Goal: Task Accomplishment & Management: Manage account settings

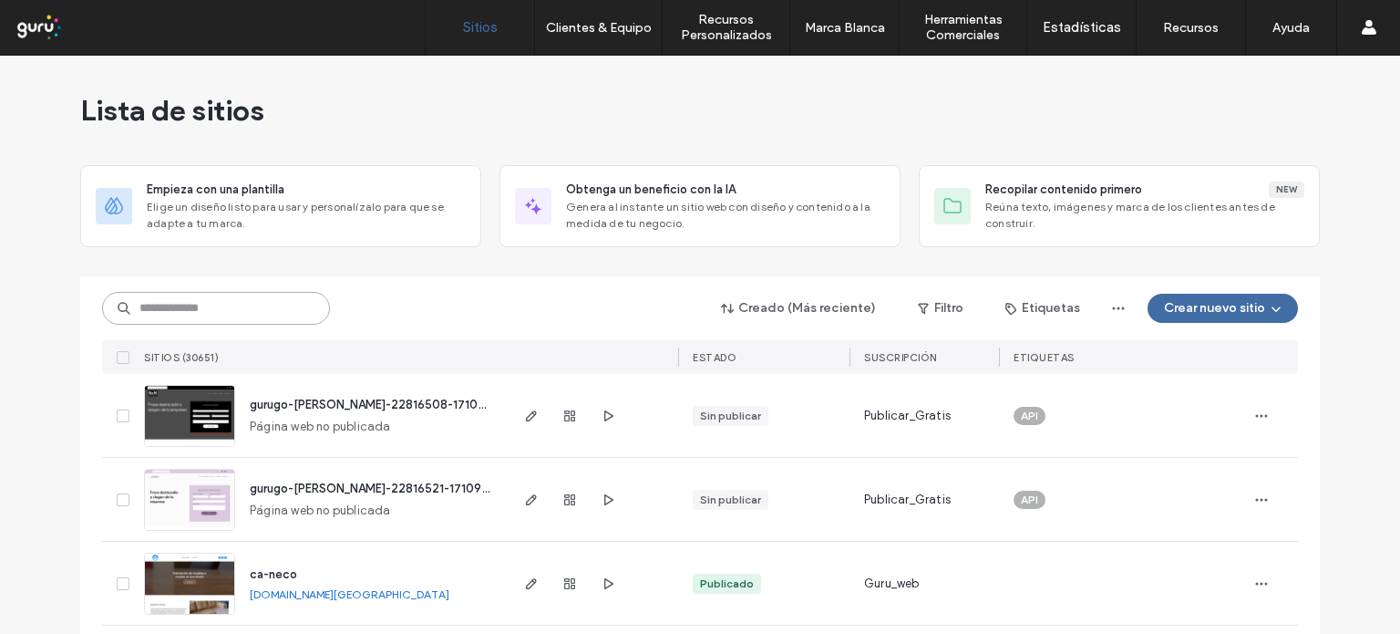
click at [236, 300] on input at bounding box center [216, 308] width 228 height 33
paste input "**********"
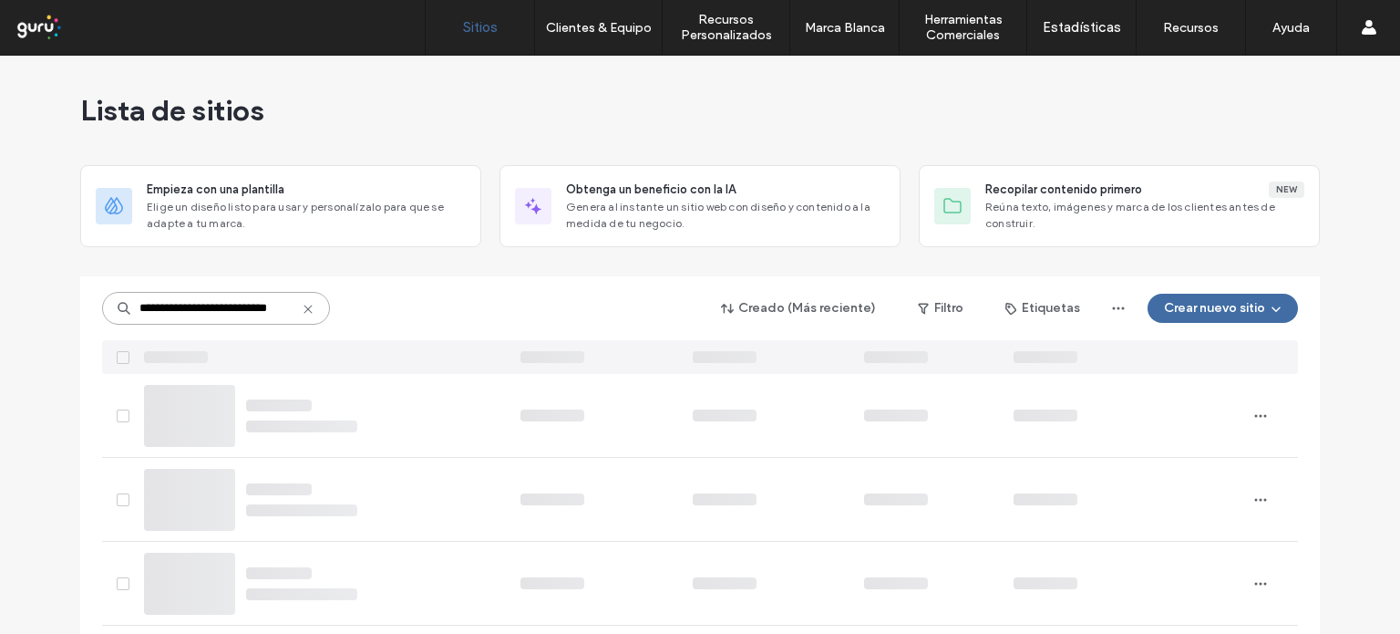
type input "**********"
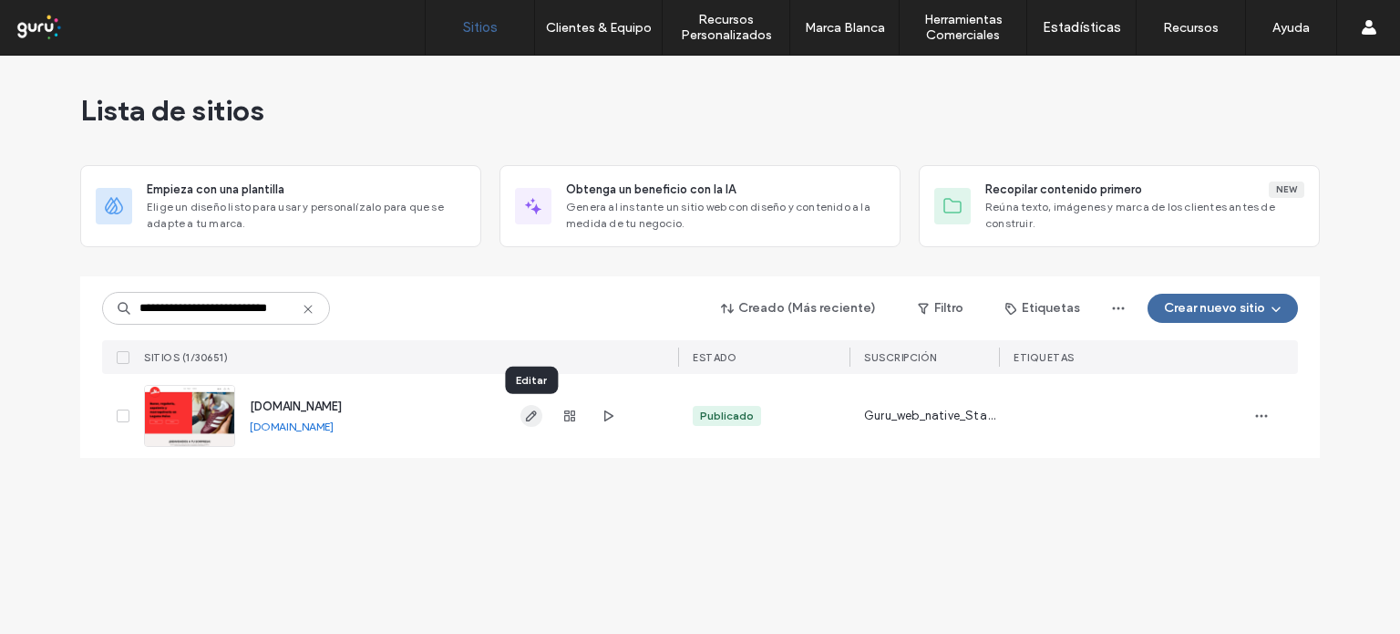
scroll to position [0, 0]
click at [532, 418] on icon "button" at bounding box center [531, 415] width 15 height 15
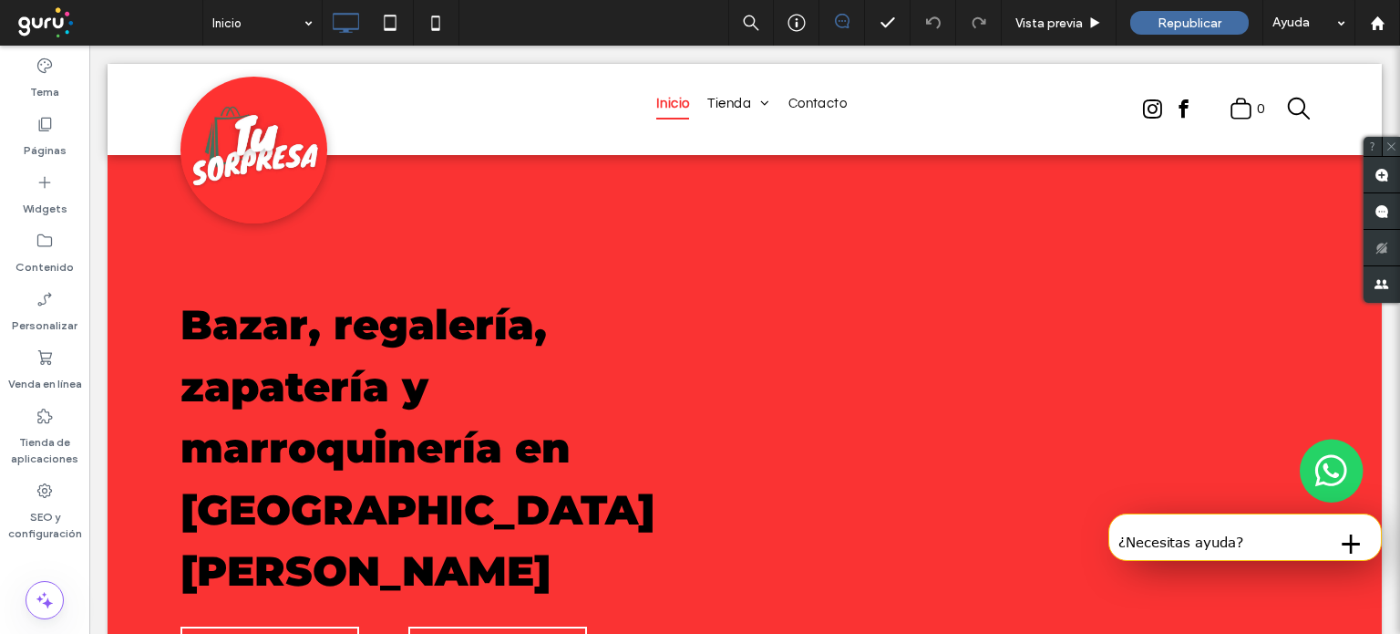
click at [1396, 146] on icon at bounding box center [1392, 146] width 12 height 12
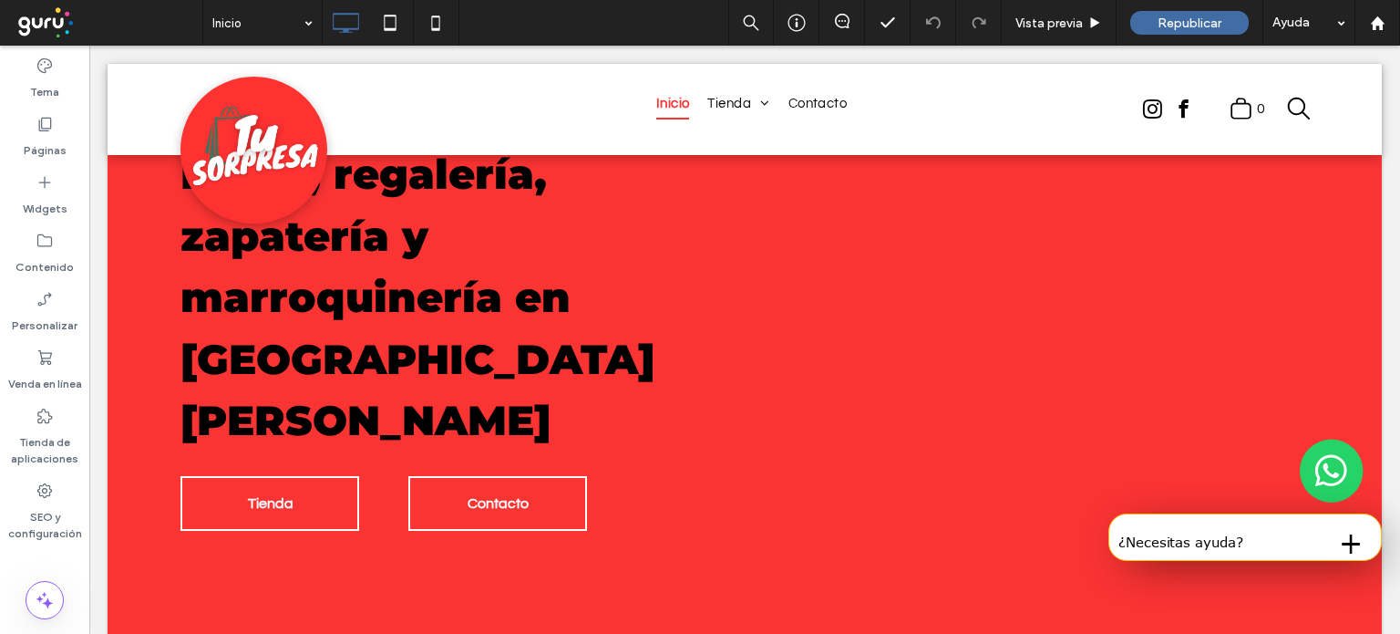
scroll to position [61, 0]
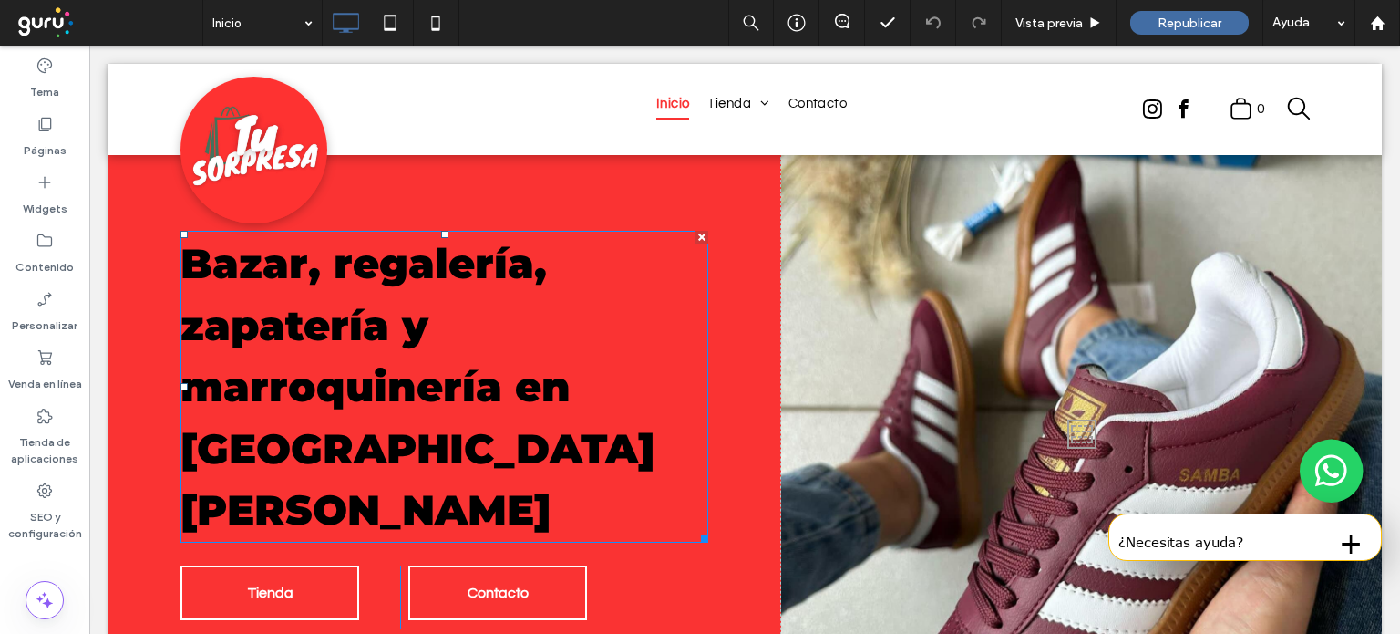
click at [529, 408] on strong "Bazar, regalería, zapatería y marroquinería en [GEOGRAPHIC_DATA][PERSON_NAME]" at bounding box center [418, 386] width 474 height 296
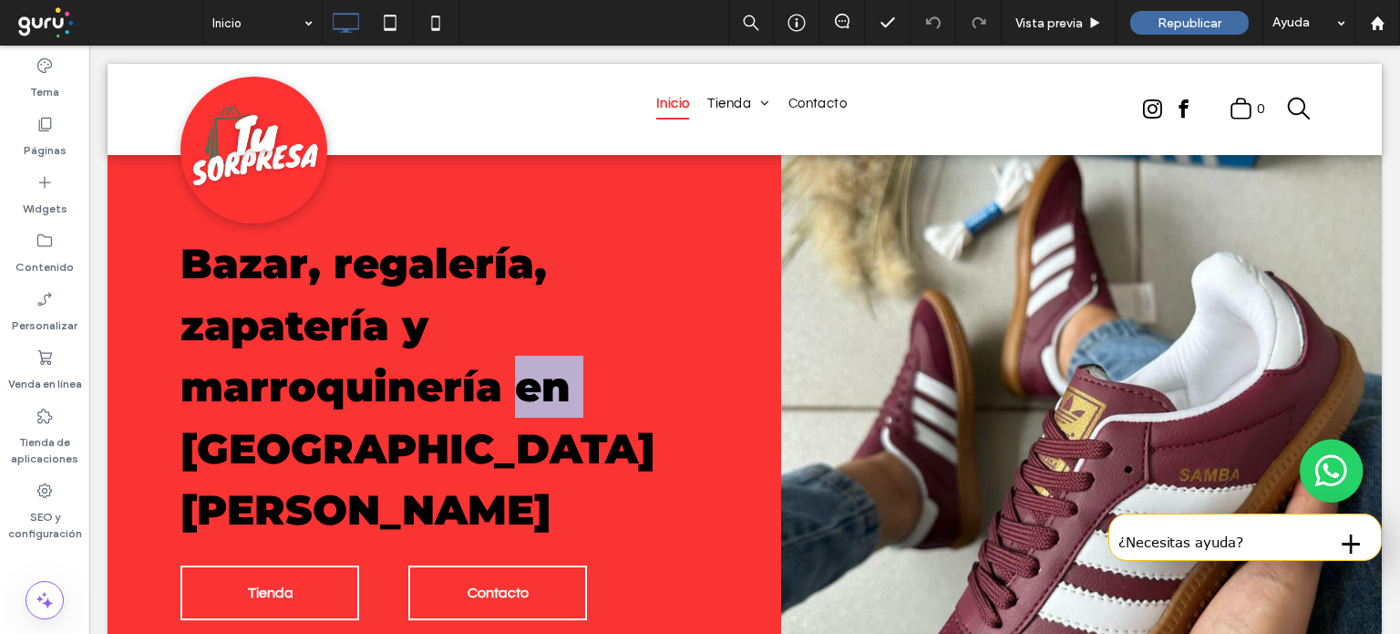
click at [529, 408] on strong "Bazar, regalería, zapatería y marroquinería en [GEOGRAPHIC_DATA][PERSON_NAME]" at bounding box center [418, 386] width 474 height 296
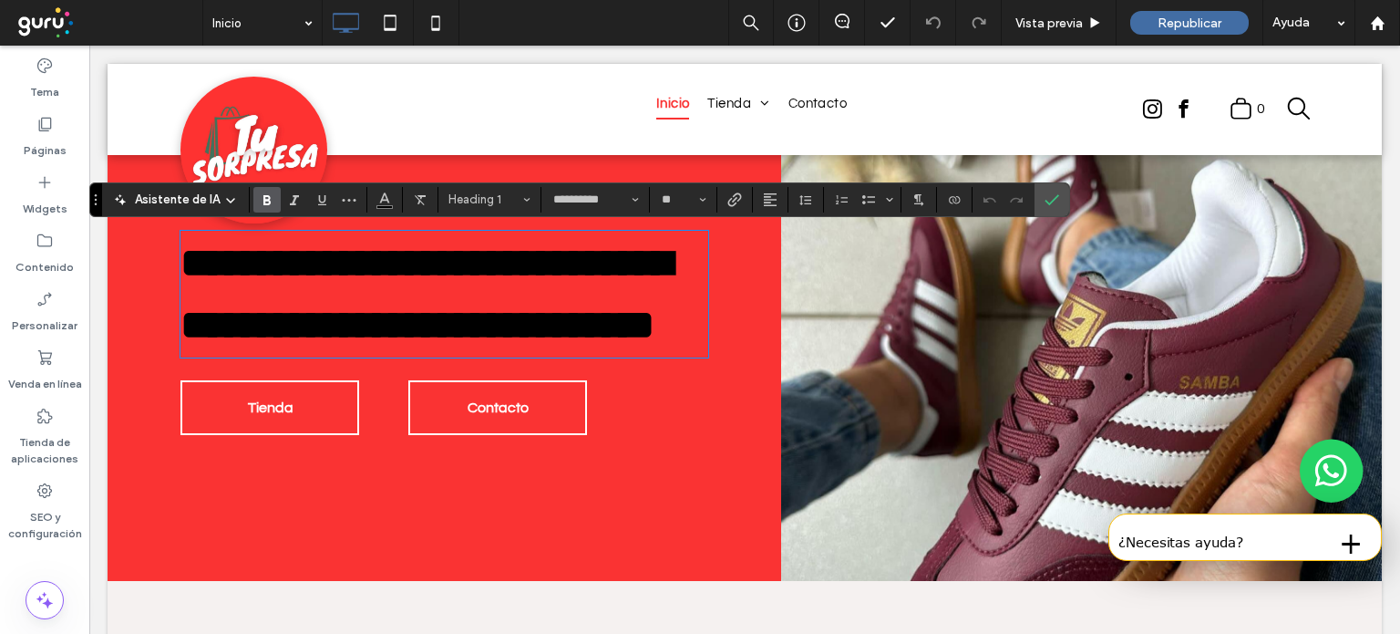
type input "**********"
type input "**"
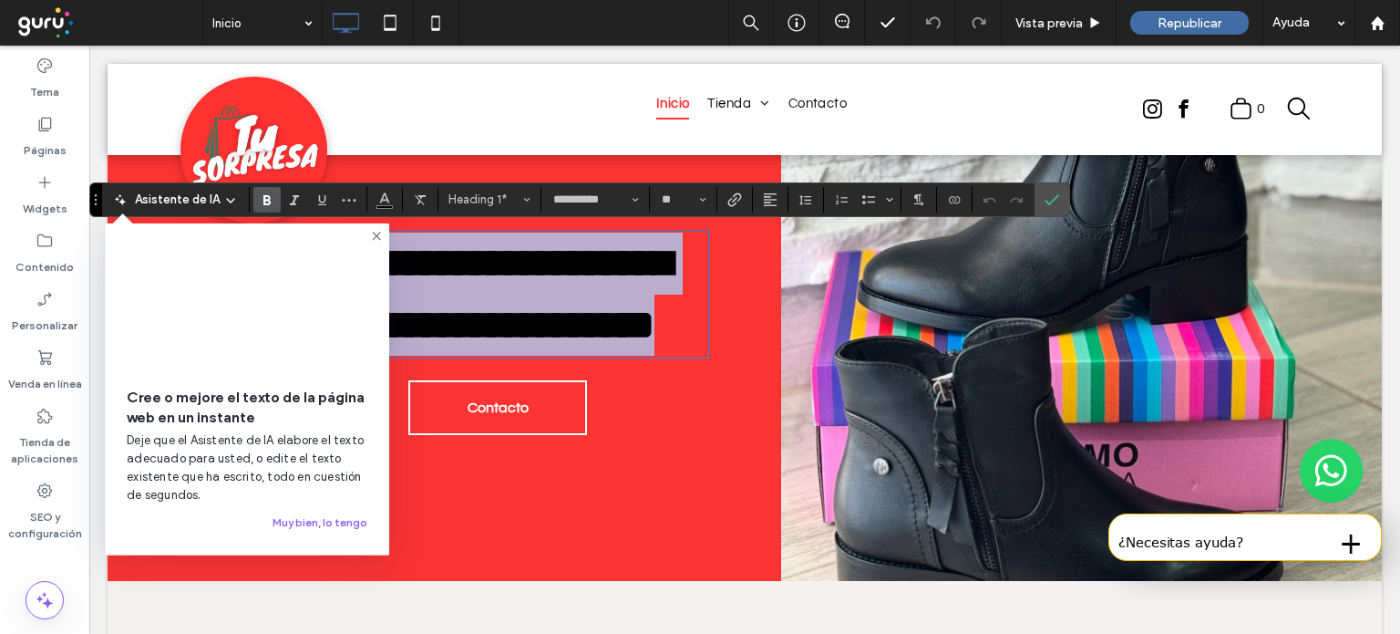
click at [558, 345] on strong "**********" at bounding box center [426, 294] width 491 height 102
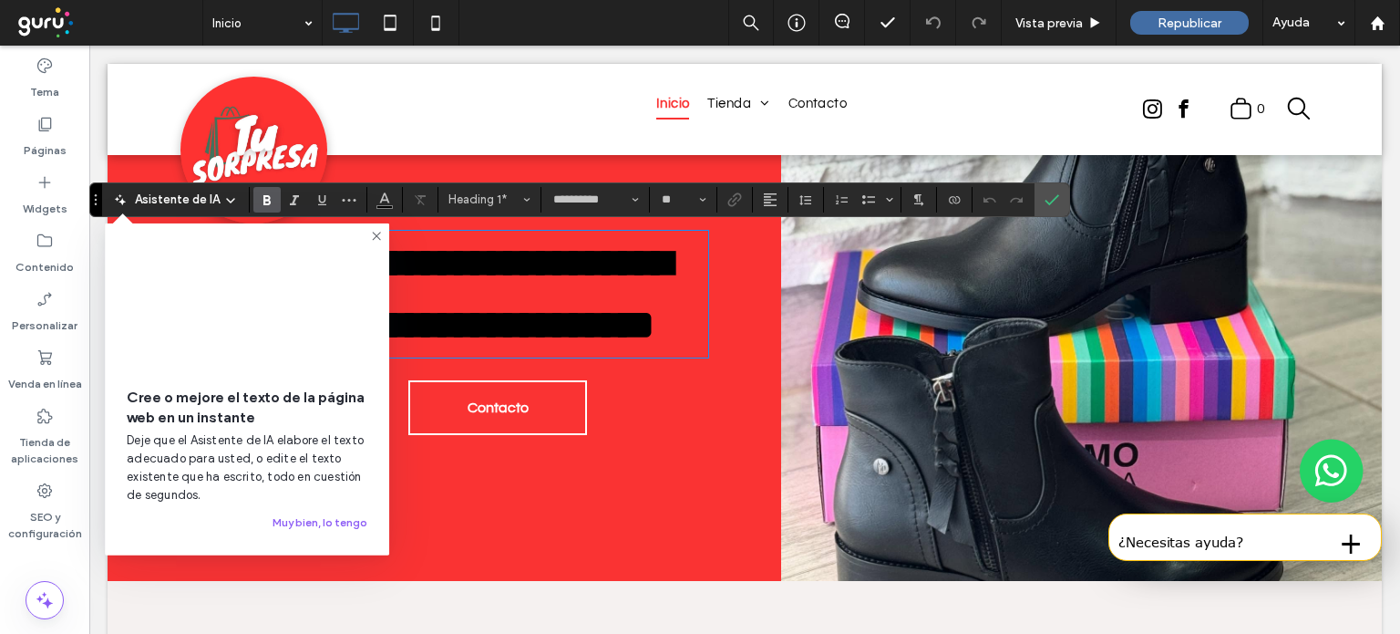
click at [532, 356] on h1 "**********" at bounding box center [445, 293] width 528 height 123
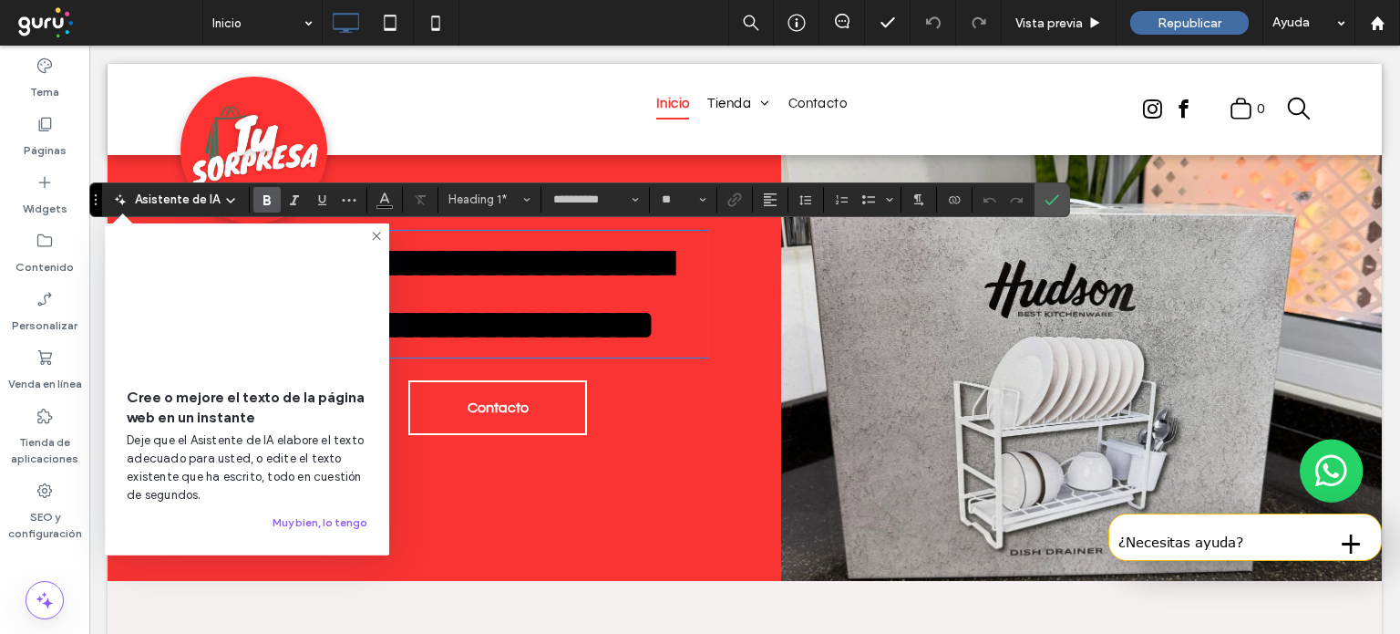
click at [375, 236] on icon at bounding box center [376, 236] width 15 height 15
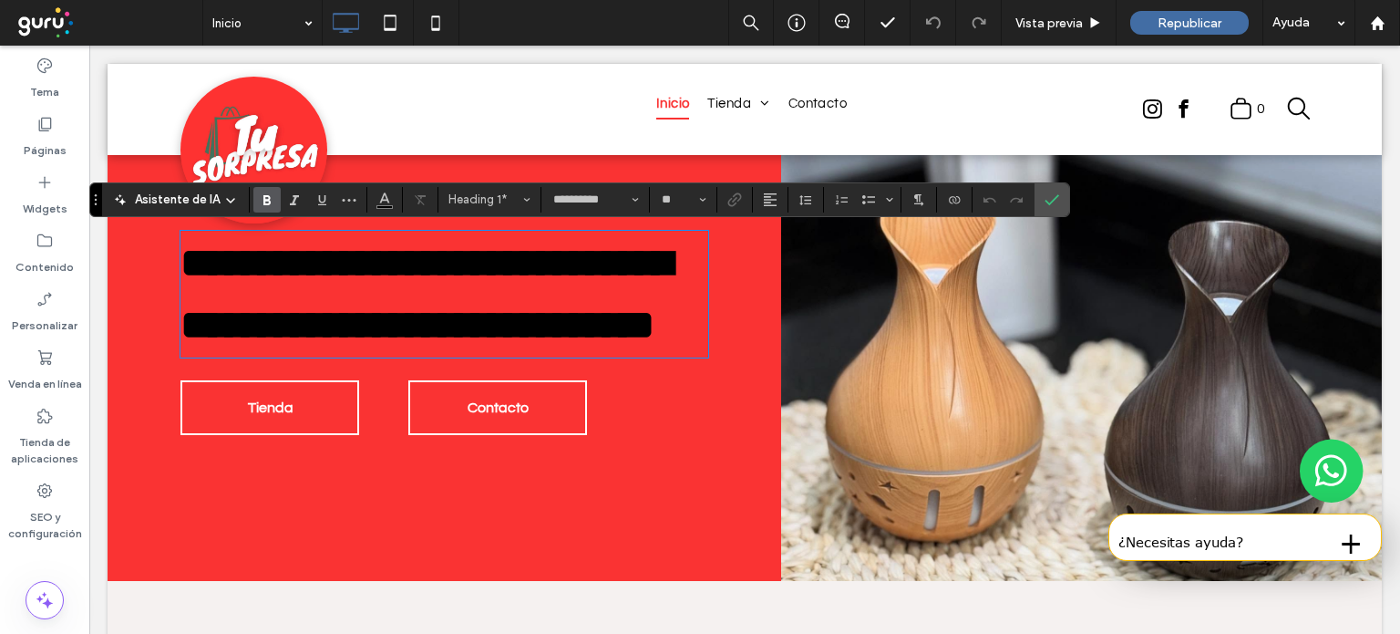
click at [517, 356] on h1 "**********" at bounding box center [445, 293] width 528 height 123
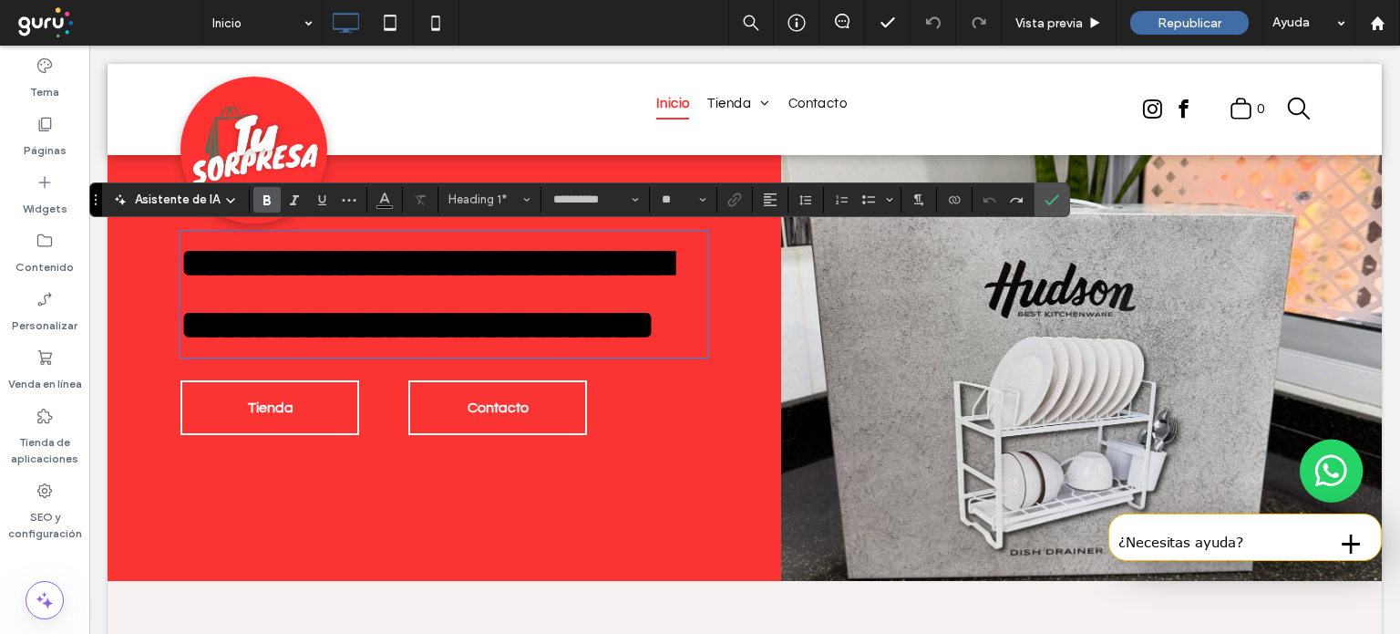
click at [747, 498] on div "**********" at bounding box center [481, 337] width 601 height 487
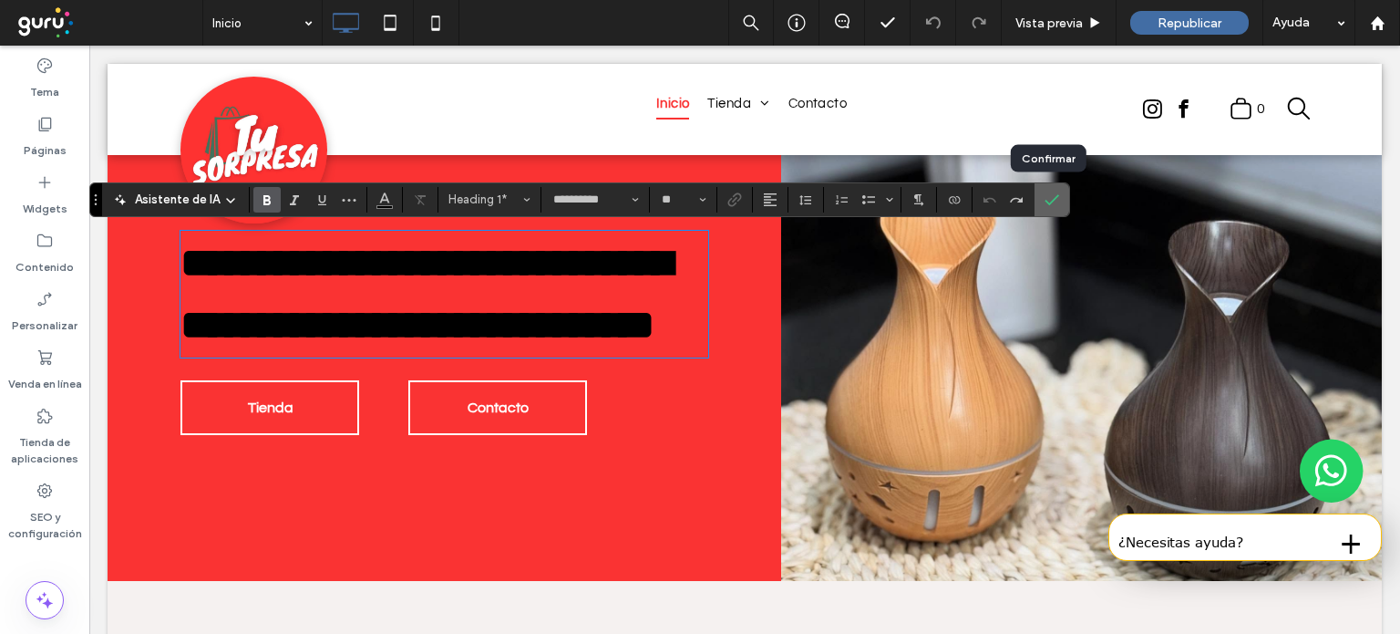
click at [1048, 208] on span "Confirmar" at bounding box center [1052, 199] width 15 height 31
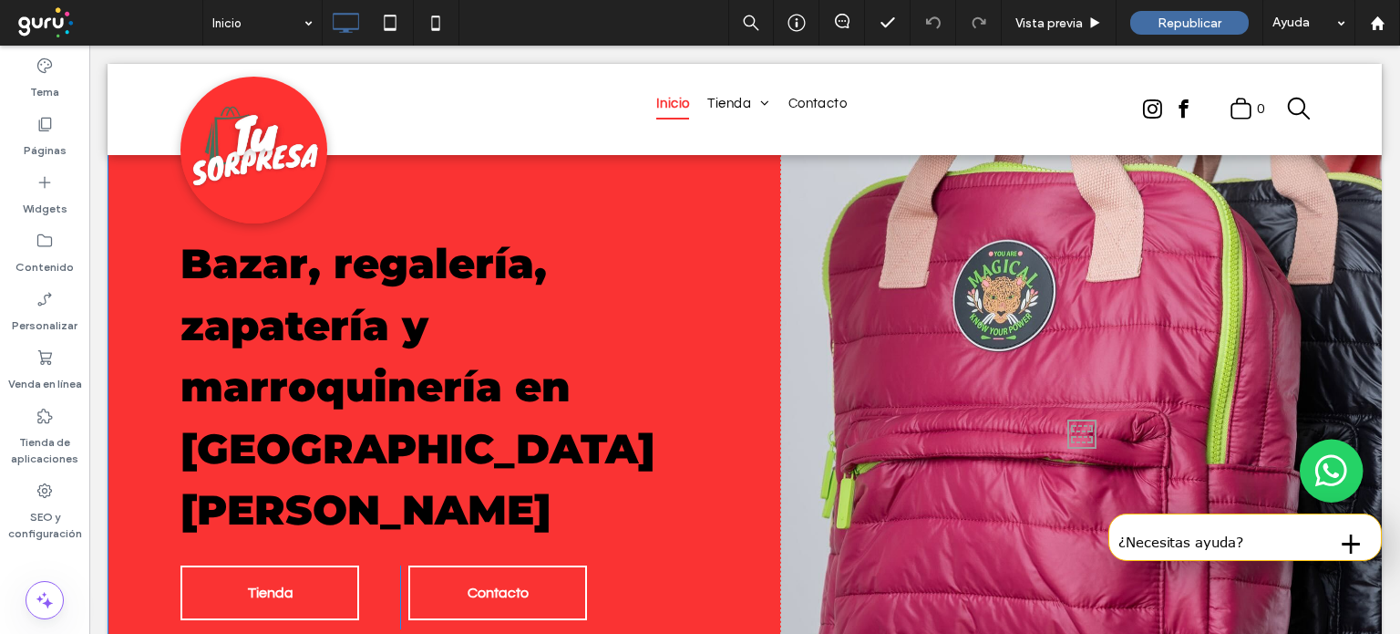
click at [781, 203] on div at bounding box center [481, 430] width 601 height 672
click at [1300, 203] on div at bounding box center [1081, 430] width 601 height 672
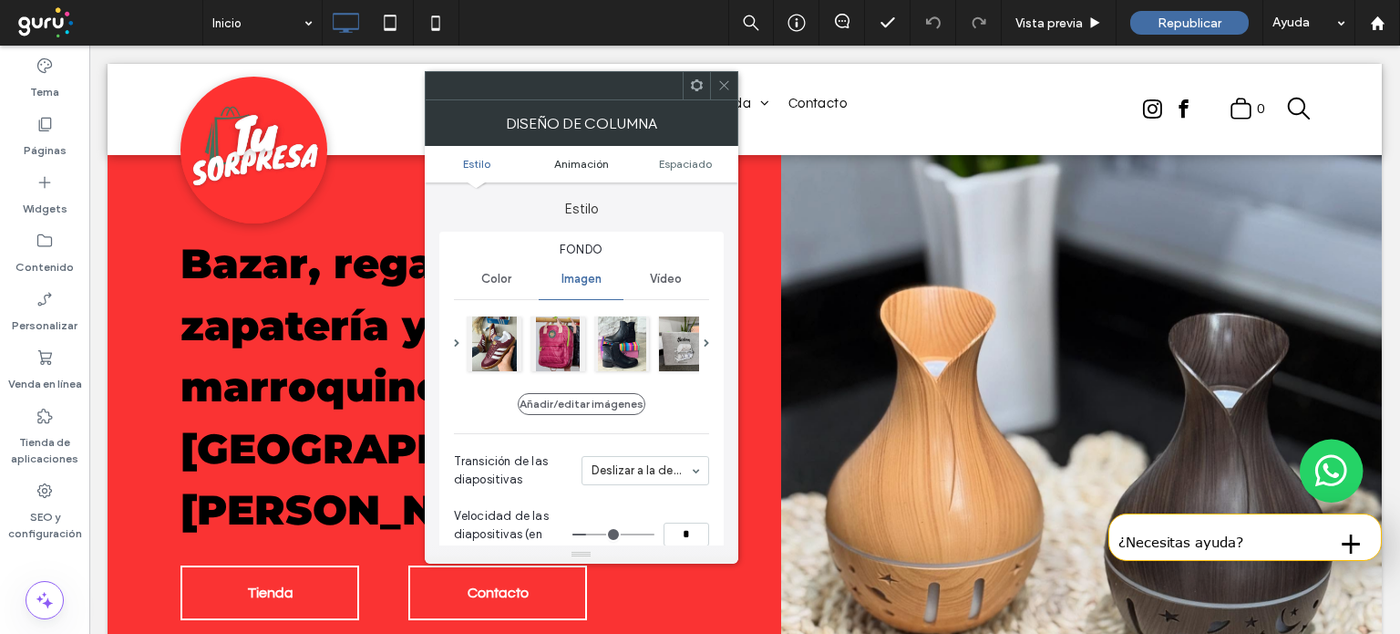
click at [595, 160] on span "Animación" at bounding box center [581, 164] width 55 height 14
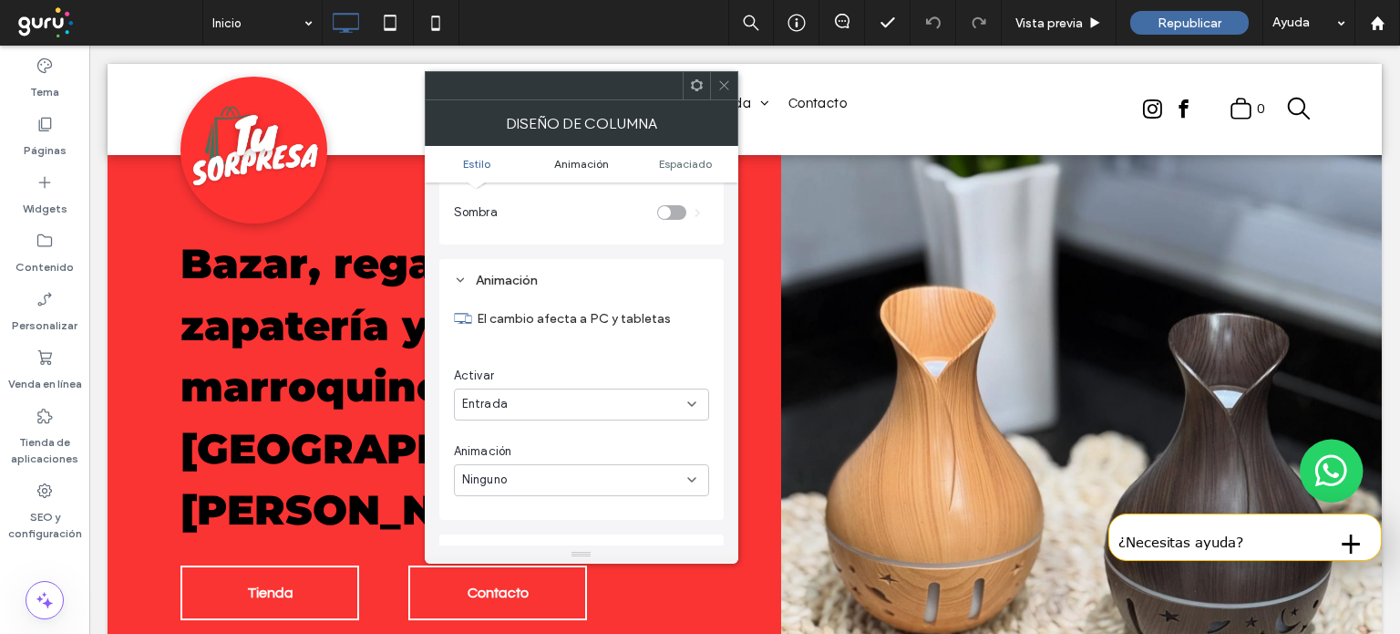
scroll to position [893, 0]
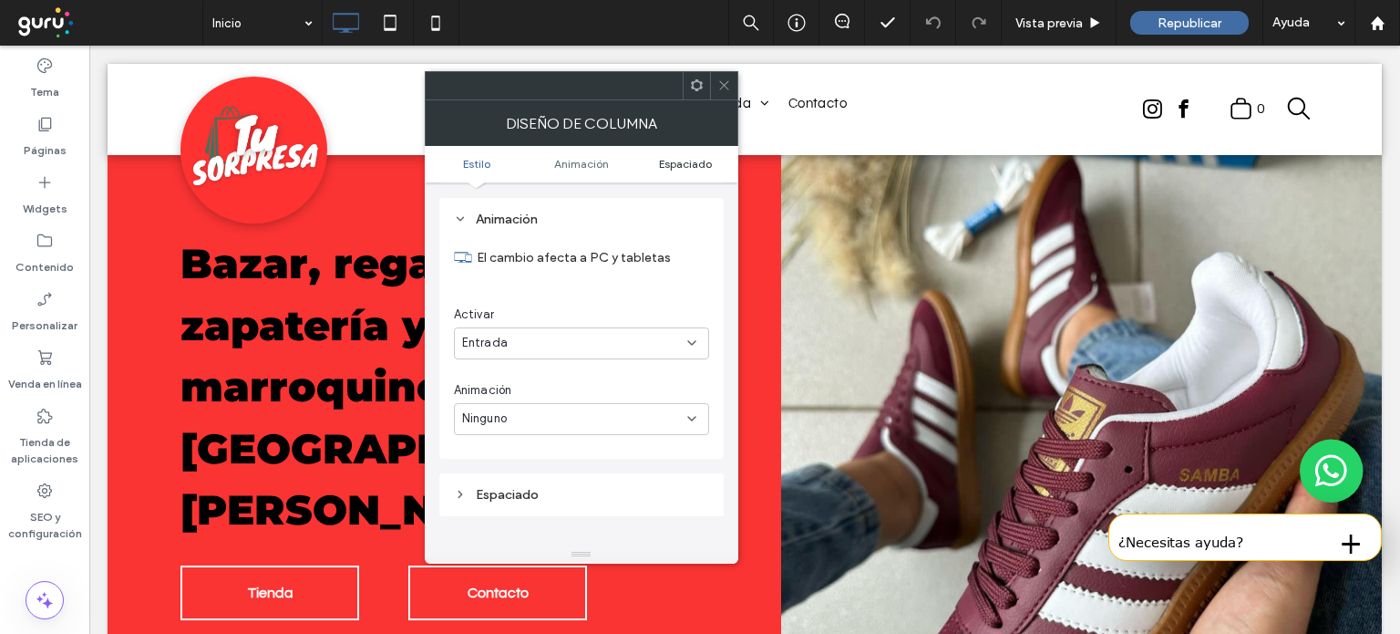
click at [704, 157] on span "Espaciado" at bounding box center [685, 164] width 53 height 14
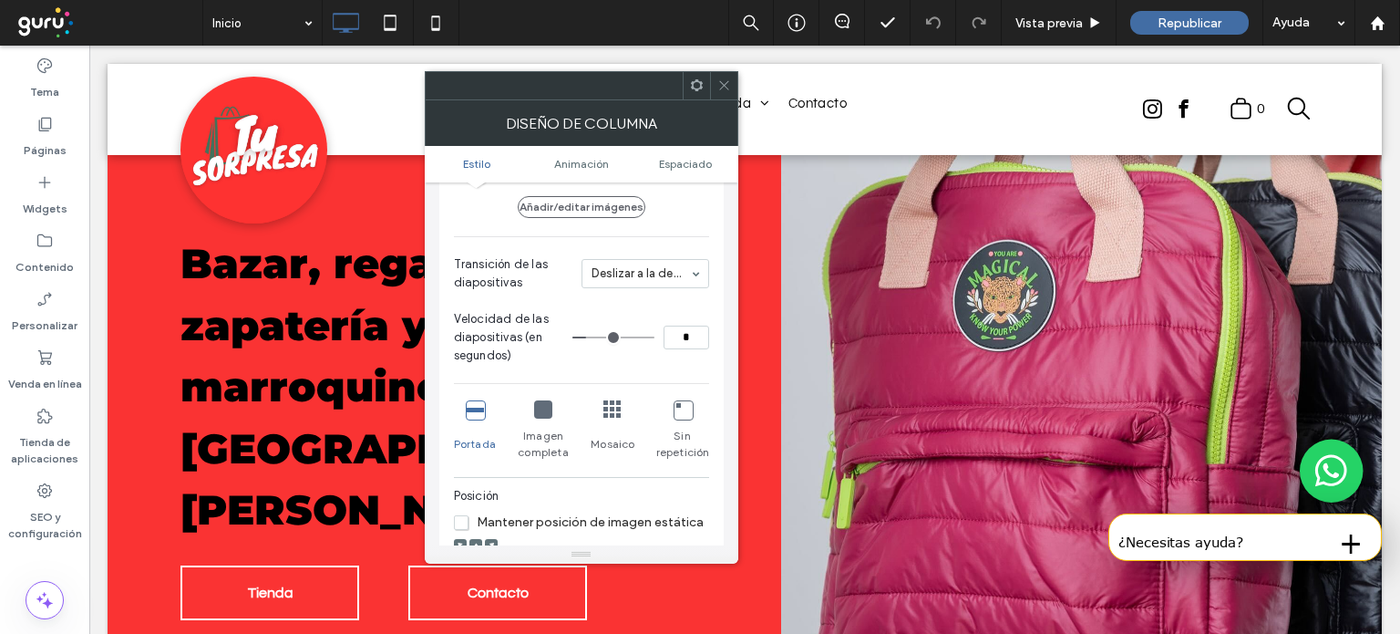
scroll to position [208, 0]
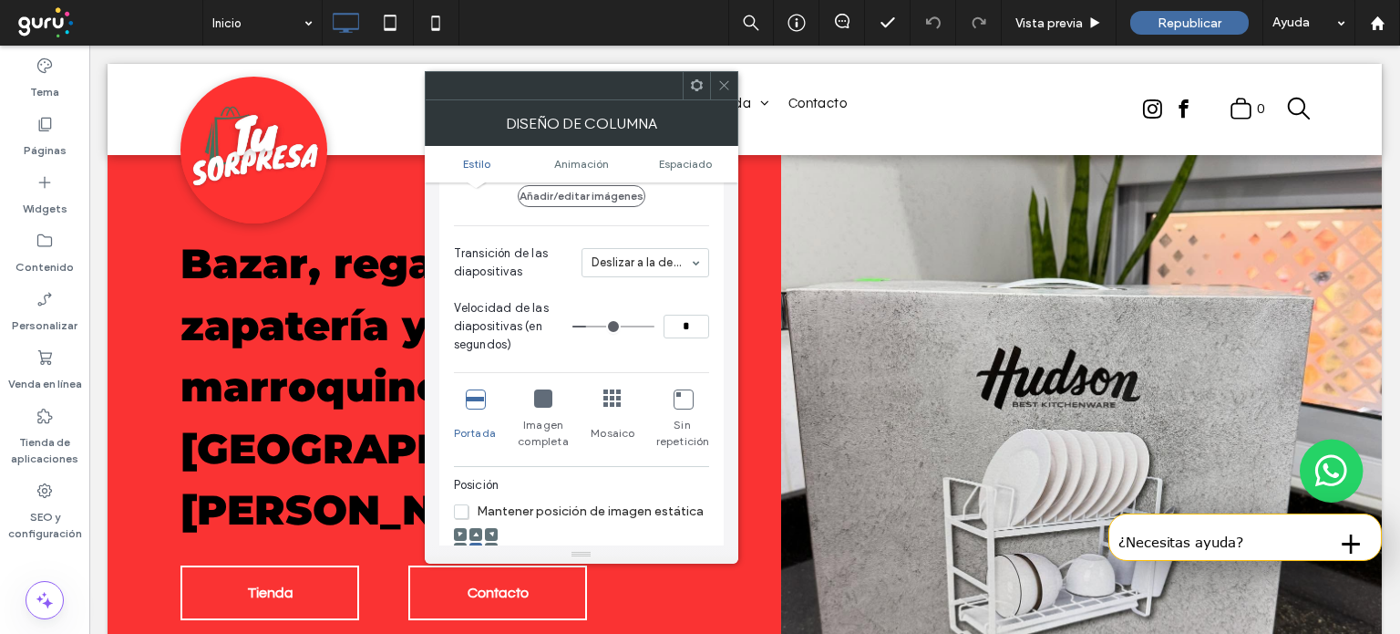
click at [485, 174] on ul "Estilo Animación Espaciado" at bounding box center [582, 164] width 314 height 36
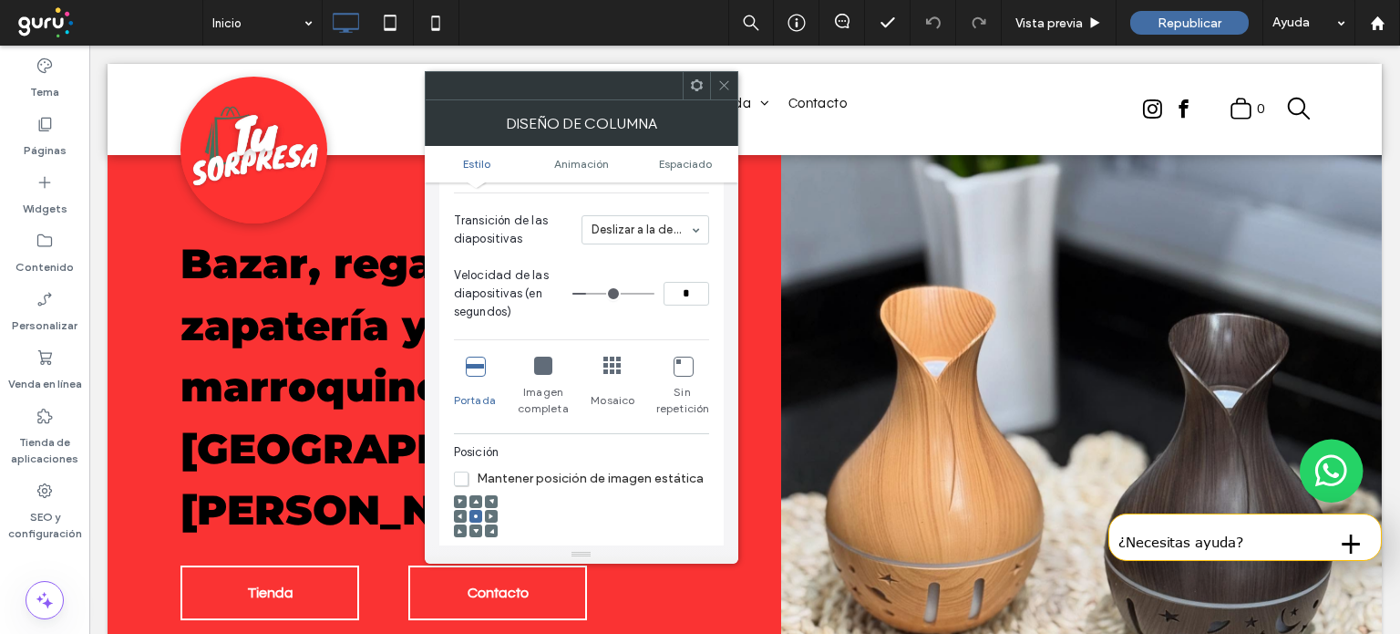
scroll to position [263, 0]
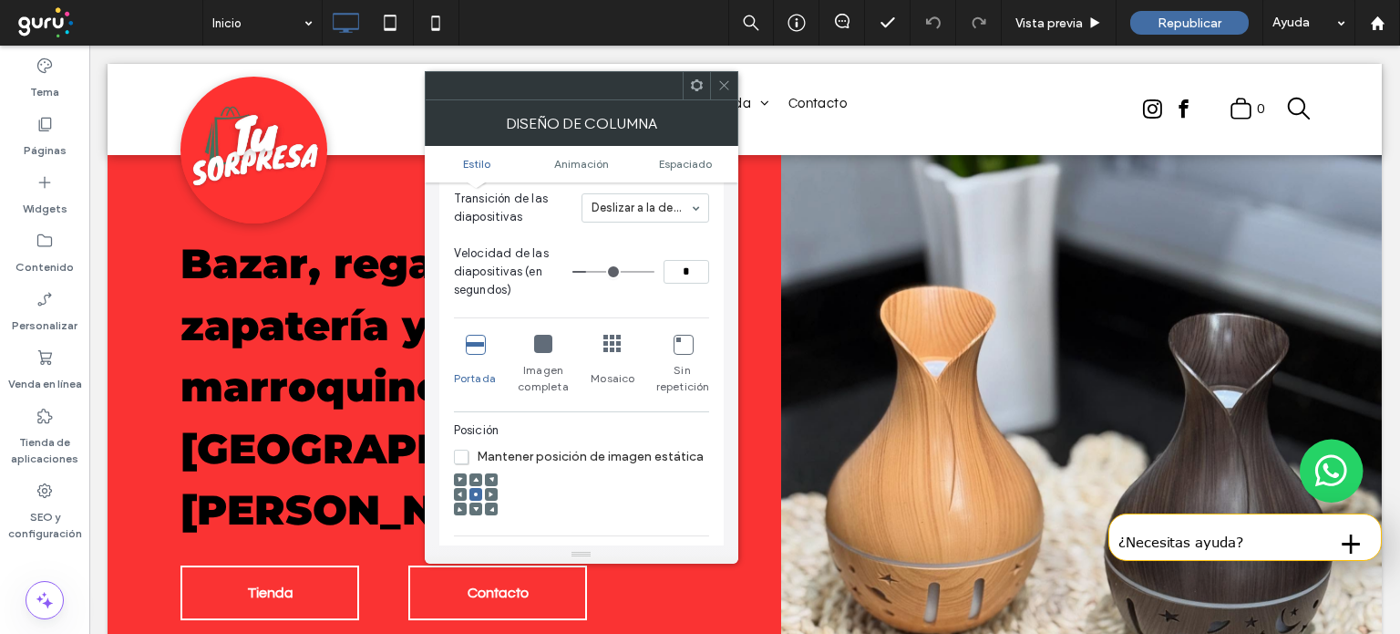
click at [610, 342] on icon at bounding box center [613, 344] width 18 height 18
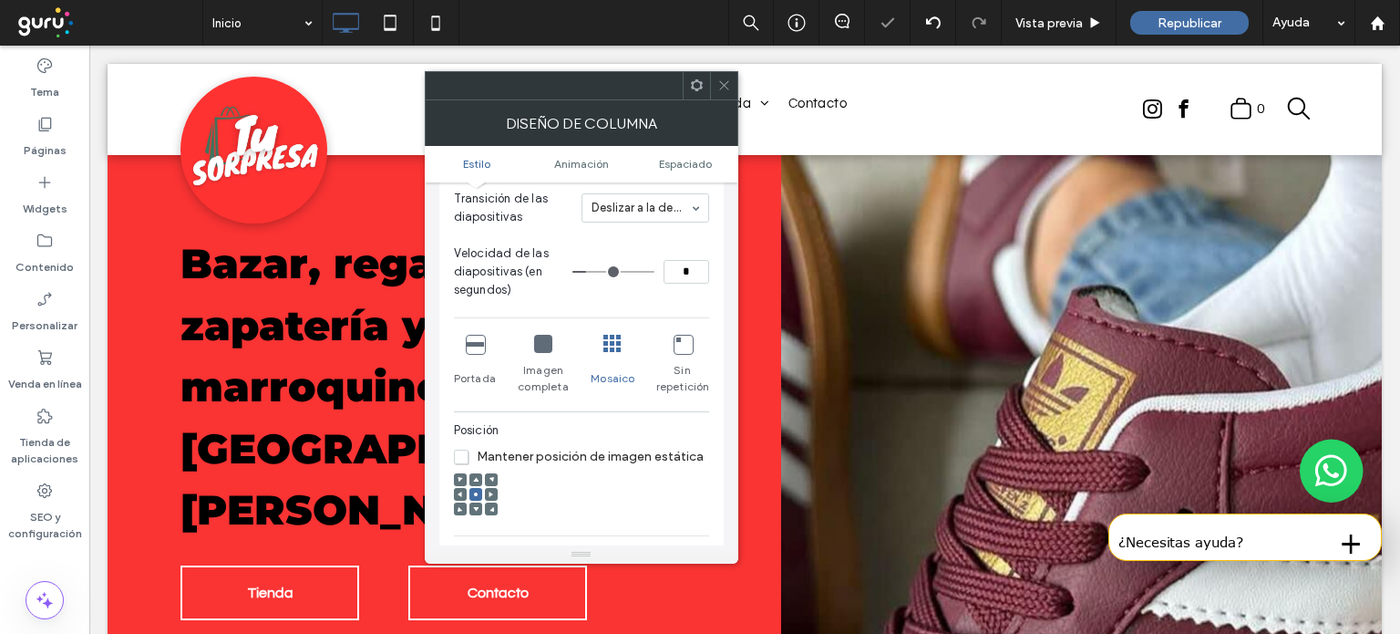
click at [610, 342] on icon at bounding box center [613, 344] width 18 height 18
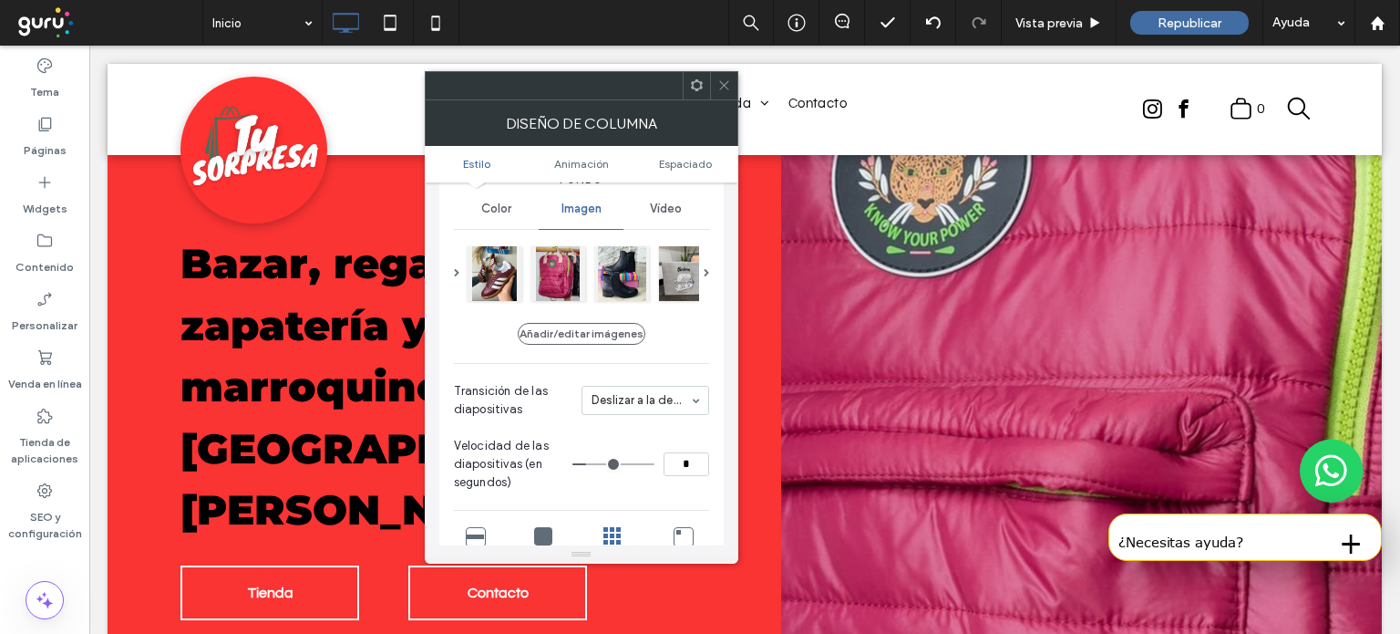
scroll to position [62, 0]
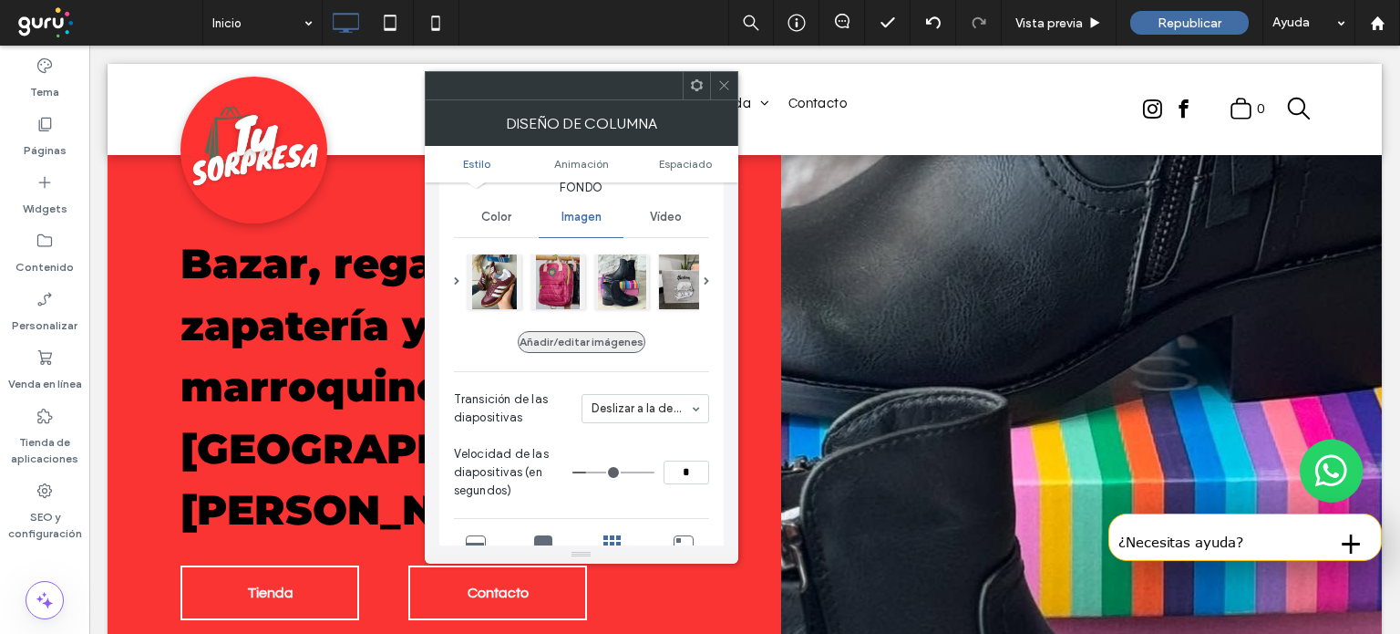
click at [582, 351] on button "Añadir/editar imágenes" at bounding box center [582, 342] width 128 height 22
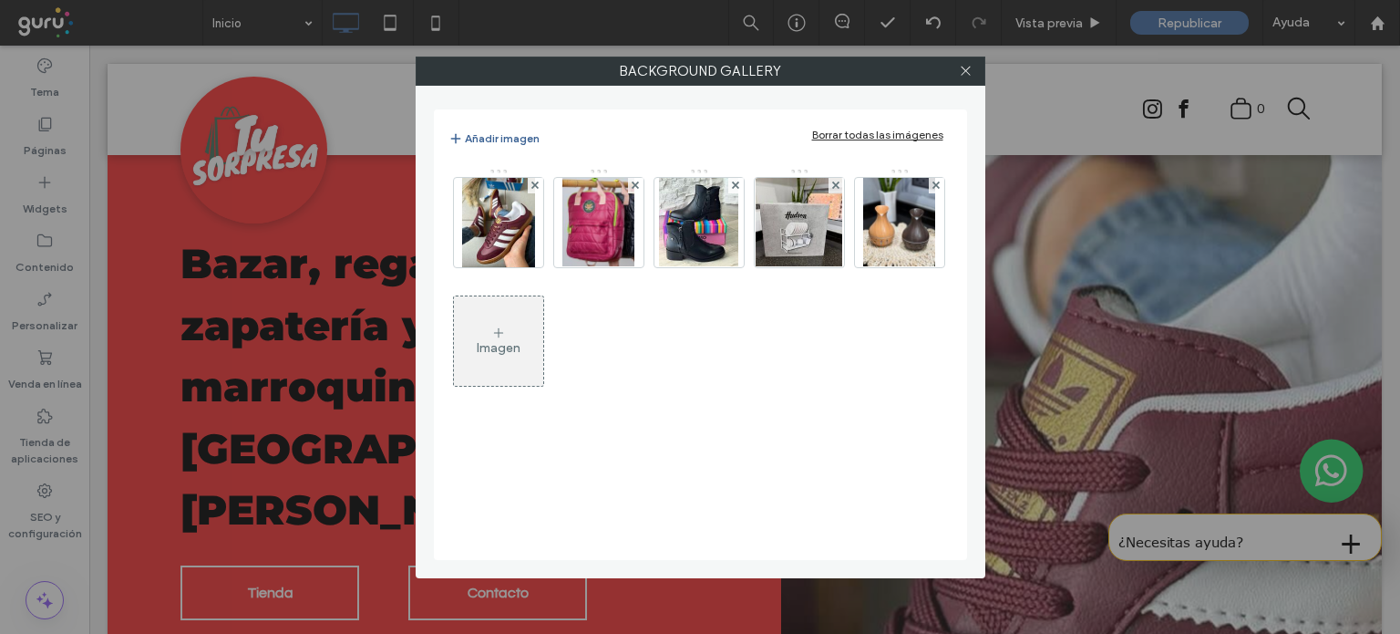
click at [500, 144] on button "Añadir imagen" at bounding box center [494, 139] width 91 height 22
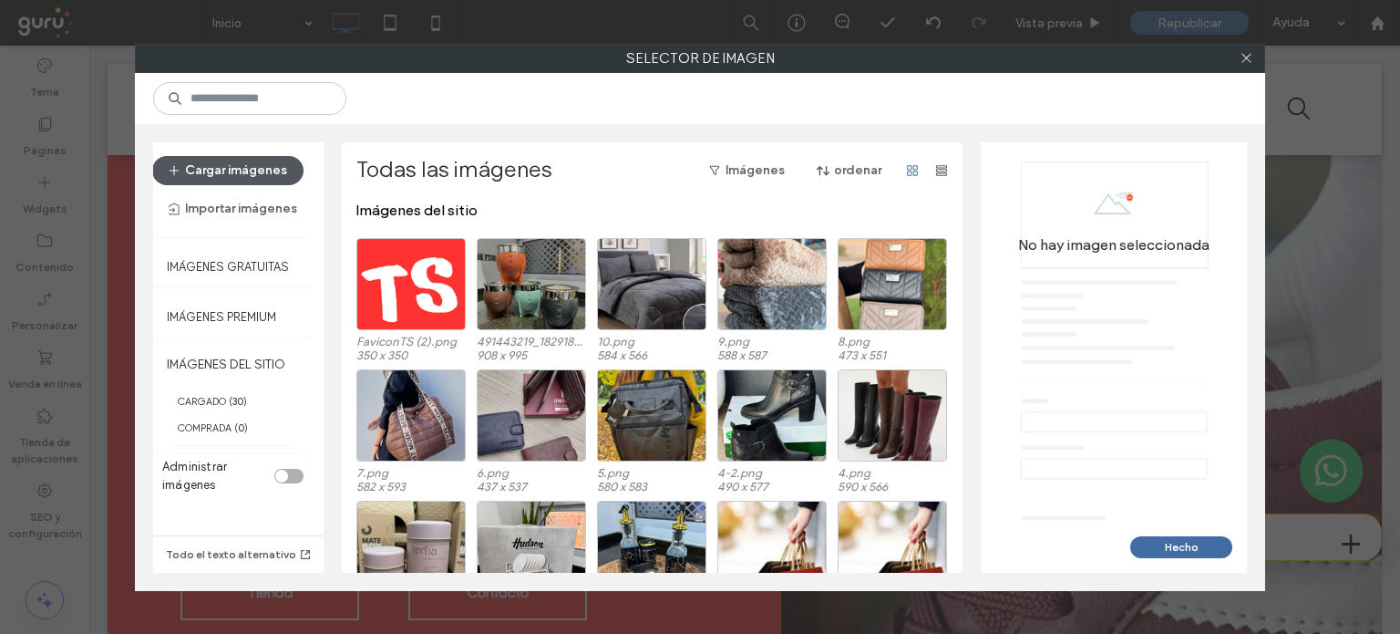
click at [245, 178] on button "Cargar imágenes" at bounding box center [227, 170] width 151 height 29
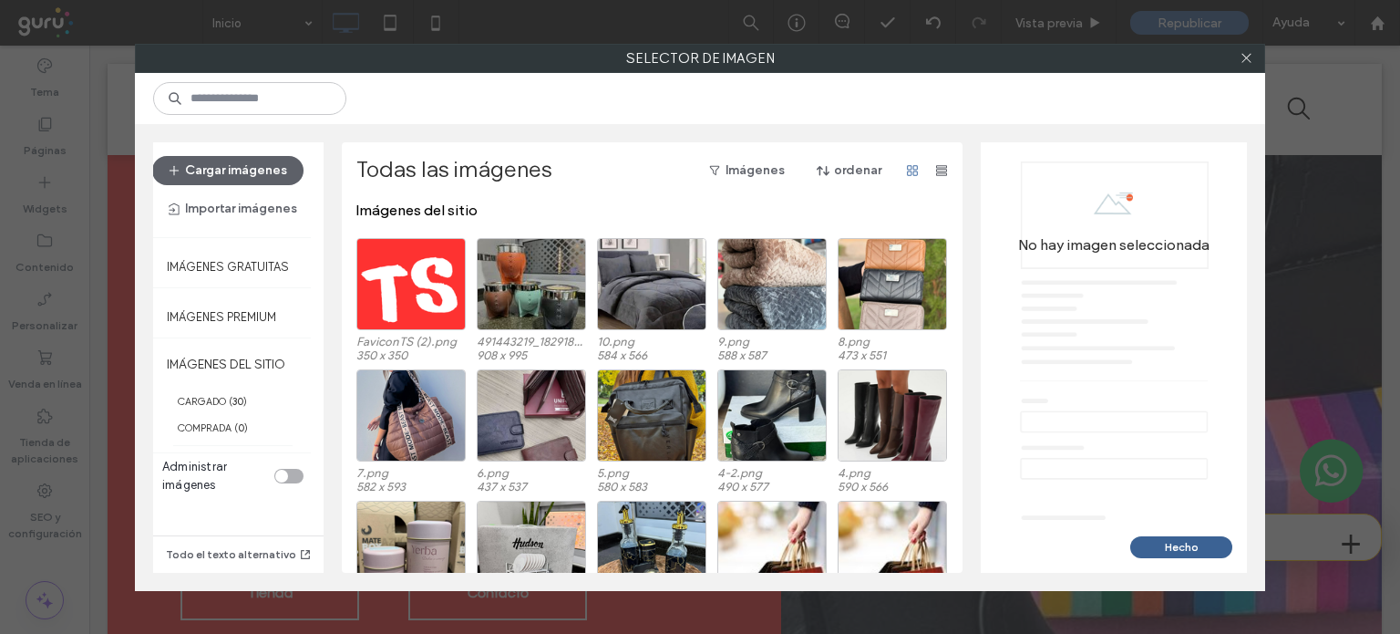
click at [1159, 546] on button "Hecho" at bounding box center [1182, 547] width 102 height 22
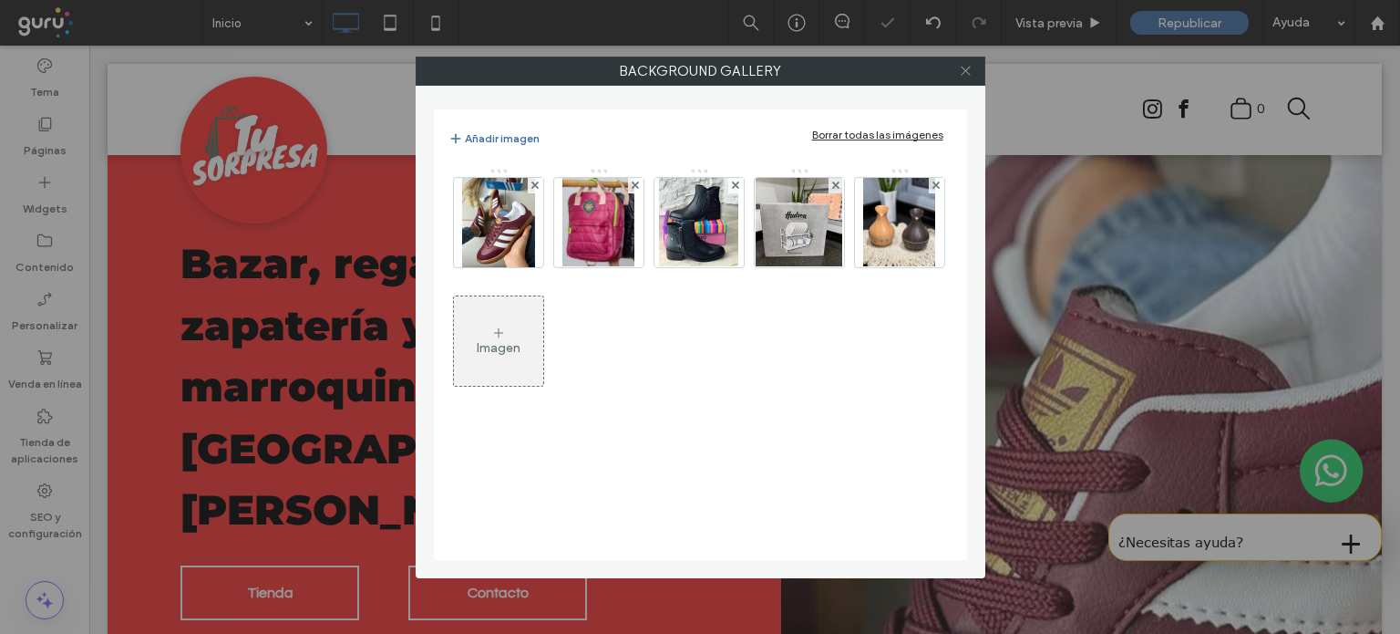
click at [961, 70] on icon at bounding box center [966, 71] width 14 height 14
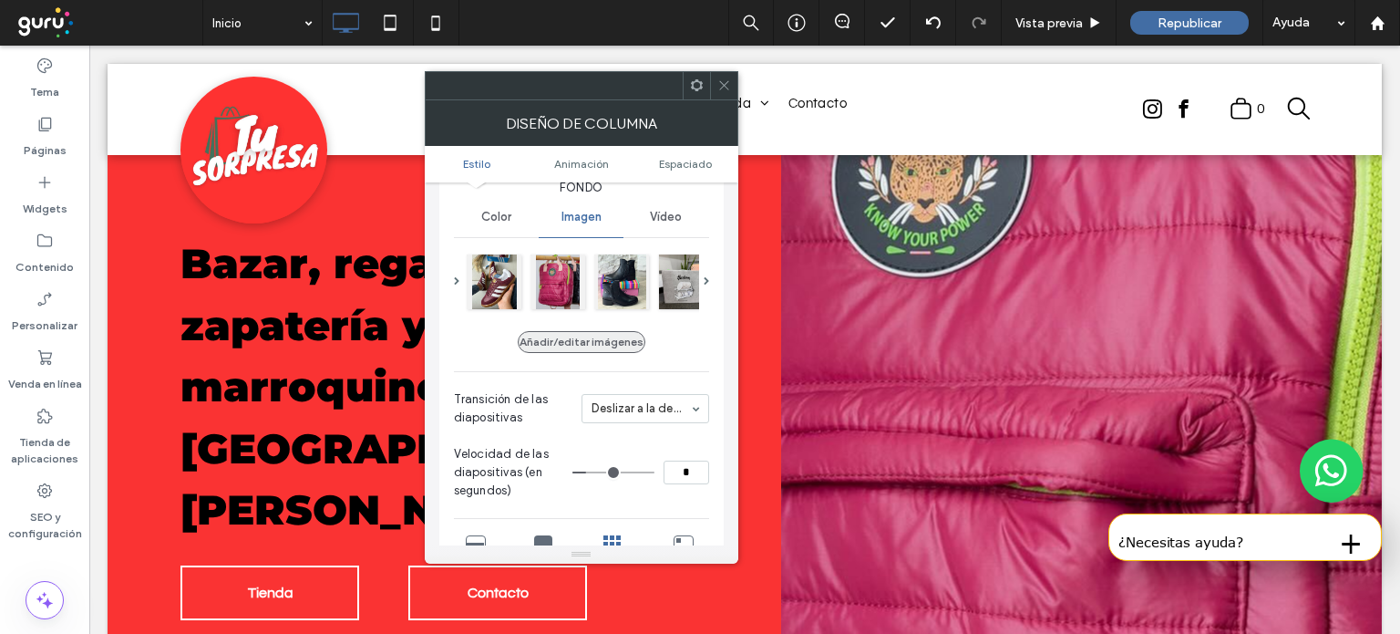
click at [599, 343] on button "Añadir/editar imágenes" at bounding box center [582, 342] width 128 height 22
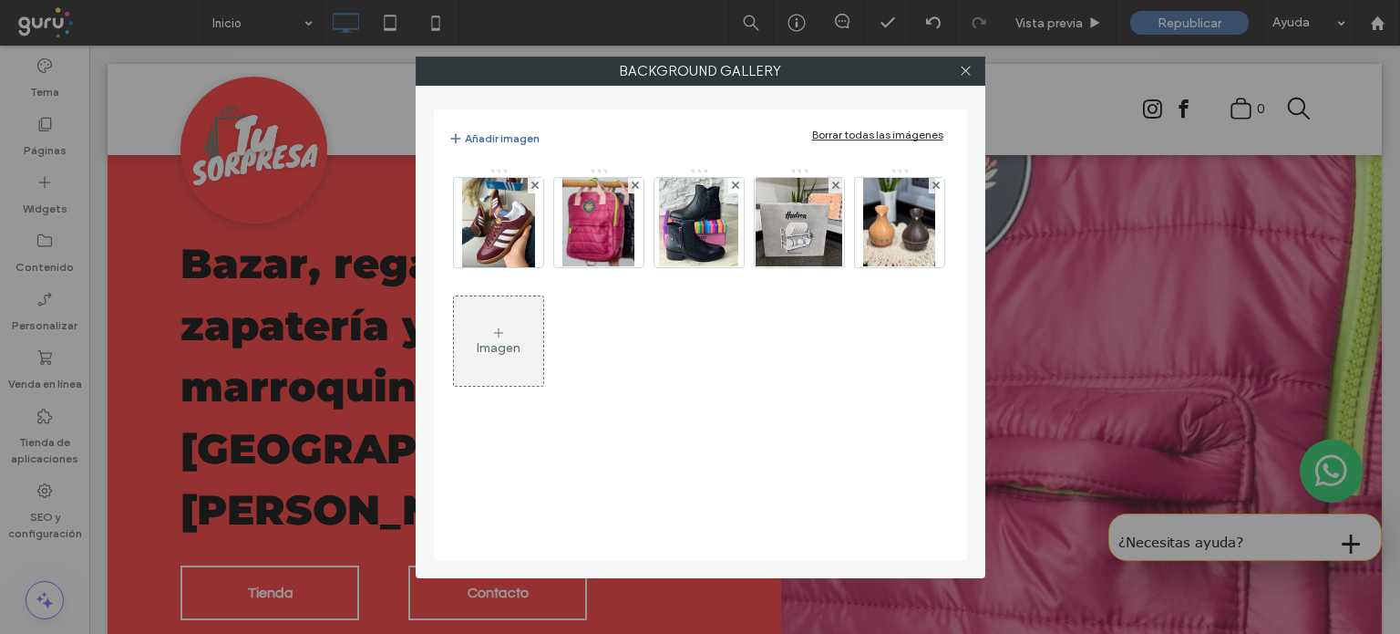
click at [523, 343] on div "Imagen" at bounding box center [498, 341] width 89 height 86
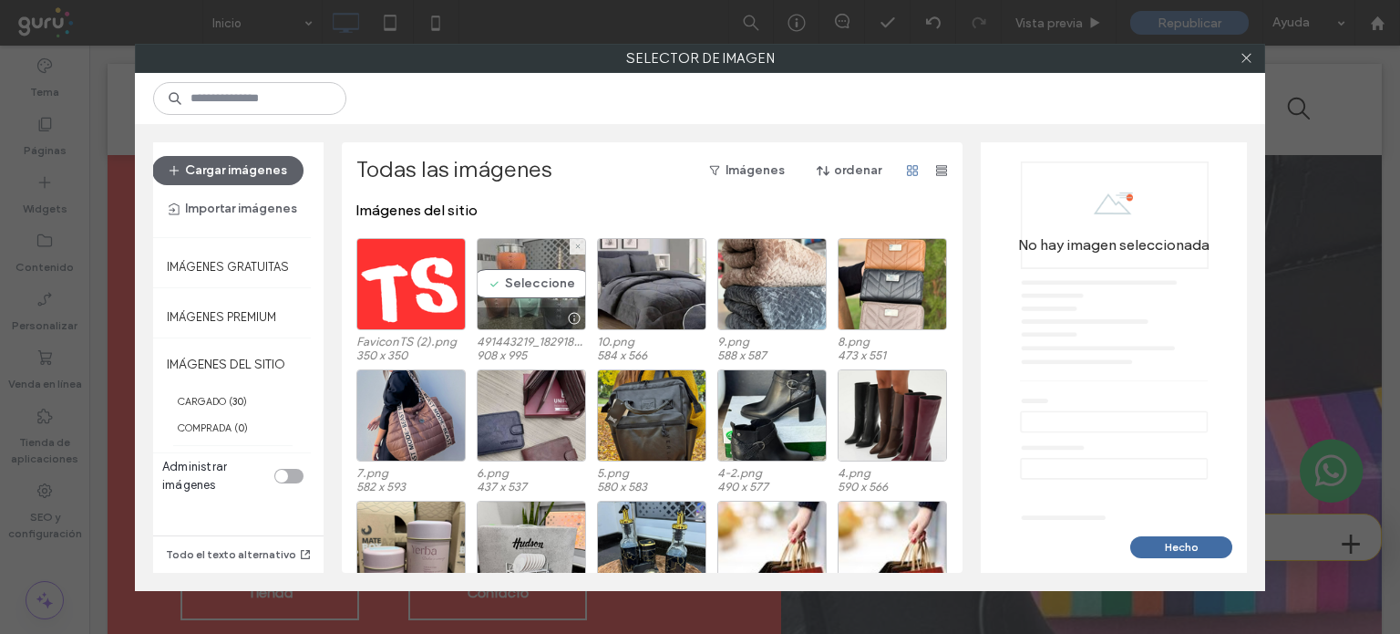
click at [506, 281] on div "Seleccione" at bounding box center [531, 284] width 109 height 92
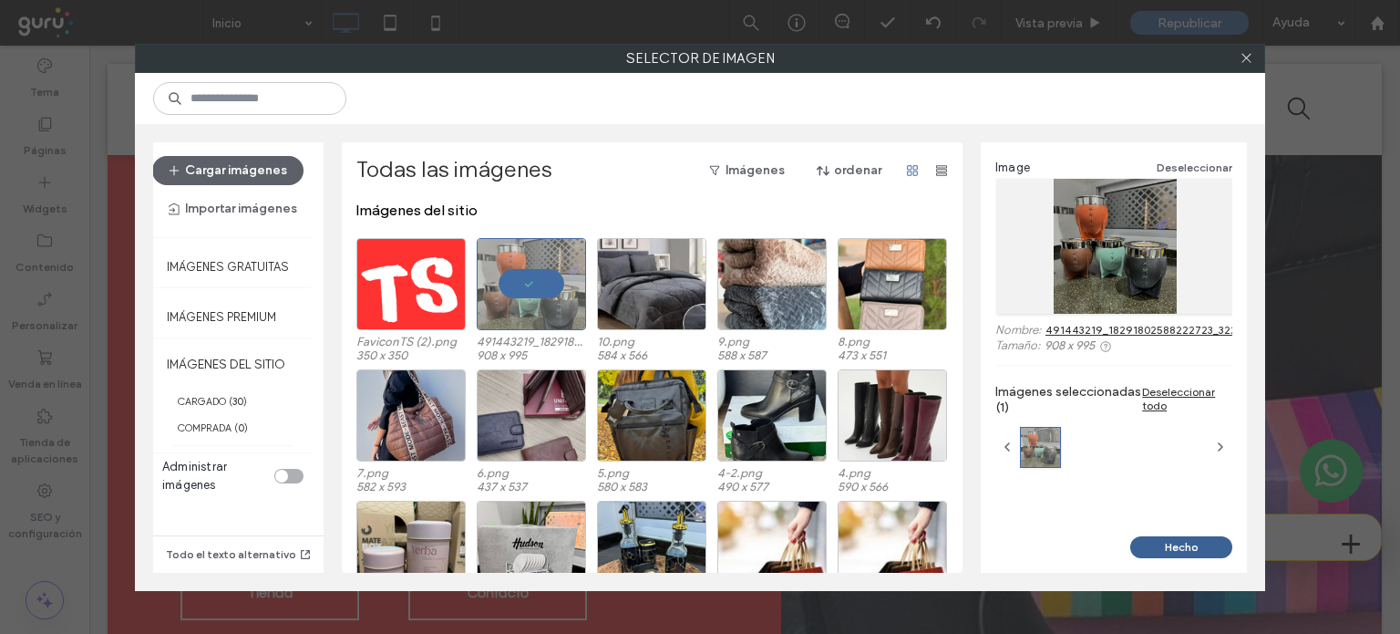
click at [1181, 546] on button "Hecho" at bounding box center [1182, 547] width 102 height 22
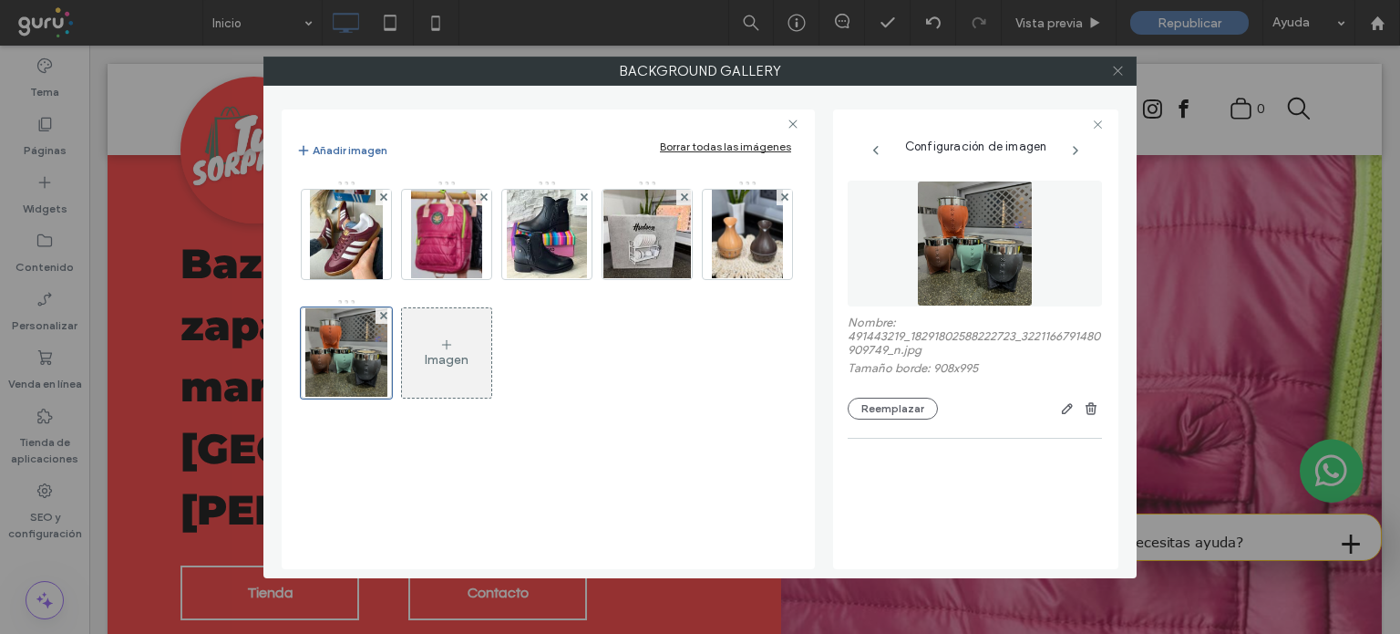
click at [1121, 68] on icon at bounding box center [1118, 71] width 14 height 14
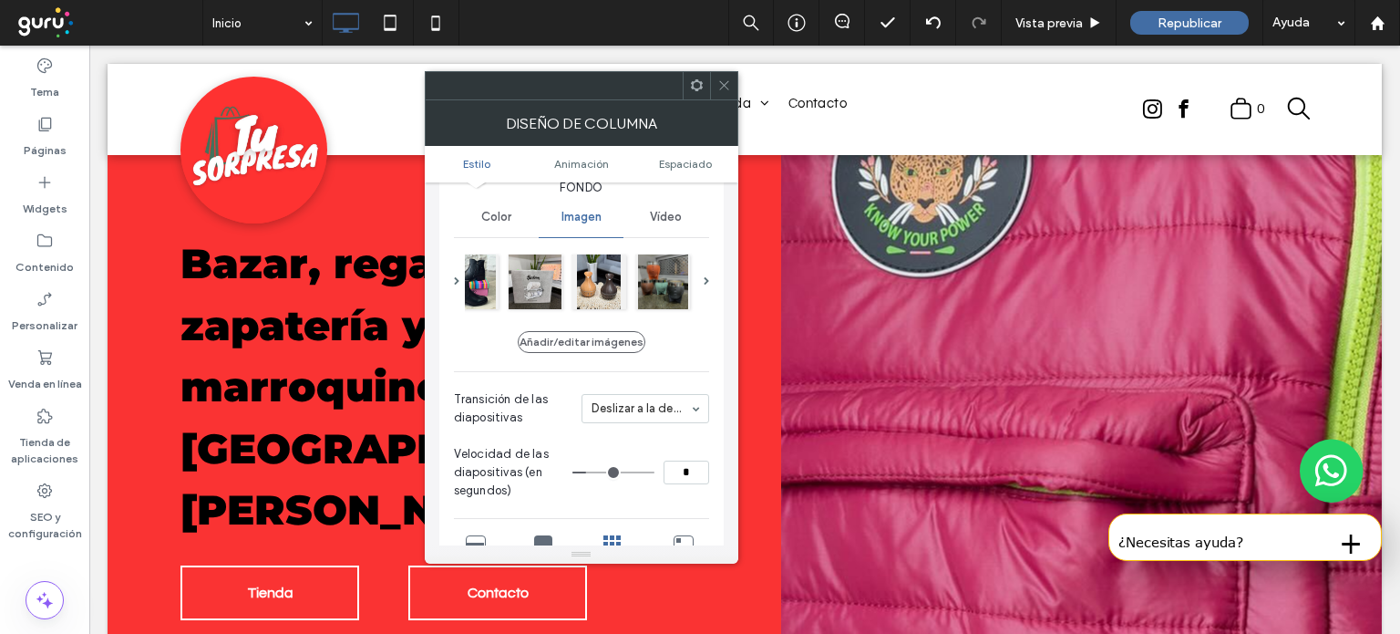
click at [728, 81] on icon at bounding box center [725, 85] width 14 height 14
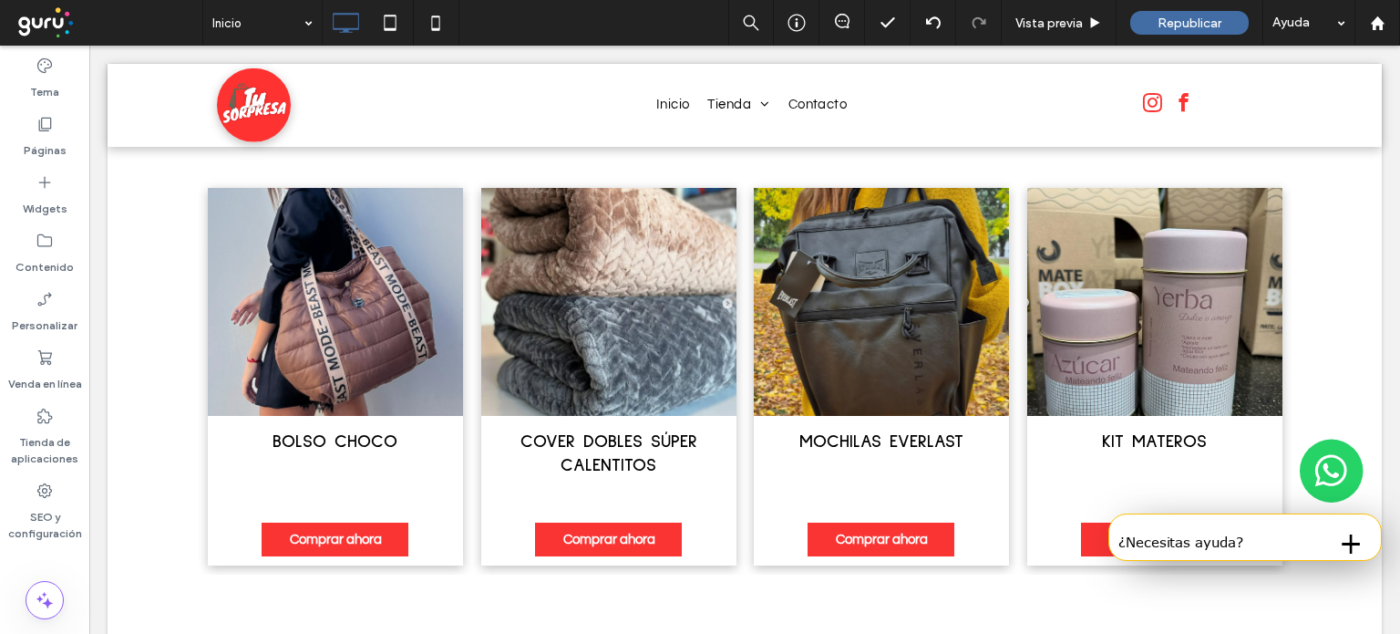
scroll to position [2303, 0]
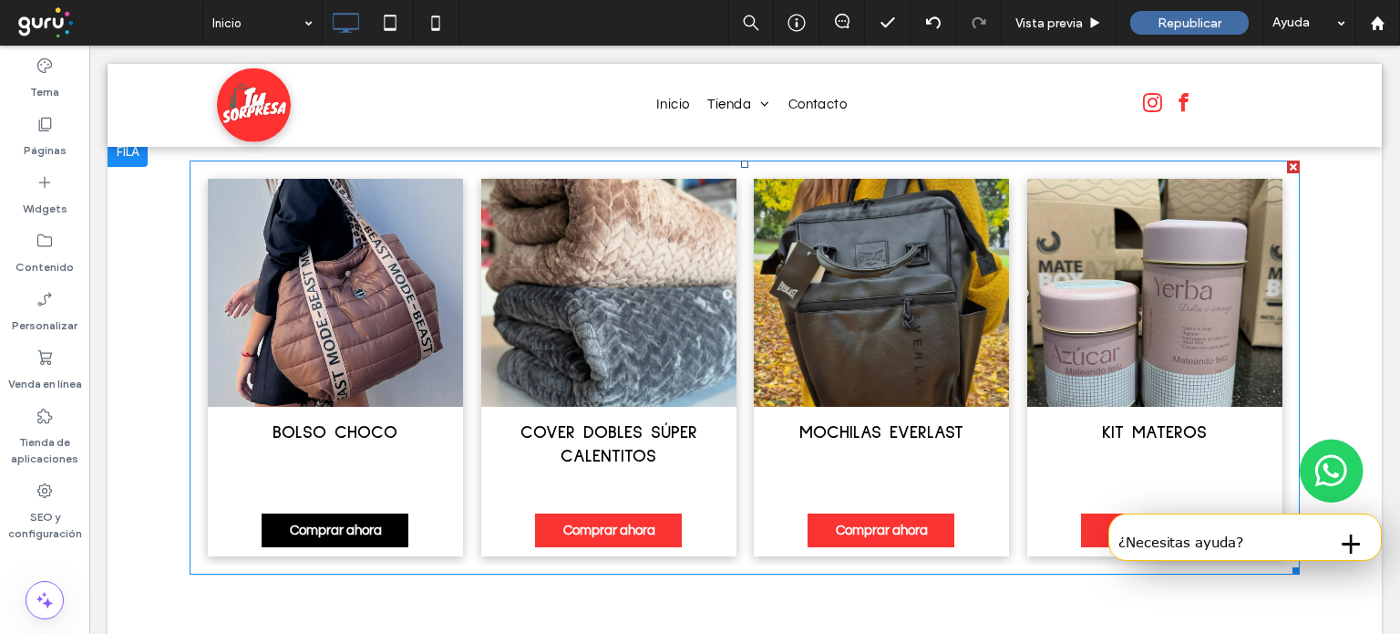
click at [327, 514] on span "Comprar ahora" at bounding box center [336, 530] width 129 height 32
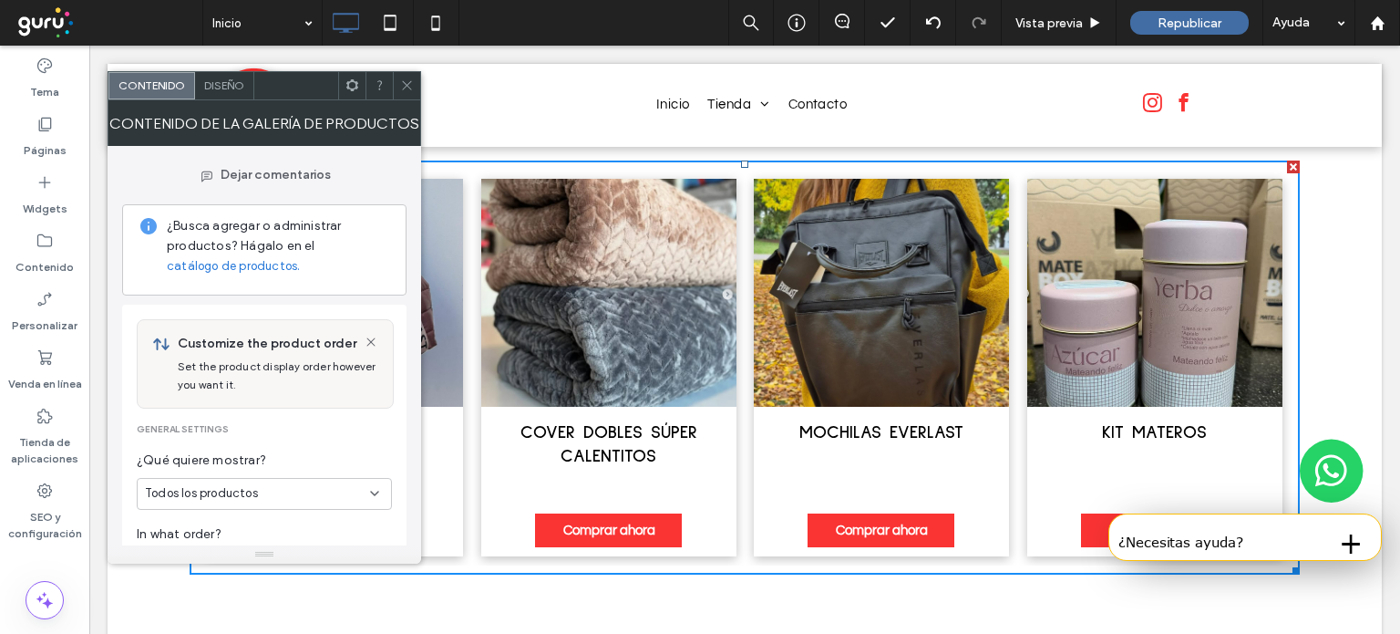
scroll to position [15, 0]
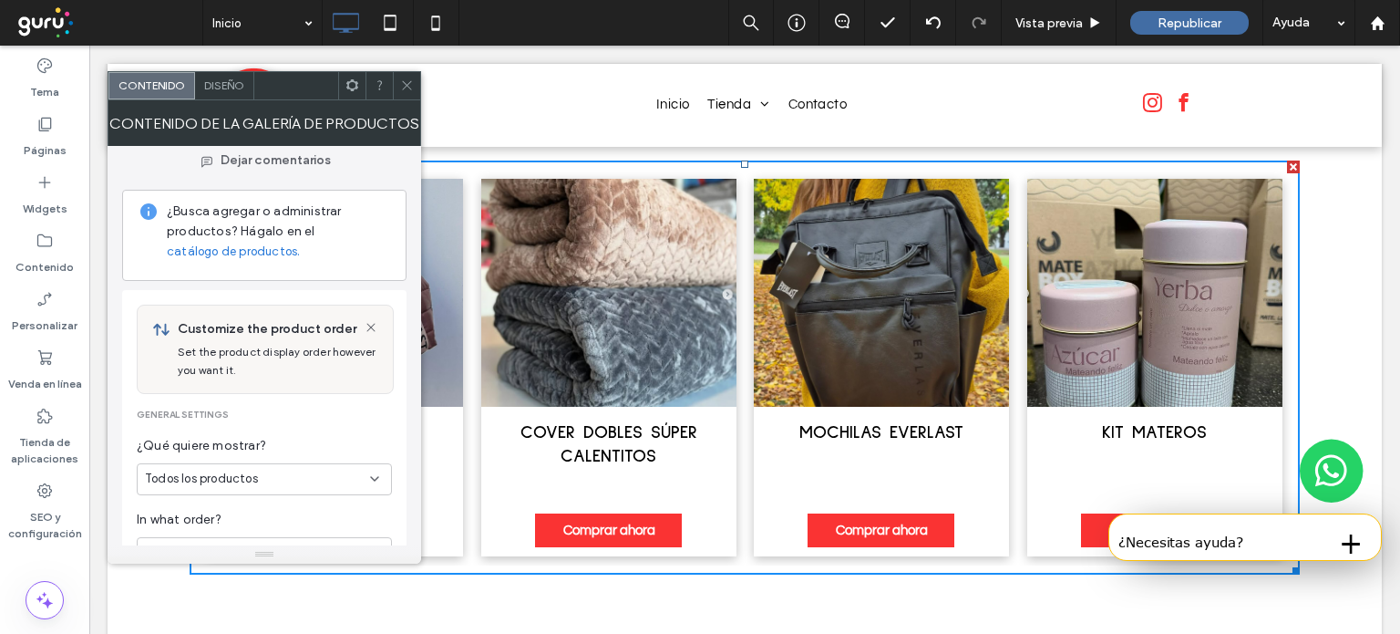
click at [227, 85] on span "Diseño" at bounding box center [224, 85] width 40 height 14
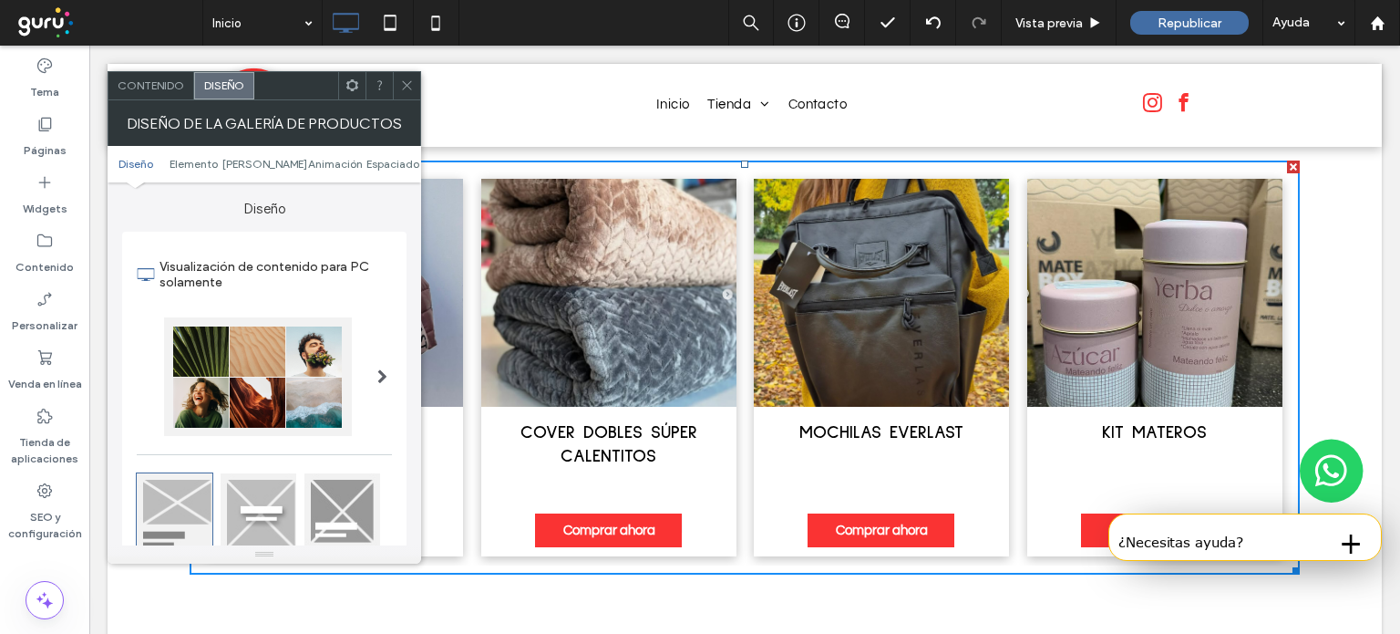
click at [408, 93] on span at bounding box center [407, 85] width 14 height 27
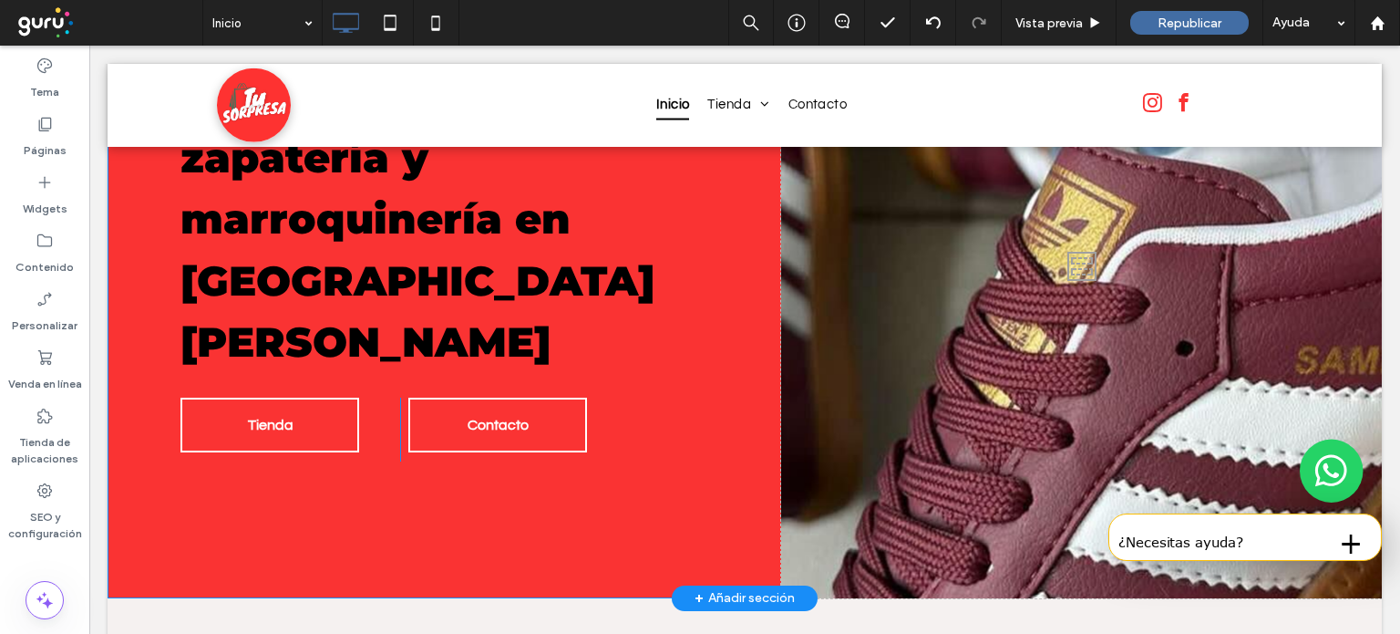
scroll to position [0, 0]
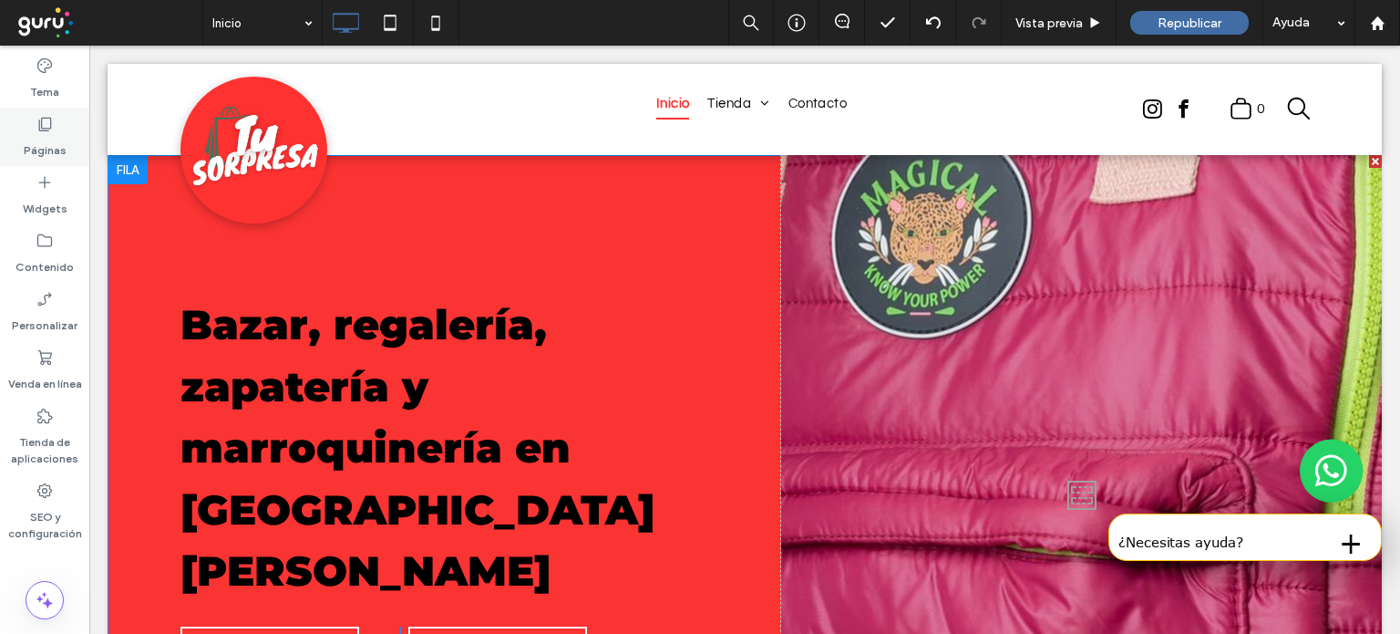
click at [29, 154] on label "Páginas" at bounding box center [45, 146] width 43 height 26
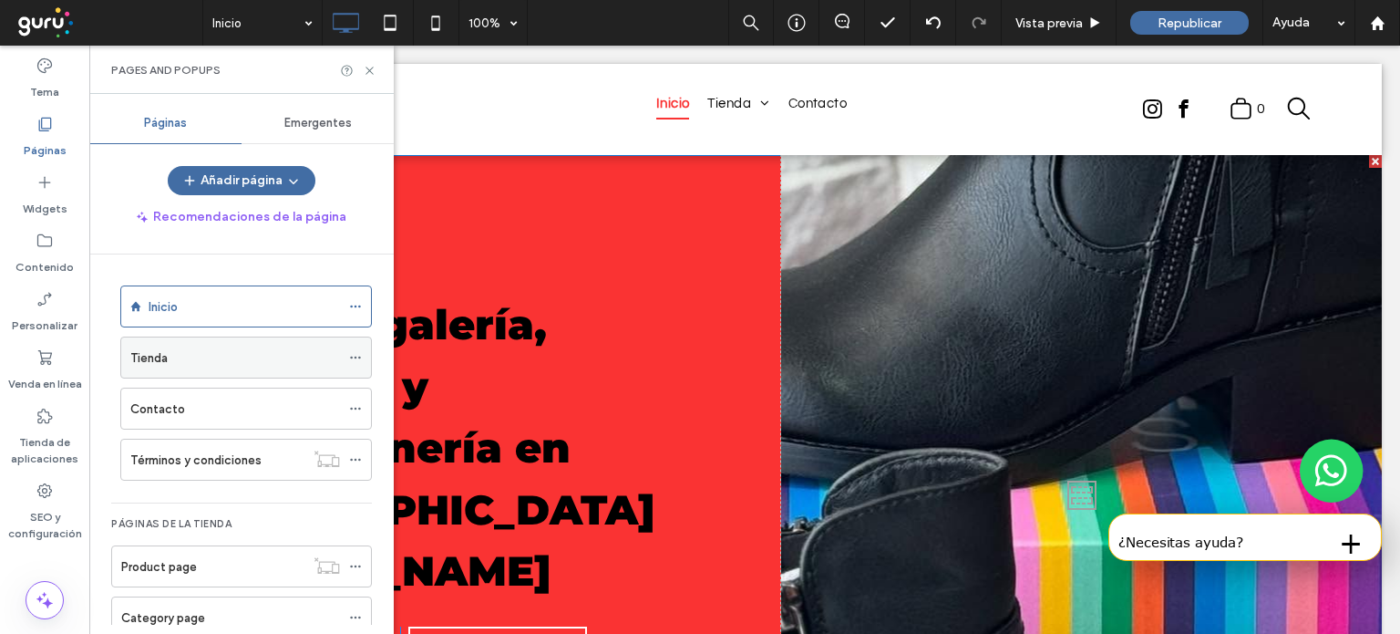
click at [279, 352] on div "Tienda" at bounding box center [235, 357] width 210 height 19
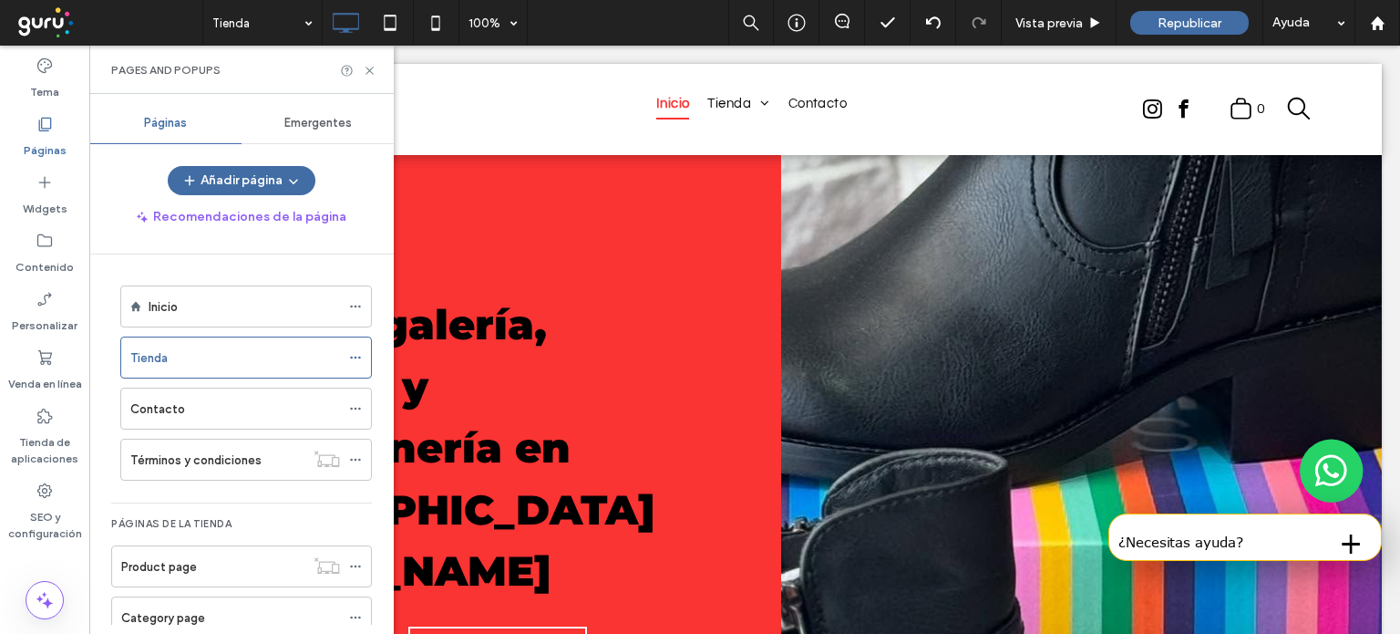
drag, startPoint x: 279, startPoint y: 352, endPoint x: 675, endPoint y: 95, distance: 471.9
click at [675, 95] on div at bounding box center [700, 317] width 1400 height 634
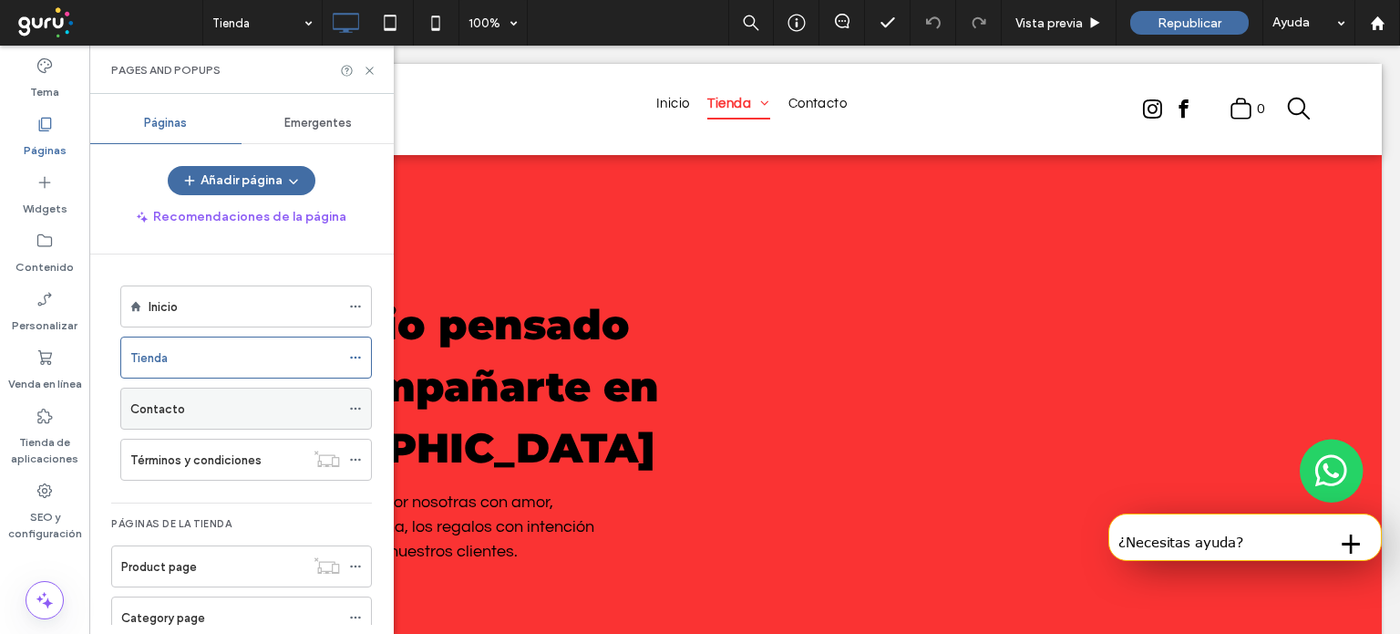
click at [264, 402] on div "Contacto" at bounding box center [235, 408] width 210 height 19
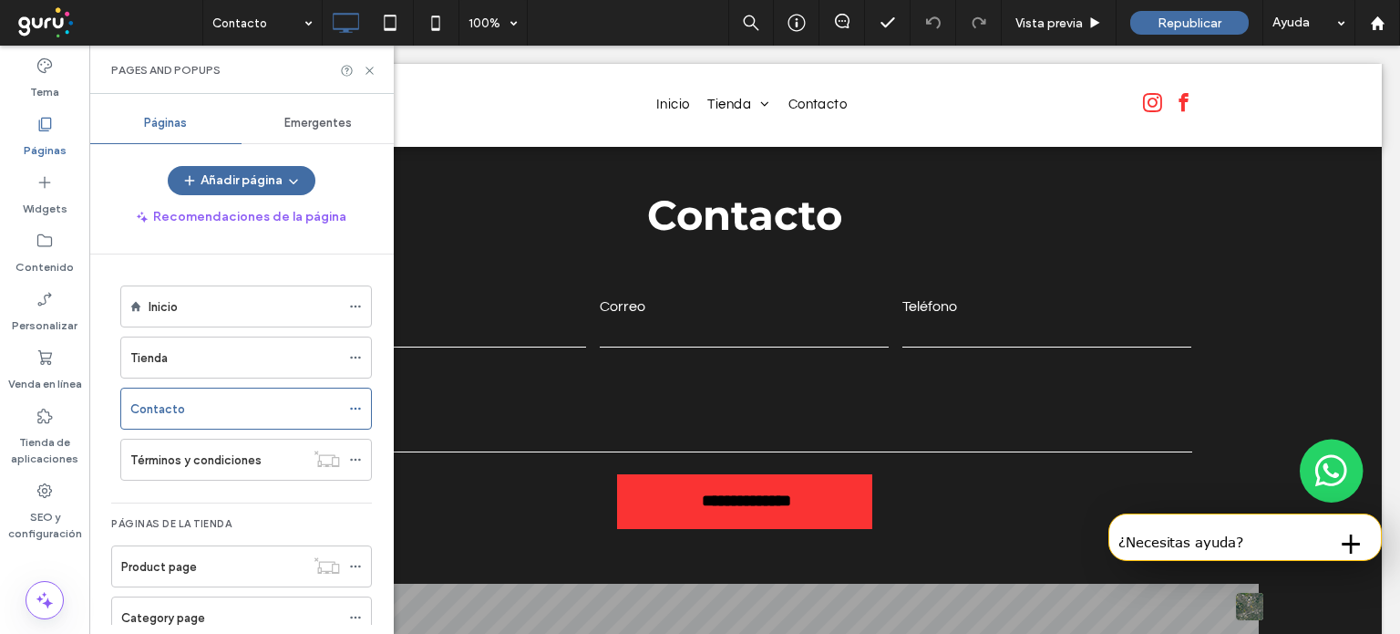
scroll to position [954, 0]
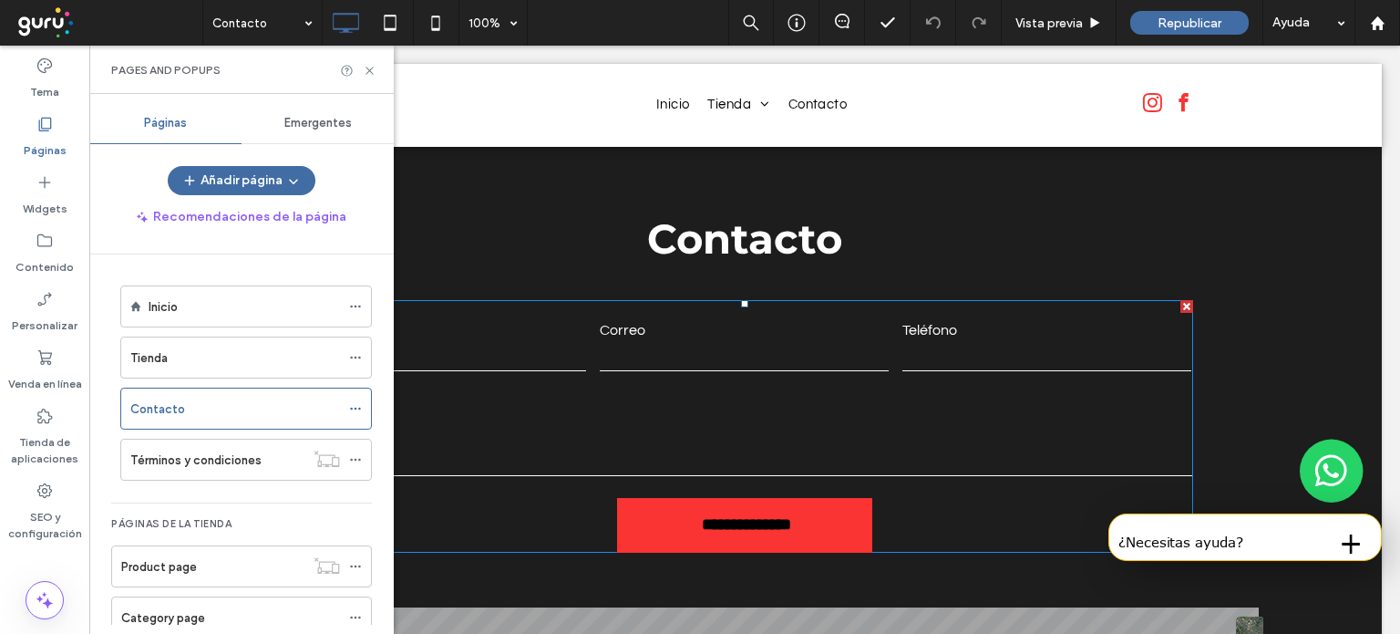
click at [814, 408] on label "Mensaje" at bounding box center [745, 417] width 894 height 22
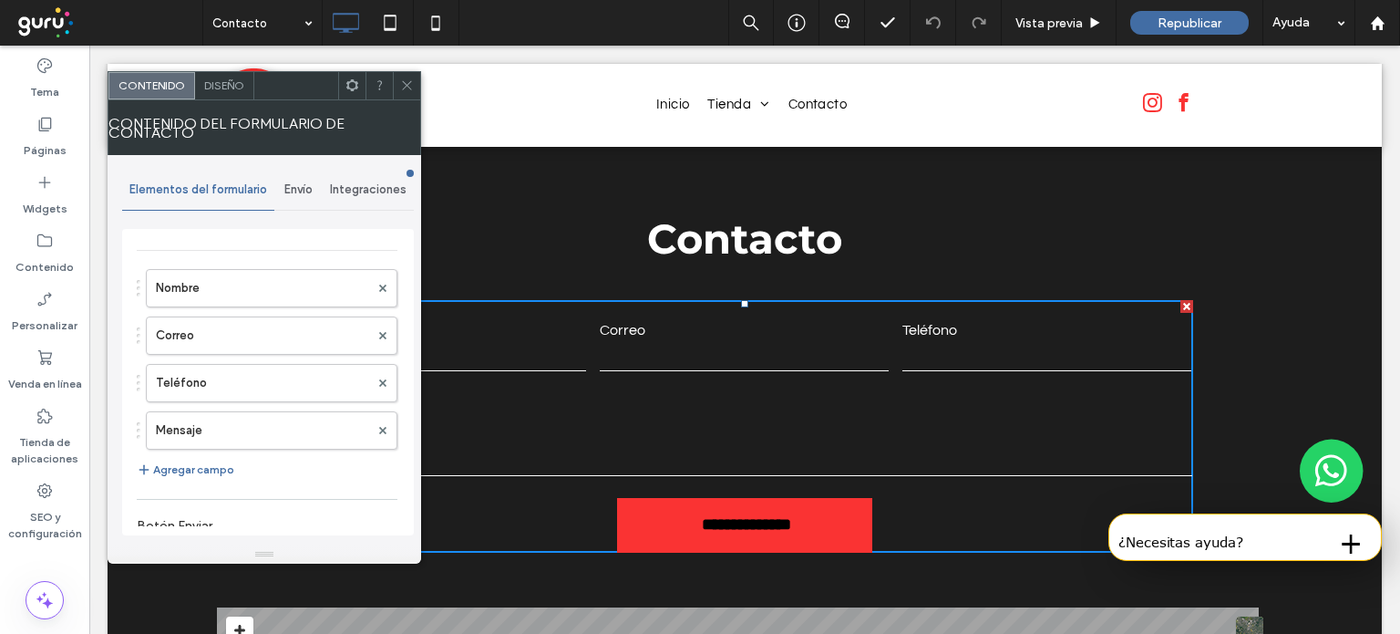
scroll to position [55, 0]
click at [232, 480] on div "Nombre Correo Teléfono Mensaje Agregar campo" at bounding box center [267, 381] width 261 height 230
click at [299, 184] on span "Envío" at bounding box center [298, 189] width 28 height 15
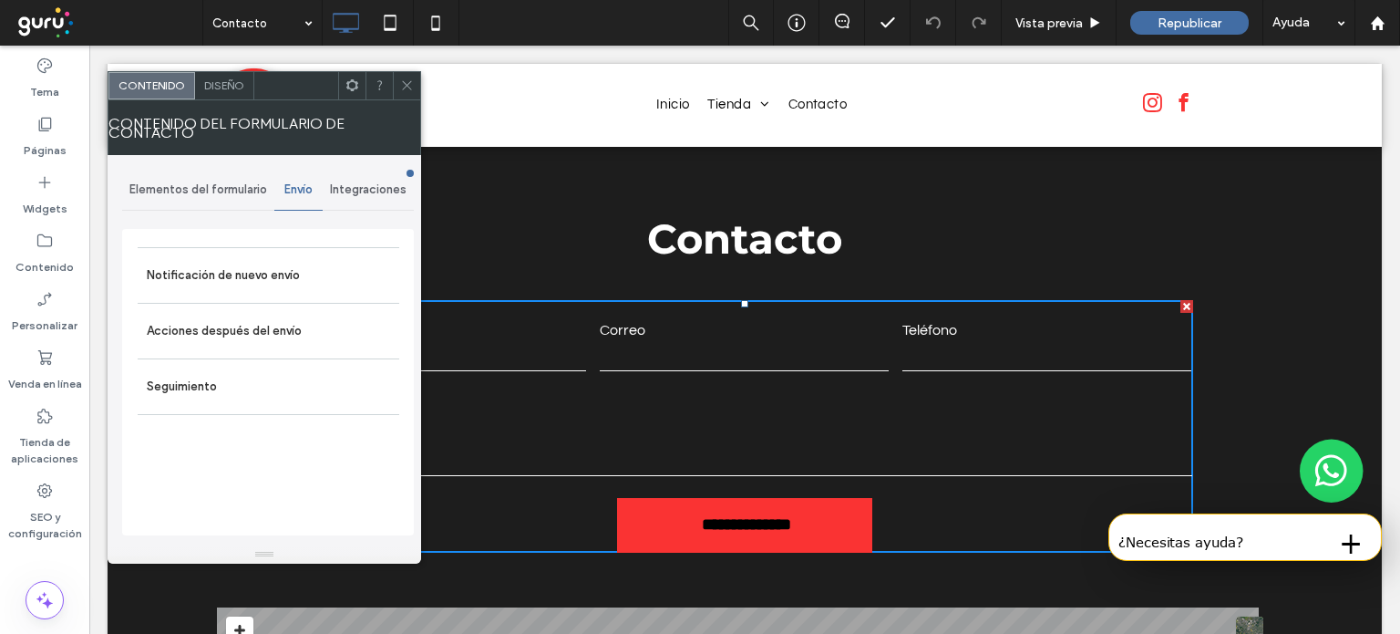
click at [361, 188] on span "Integraciones" at bounding box center [368, 189] width 77 height 15
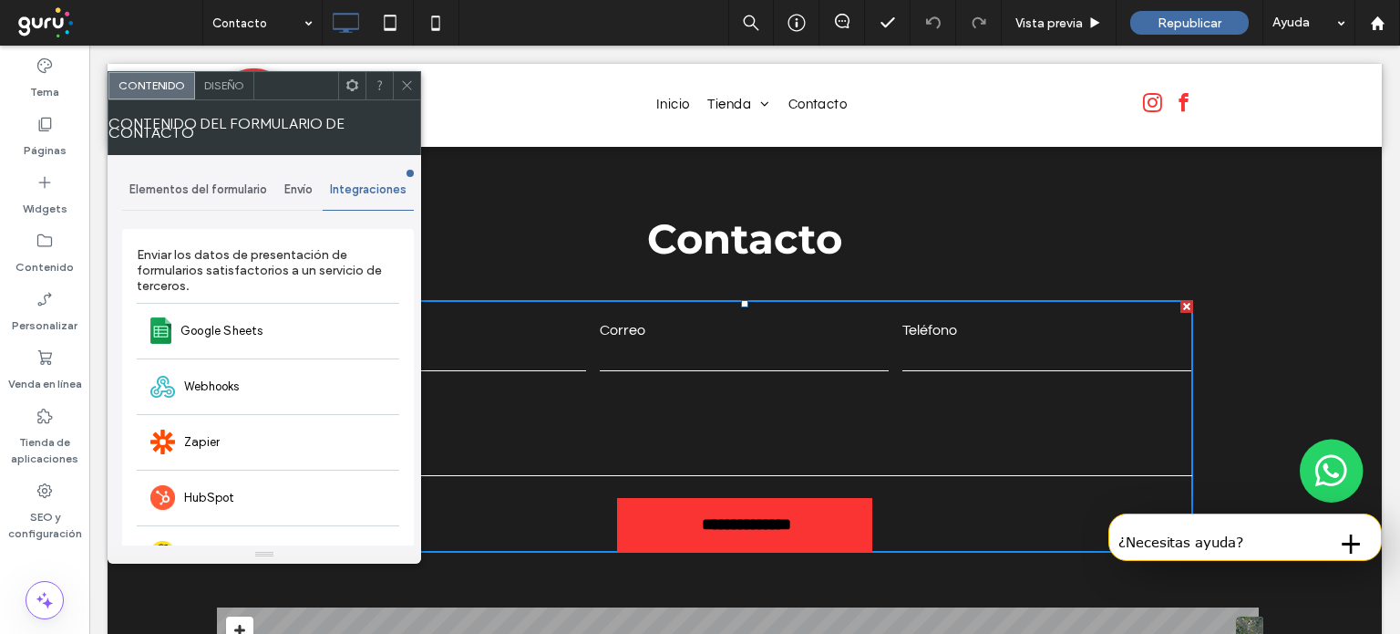
click at [419, 90] on div at bounding box center [406, 85] width 27 height 27
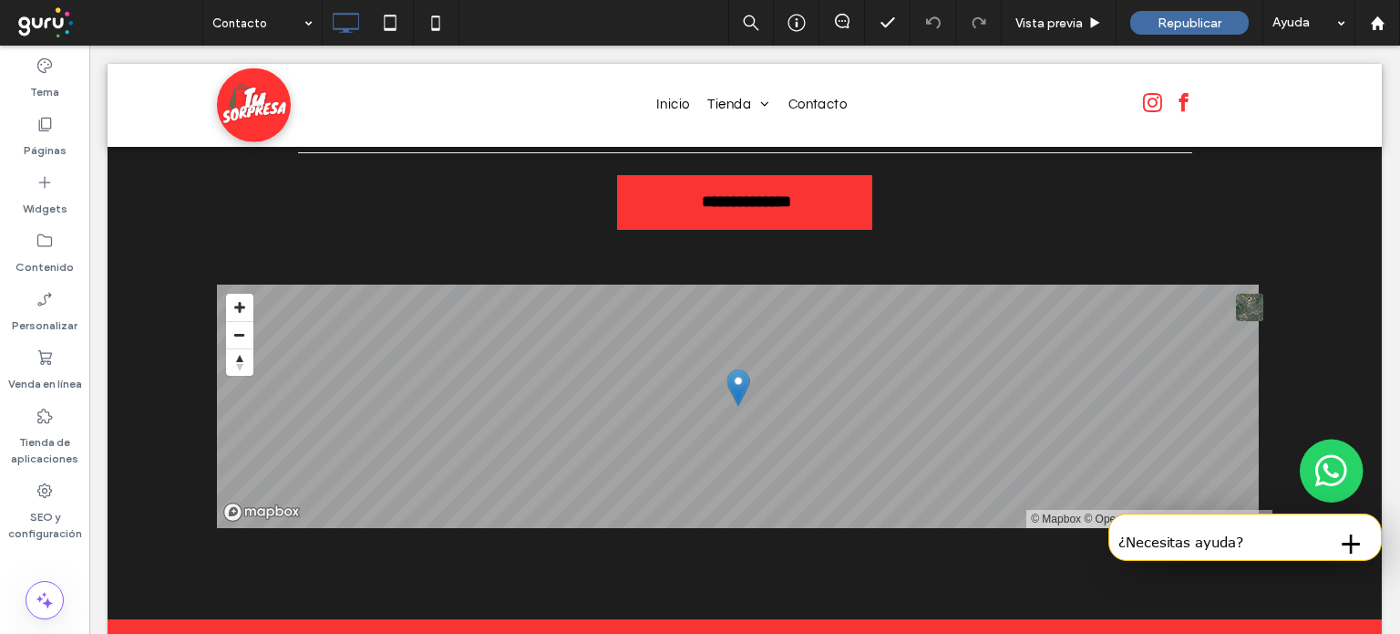
scroll to position [1235, 0]
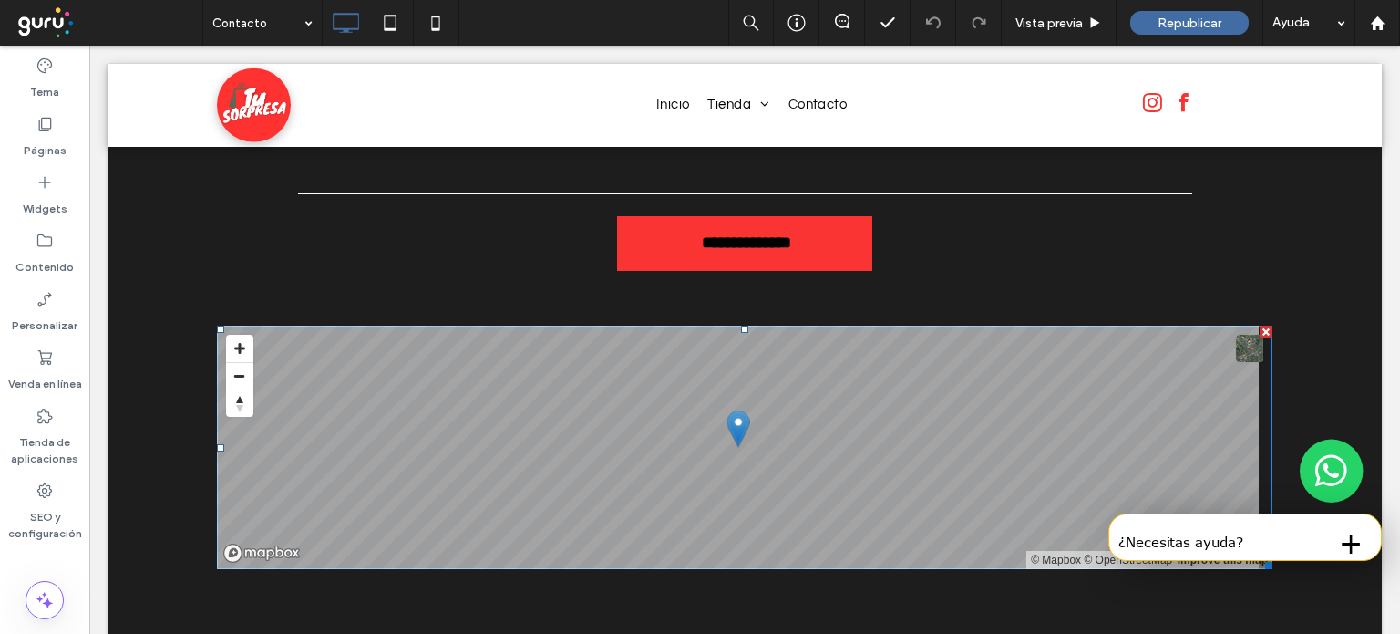
click at [240, 356] on span at bounding box center [745, 446] width 1056 height 243
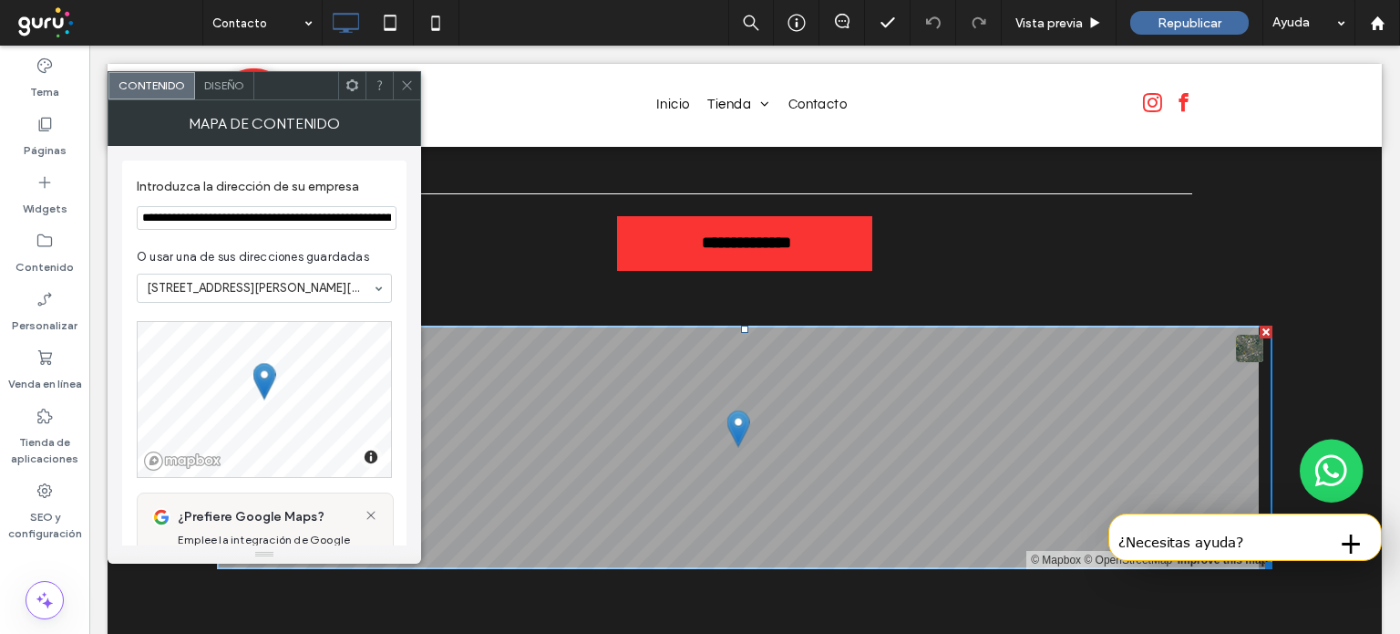
click at [409, 84] on icon at bounding box center [407, 85] width 14 height 14
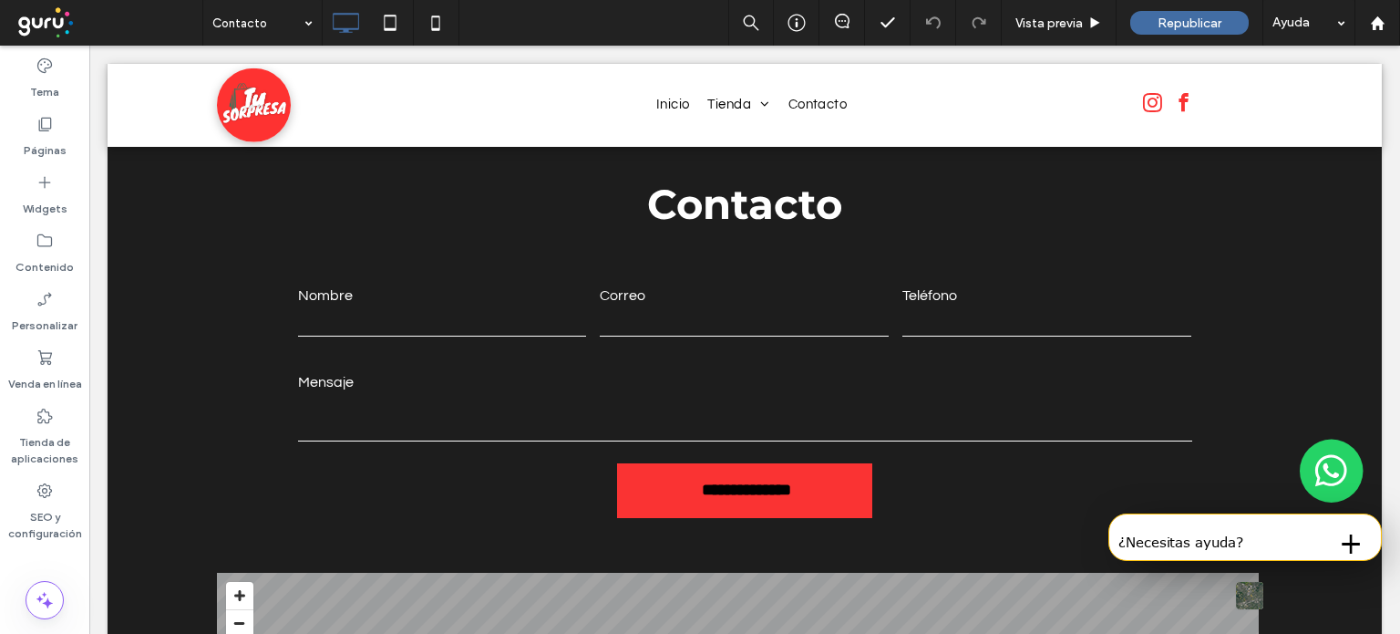
scroll to position [965, 0]
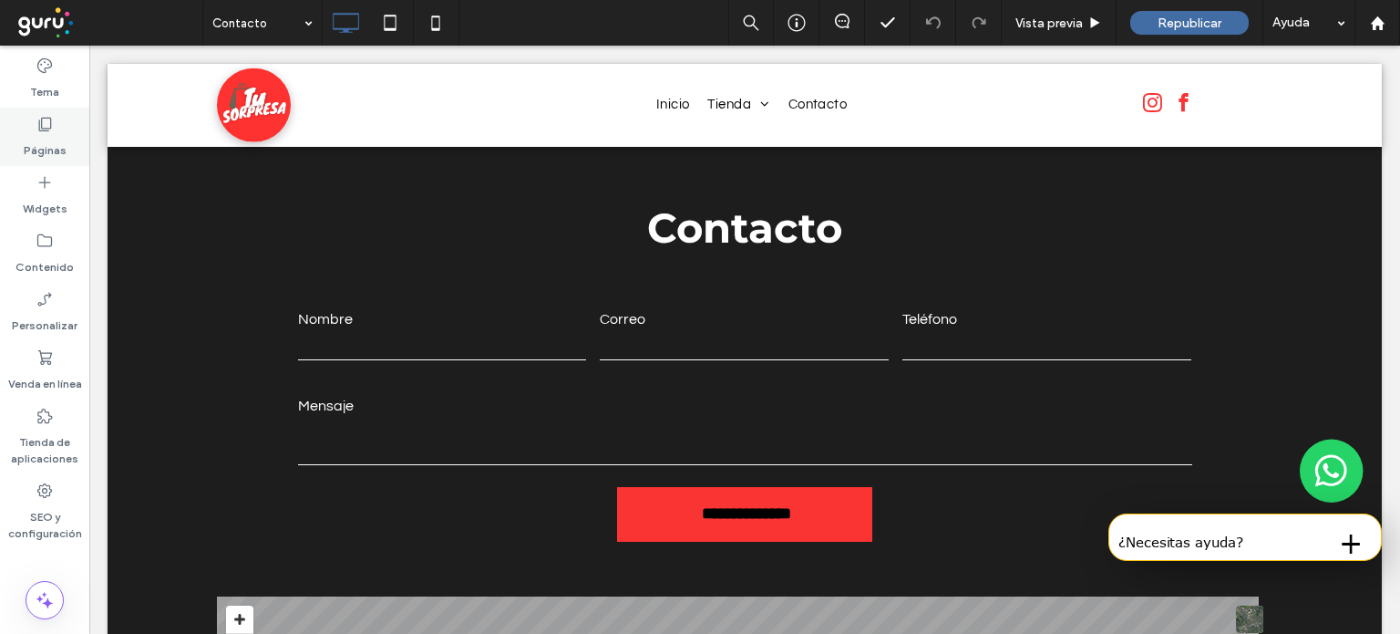
click at [26, 119] on div "Páginas" at bounding box center [44, 137] width 89 height 58
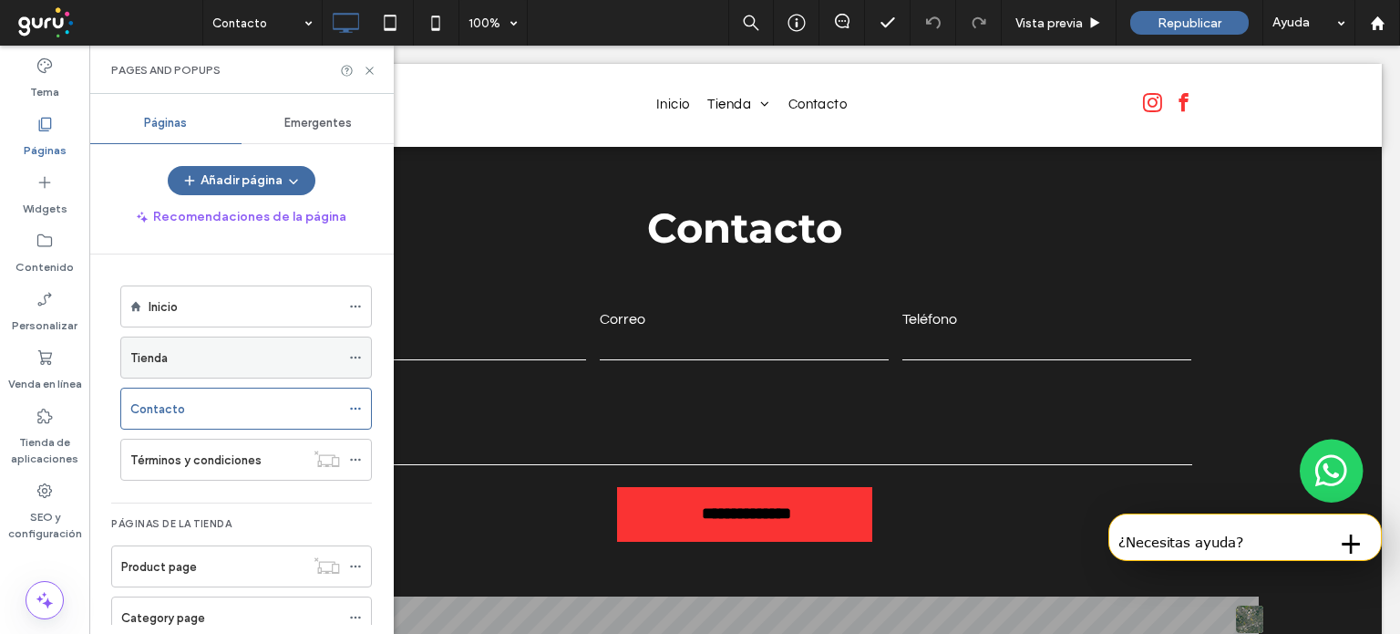
click at [204, 355] on div "Tienda" at bounding box center [235, 357] width 210 height 19
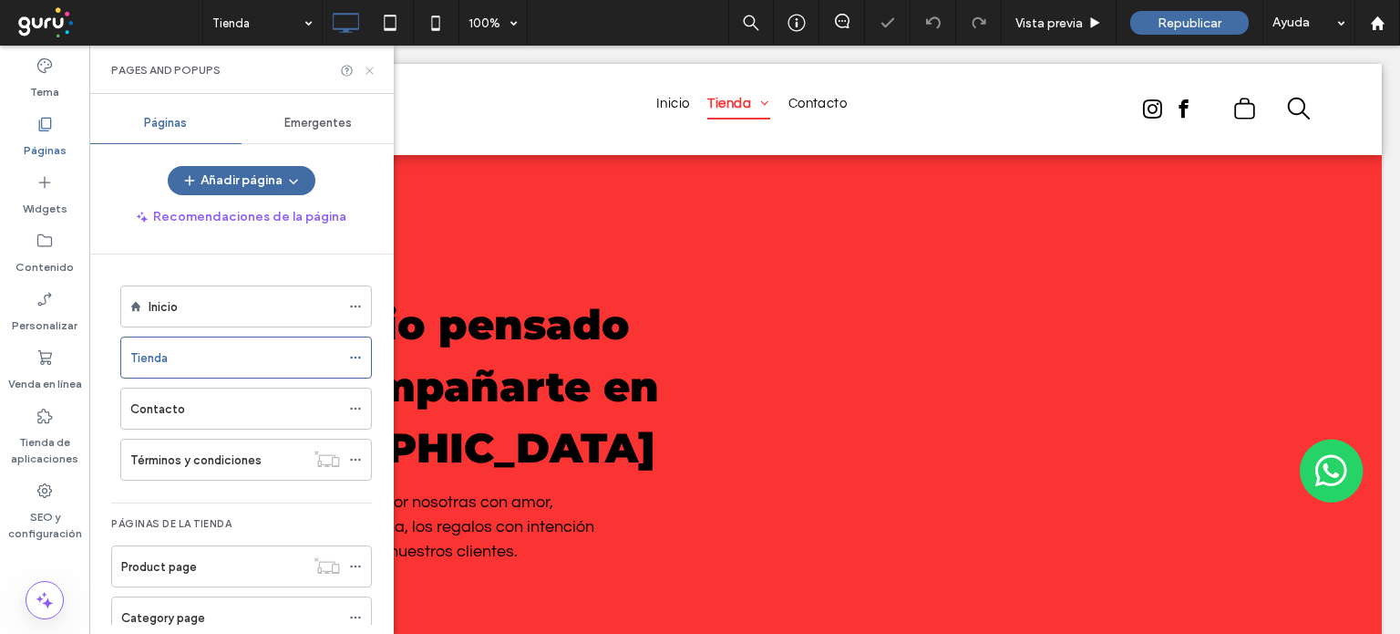
click at [370, 74] on icon at bounding box center [370, 71] width 14 height 14
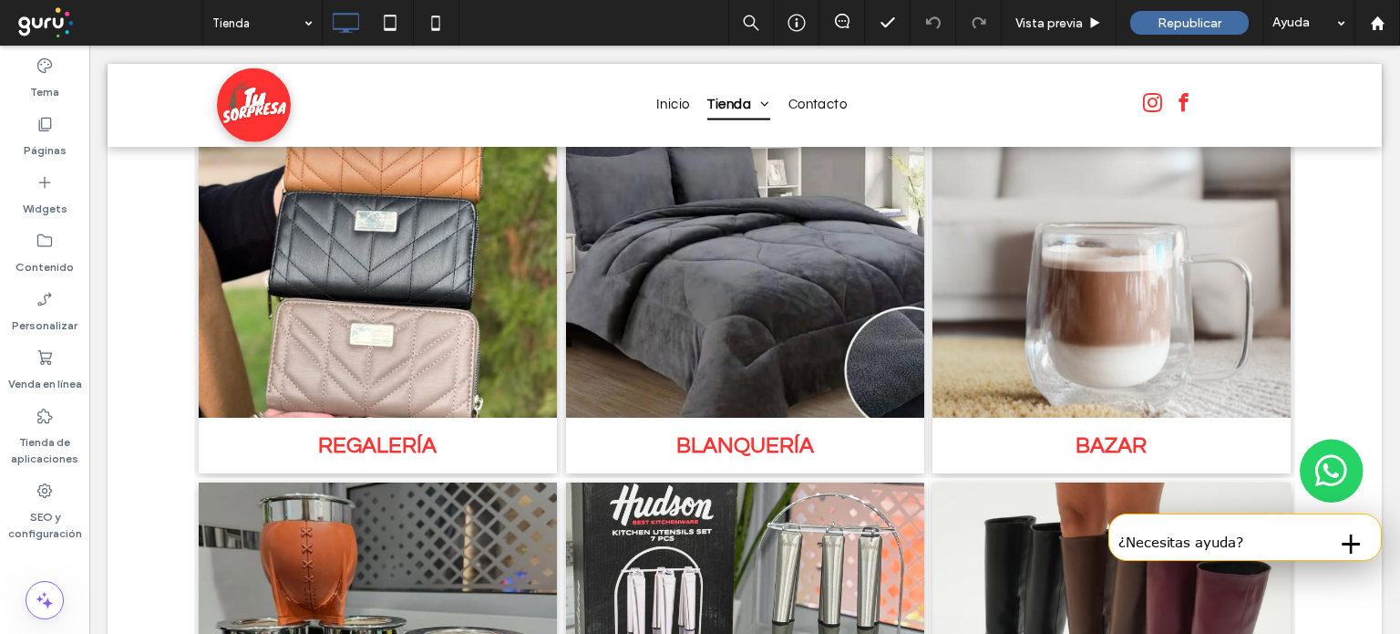
scroll to position [780, 0]
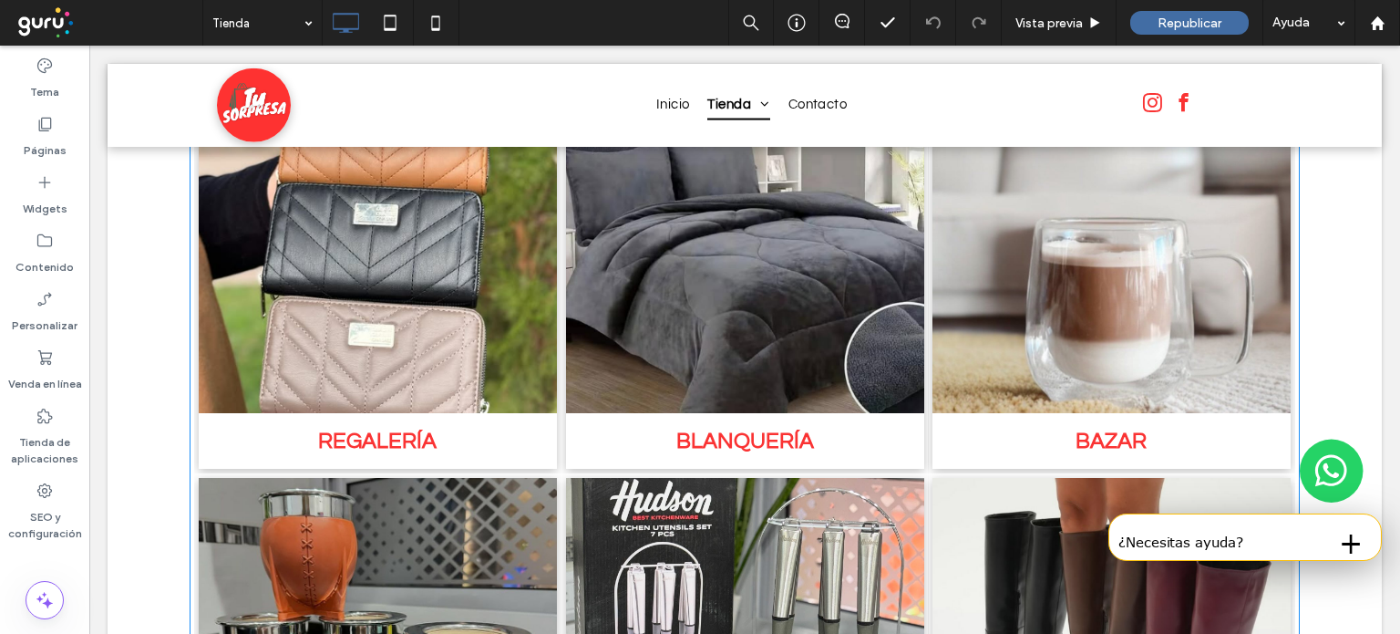
click at [382, 291] on link at bounding box center [377, 254] width 379 height 338
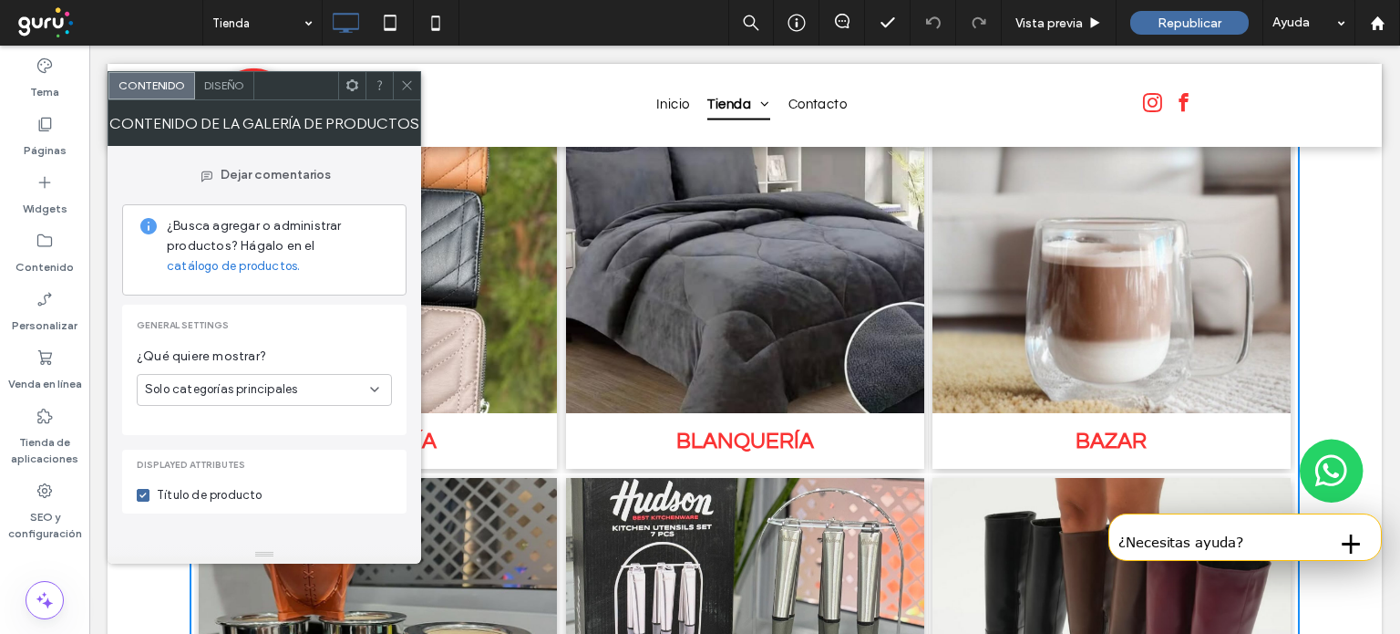
click at [503, 399] on link at bounding box center [377, 254] width 379 height 338
click at [491, 424] on link "REGALERÍA" at bounding box center [377, 441] width 331 height 56
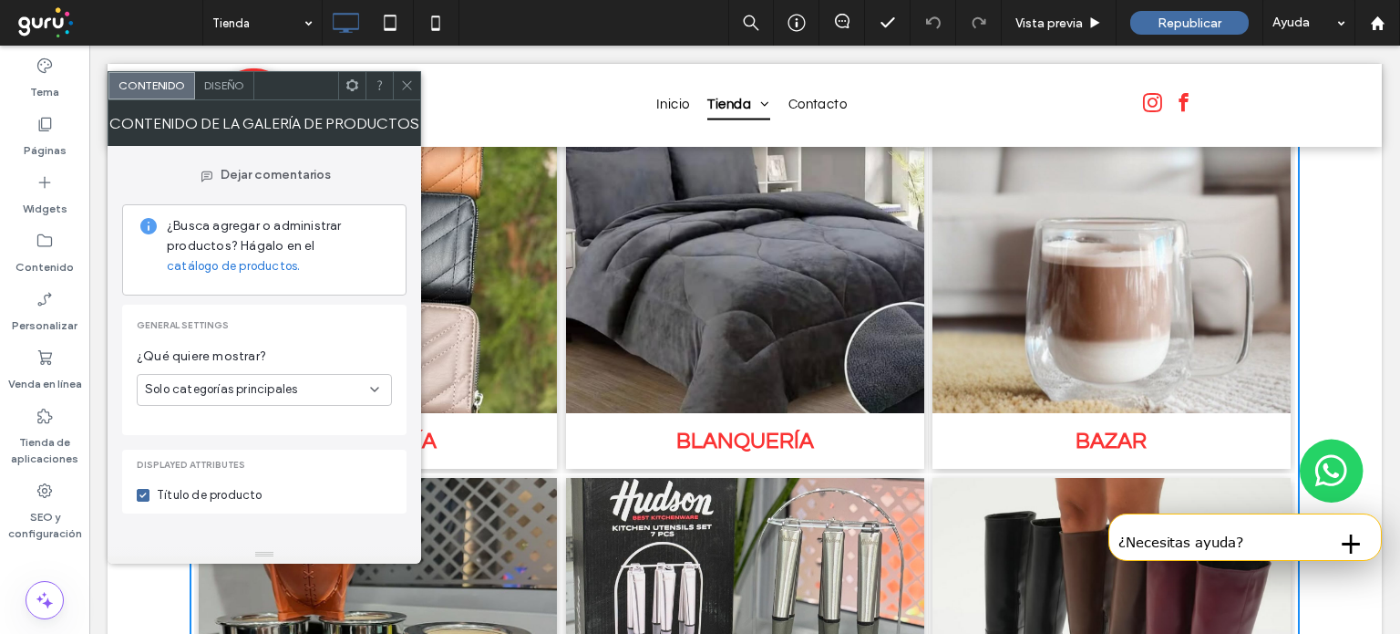
click at [405, 86] on icon at bounding box center [407, 85] width 14 height 14
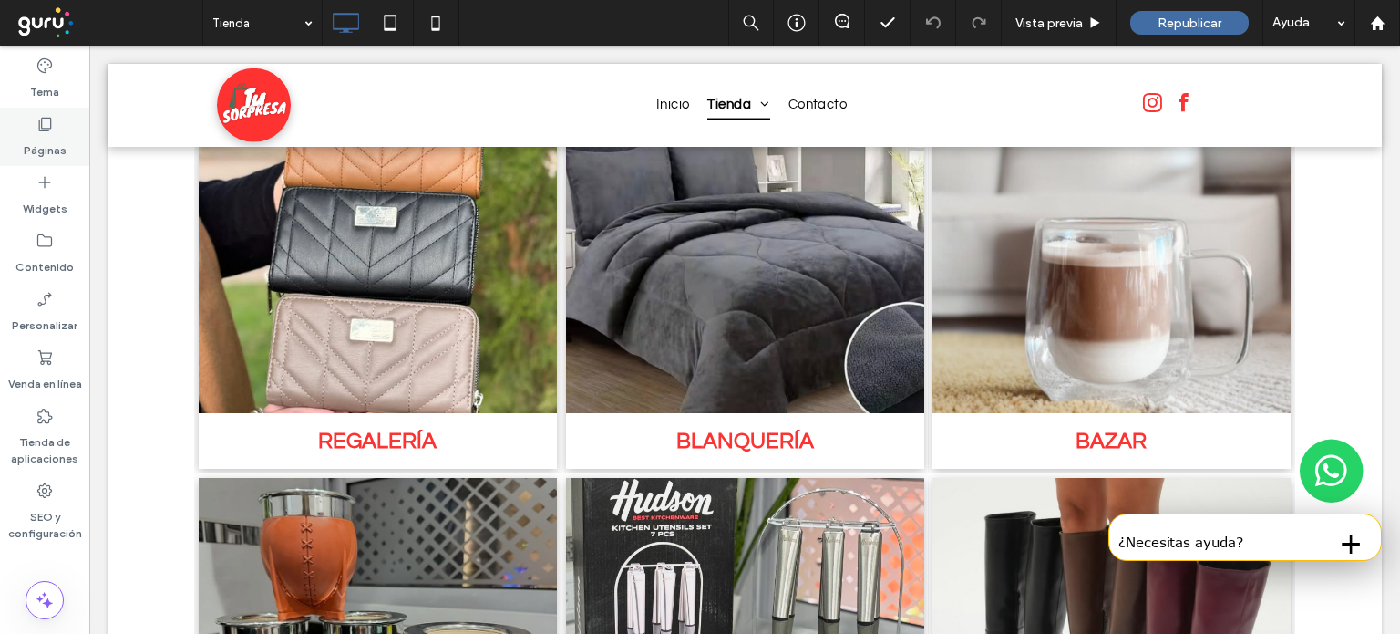
click at [39, 130] on use at bounding box center [45, 125] width 13 height 14
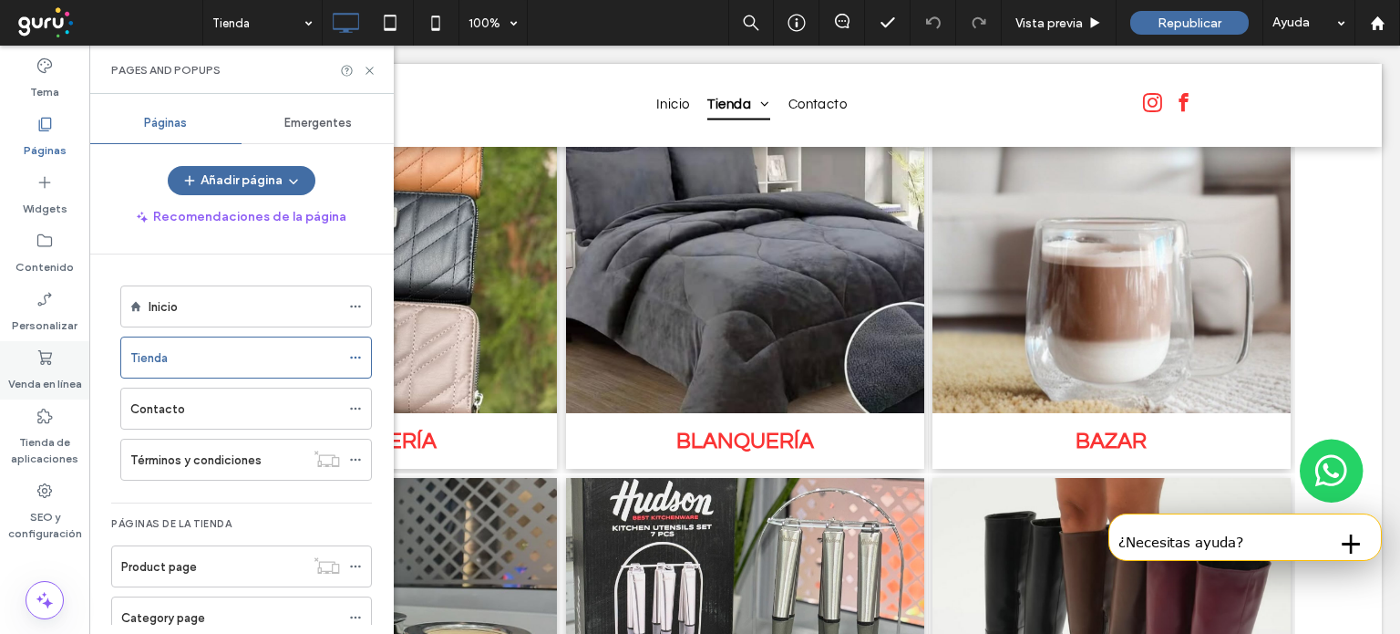
click at [41, 365] on icon at bounding box center [45, 357] width 18 height 18
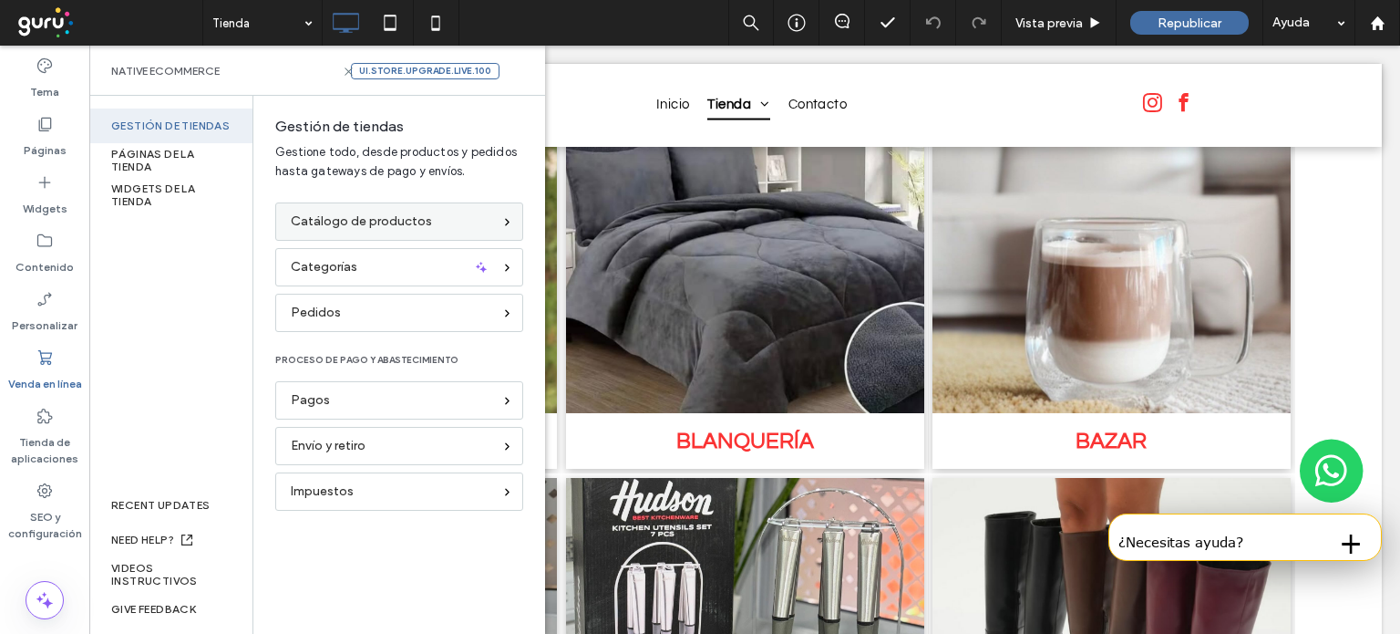
click at [509, 216] on icon at bounding box center [507, 222] width 12 height 12
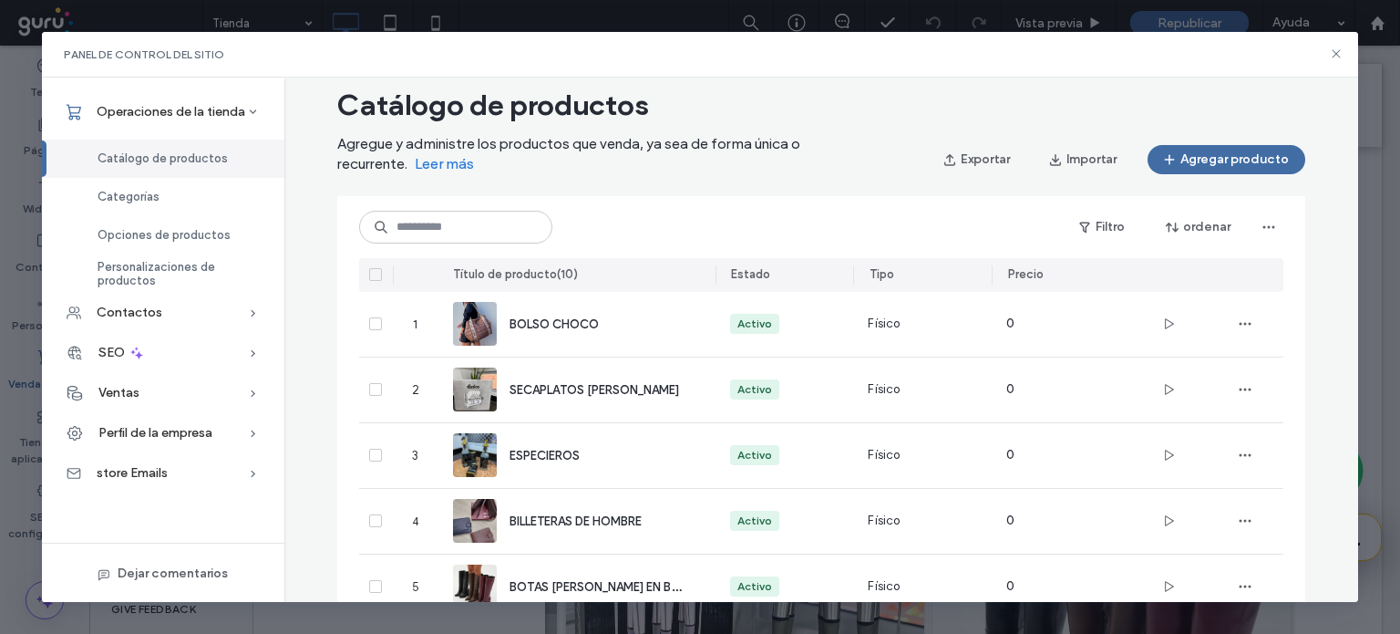
scroll to position [37, 0]
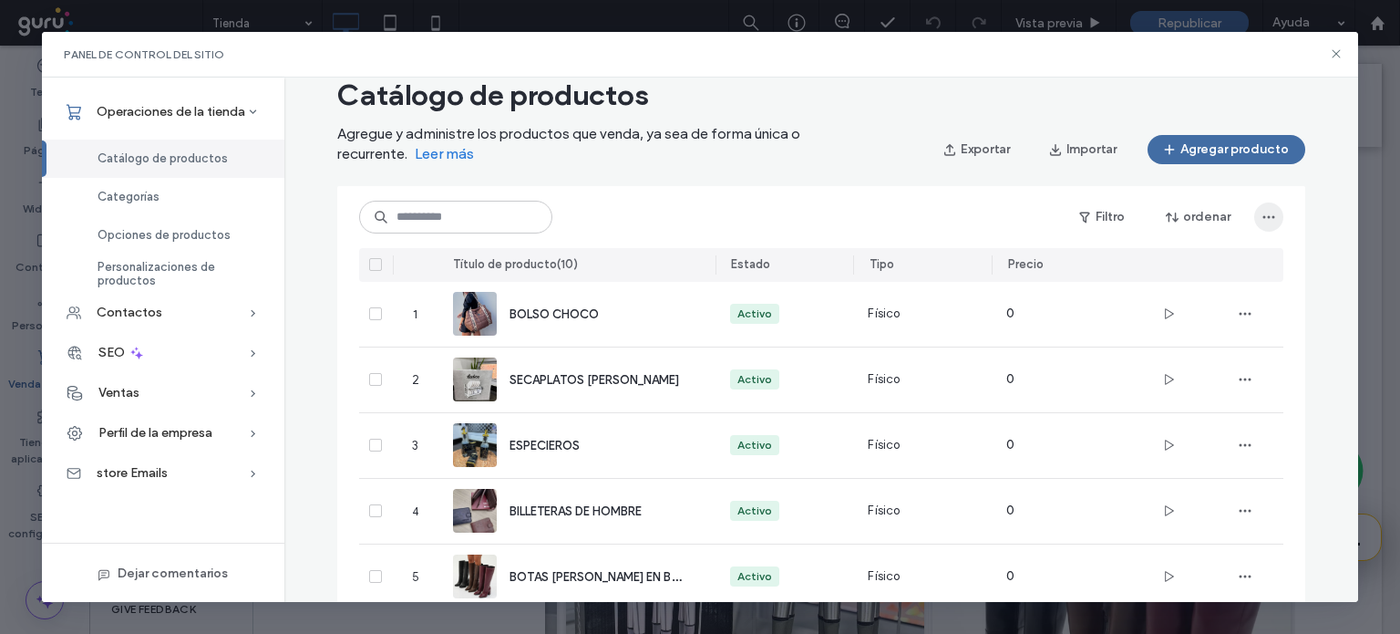
click at [1255, 203] on span "button" at bounding box center [1269, 216] width 29 height 29
click at [923, 228] on div "Filtro ordenar" at bounding box center [821, 217] width 925 height 33
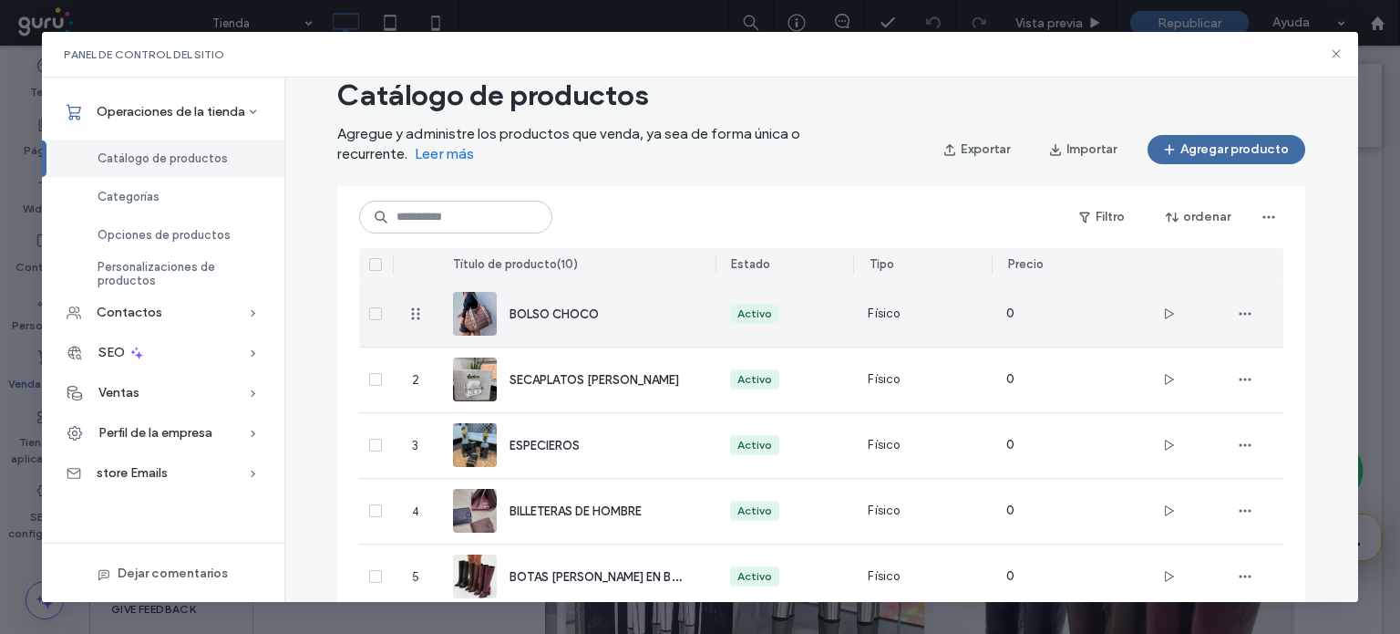
click at [527, 315] on span "BOLSO CHOCO" at bounding box center [554, 314] width 89 height 14
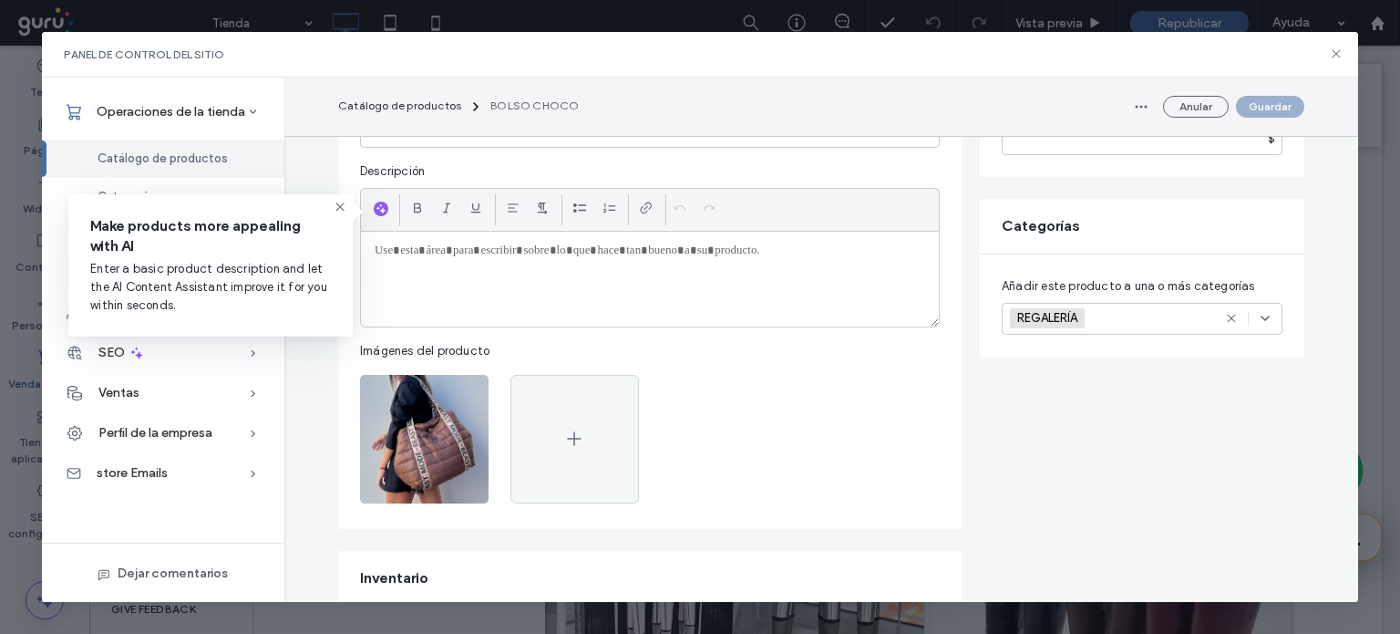
scroll to position [253, 0]
click at [390, 305] on div at bounding box center [650, 281] width 578 height 95
click at [340, 211] on icon at bounding box center [340, 207] width 15 height 15
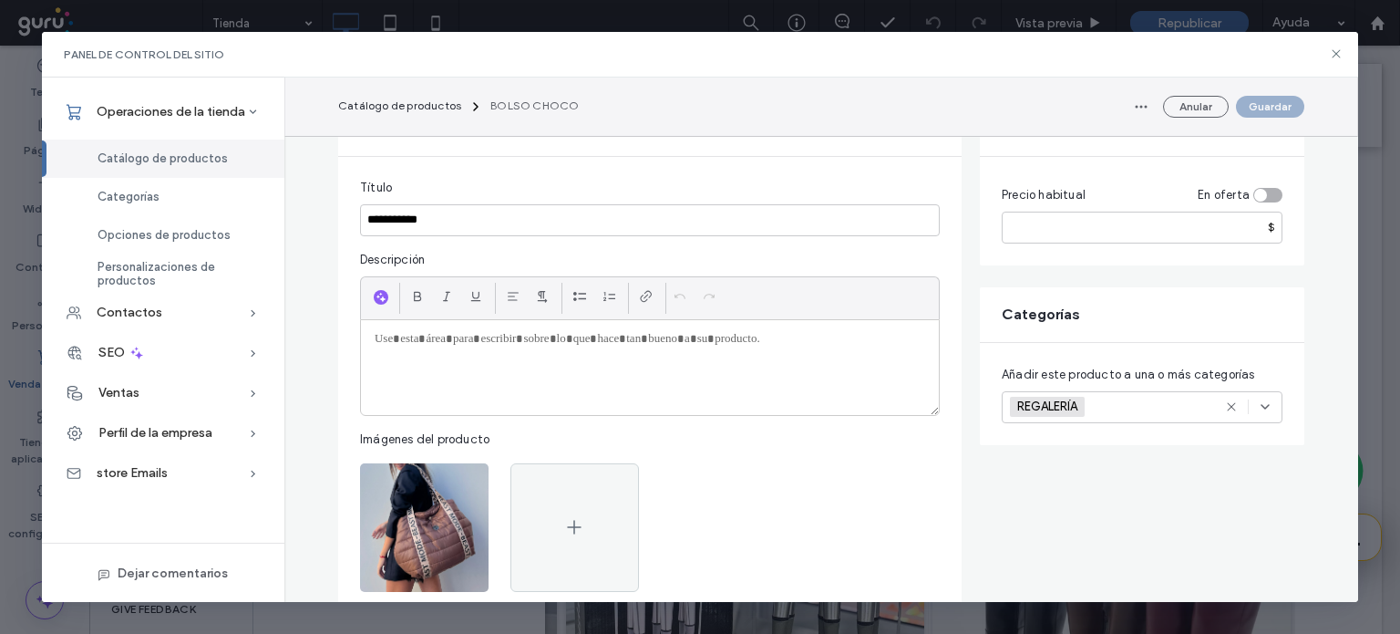
scroll to position [171, 0]
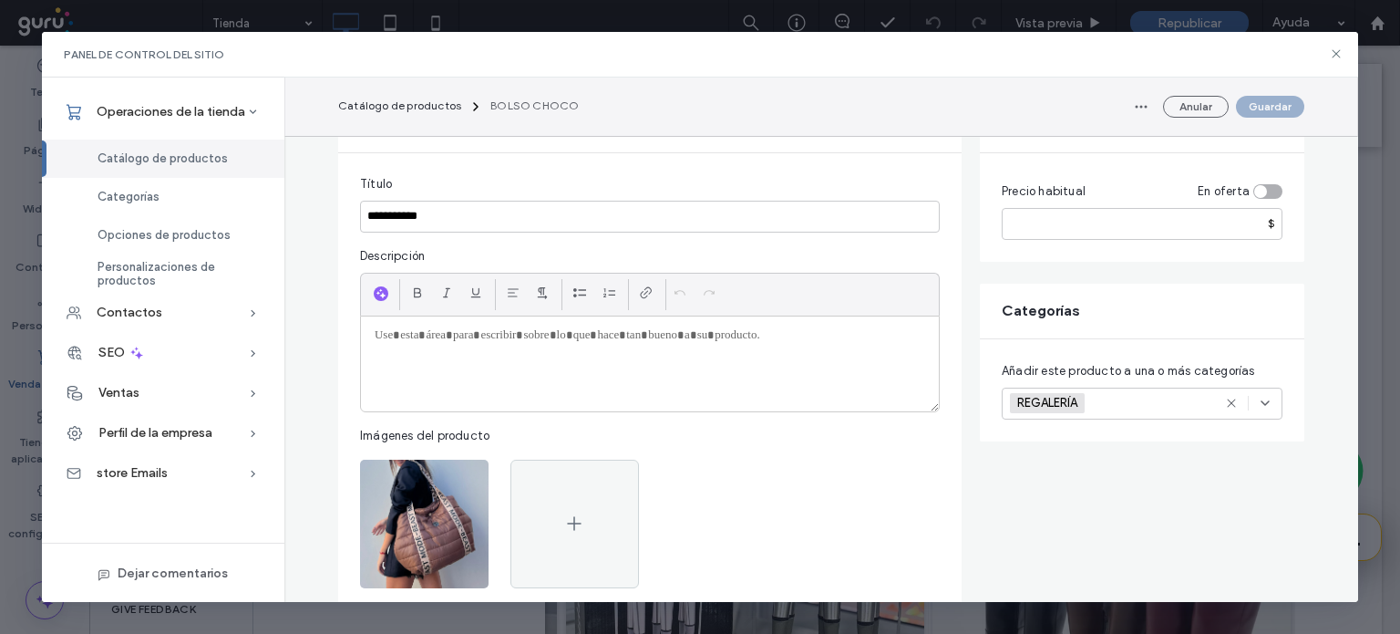
click at [775, 338] on p at bounding box center [650, 335] width 551 height 16
click at [1049, 219] on input "*" at bounding box center [1142, 224] width 281 height 32
type input "*"
type input "****"
click at [1263, 191] on div "toggle" at bounding box center [1268, 191] width 29 height 15
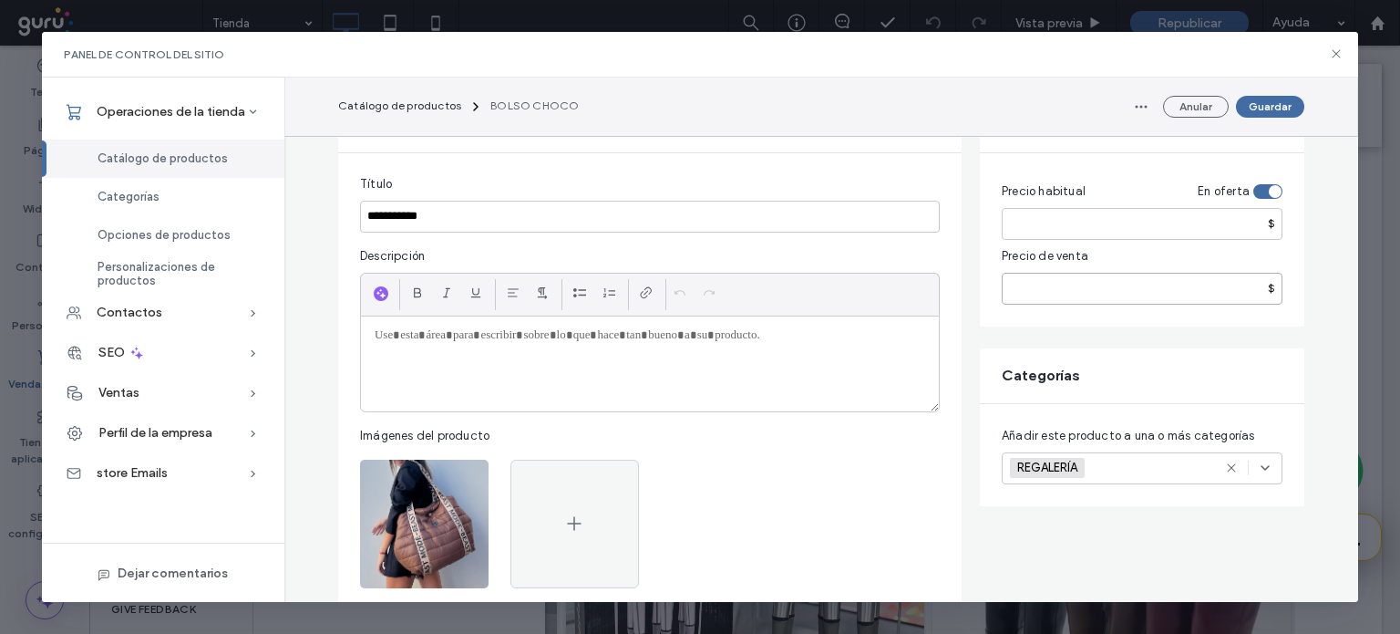
click at [1131, 283] on input "number" at bounding box center [1142, 289] width 281 height 32
click at [1038, 288] on input "number" at bounding box center [1142, 289] width 281 height 32
type input "****"
click at [1261, 194] on div "toggle" at bounding box center [1268, 191] width 29 height 15
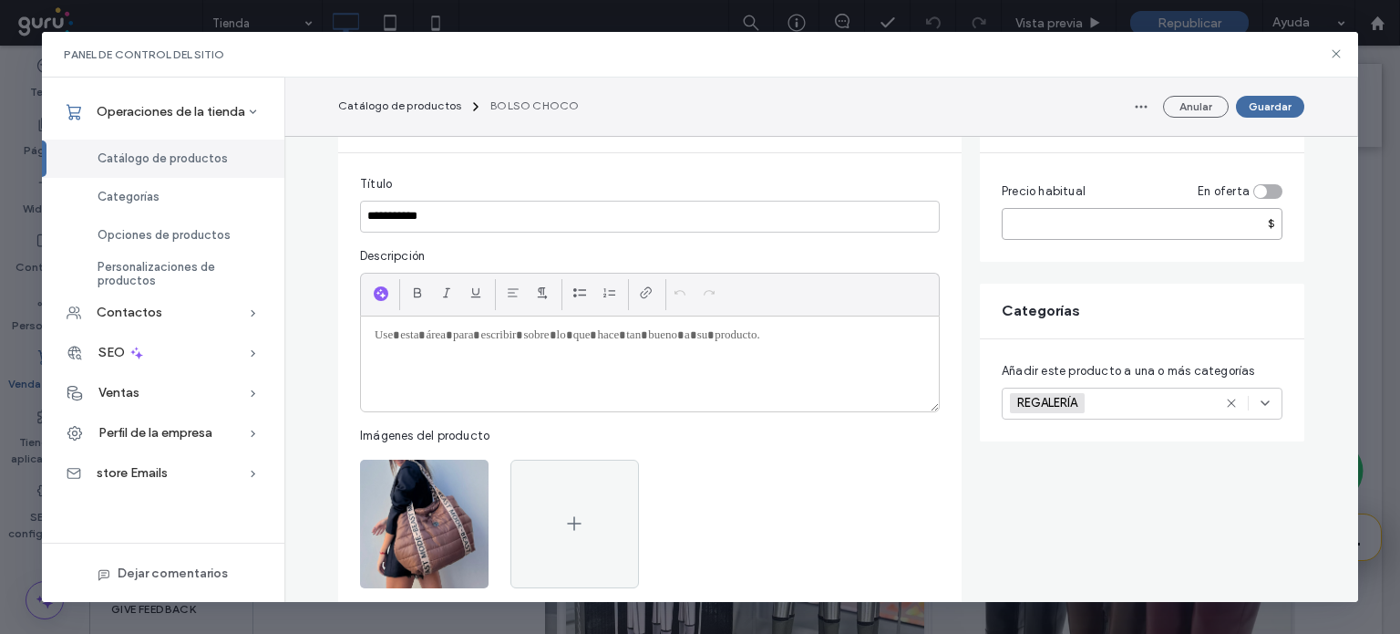
click at [1059, 220] on input "****" at bounding box center [1142, 224] width 281 height 32
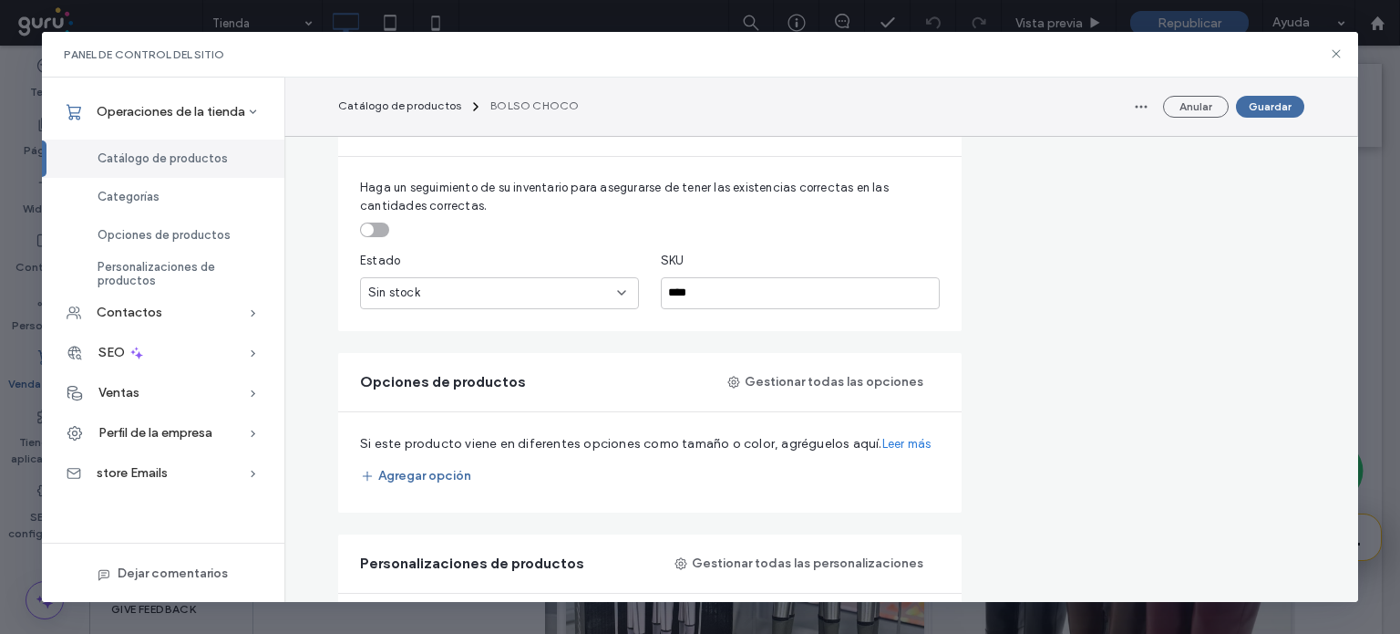
scroll to position [702, 0]
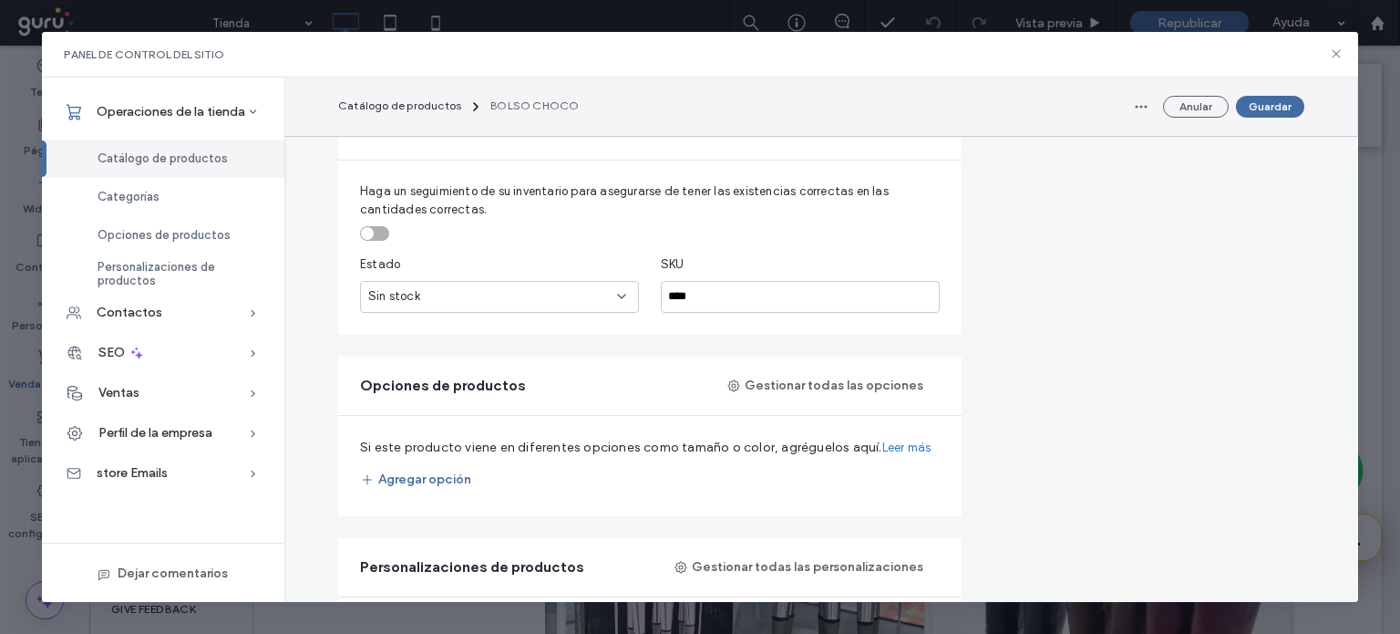
click at [613, 319] on div "Haga un seguimiento de su inventario para asegurarse de tener las existencias c…" at bounding box center [650, 247] width 624 height 174
click at [434, 297] on div "Sin stock" at bounding box center [492, 296] width 249 height 18
click at [426, 306] on div "Sin stock" at bounding box center [499, 297] width 279 height 32
drag, startPoint x: 418, startPoint y: 294, endPoint x: 367, endPoint y: 233, distance: 79.6
click at [367, 233] on div "Haga un seguimiento de su inventario para asegurarse de tener las existencias c…" at bounding box center [650, 247] width 624 height 174
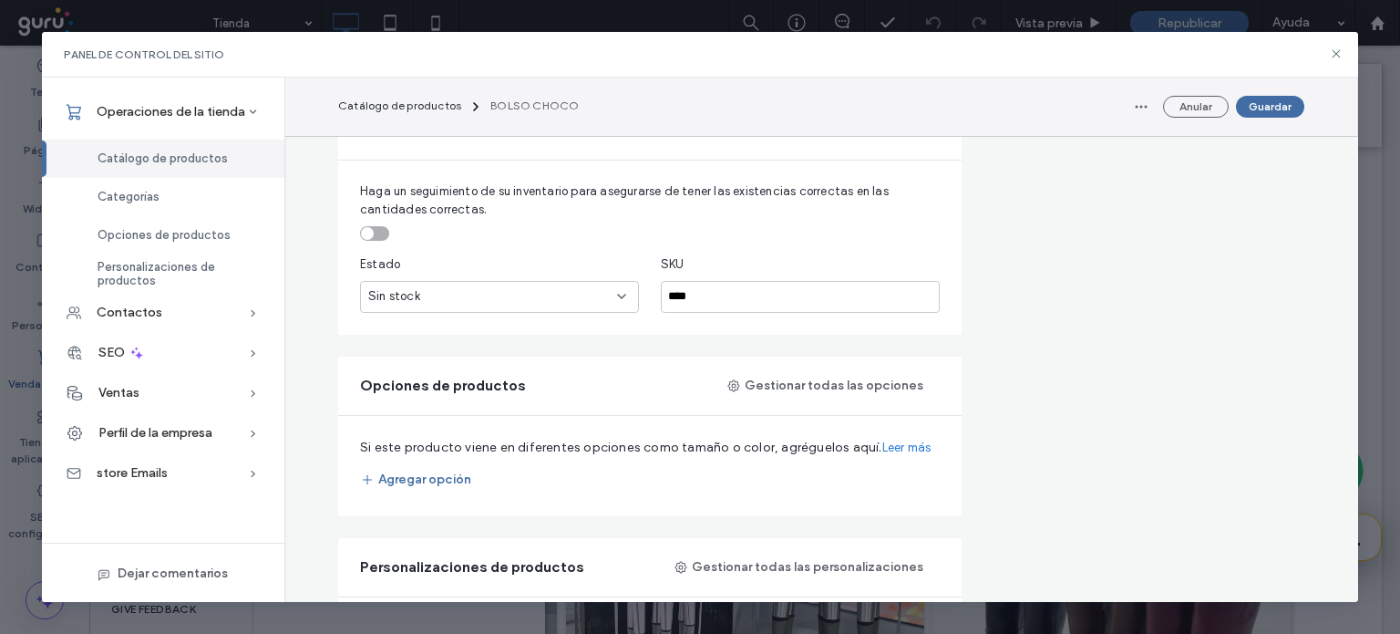
click at [367, 233] on div "toggle" at bounding box center [374, 233] width 29 height 15
click at [385, 284] on input "*" at bounding box center [499, 297] width 279 height 32
type input "***"
click at [716, 306] on input "****" at bounding box center [800, 297] width 279 height 32
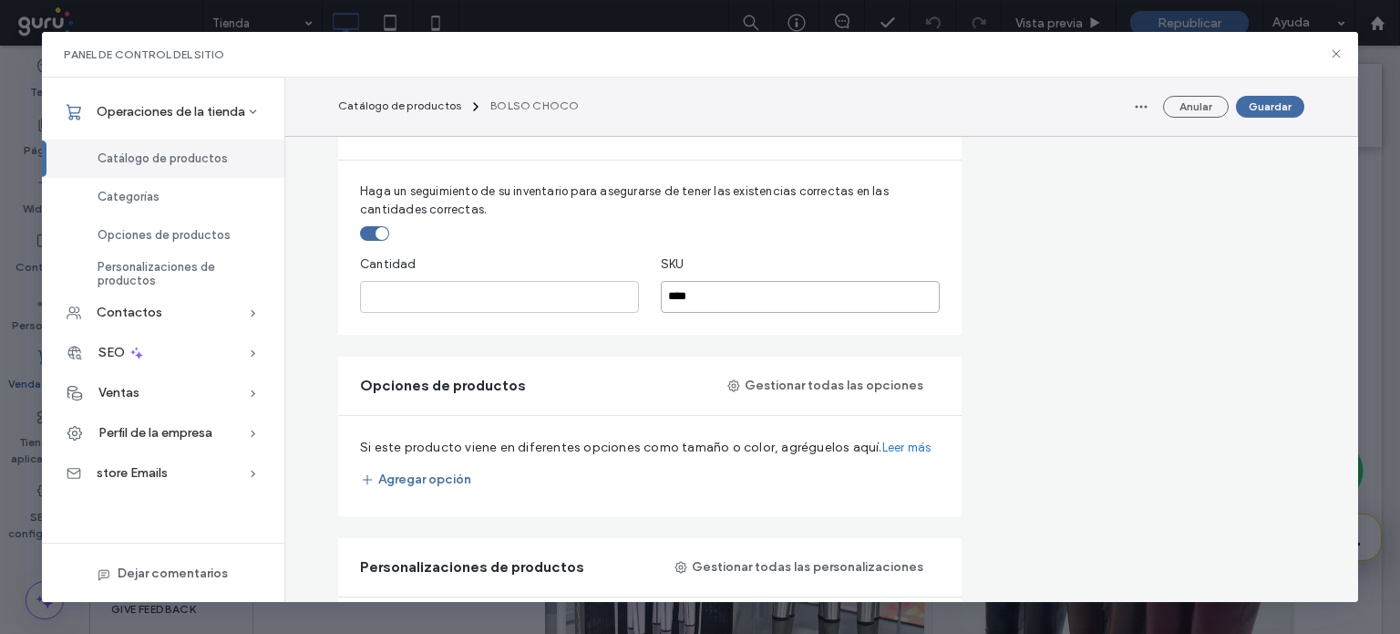
click at [716, 305] on input "****" at bounding box center [800, 297] width 279 height 32
type input "*"
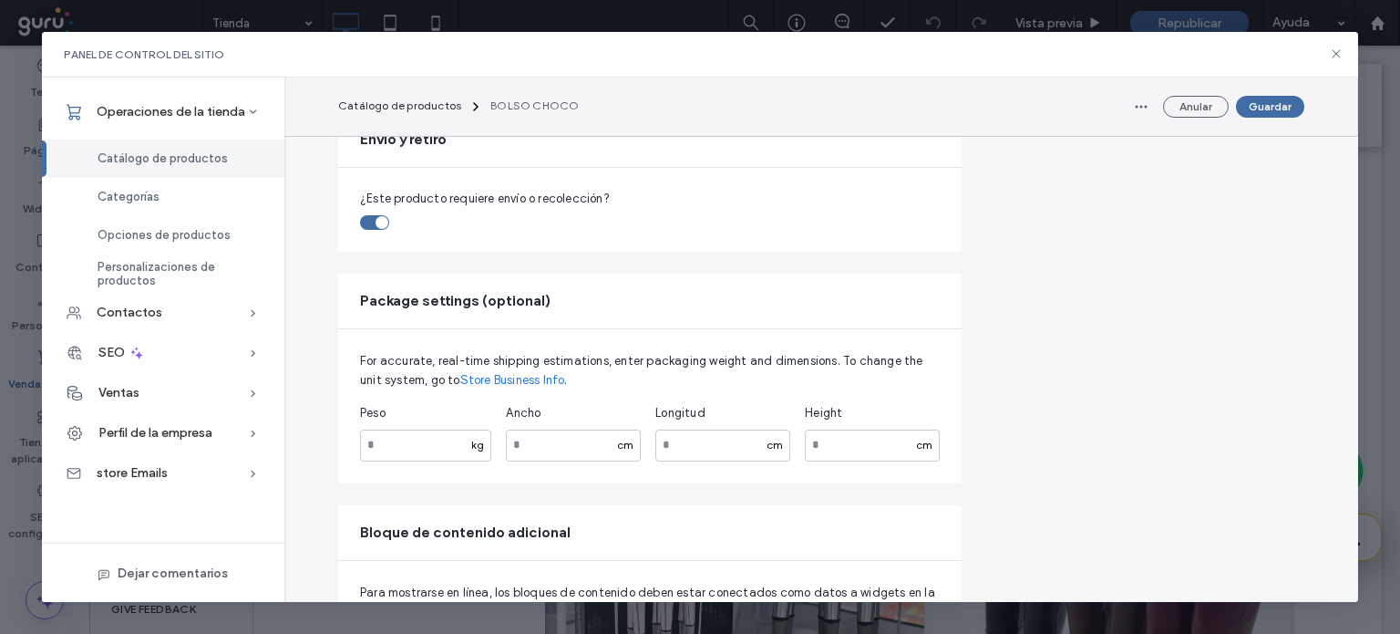
scroll to position [1337, 0]
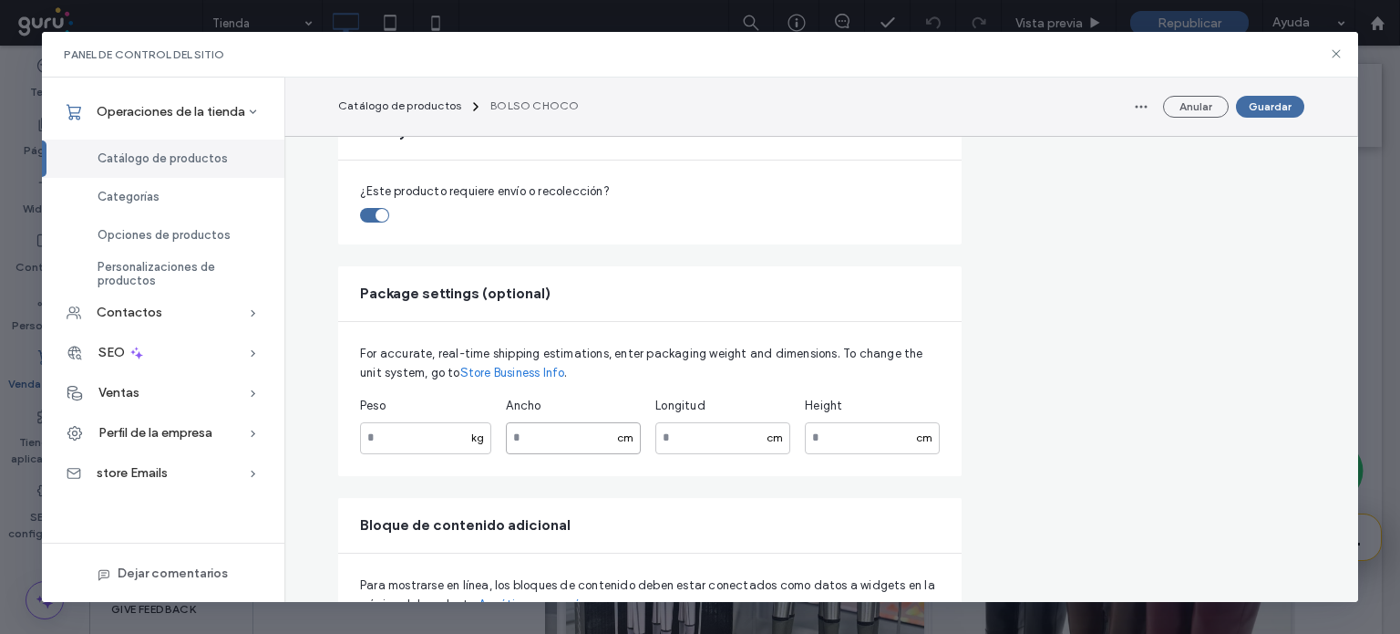
click at [530, 428] on input "number" at bounding box center [573, 438] width 135 height 32
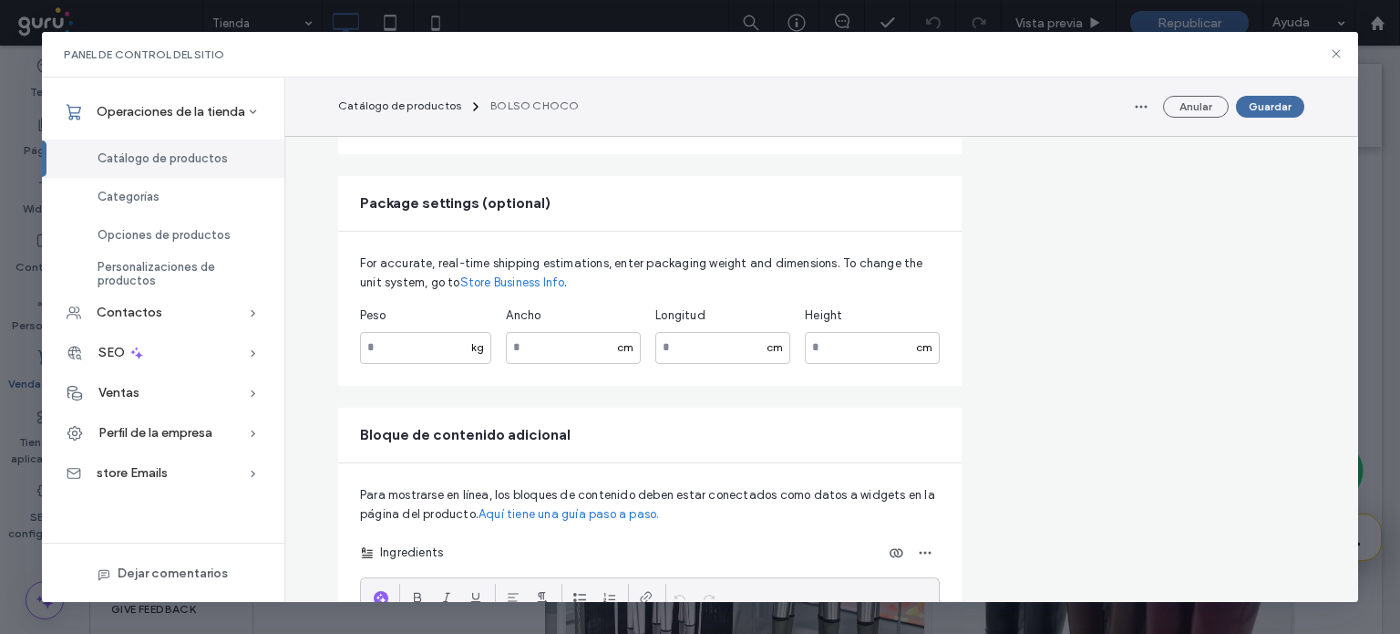
scroll to position [1495, 0]
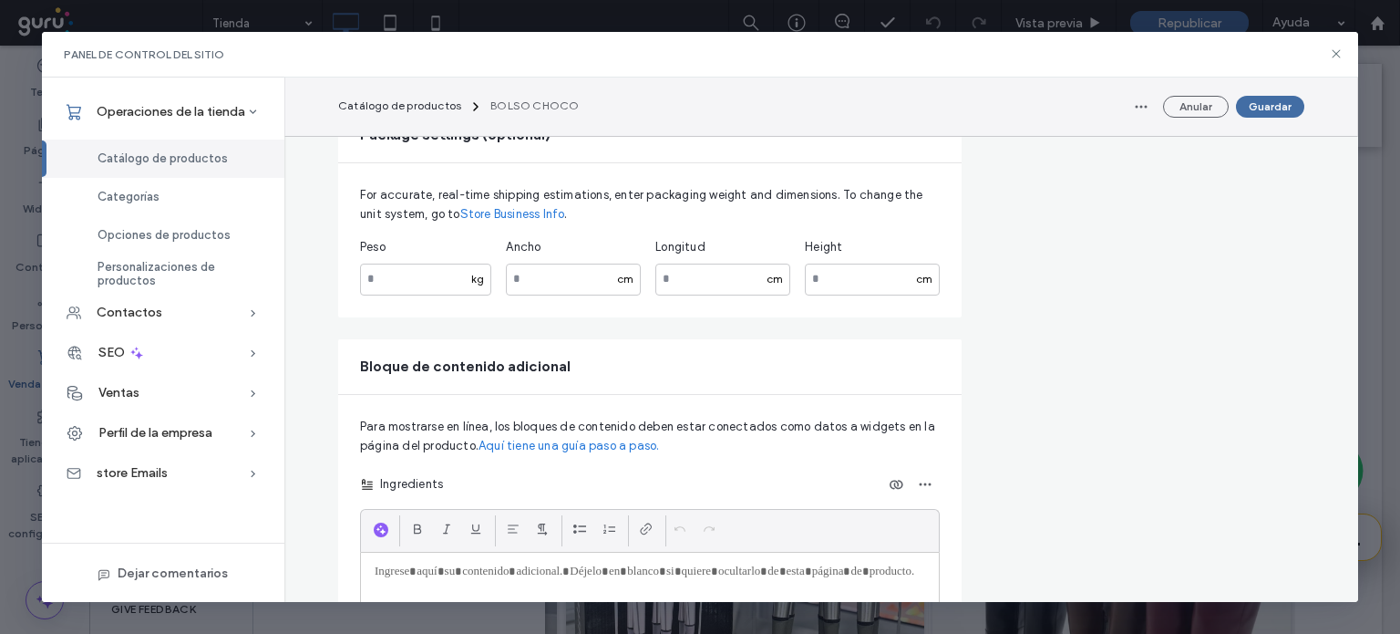
drag, startPoint x: 1349, startPoint y: 458, endPoint x: 1343, endPoint y: 418, distance: 40.6
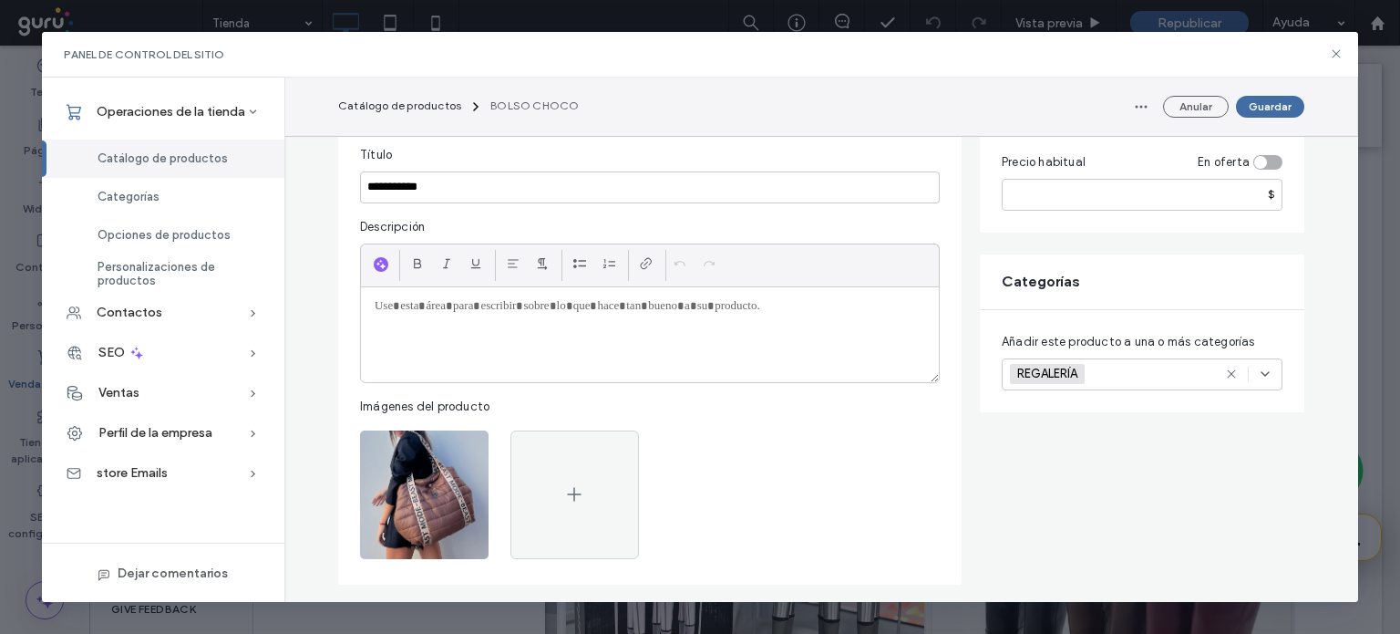
scroll to position [172, 0]
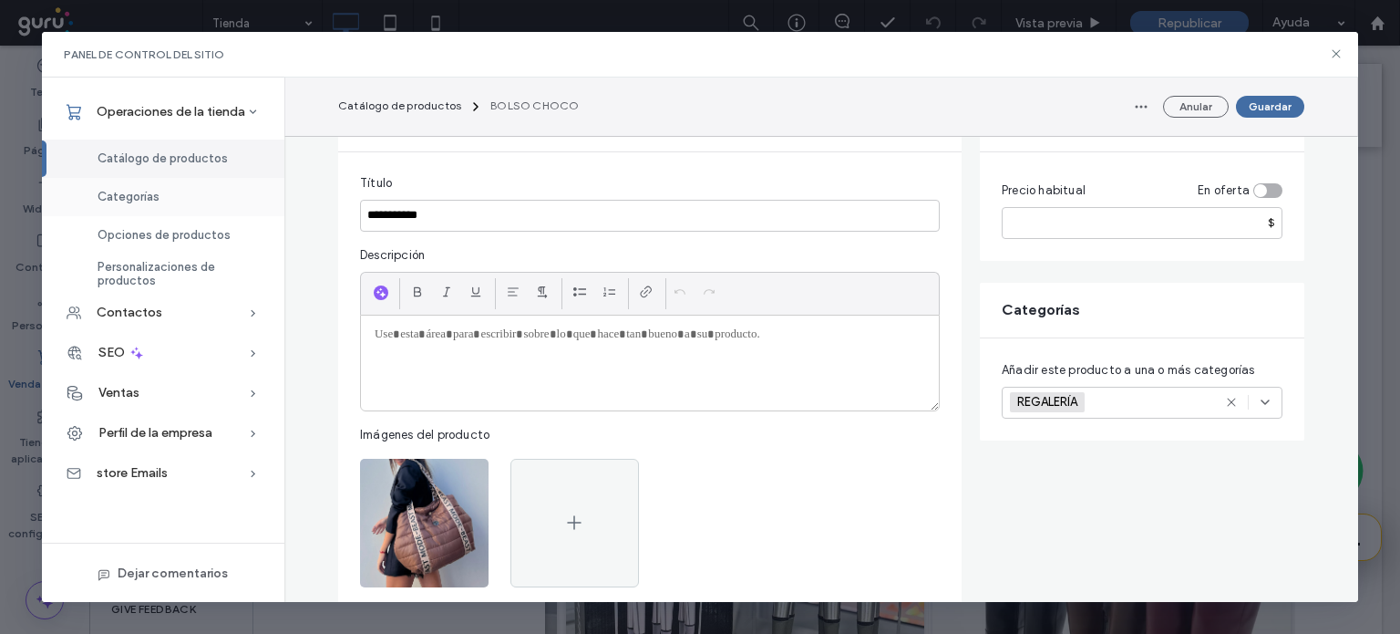
click at [141, 200] on span "Categorías" at bounding box center [129, 197] width 62 height 14
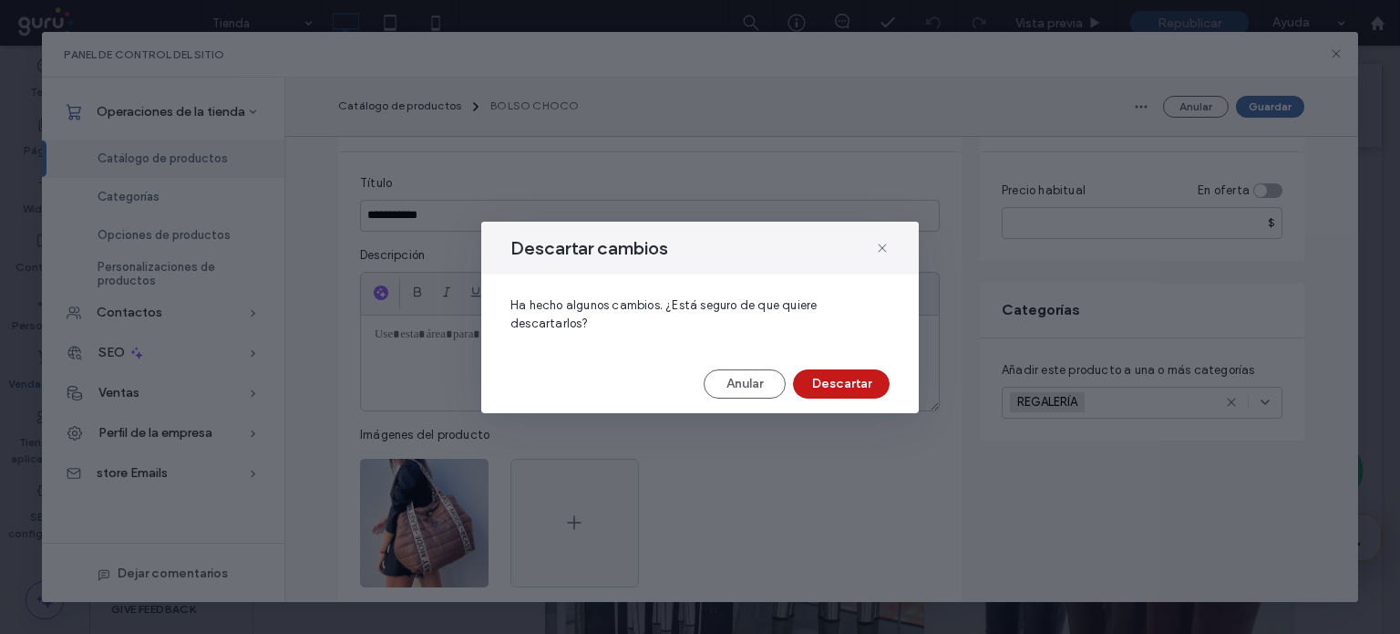
click at [842, 382] on button "Descartar" at bounding box center [841, 383] width 97 height 29
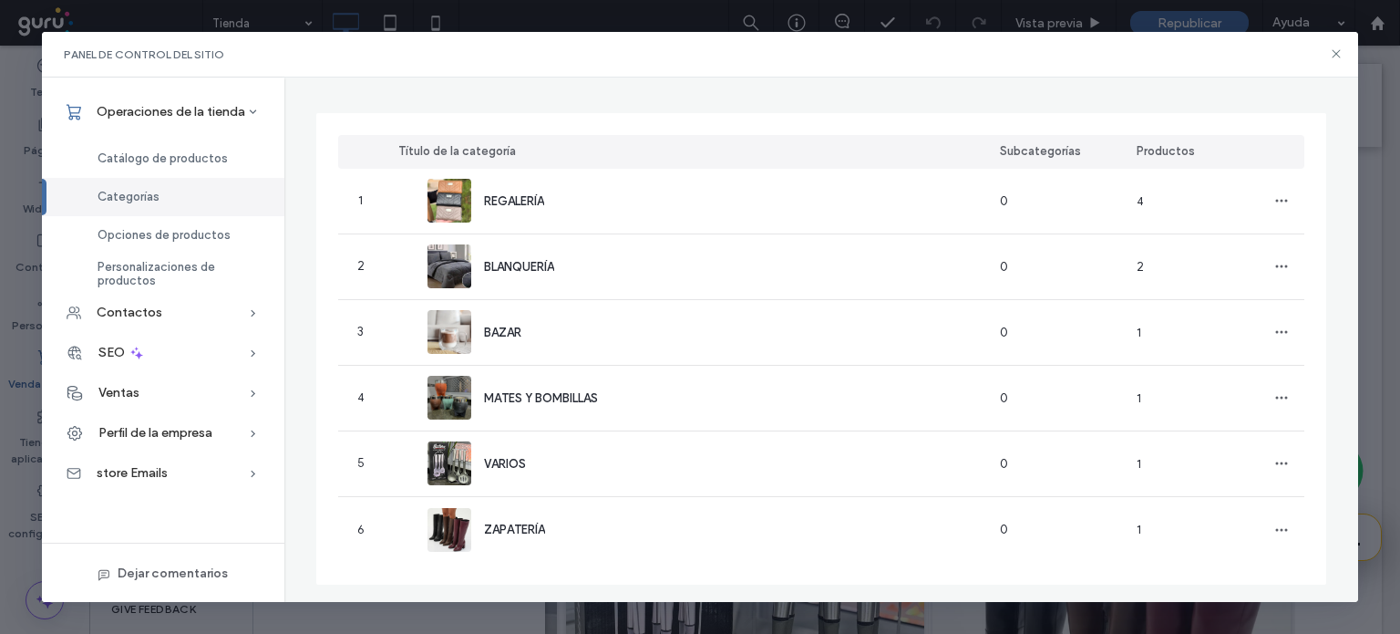
scroll to position [108, 0]
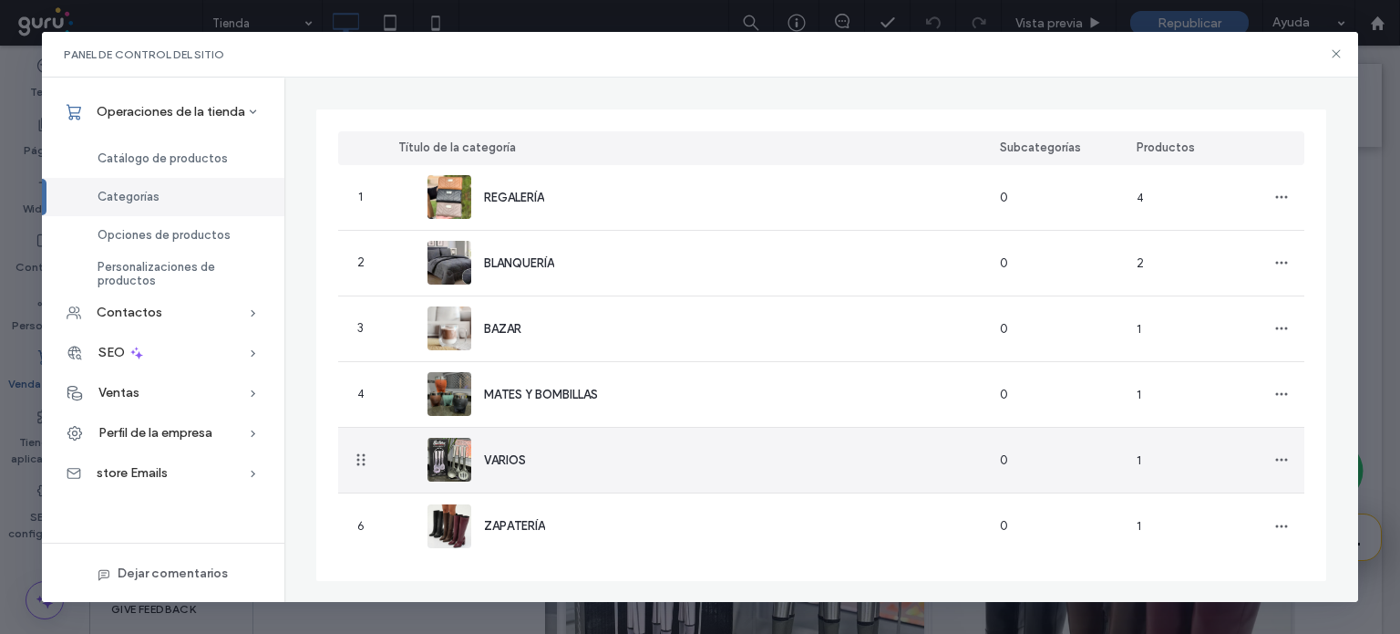
click at [500, 461] on span "VARIOS" at bounding box center [505, 460] width 42 height 14
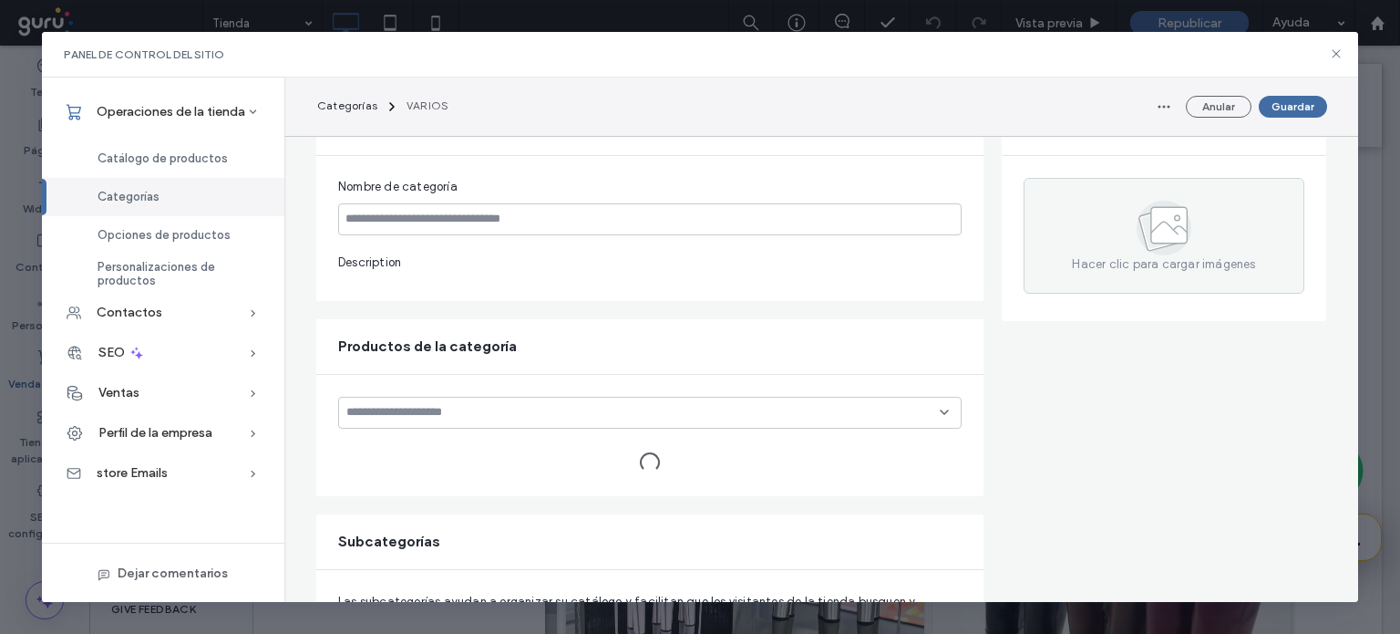
type input "******"
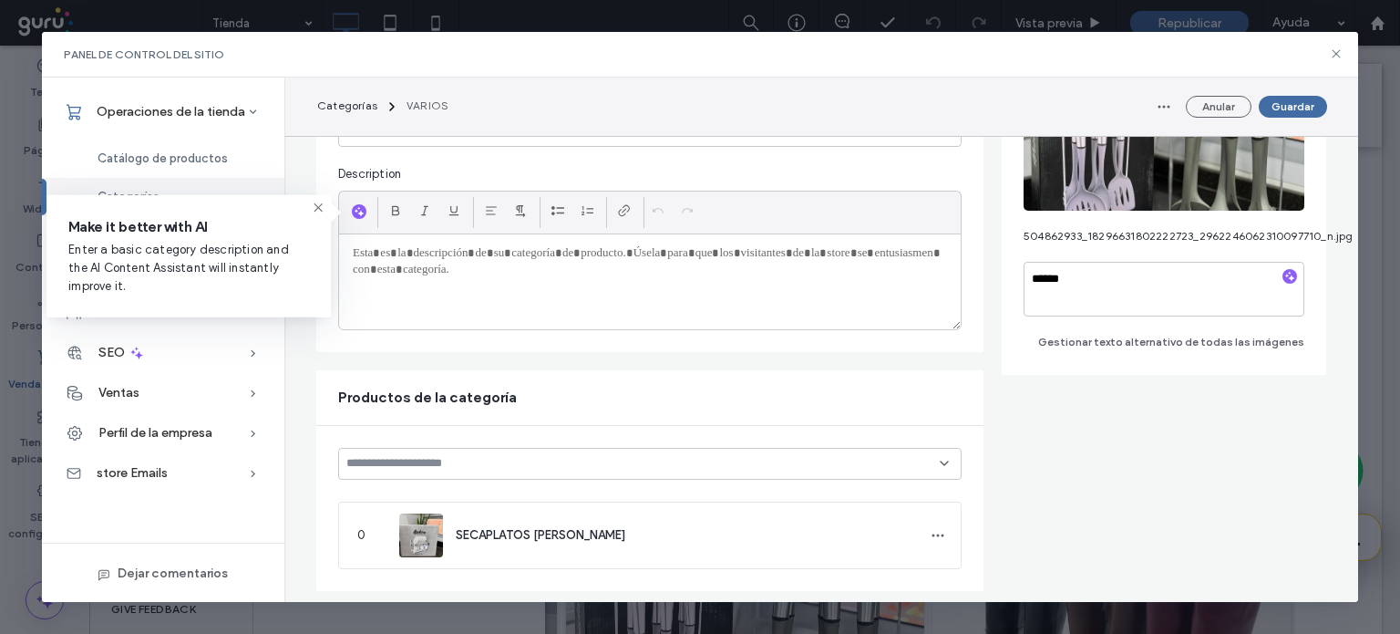
scroll to position [143, 0]
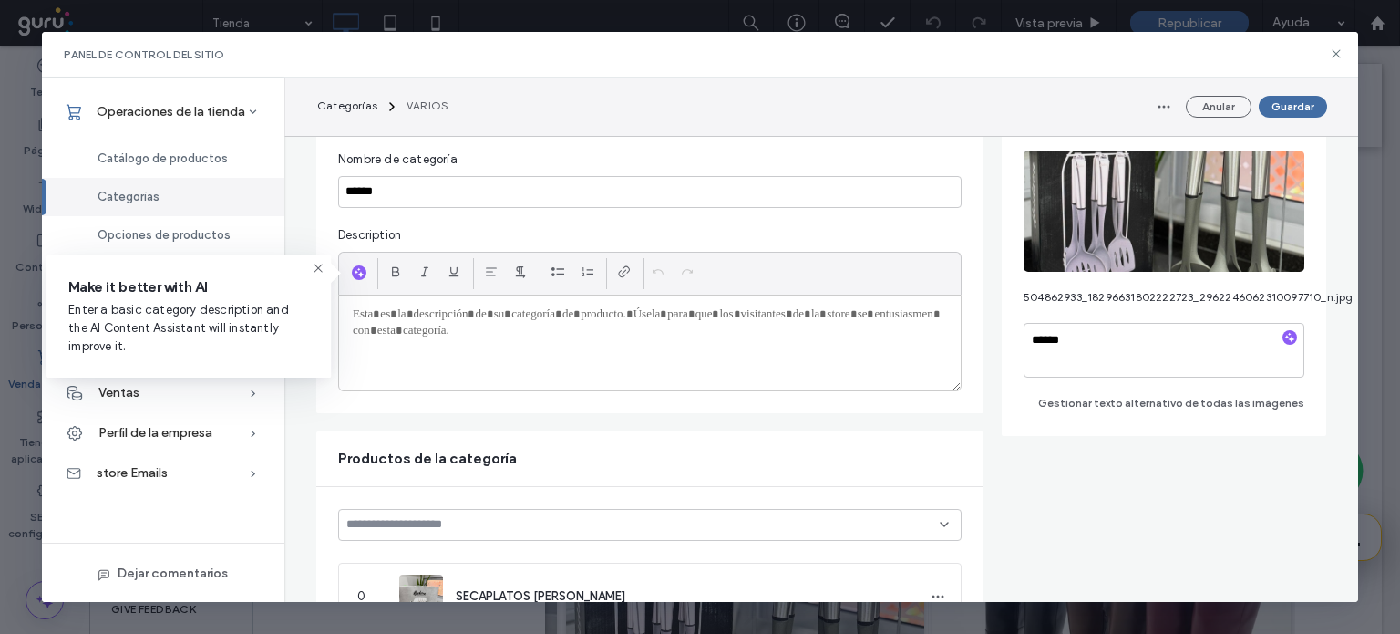
click at [401, 360] on div at bounding box center [650, 342] width 622 height 95
click at [1229, 98] on button "Anular" at bounding box center [1219, 107] width 66 height 22
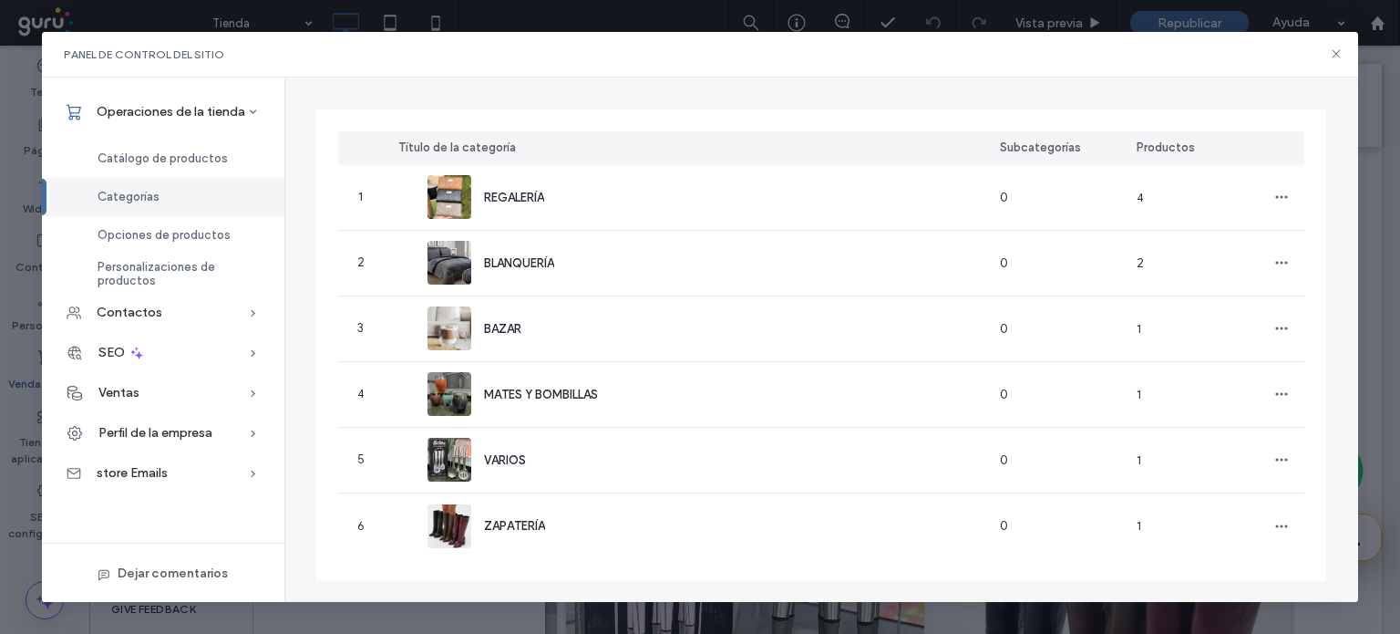
scroll to position [108, 0]
click at [168, 225] on div "Opciones de productos" at bounding box center [163, 235] width 243 height 38
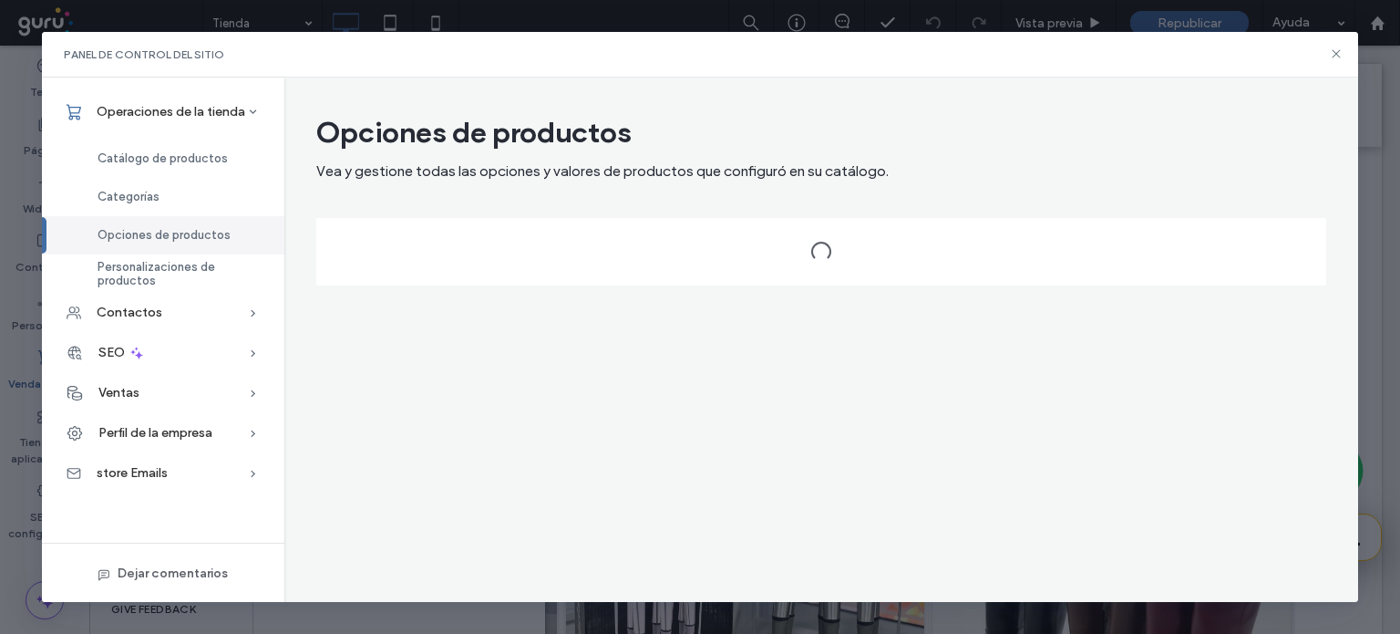
click at [168, 225] on div "Opciones de productos" at bounding box center [163, 235] width 243 height 38
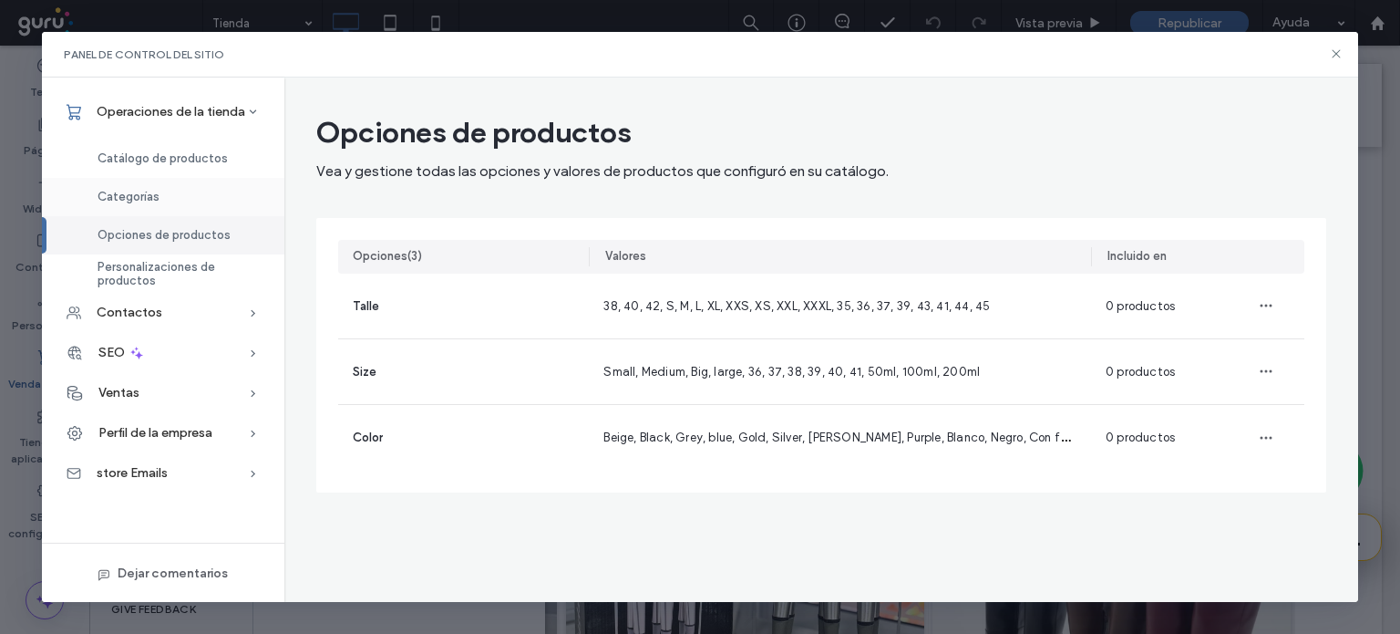
click at [169, 207] on div "Categorías" at bounding box center [163, 197] width 243 height 38
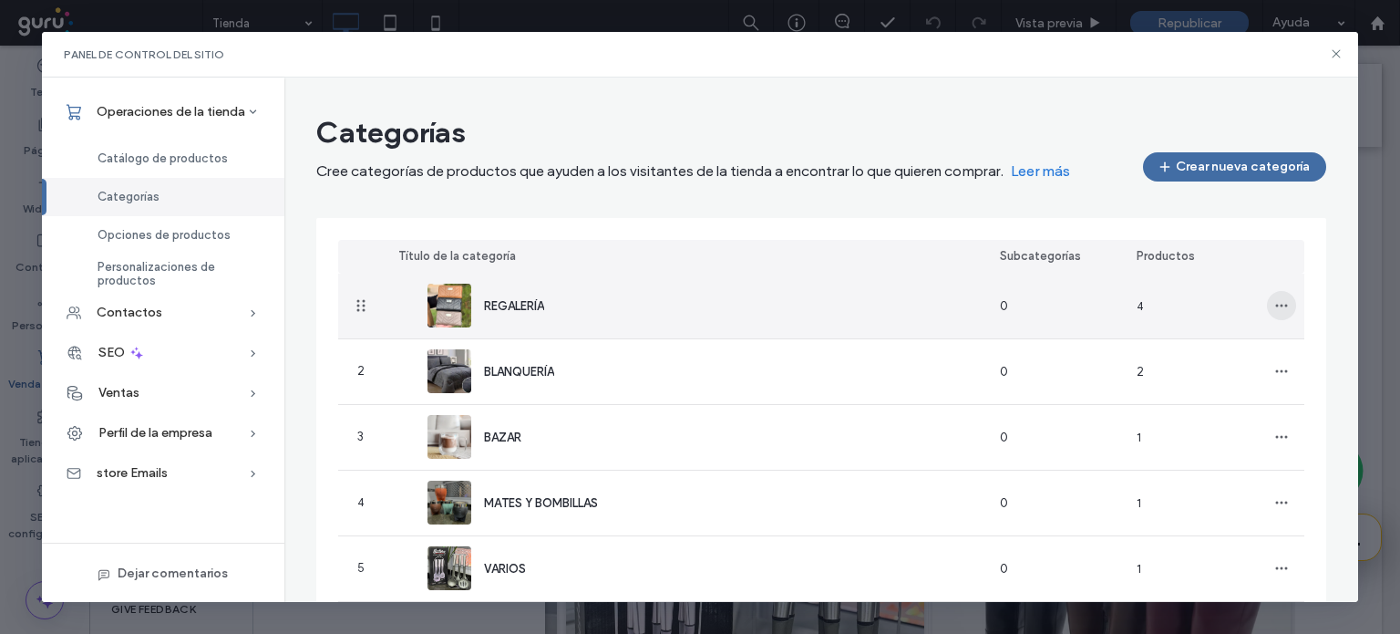
click at [1275, 303] on icon "button" at bounding box center [1282, 305] width 15 height 15
click at [1180, 349] on span "Editar categoría" at bounding box center [1208, 353] width 93 height 18
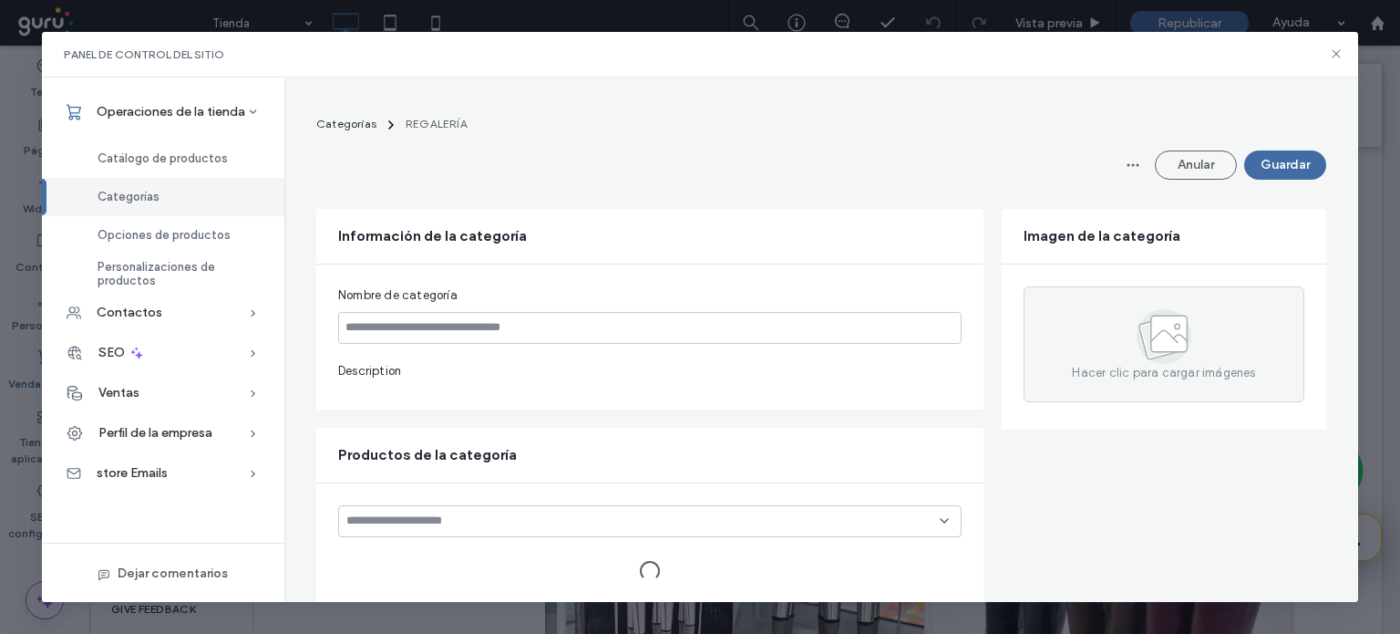
type input "*********"
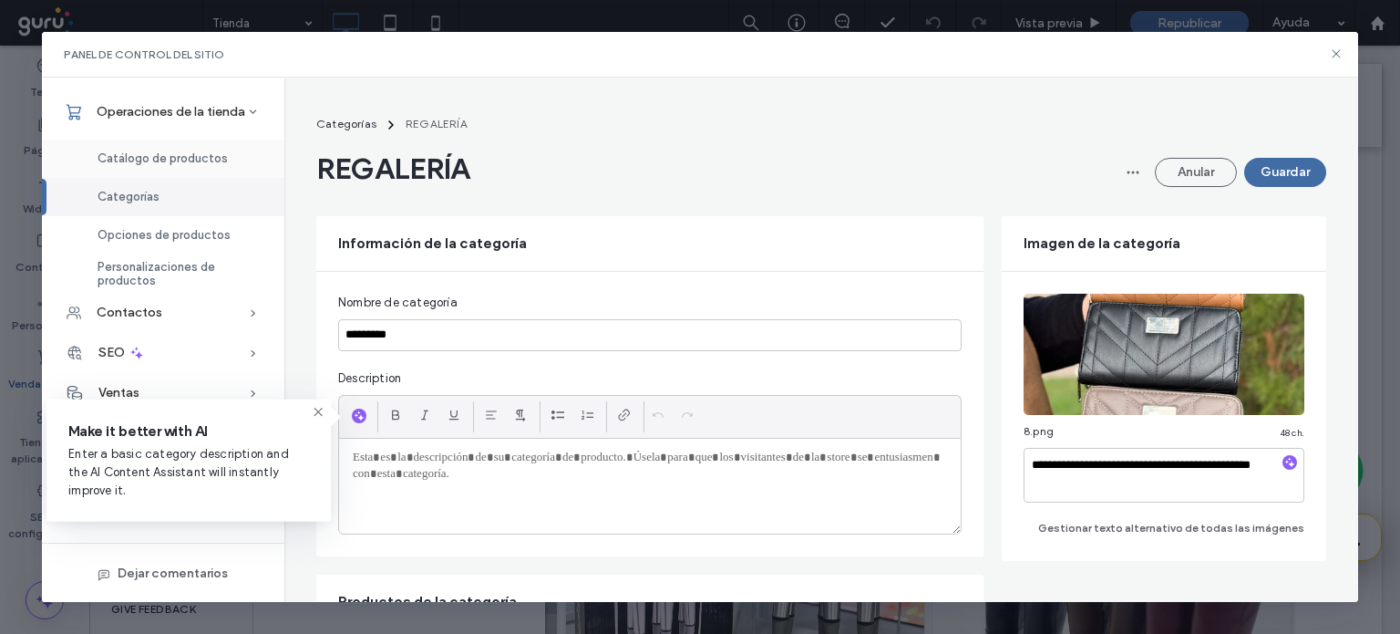
click at [136, 147] on div "Catálogo de productos" at bounding box center [163, 158] width 243 height 38
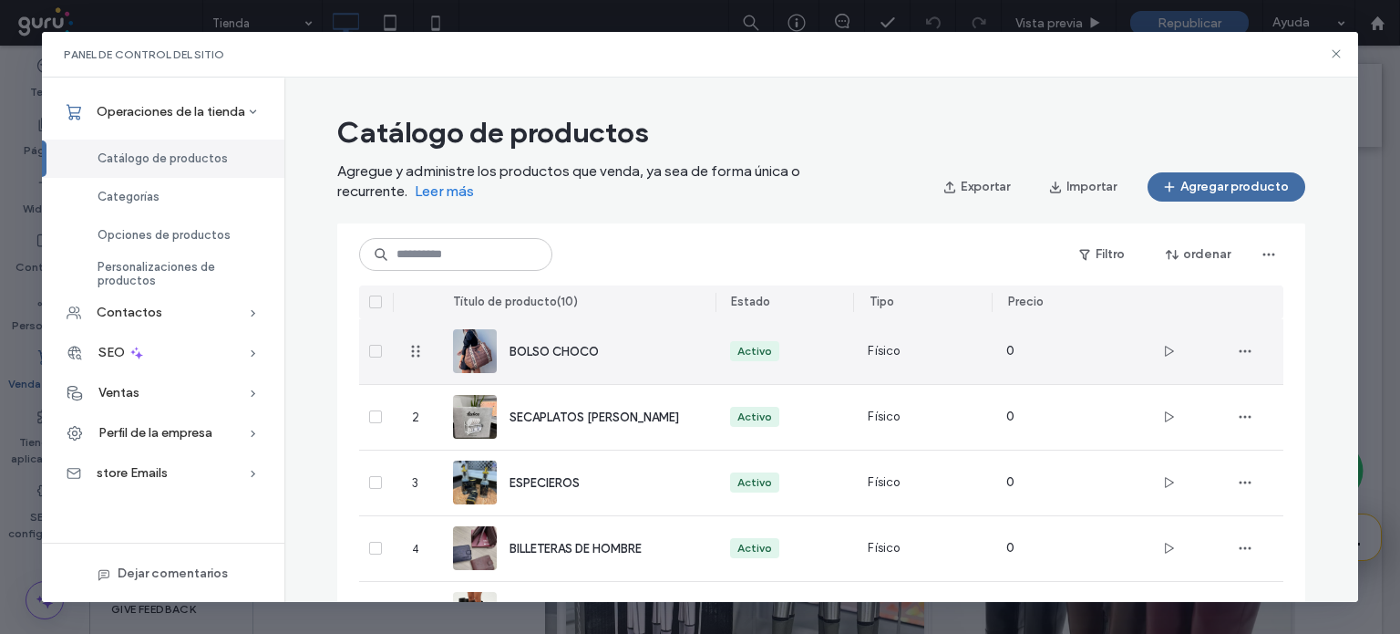
click at [536, 356] on span "BOLSO CHOCO" at bounding box center [554, 352] width 89 height 14
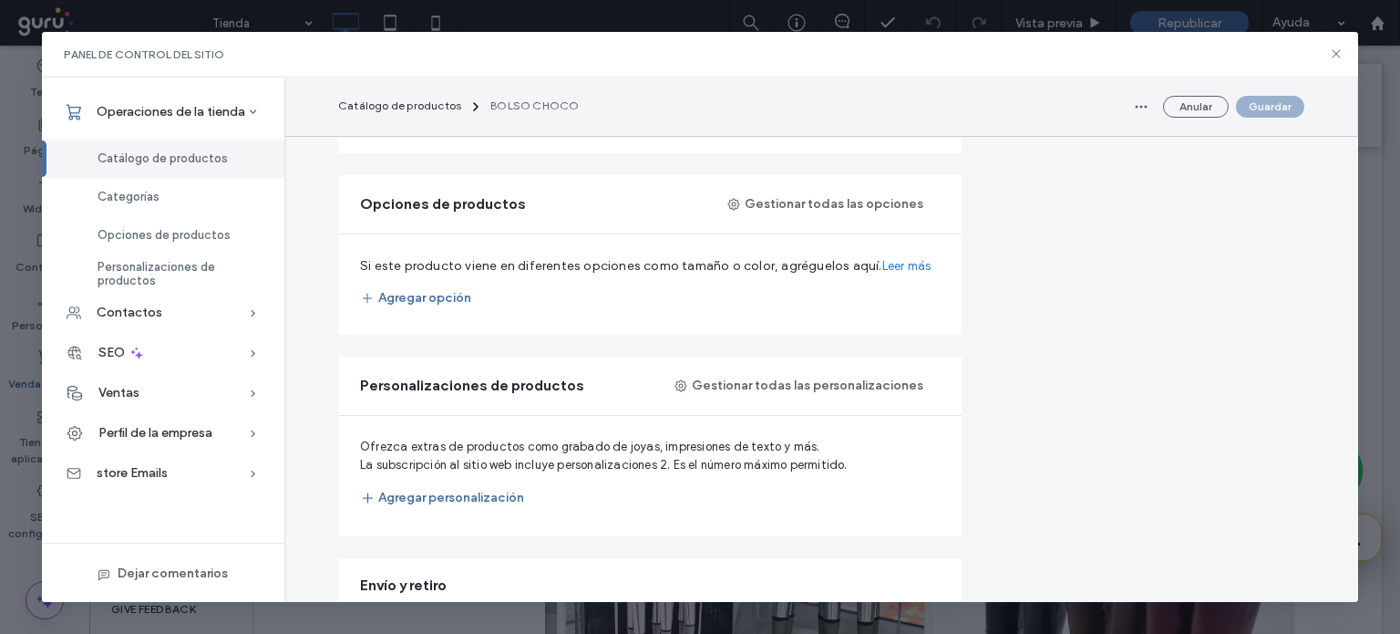
scroll to position [863, 0]
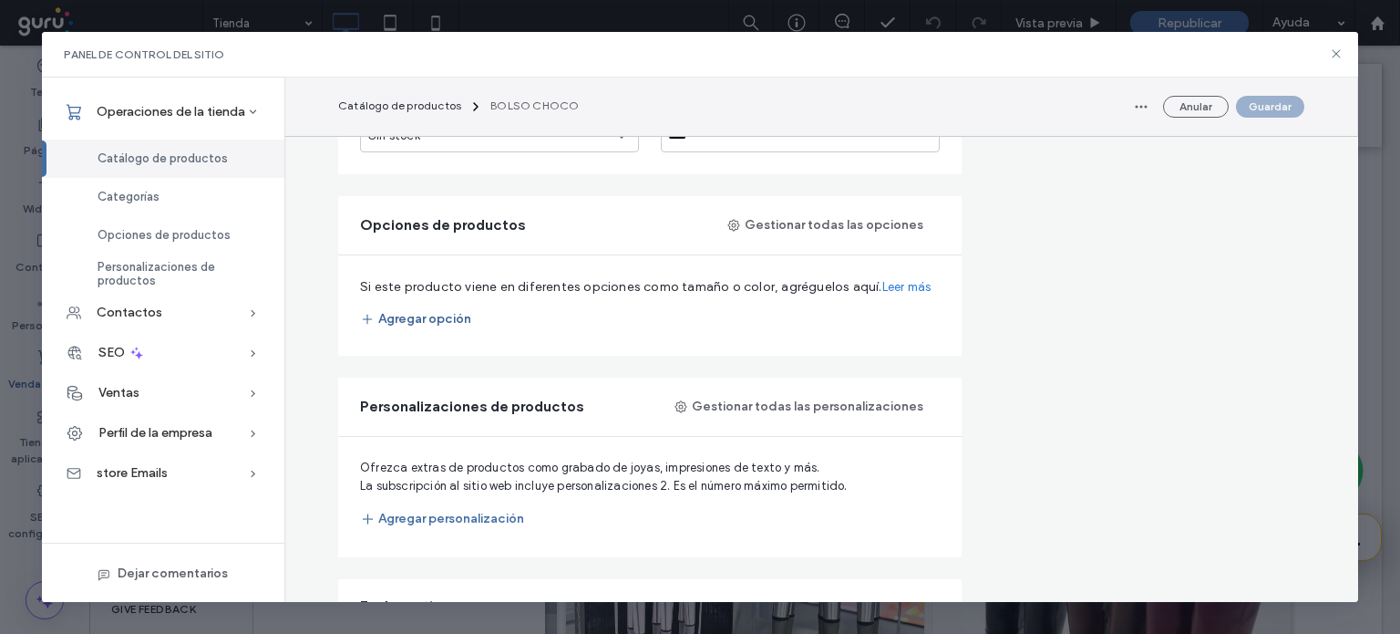
click at [401, 323] on button "Agregar opción" at bounding box center [415, 319] width 111 height 29
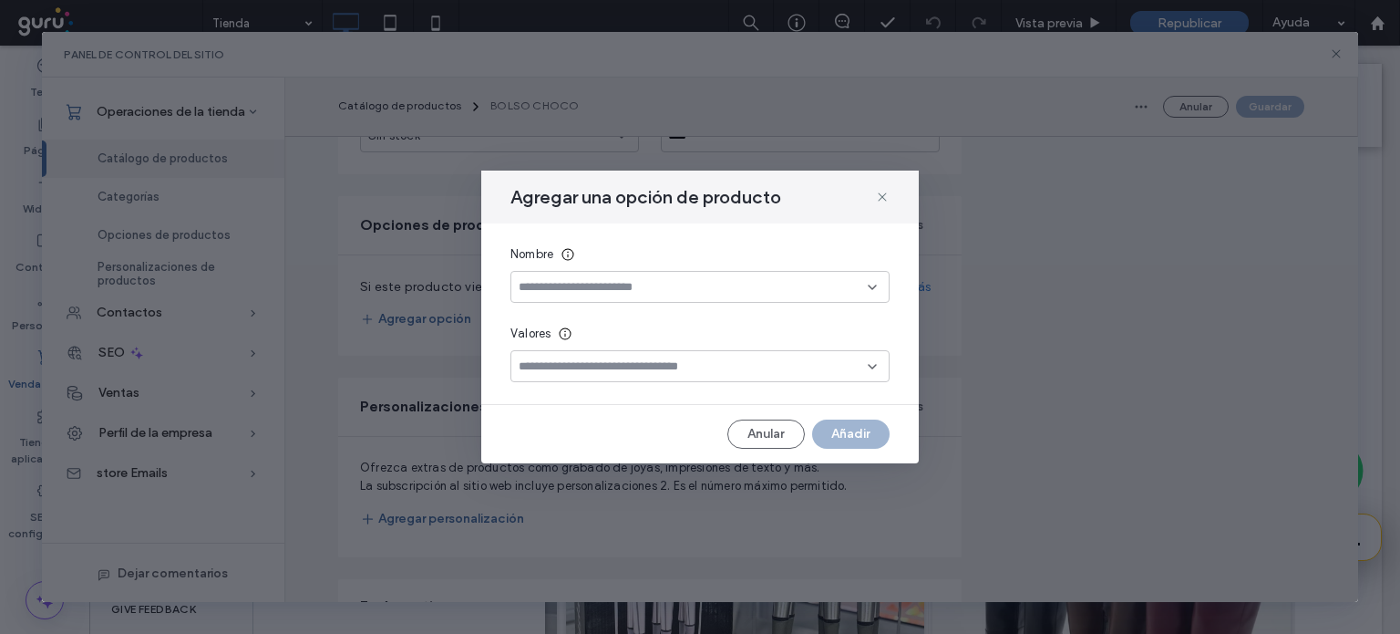
click at [722, 287] on input at bounding box center [693, 287] width 349 height 15
click at [539, 350] on span "Size" at bounding box center [531, 351] width 25 height 18
click at [582, 294] on div "Size" at bounding box center [669, 287] width 300 height 18
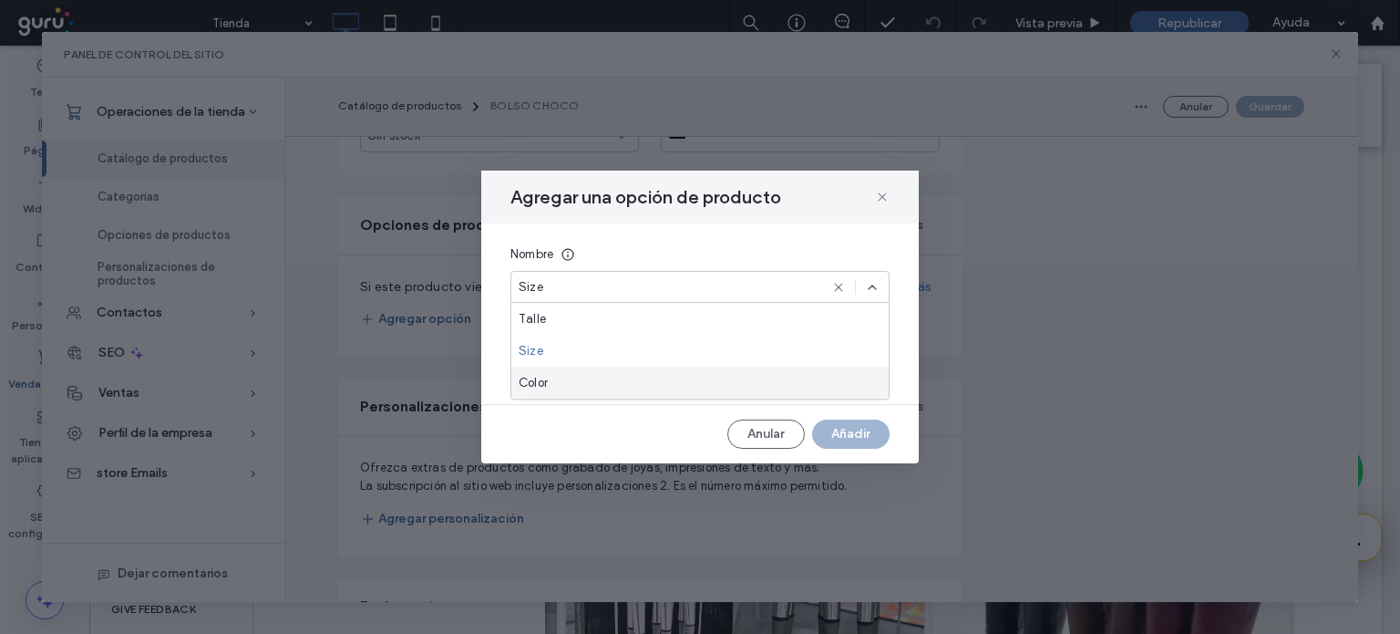
click at [547, 378] on span "Color" at bounding box center [533, 383] width 29 height 18
click at [547, 372] on input at bounding box center [693, 366] width 349 height 15
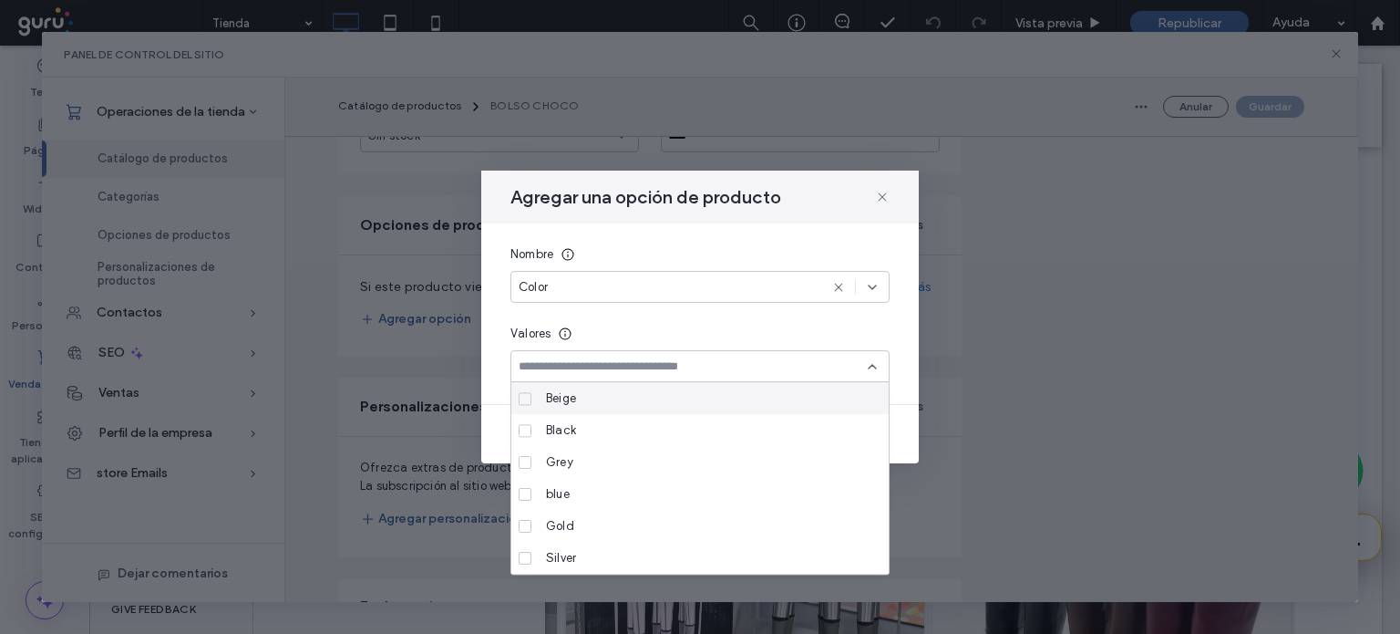
click at [547, 372] on input at bounding box center [693, 366] width 349 height 15
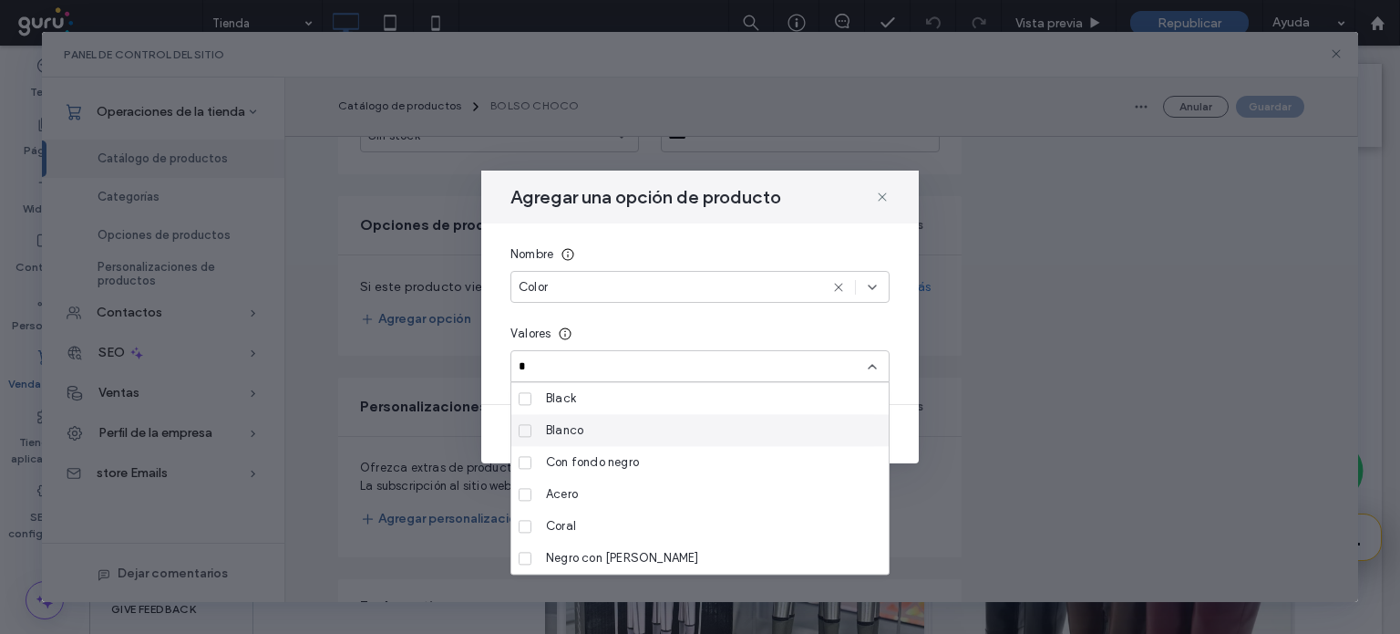
type input "*"
click at [661, 418] on div "Blanco" at bounding box center [707, 430] width 336 height 32
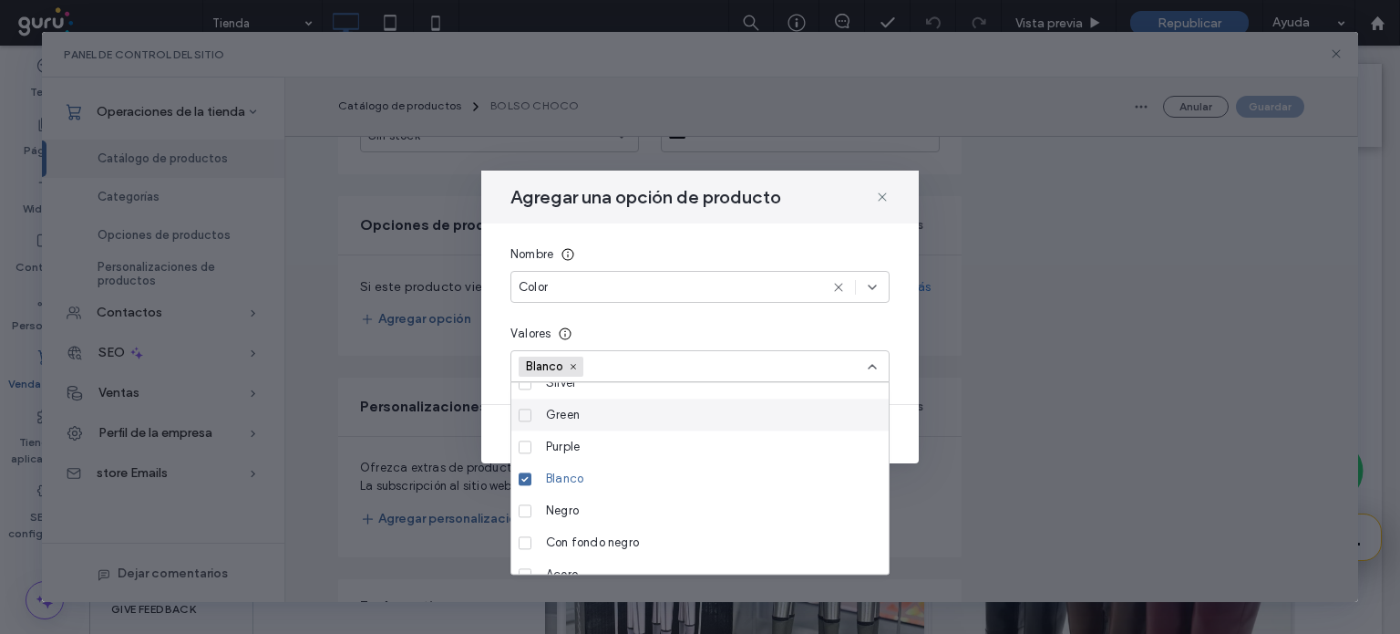
click at [587, 426] on div "Green" at bounding box center [707, 414] width 336 height 32
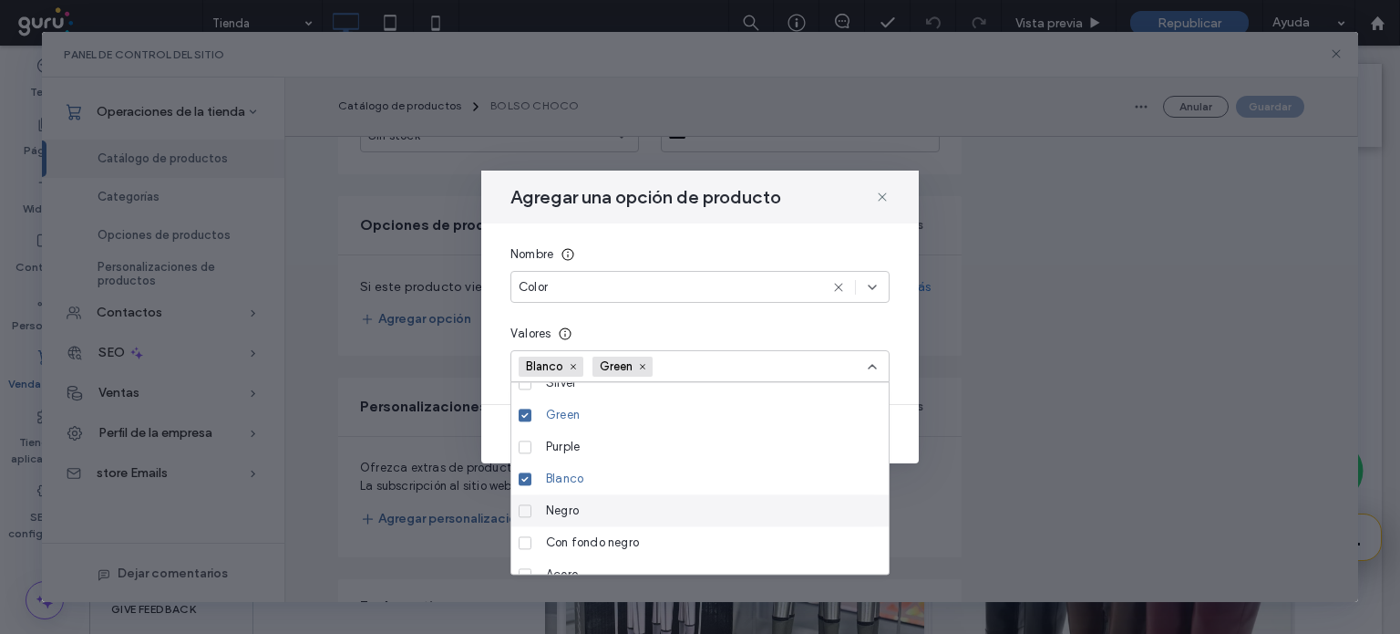
click at [598, 511] on div "Negro" at bounding box center [707, 510] width 336 height 32
click at [986, 449] on div "Agregar una opción de producto Nombre Color Valores Blanco Green Negro Anular A…" at bounding box center [700, 317] width 1317 height 571
click at [873, 370] on icon at bounding box center [872, 366] width 15 height 15
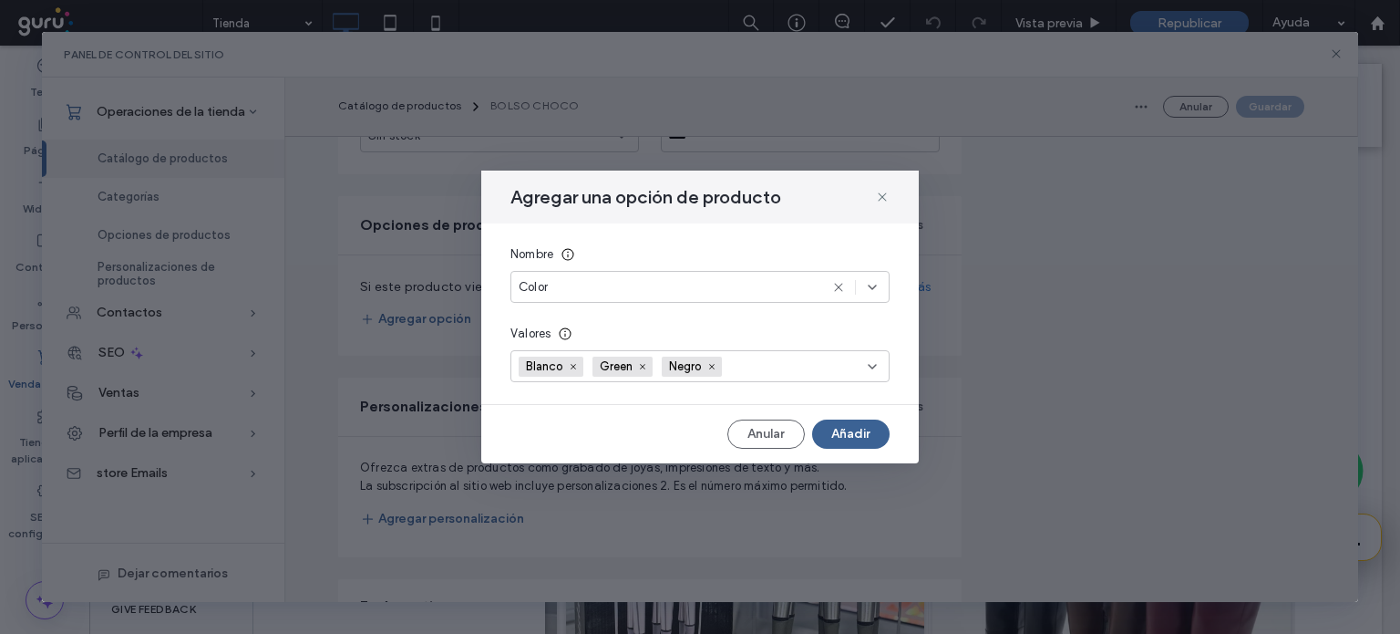
click at [852, 437] on button "Añadir" at bounding box center [850, 433] width 77 height 29
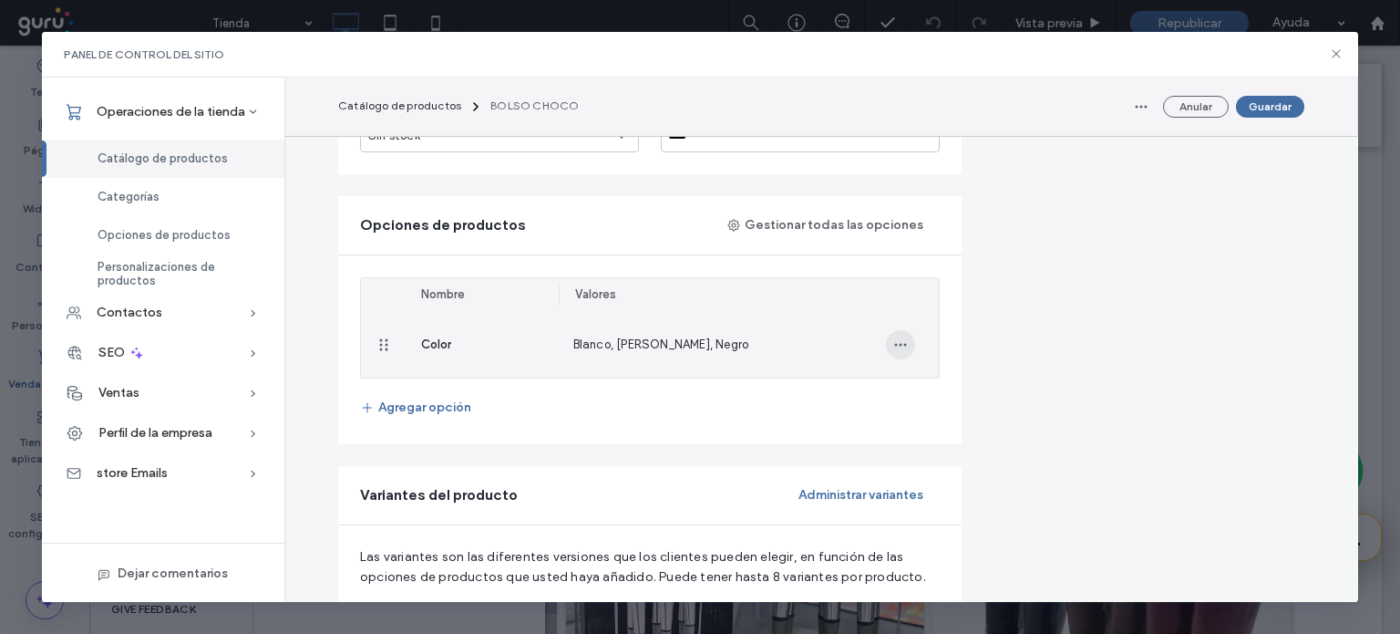
click at [894, 345] on icon "button" at bounding box center [901, 344] width 15 height 15
click at [970, 389] on span "Actualizar valores" at bounding box center [967, 389] width 100 height 18
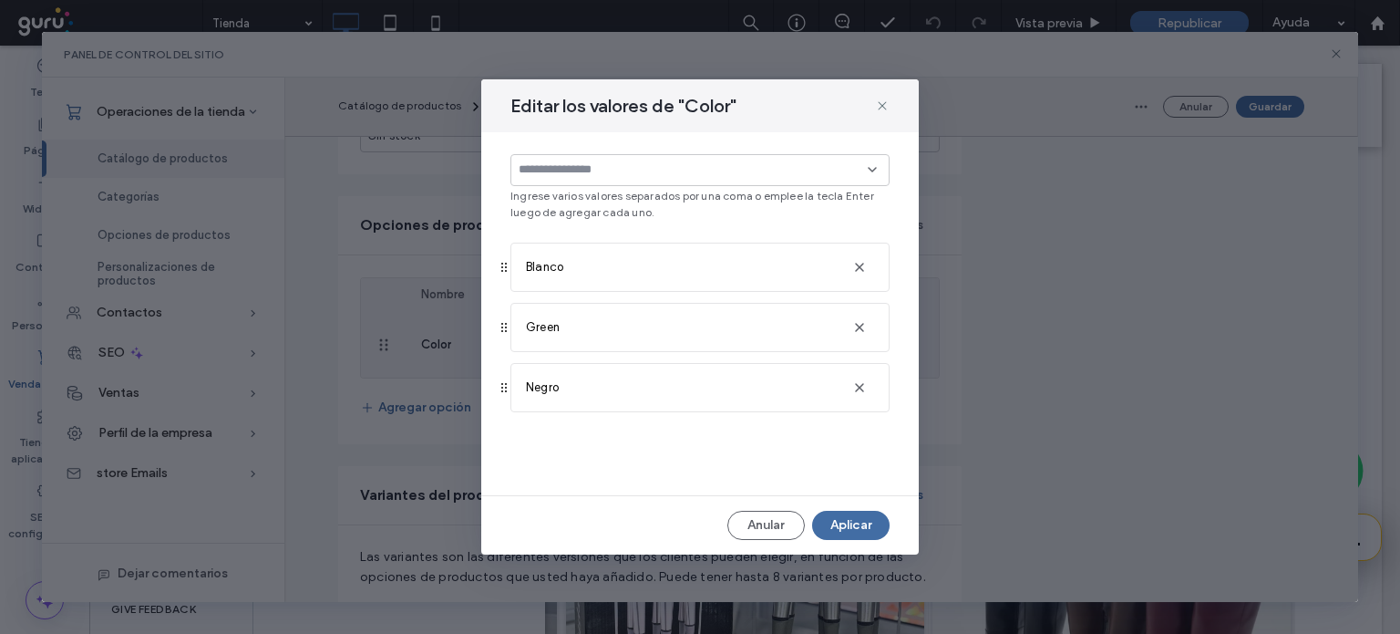
click at [598, 177] on input at bounding box center [693, 169] width 349 height 15
click at [884, 102] on icon at bounding box center [882, 105] width 15 height 15
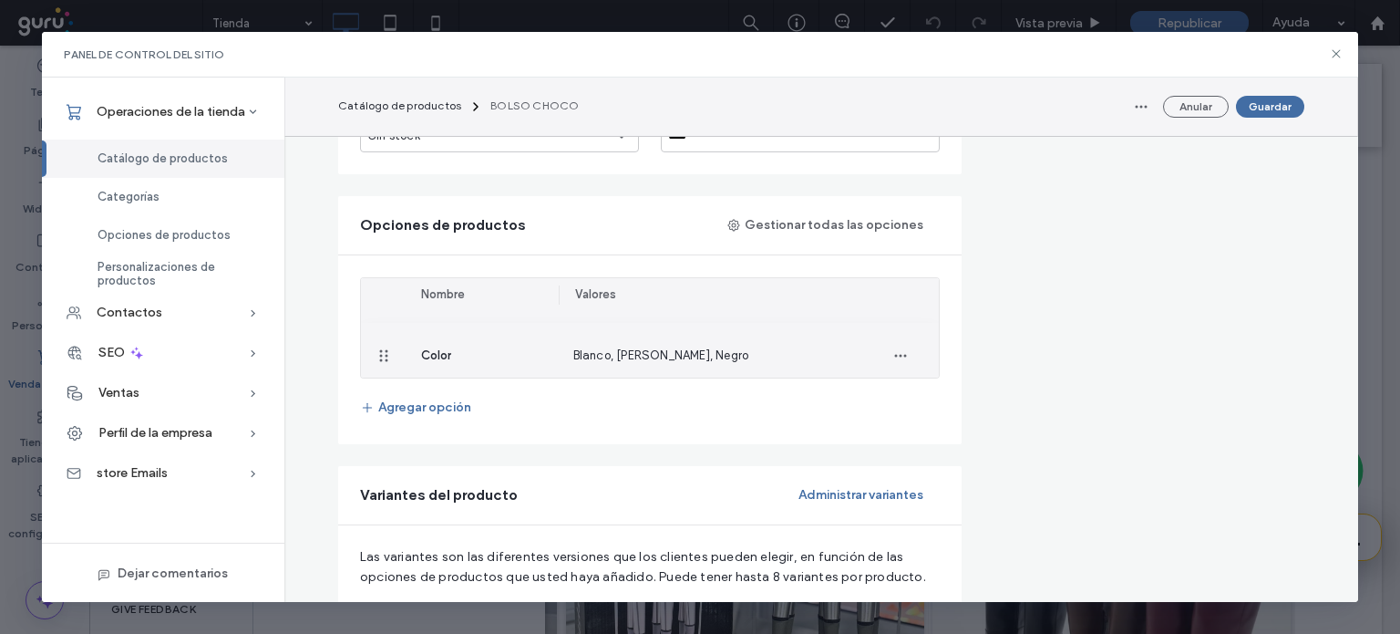
drag, startPoint x: 382, startPoint y: 354, endPoint x: 377, endPoint y: 345, distance: 10.6
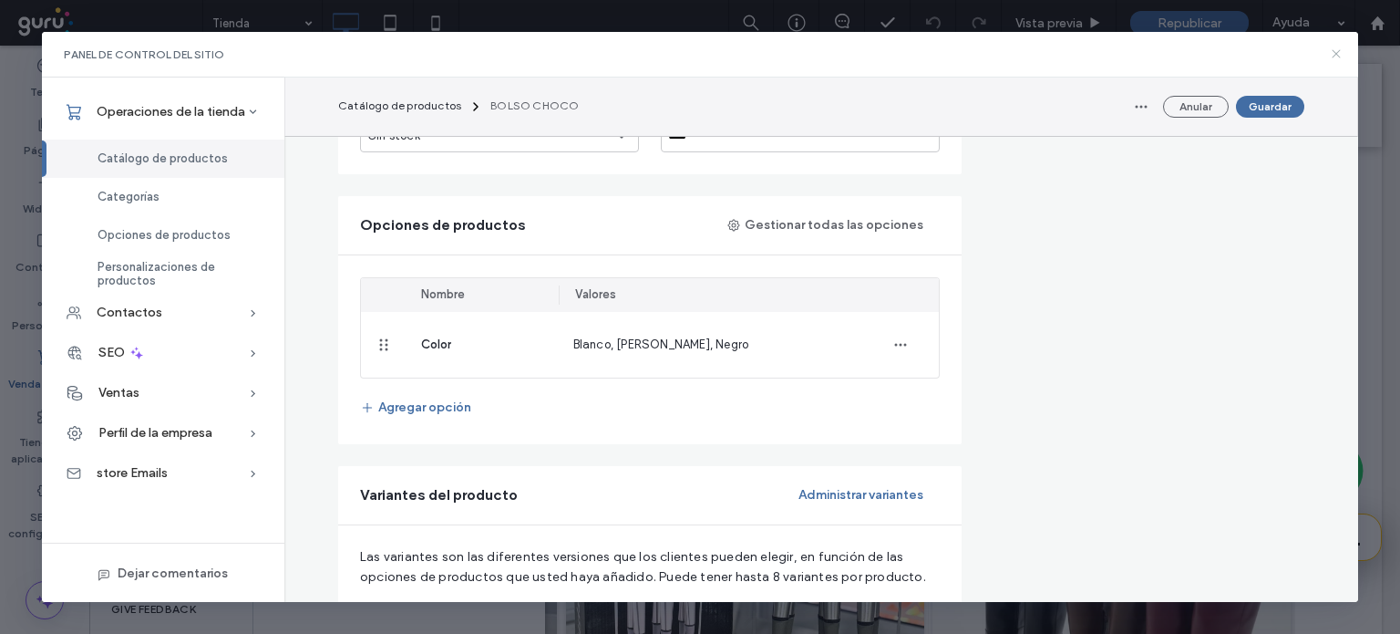
click at [1338, 59] on icon at bounding box center [1336, 53] width 15 height 15
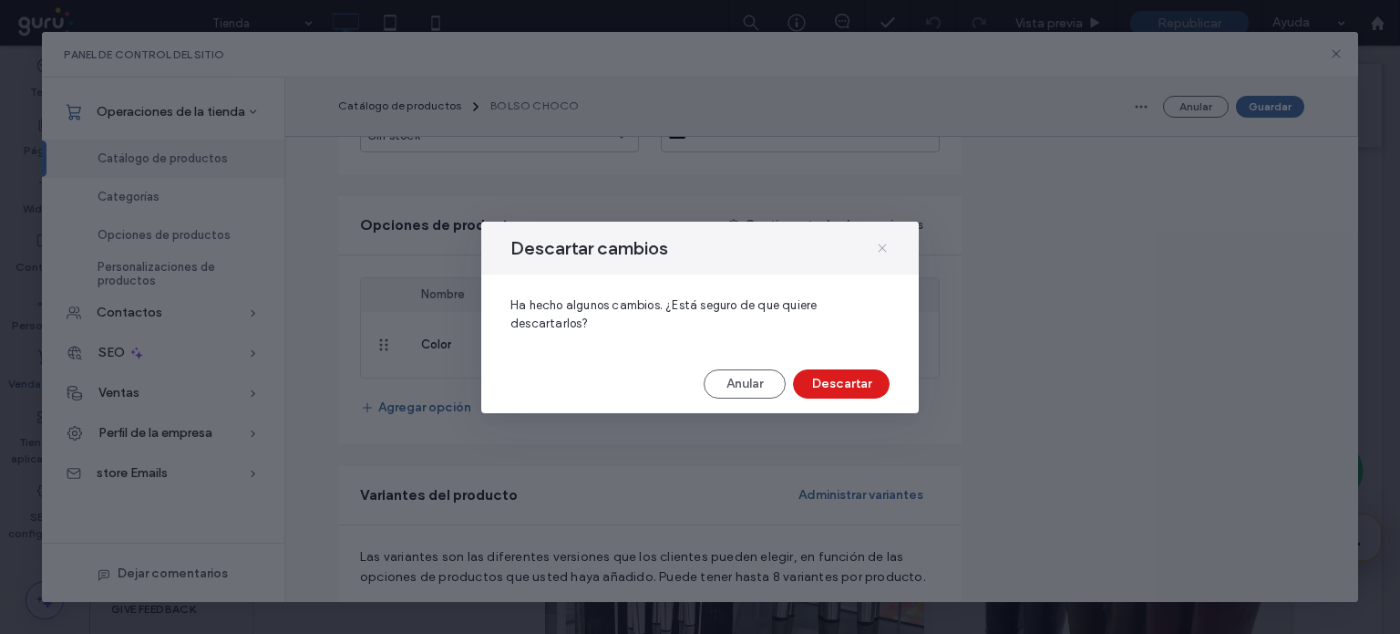
click at [879, 245] on icon at bounding box center [882, 248] width 15 height 15
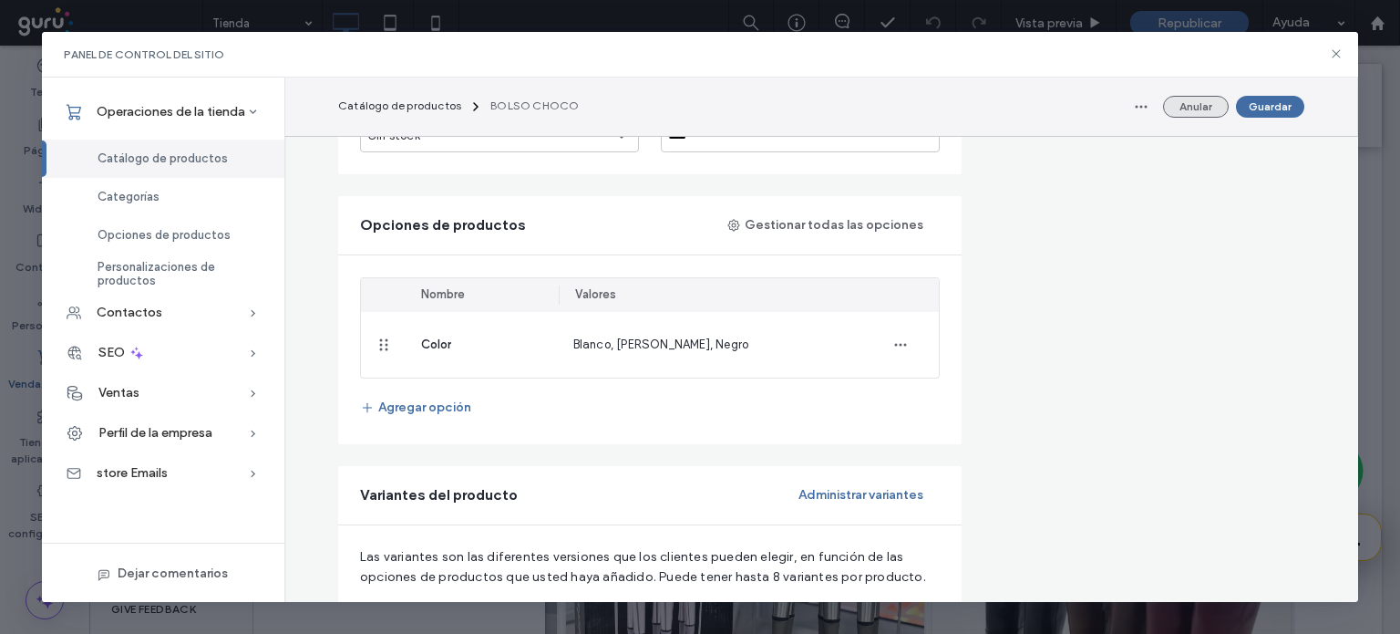
click at [1199, 105] on button "Anular" at bounding box center [1196, 107] width 66 height 22
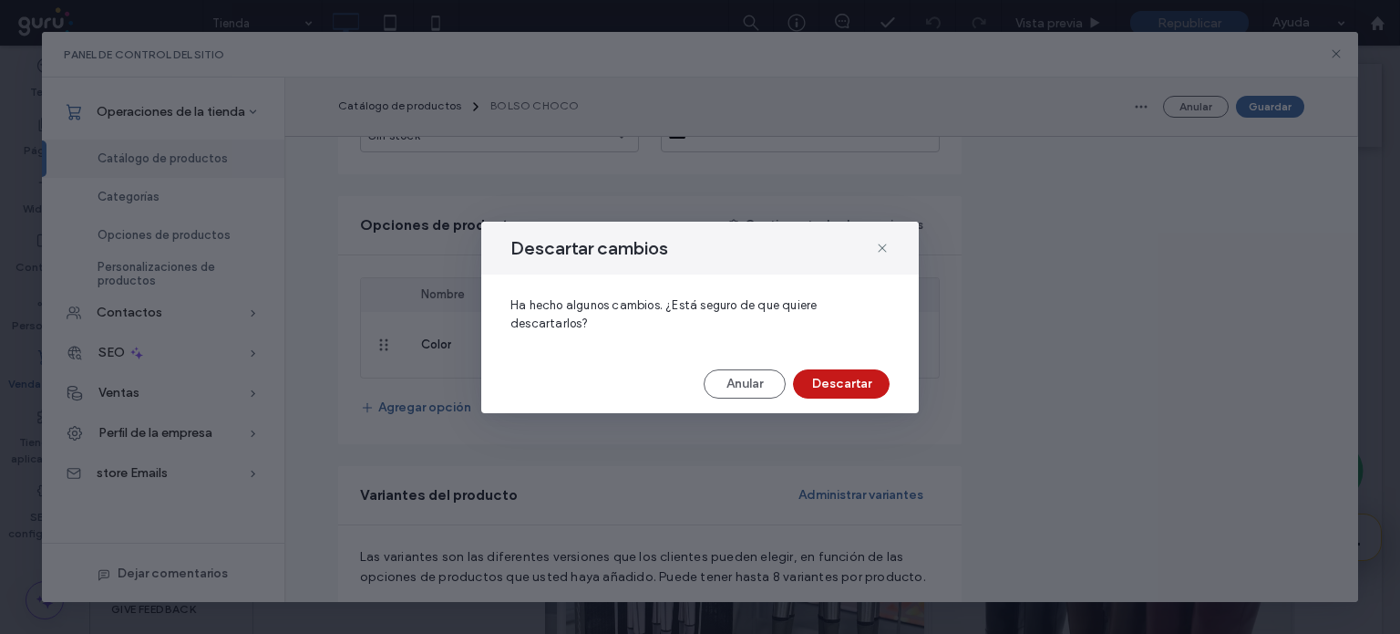
click at [851, 380] on button "Descartar" at bounding box center [841, 383] width 97 height 29
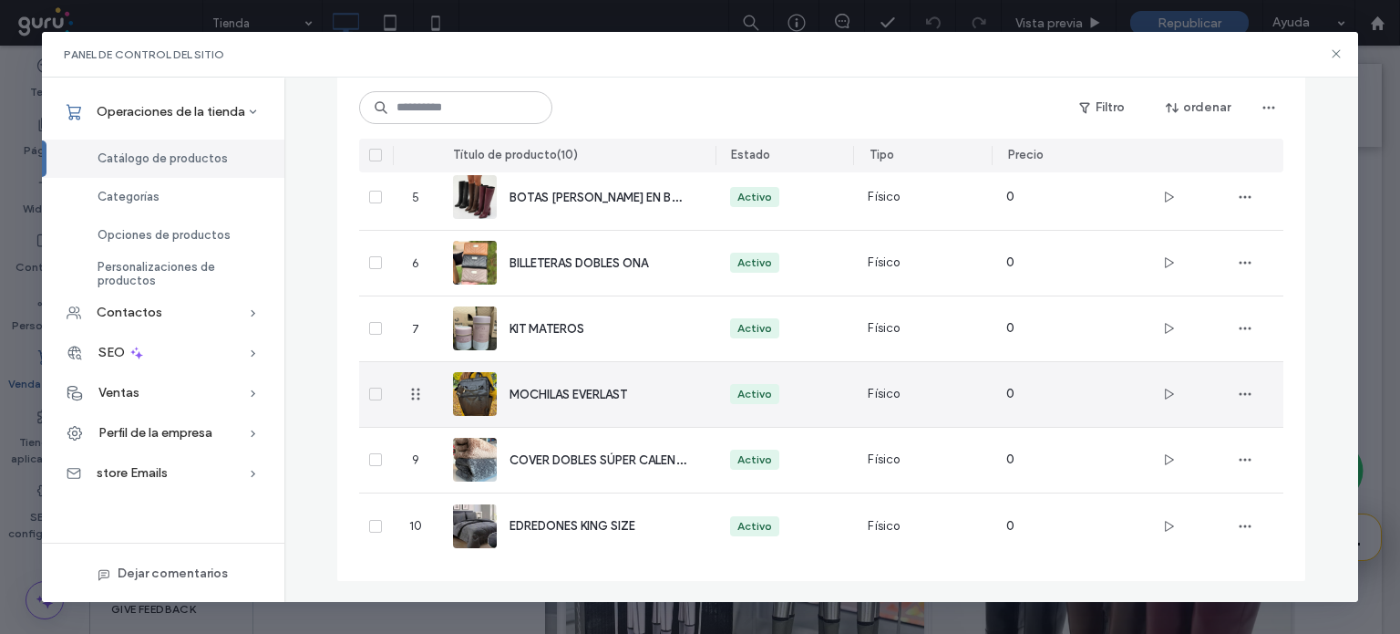
scroll to position [397, 0]
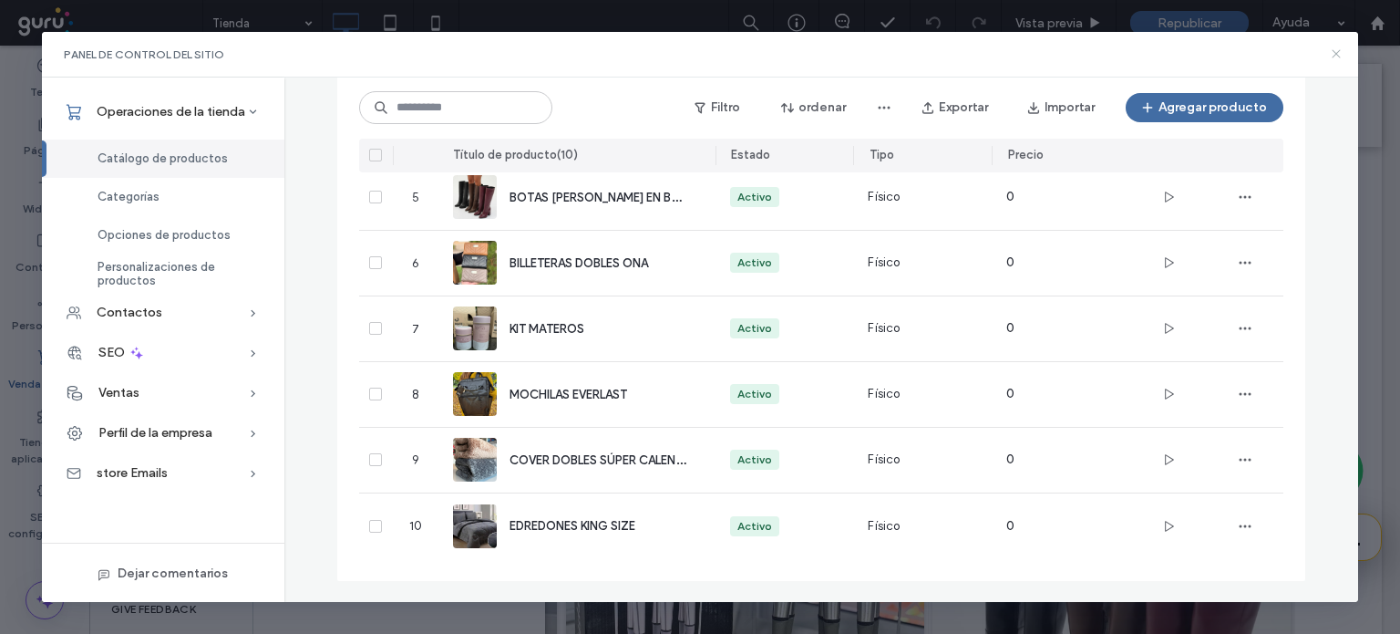
click at [1334, 57] on icon at bounding box center [1336, 53] width 15 height 15
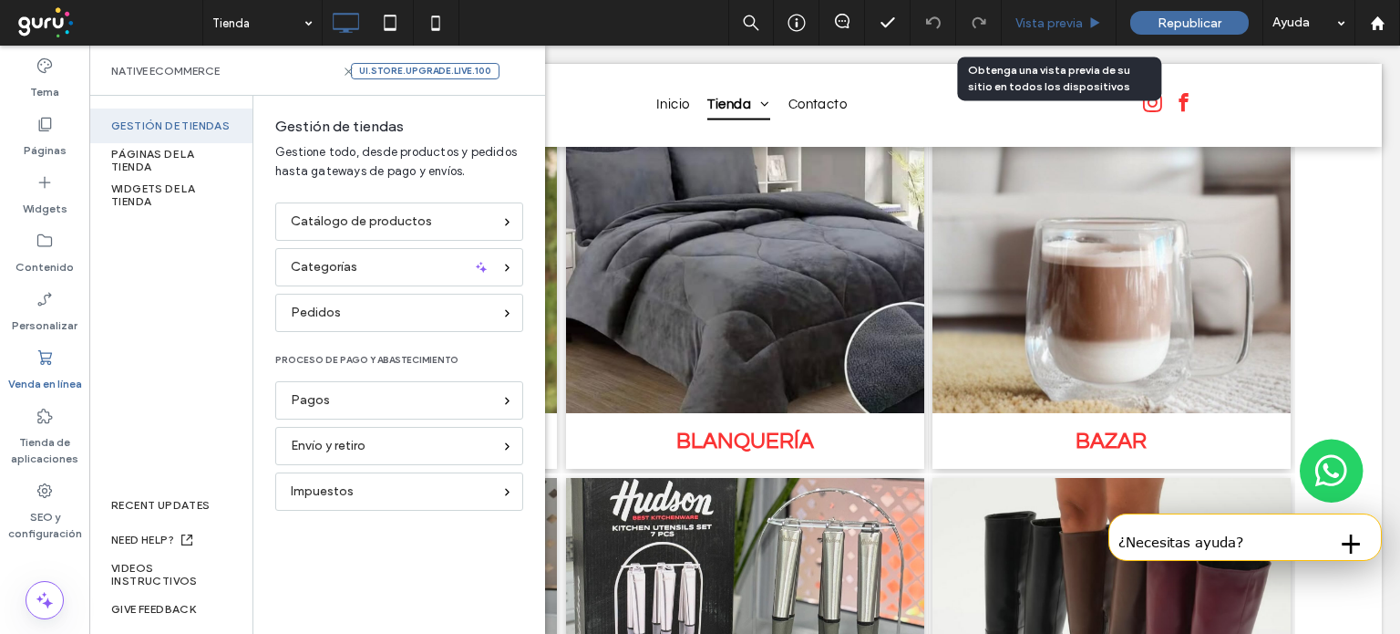
click at [1031, 29] on span "Vista previa" at bounding box center [1049, 22] width 67 height 15
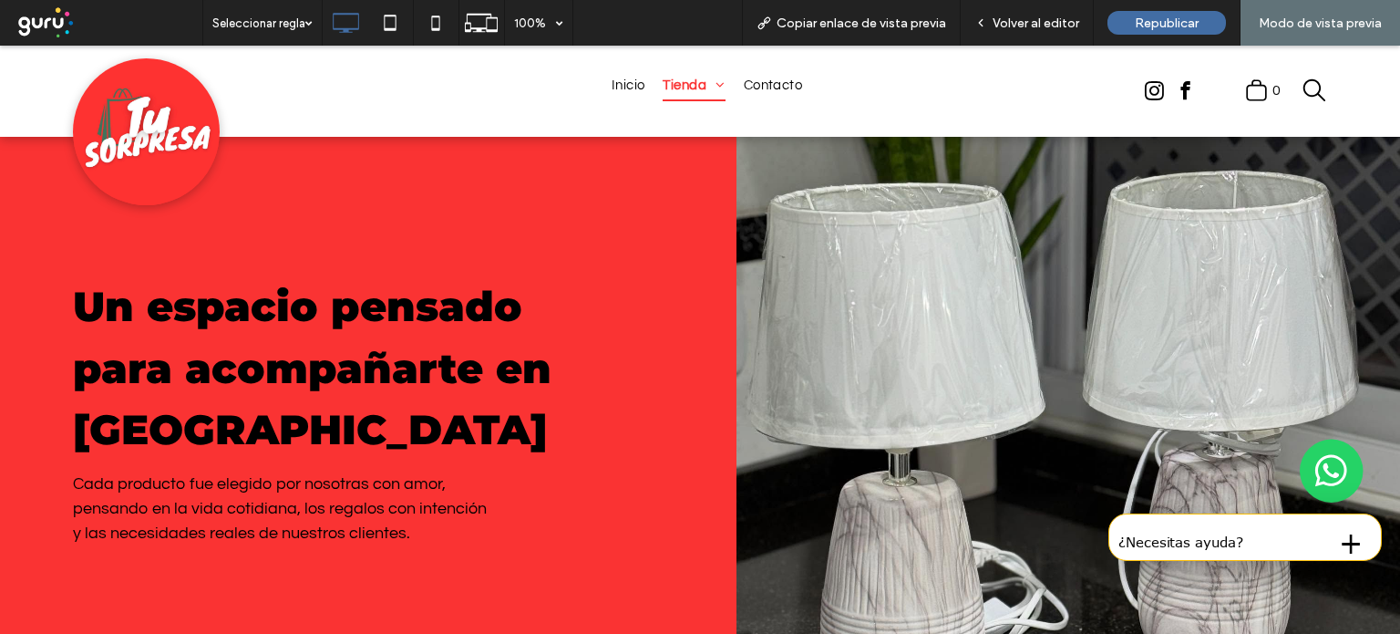
click at [294, 393] on h1 "Un espacio pensado para acompañarte en [GEOGRAPHIC_DATA]" at bounding box center [326, 367] width 507 height 185
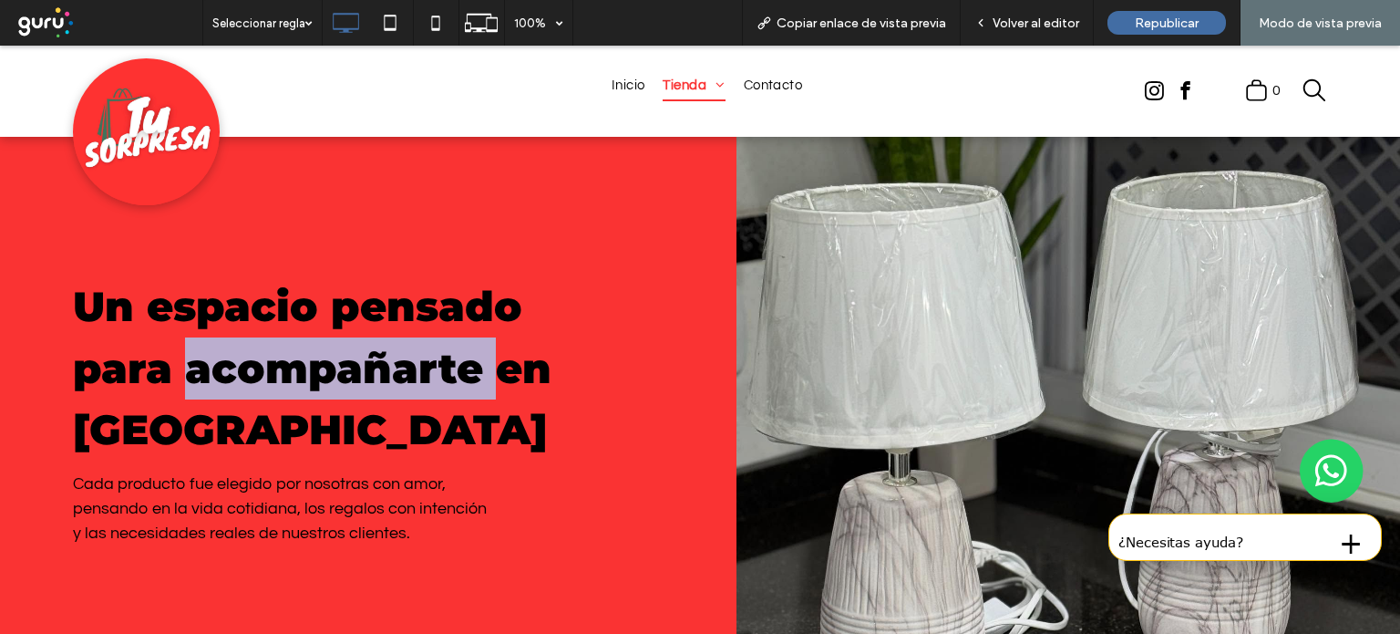
click at [294, 393] on h1 "Un espacio pensado para acompañarte en [GEOGRAPHIC_DATA]" at bounding box center [326, 367] width 507 height 185
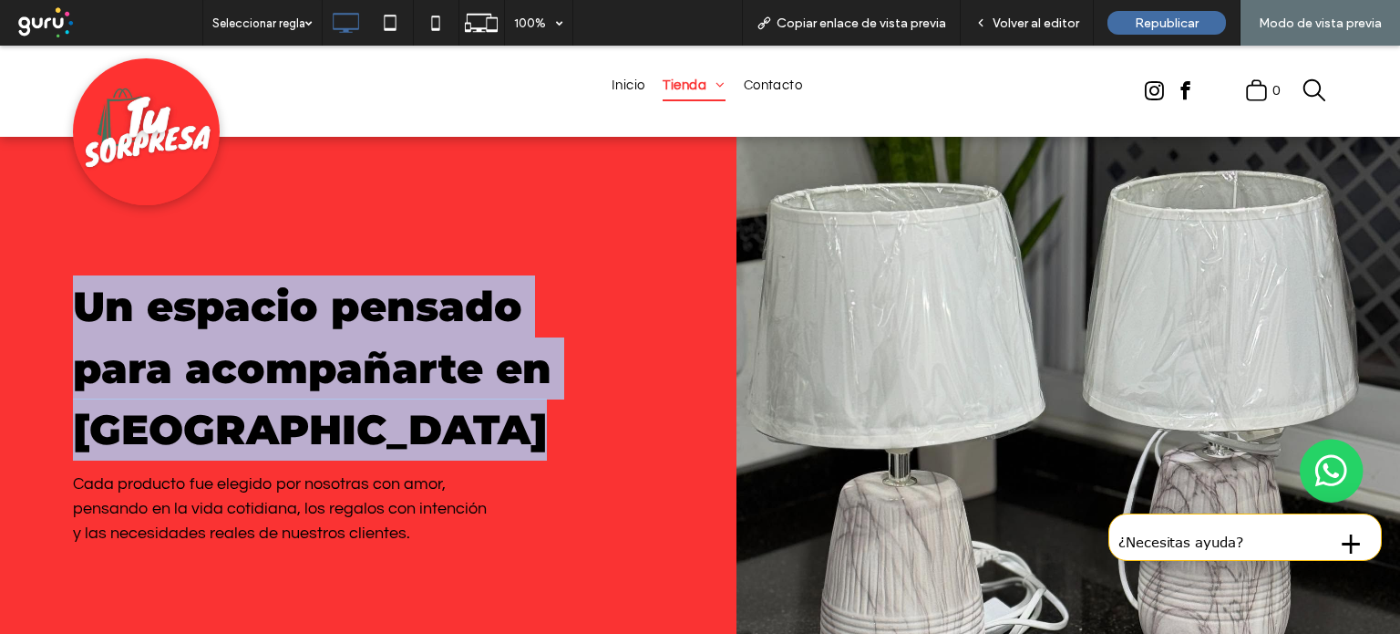
click at [294, 393] on h1 "Un espacio pensado para acompañarte en [GEOGRAPHIC_DATA]" at bounding box center [326, 367] width 507 height 185
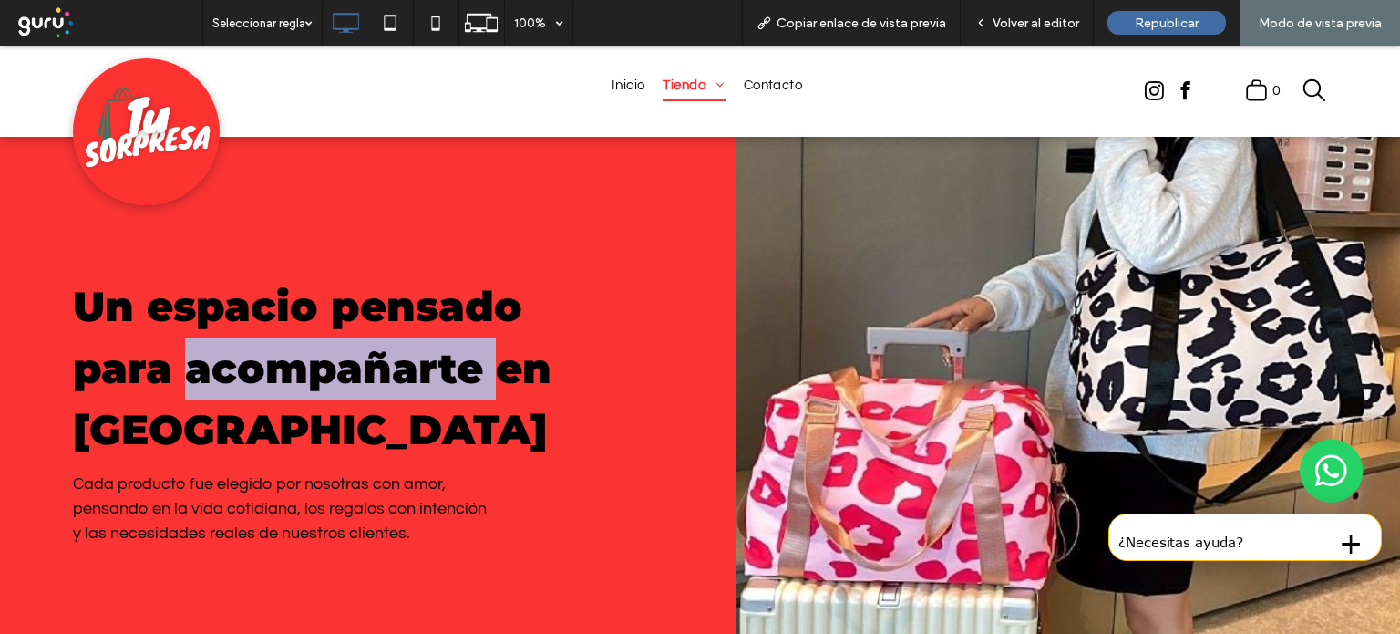
click at [294, 393] on h1 "Un espacio pensado para acompañarte en [GEOGRAPHIC_DATA]" at bounding box center [326, 367] width 507 height 185
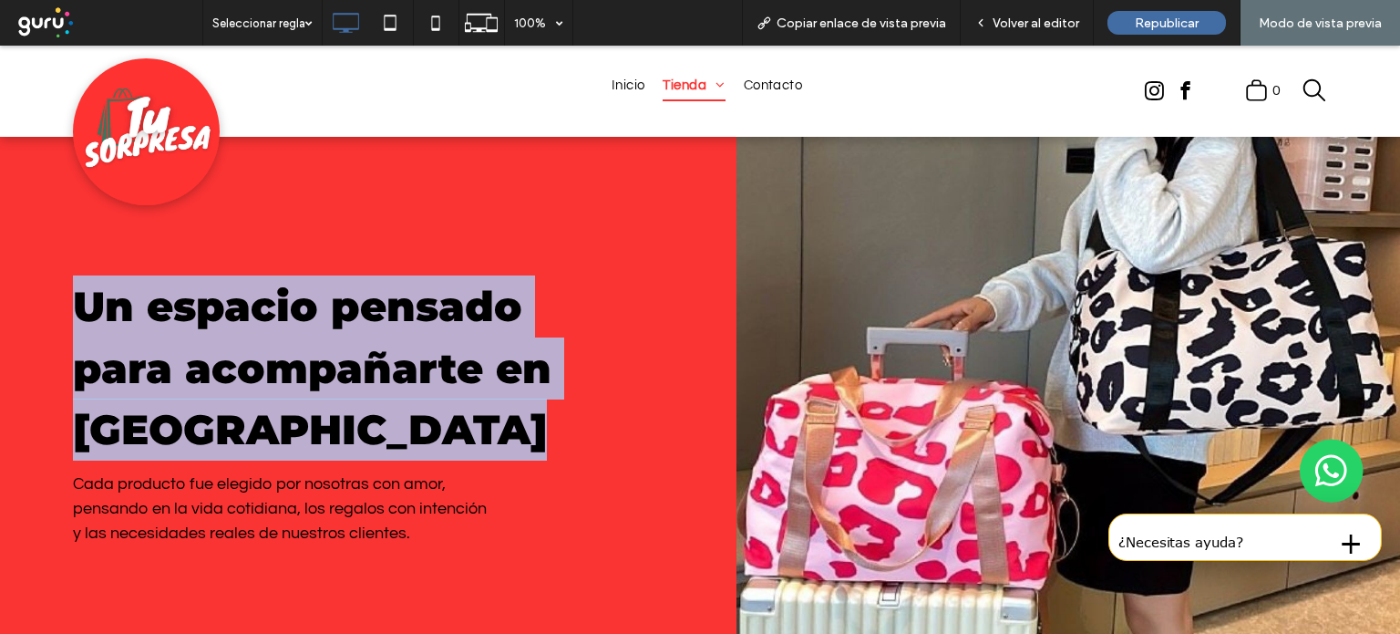
click at [294, 393] on h1 "Un espacio pensado para acompañarte en [GEOGRAPHIC_DATA]" at bounding box center [326, 367] width 507 height 185
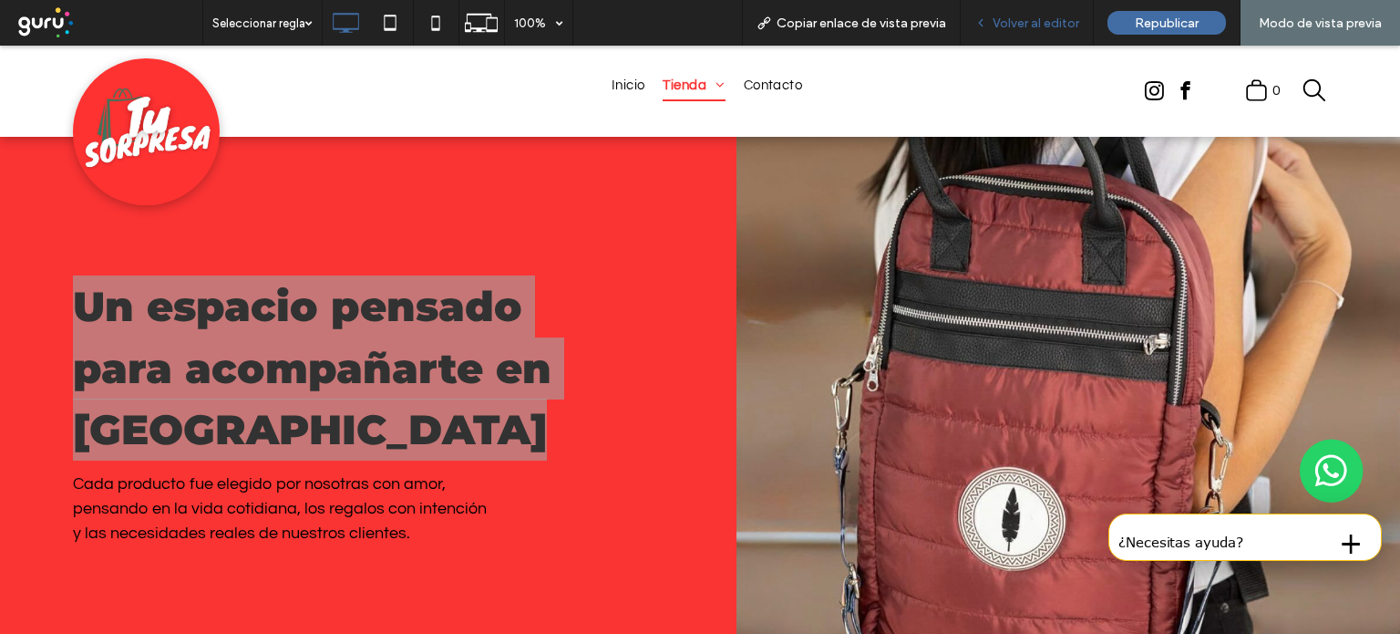
click at [1057, 31] on div "Volver al editor" at bounding box center [1027, 23] width 133 height 46
click at [1034, 22] on span "Volver al editor" at bounding box center [1036, 22] width 87 height 15
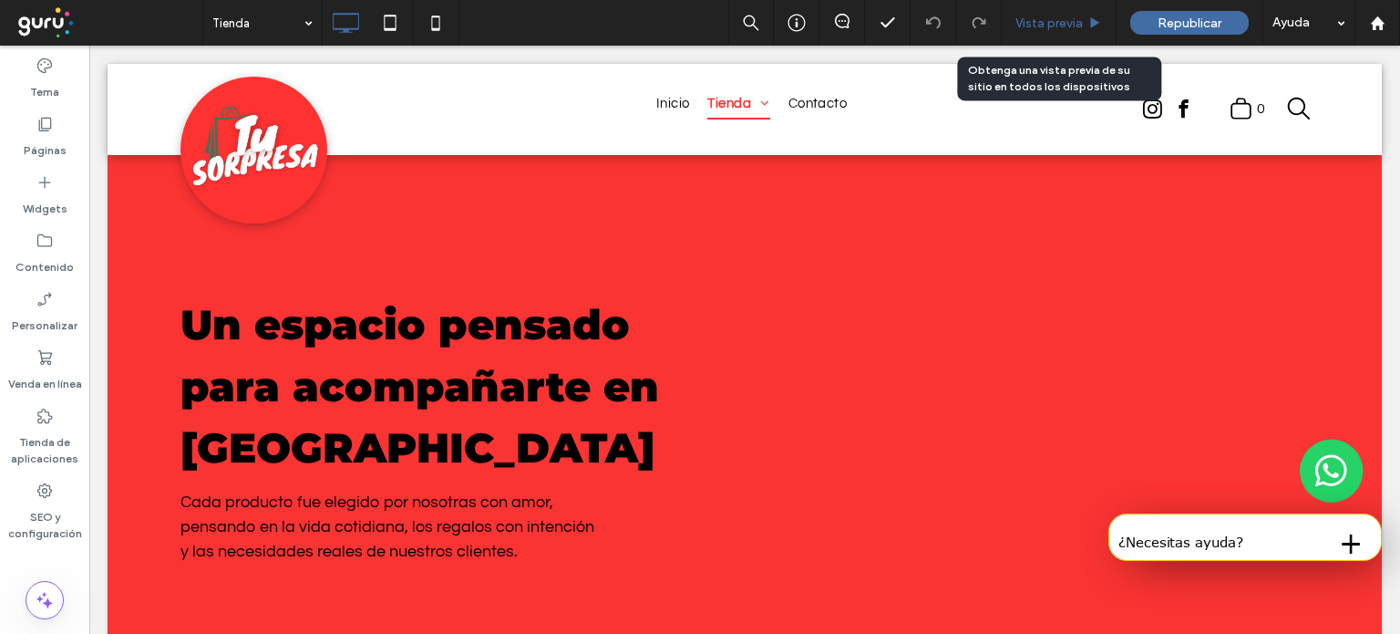
click at [1033, 30] on div "Vista previa" at bounding box center [1059, 23] width 115 height 46
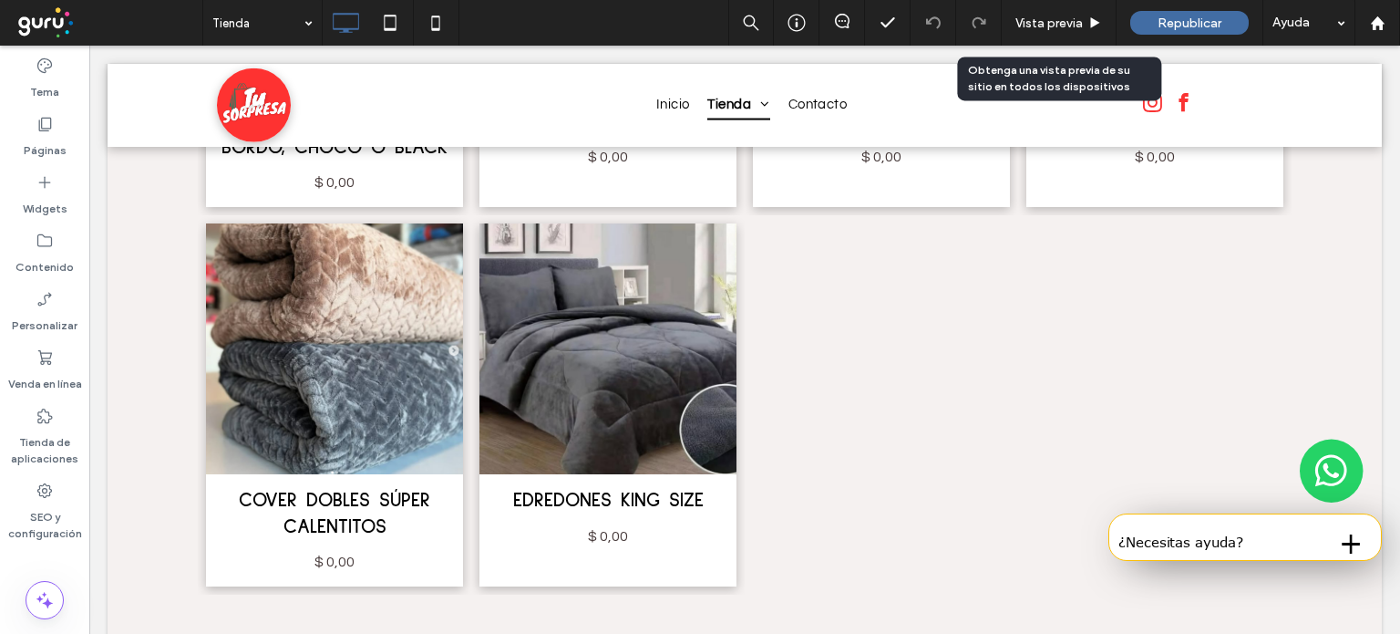
scroll to position [2590, 0]
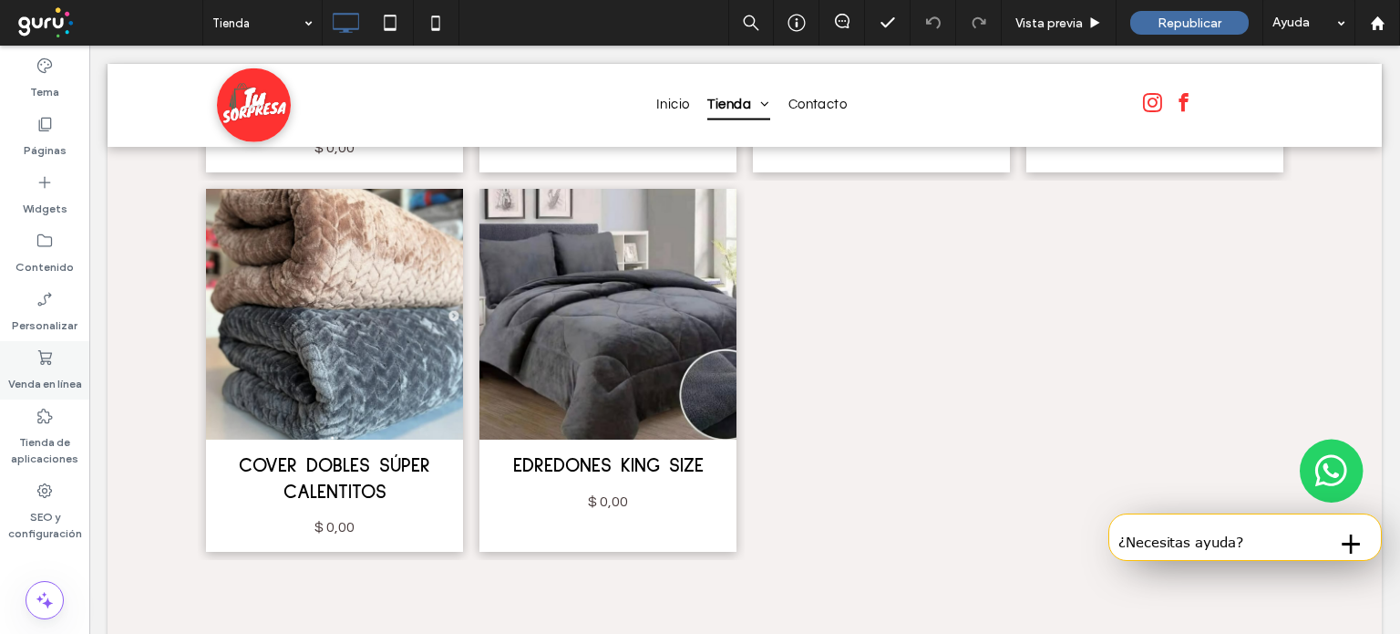
click at [47, 371] on label "Venda en línea" at bounding box center [45, 380] width 74 height 26
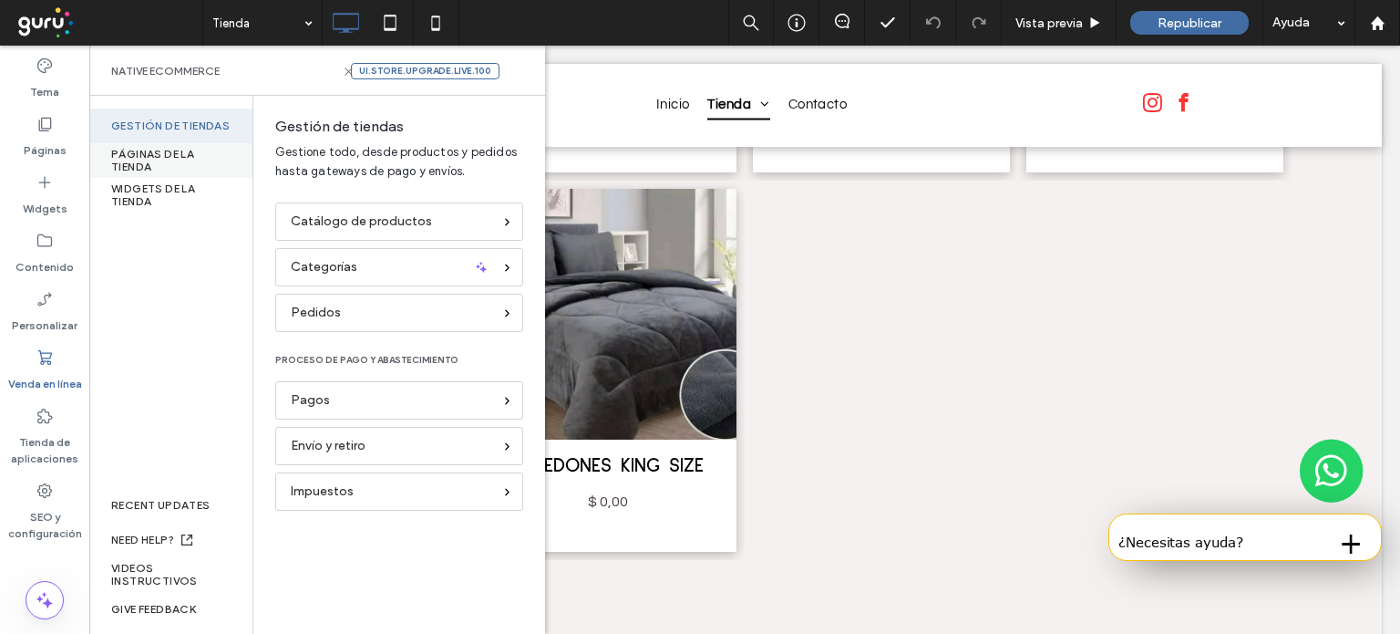
click at [148, 156] on div "PÁGINAS DE LA TIENDA" at bounding box center [170, 160] width 163 height 35
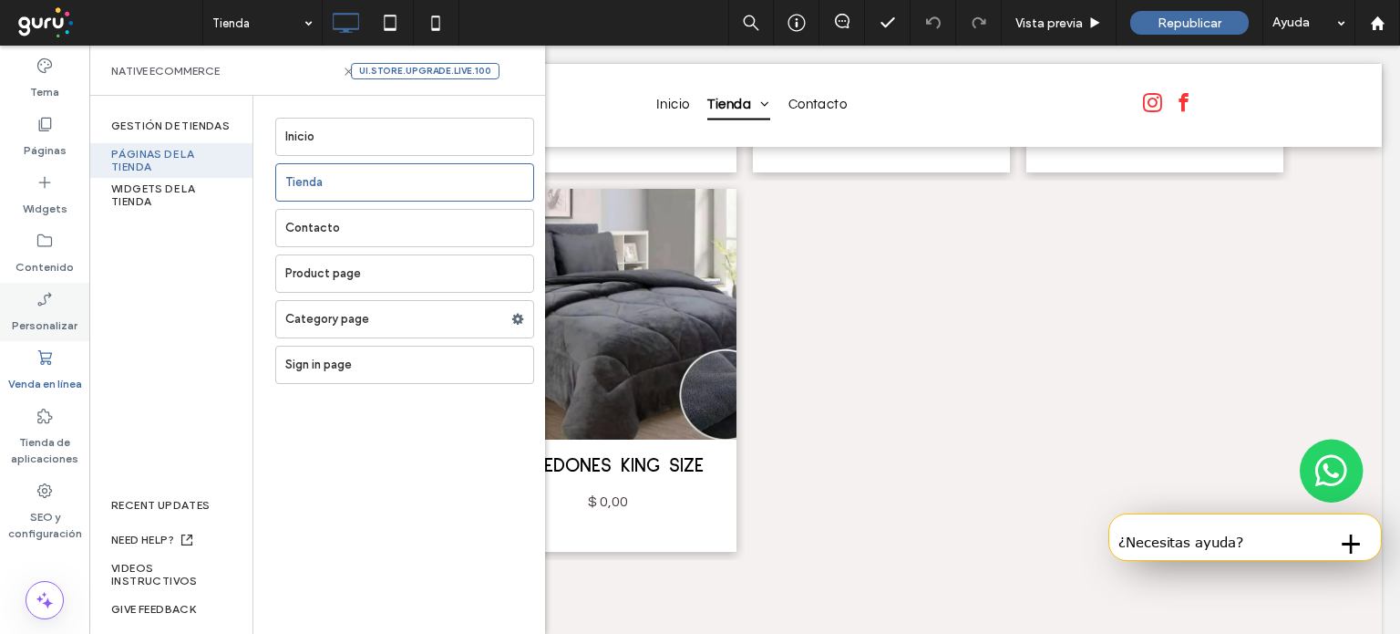
click at [47, 329] on label "Personalizar" at bounding box center [45, 321] width 66 height 26
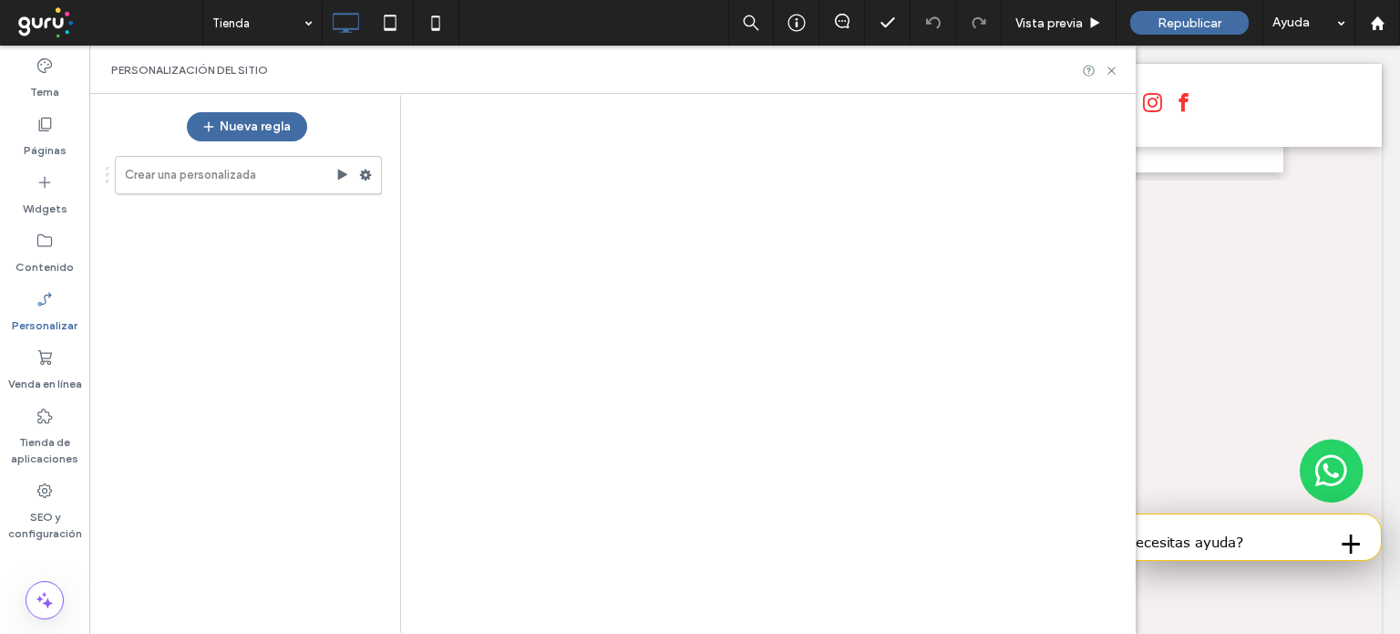
click at [47, 367] on div "Tienda Vista previa Republicar Ayuda Comentarios del sitio Comentarios del siti…" at bounding box center [700, 317] width 1400 height 634
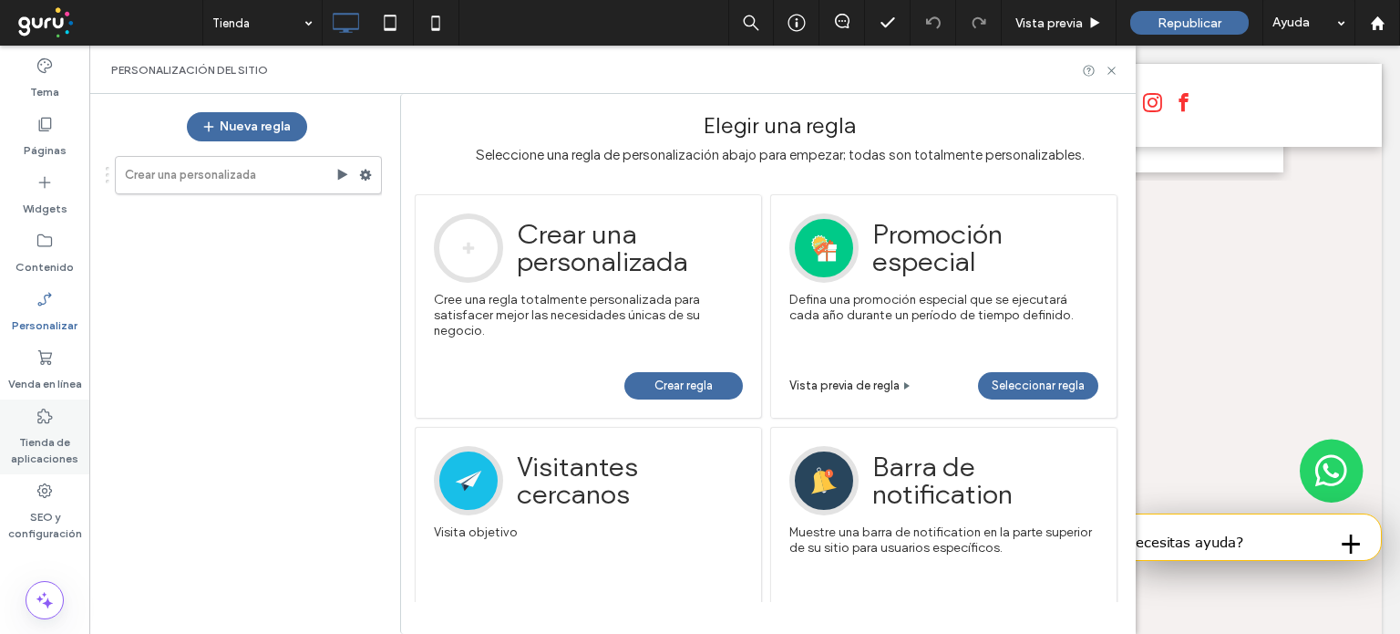
click at [36, 433] on label "Tienda de aplicaciones" at bounding box center [44, 446] width 89 height 42
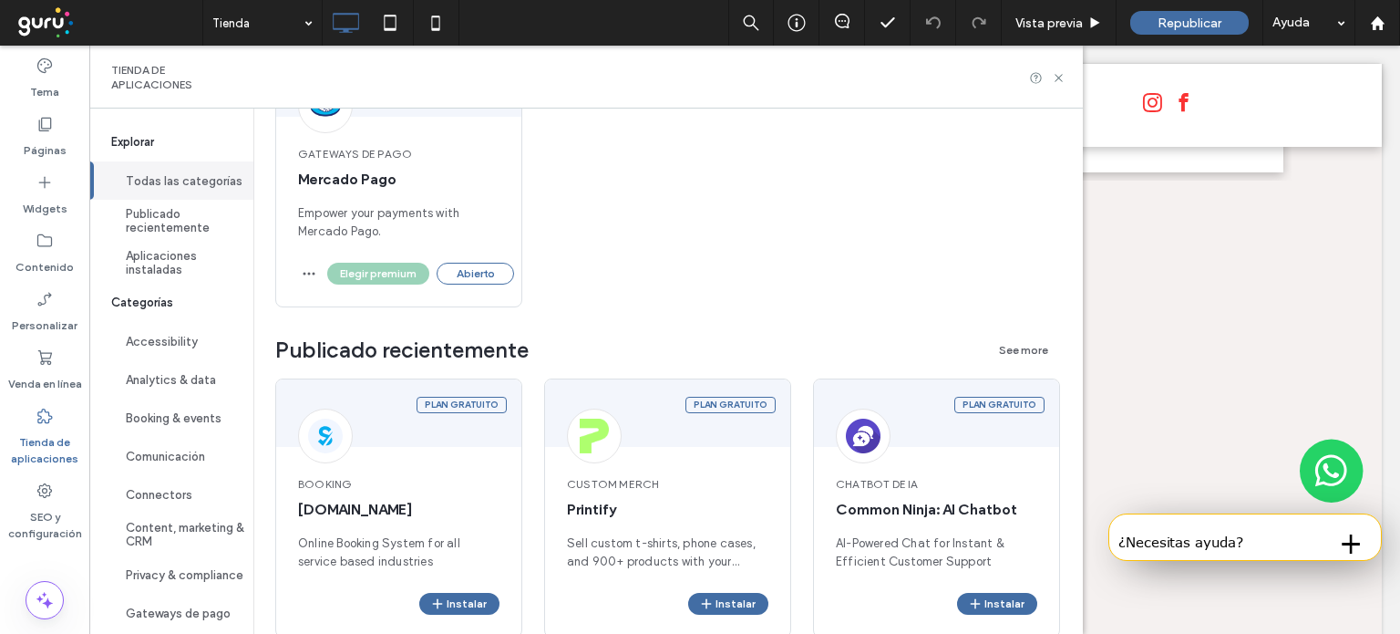
scroll to position [0, 0]
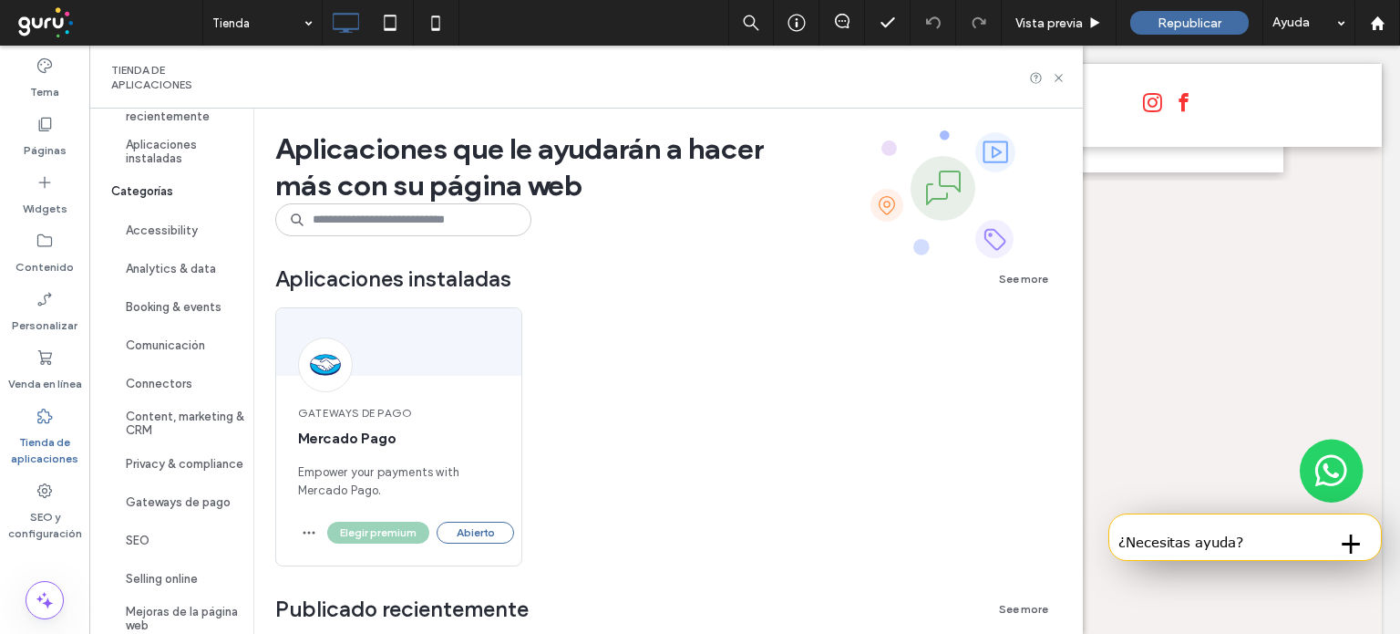
scroll to position [149, 0]
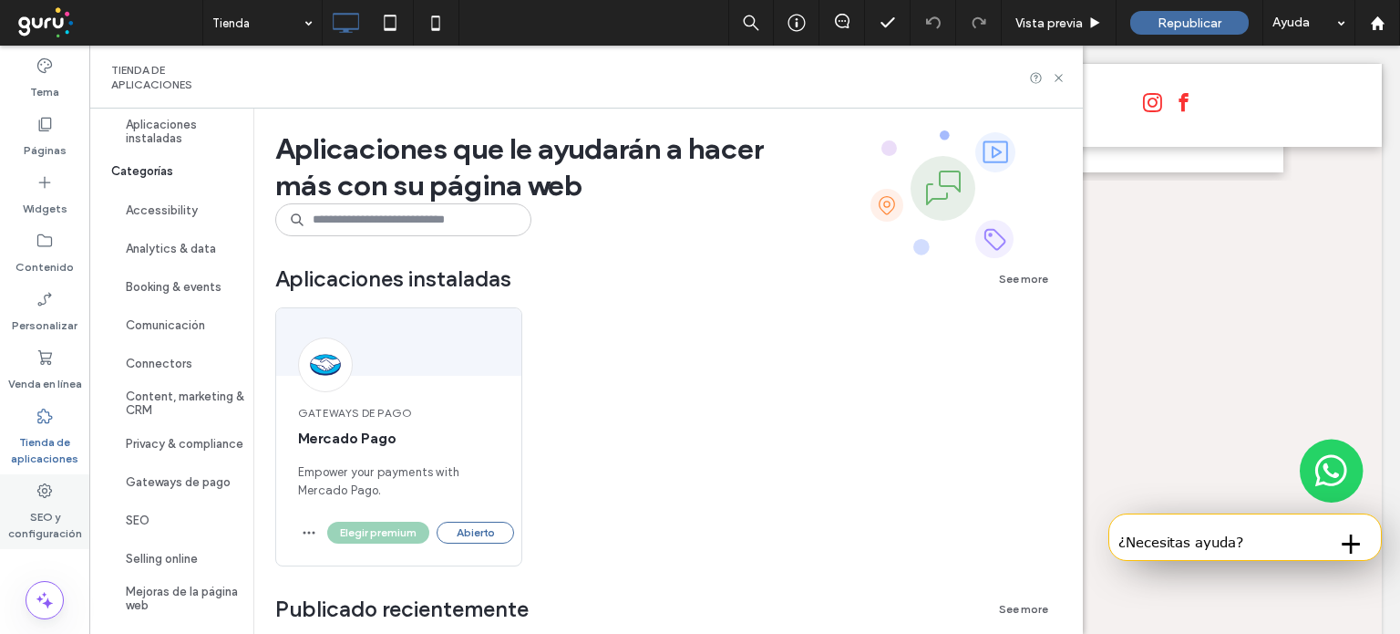
click at [70, 504] on label "SEO y configuración" at bounding box center [44, 521] width 89 height 42
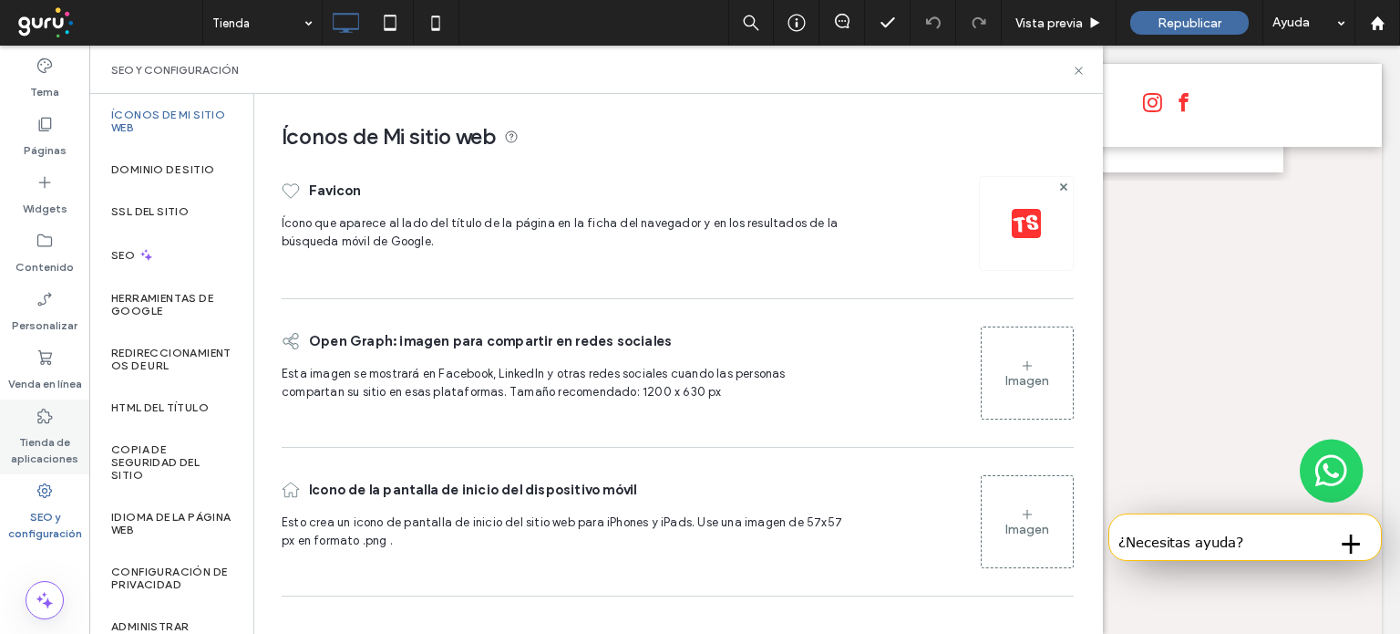
click at [52, 434] on label "Tienda de aplicaciones" at bounding box center [44, 446] width 89 height 42
click at [37, 362] on icon at bounding box center [45, 357] width 18 height 18
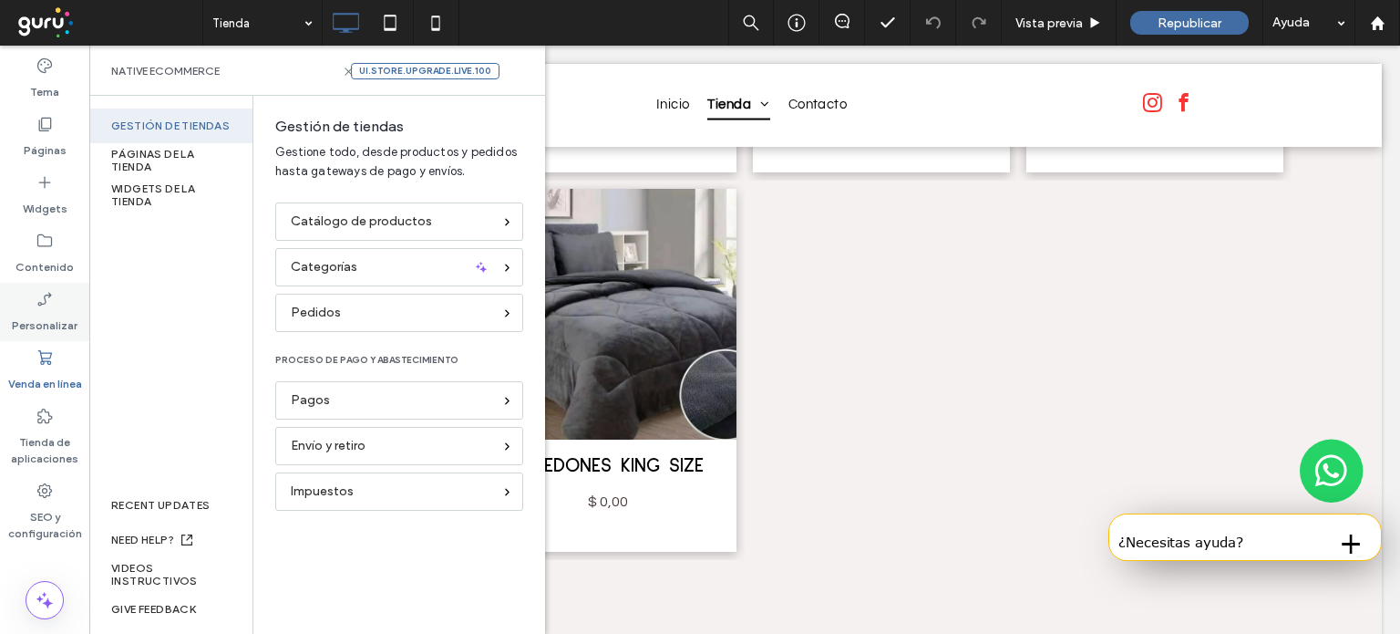
click at [51, 301] on icon at bounding box center [45, 299] width 18 height 18
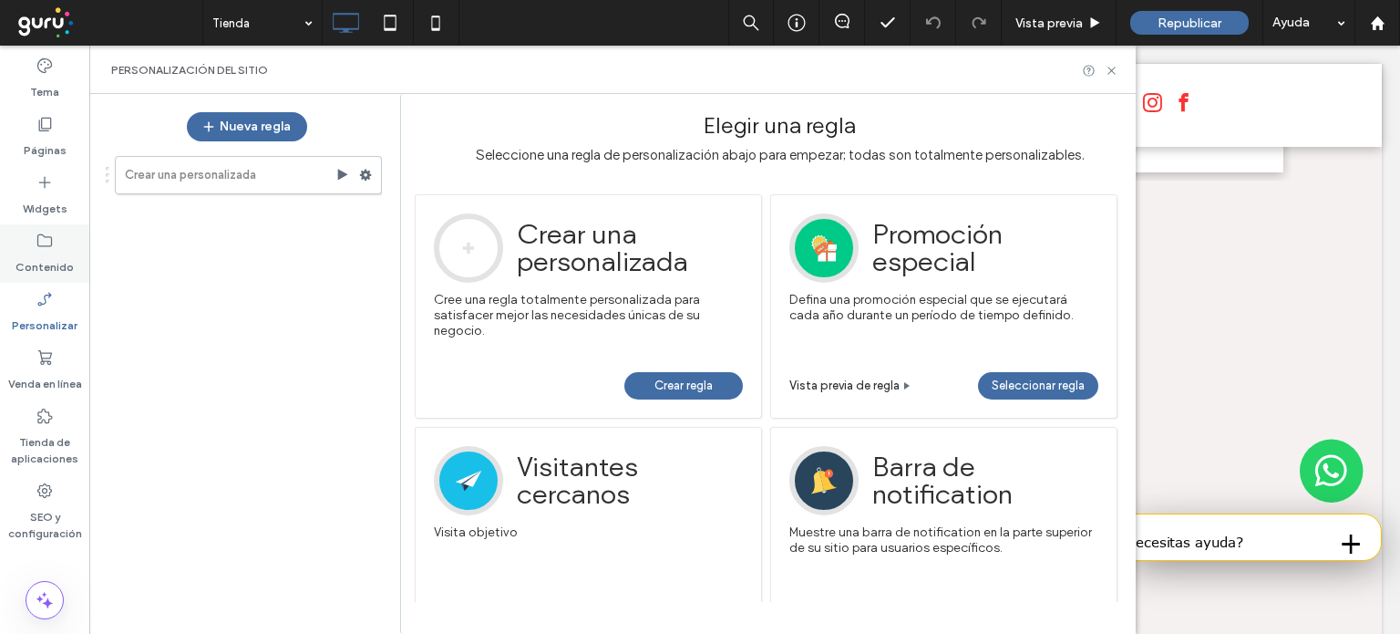
click at [41, 244] on icon at bounding box center [45, 241] width 18 height 18
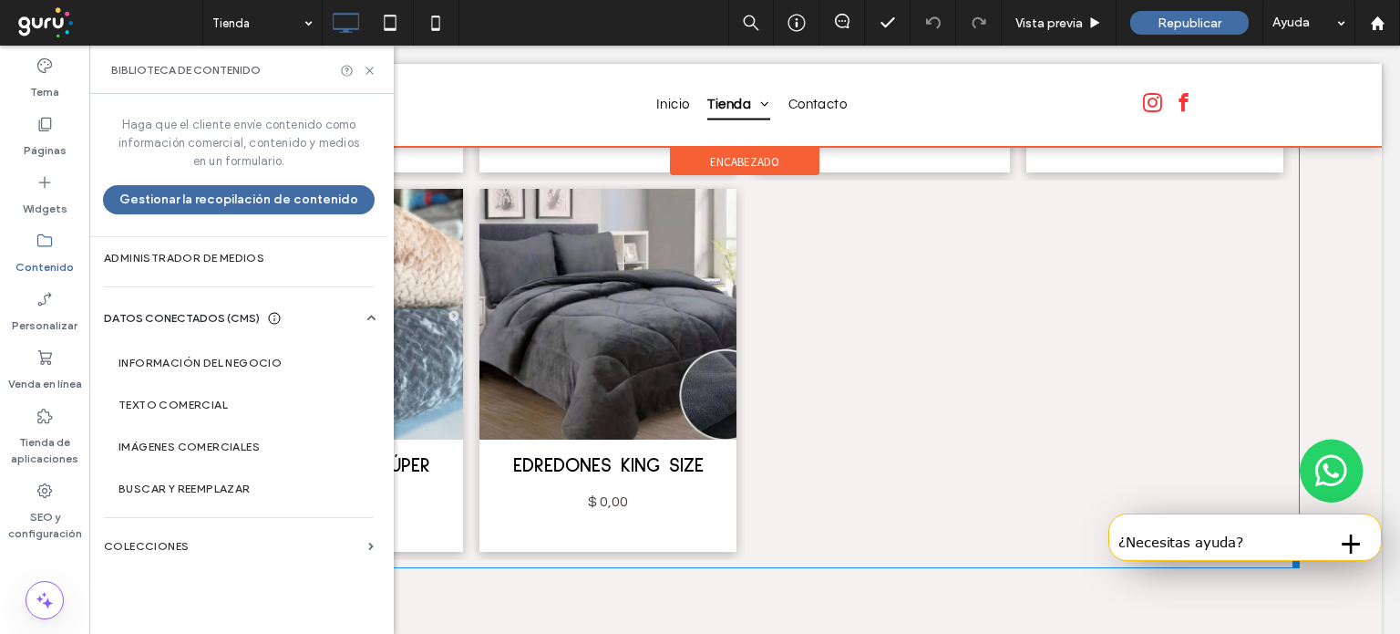
drag, startPoint x: 988, startPoint y: 210, endPoint x: 1112, endPoint y: 108, distance: 160.1
click at [988, 210] on div at bounding box center [882, 370] width 274 height 379
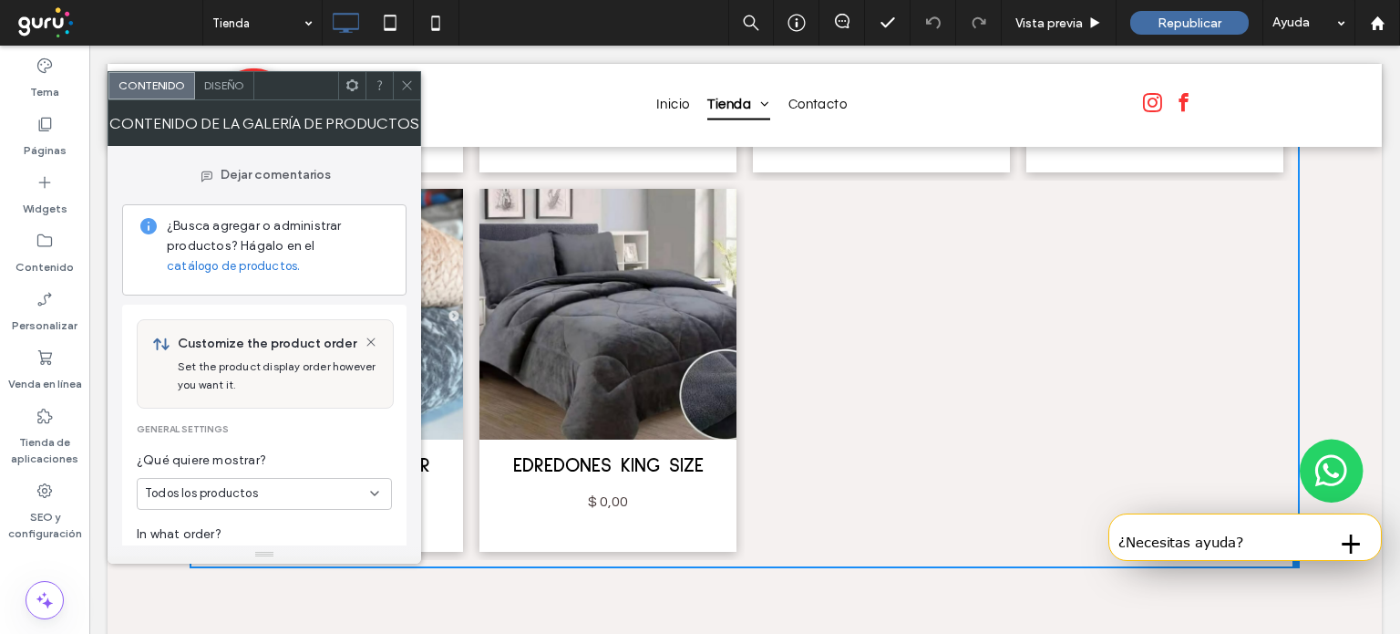
click at [405, 96] on span at bounding box center [407, 85] width 14 height 27
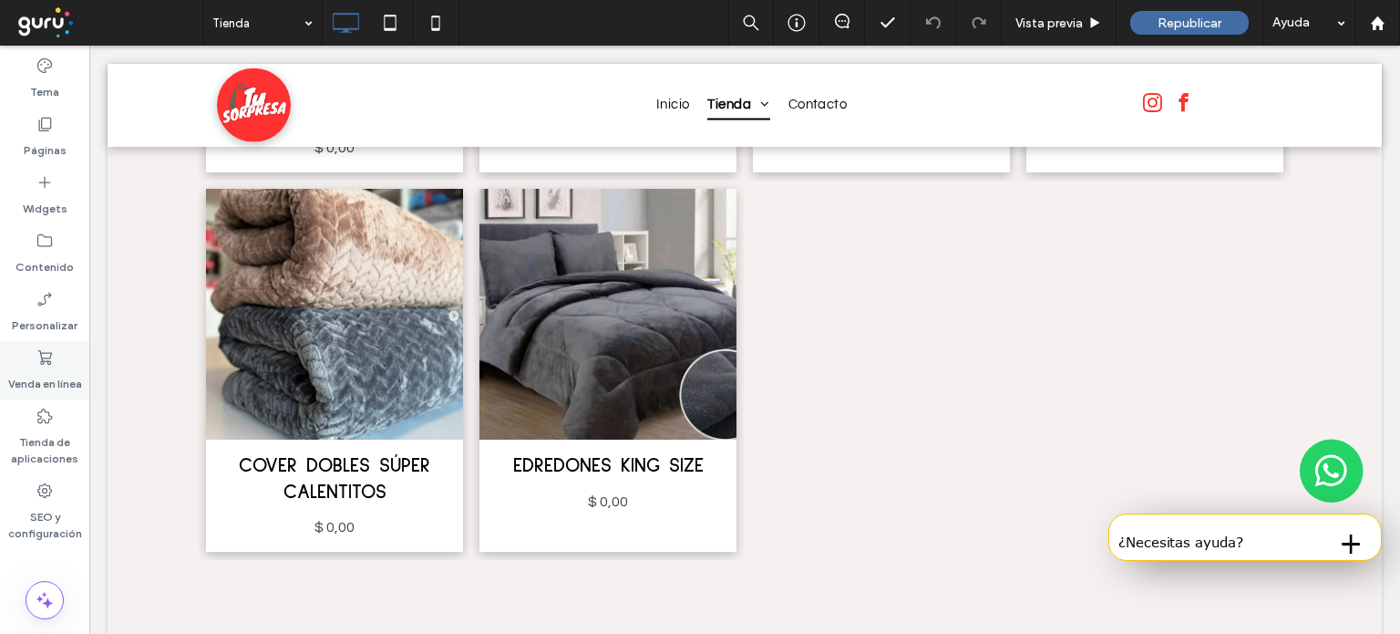
click at [41, 354] on icon at bounding box center [45, 357] width 18 height 18
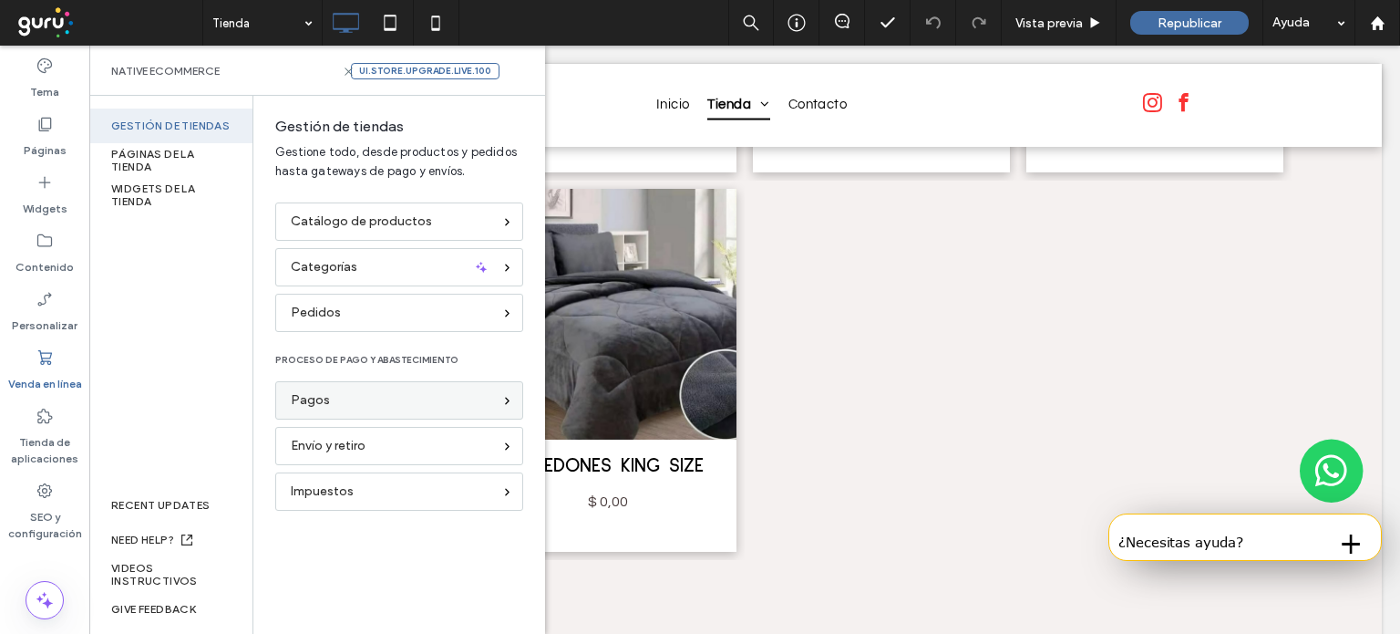
click at [383, 393] on div "Pagos" at bounding box center [391, 400] width 201 height 20
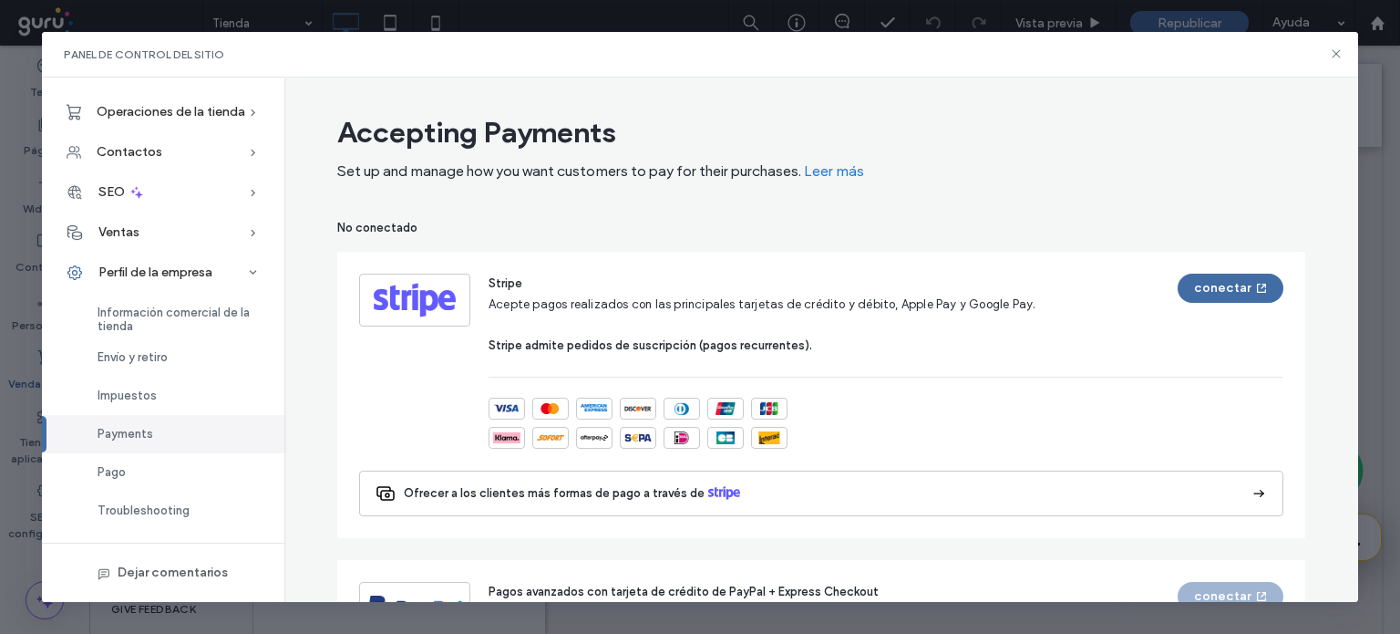
drag, startPoint x: 1346, startPoint y: 129, endPoint x: 1248, endPoint y: 113, distance: 98.9
click at [128, 367] on div "Envío y retiro" at bounding box center [163, 357] width 243 height 38
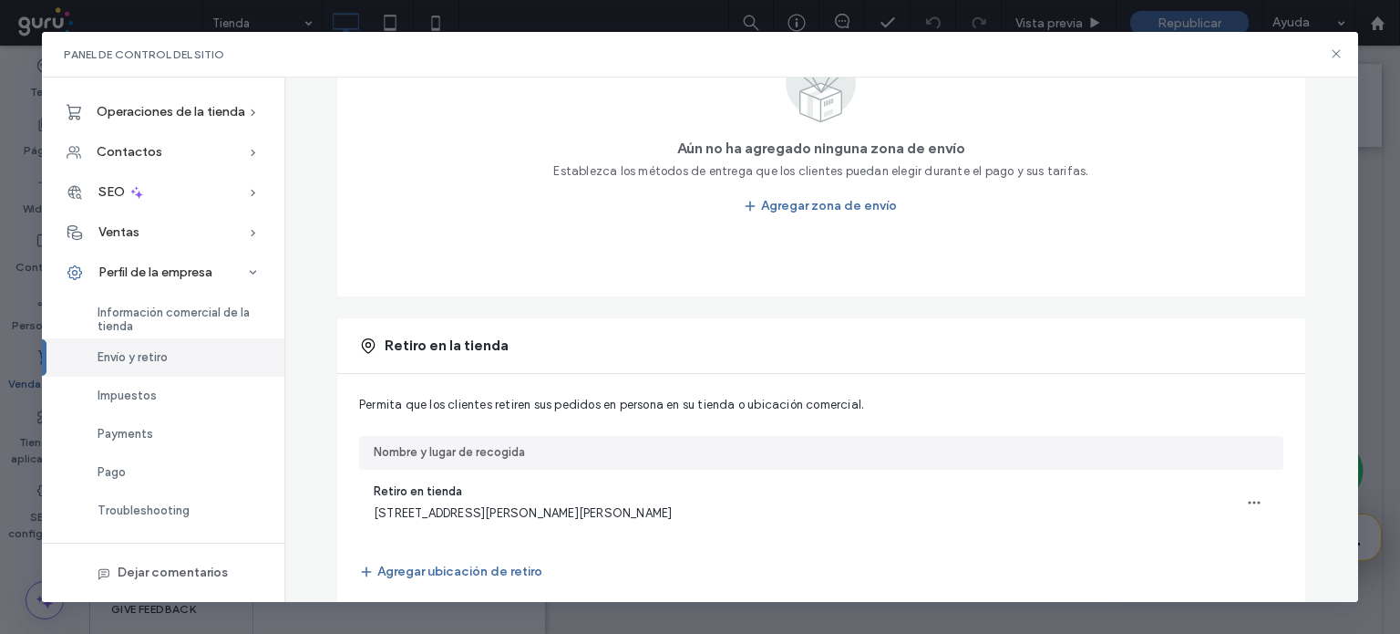
scroll to position [429, 0]
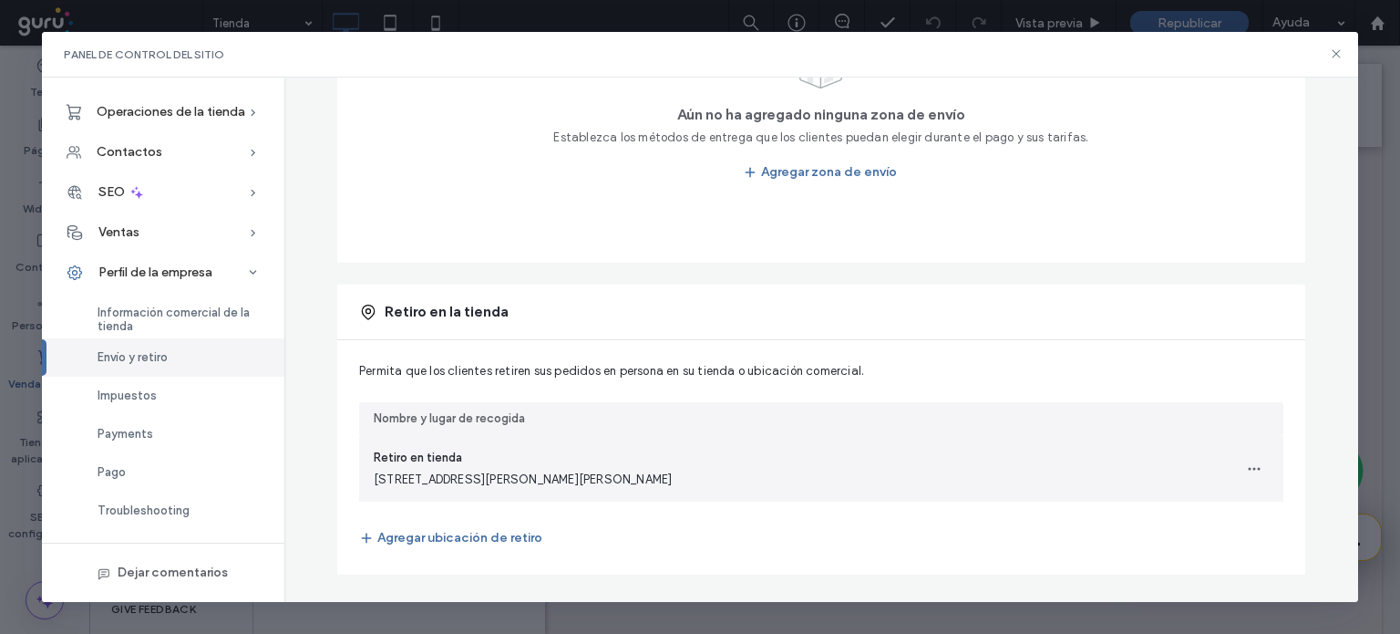
drag, startPoint x: 360, startPoint y: 474, endPoint x: 669, endPoint y: 487, distance: 309.3
click at [669, 487] on div "Retiro en tienda Av San martin 1412, Laguna Paiva, S, 3020, Argentina" at bounding box center [821, 469] width 925 height 66
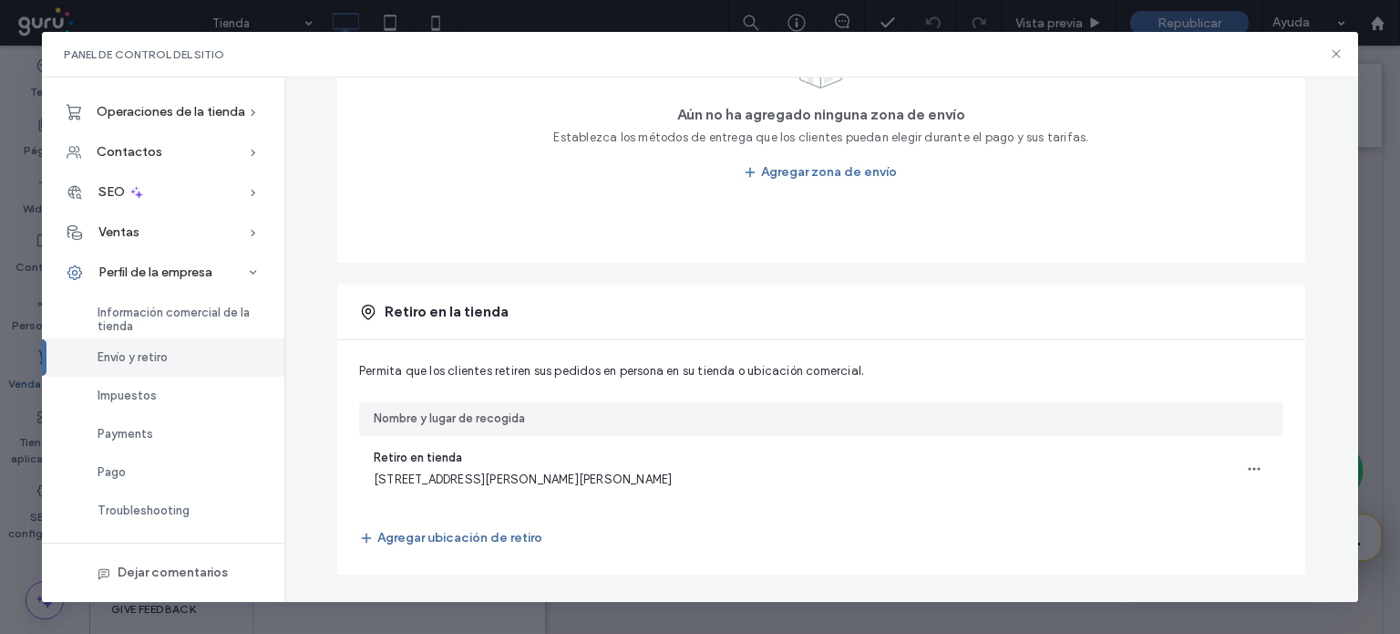
click at [634, 561] on div "Permita que los clientes retiren sus pedidos en persona en su tienda o ubicació…" at bounding box center [821, 457] width 968 height 234
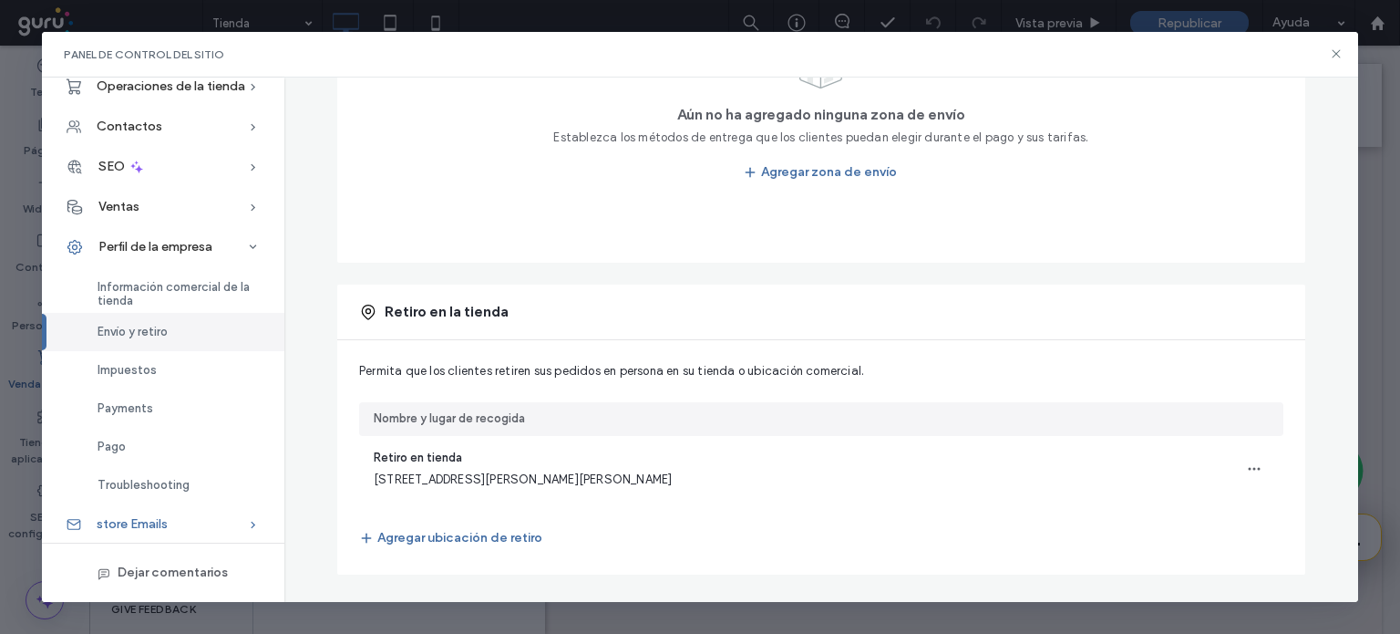
click at [170, 525] on div "store Emails" at bounding box center [163, 524] width 243 height 40
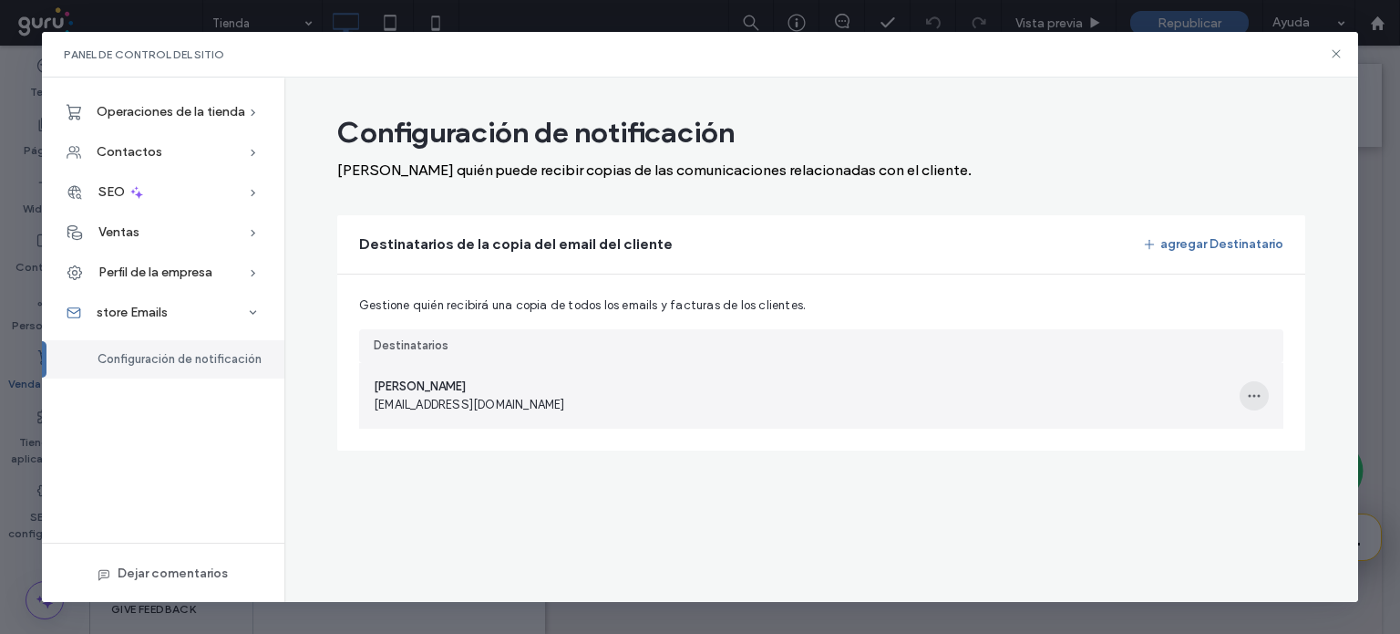
click at [1252, 388] on icon "button" at bounding box center [1254, 395] width 15 height 15
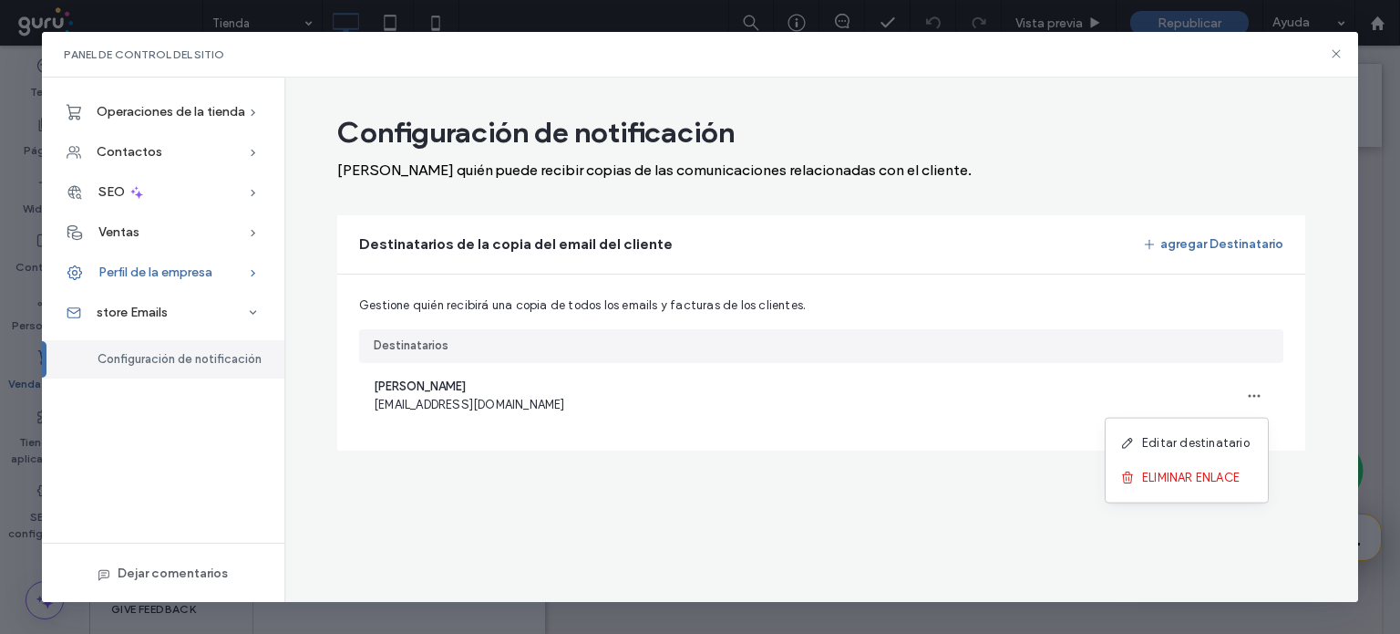
click at [182, 281] on div "Perfil de la empresa" at bounding box center [163, 273] width 243 height 40
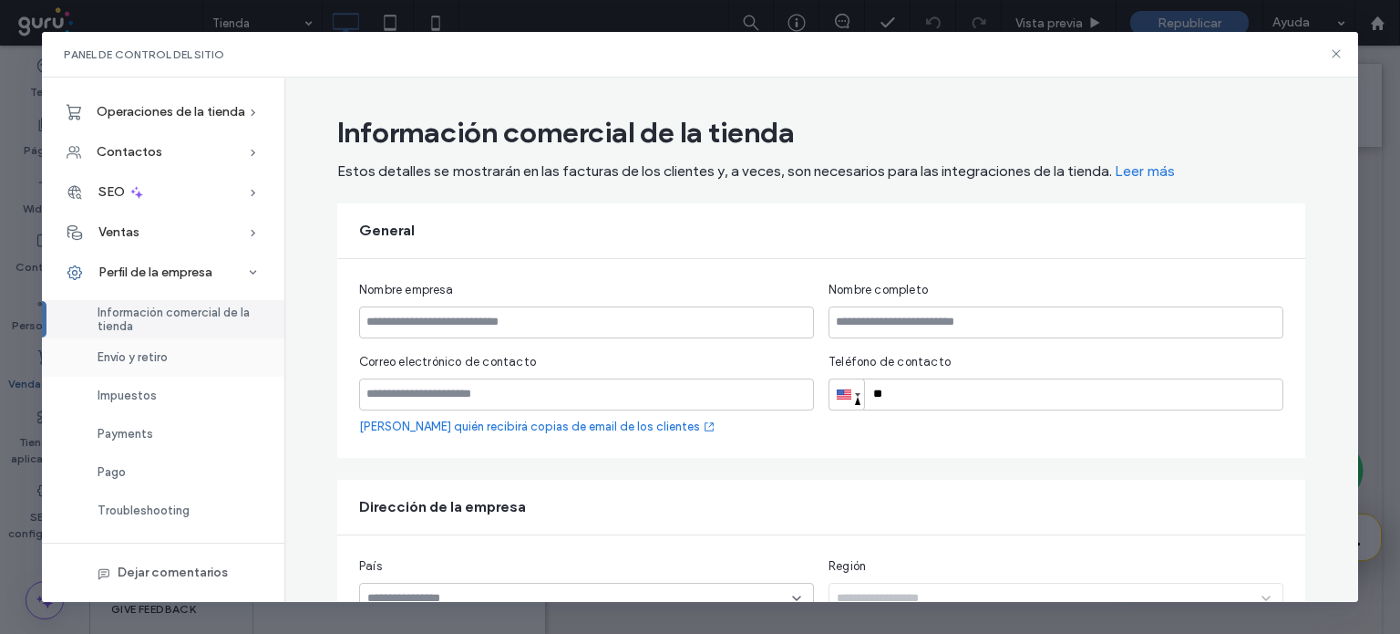
click at [151, 373] on div "Envío y retiro" at bounding box center [163, 357] width 243 height 38
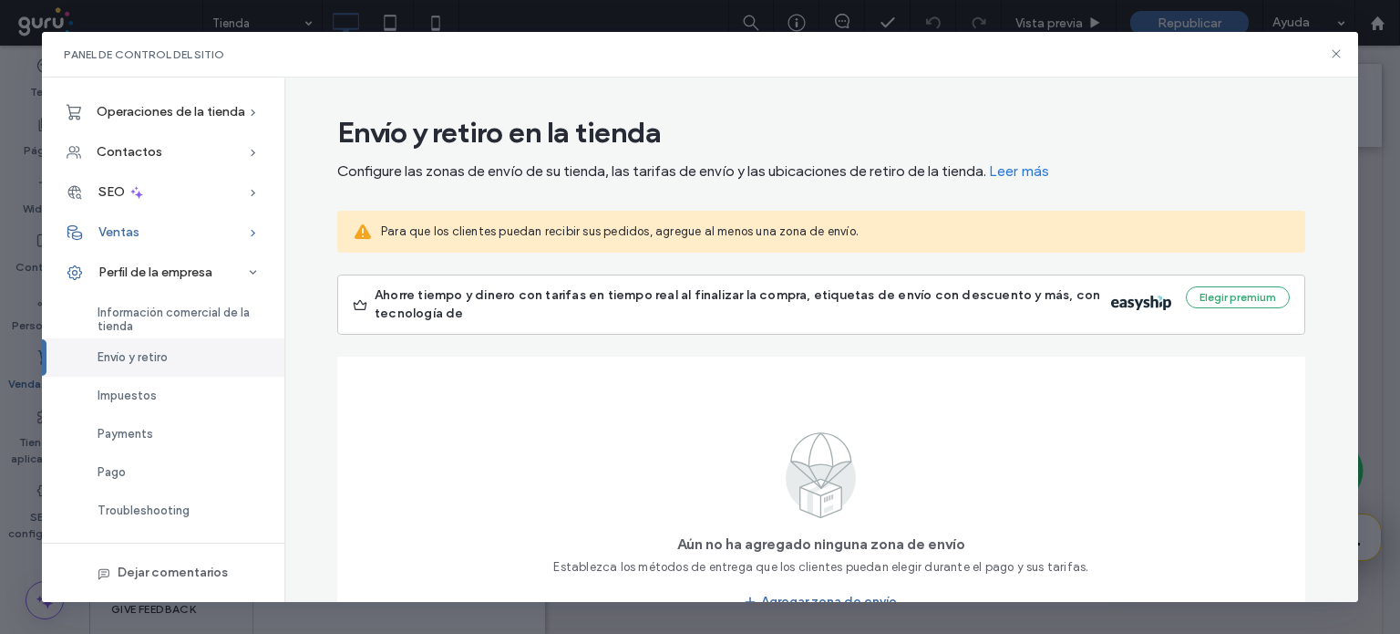
click at [123, 215] on div "Ventas" at bounding box center [163, 232] width 243 height 40
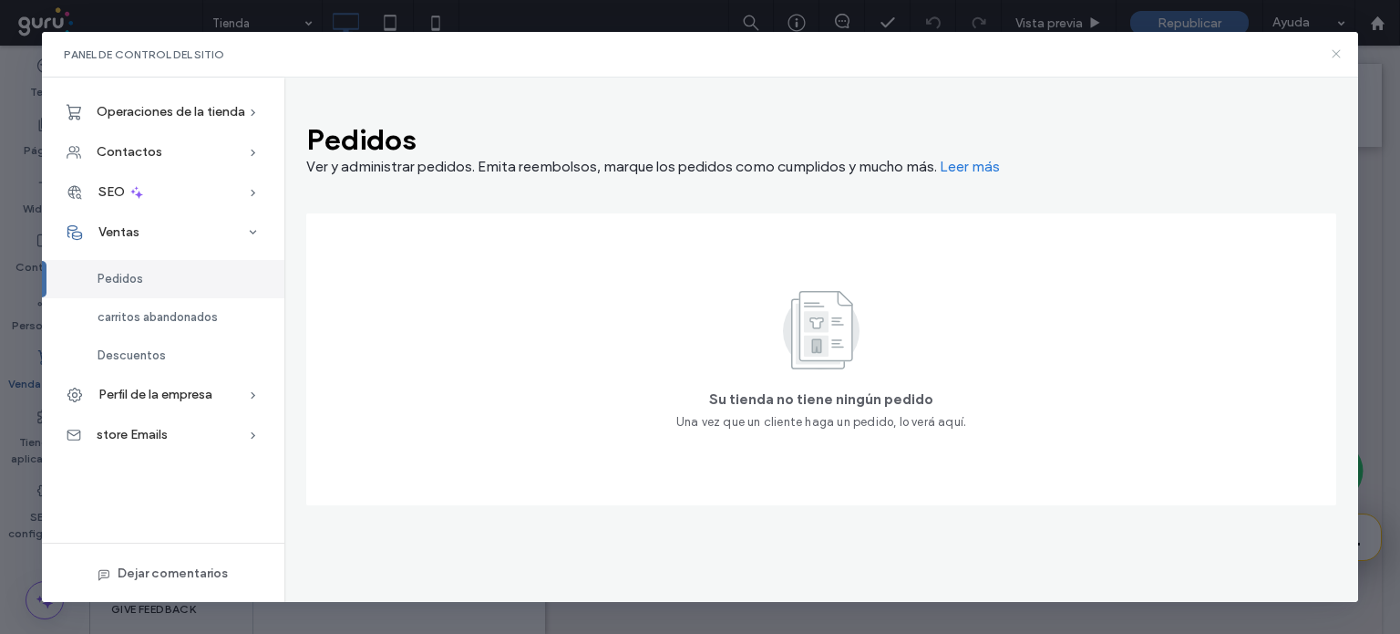
click at [1338, 50] on icon at bounding box center [1336, 53] width 15 height 15
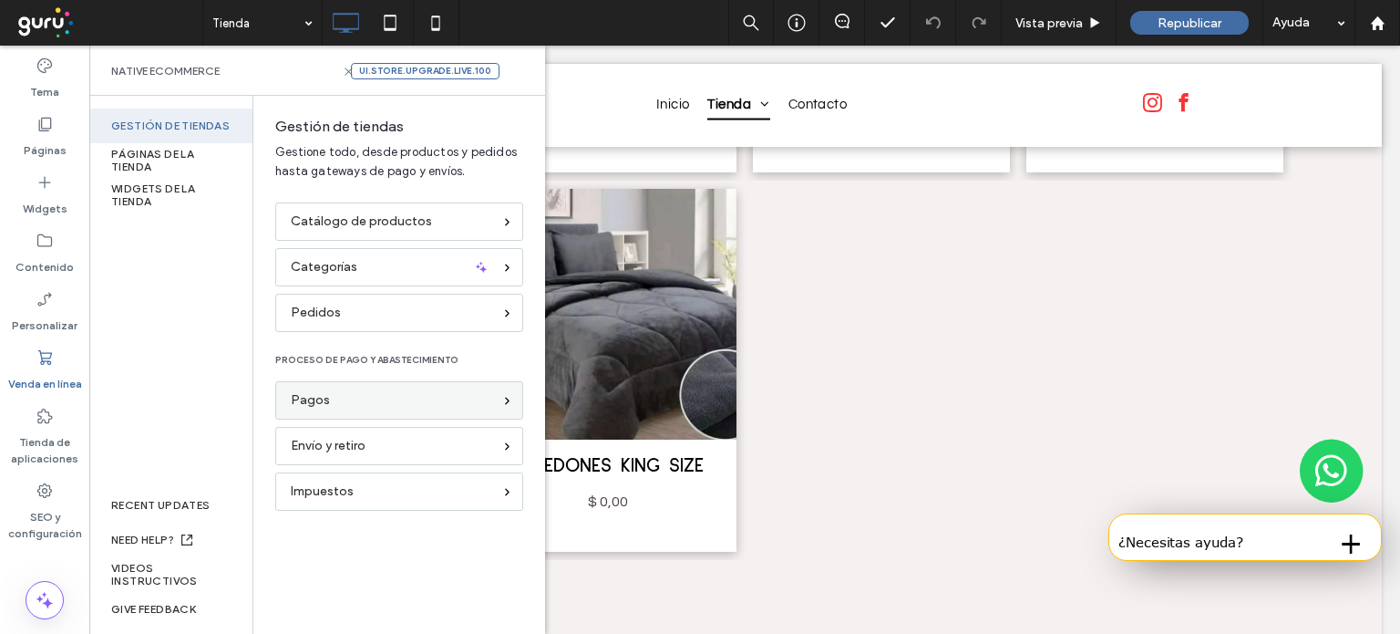
click at [378, 413] on div "Pagos" at bounding box center [399, 400] width 248 height 38
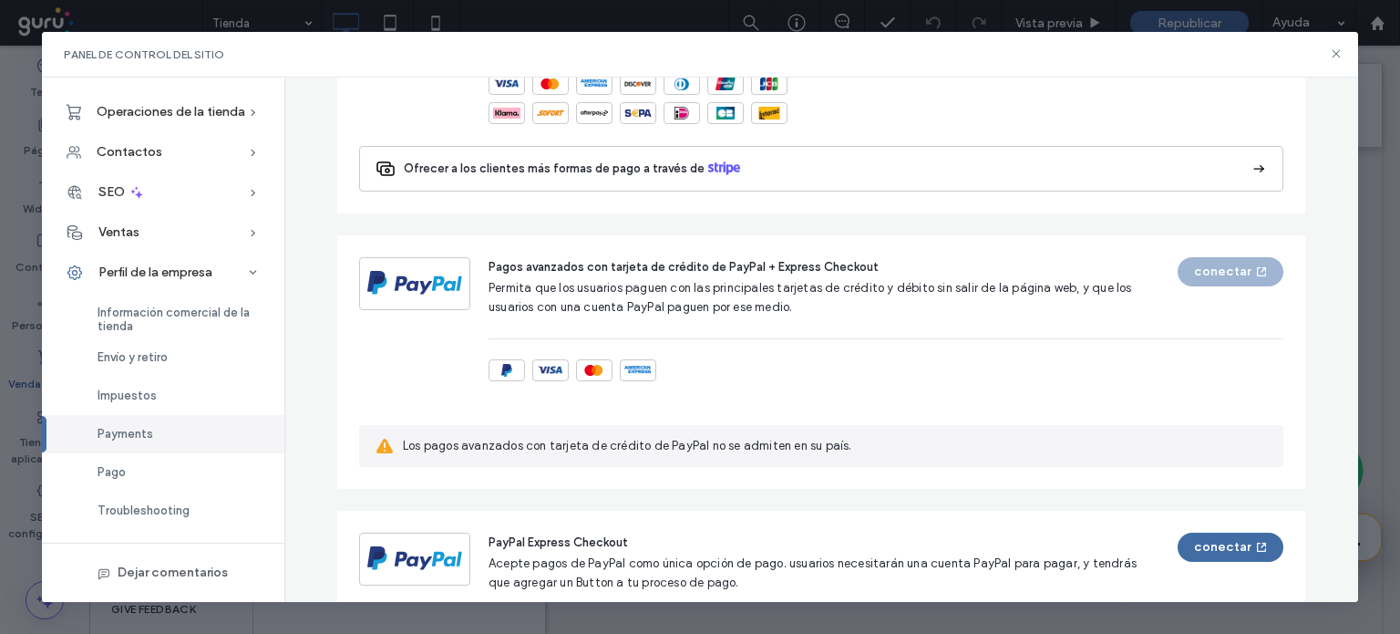
scroll to position [329, 0]
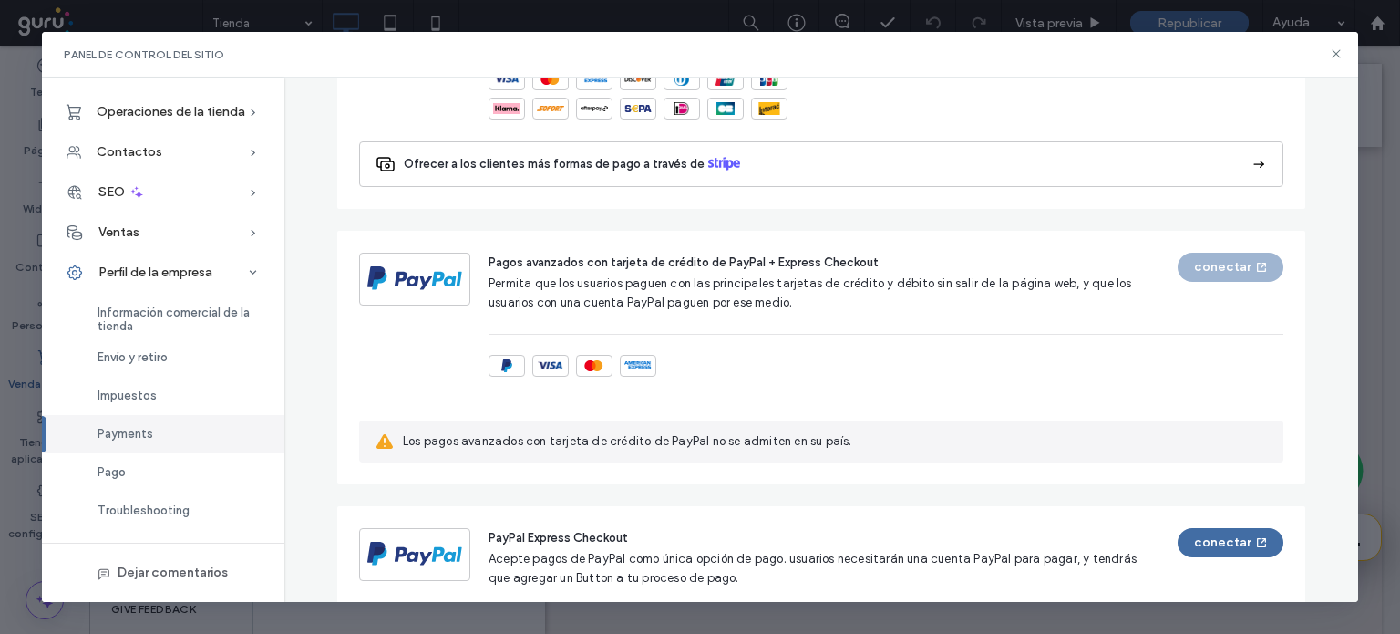
click at [1266, 218] on div "Stripe Acepte pagos realizados con las principales tarjetas de crédito y débito…" at bounding box center [821, 616] width 968 height 1386
click at [1338, 55] on icon at bounding box center [1336, 53] width 15 height 15
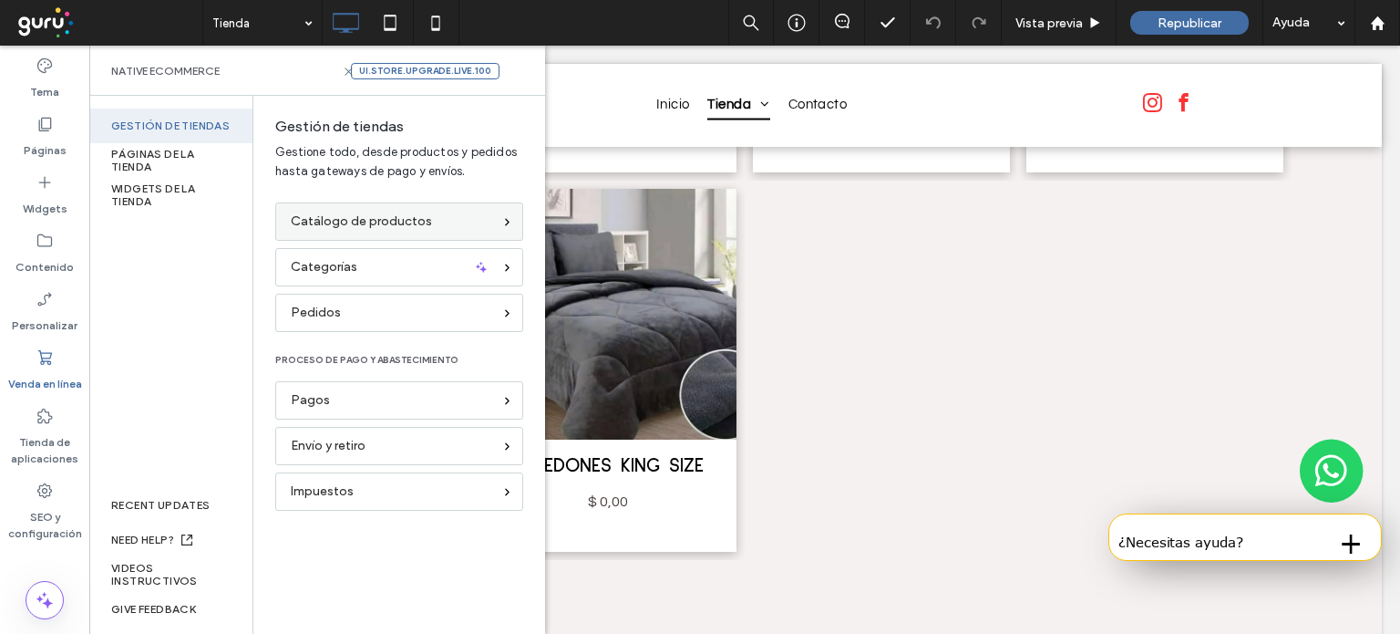
click at [501, 210] on div "Catálogo de productos" at bounding box center [399, 221] width 248 height 38
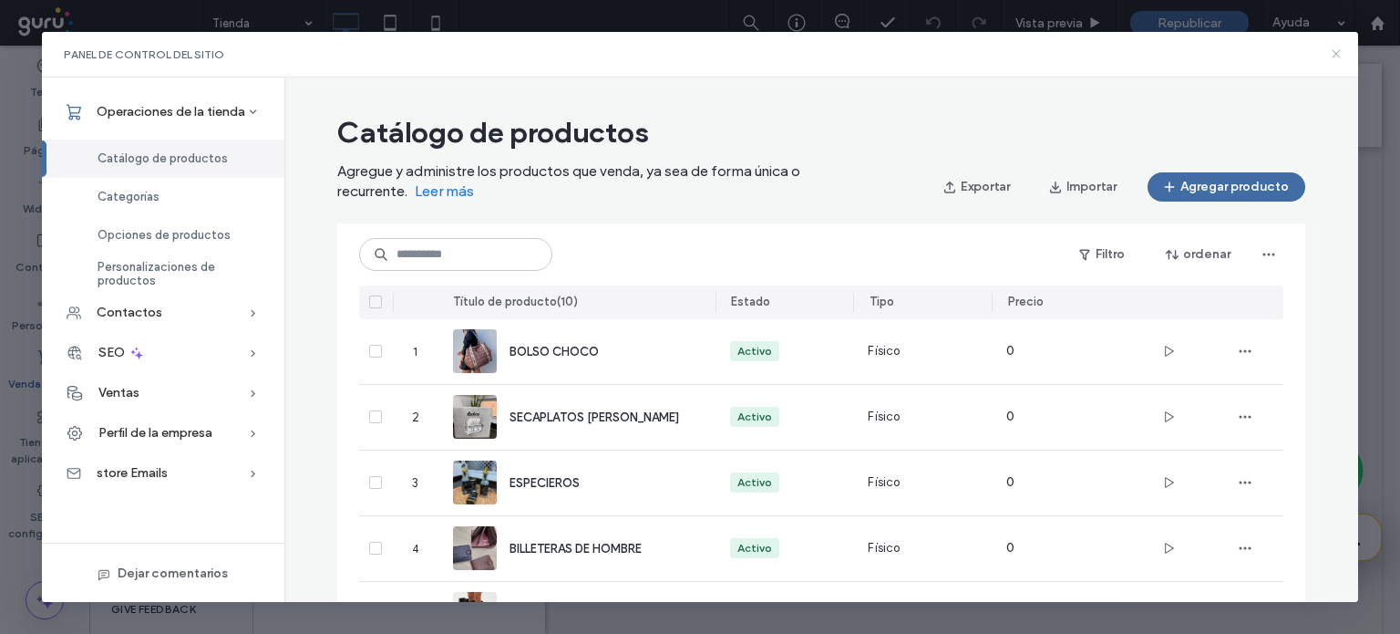
click at [1335, 57] on icon at bounding box center [1336, 53] width 15 height 15
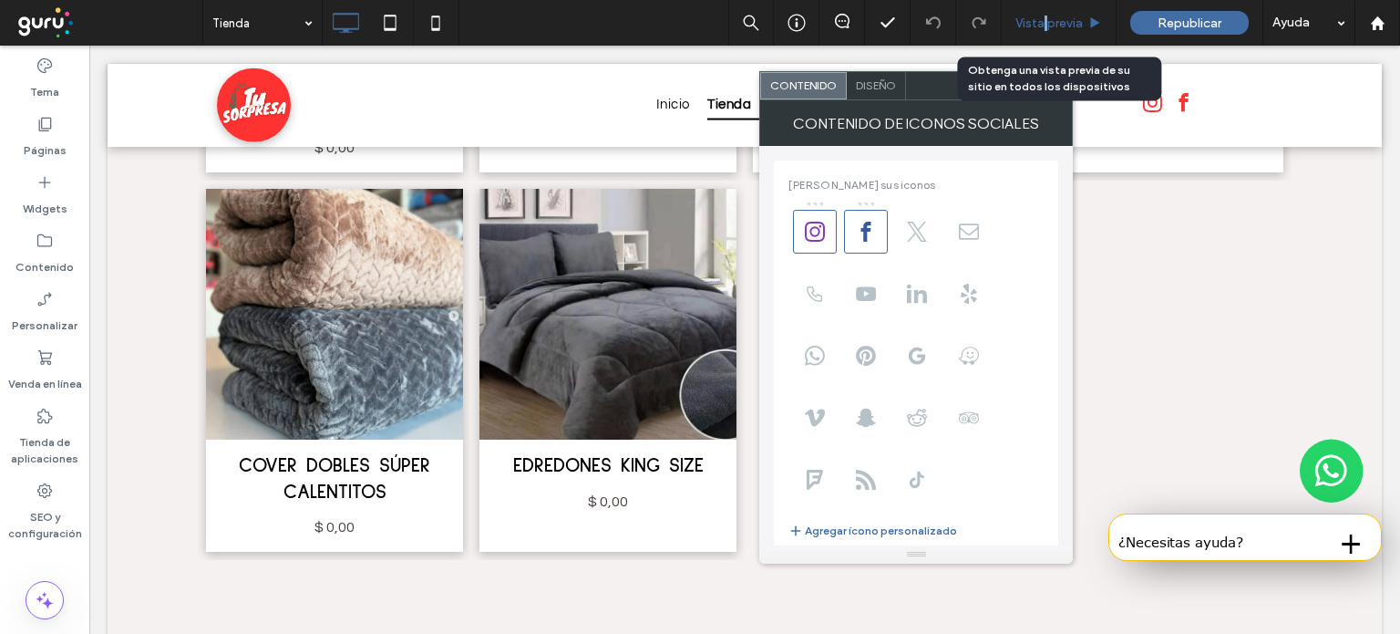
drag, startPoint x: 808, startPoint y: 229, endPoint x: 1047, endPoint y: 25, distance: 314.3
click at [1047, 25] on span "Vista previa" at bounding box center [1049, 22] width 67 height 15
click at [1030, 17] on span "Vista previa" at bounding box center [1049, 22] width 67 height 15
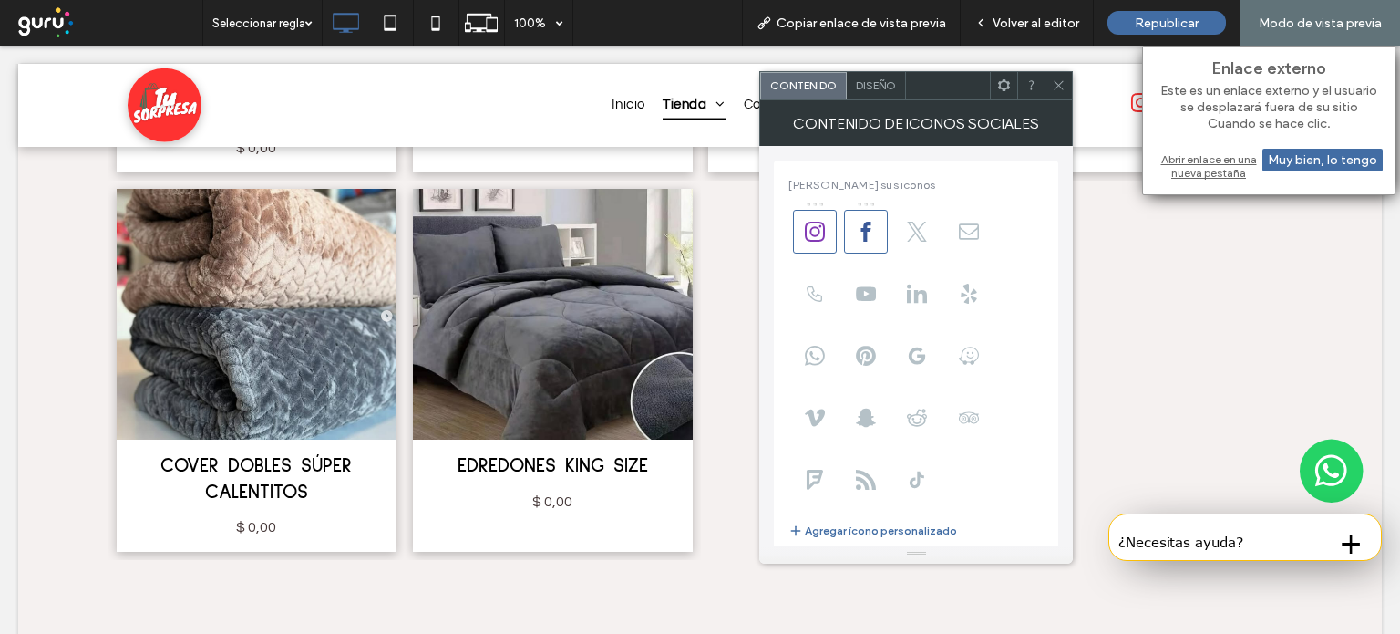
click at [1067, 81] on div at bounding box center [1058, 85] width 27 height 27
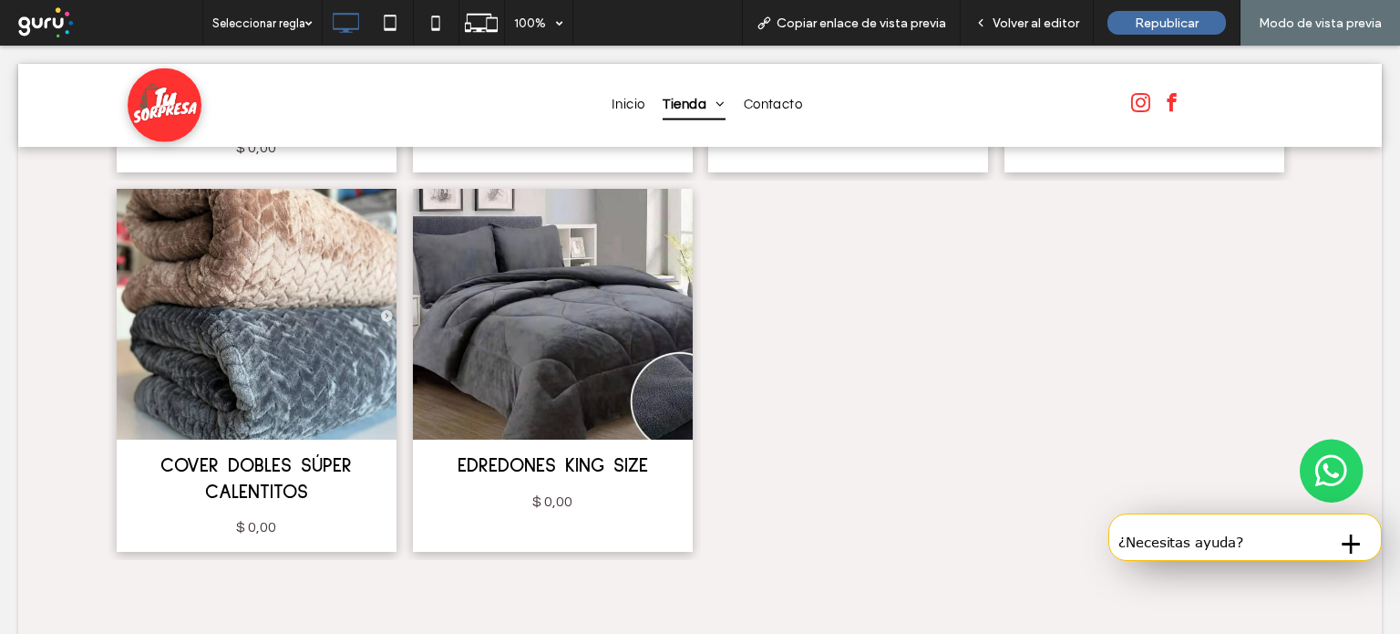
click at [1134, 88] on div at bounding box center [700, 317] width 1400 height 634
click at [1018, 33] on div "Volver al editor" at bounding box center [1027, 23] width 133 height 46
click at [1029, 20] on span "Volver al editor" at bounding box center [1036, 22] width 87 height 15
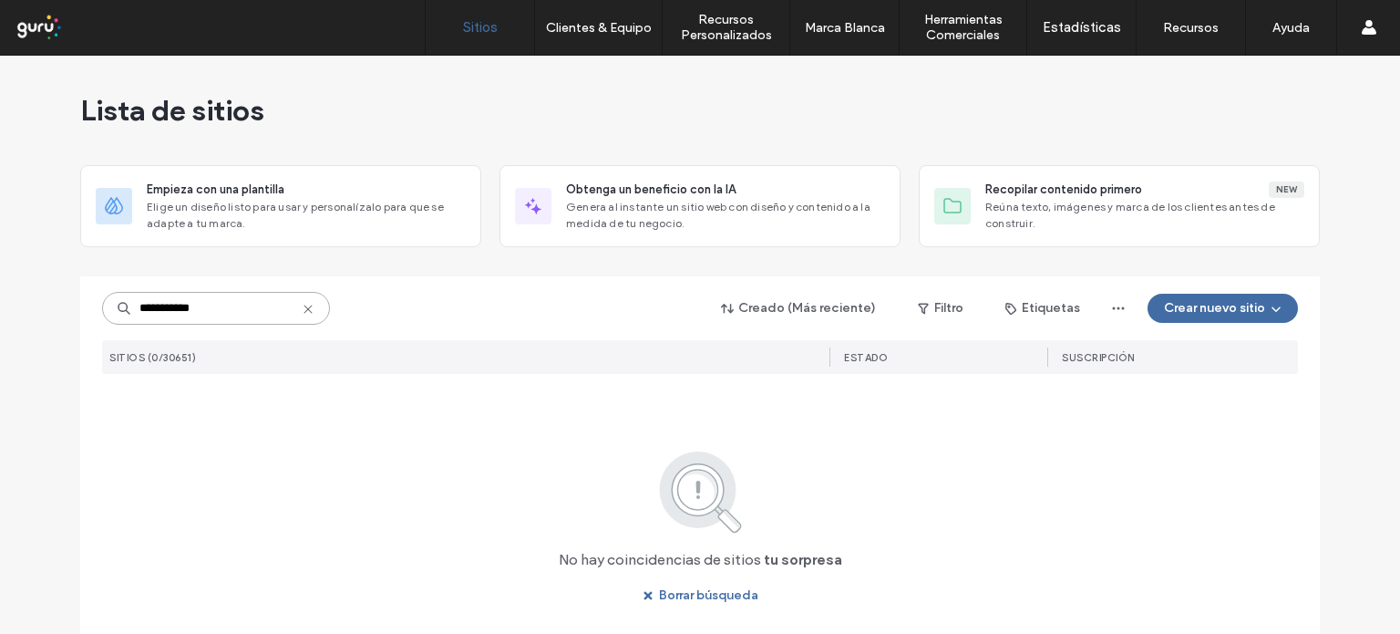
click at [221, 309] on input "**********" at bounding box center [216, 308] width 228 height 33
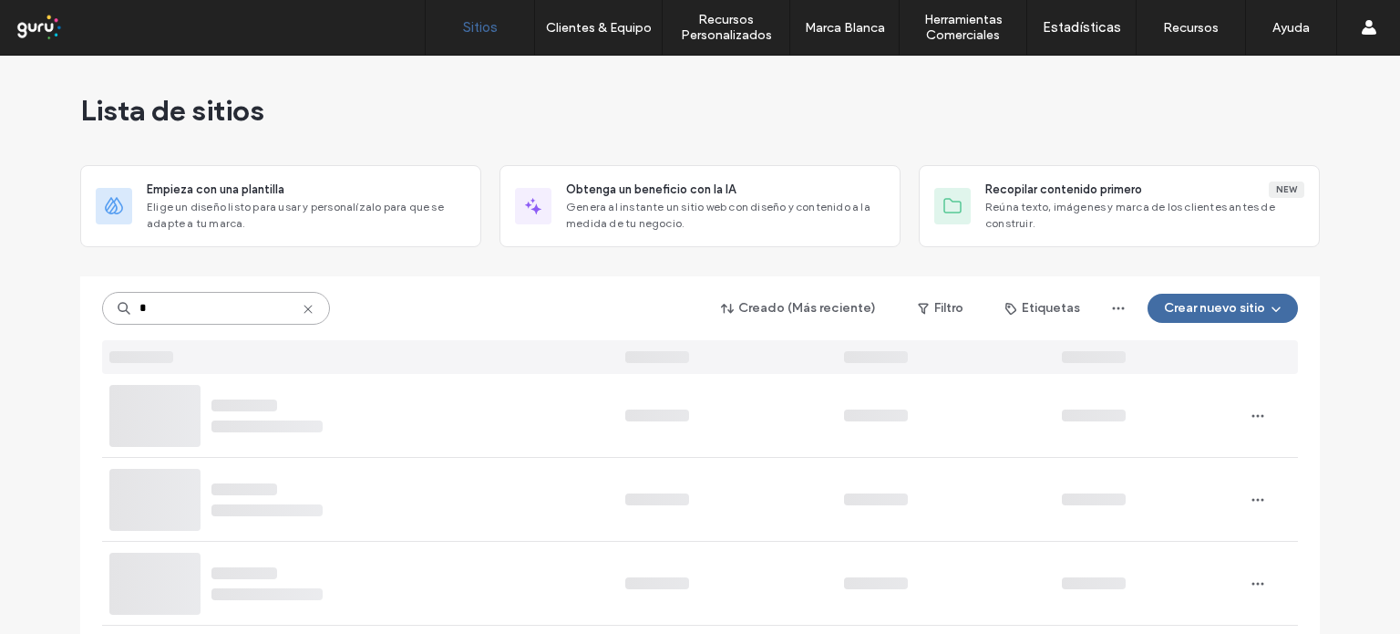
paste input "**********"
type input "**********"
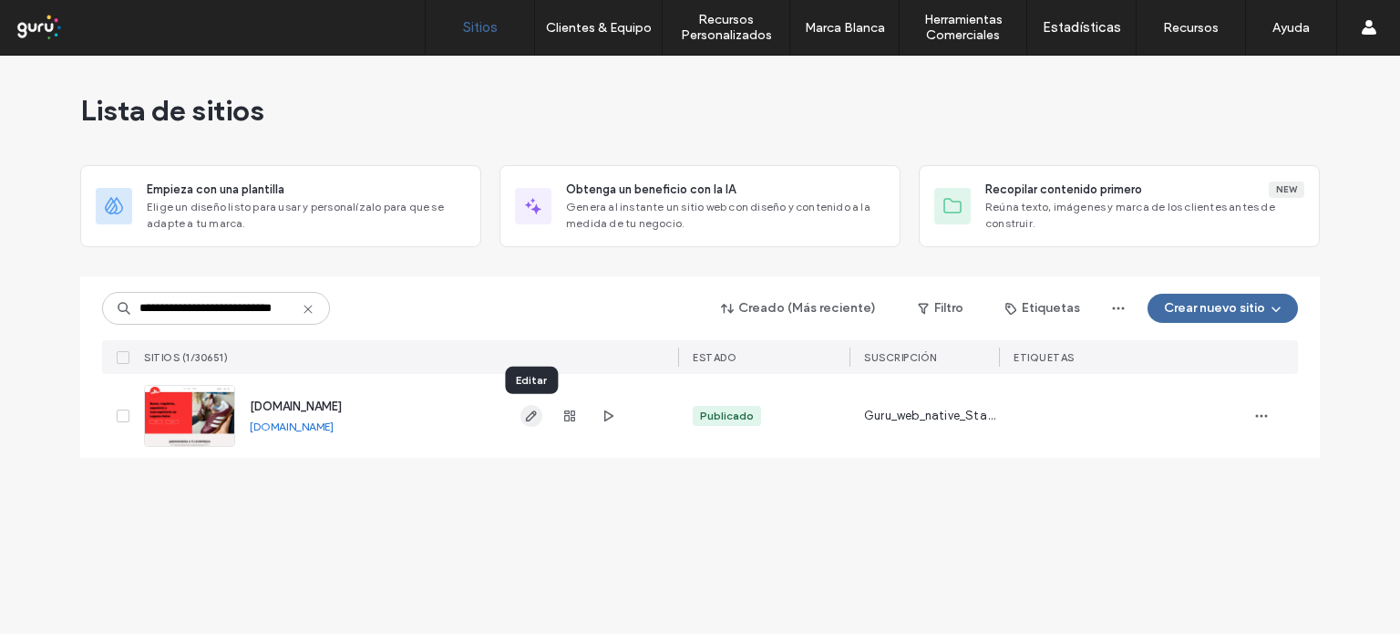
scroll to position [0, 0]
click at [537, 426] on span "button" at bounding box center [532, 416] width 22 height 22
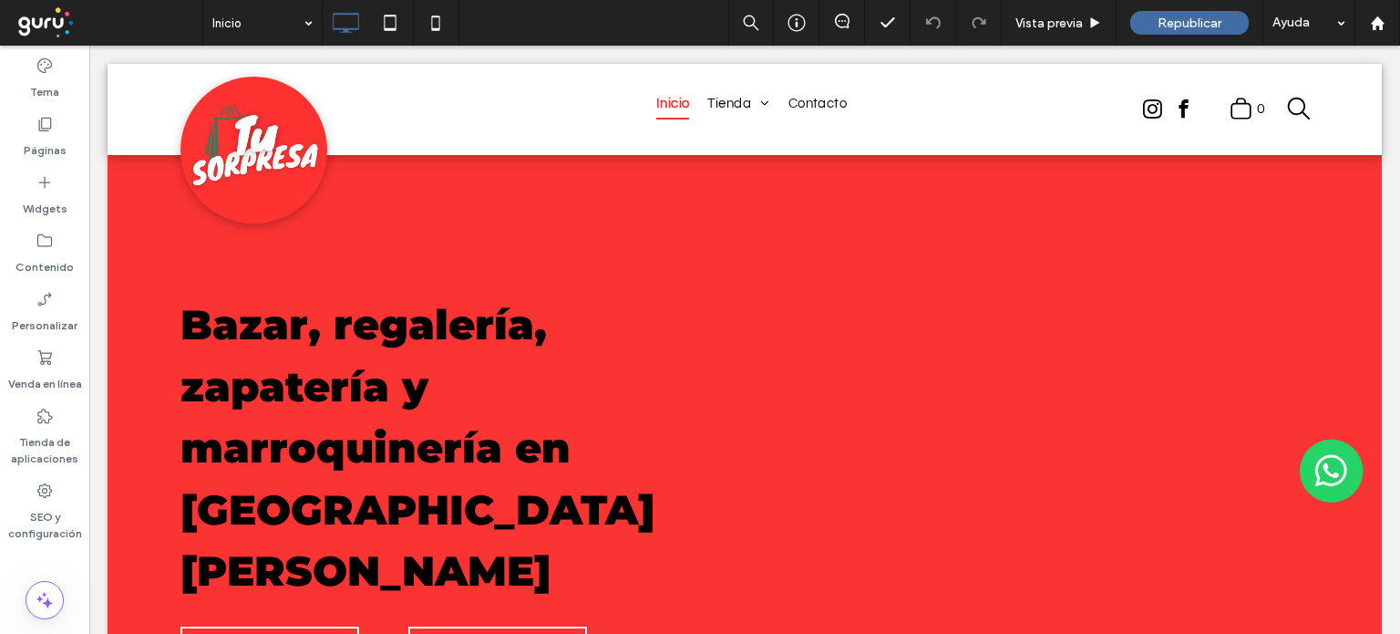
scroll to position [35, 0]
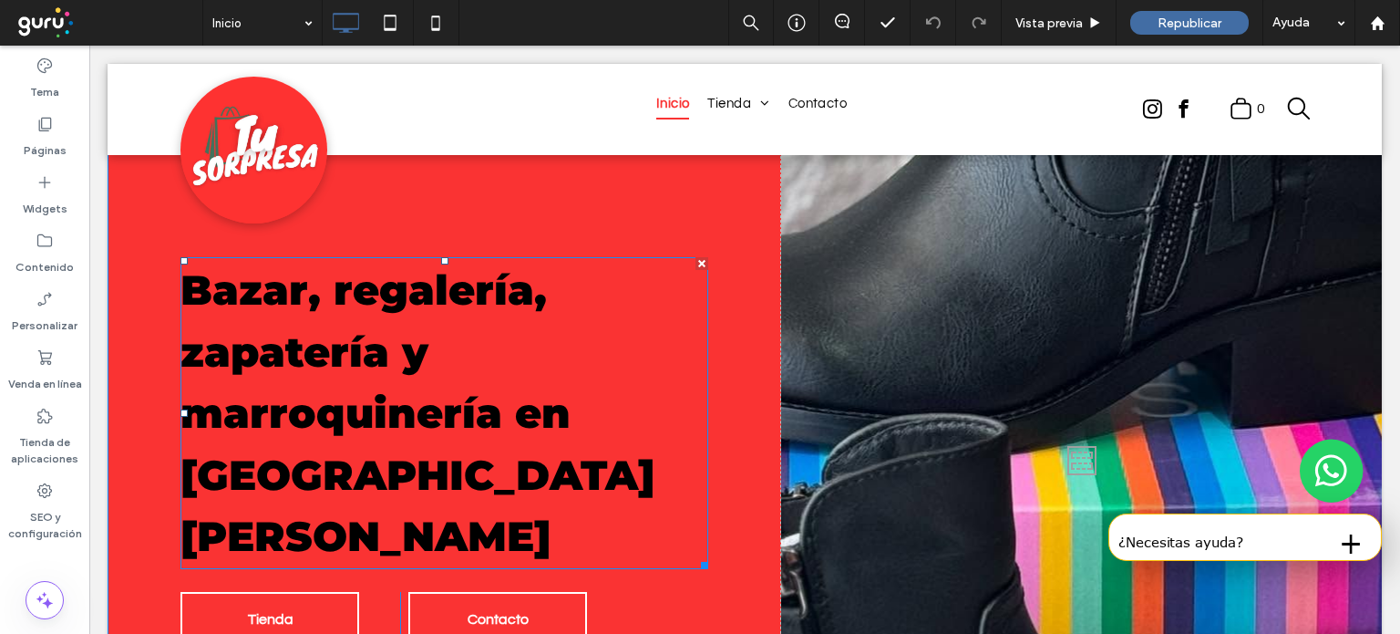
click at [449, 496] on strong "Bazar, regalería, zapatería y marroquinería en [GEOGRAPHIC_DATA][PERSON_NAME]" at bounding box center [418, 412] width 474 height 296
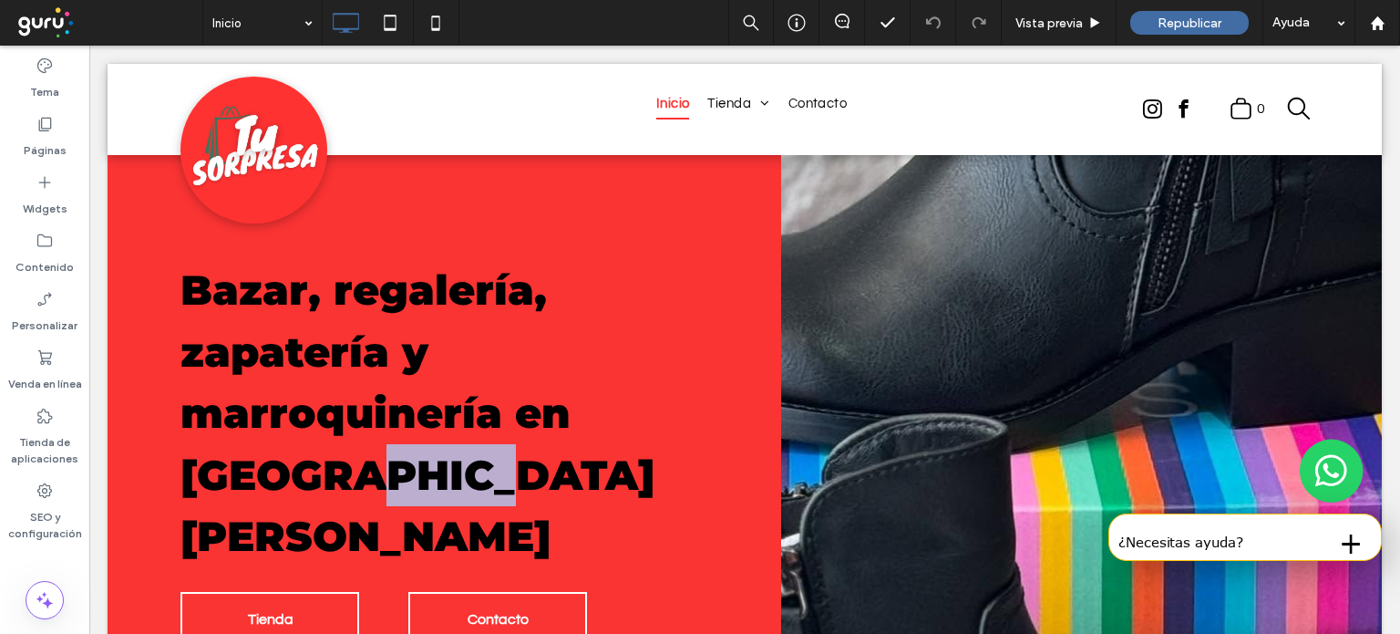
click at [449, 496] on strong "Bazar, regalería, zapatería y marroquinería en [GEOGRAPHIC_DATA][PERSON_NAME]" at bounding box center [418, 412] width 474 height 296
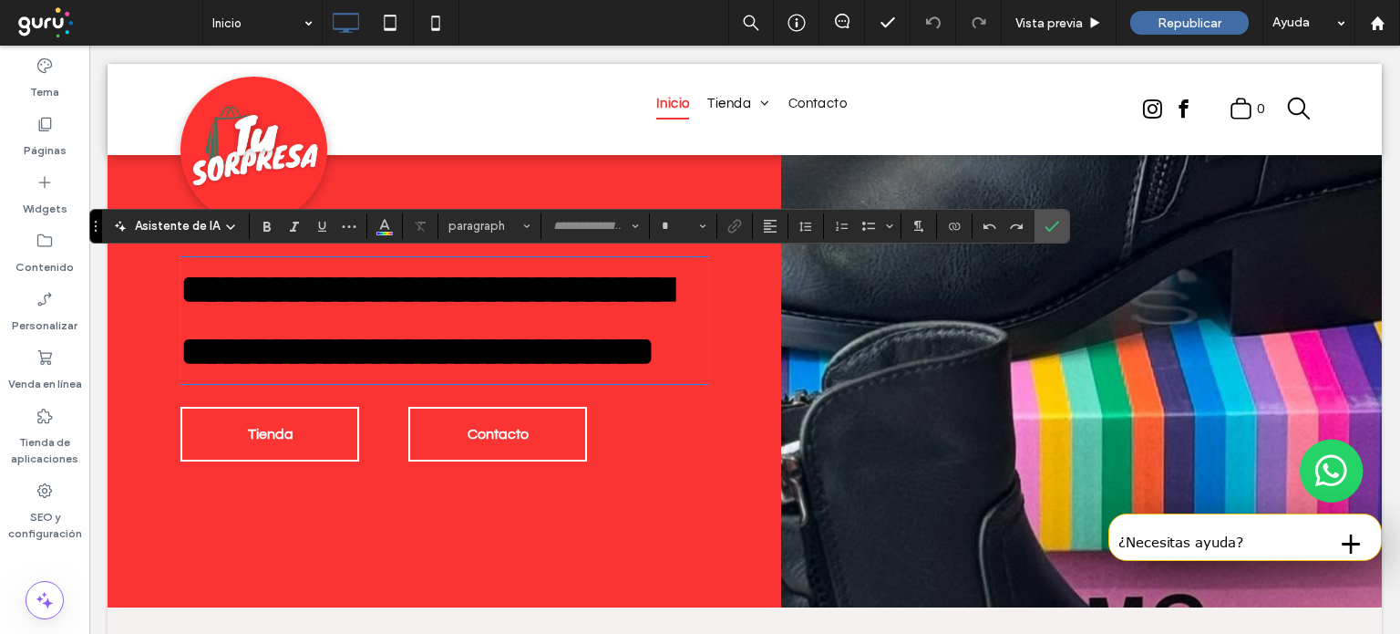
type input "**********"
type input "**"
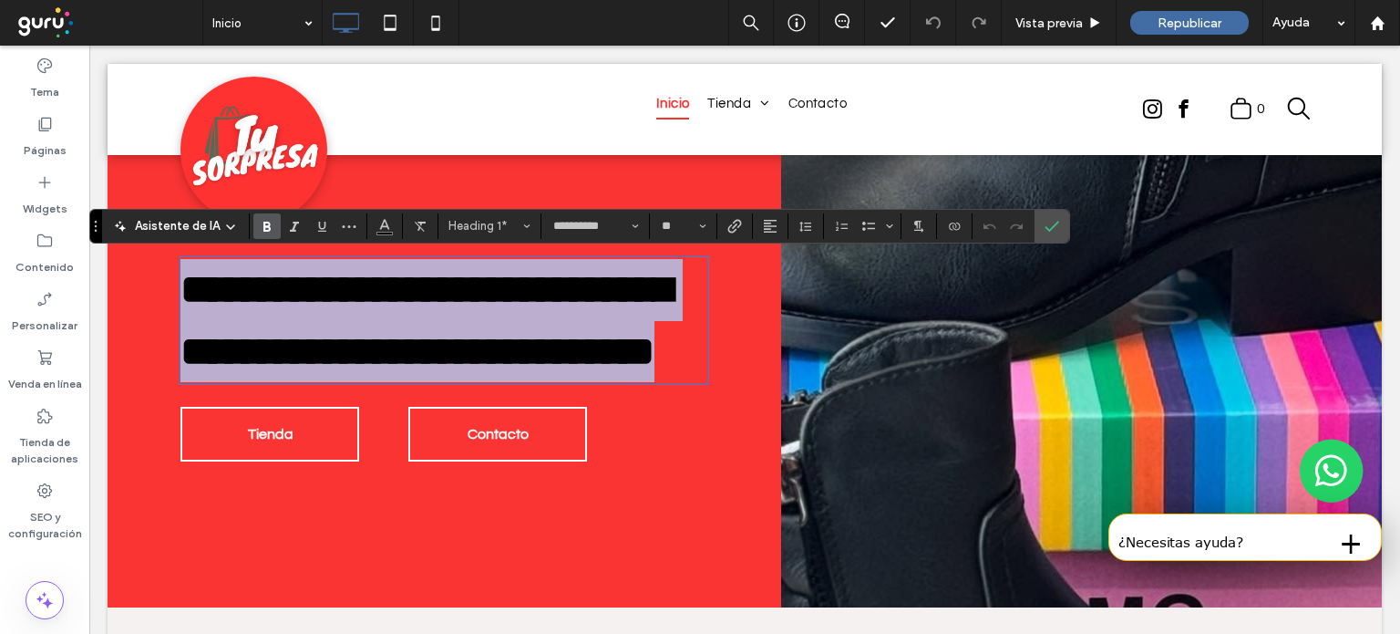
click at [482, 382] on h1 "**********" at bounding box center [445, 320] width 528 height 123
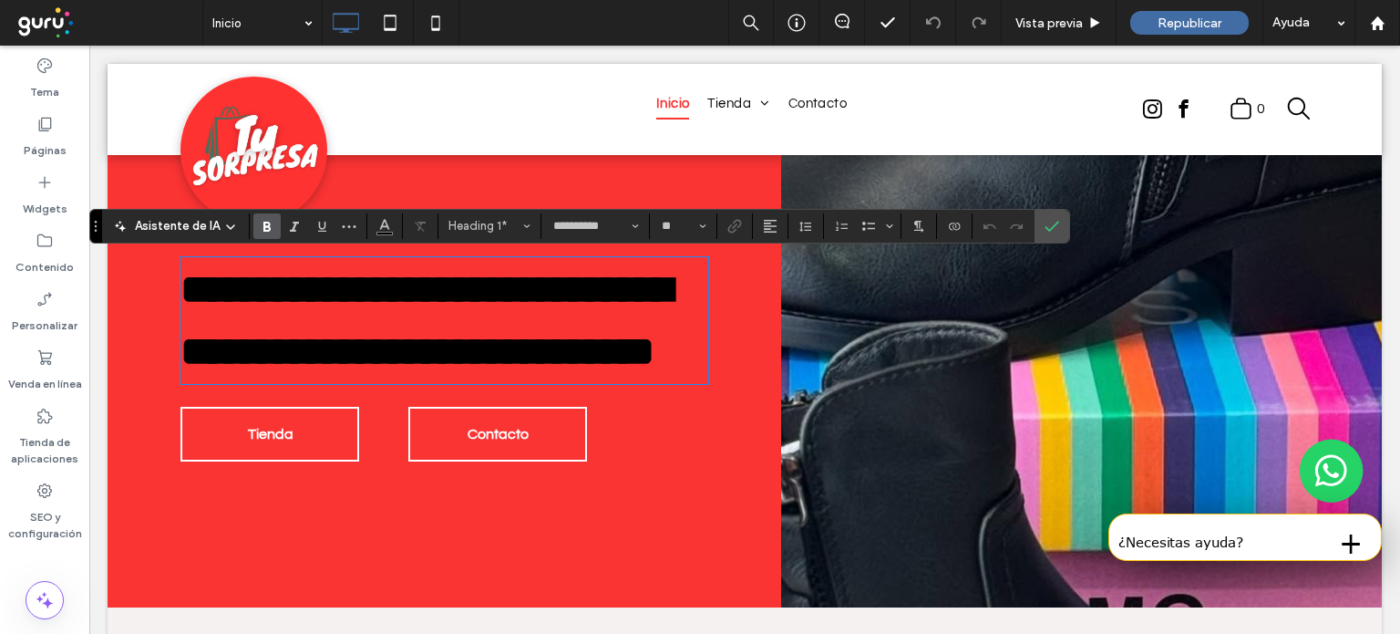
click at [482, 382] on h1 "**********" at bounding box center [445, 320] width 528 height 123
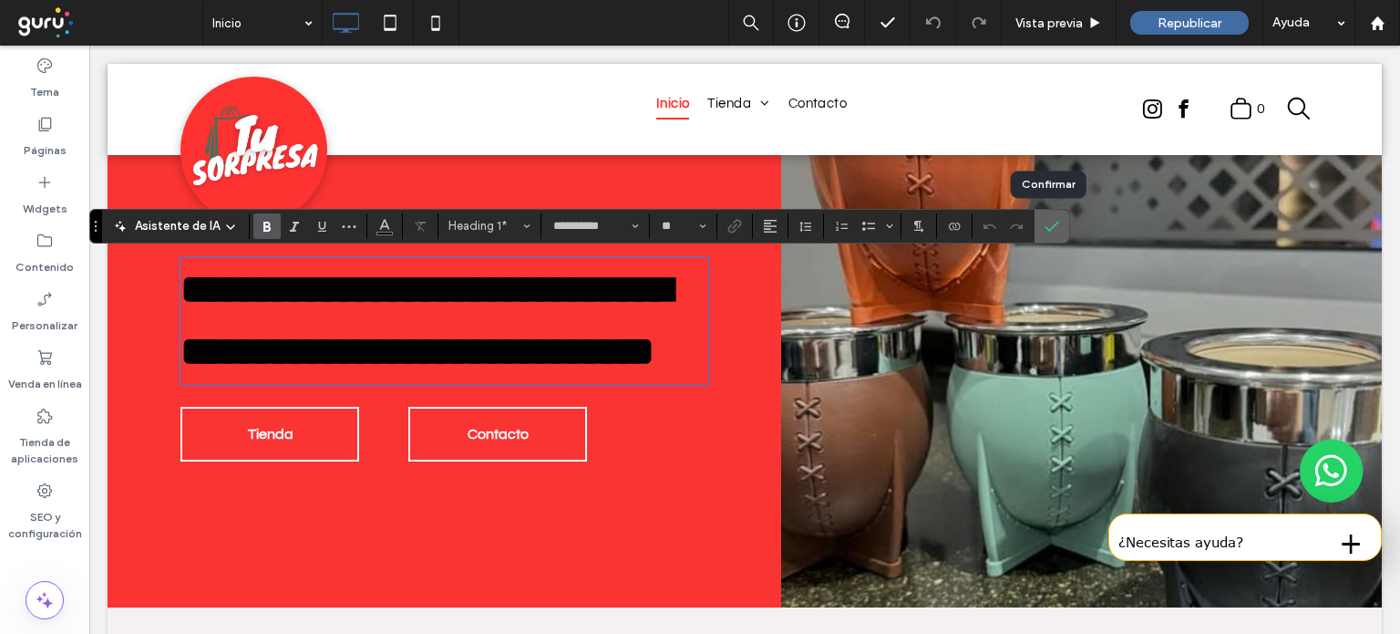
click at [1048, 232] on span "Confirmar" at bounding box center [1049, 226] width 8 height 33
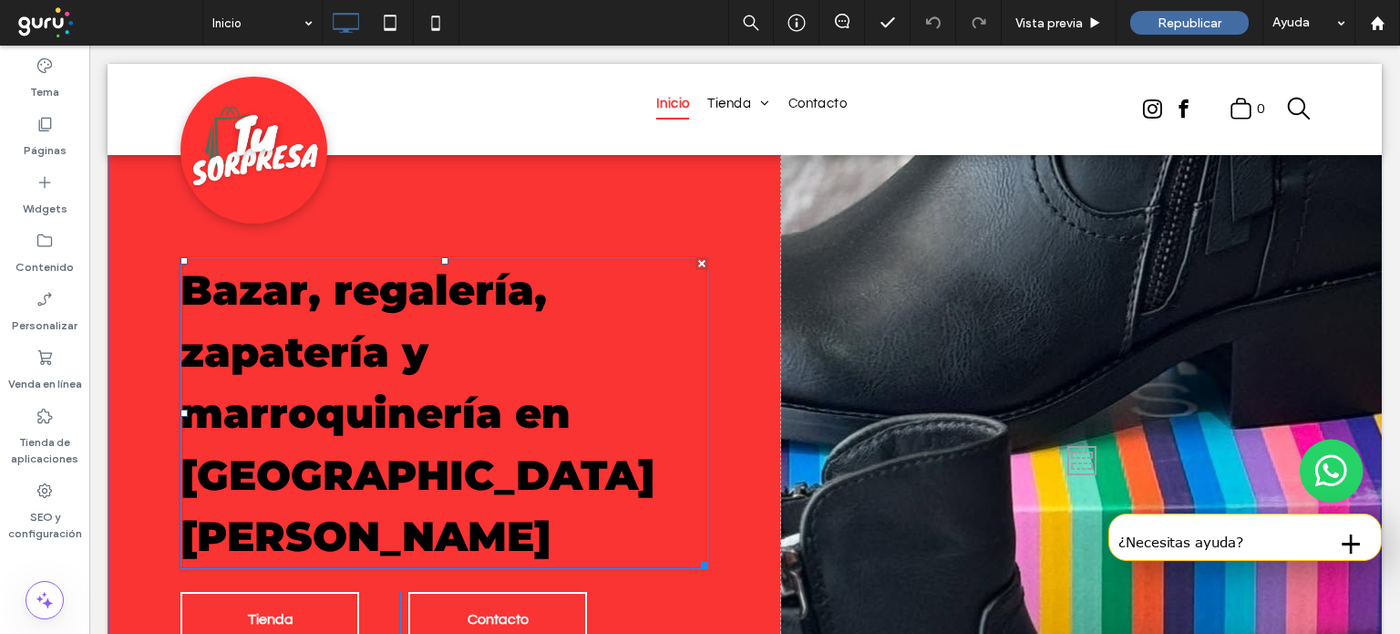
click at [497, 490] on h1 "Bazar, regalería, zapatería y marroquinería en [GEOGRAPHIC_DATA][PERSON_NAME]" at bounding box center [445, 413] width 528 height 308
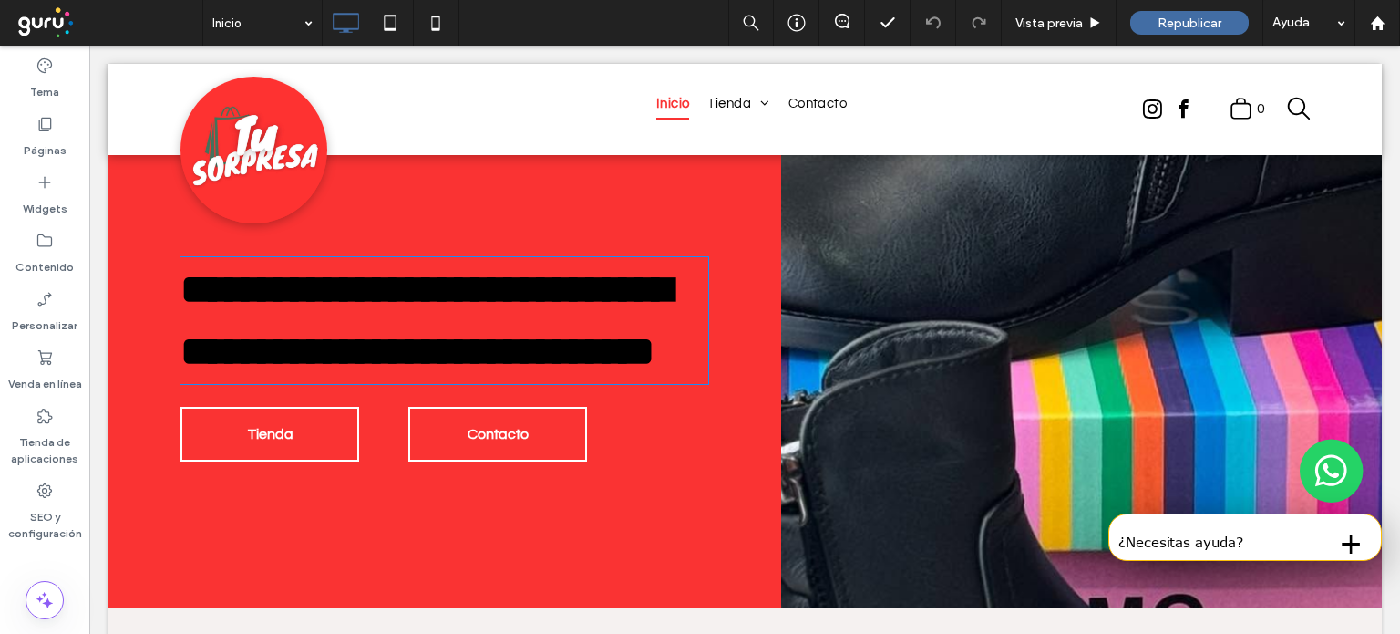
click at [497, 382] on h1 "**********" at bounding box center [445, 320] width 528 height 123
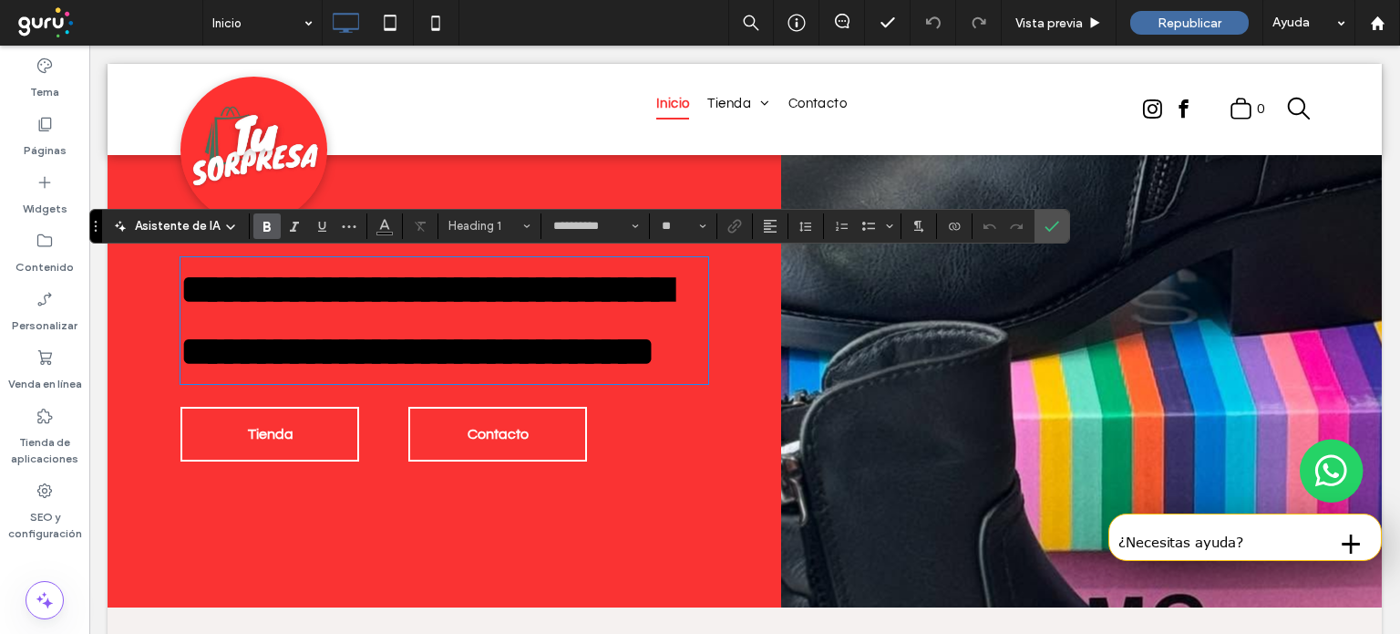
type input "**********"
type input "**"
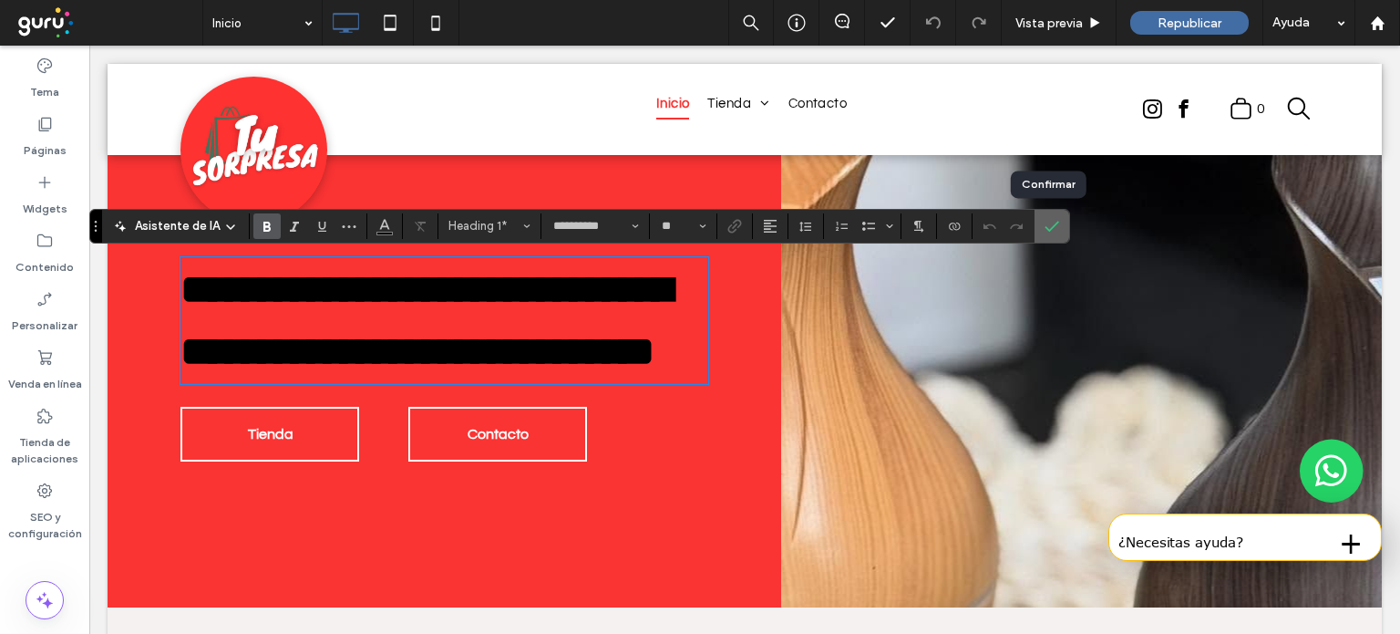
click at [1048, 231] on icon "Confirmar" at bounding box center [1052, 226] width 15 height 15
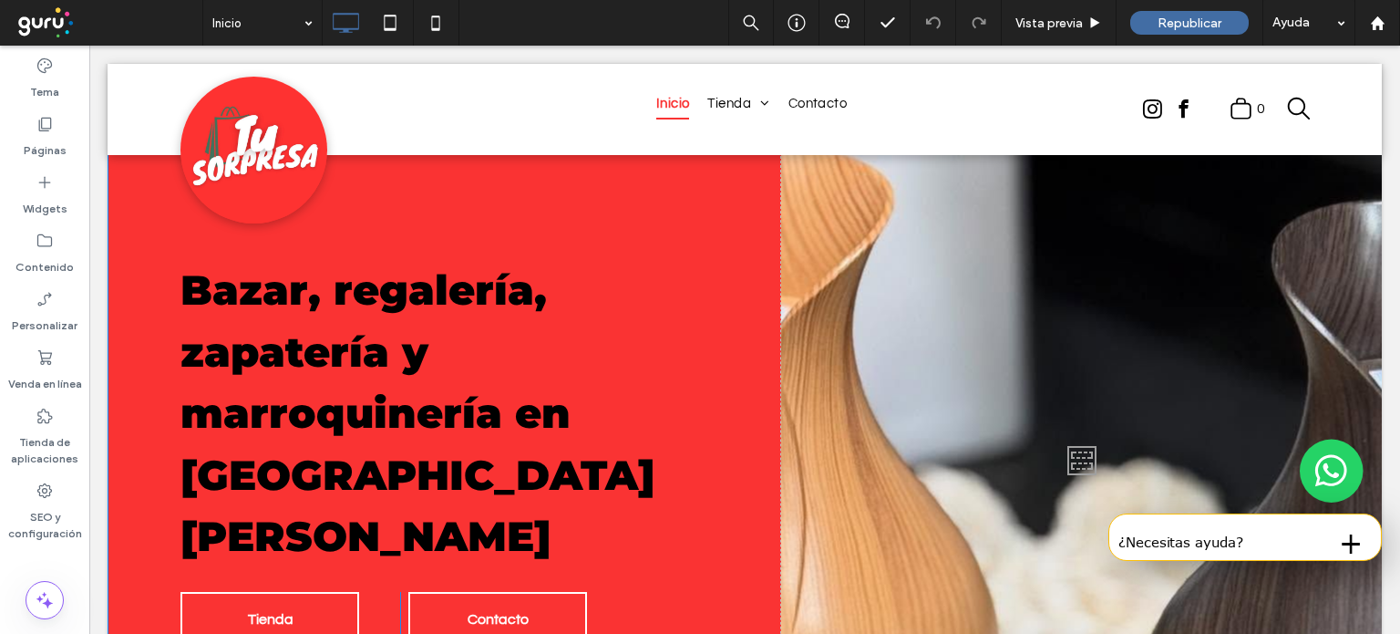
click at [802, 517] on div at bounding box center [1081, 456] width 601 height 672
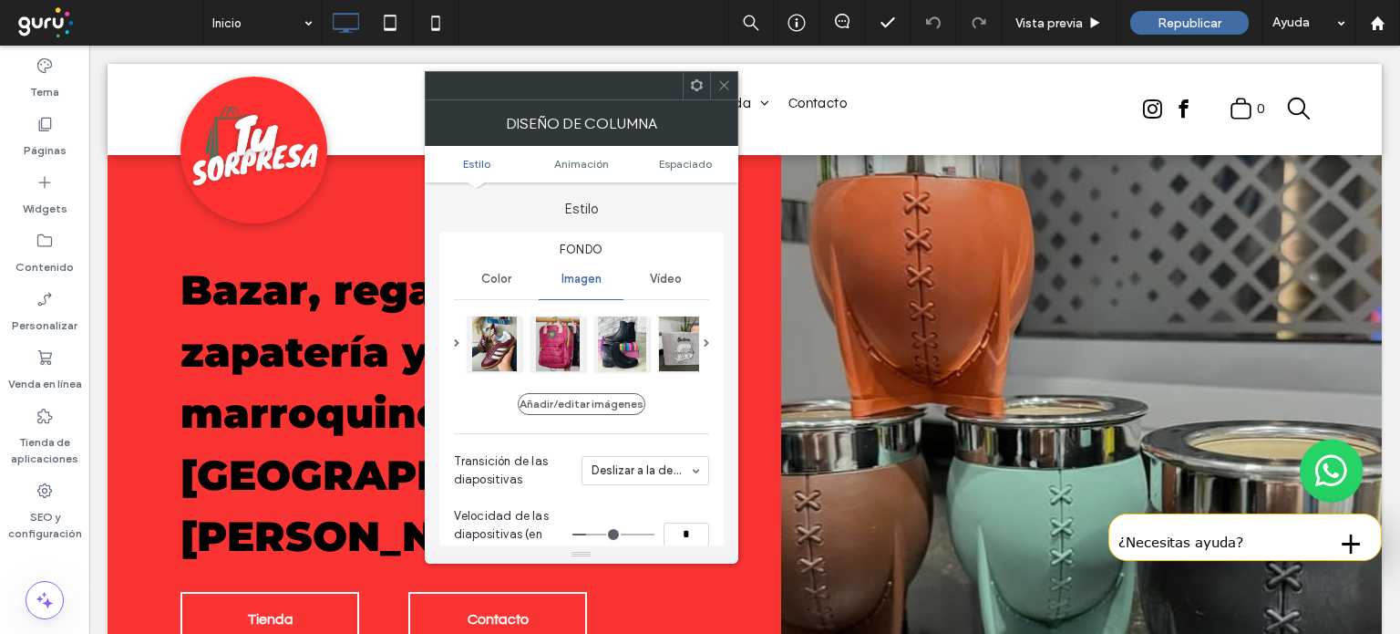
click at [1134, 351] on div at bounding box center [1081, 456] width 601 height 672
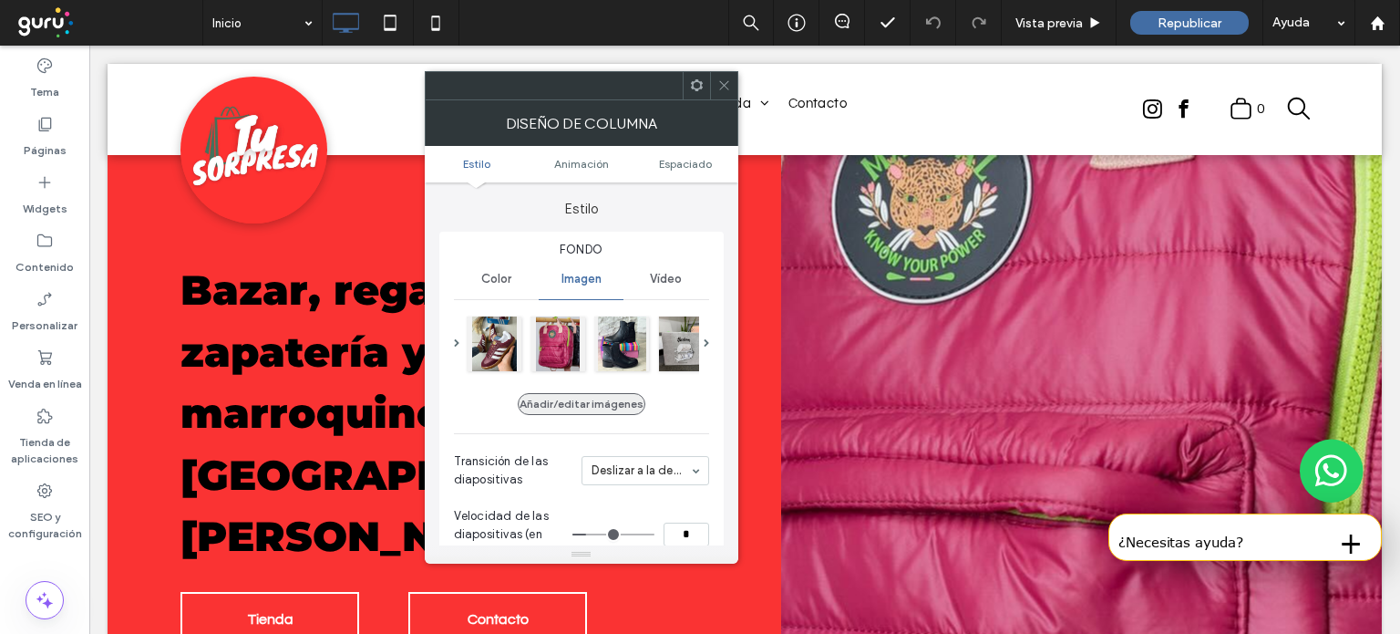
click at [592, 401] on button "Añadir/editar imágenes" at bounding box center [582, 404] width 128 height 22
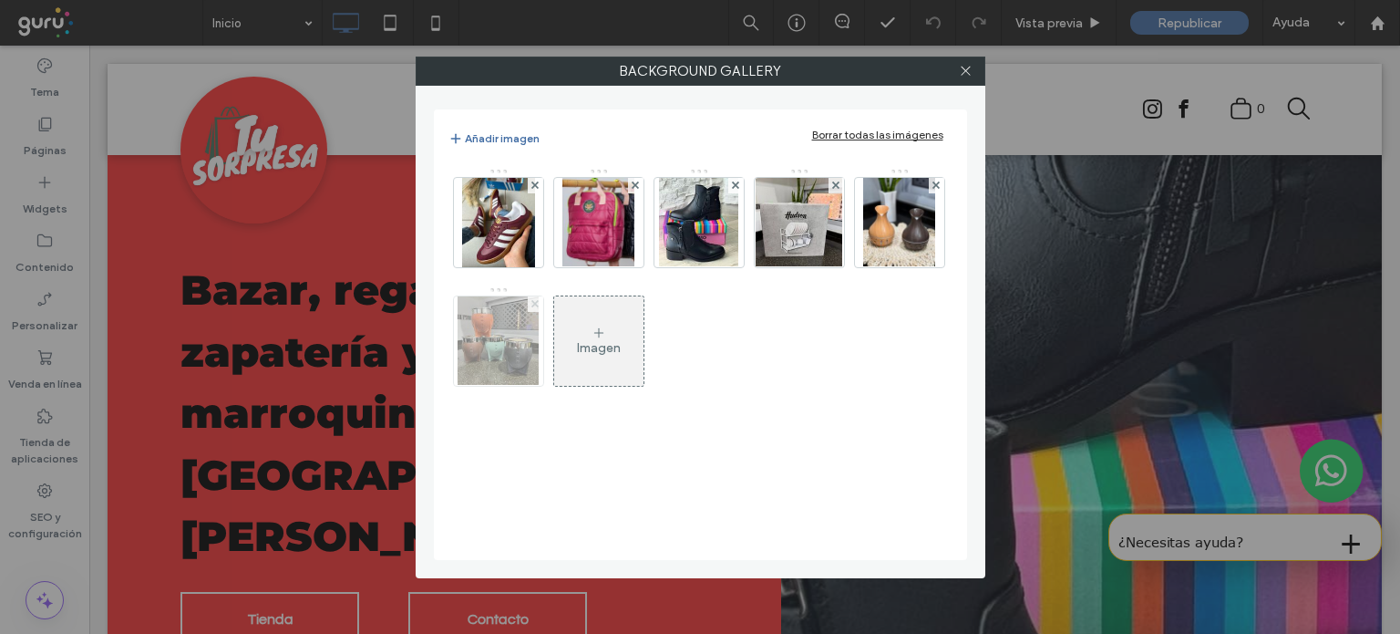
click at [534, 309] on span at bounding box center [535, 303] width 7 height 15
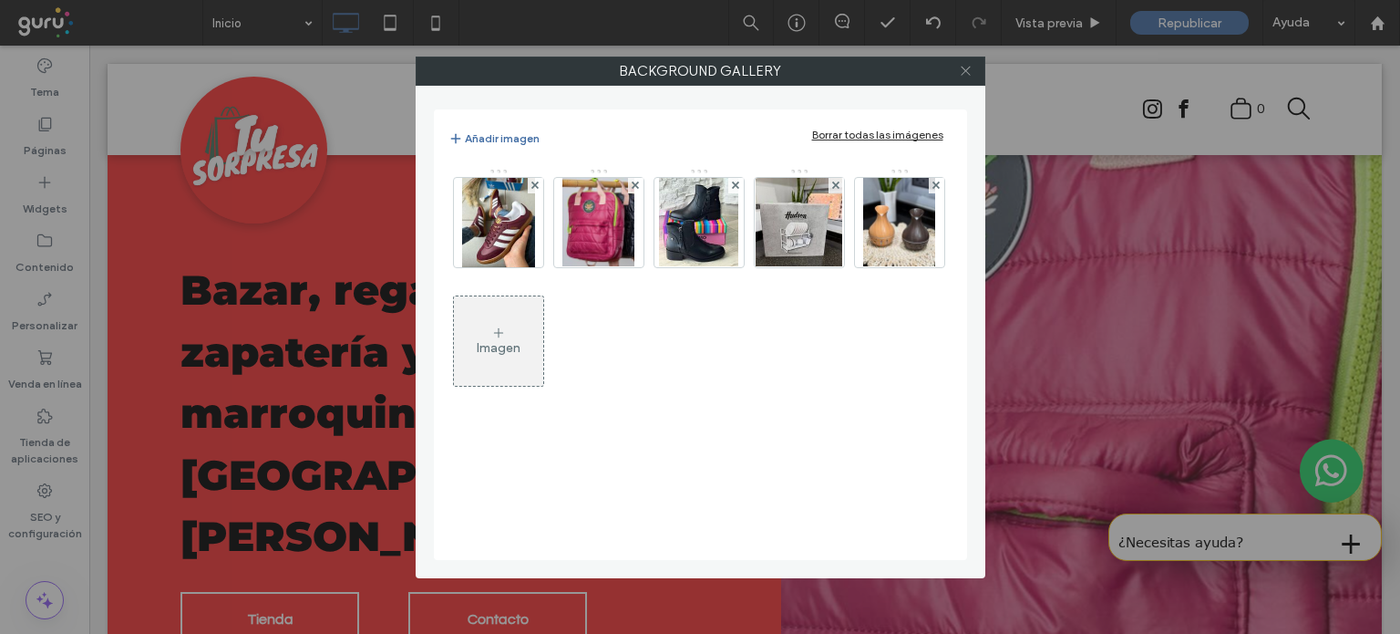
click at [963, 76] on icon at bounding box center [966, 71] width 14 height 14
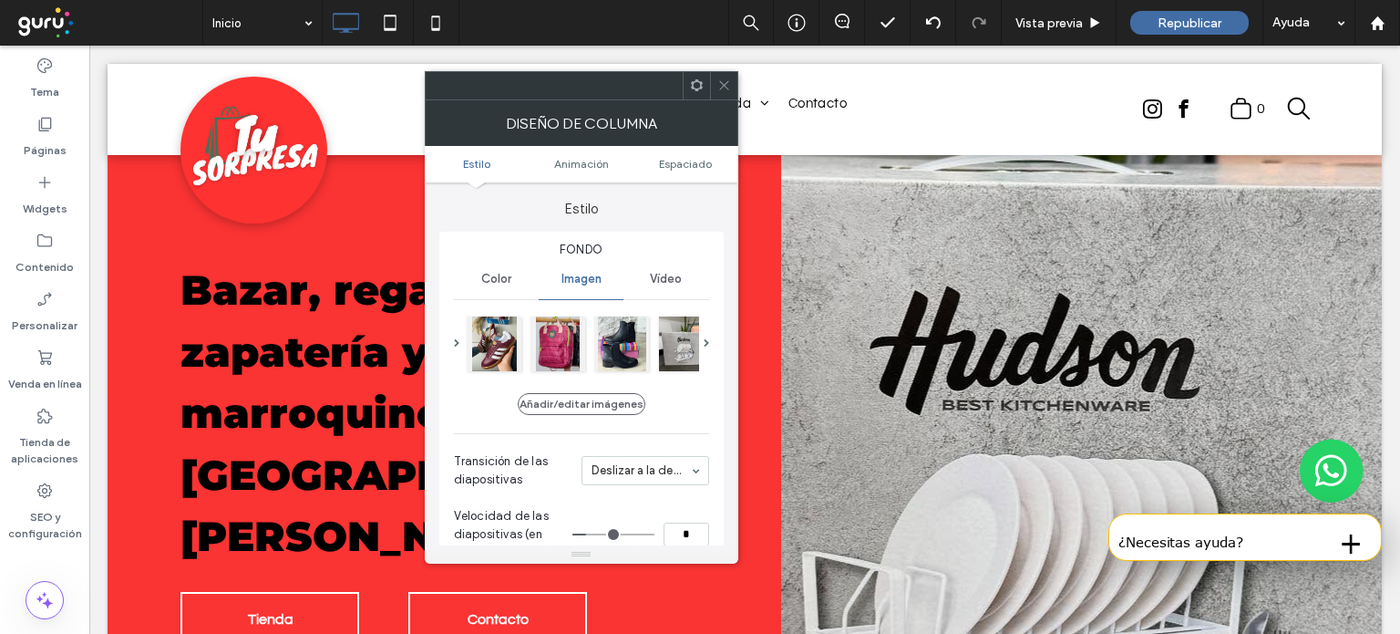
click at [731, 92] on div at bounding box center [723, 85] width 27 height 27
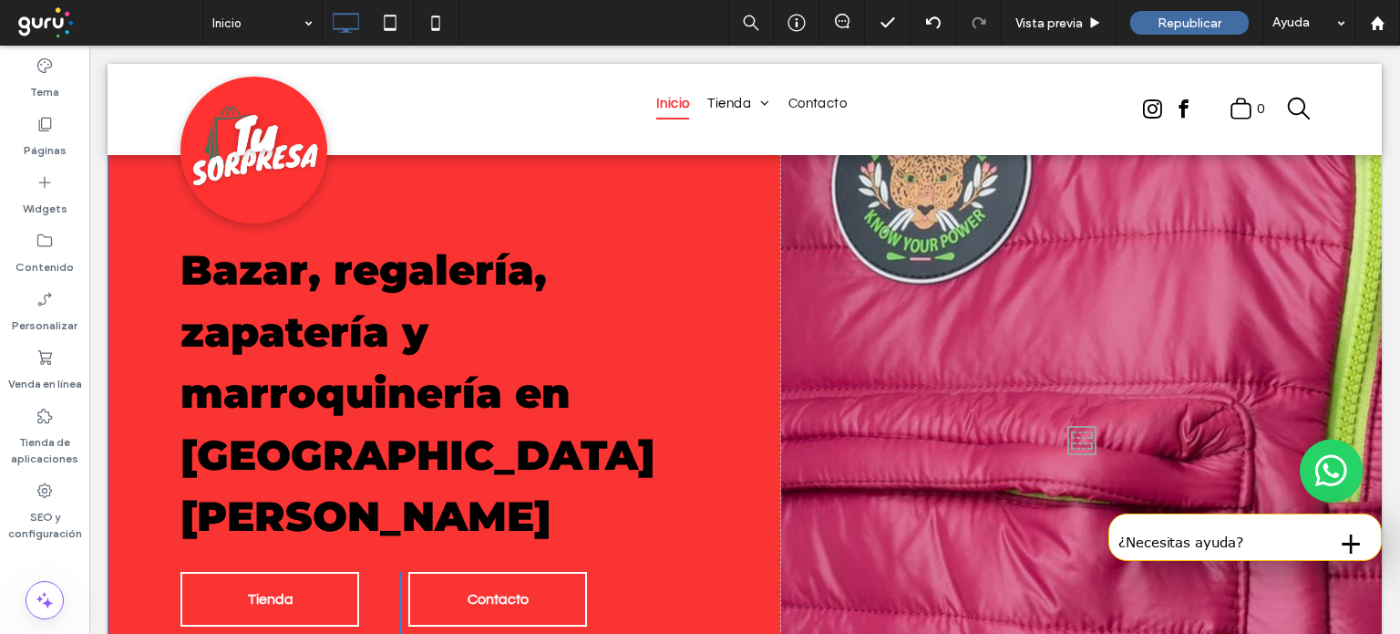
scroll to position [93, 0]
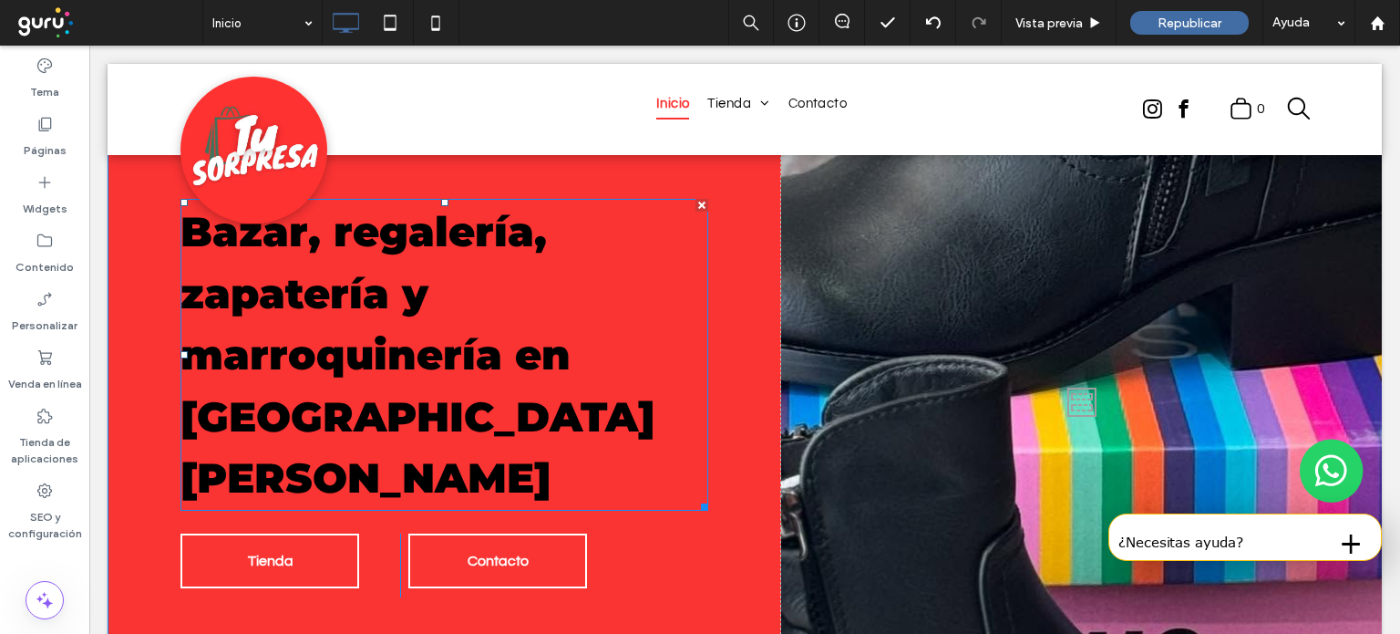
click at [550, 417] on h1 "Bazar, regalería, zapatería y marroquinería en [GEOGRAPHIC_DATA][PERSON_NAME]" at bounding box center [445, 355] width 528 height 308
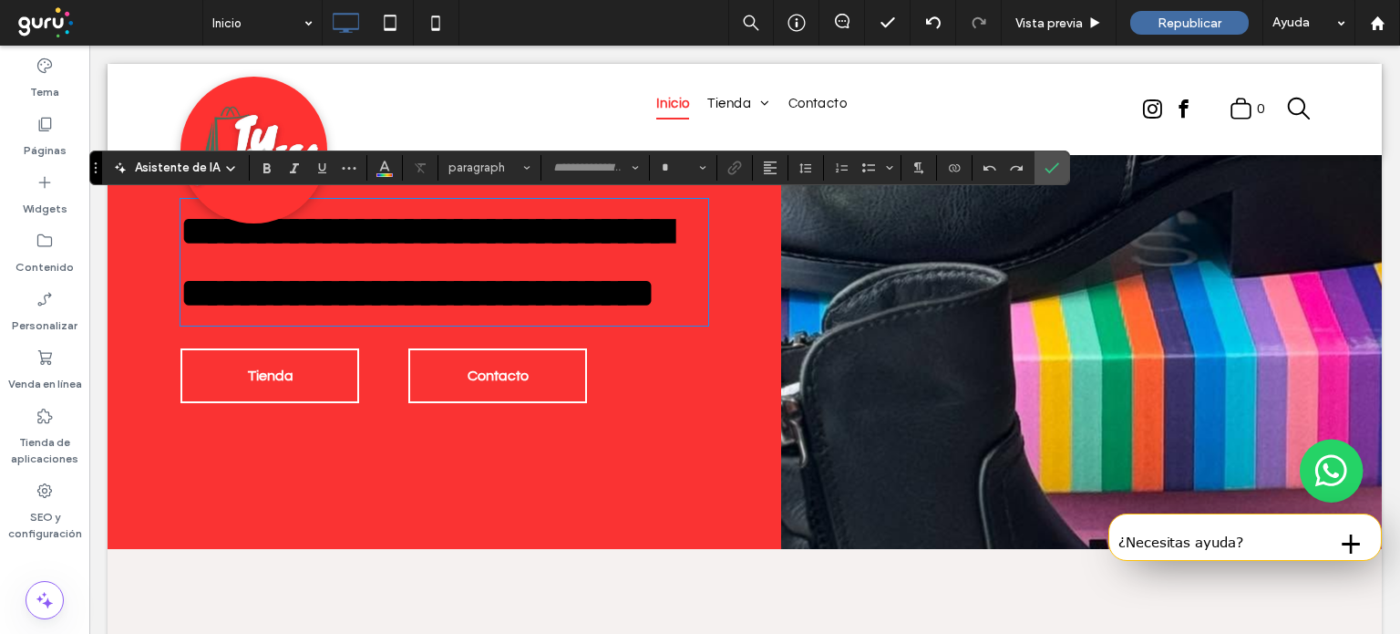
type input "**********"
type input "**"
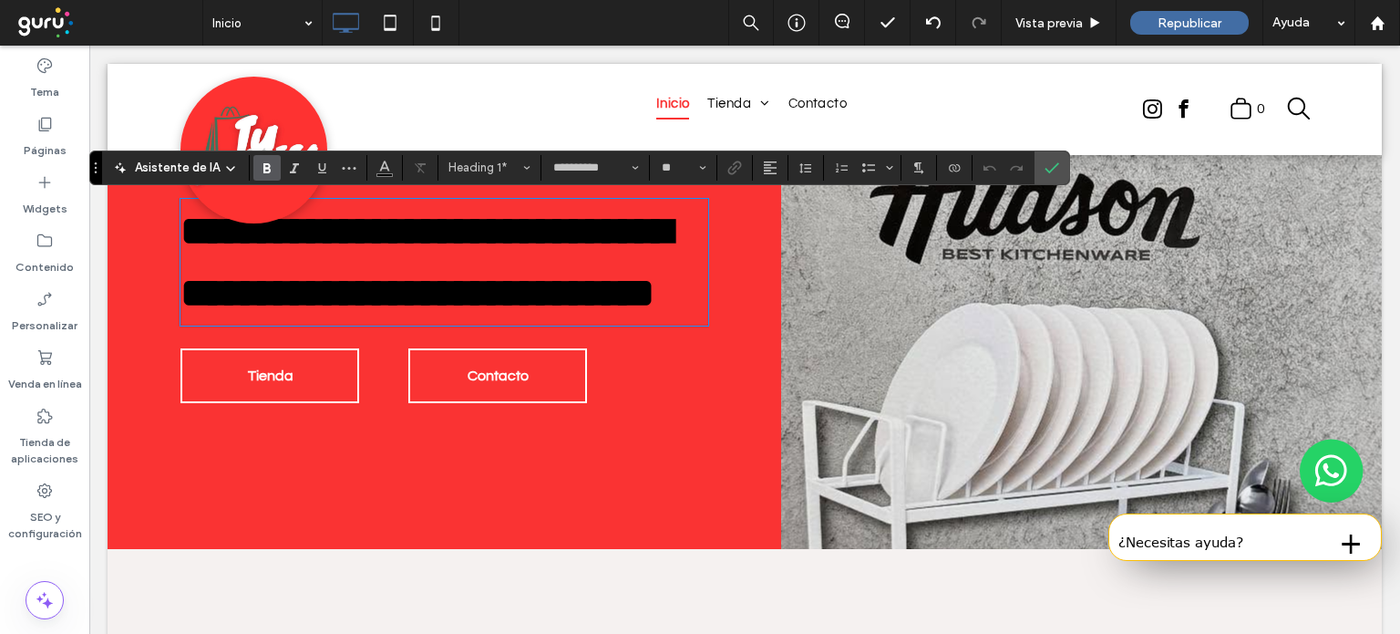
click at [402, 313] on strong "**********" at bounding box center [426, 262] width 491 height 102
click at [676, 324] on h1 "**********" at bounding box center [445, 262] width 528 height 123
click at [678, 412] on div "Contacto Click To Paste" at bounding box center [554, 380] width 308 height 64
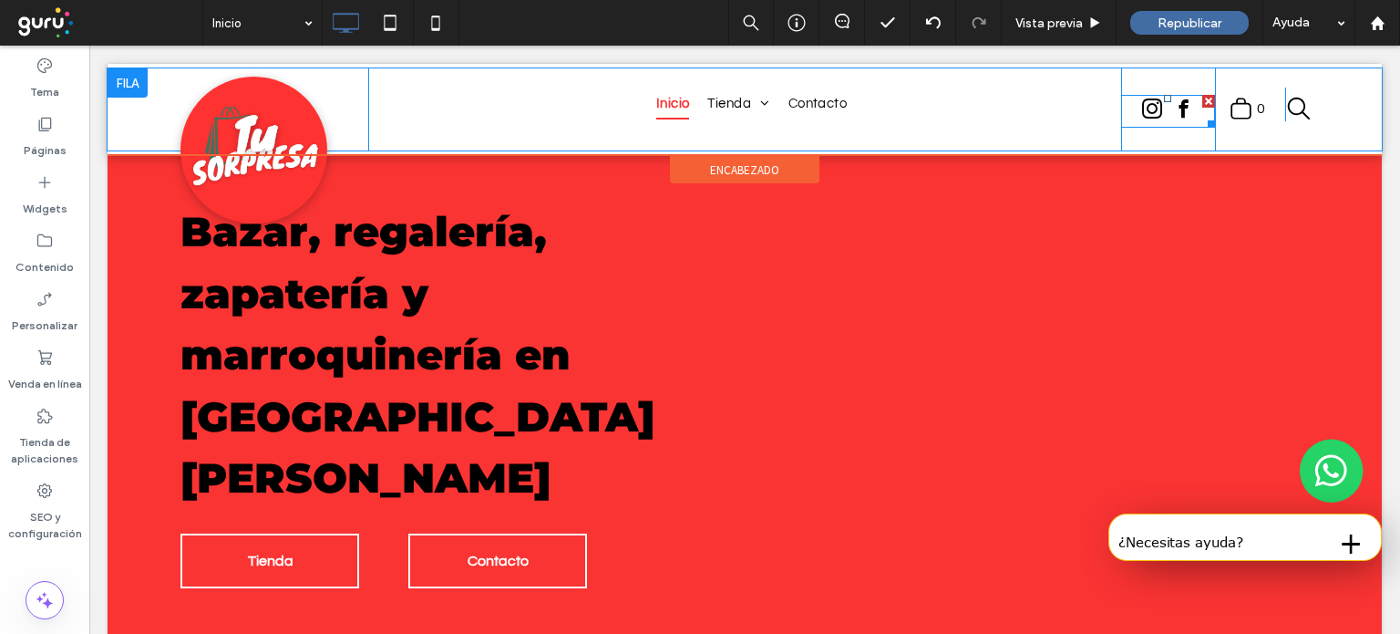
click at [1142, 116] on span "instagram" at bounding box center [1153, 109] width 30 height 30
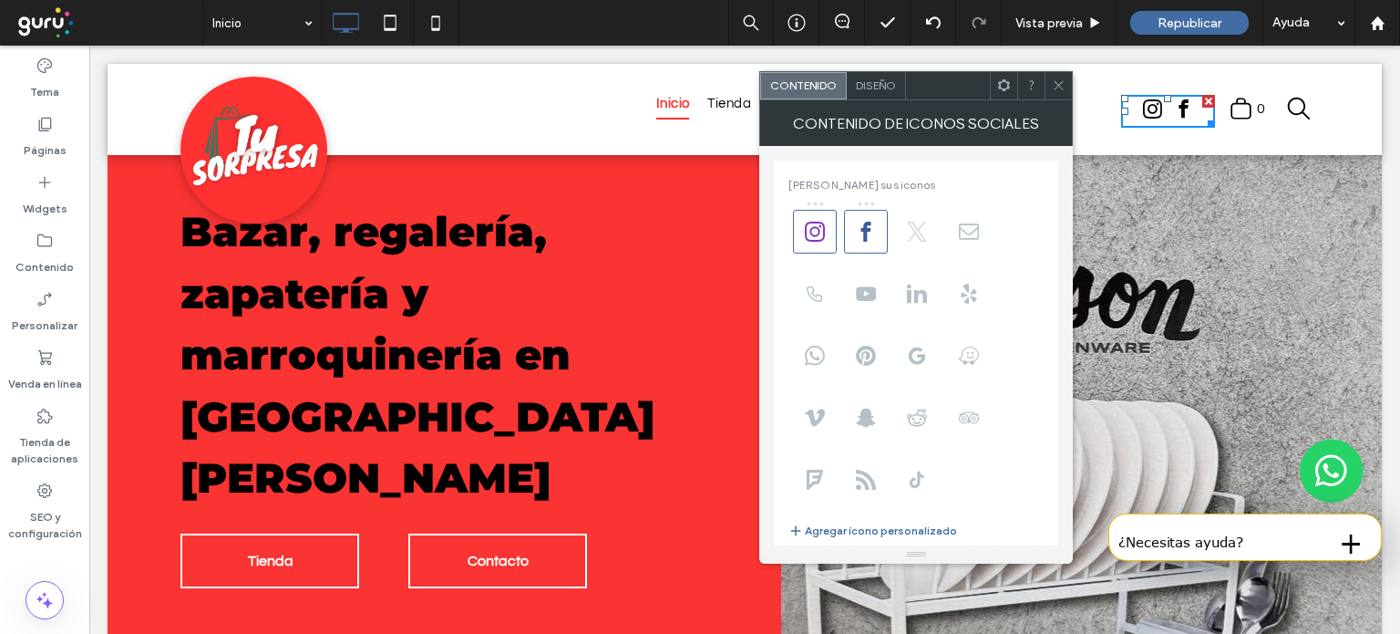
click at [910, 240] on use at bounding box center [917, 232] width 20 height 20
click at [910, 236] on icon at bounding box center [917, 232] width 20 height 20
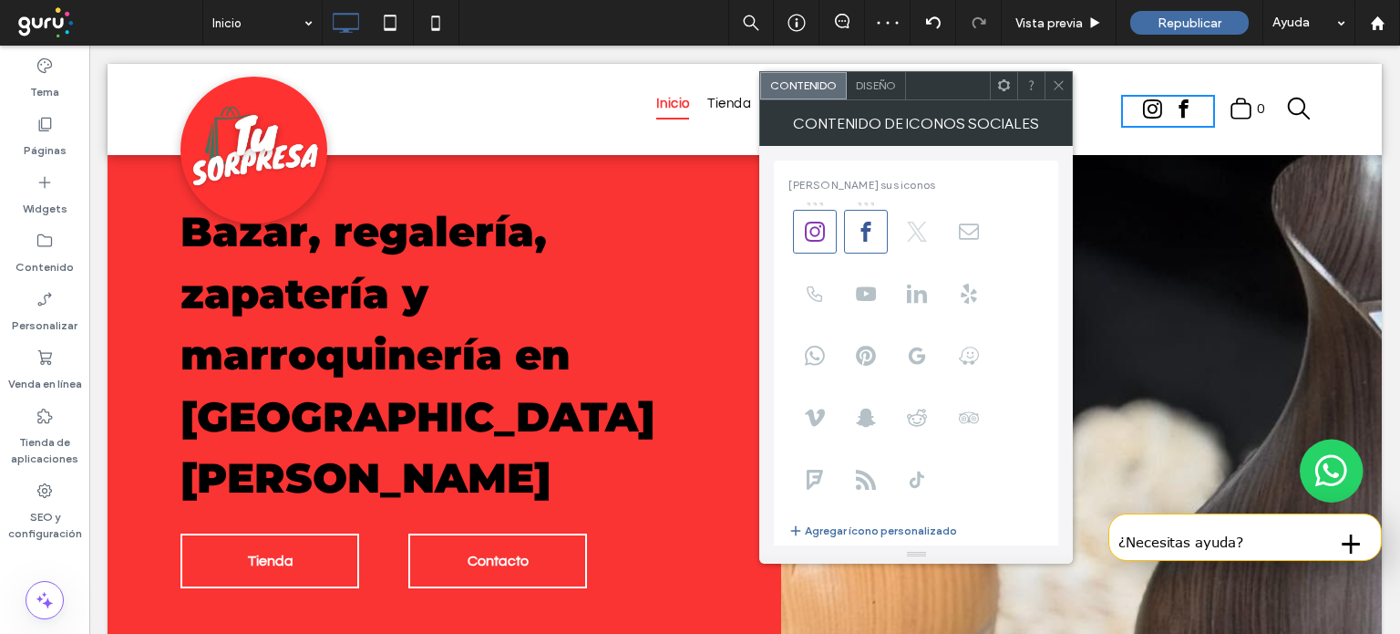
click at [918, 234] on use at bounding box center [917, 232] width 20 height 20
click at [873, 85] on span "Diseño" at bounding box center [876, 85] width 40 height 14
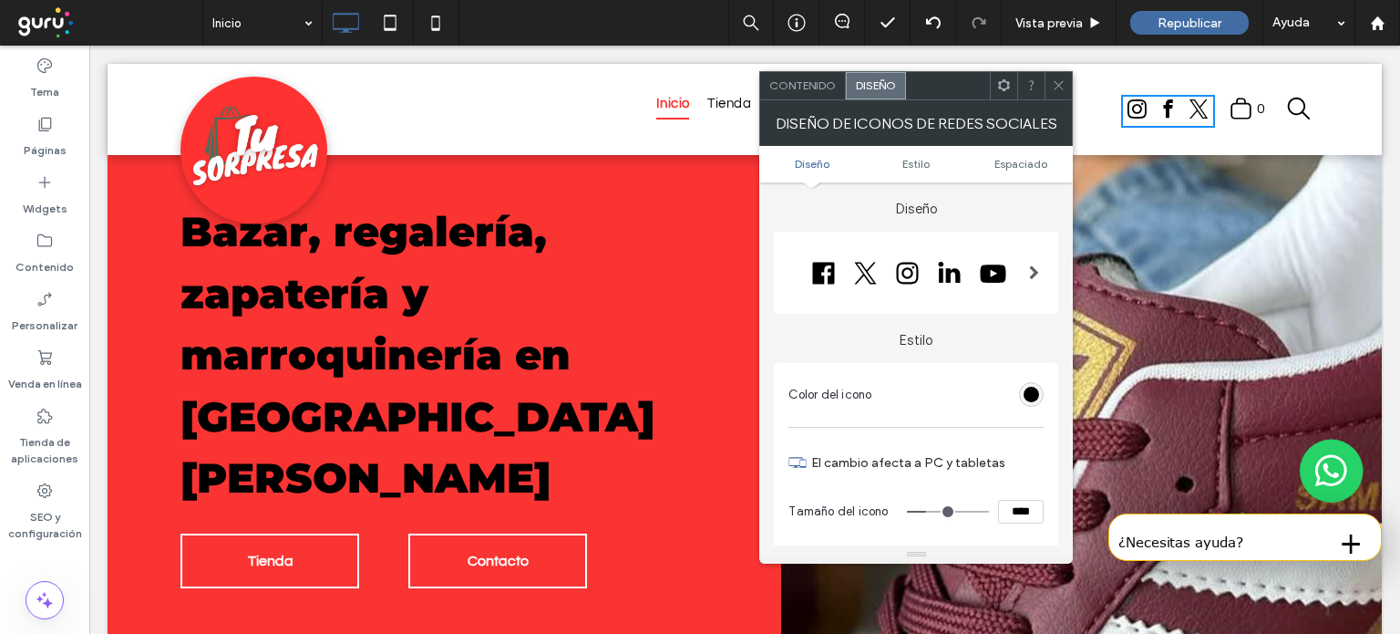
drag, startPoint x: 1067, startPoint y: 251, endPoint x: 1015, endPoint y: 148, distance: 115.4
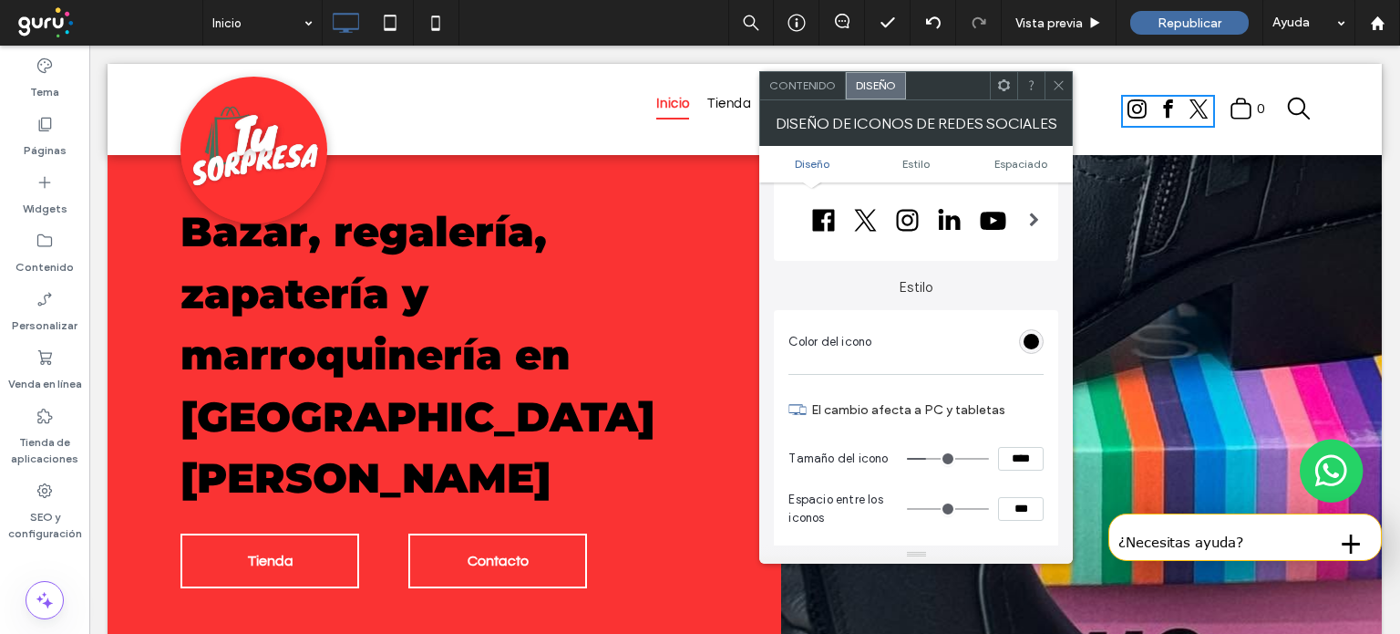
scroll to position [0, 0]
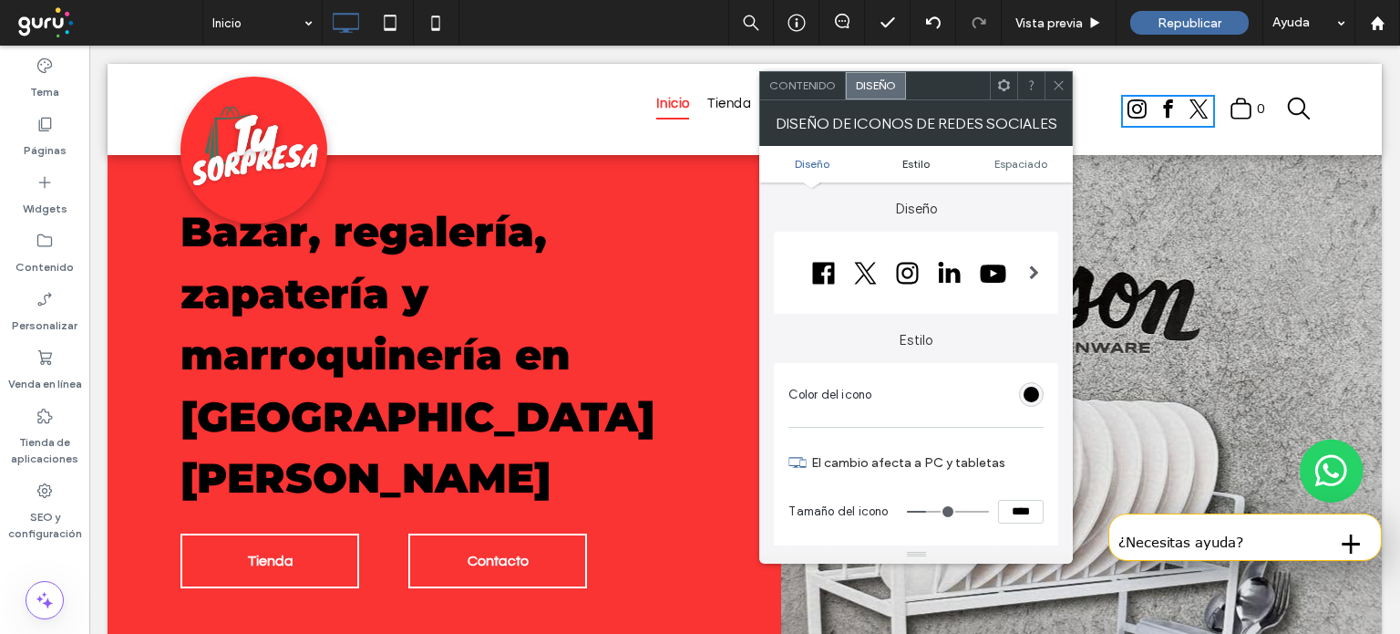
click at [916, 163] on span "Estilo" at bounding box center [916, 164] width 27 height 14
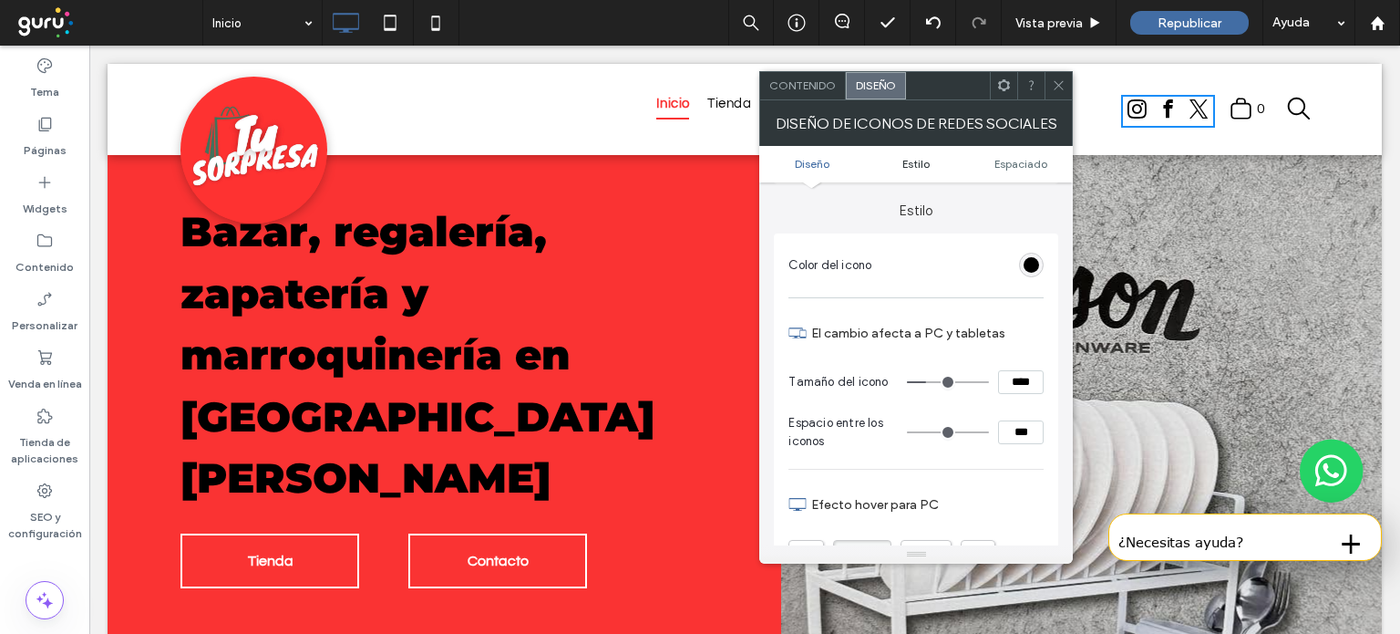
scroll to position [131, 0]
click at [1004, 173] on ul "Diseño Estilo Espaciado" at bounding box center [916, 164] width 314 height 36
drag, startPoint x: 1017, startPoint y: 153, endPoint x: 1017, endPoint y: 176, distance: 22.8
click at [1017, 176] on ul "Diseño Estilo Espaciado" at bounding box center [916, 164] width 314 height 36
click at [1017, 170] on span "Espaciado" at bounding box center [1021, 164] width 53 height 14
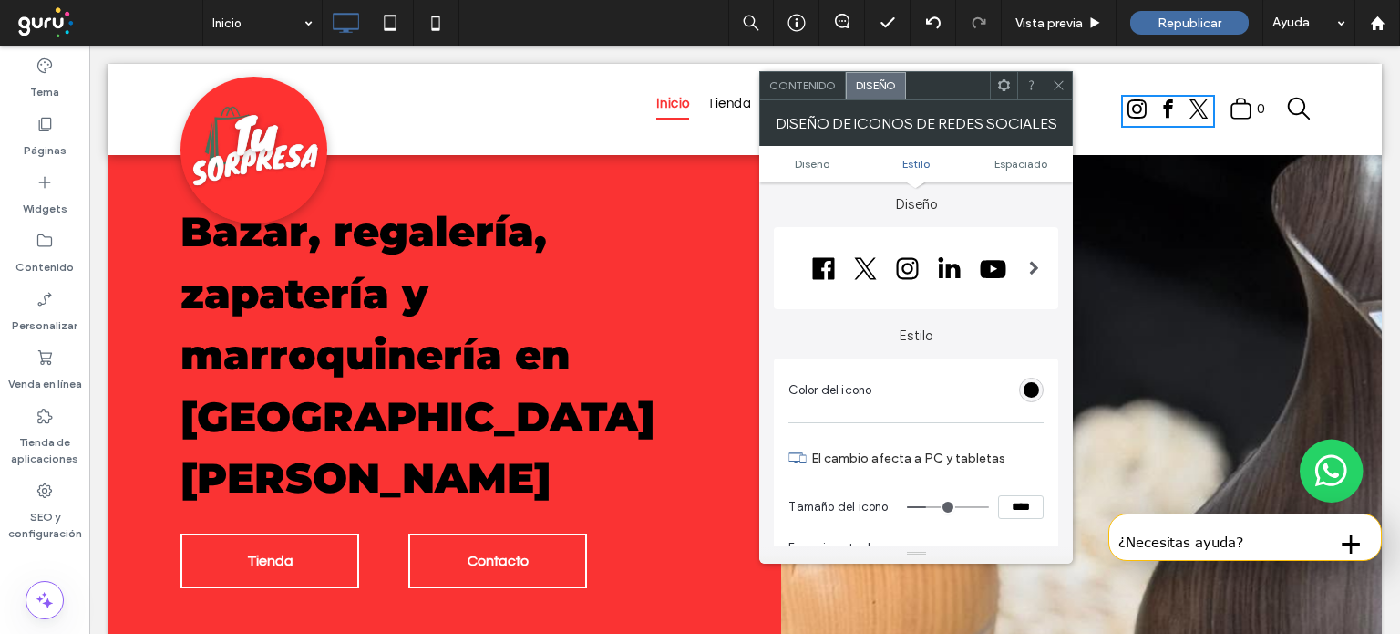
scroll to position [0, 0]
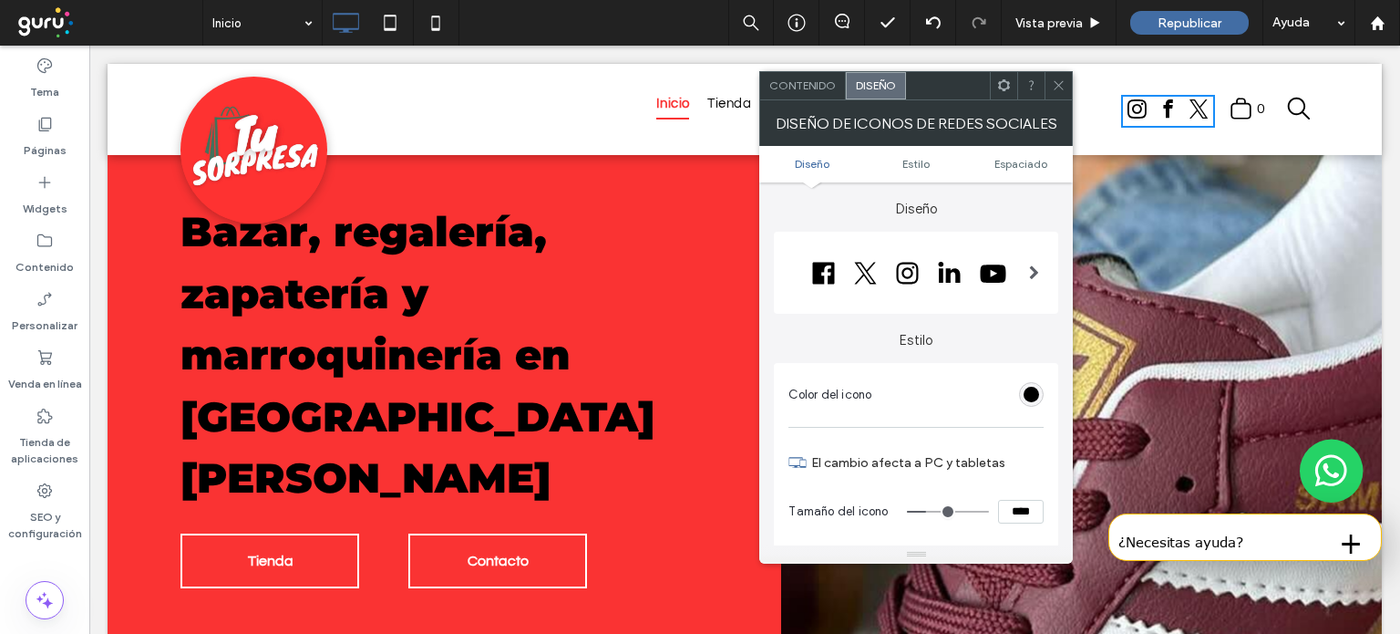
click at [806, 169] on span "Diseño" at bounding box center [812, 164] width 35 height 14
click at [794, 100] on div "Diseño de iconos de redes sociales" at bounding box center [916, 123] width 314 height 46
click at [799, 93] on div "Contenido" at bounding box center [803, 85] width 86 height 27
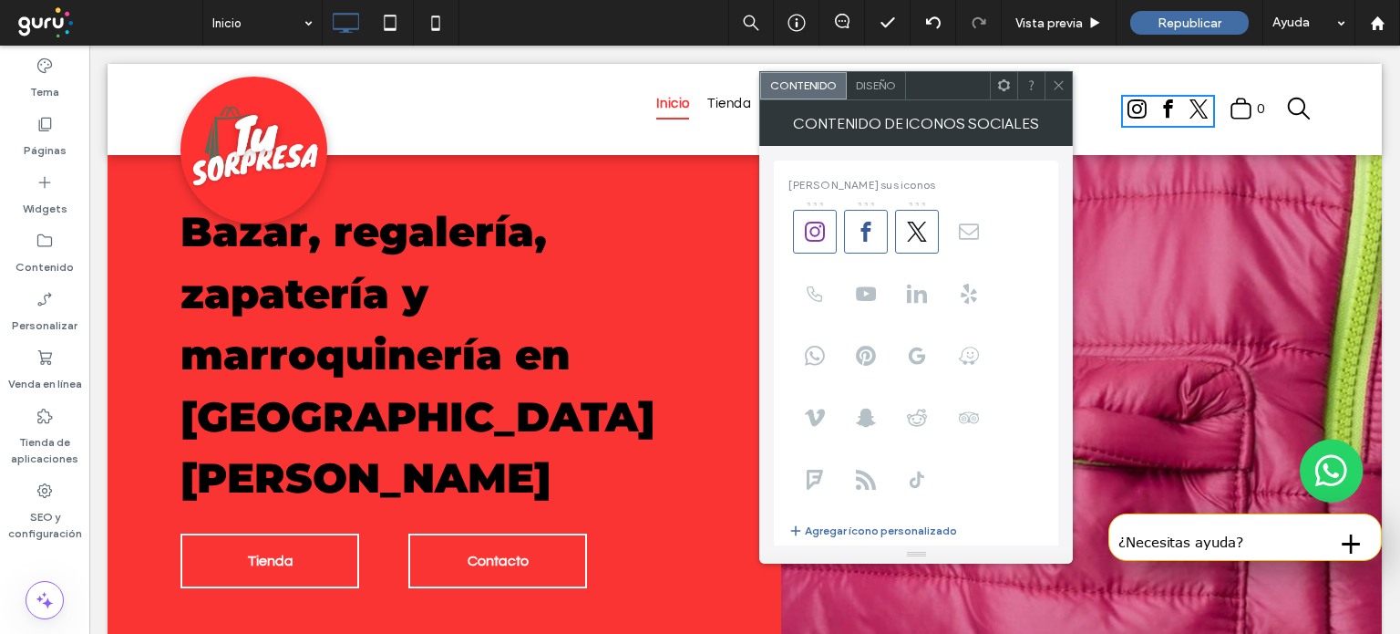
click at [1006, 87] on icon at bounding box center [1004, 85] width 14 height 14
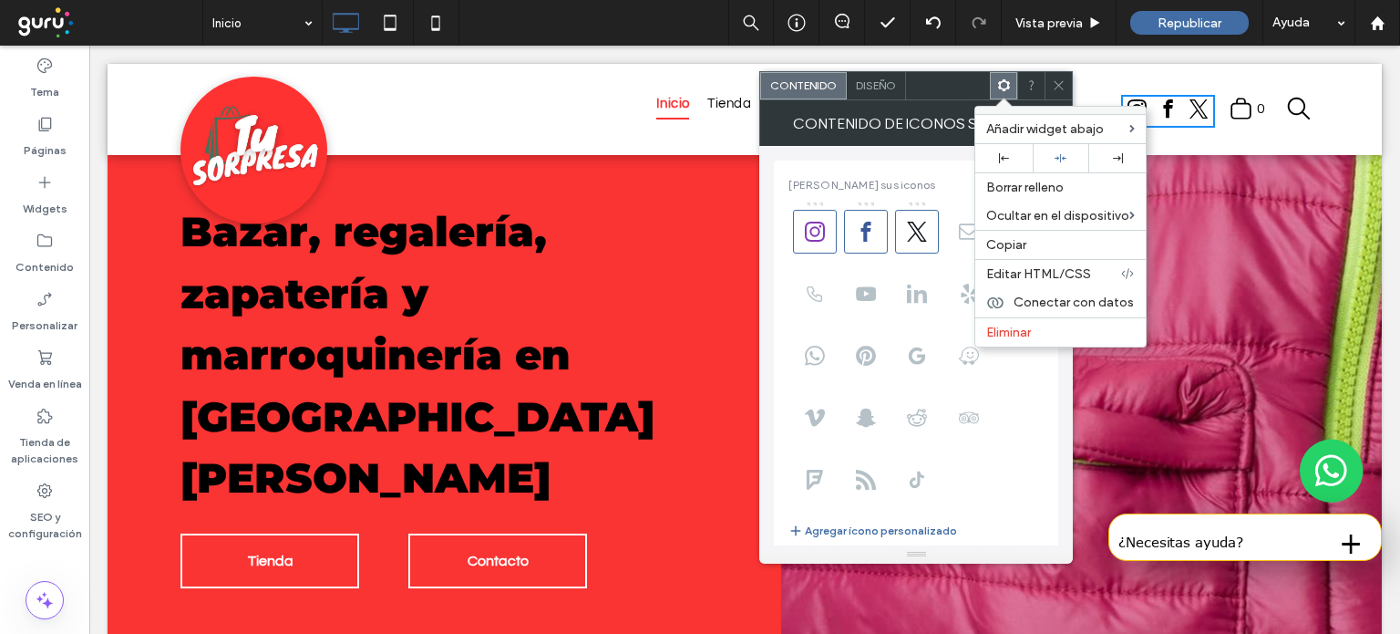
click at [1006, 87] on icon at bounding box center [1004, 85] width 14 height 14
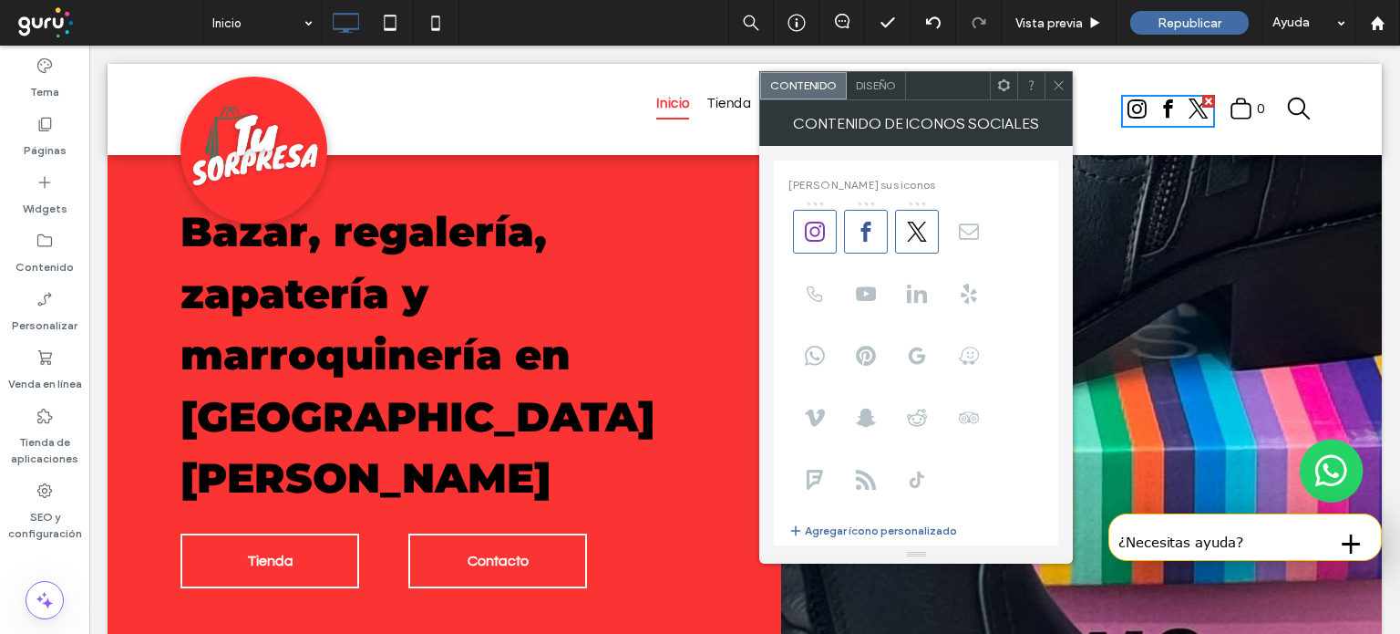
click at [1184, 110] on span "twitter" at bounding box center [1199, 109] width 30 height 30
click at [1058, 88] on icon at bounding box center [1059, 85] width 14 height 14
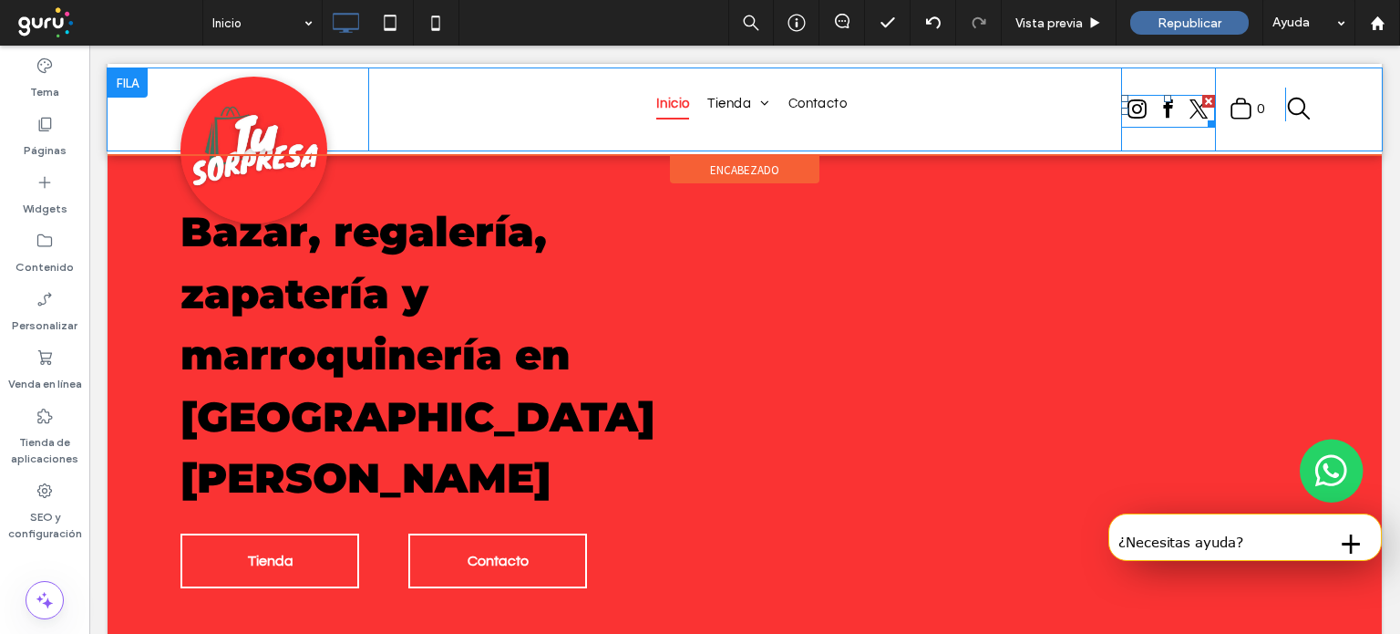
click at [1203, 105] on div at bounding box center [1209, 101] width 13 height 13
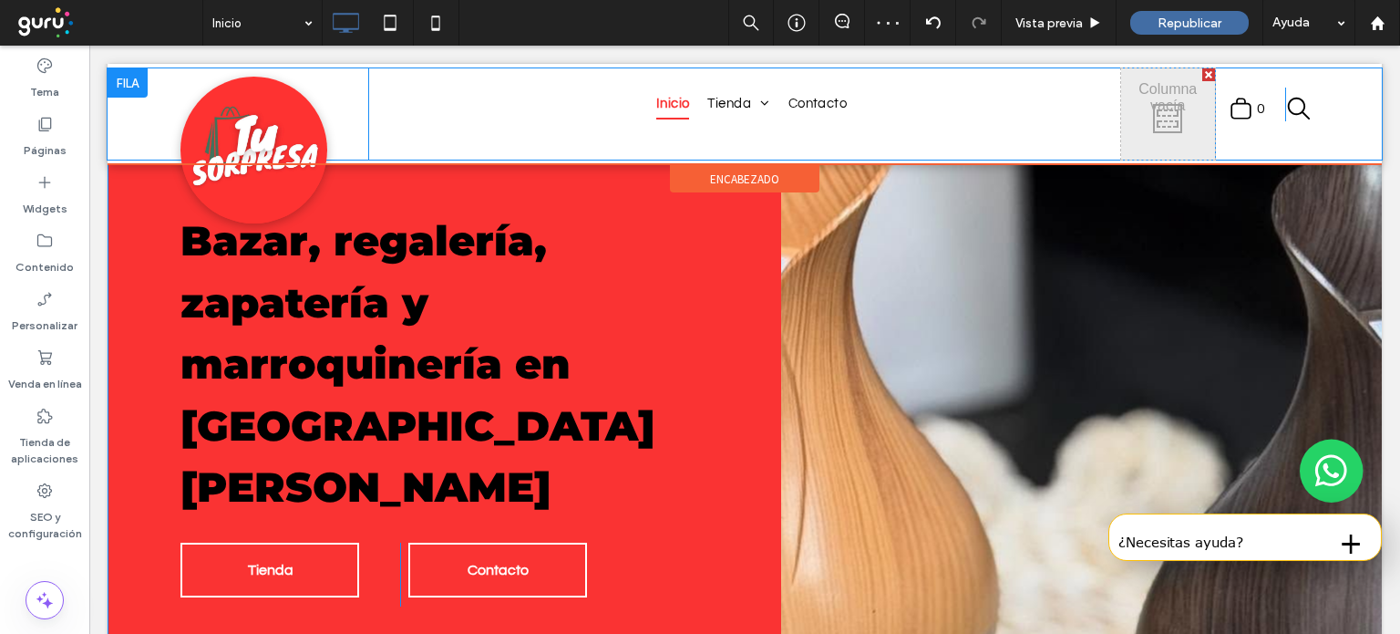
click at [1168, 180] on div at bounding box center [1081, 407] width 601 height 672
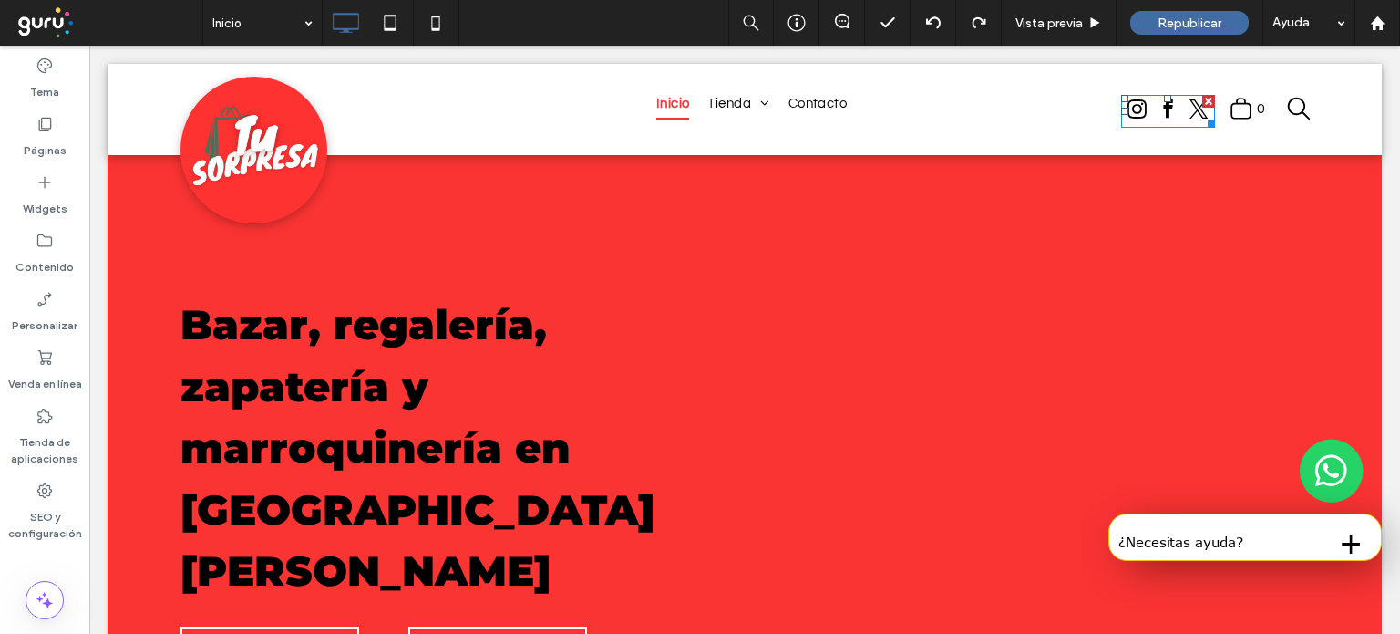
click at [1191, 108] on span "twitter" at bounding box center [1199, 109] width 28 height 28
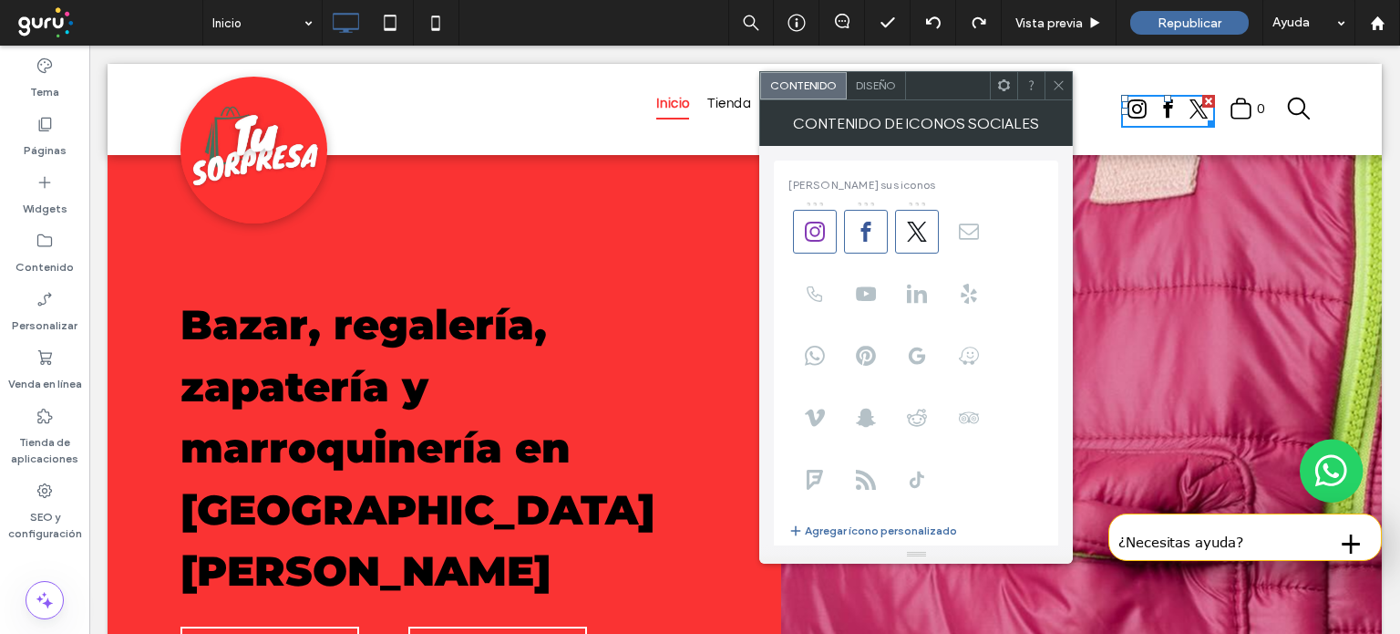
click at [916, 203] on div at bounding box center [917, 204] width 4 height 4
click at [922, 218] on span at bounding box center [917, 232] width 44 height 44
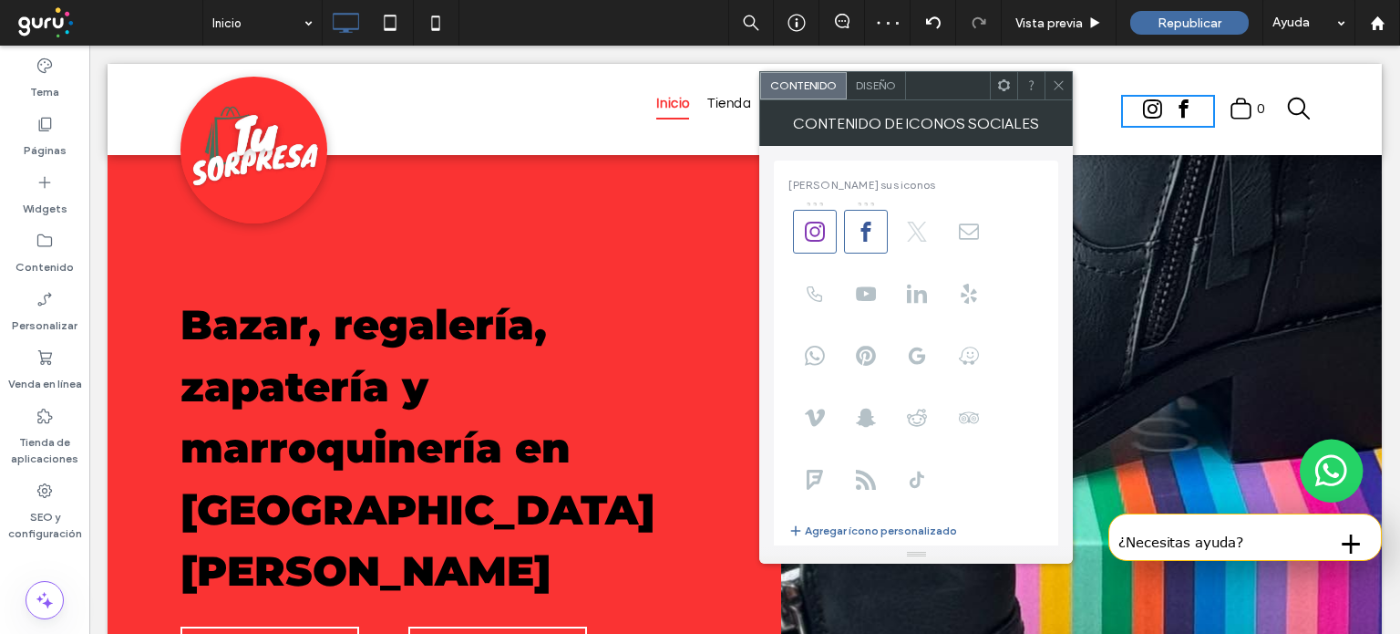
click at [911, 229] on icon at bounding box center [917, 232] width 20 height 20
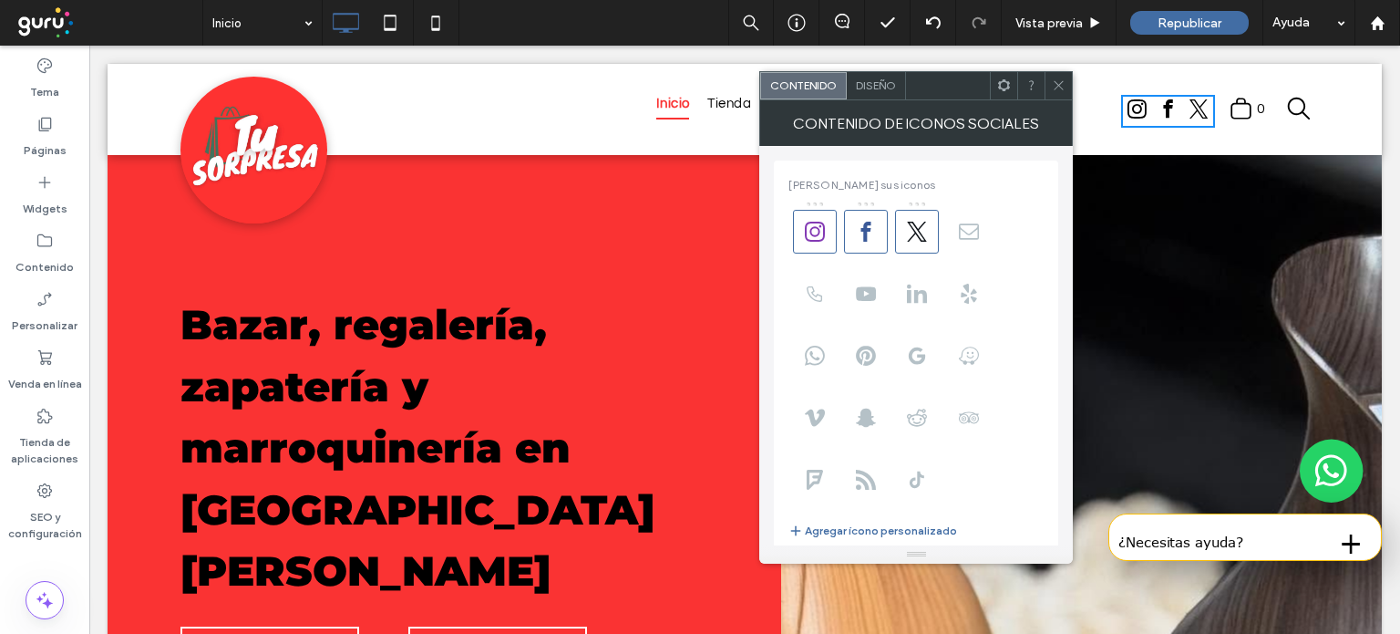
click at [875, 93] on div "Diseño" at bounding box center [876, 85] width 59 height 27
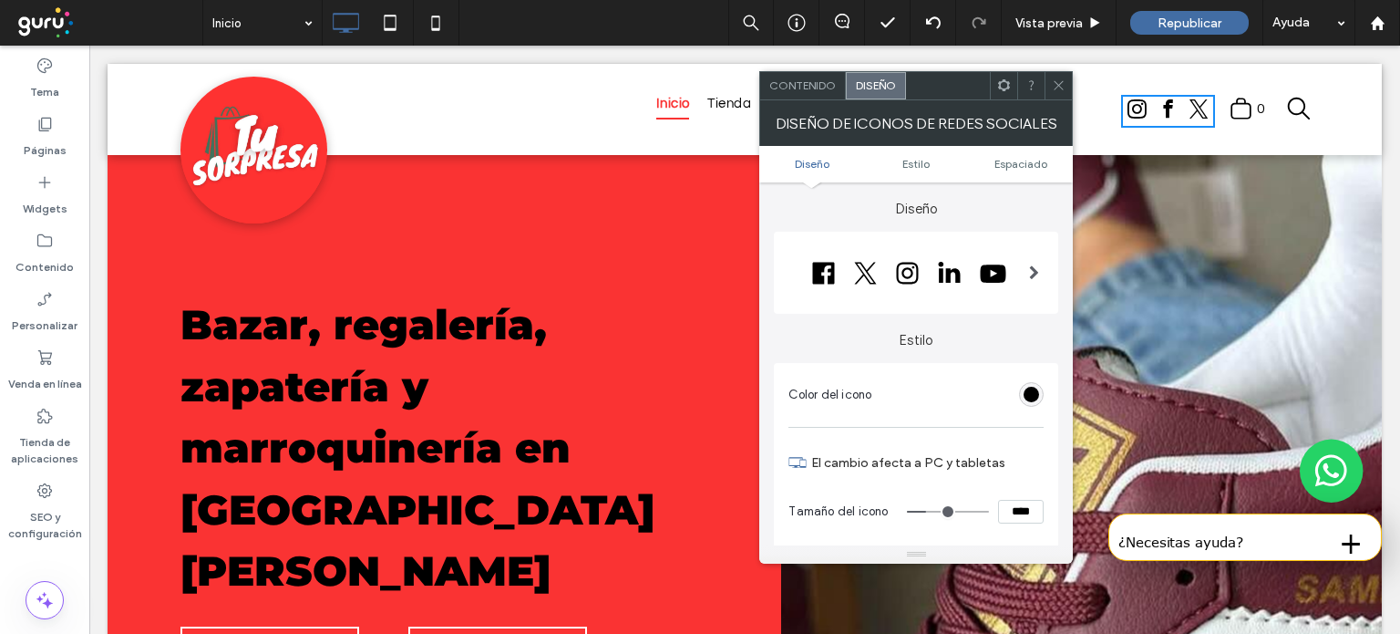
click at [914, 170] on ul "Diseño Estilo Espaciado" at bounding box center [916, 164] width 314 height 36
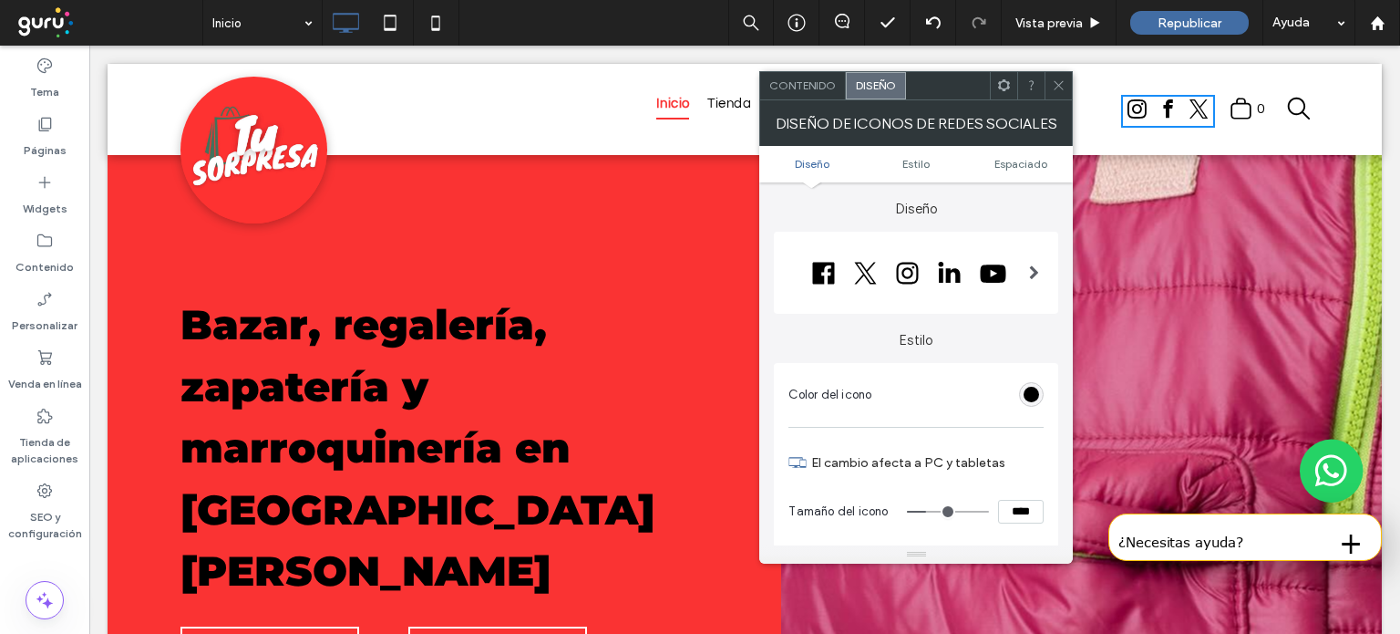
drag, startPoint x: 1066, startPoint y: 225, endPoint x: 1085, endPoint y: 183, distance: 46.1
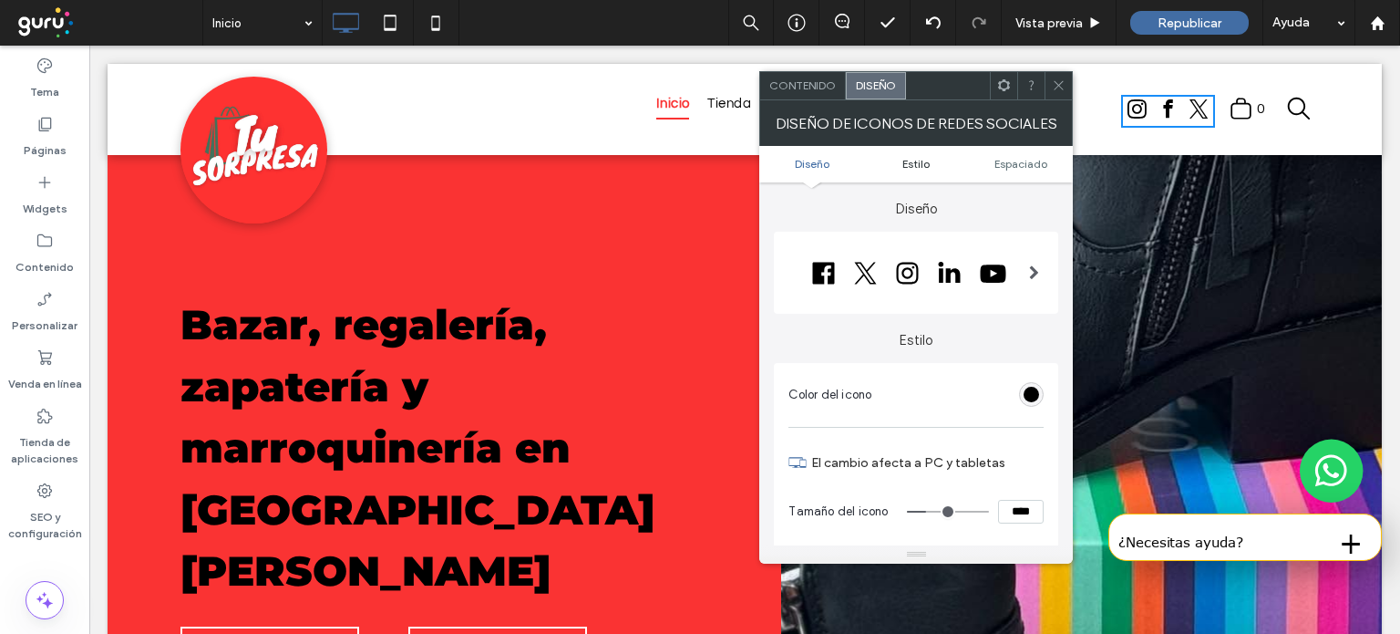
click at [923, 160] on span "Estilo" at bounding box center [916, 164] width 27 height 14
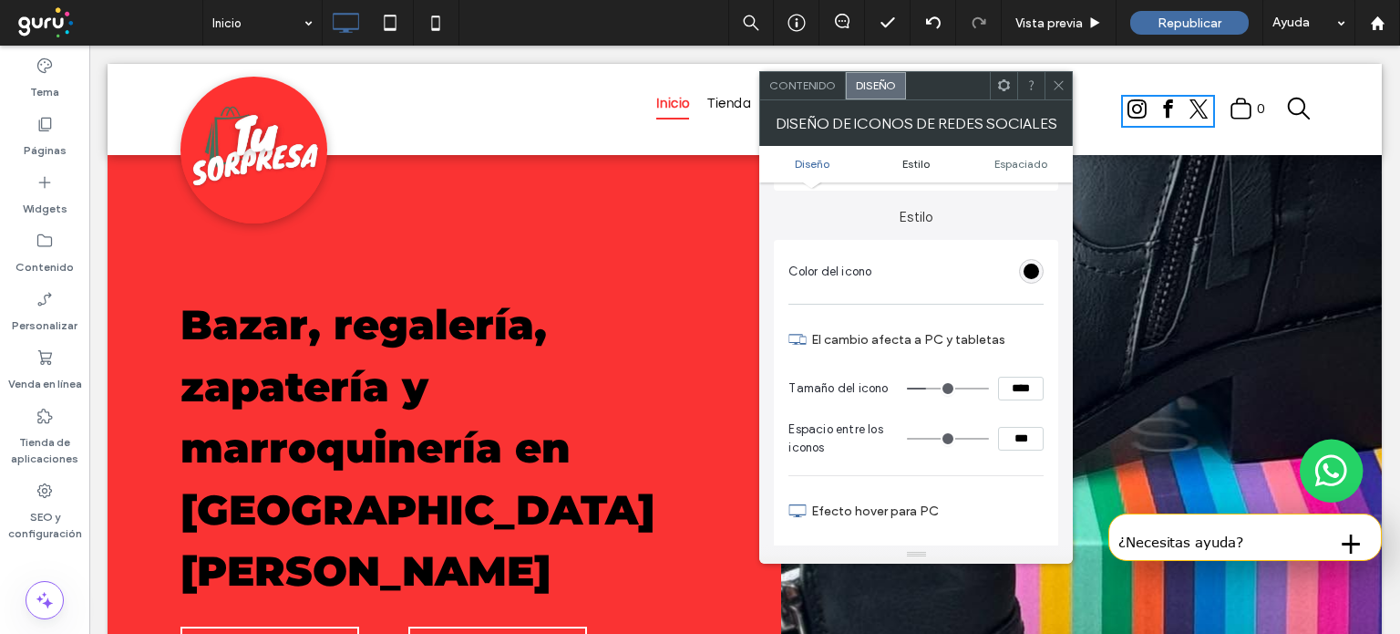
scroll to position [131, 0]
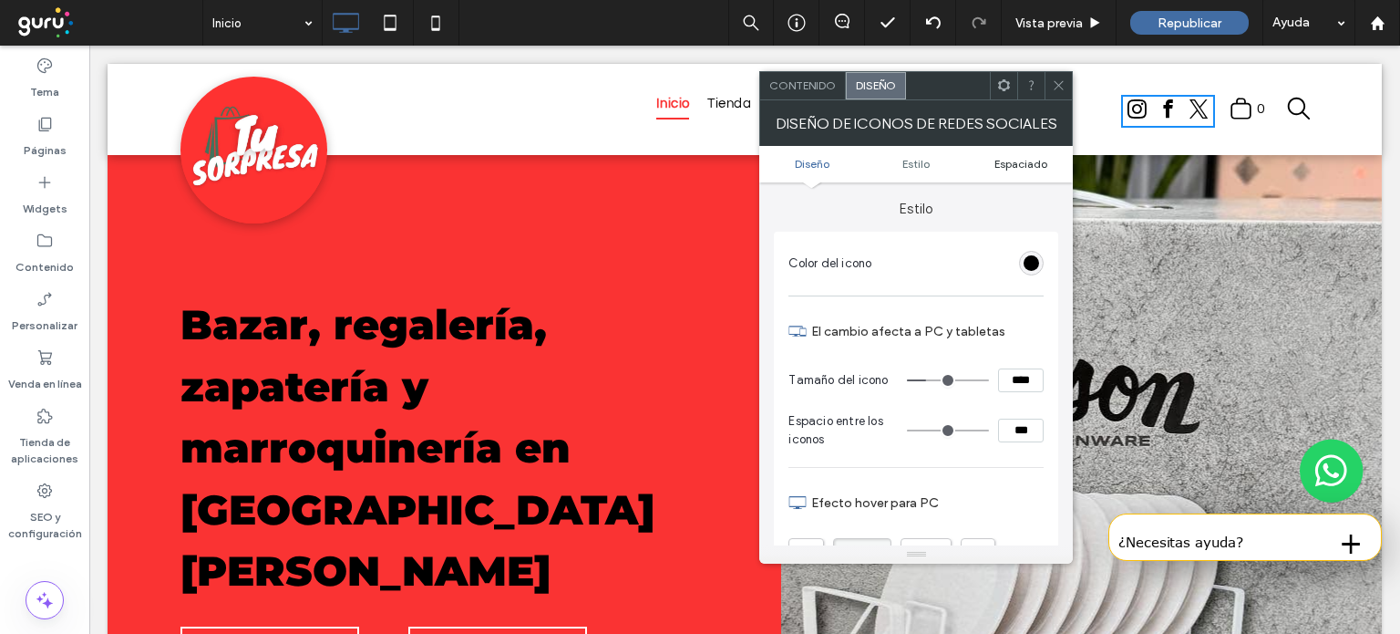
click at [1022, 160] on span "Espaciado" at bounding box center [1021, 164] width 53 height 14
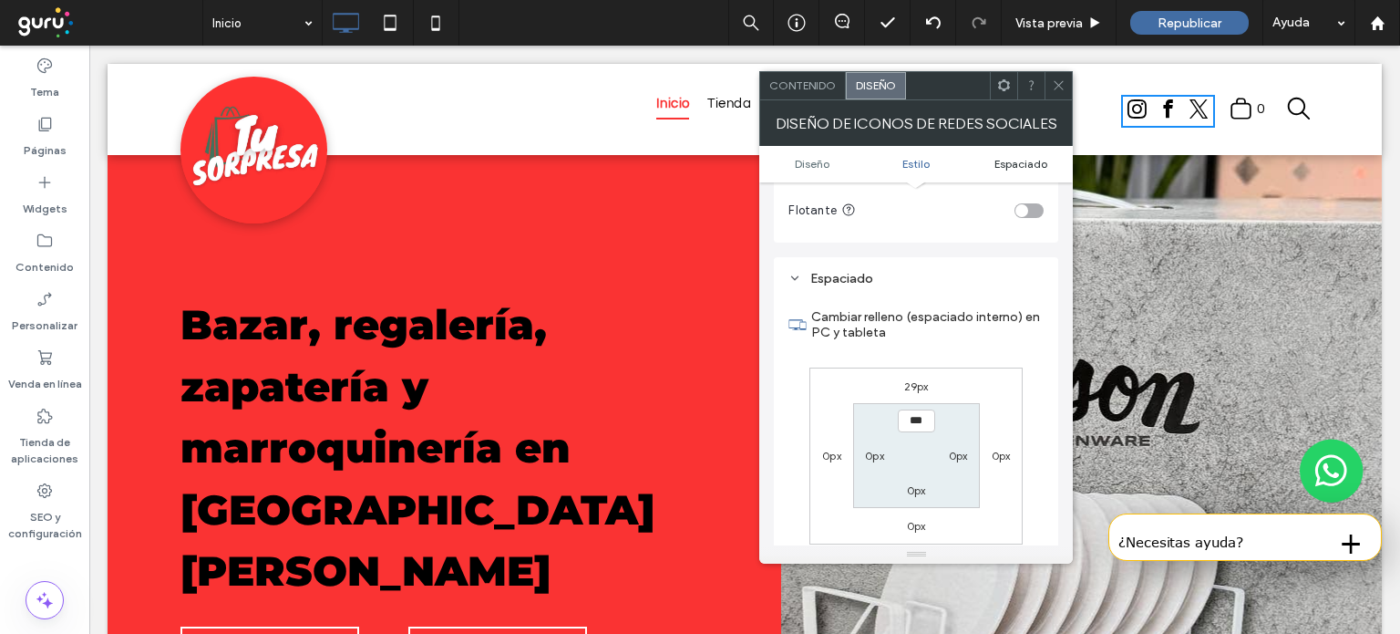
scroll to position [684, 0]
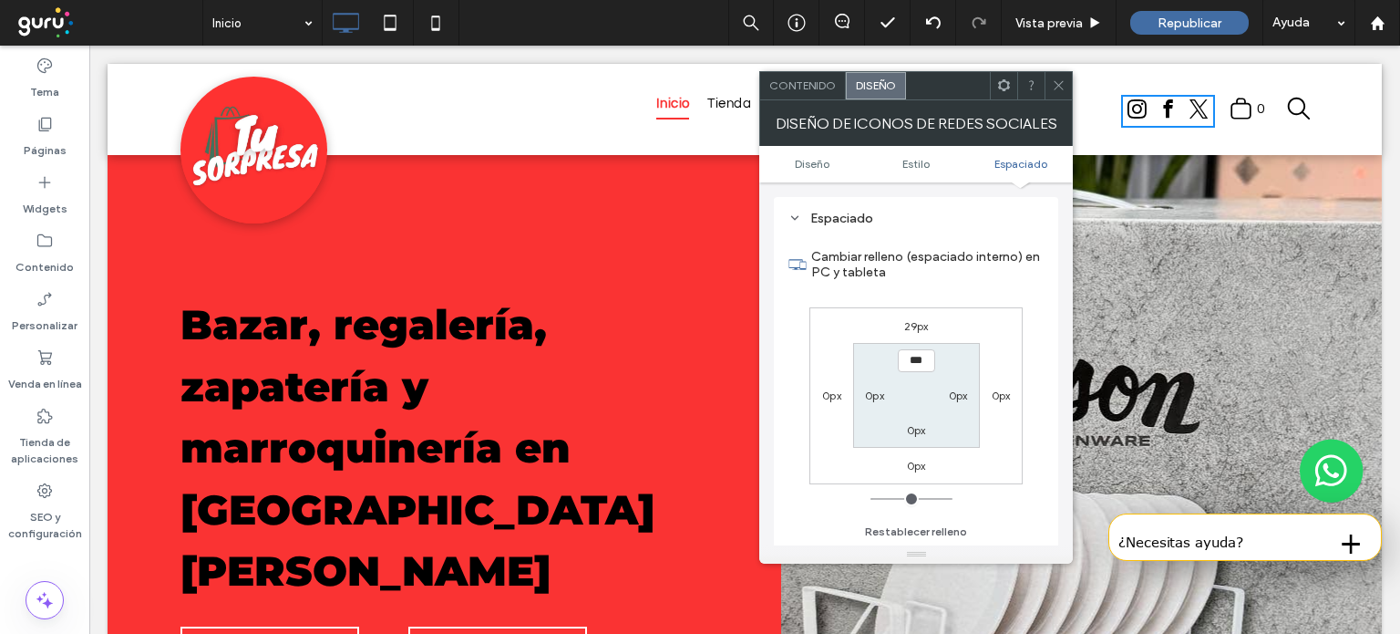
click at [807, 174] on ul "Diseño Estilo Espaciado" at bounding box center [916, 164] width 314 height 36
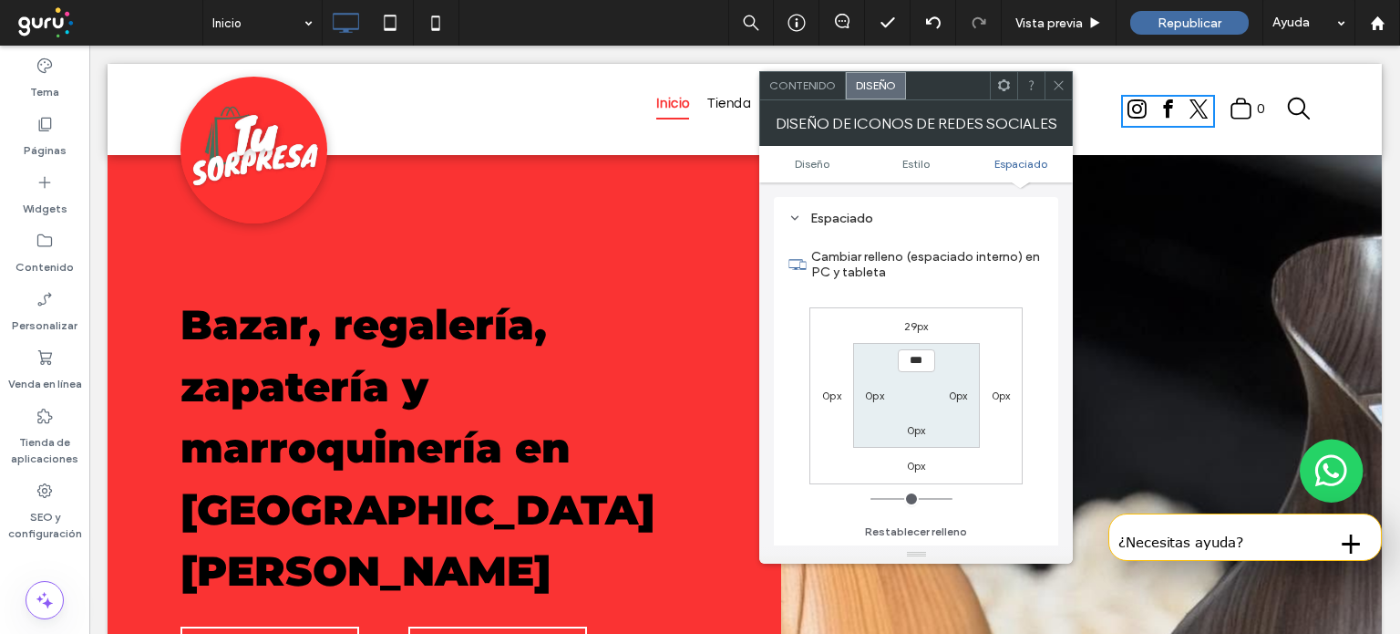
click at [807, 96] on div "Contenido" at bounding box center [803, 85] width 86 height 27
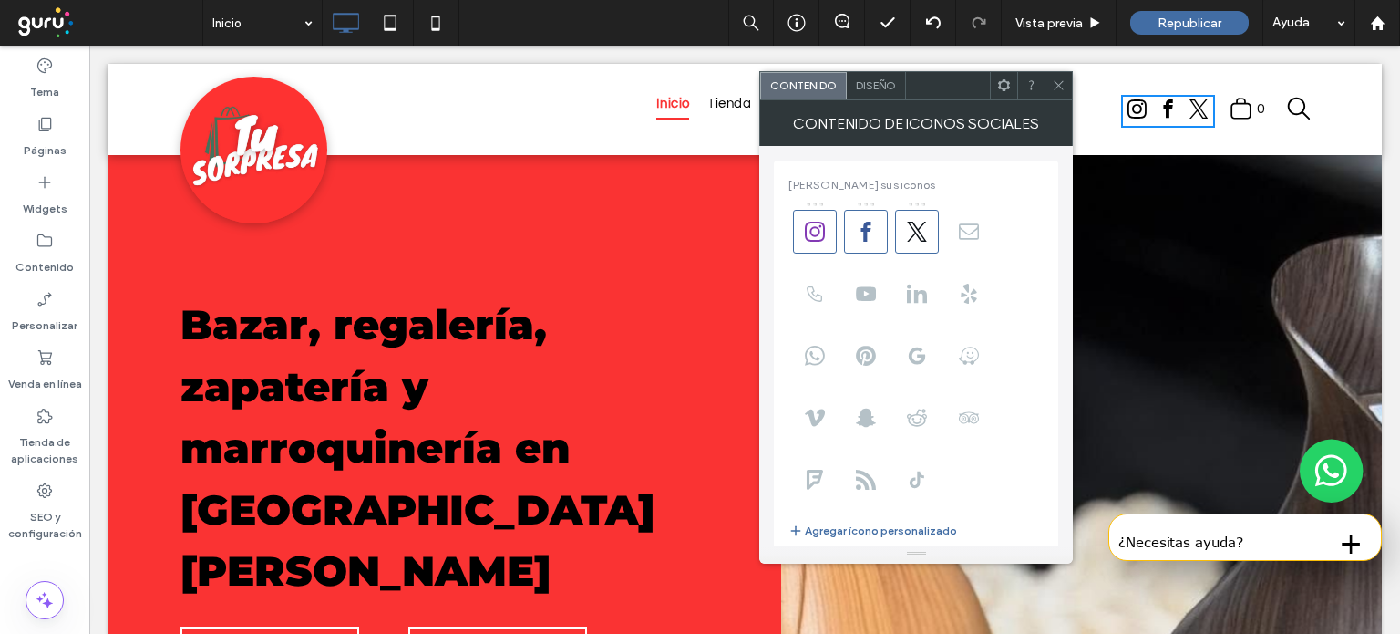
click at [872, 201] on div at bounding box center [866, 227] width 44 height 53
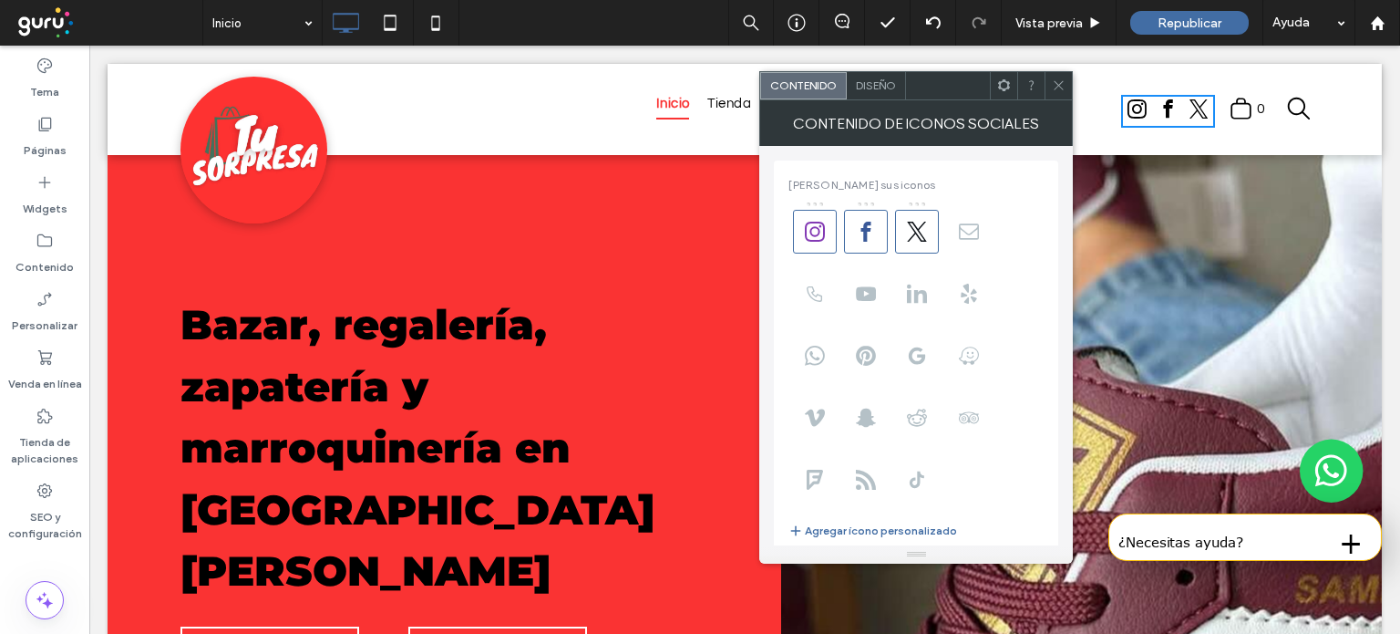
click at [1005, 89] on use at bounding box center [1004, 85] width 12 height 12
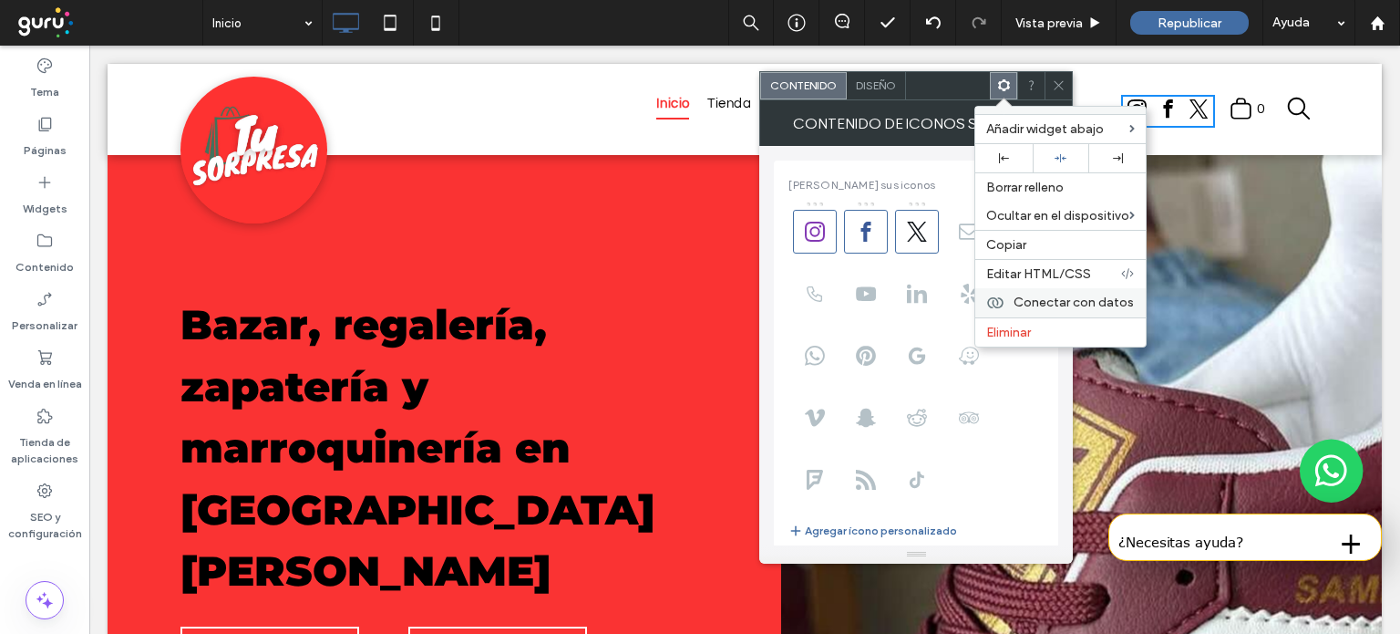
click at [1025, 294] on span "Conectar con datos" at bounding box center [1074, 301] width 120 height 15
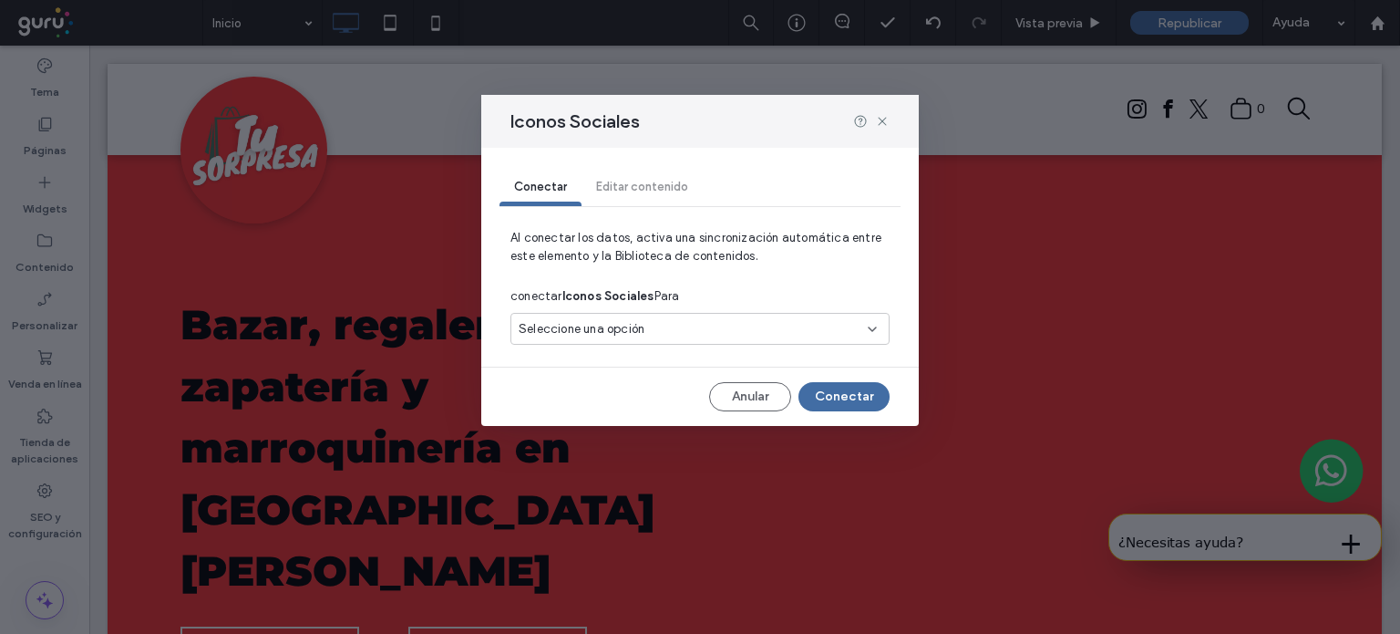
click at [779, 320] on div "Seleccione una opción" at bounding box center [689, 329] width 341 height 18
click at [886, 116] on icon at bounding box center [882, 121] width 15 height 15
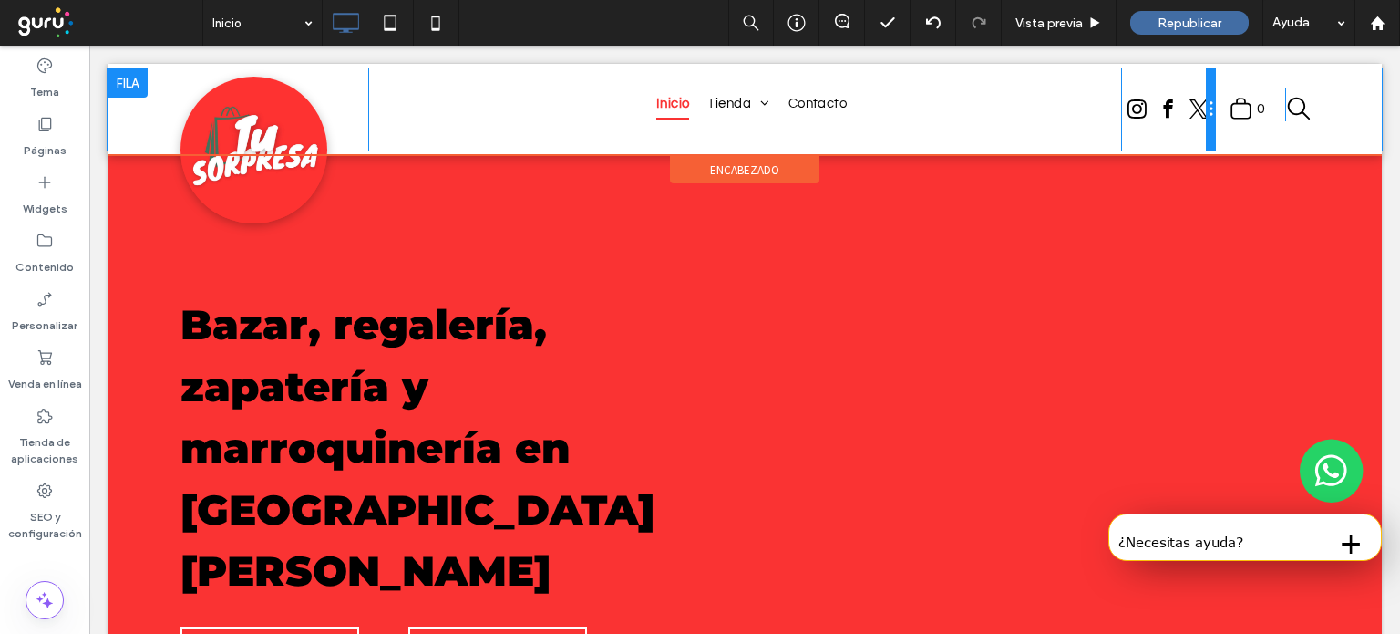
click at [1206, 110] on div at bounding box center [1210, 109] width 9 height 82
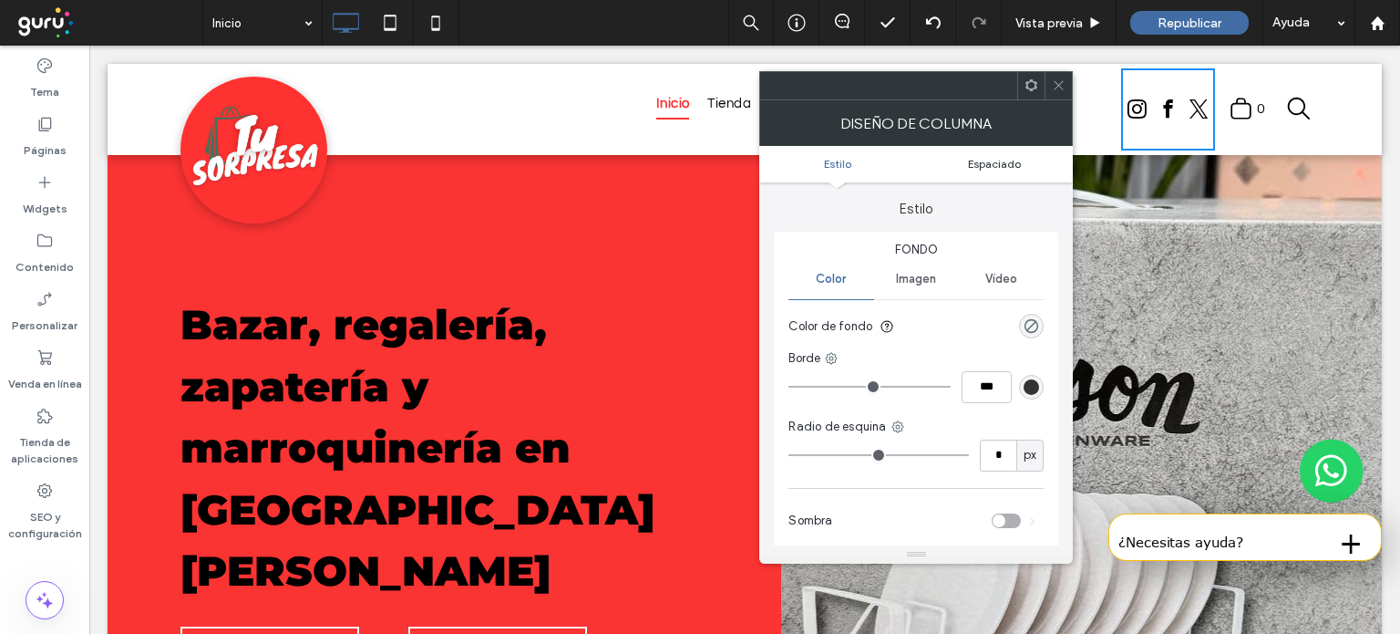
click at [1013, 167] on span "Espaciado" at bounding box center [994, 164] width 53 height 14
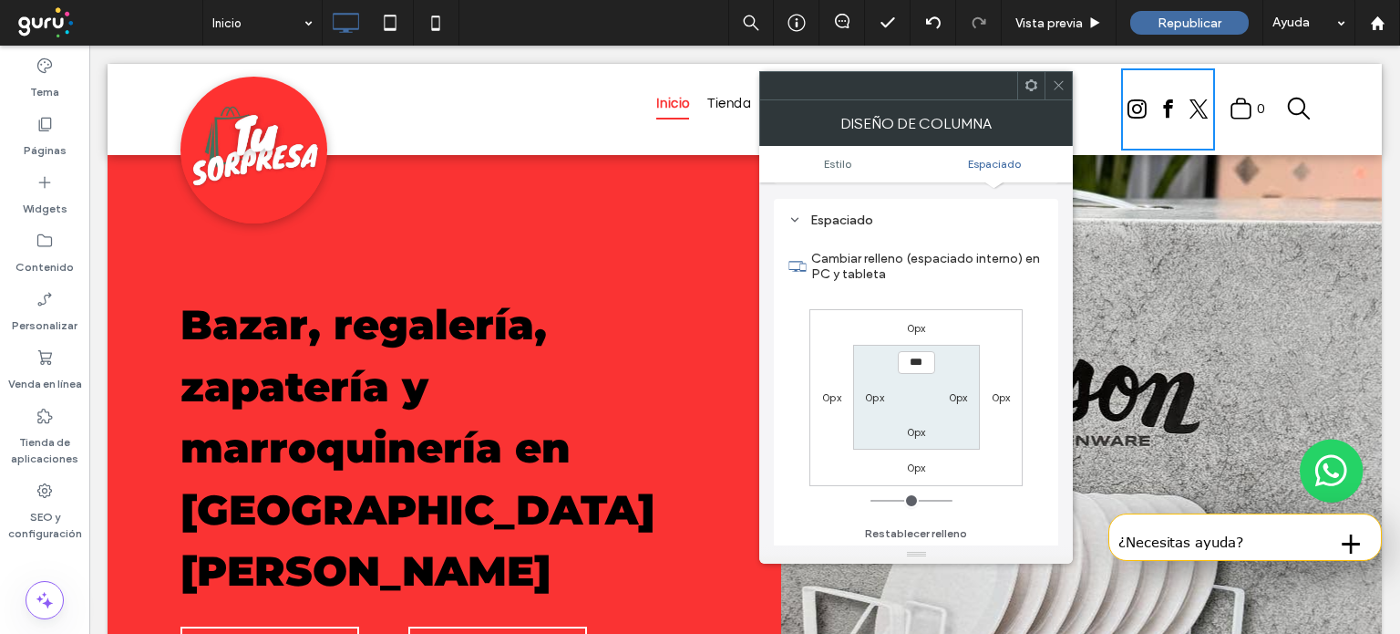
scroll to position [370, 0]
click at [1059, 88] on icon at bounding box center [1059, 85] width 14 height 14
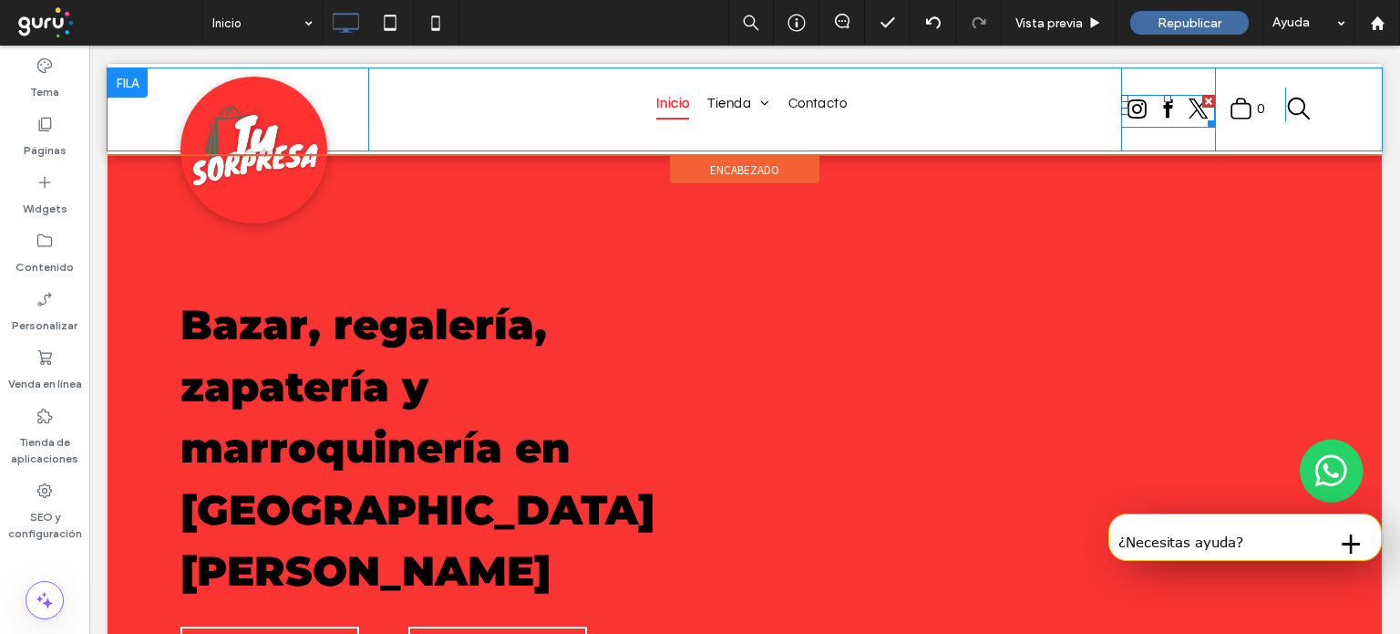
click at [1184, 115] on span "twitter" at bounding box center [1199, 109] width 30 height 30
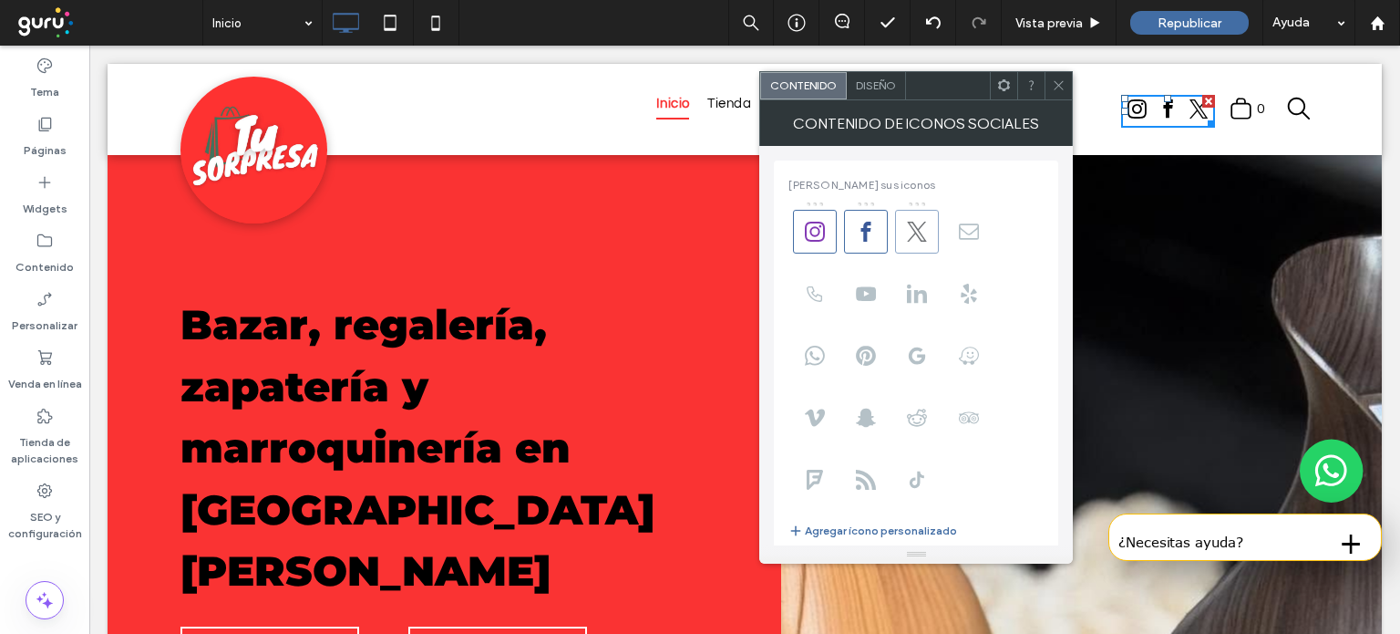
click at [923, 232] on icon at bounding box center [917, 232] width 20 height 20
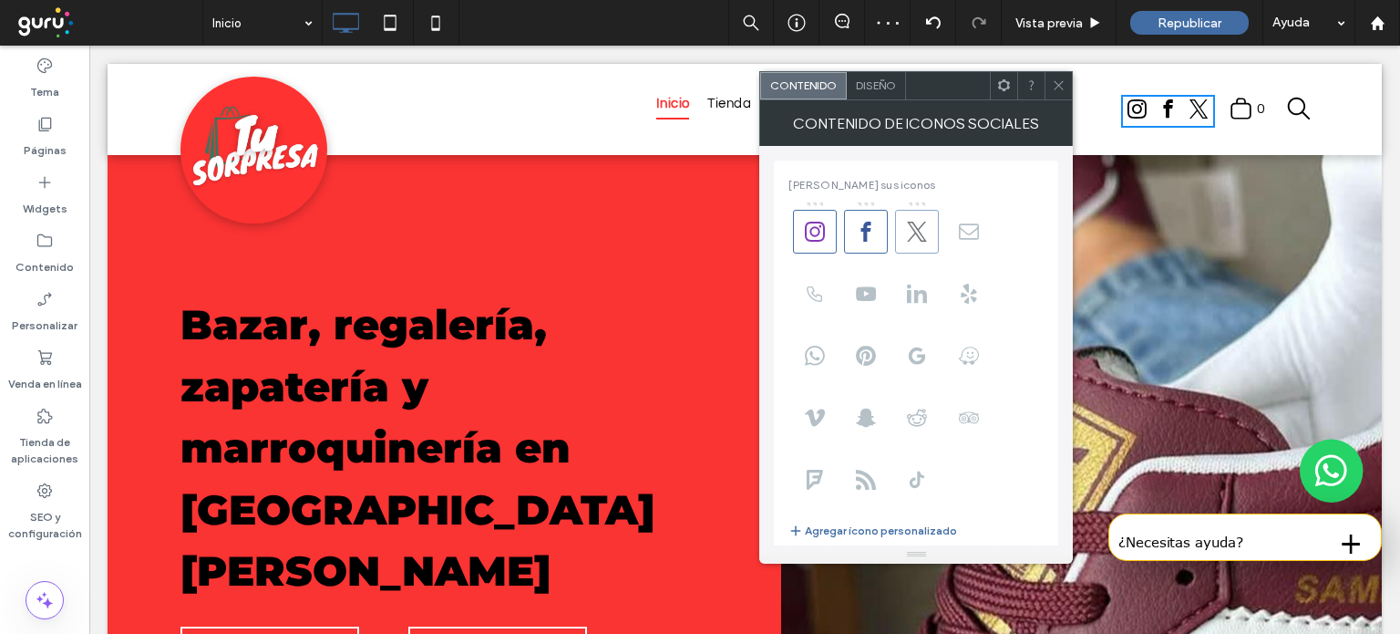
drag, startPoint x: 923, startPoint y: 232, endPoint x: 905, endPoint y: 232, distance: 17.3
click at [905, 232] on span at bounding box center [917, 232] width 44 height 44
click at [914, 232] on icon at bounding box center [917, 232] width 20 height 20
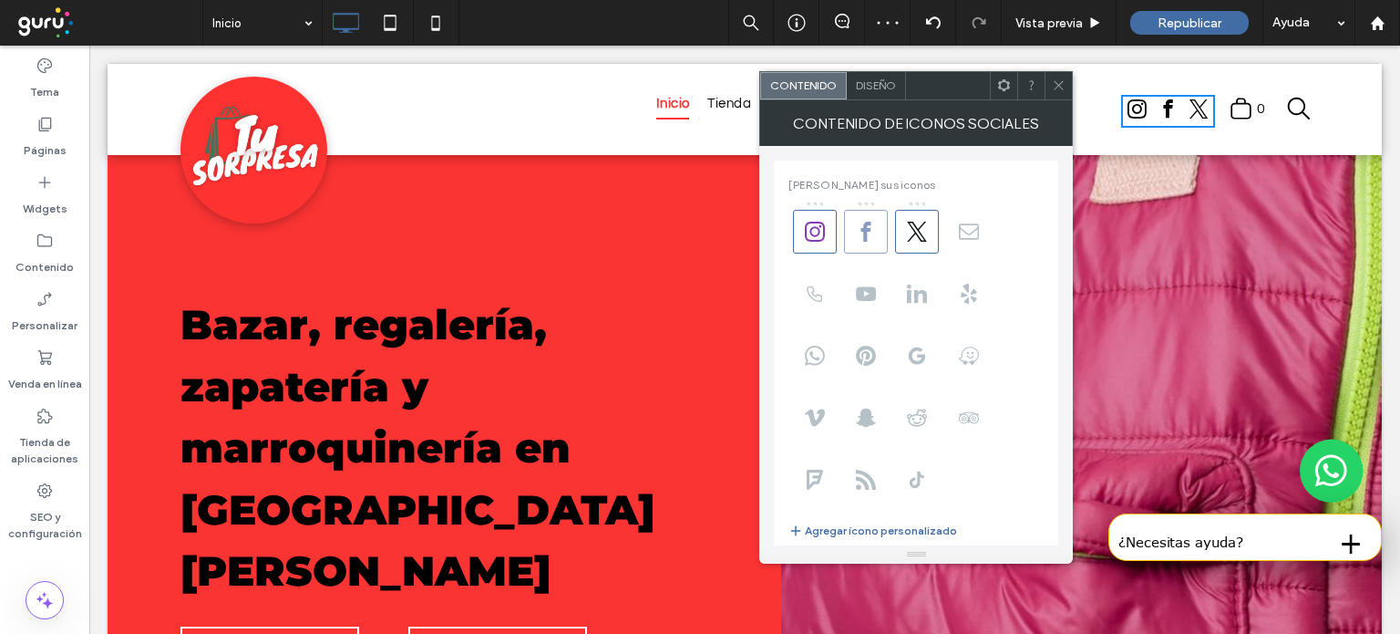
click at [878, 233] on span at bounding box center [866, 232] width 44 height 44
click at [839, 532] on button "Agregar ícono personalizado" at bounding box center [873, 531] width 169 height 22
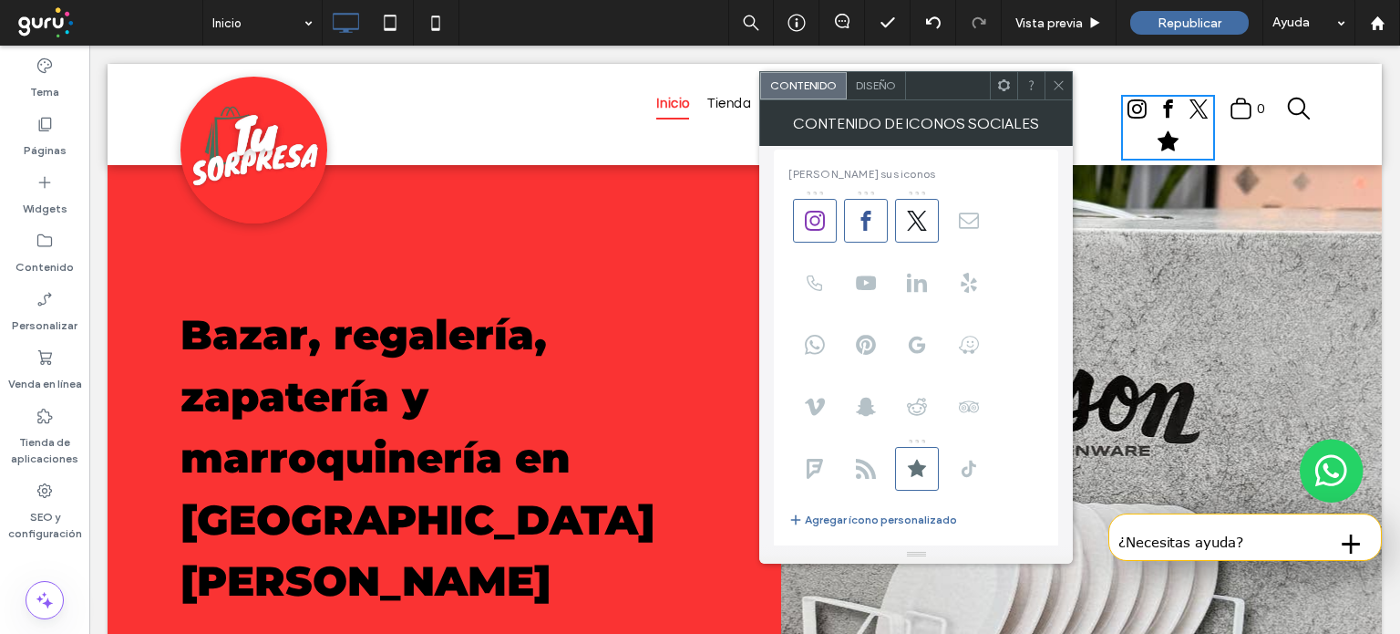
scroll to position [0, 0]
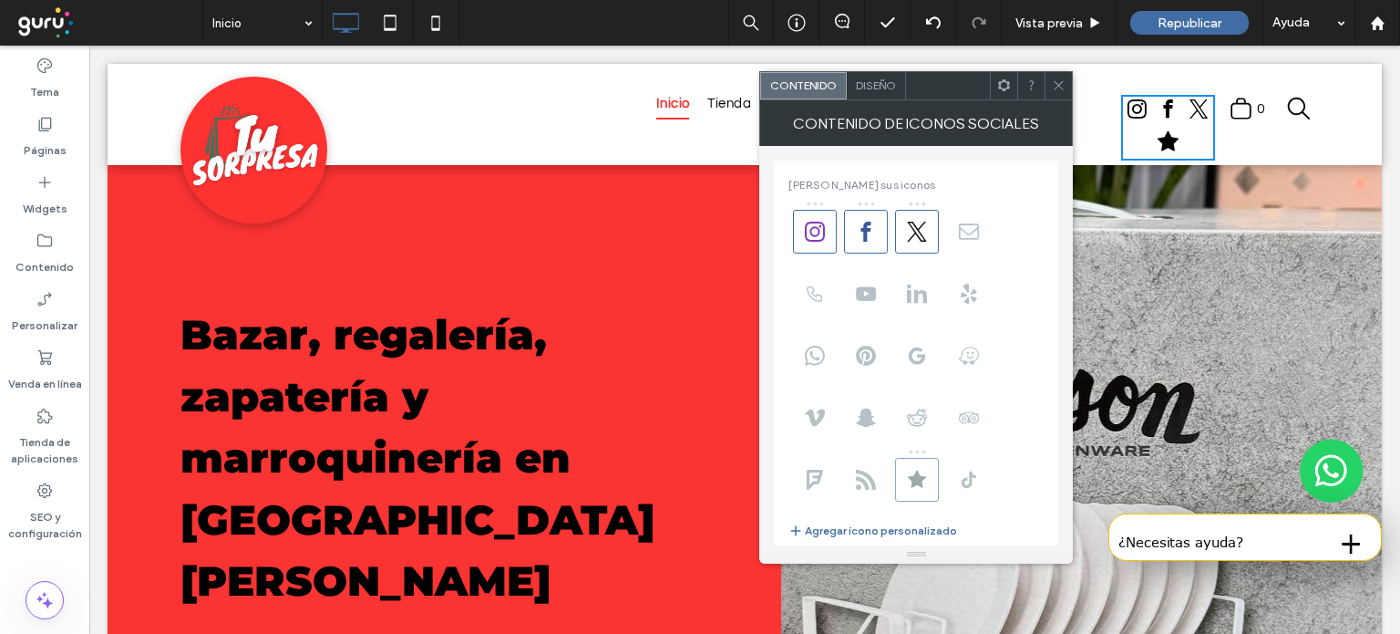
click at [927, 473] on span at bounding box center [917, 480] width 44 height 44
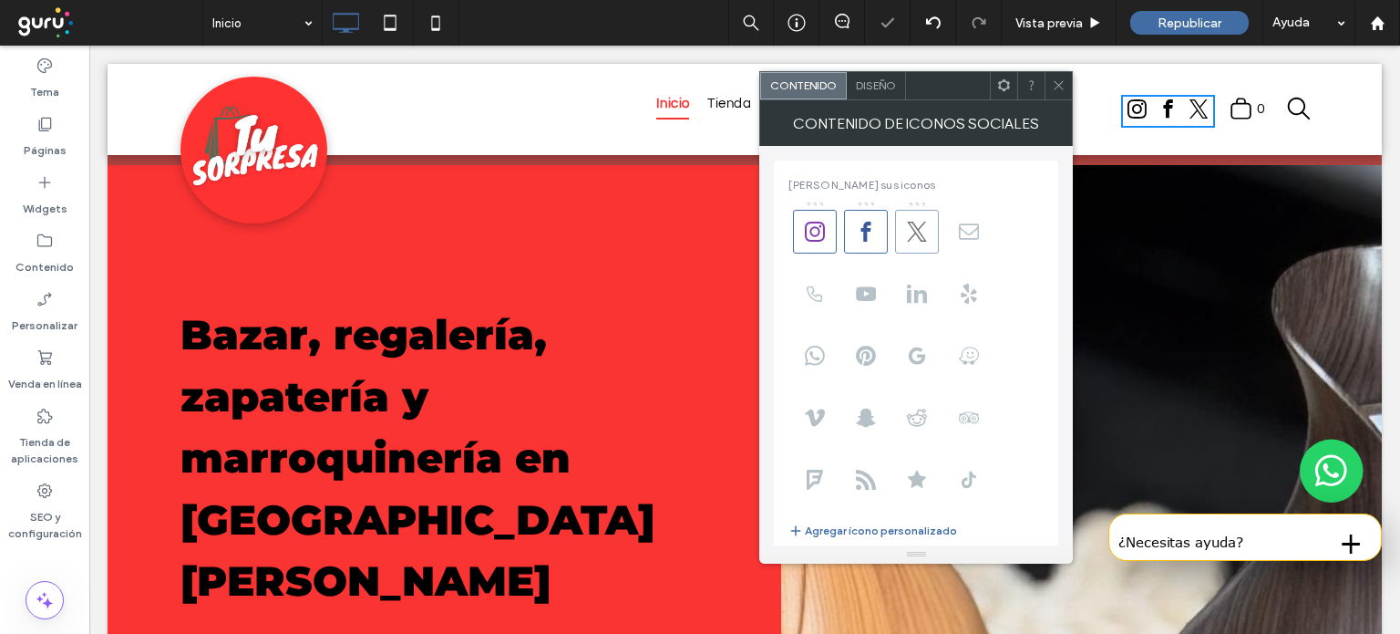
click at [911, 236] on icon at bounding box center [917, 232] width 20 height 20
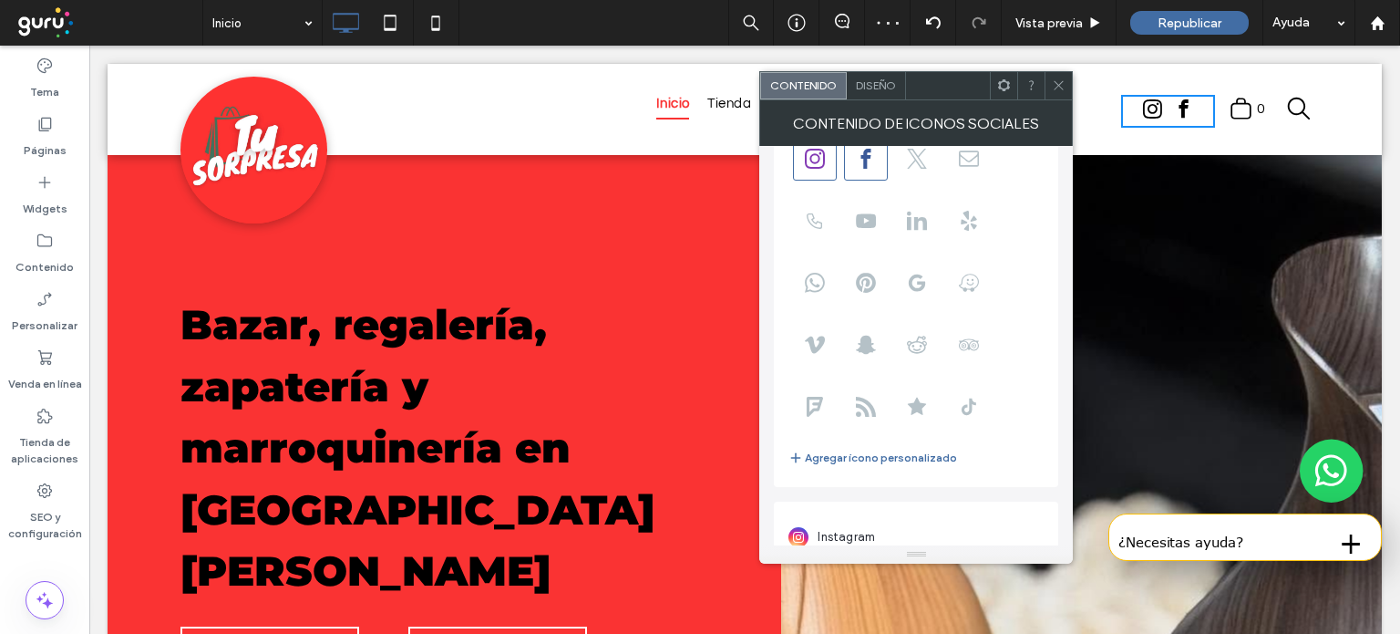
scroll to position [222, 0]
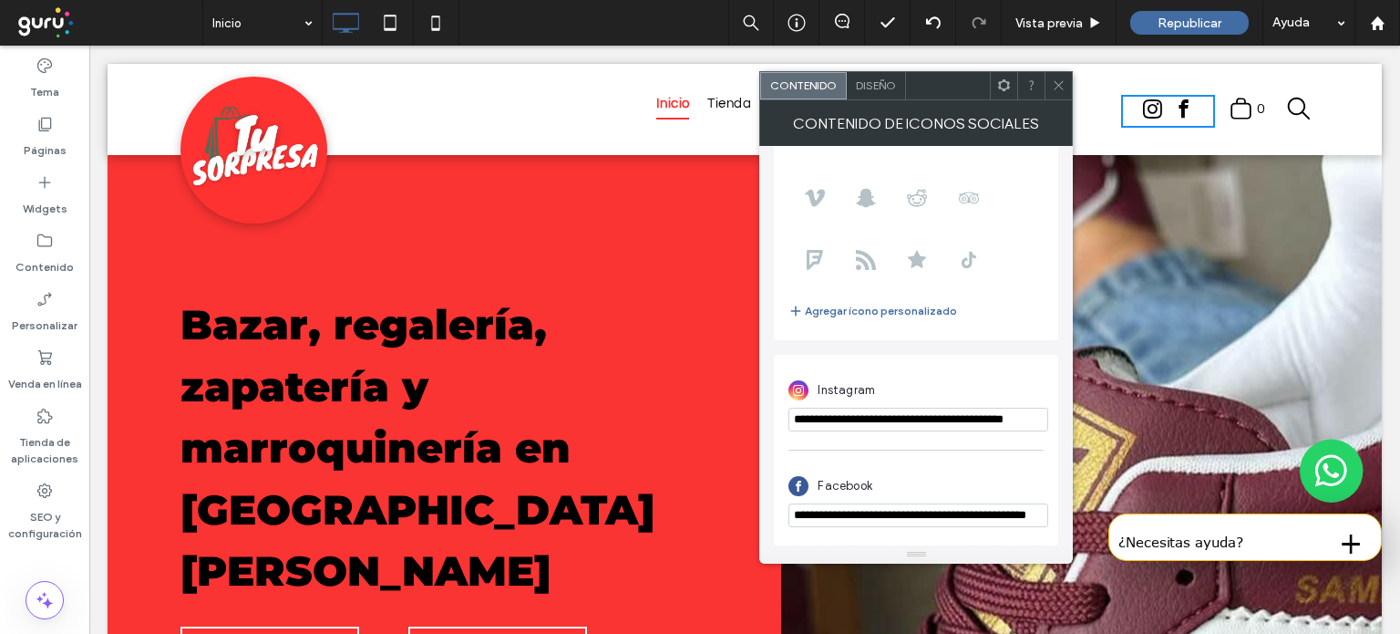
click at [1057, 85] on icon at bounding box center [1059, 85] width 14 height 14
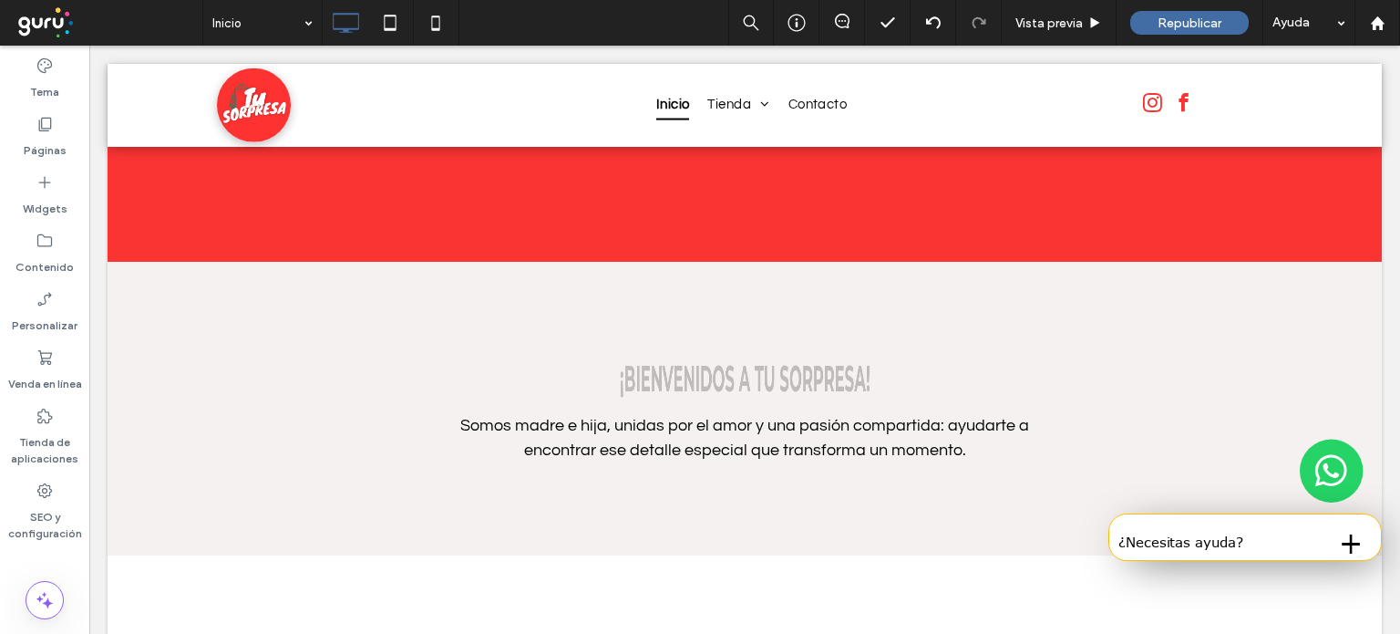
scroll to position [591, 0]
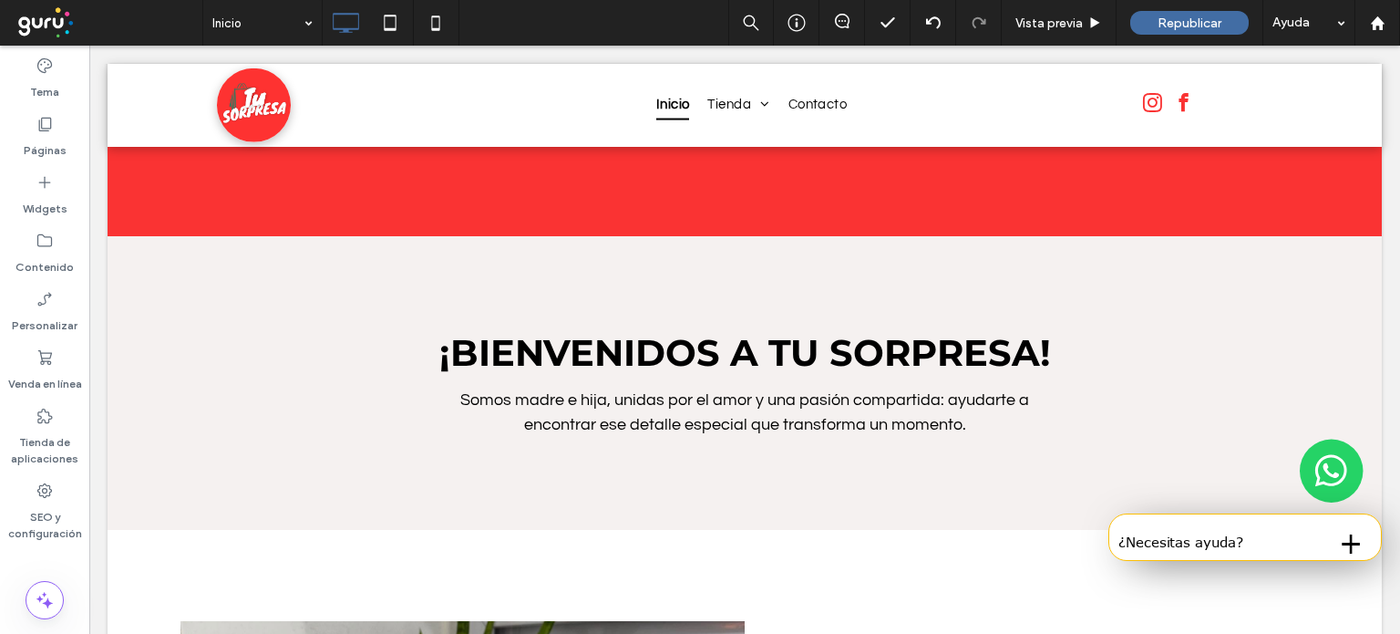
click at [1330, 551] on button "+" at bounding box center [1351, 540] width 42 height 36
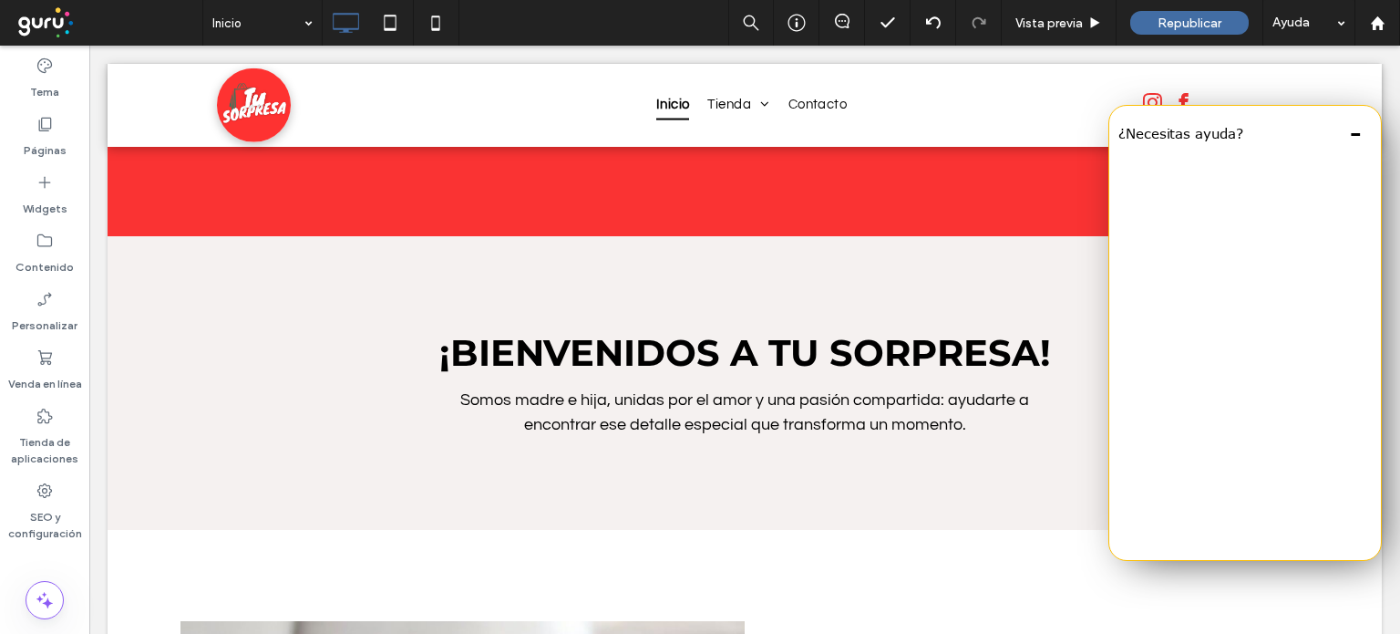
click at [1346, 129] on button "-" at bounding box center [1356, 132] width 32 height 36
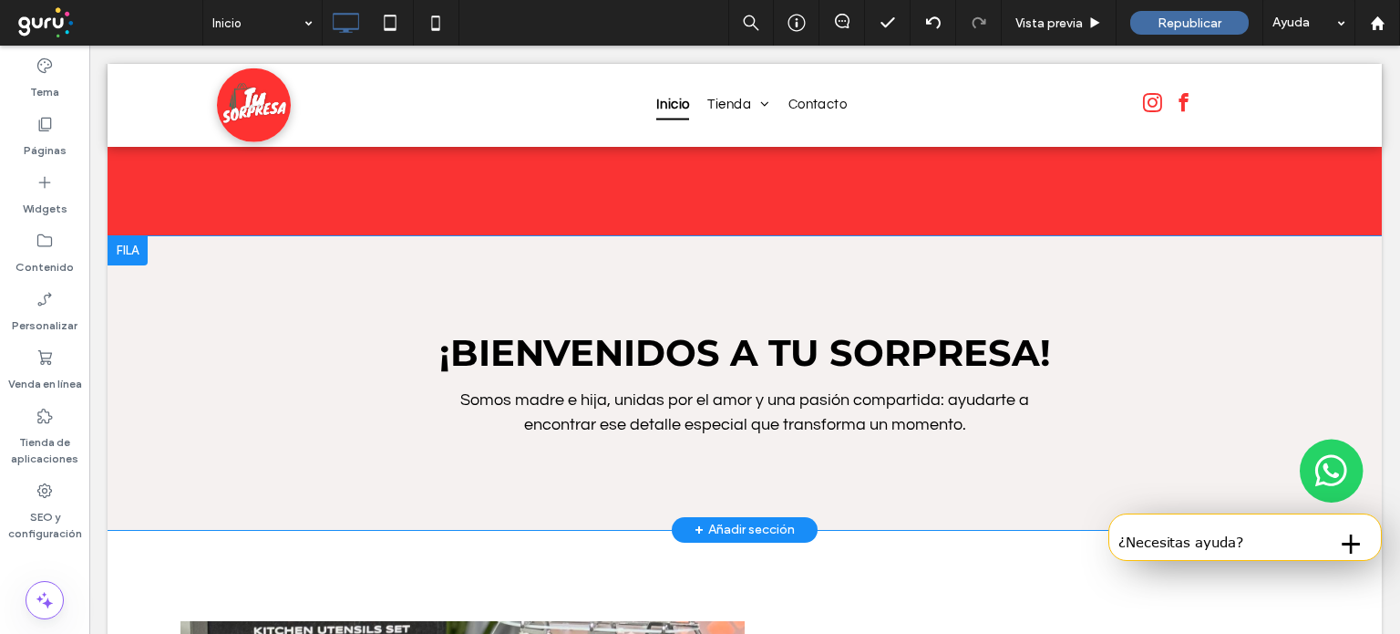
drag, startPoint x: 1400, startPoint y: 262, endPoint x: 874, endPoint y: 189, distance: 530.2
click at [874, 236] on div "¡Bienvenidos a TU SORPRESA! Somos madre e hija, unidas por el amor y una pasión…" at bounding box center [745, 383] width 1275 height 294
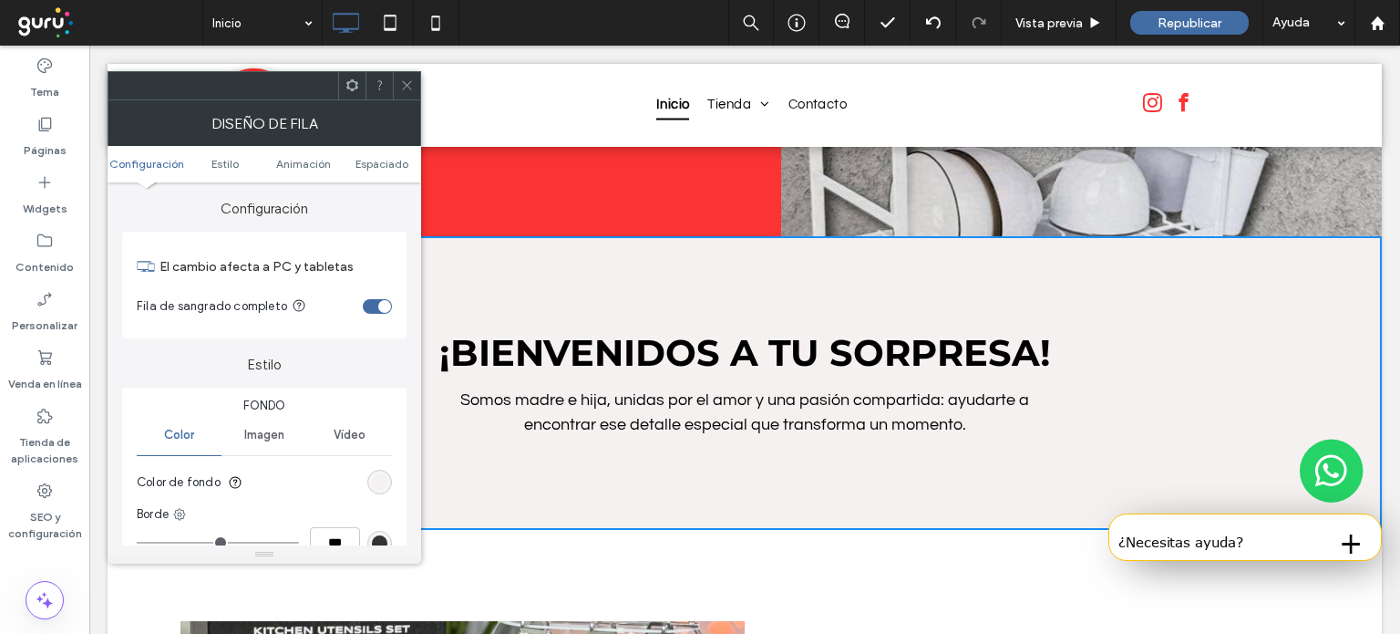
click at [408, 82] on icon at bounding box center [407, 85] width 14 height 14
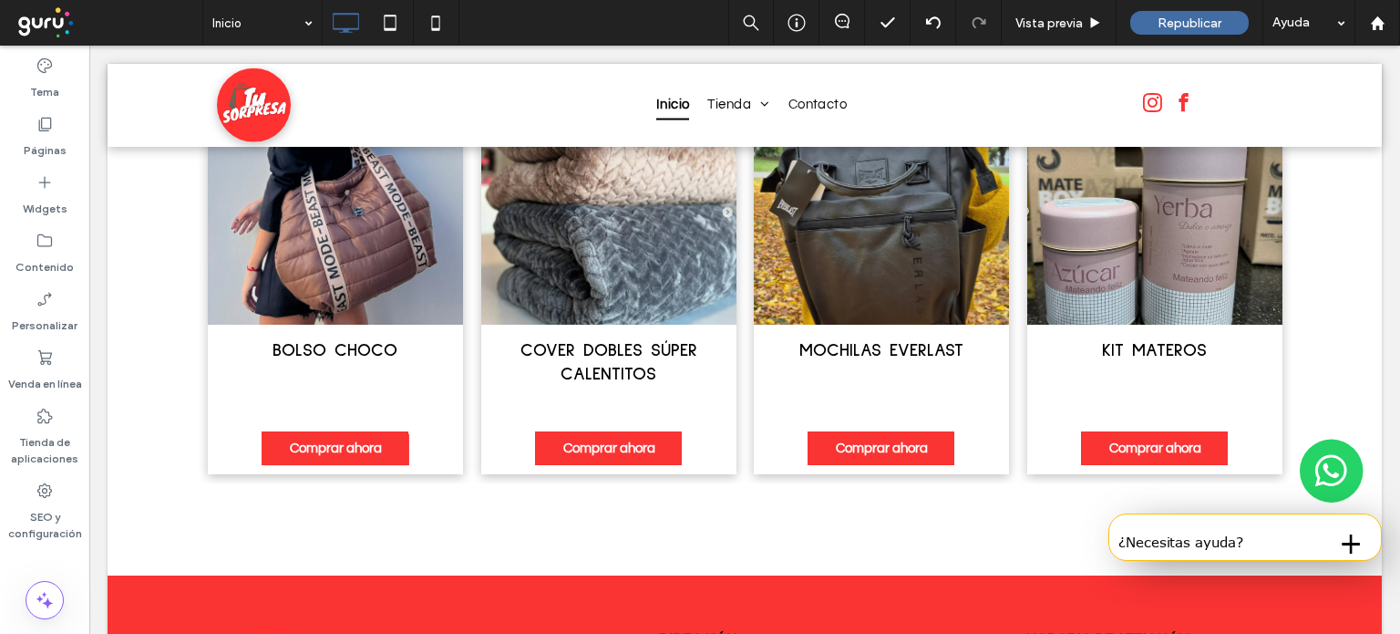
scroll to position [2666, 0]
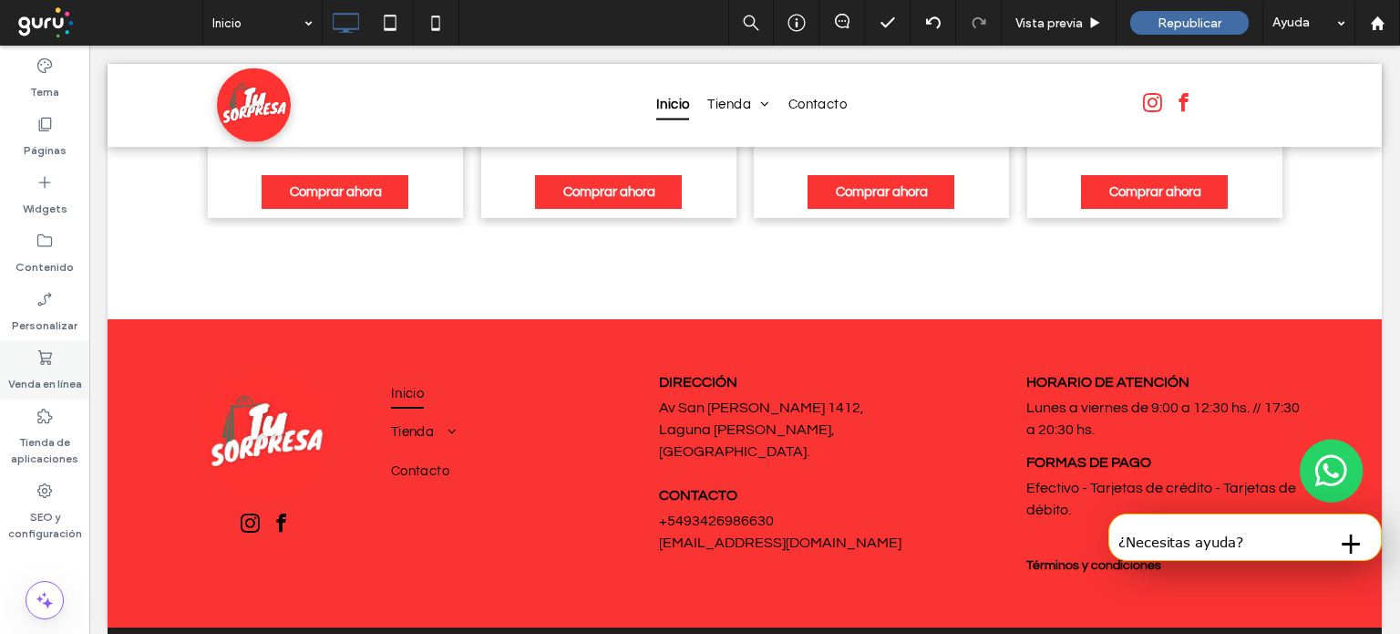
click at [55, 371] on label "Venda en línea" at bounding box center [45, 380] width 74 height 26
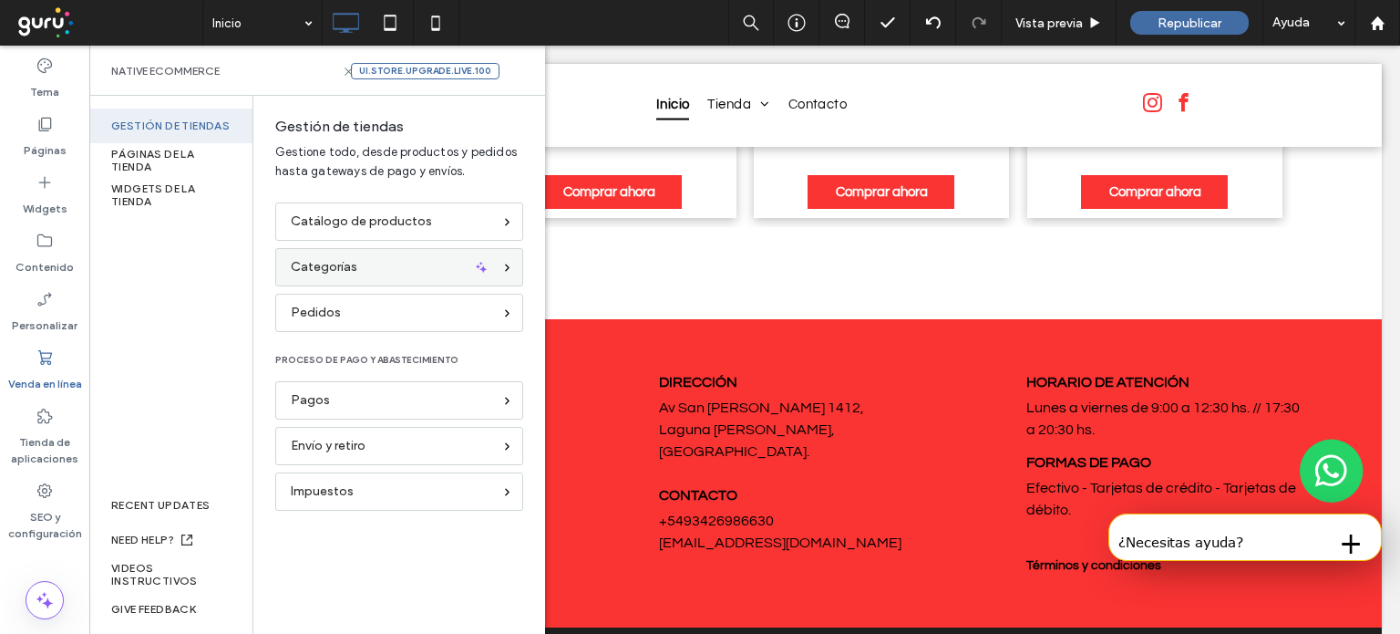
click at [508, 268] on icon at bounding box center [507, 268] width 12 height 12
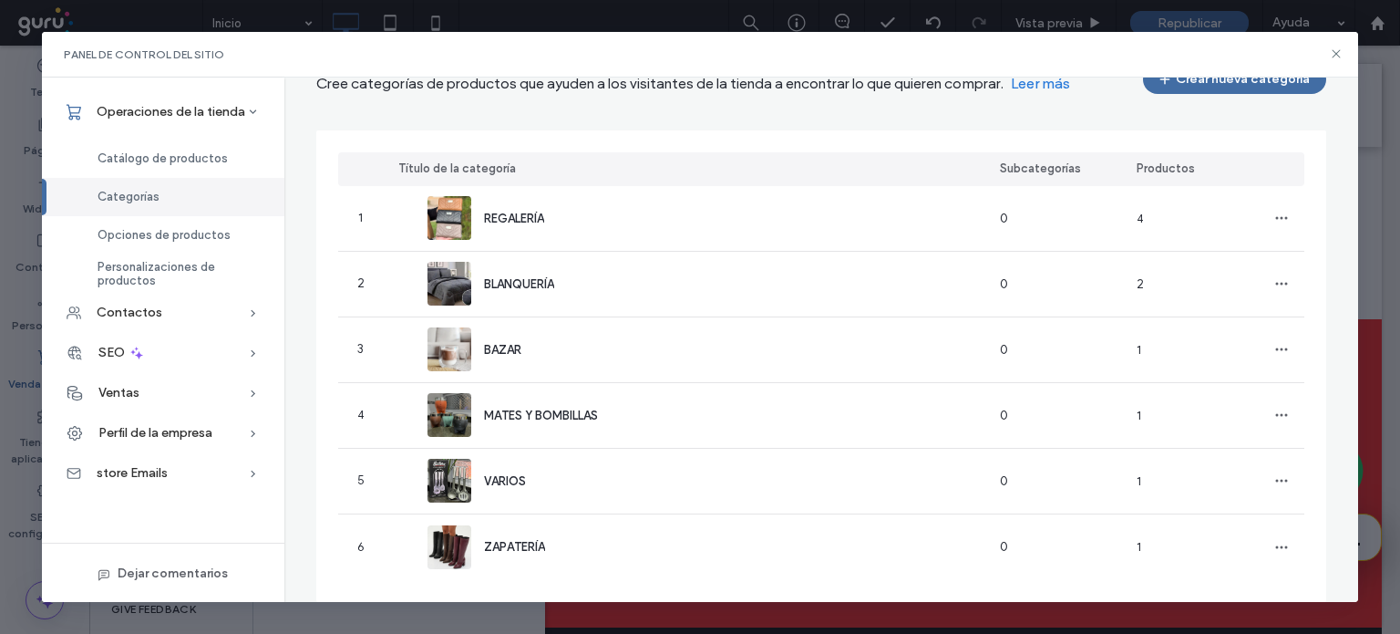
scroll to position [108, 0]
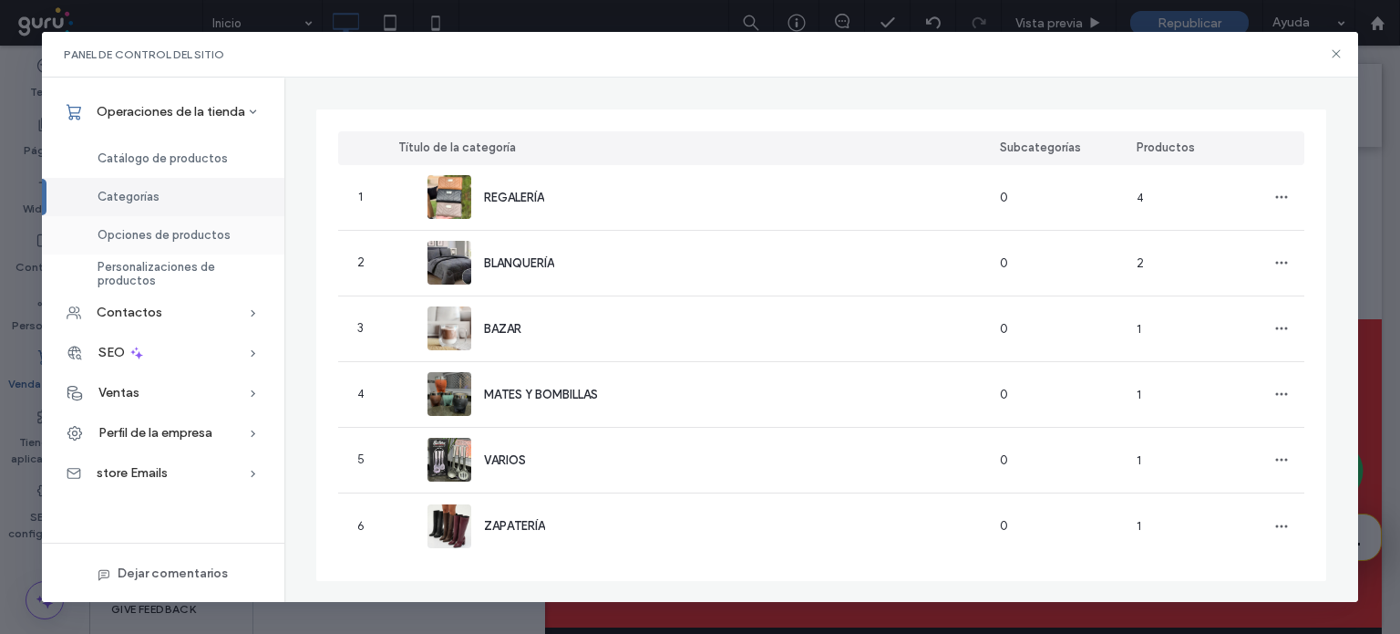
click at [138, 240] on span "Opciones de productos" at bounding box center [164, 235] width 133 height 14
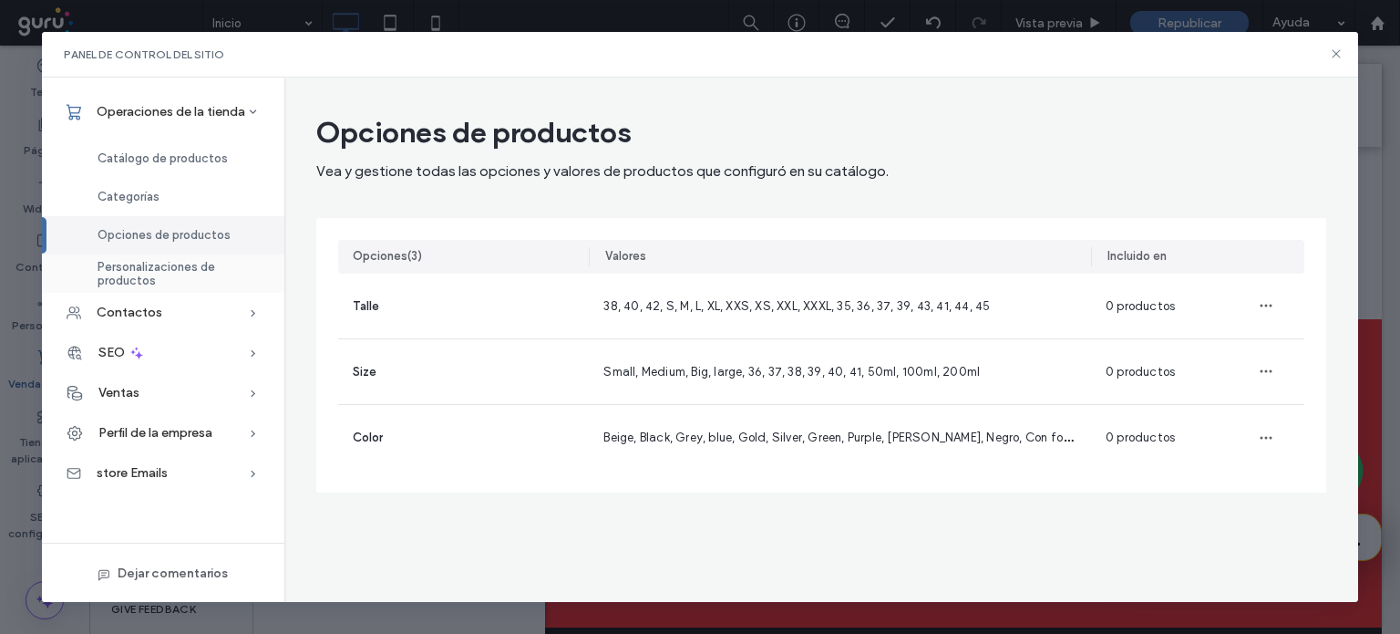
click at [165, 273] on span "Personalizaciones de productos" at bounding box center [180, 273] width 165 height 27
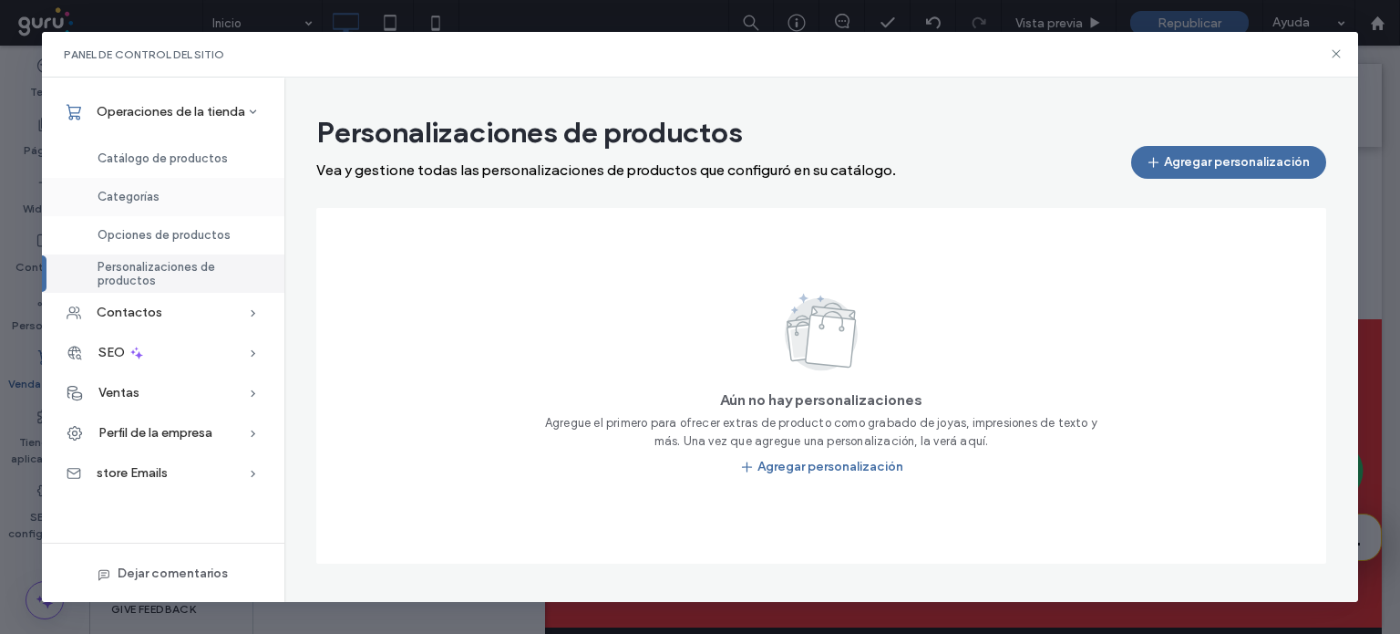
click at [155, 190] on span "Categorías" at bounding box center [129, 197] width 62 height 14
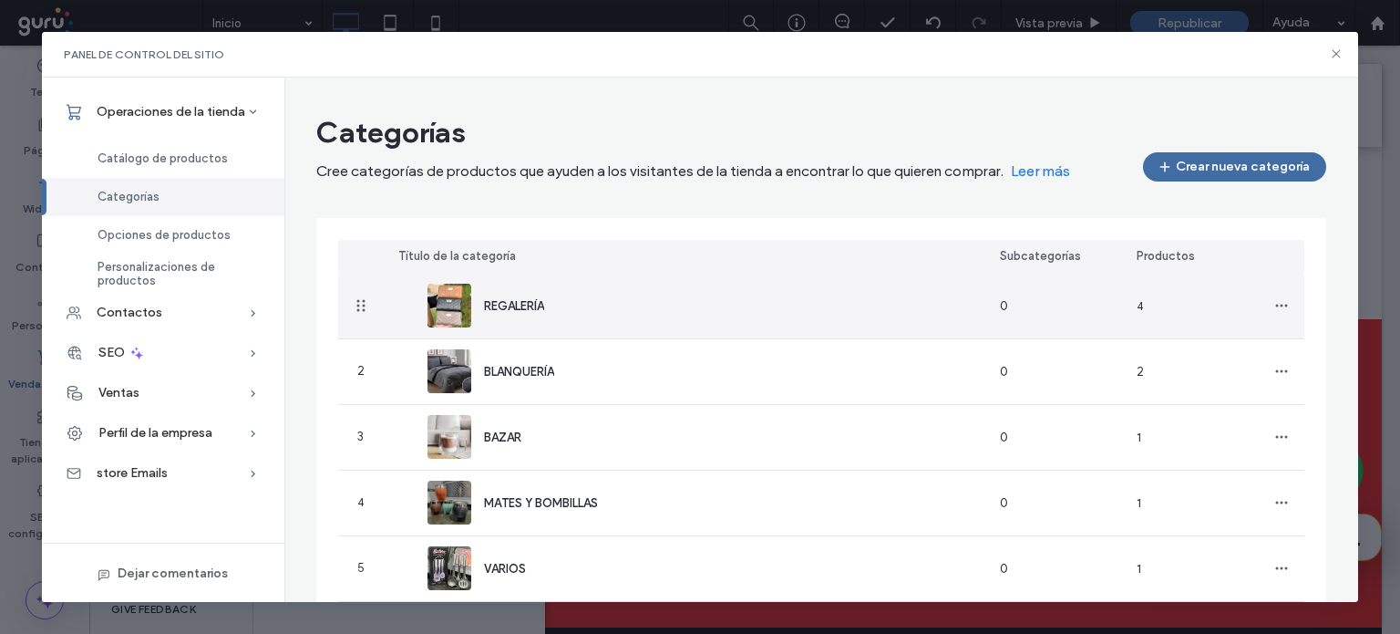
click at [449, 307] on img at bounding box center [450, 306] width 44 height 44
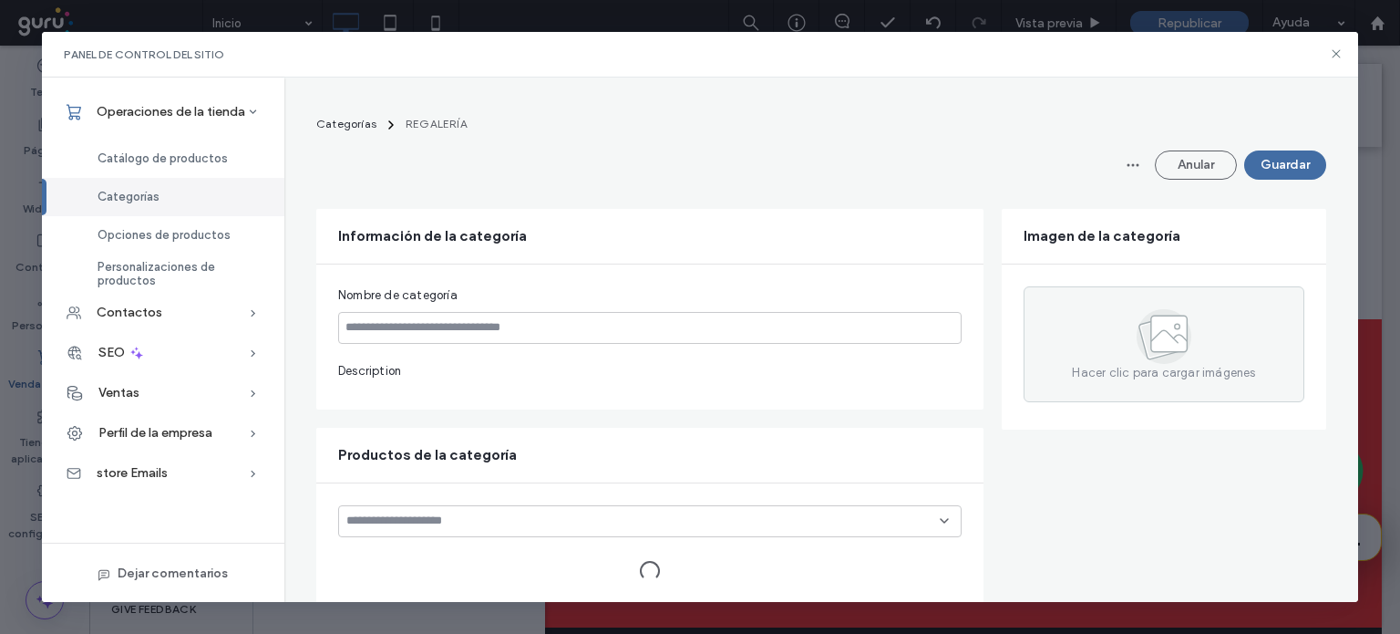
type input "*********"
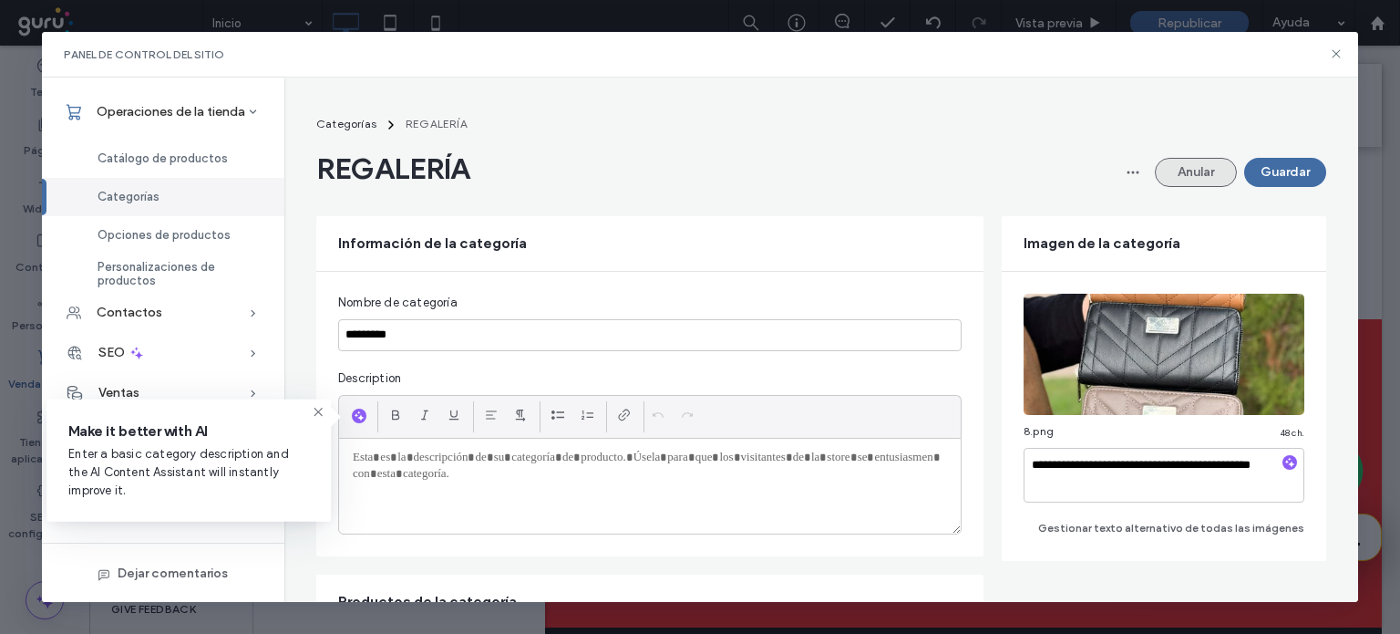
click at [1185, 177] on button "Anular" at bounding box center [1196, 172] width 82 height 29
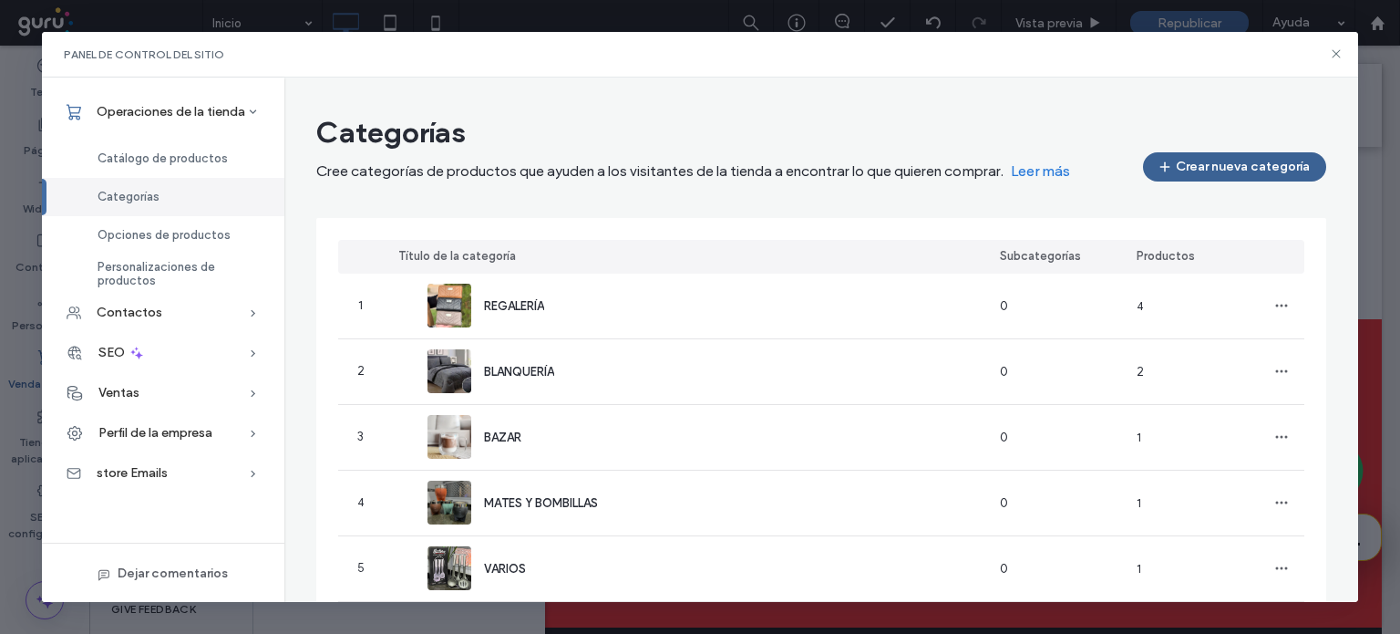
click at [1199, 165] on button "Crear nueva categoría" at bounding box center [1234, 166] width 183 height 29
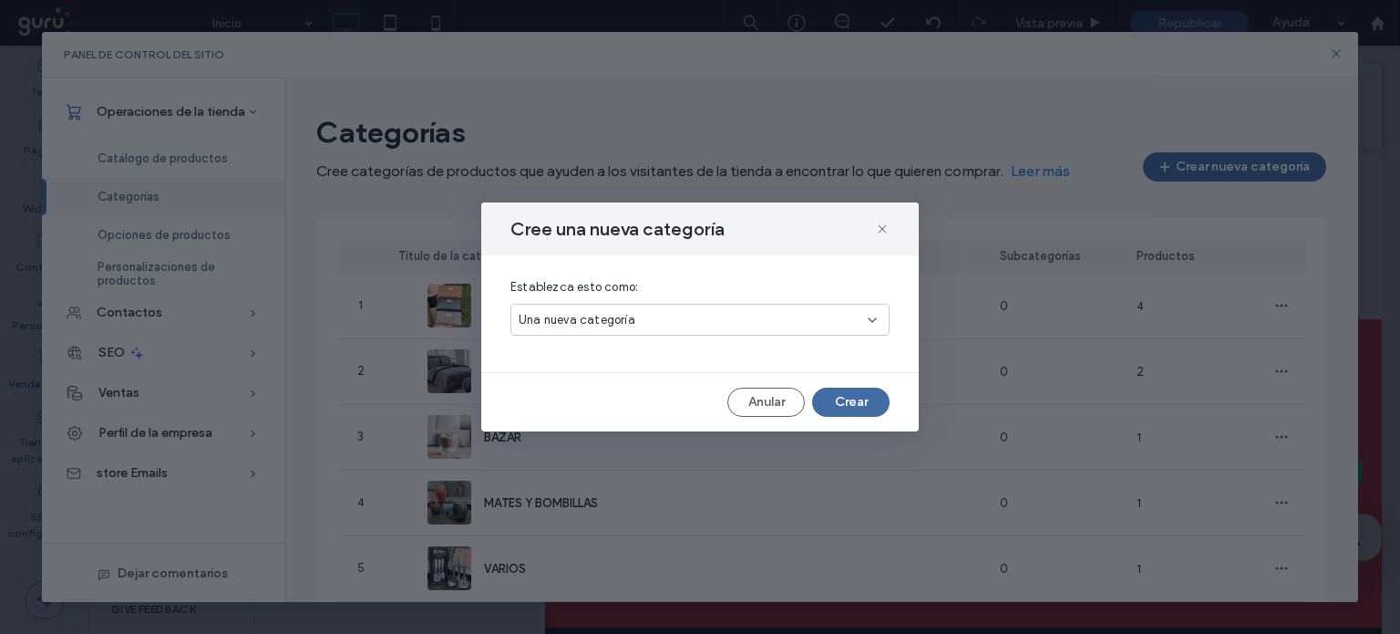
click at [847, 325] on div "Una nueva categoría" at bounding box center [693, 320] width 349 height 18
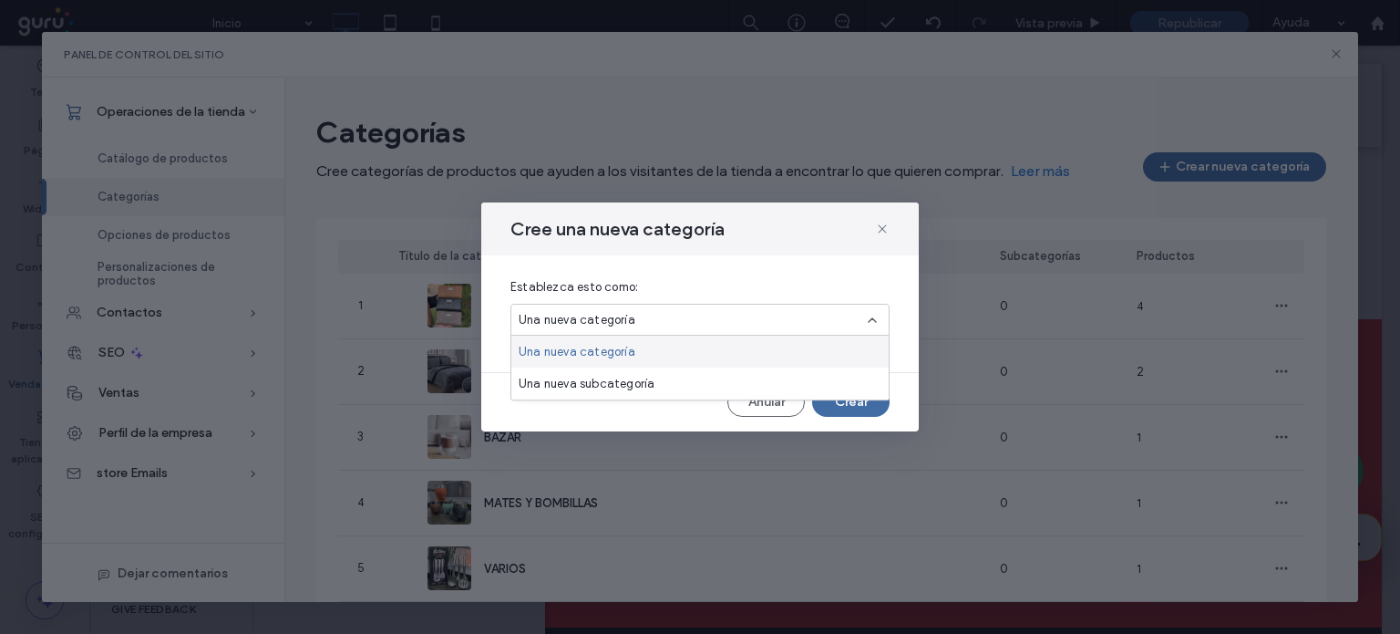
click at [882, 214] on div "Cree una nueva categoría" at bounding box center [700, 228] width 438 height 53
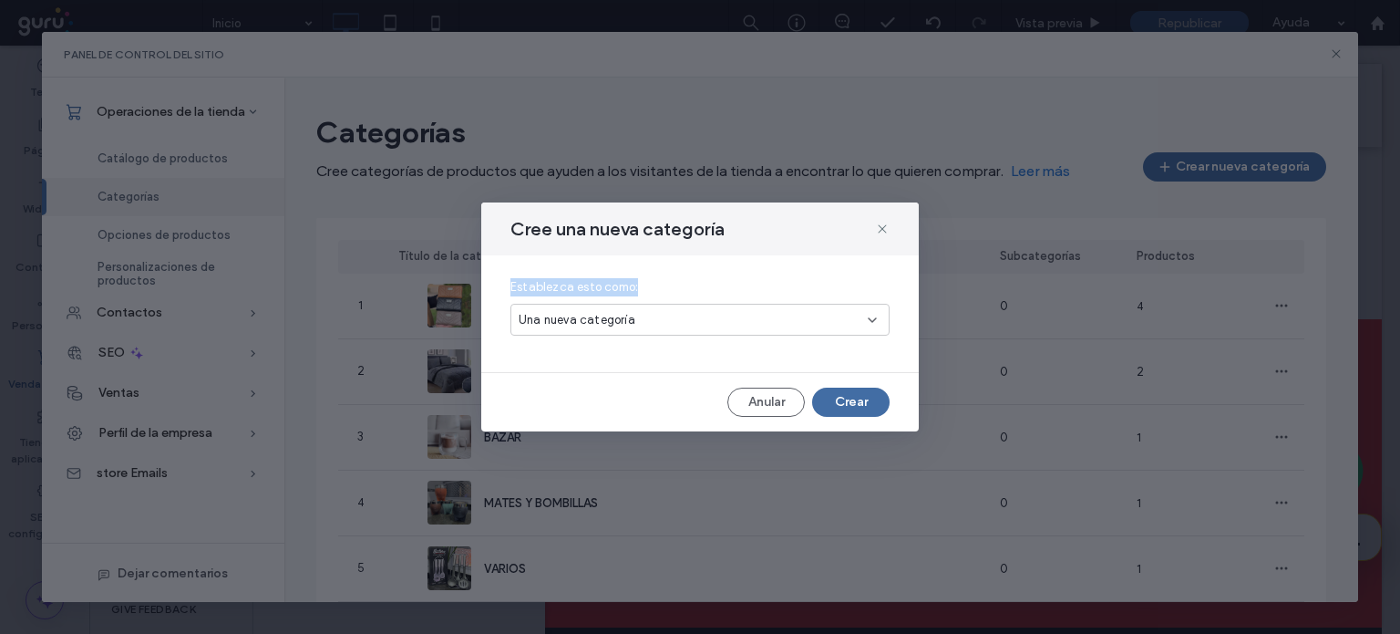
drag, startPoint x: 1348, startPoint y: 199, endPoint x: 1354, endPoint y: 274, distance: 75.9
click at [1354, 274] on div "Cree una nueva categoría Establezca esto como: Una nueva categoría Anular Crear" at bounding box center [700, 317] width 1400 height 634
click at [883, 232] on icon at bounding box center [882, 229] width 15 height 15
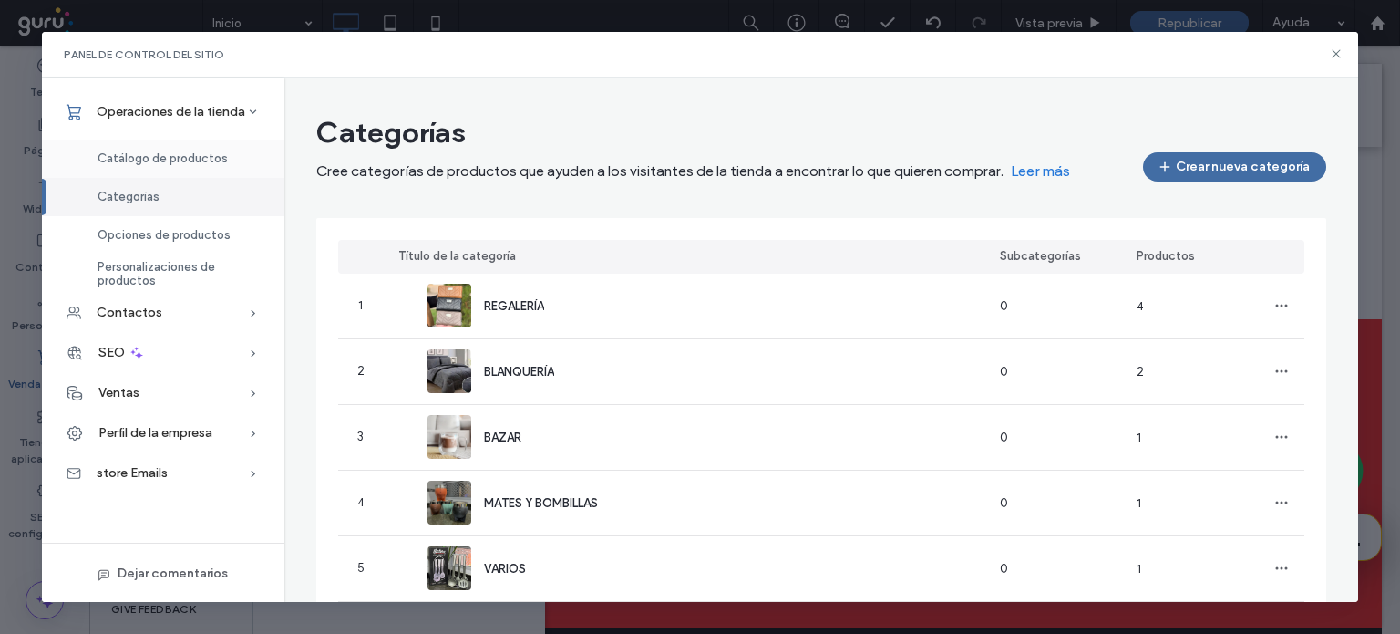
click at [164, 174] on div "Catálogo de productos" at bounding box center [163, 158] width 243 height 38
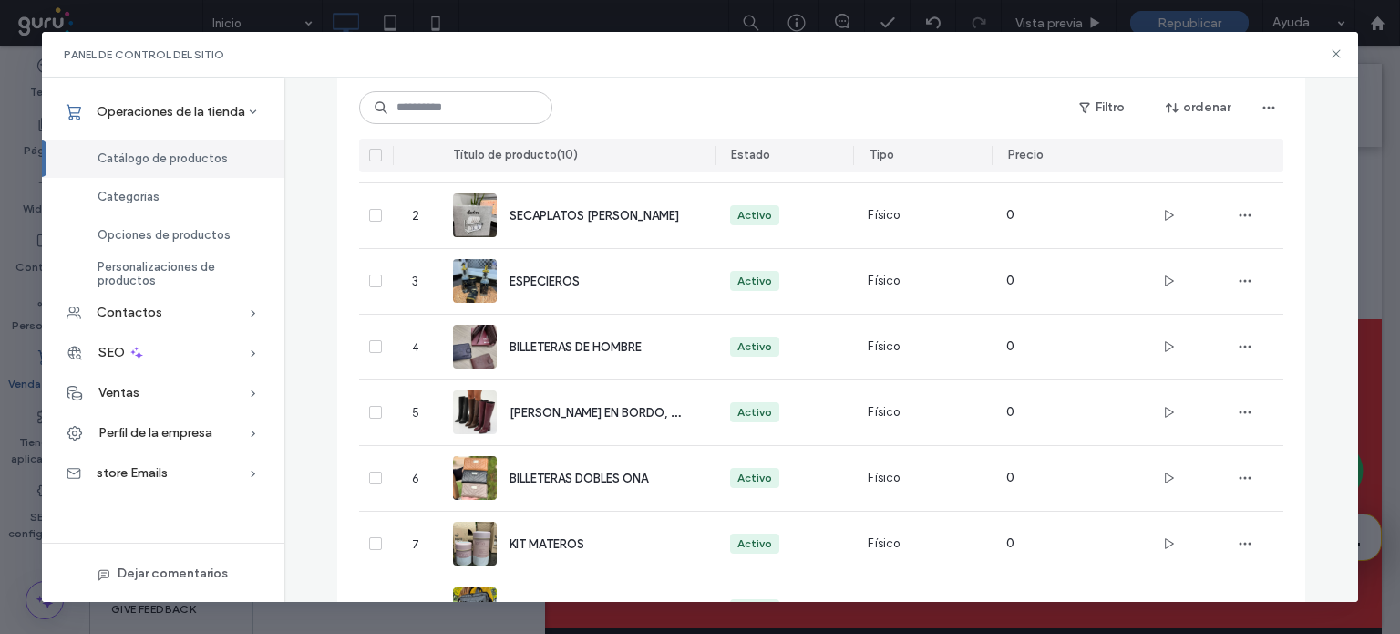
scroll to position [36, 0]
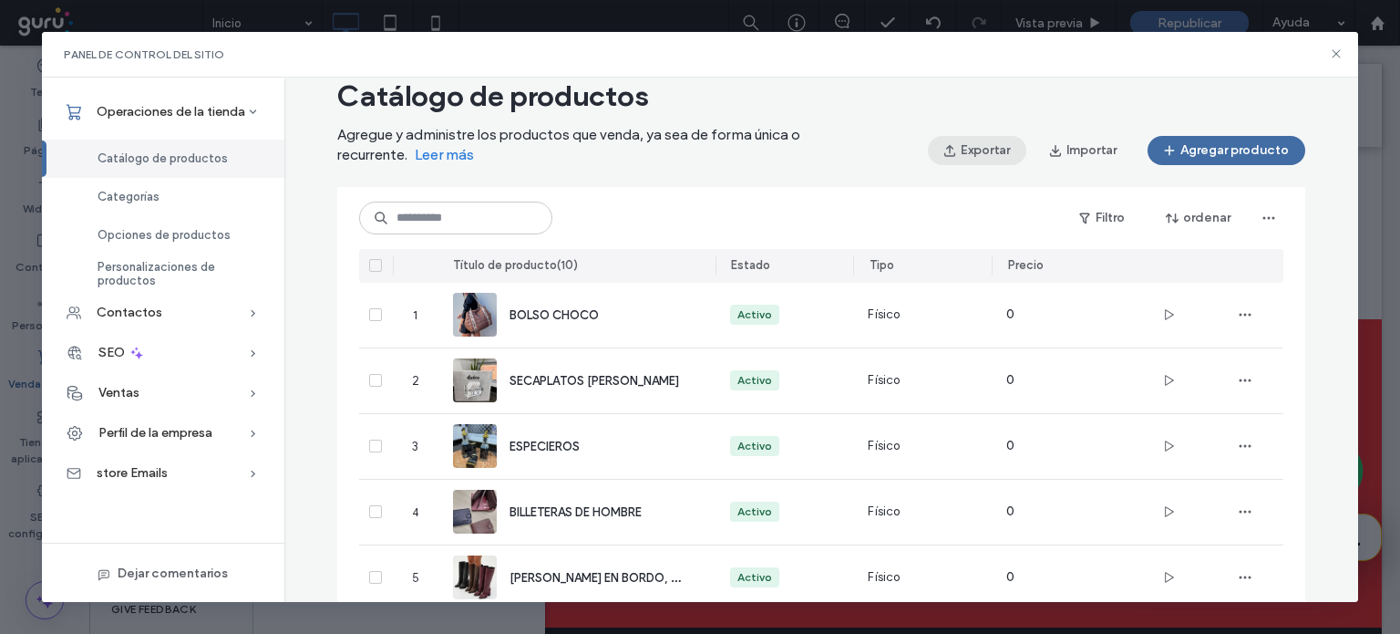
click at [979, 150] on button "Exportar" at bounding box center [977, 150] width 98 height 29
click at [1060, 149] on span "button" at bounding box center [1057, 150] width 18 height 27
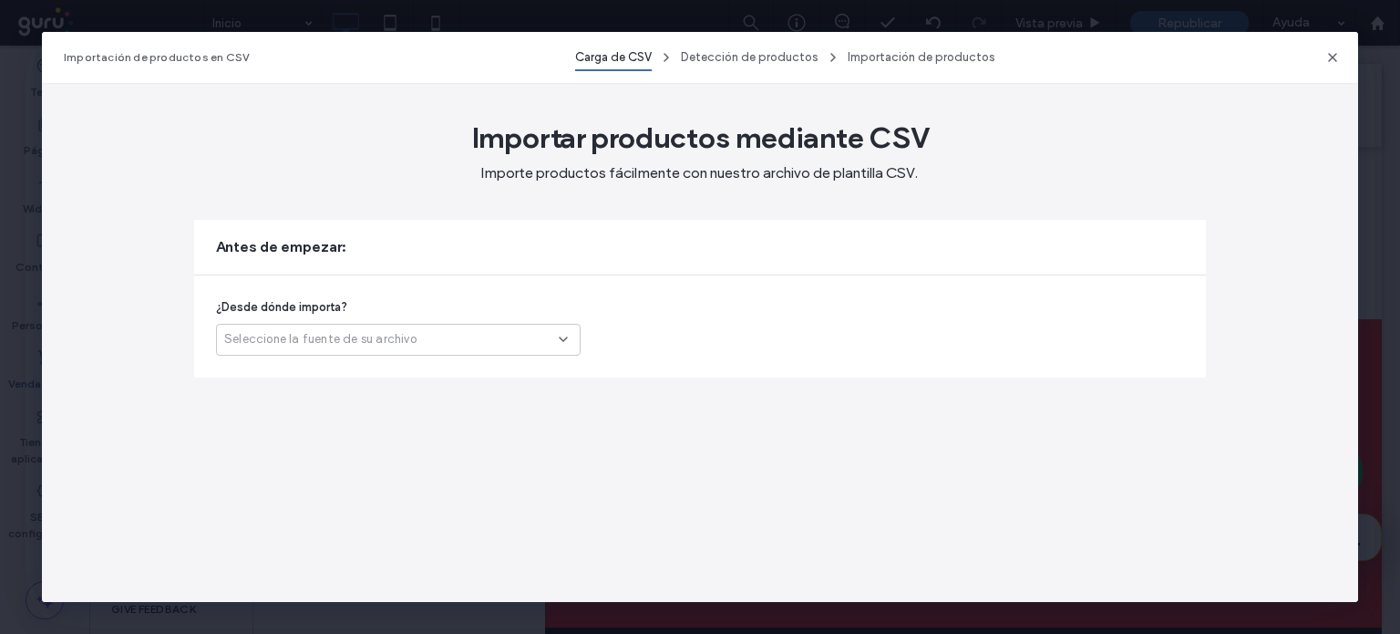
click at [485, 338] on div "Seleccione la fuente de su archivo" at bounding box center [391, 339] width 335 height 18
click at [1331, 62] on icon "button" at bounding box center [1333, 57] width 15 height 15
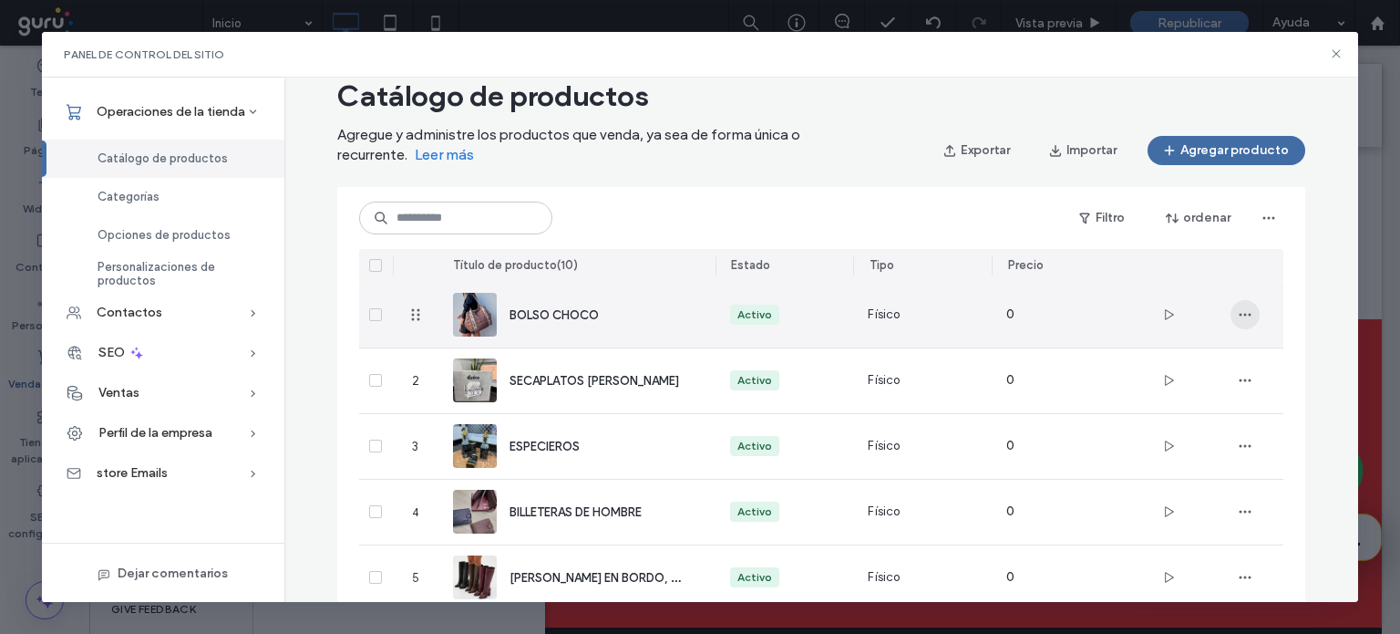
click at [1244, 315] on use "button" at bounding box center [1245, 315] width 12 height 3
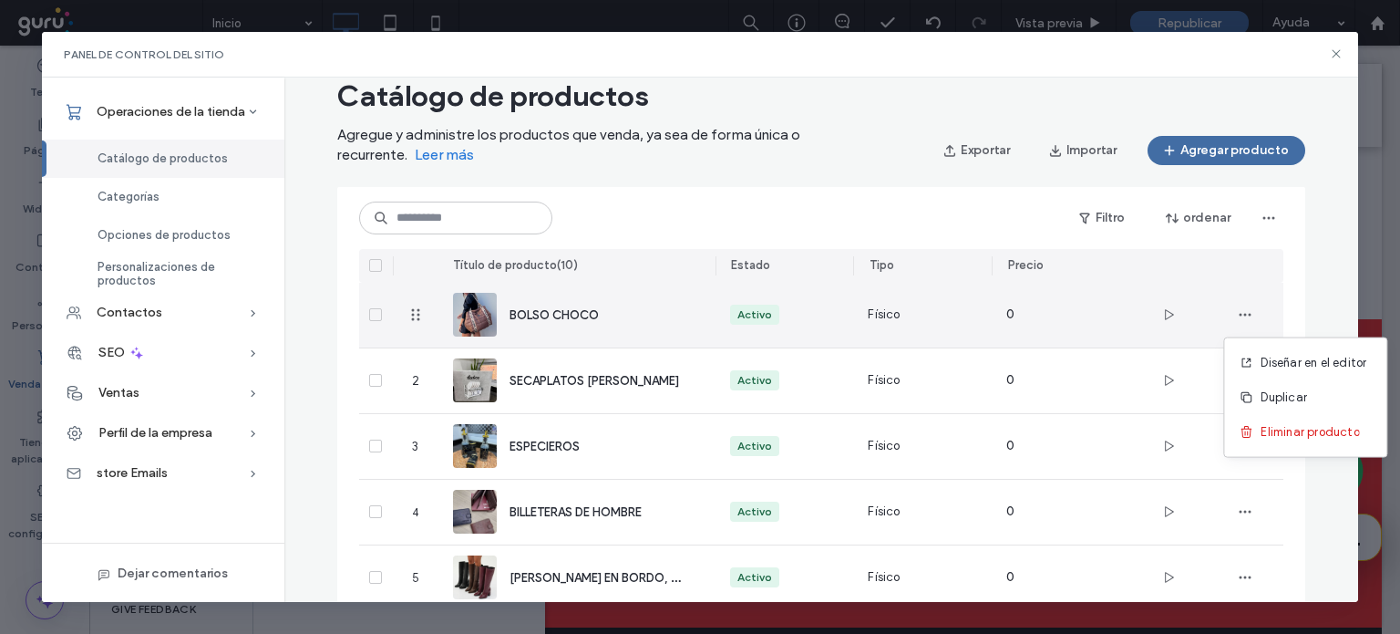
click at [568, 310] on span "BOLSO CHOCO" at bounding box center [554, 315] width 89 height 14
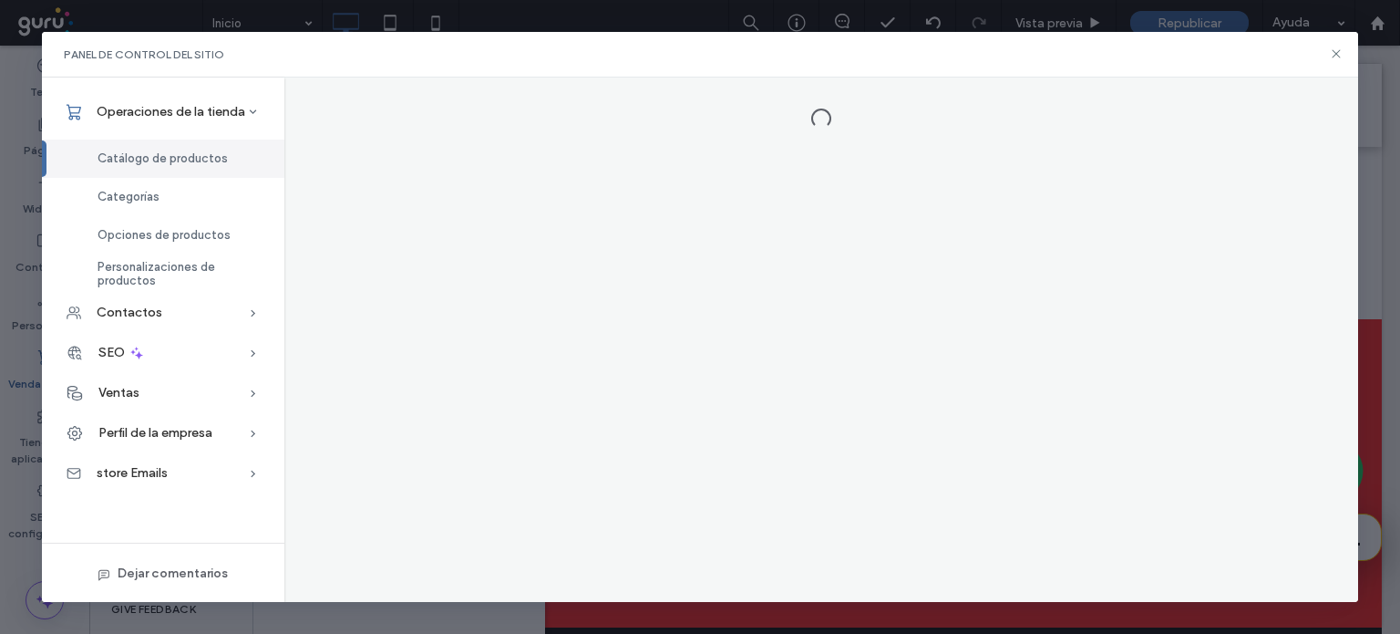
scroll to position [0, 0]
click at [568, 310] on div at bounding box center [821, 339] width 1074 height 525
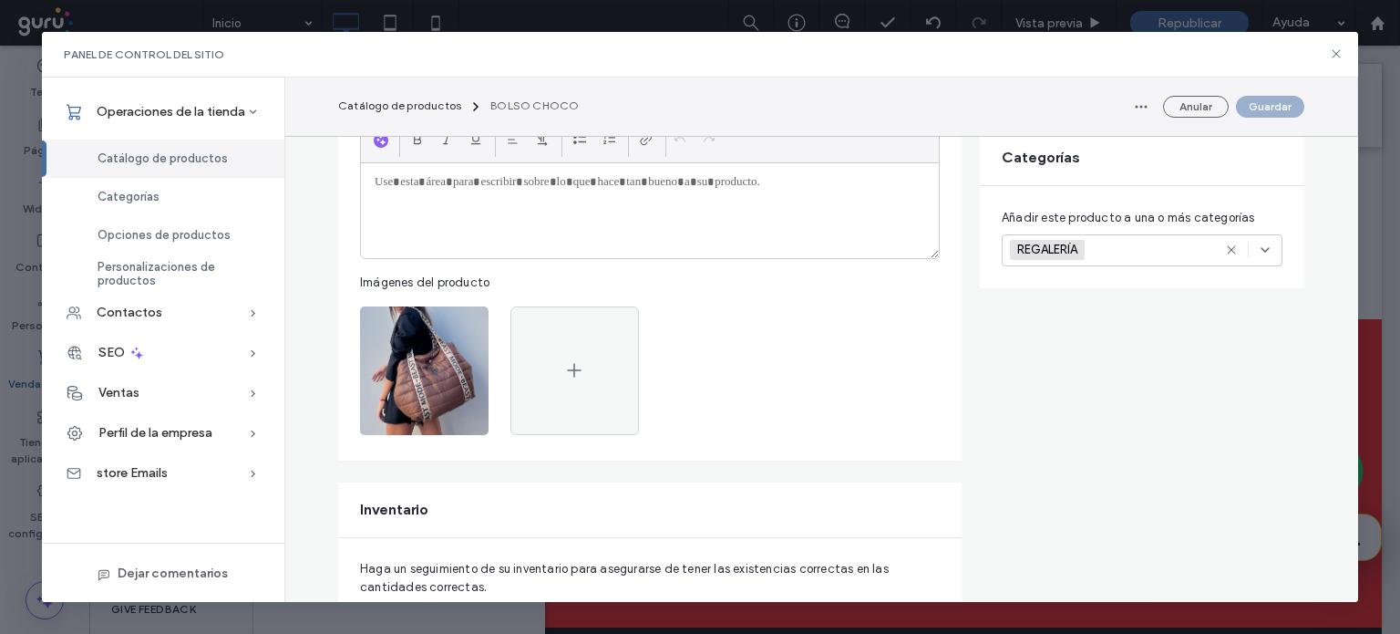
scroll to position [346, 0]
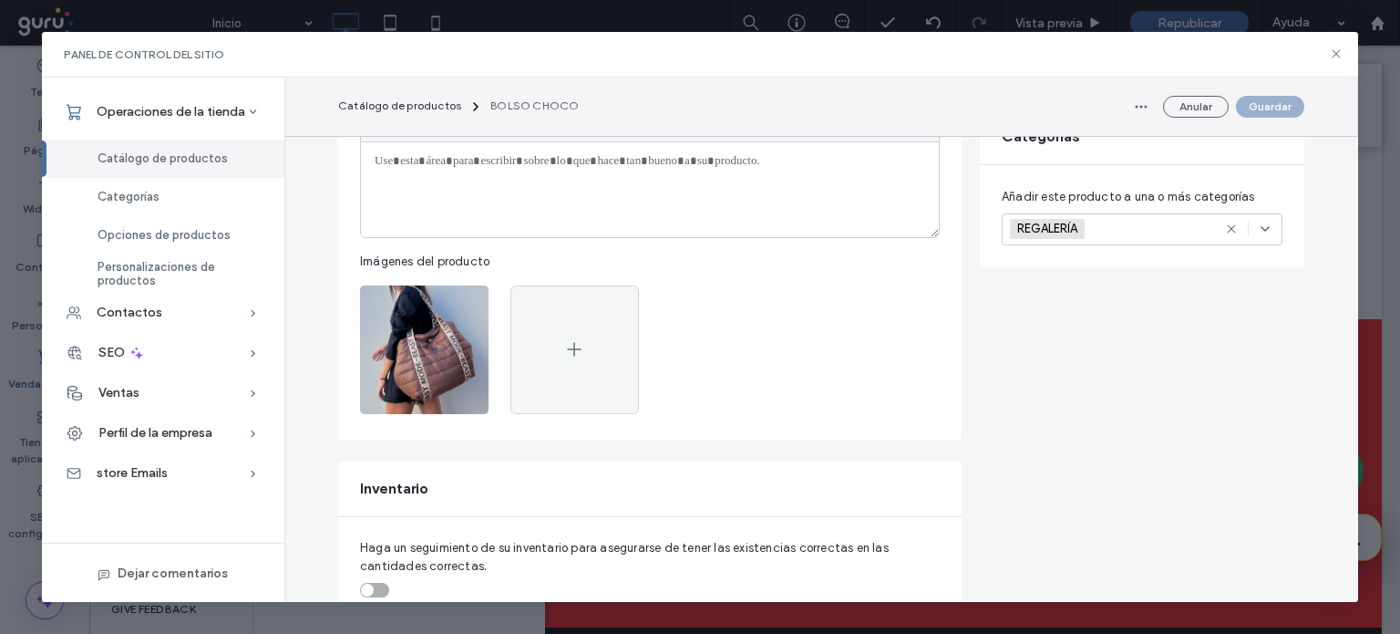
click at [788, 170] on div at bounding box center [650, 189] width 578 height 95
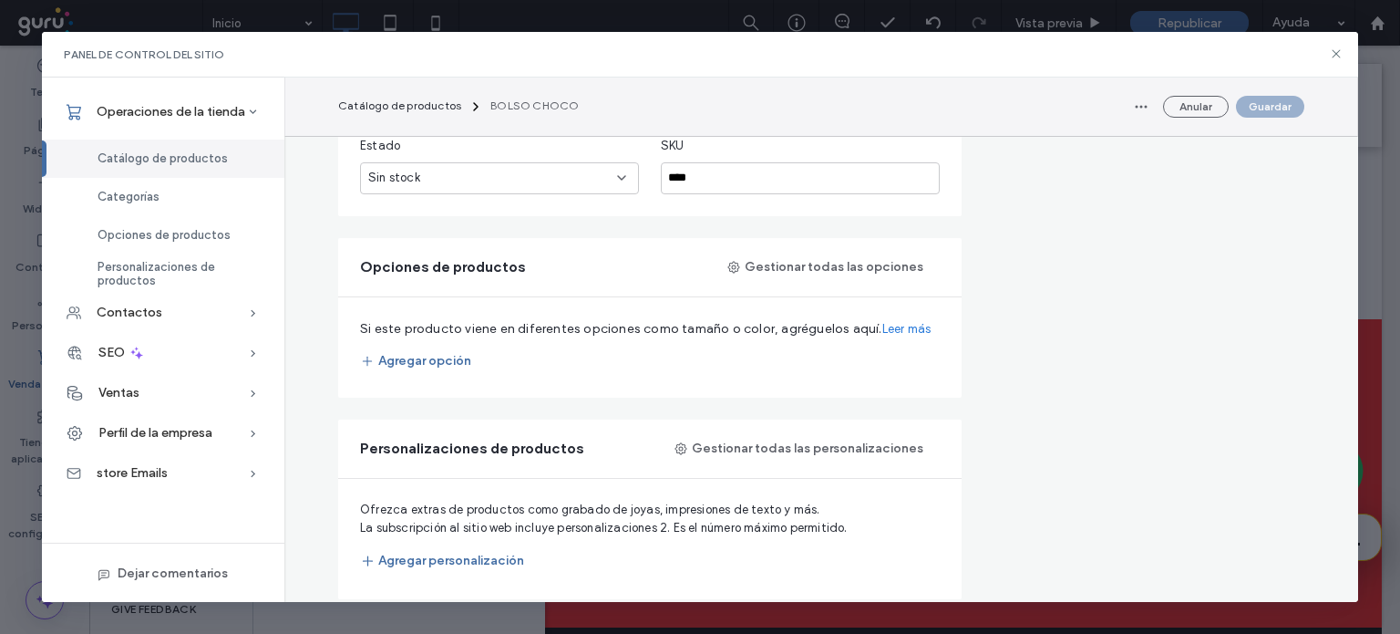
scroll to position [839, 0]
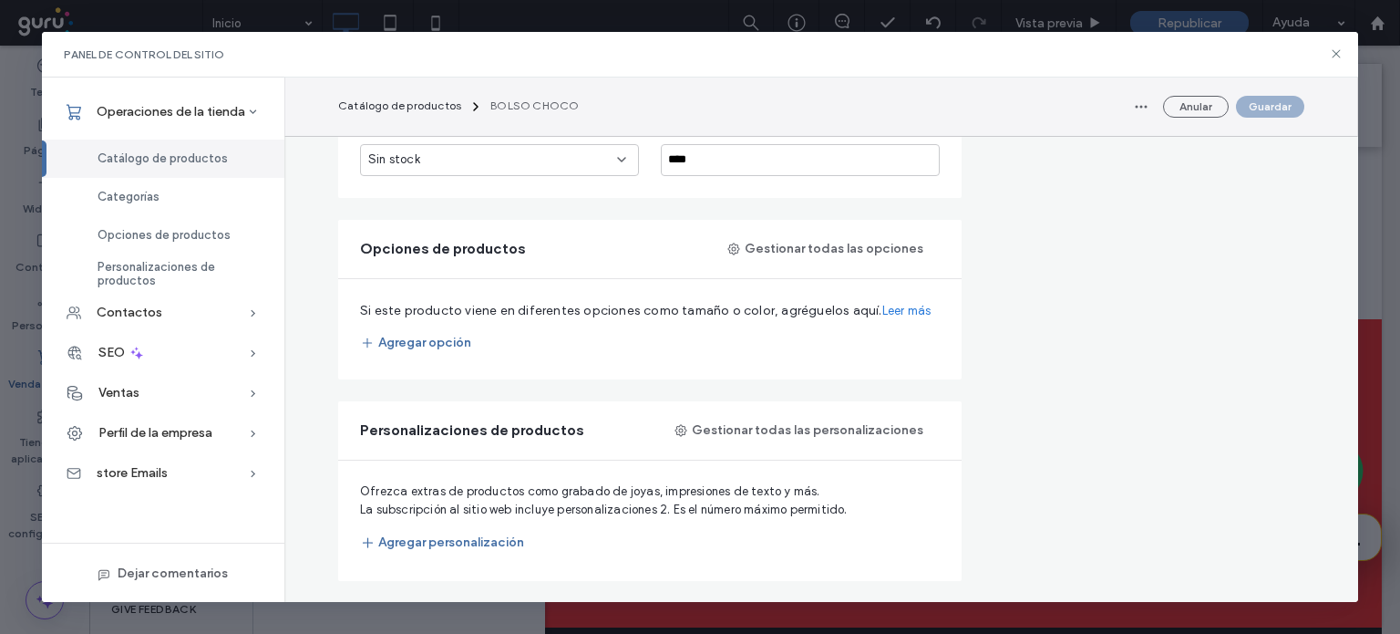
click at [437, 356] on div "Si este producto viene en diferentes opciones como tamaño o color, agréguelos a…" at bounding box center [650, 329] width 624 height 100
click at [437, 344] on button "Agregar opción" at bounding box center [415, 342] width 111 height 29
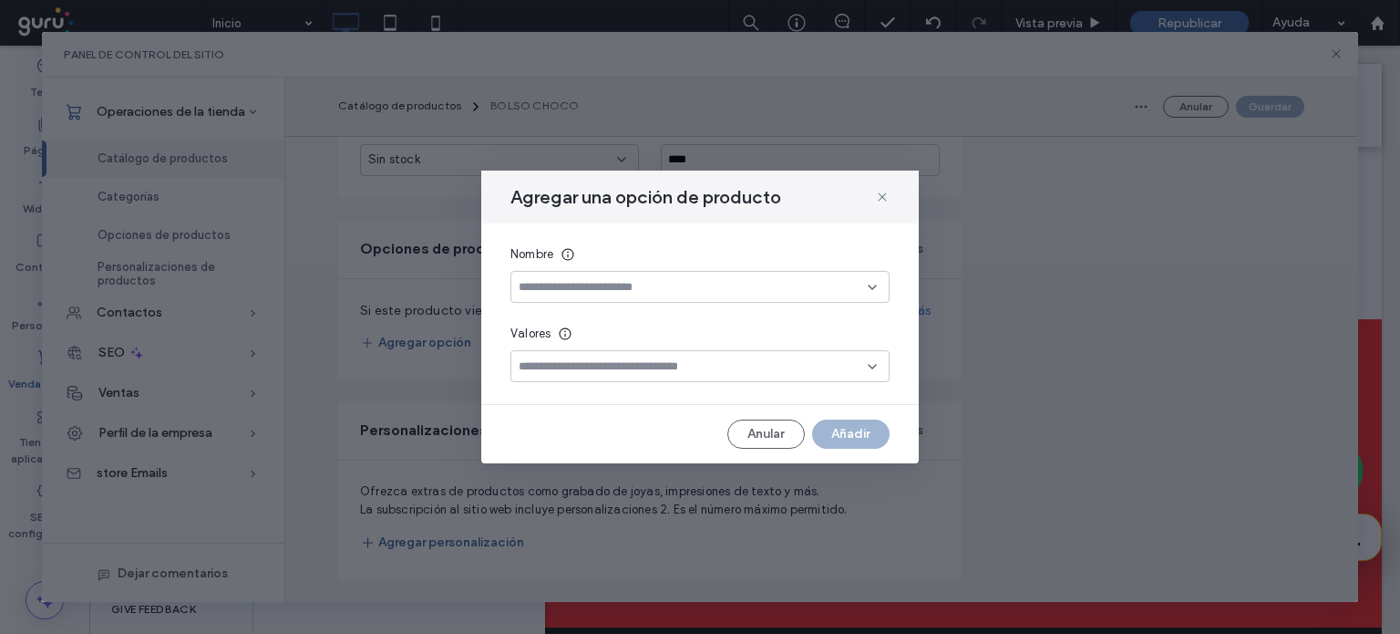
click at [587, 290] on input at bounding box center [693, 287] width 349 height 15
click at [578, 379] on div "Color" at bounding box center [699, 383] width 377 height 32
click at [587, 367] on input at bounding box center [693, 366] width 349 height 15
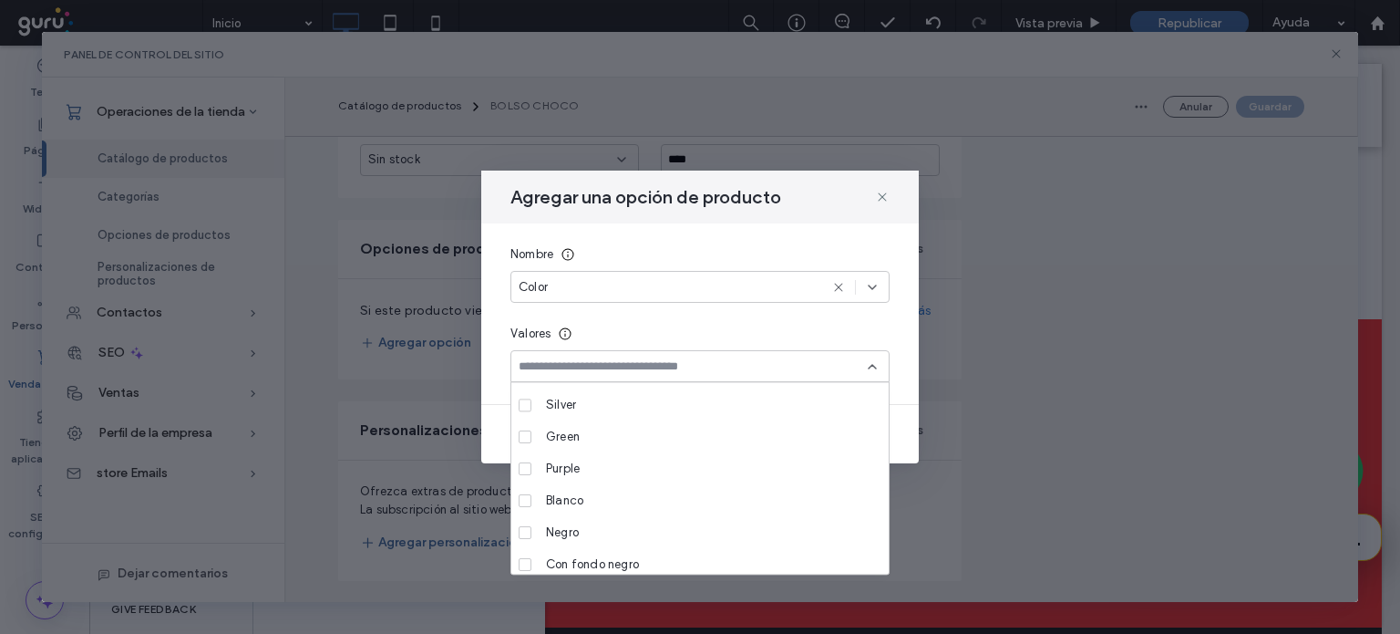
scroll to position [200, 0]
click at [583, 465] on div "Blanco" at bounding box center [707, 454] width 336 height 32
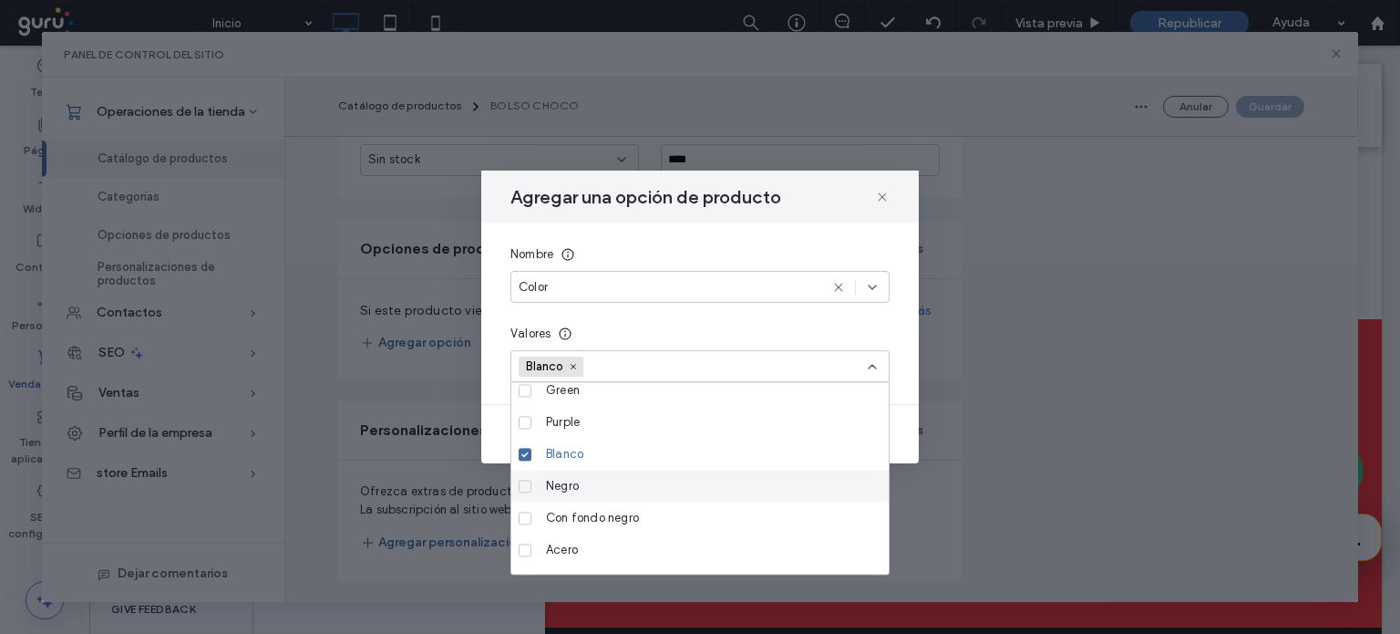
click at [573, 494] on span "Negro" at bounding box center [562, 486] width 33 height 18
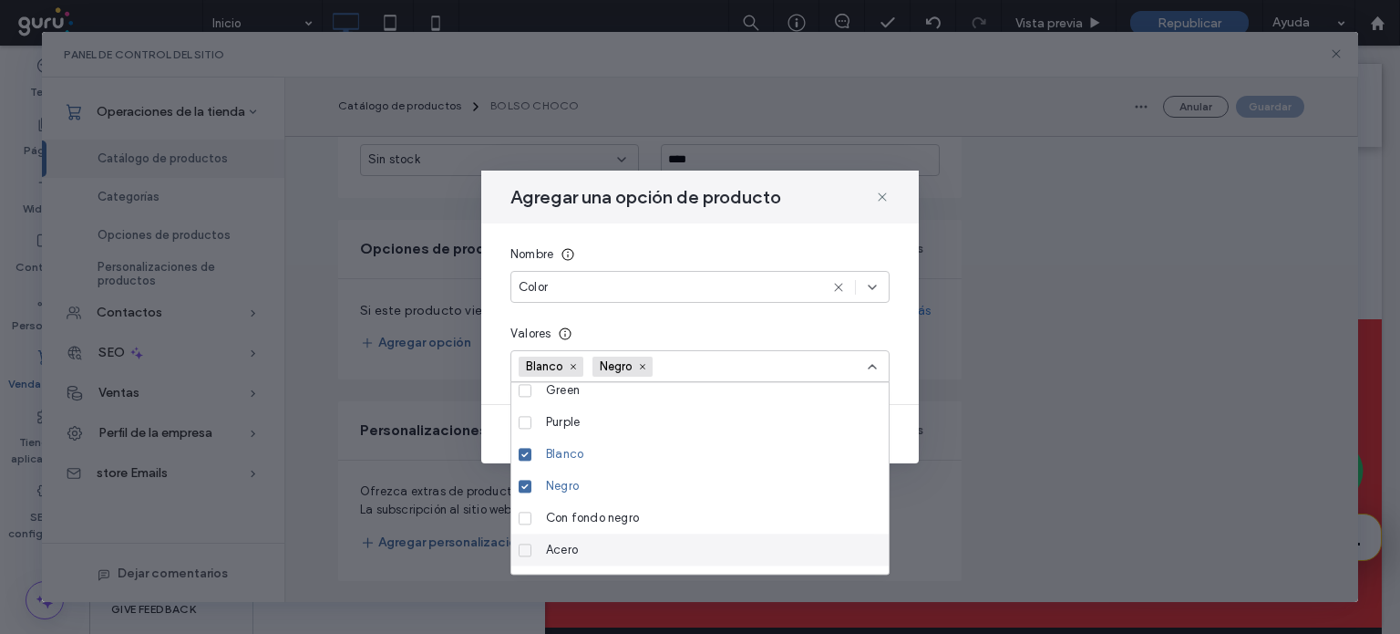
click at [573, 542] on span "Acero" at bounding box center [562, 550] width 32 height 18
click at [872, 367] on icon at bounding box center [872, 366] width 15 height 15
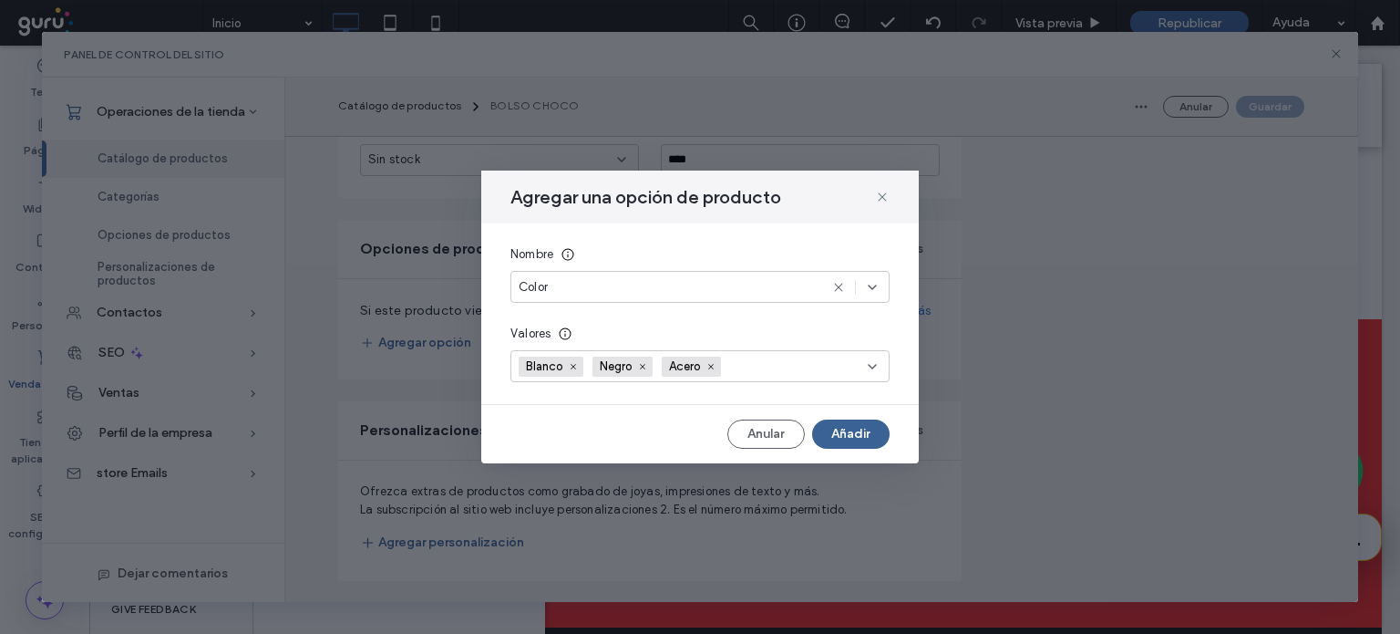
click at [864, 432] on button "Añadir" at bounding box center [850, 433] width 77 height 29
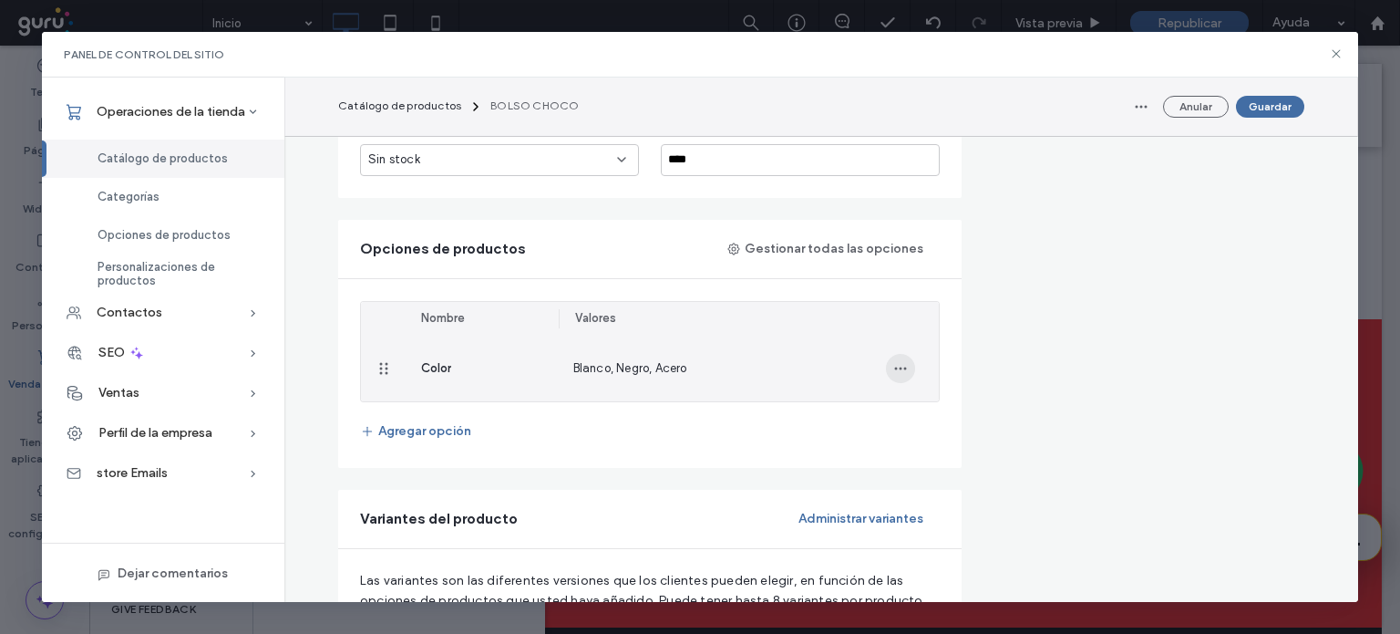
click at [887, 374] on span "button" at bounding box center [900, 368] width 29 height 29
click at [903, 414] on icon at bounding box center [902, 414] width 15 height 15
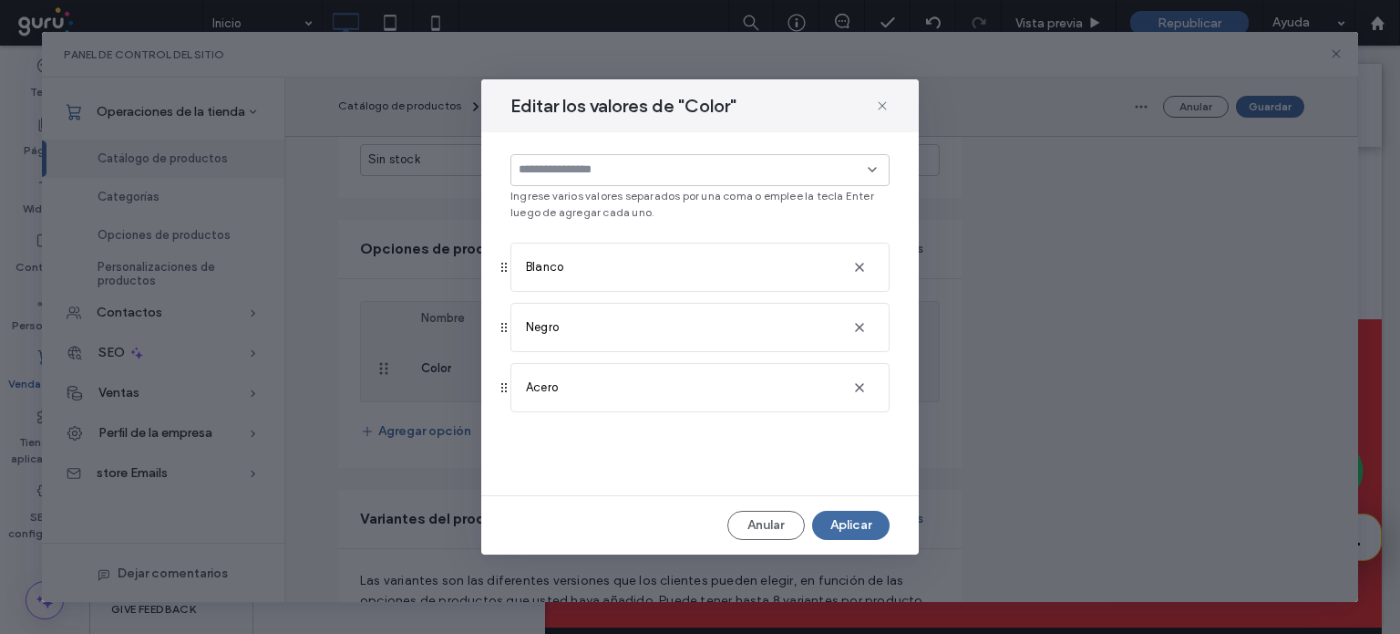
click at [736, 177] on input at bounding box center [693, 169] width 349 height 15
click at [712, 208] on div "Beige" at bounding box center [707, 202] width 336 height 32
click at [873, 173] on icon at bounding box center [872, 169] width 15 height 15
click at [502, 269] on use at bounding box center [503, 267] width 5 height 9
click at [502, 270] on use at bounding box center [503, 267] width 5 height 9
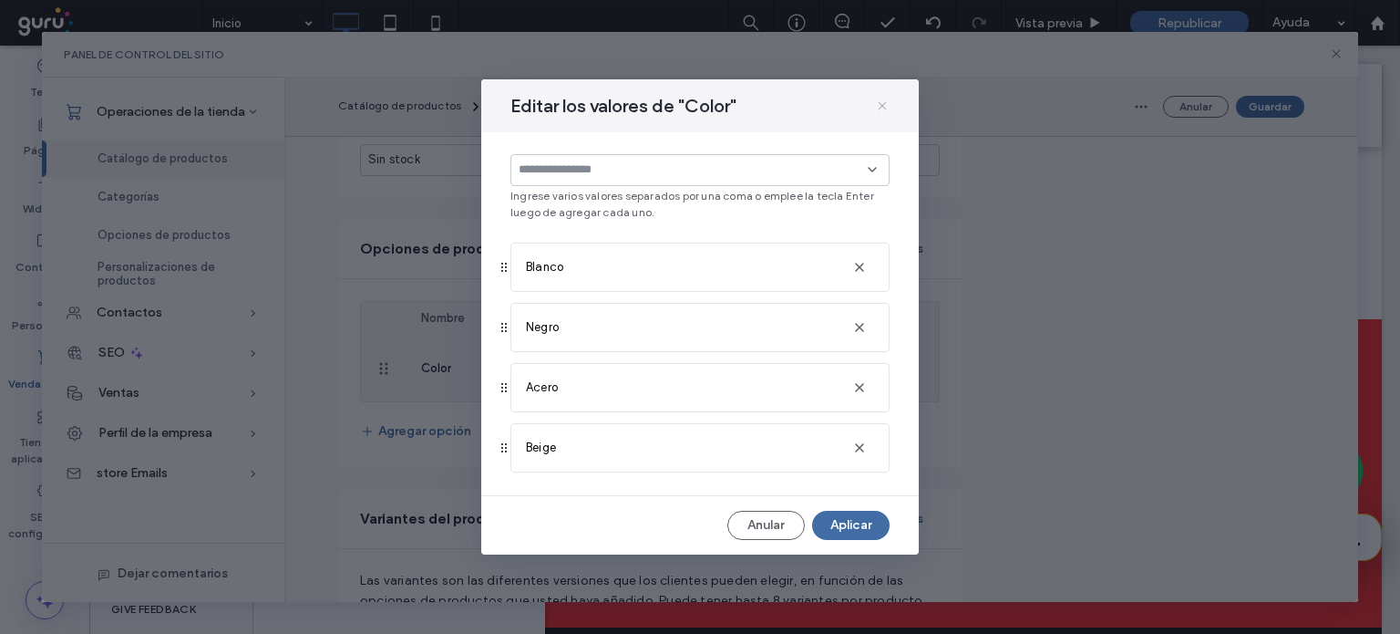
click at [889, 107] on icon at bounding box center [882, 105] width 15 height 15
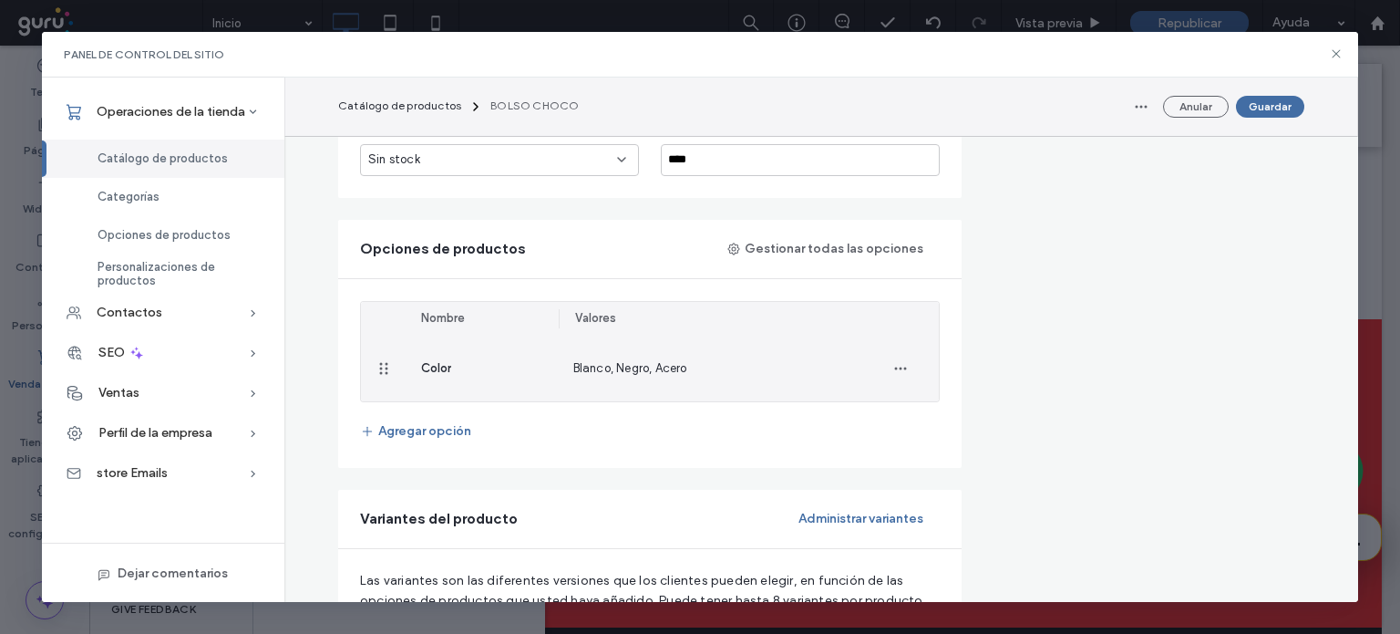
click at [594, 365] on span "Blanco, Negro, Acero" at bounding box center [630, 368] width 114 height 14
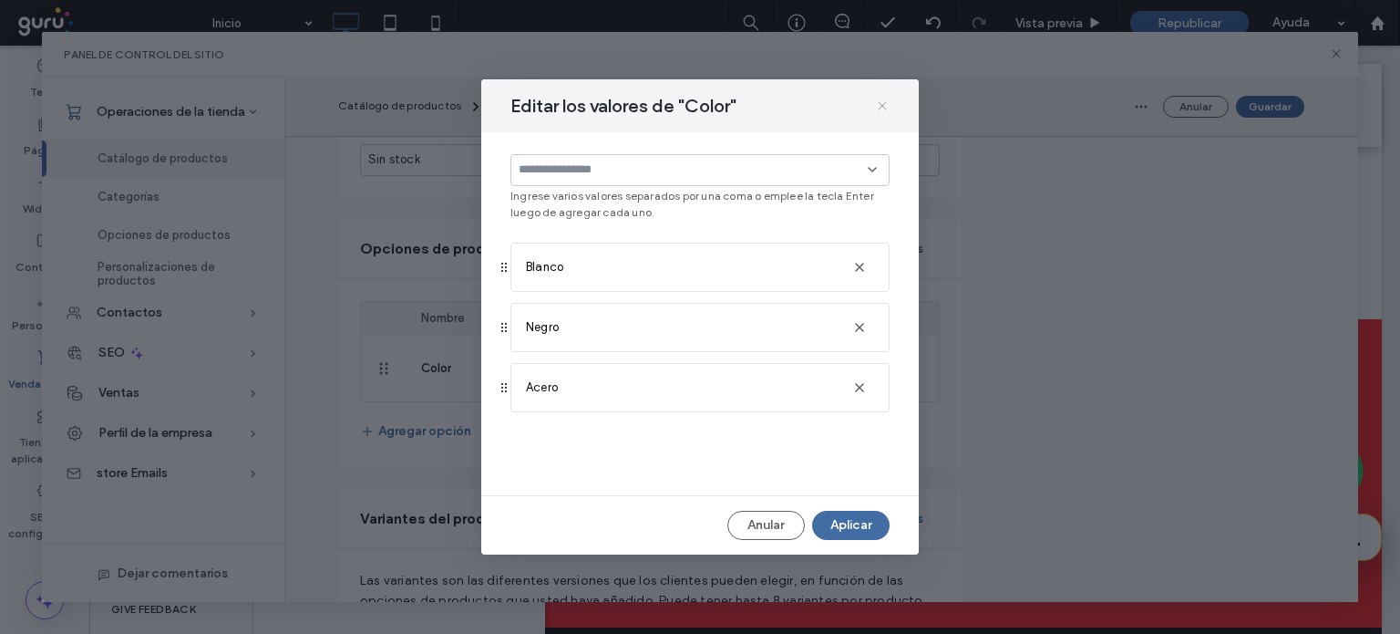
click at [878, 99] on icon at bounding box center [882, 105] width 15 height 15
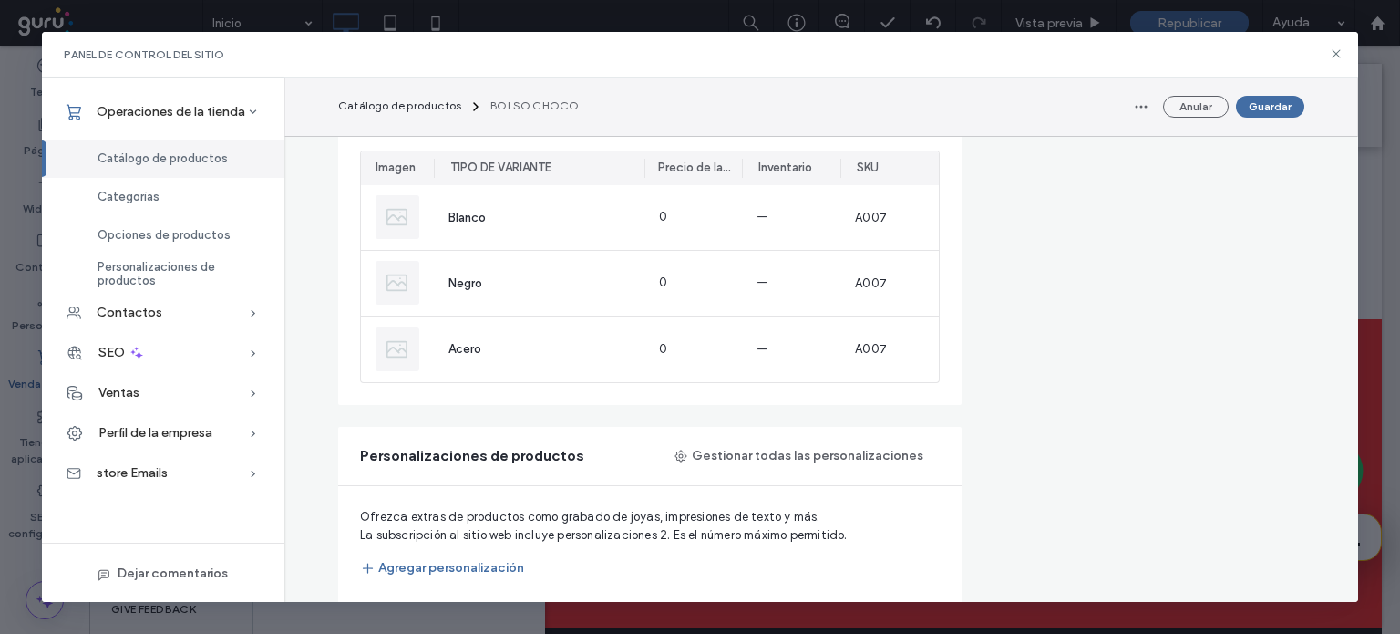
scroll to position [1317, 0]
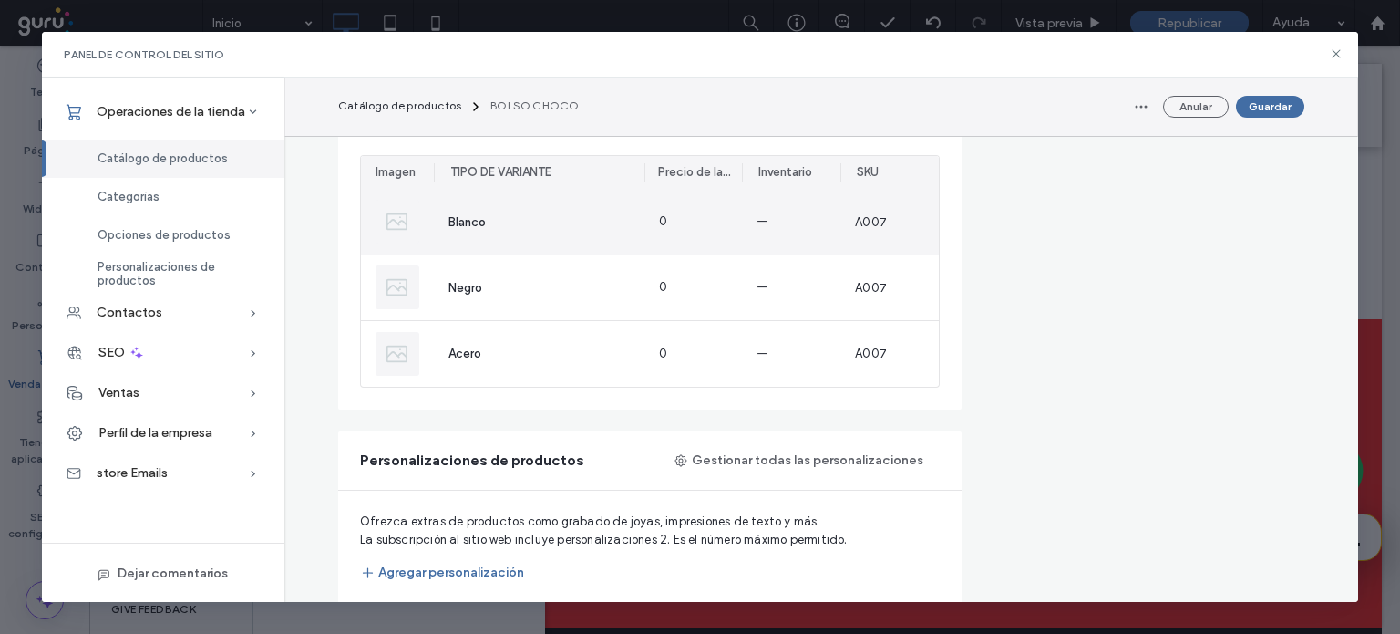
drag, startPoint x: 1352, startPoint y: 375, endPoint x: 663, endPoint y: 218, distance: 706.9
click at [663, 218] on div "0" at bounding box center [695, 222] width 100 height 65
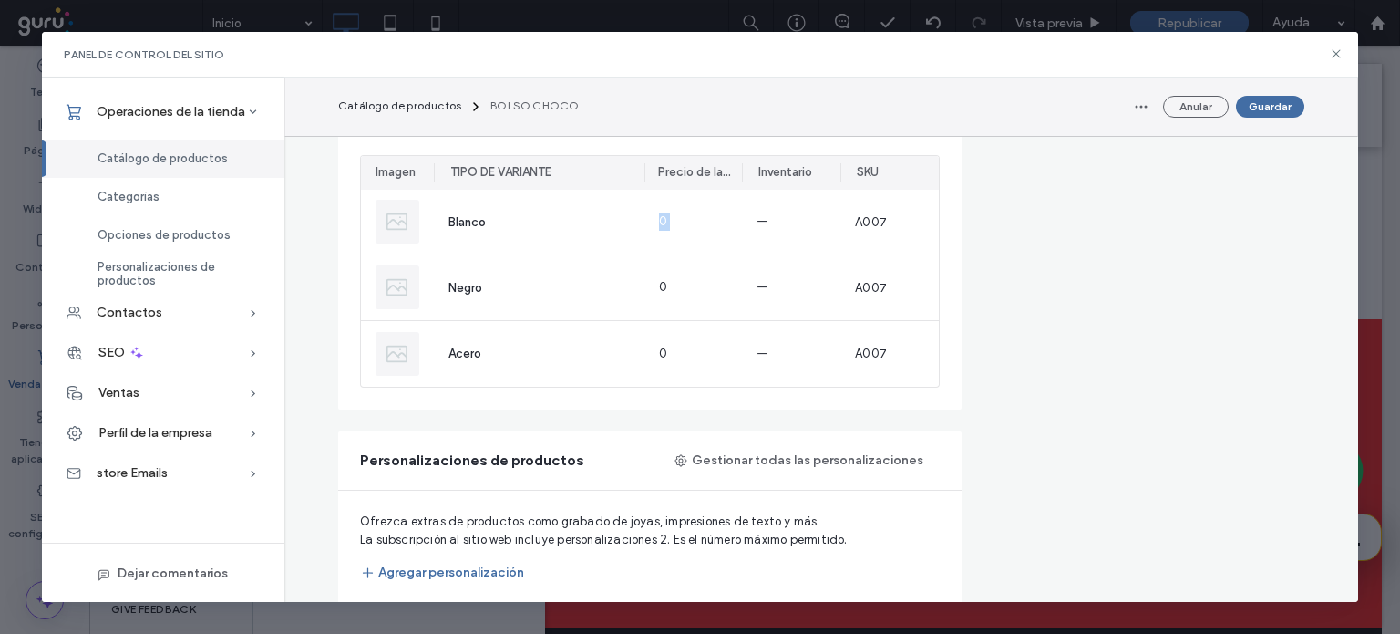
scroll to position [1323, 0]
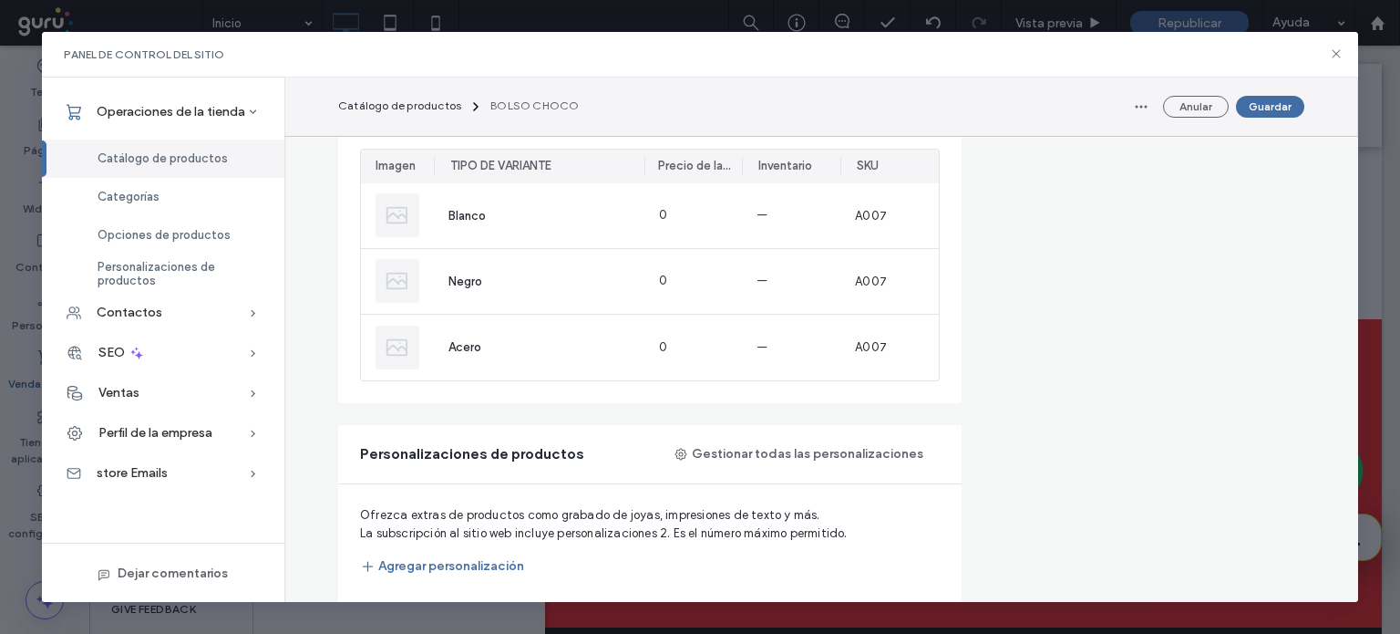
drag, startPoint x: 1350, startPoint y: 365, endPoint x: 996, endPoint y: 257, distance: 370.6
click at [996, 257] on div "Precios Precio habitual En oferta * $ Categorías Añadir este producto a una o m…" at bounding box center [1142, 323] width 325 height 2799
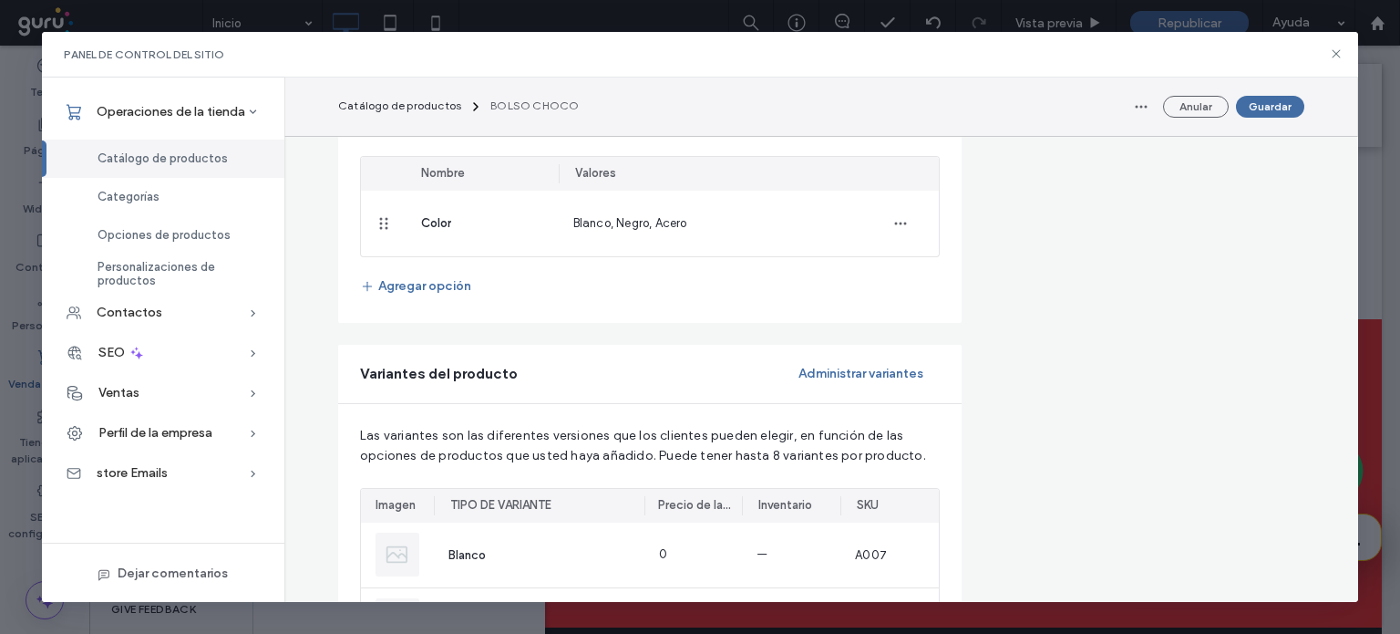
scroll to position [913, 0]
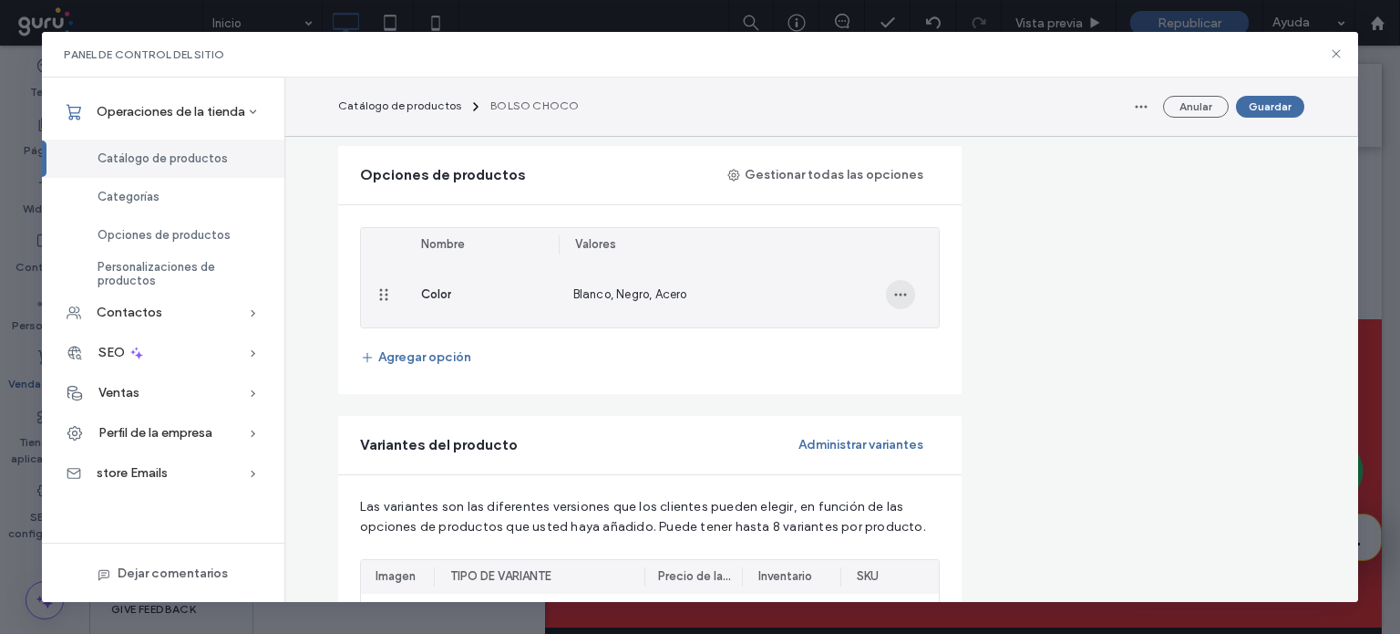
click at [893, 305] on span "button" at bounding box center [900, 294] width 29 height 29
click at [933, 340] on span "Actualizar valores" at bounding box center [967, 339] width 100 height 18
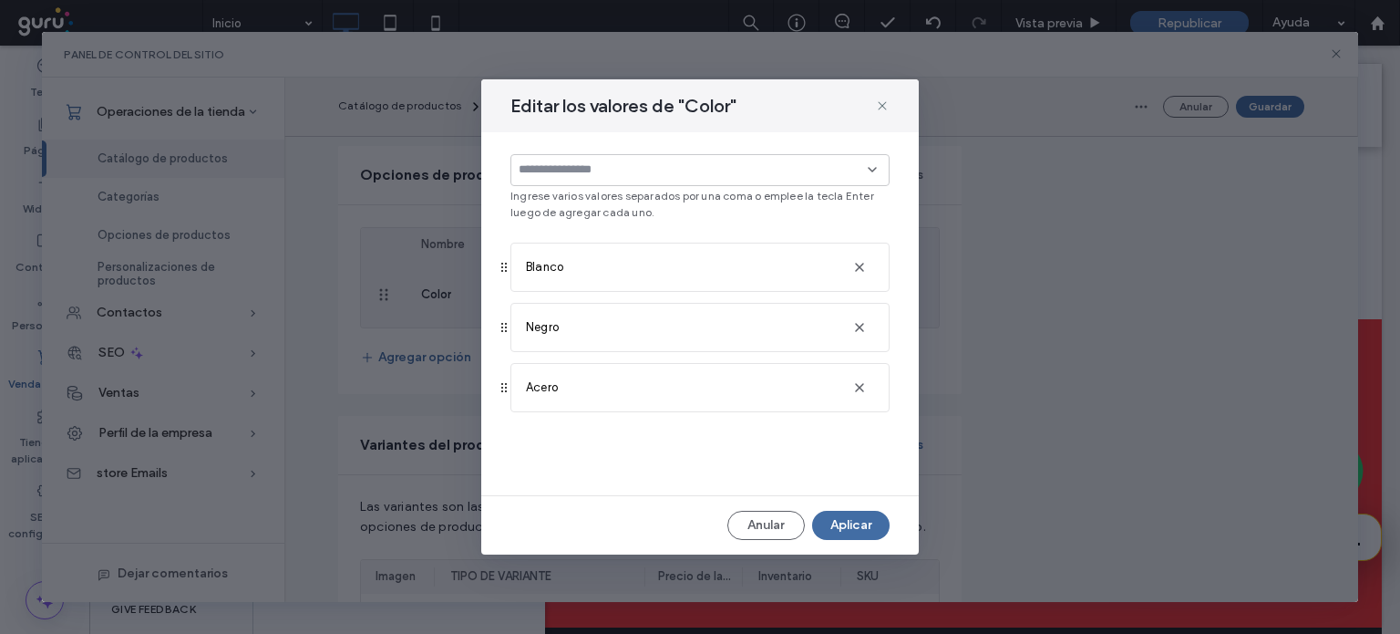
click at [504, 271] on icon at bounding box center [504, 267] width 15 height 15
click at [499, 322] on icon at bounding box center [504, 327] width 15 height 15
click at [621, 176] on input at bounding box center [693, 169] width 349 height 15
type input "***"
click at [616, 203] on div "Acero" at bounding box center [707, 202] width 336 height 32
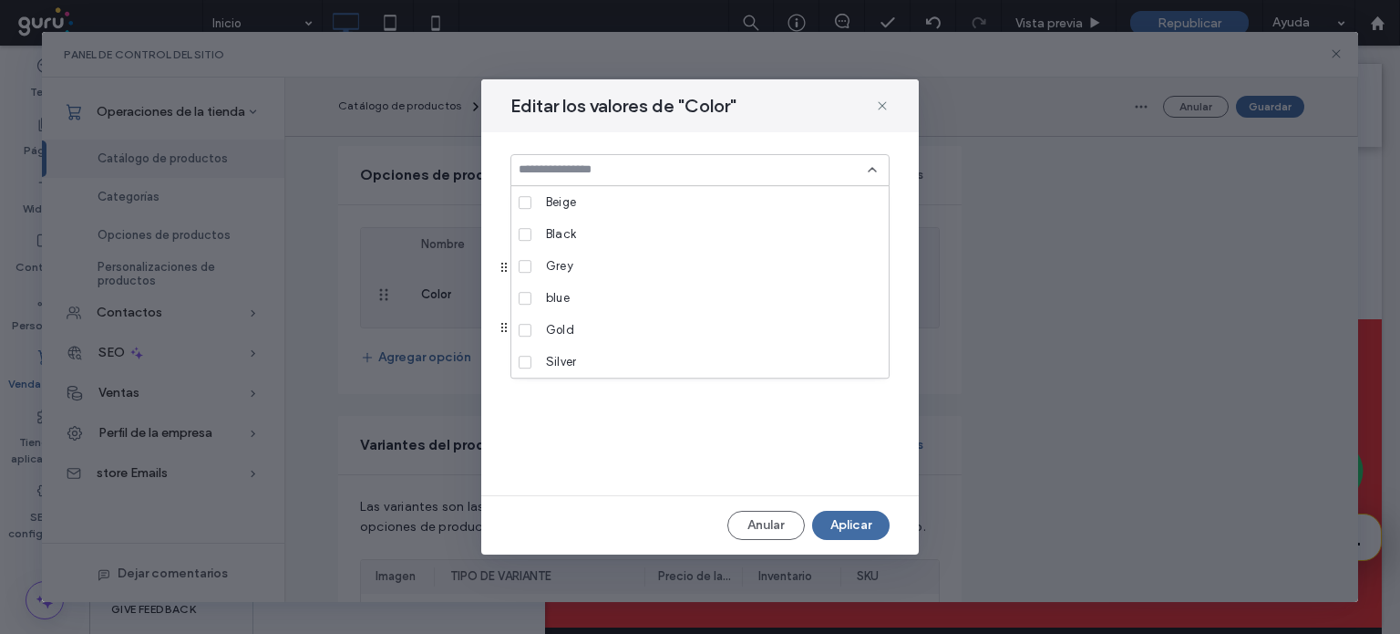
scroll to position [271, 0]
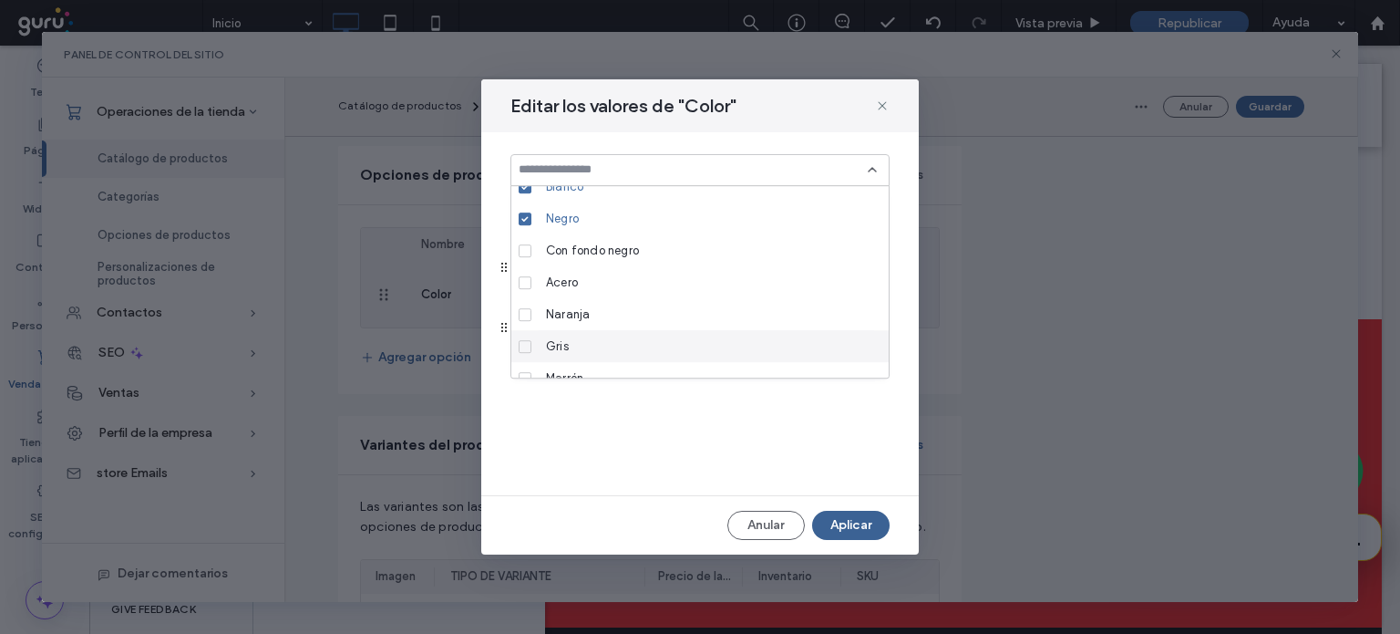
click at [872, 529] on button "Aplicar" at bounding box center [850, 525] width 77 height 29
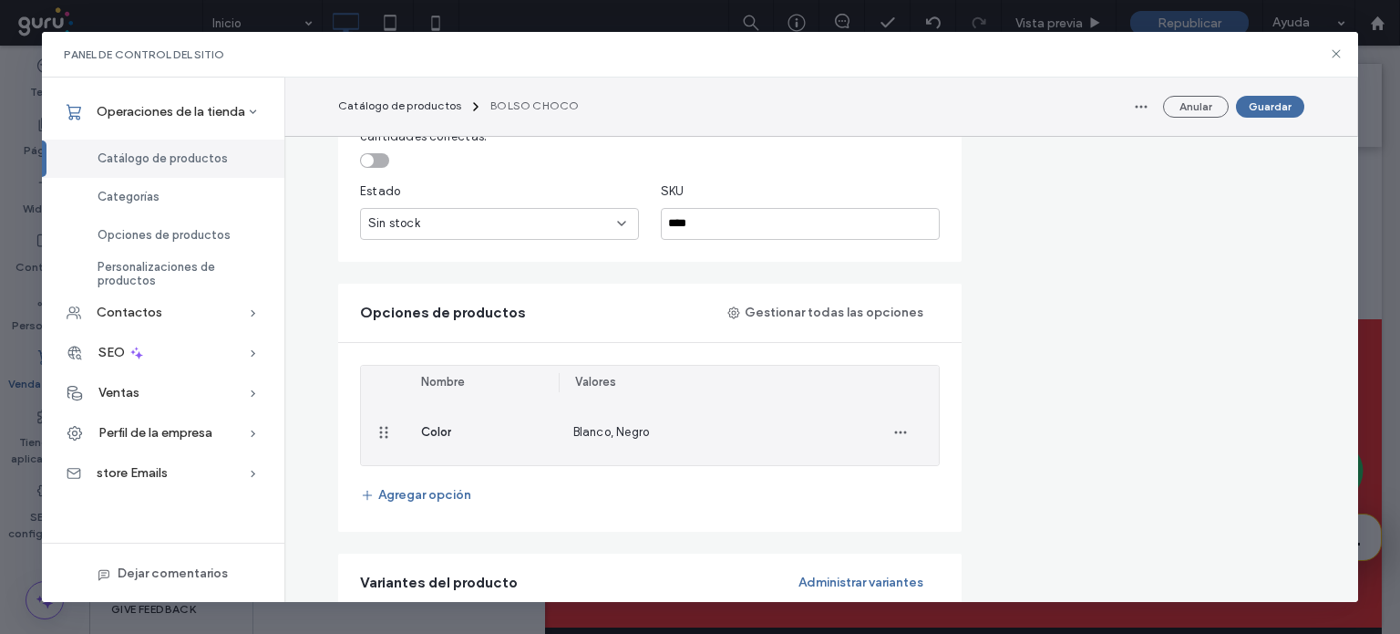
scroll to position [754, 0]
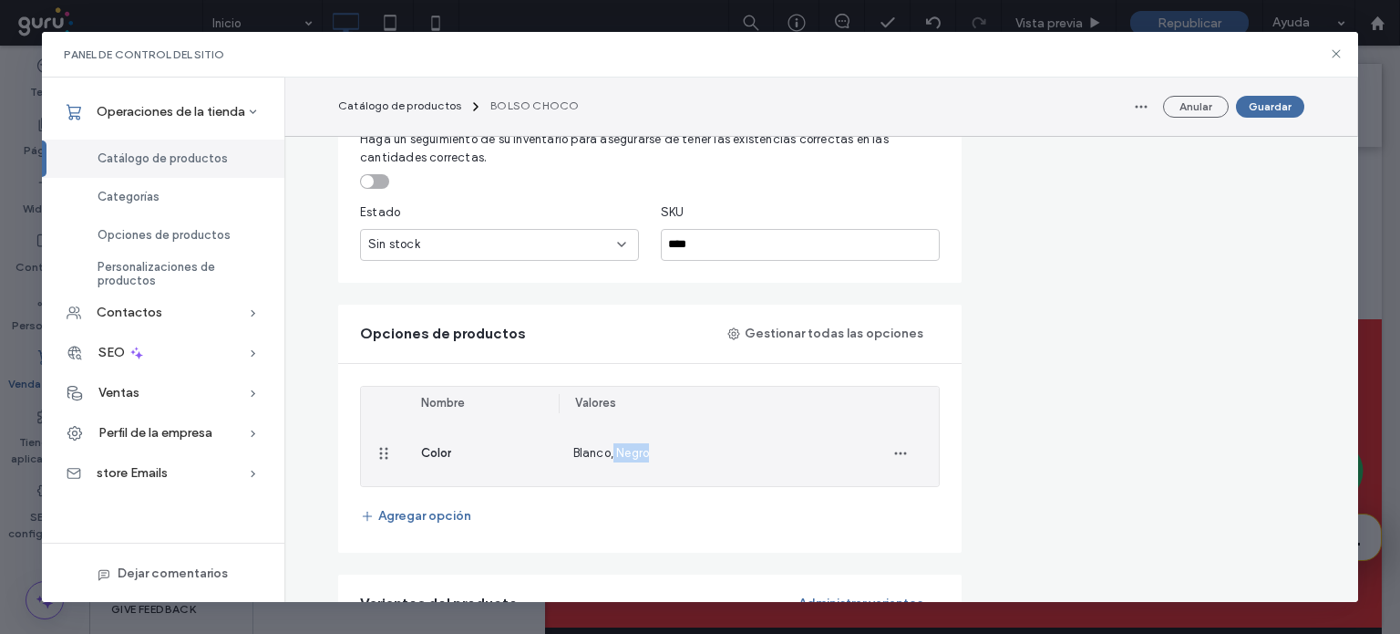
drag, startPoint x: 911, startPoint y: 444, endPoint x: 605, endPoint y: 494, distance: 309.5
click at [605, 494] on fieldset "Nombre Valores Color Blanco, Negro Agregar opción" at bounding box center [650, 458] width 580 height 145
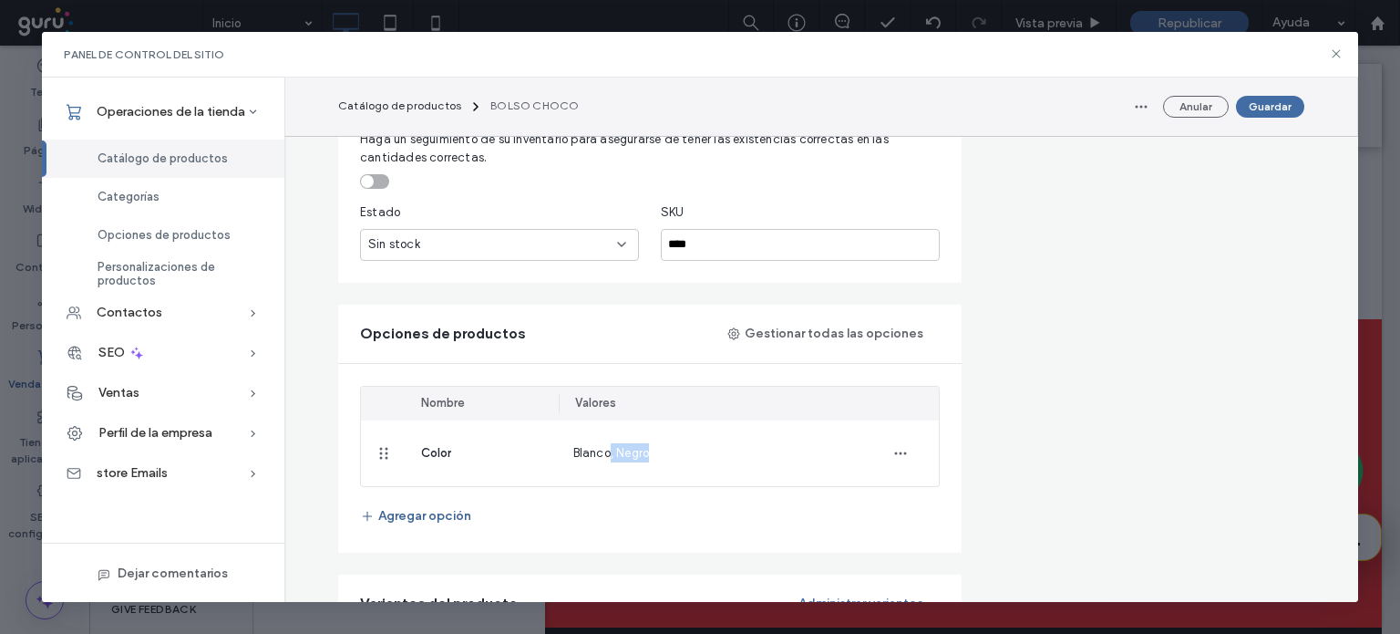
click at [408, 521] on button "Agregar opción" at bounding box center [415, 515] width 111 height 29
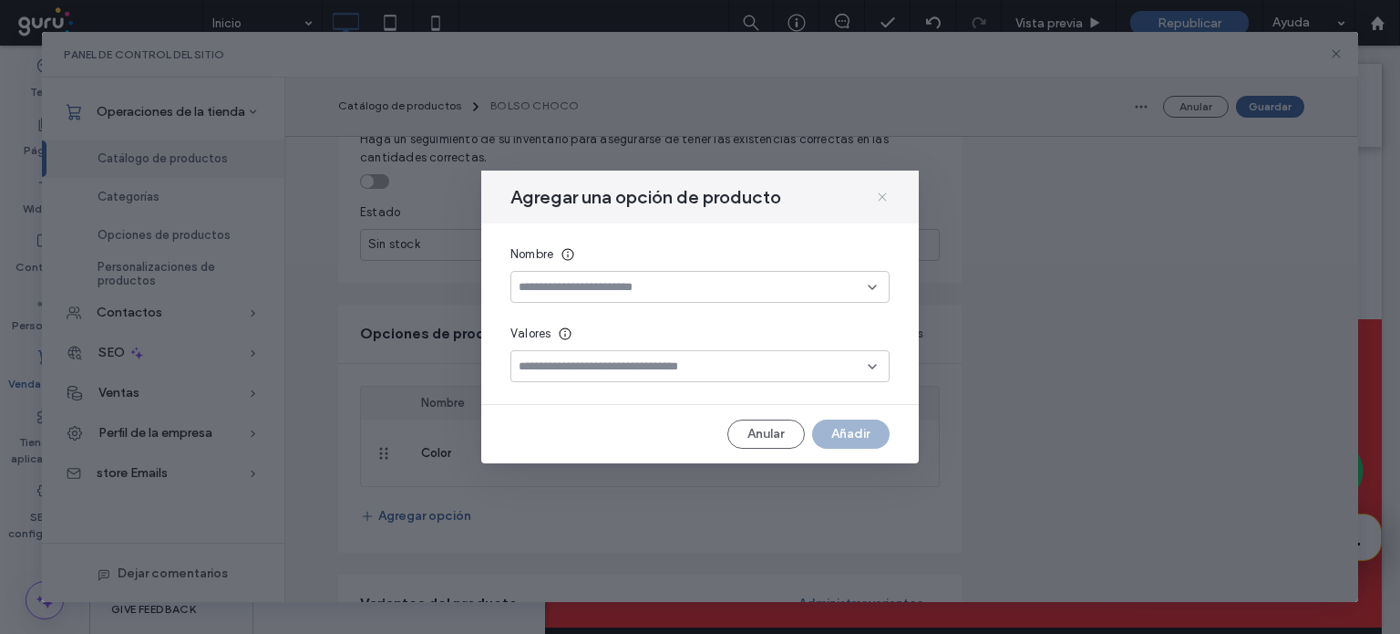
click at [875, 198] on icon at bounding box center [882, 197] width 15 height 15
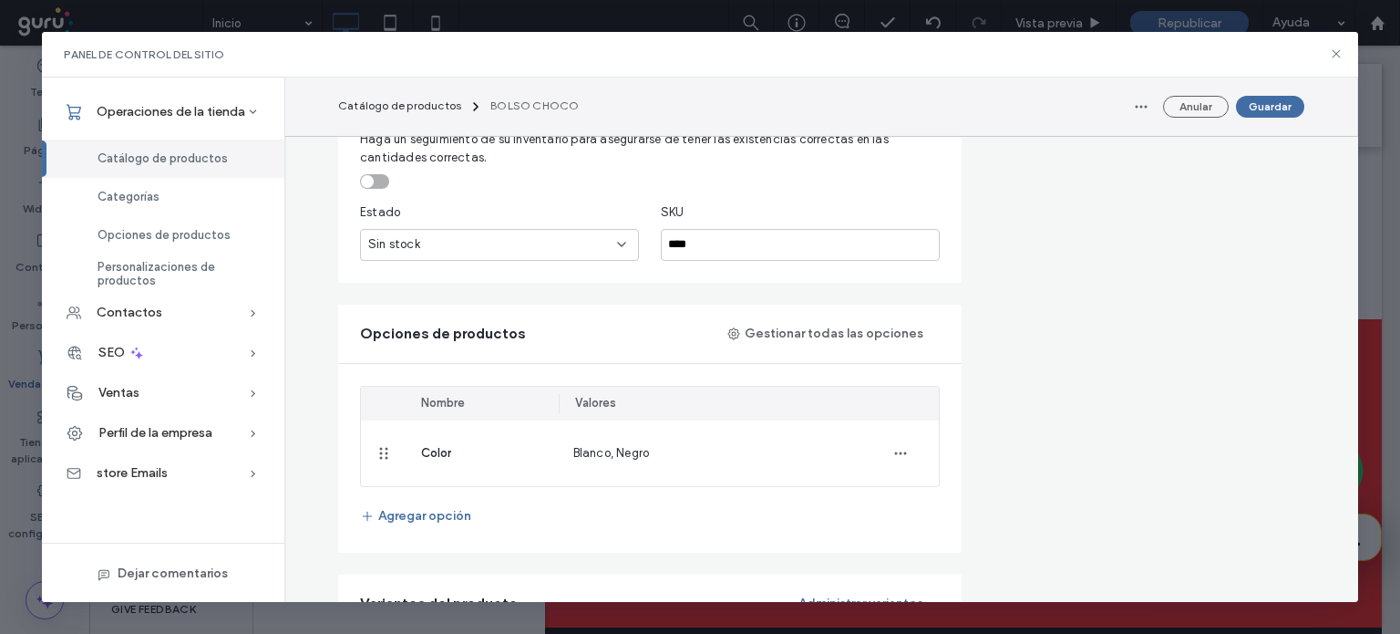
drag, startPoint x: 1349, startPoint y: 269, endPoint x: 985, endPoint y: 212, distance: 369.2
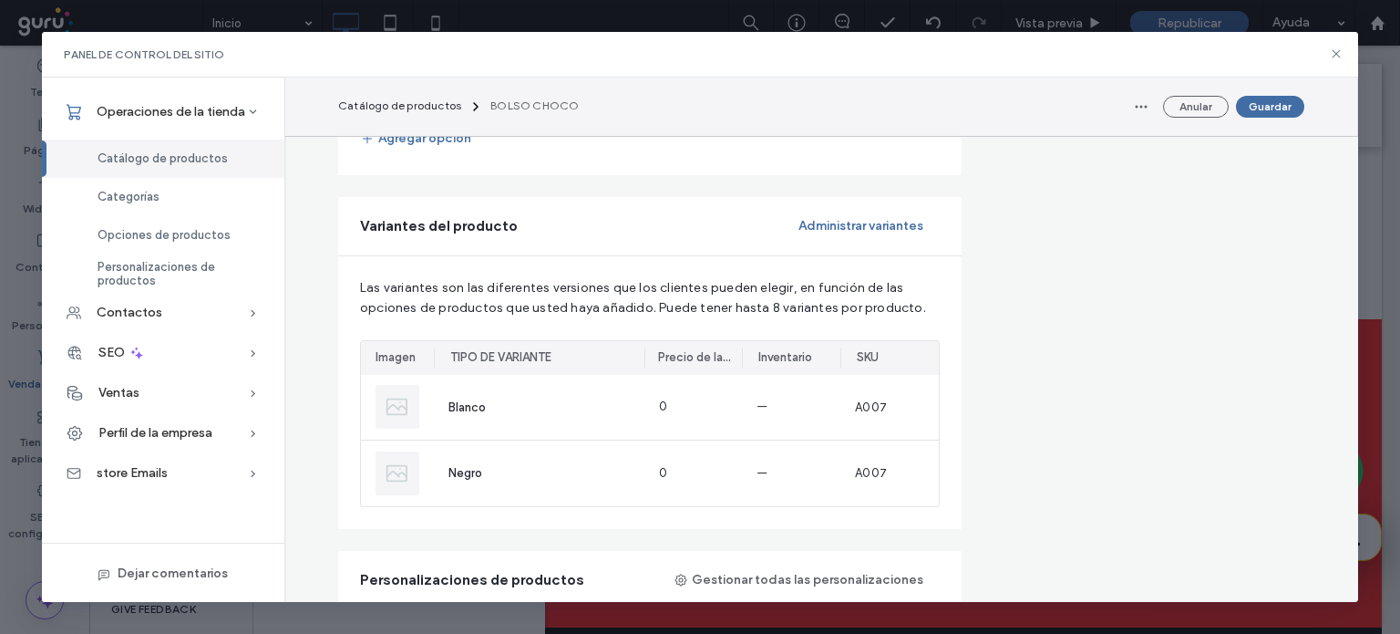
scroll to position [1123, 0]
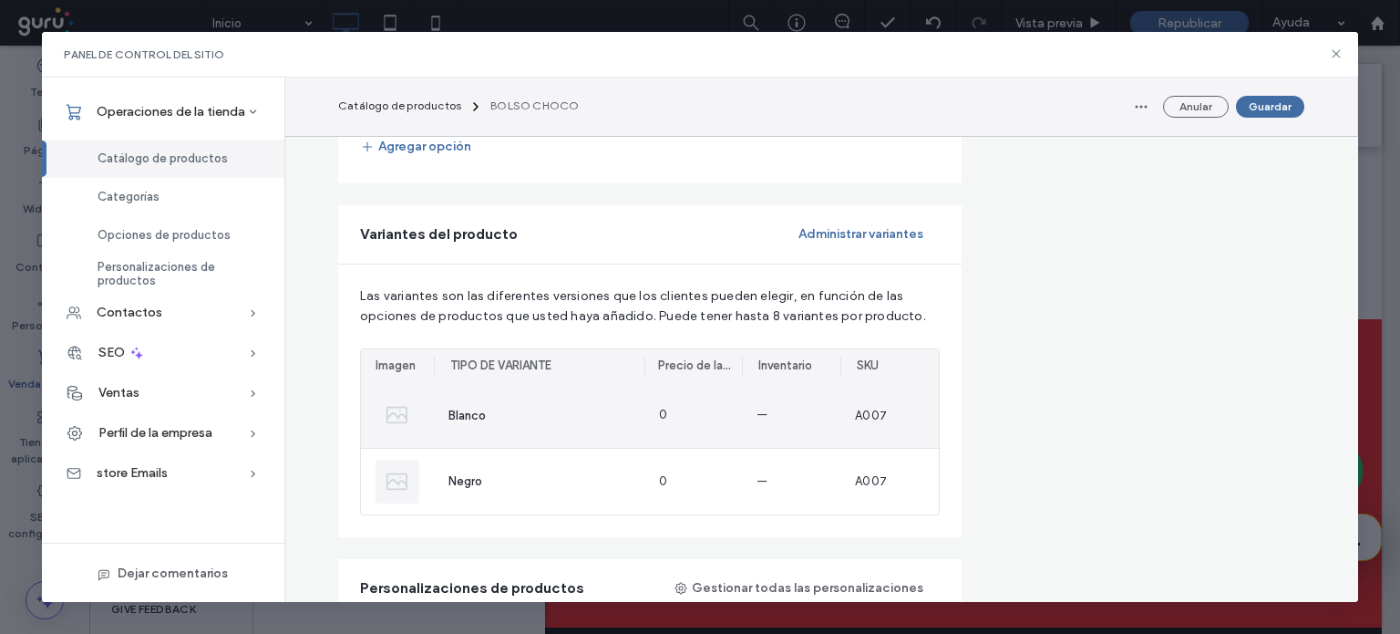
click at [387, 417] on img at bounding box center [398, 415] width 44 height 44
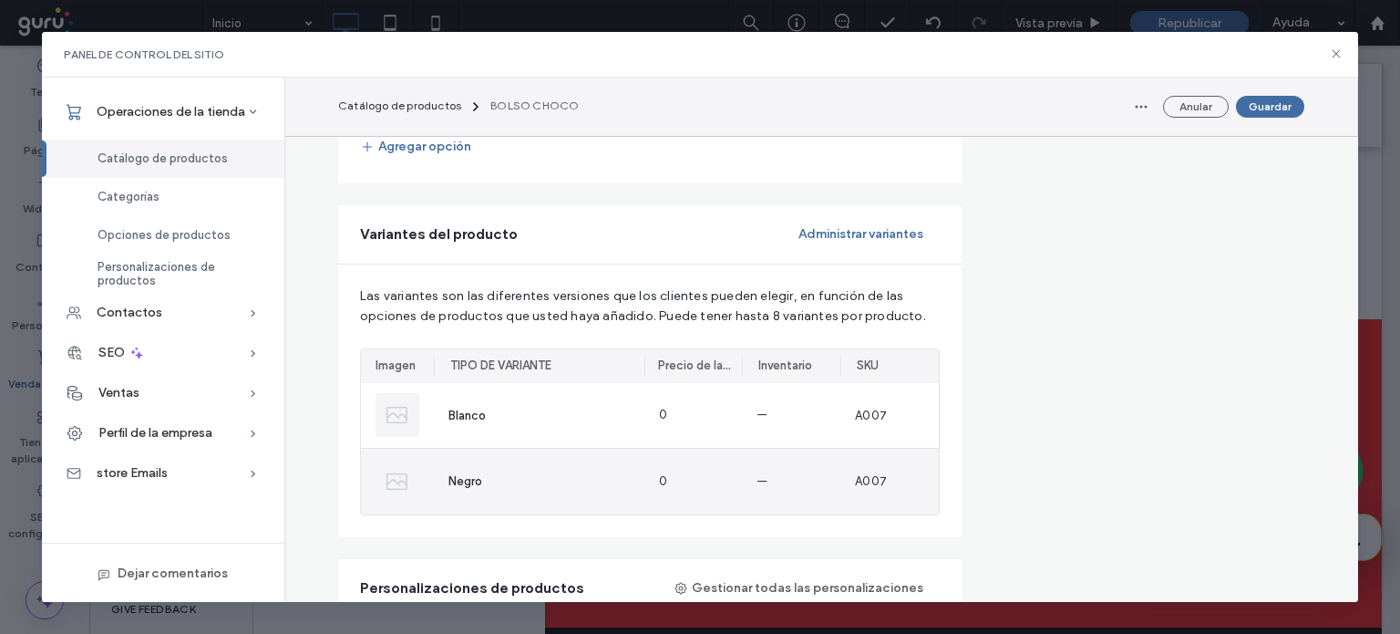
drag, startPoint x: 387, startPoint y: 417, endPoint x: 404, endPoint y: 460, distance: 45.9
click at [404, 460] on section "Blanco 0 — A007 Negro 0 — A007" at bounding box center [650, 448] width 578 height 131
click at [404, 460] on img at bounding box center [398, 482] width 44 height 44
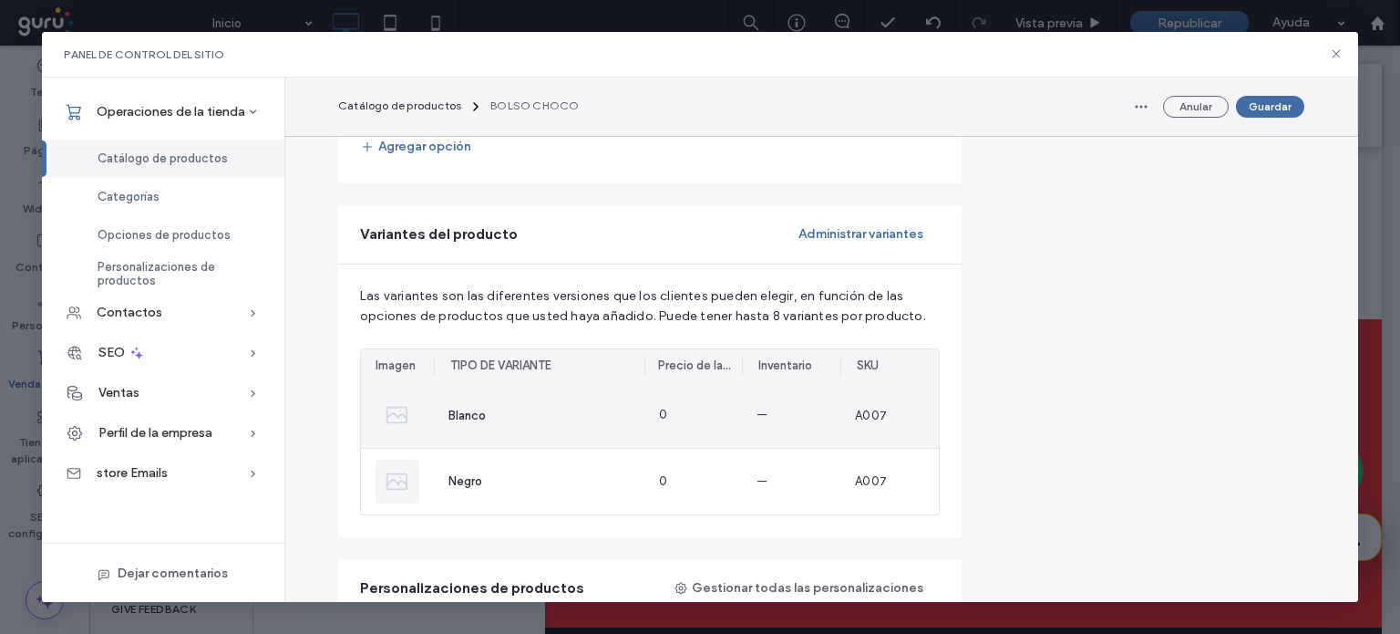
click at [866, 429] on div "A007" at bounding box center [890, 415] width 98 height 65
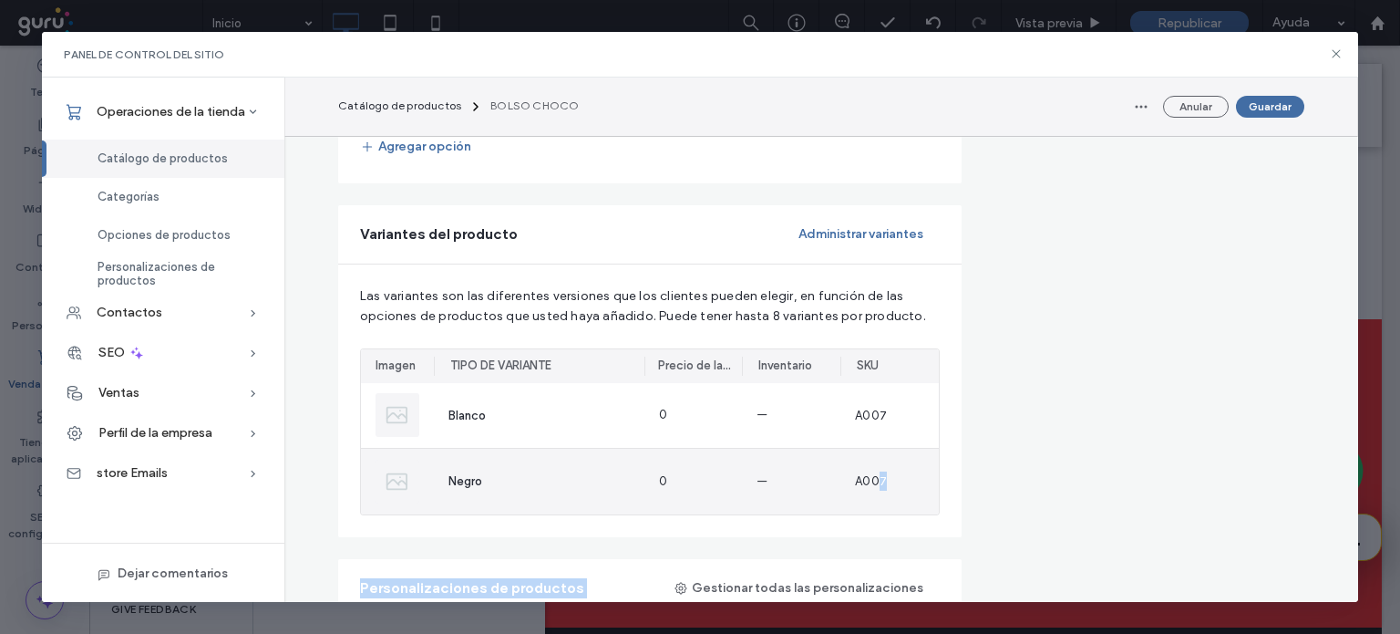
drag, startPoint x: 875, startPoint y: 503, endPoint x: 1314, endPoint y: 335, distance: 469.9
click at [1314, 335] on main "**********" at bounding box center [821, 427] width 1010 height 2888
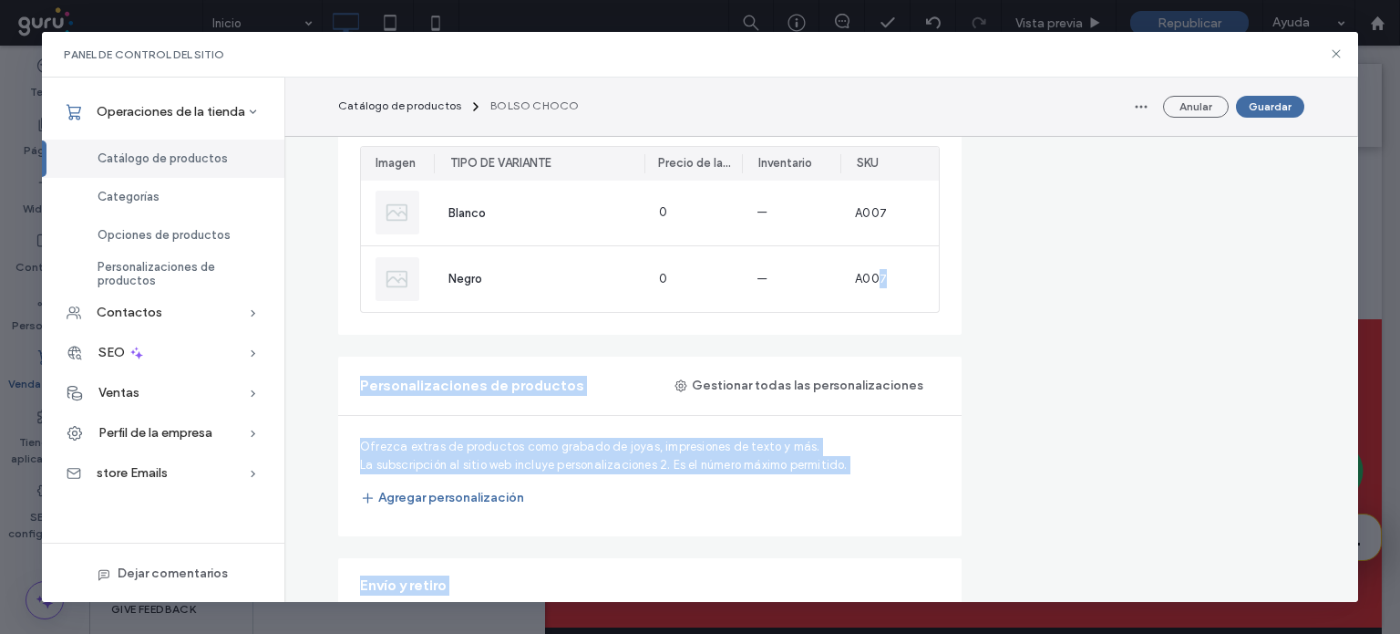
scroll to position [1286, 0]
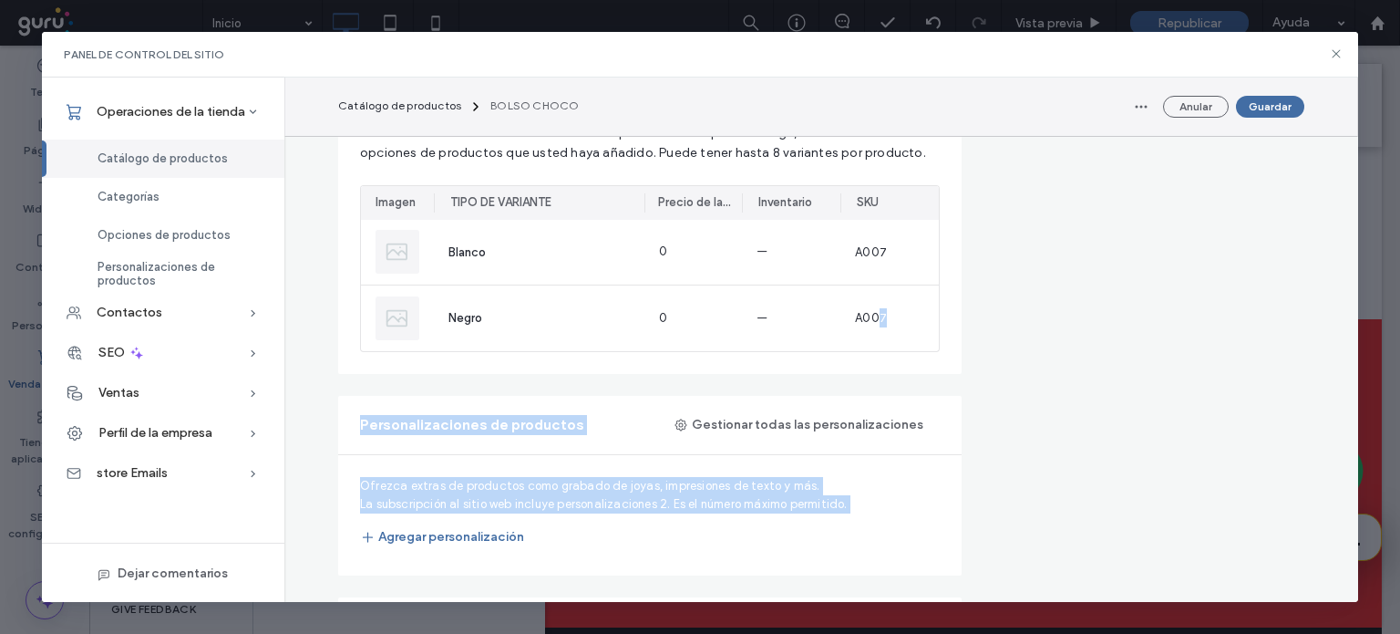
click at [1028, 455] on div "Precios Precio habitual En oferta * $ Categorías Añadir este producto a una o m…" at bounding box center [1142, 327] width 325 height 2733
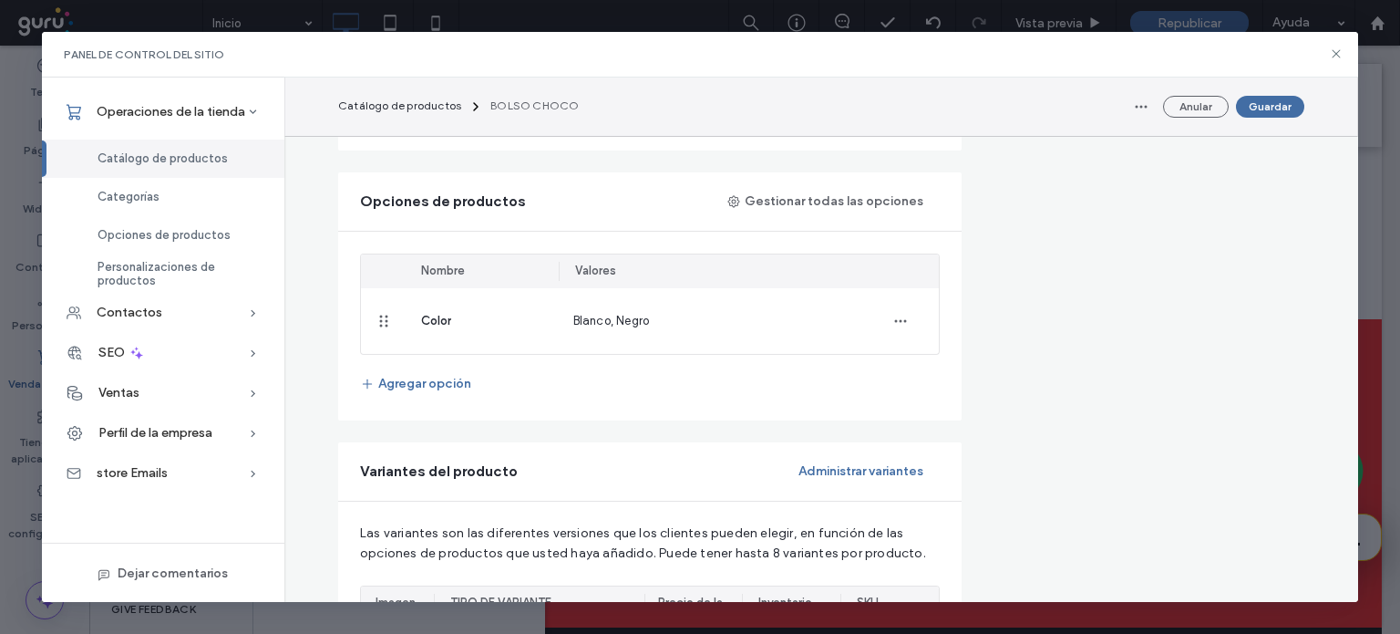
scroll to position [873, 0]
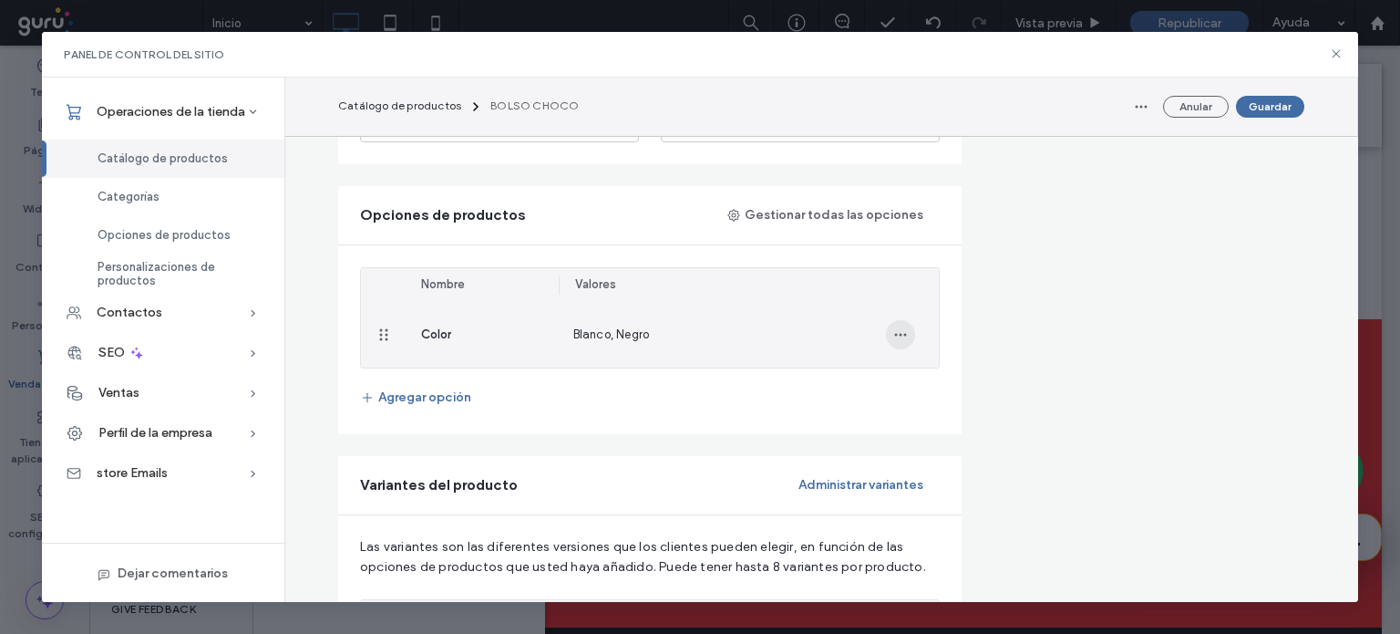
click at [906, 343] on span "button" at bounding box center [900, 334] width 29 height 29
click at [926, 423] on div "Quitar del producto" at bounding box center [963, 414] width 164 height 35
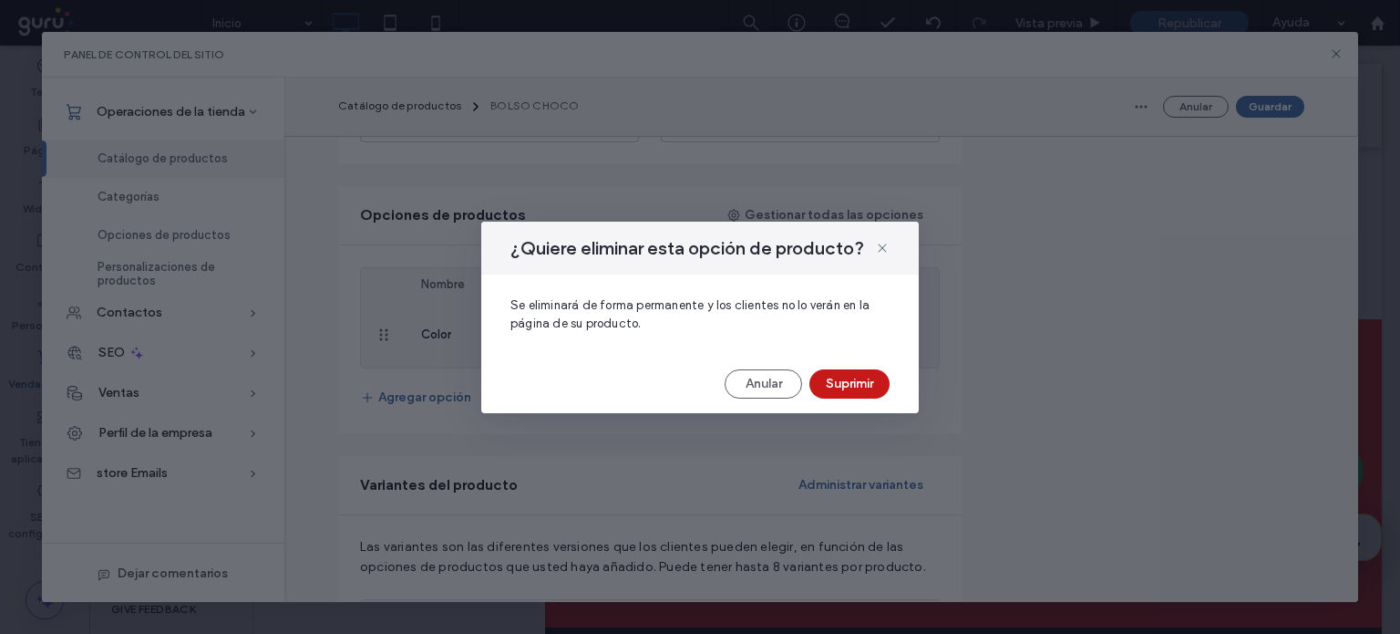
click at [842, 386] on button "Suprimir" at bounding box center [850, 383] width 80 height 29
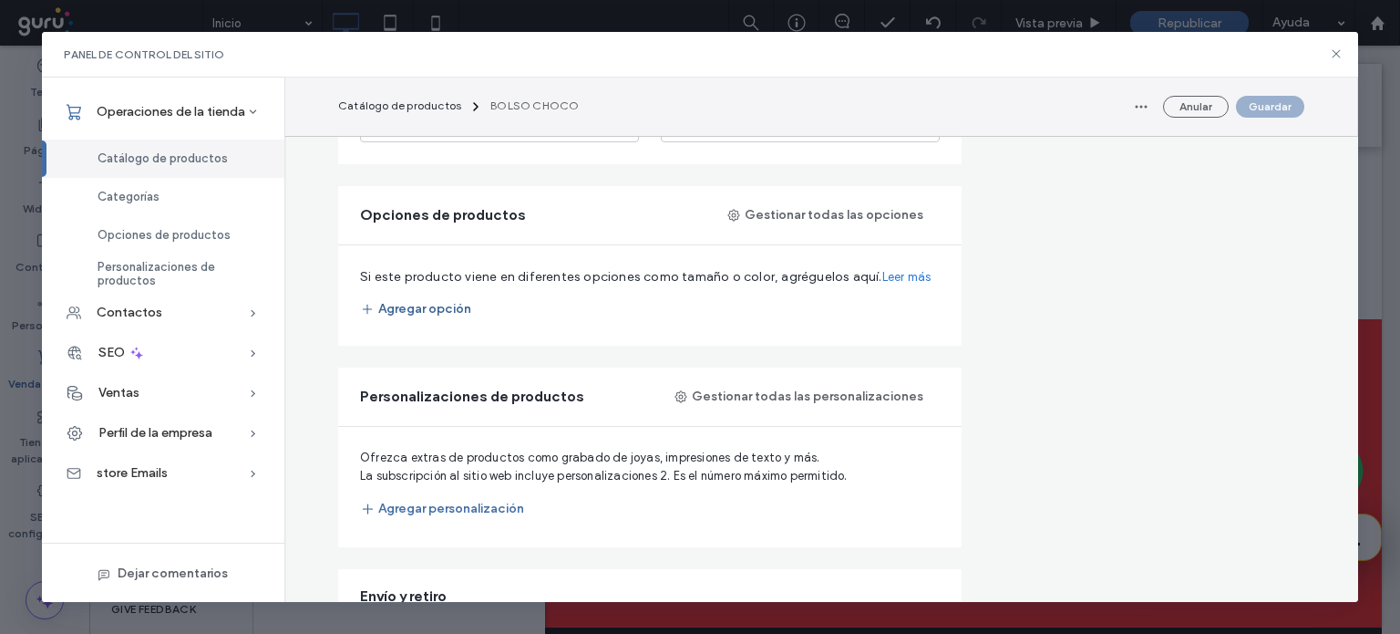
click at [434, 298] on button "Agregar opción" at bounding box center [415, 308] width 111 height 29
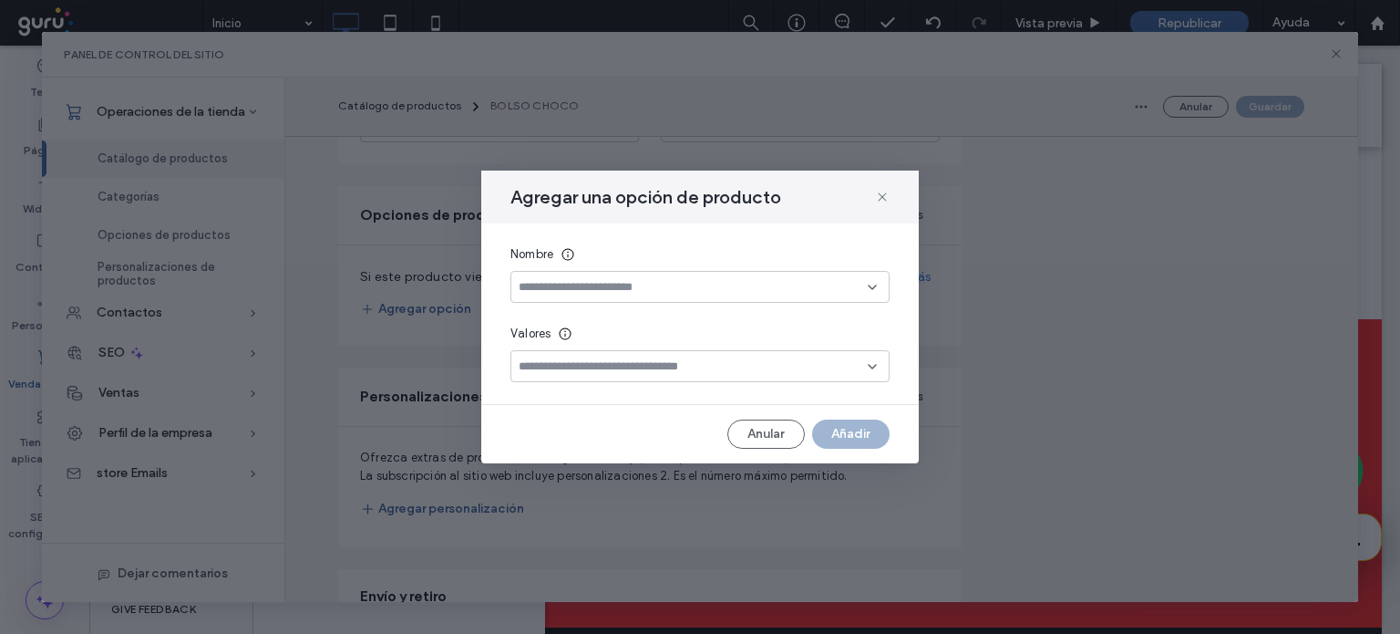
click at [592, 285] on input at bounding box center [693, 287] width 349 height 15
click at [548, 378] on span "Color" at bounding box center [533, 383] width 29 height 18
drag, startPoint x: 571, startPoint y: 377, endPoint x: 582, endPoint y: 360, distance: 19.7
click at [582, 360] on div at bounding box center [700, 366] width 379 height 32
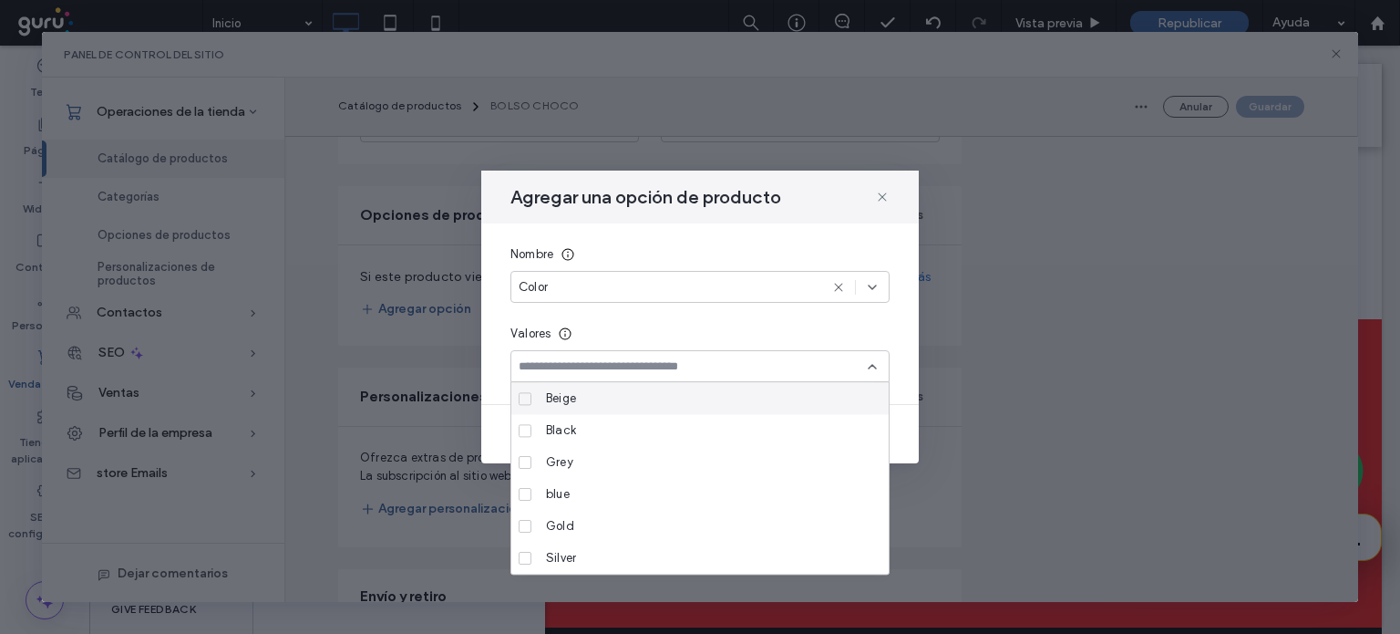
click at [582, 360] on input at bounding box center [693, 366] width 349 height 15
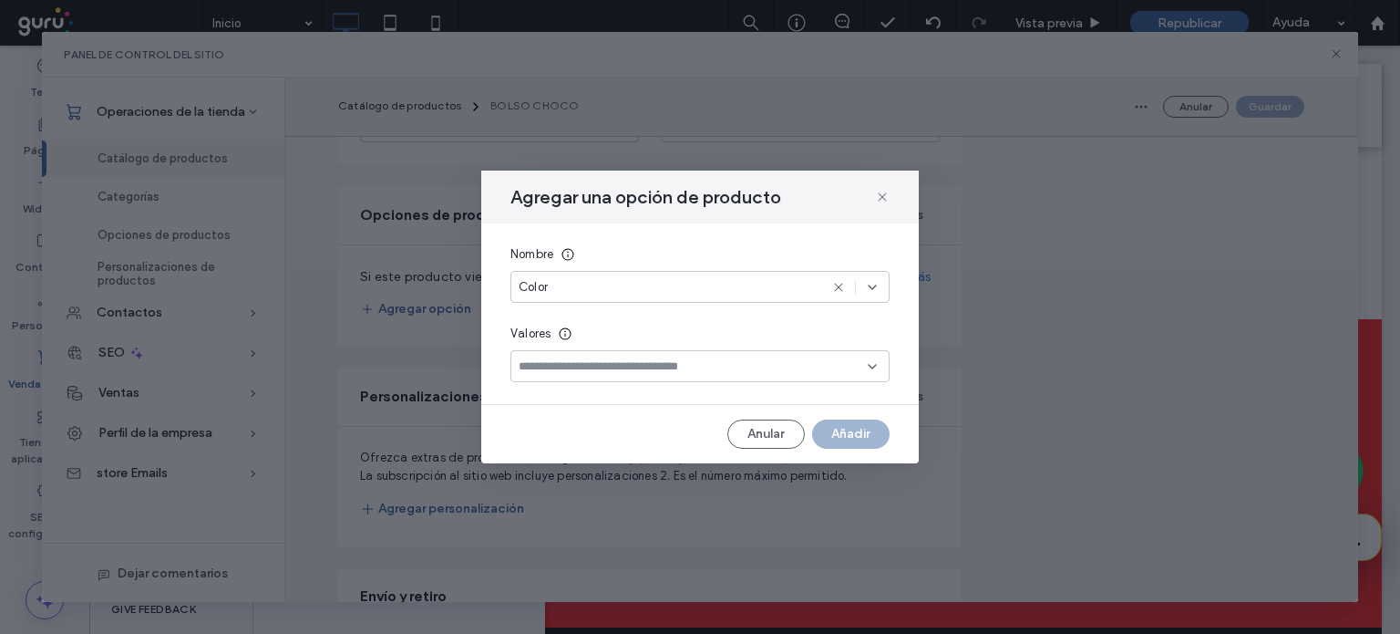
click at [584, 374] on input at bounding box center [693, 366] width 349 height 15
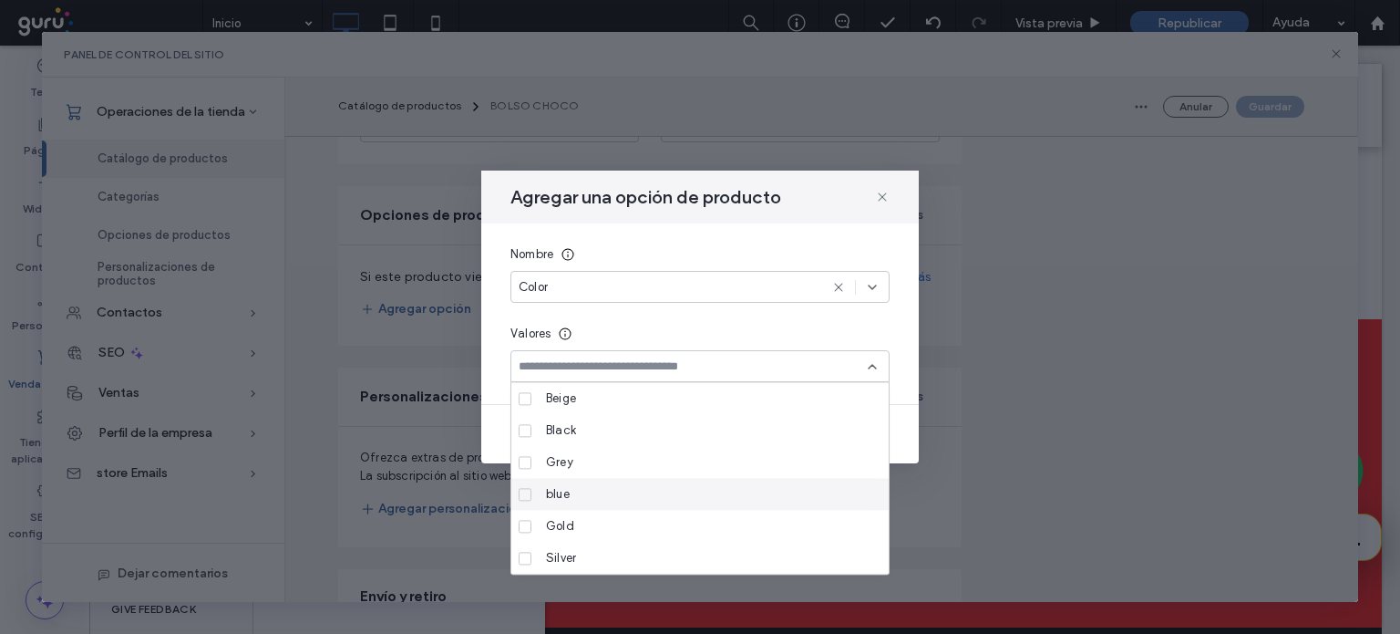
click at [535, 490] on label "blue" at bounding box center [697, 494] width 356 height 32
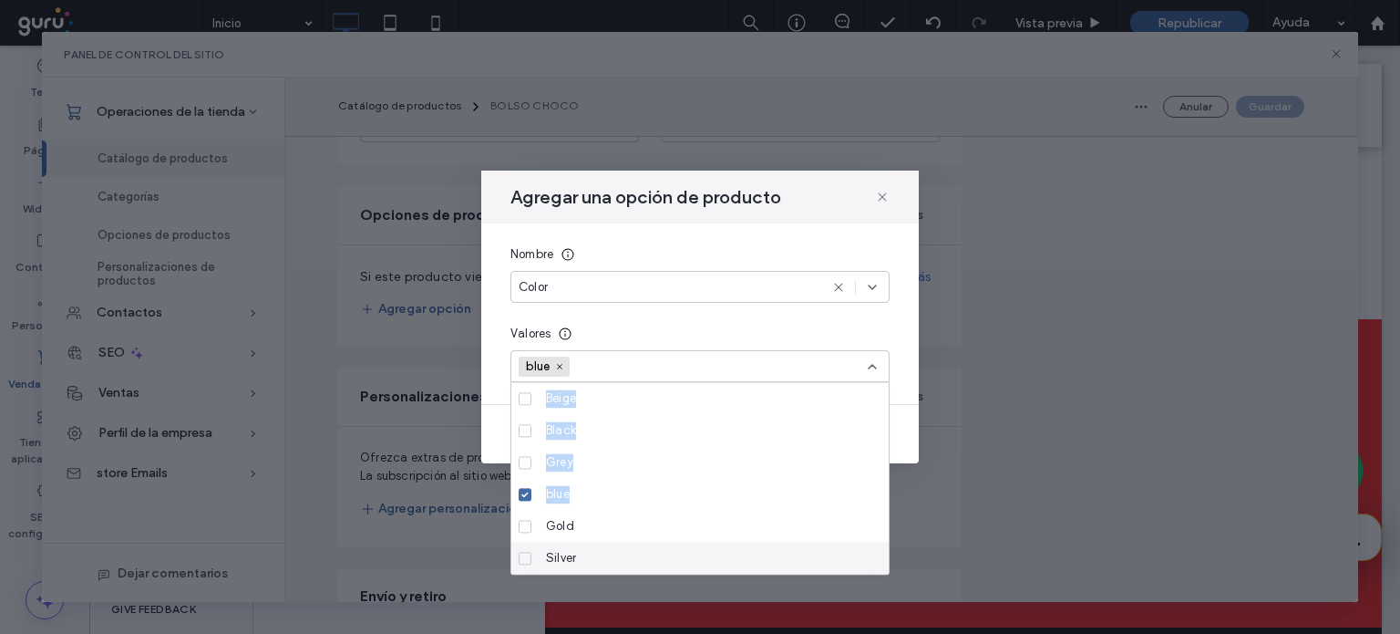
drag, startPoint x: 547, startPoint y: 527, endPoint x: 530, endPoint y: 578, distance: 53.9
click at [530, 578] on body ".wqwq-1{fill:#231f20;} .cls-1q, .cls-2q { fill-rule: evenodd; } .cls-2q { fill:…" at bounding box center [700, 317] width 1400 height 634
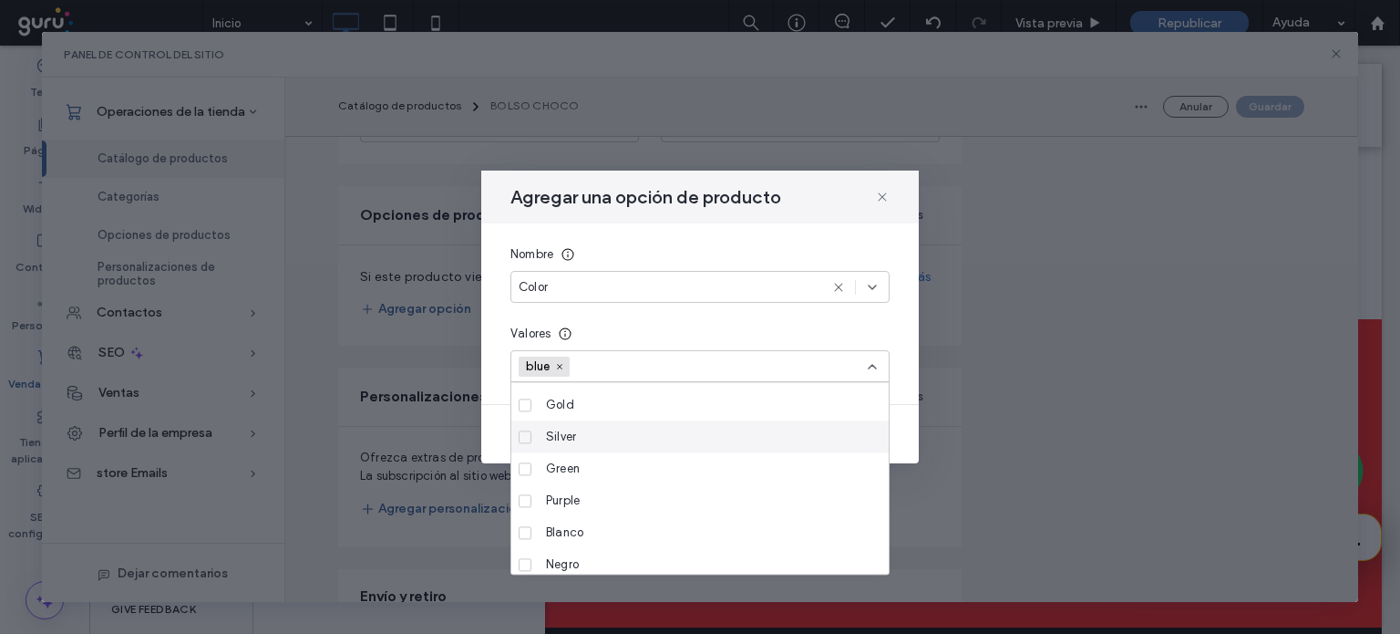
click at [532, 436] on label "Silver" at bounding box center [697, 436] width 356 height 32
click at [818, 390] on div "Gold" at bounding box center [707, 404] width 336 height 32
click at [916, 460] on div "Agregar una opción de producto Nombre Color Valores blue Silver Gold Anular Aña…" at bounding box center [700, 316] width 438 height 293
click at [874, 364] on icon at bounding box center [872, 366] width 15 height 15
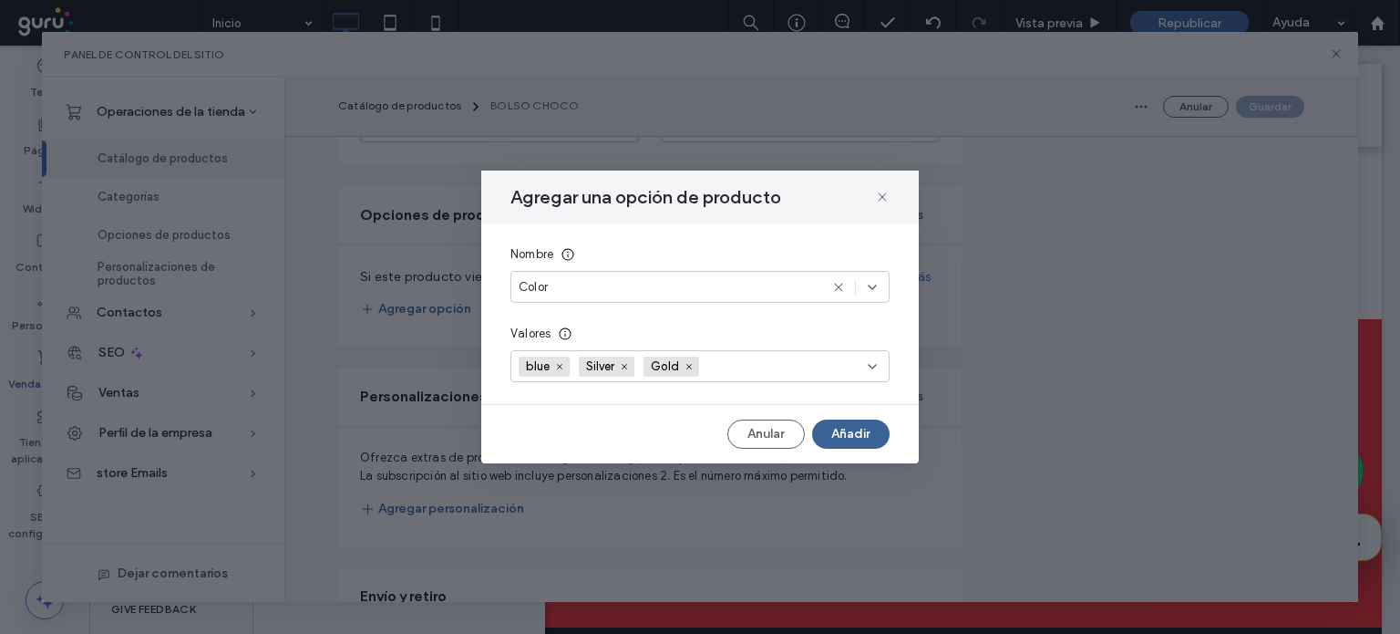
click at [850, 440] on button "Añadir" at bounding box center [850, 433] width 77 height 29
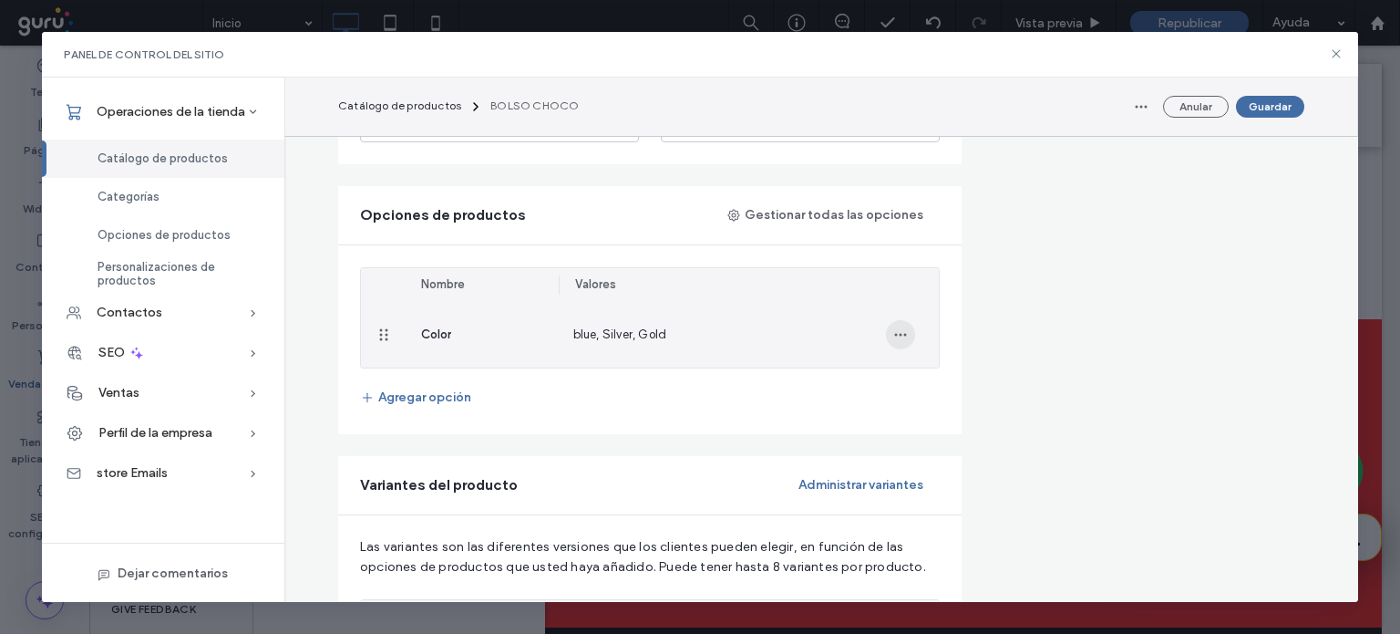
click at [897, 335] on icon "button" at bounding box center [901, 334] width 15 height 15
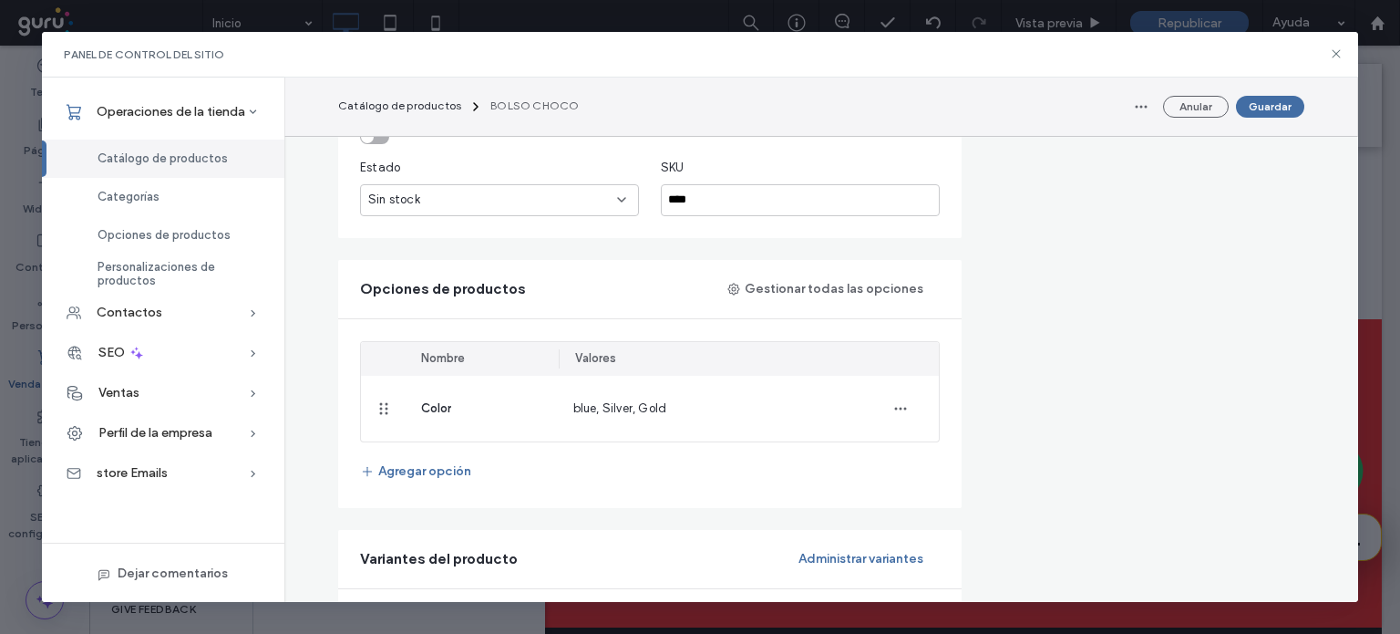
scroll to position [825, 0]
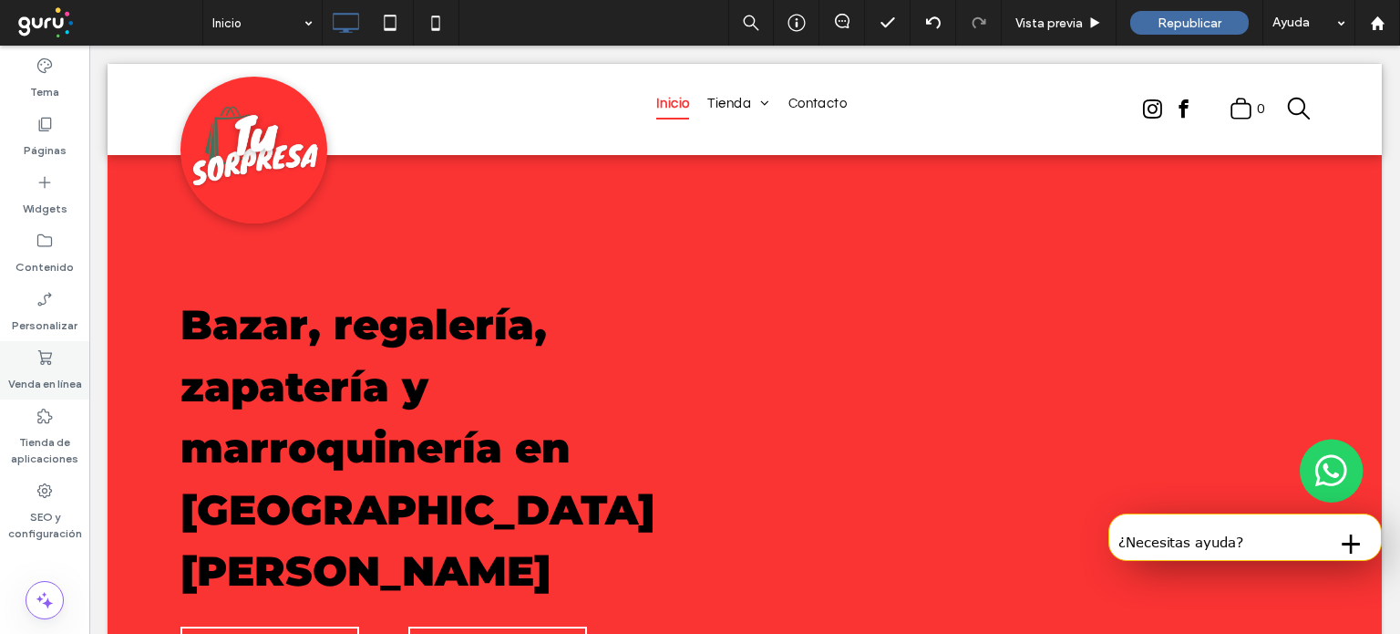
click at [46, 371] on label "Venda en línea" at bounding box center [45, 380] width 74 height 26
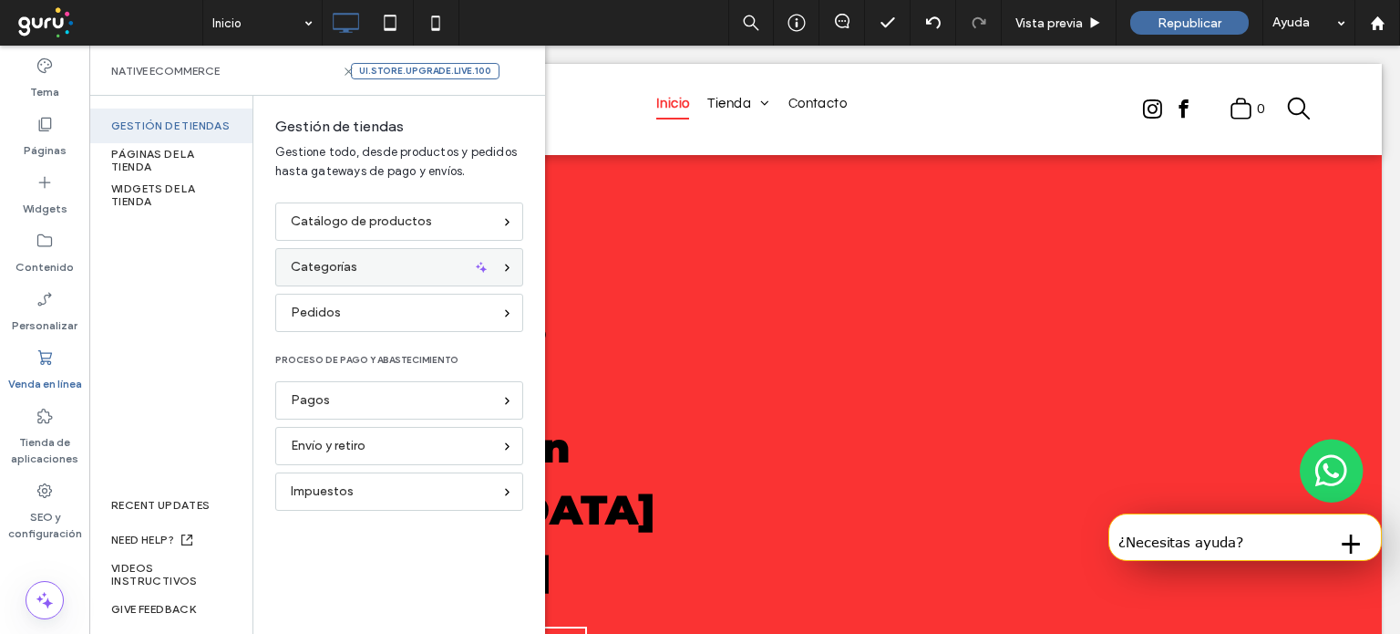
click at [423, 274] on div "Categorías" at bounding box center [391, 267] width 201 height 20
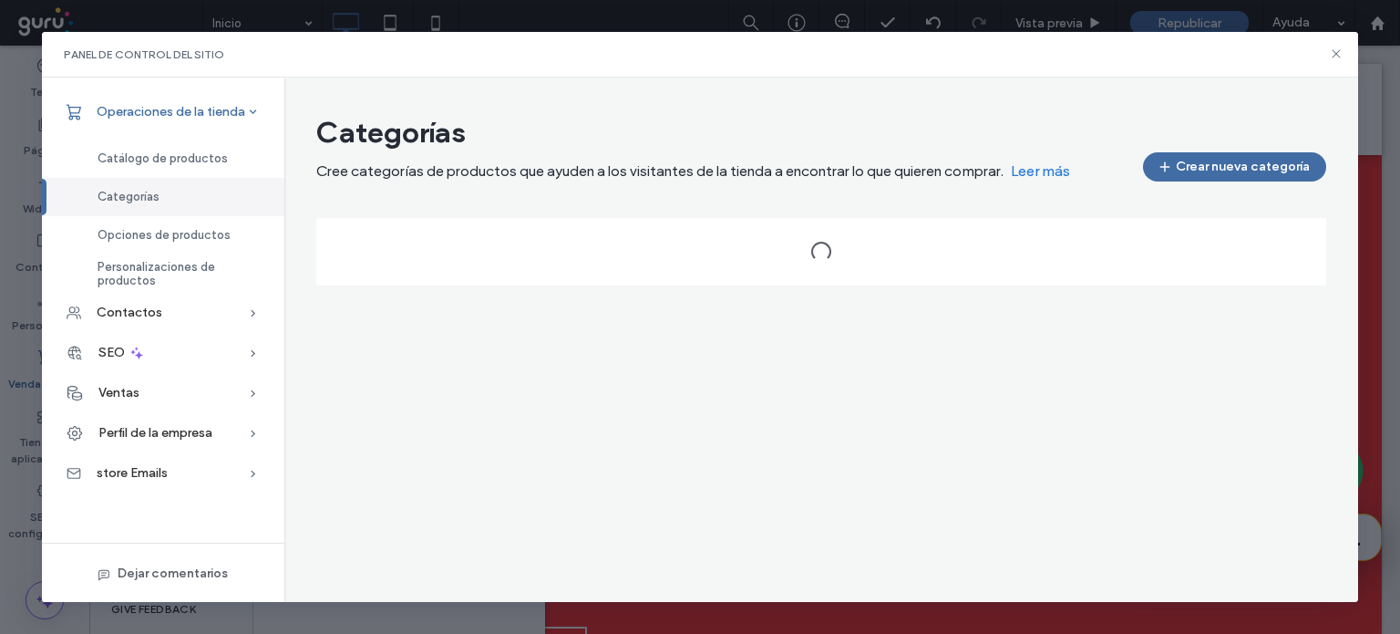
click at [237, 105] on div "Operaciones de la tienda" at bounding box center [163, 112] width 243 height 40
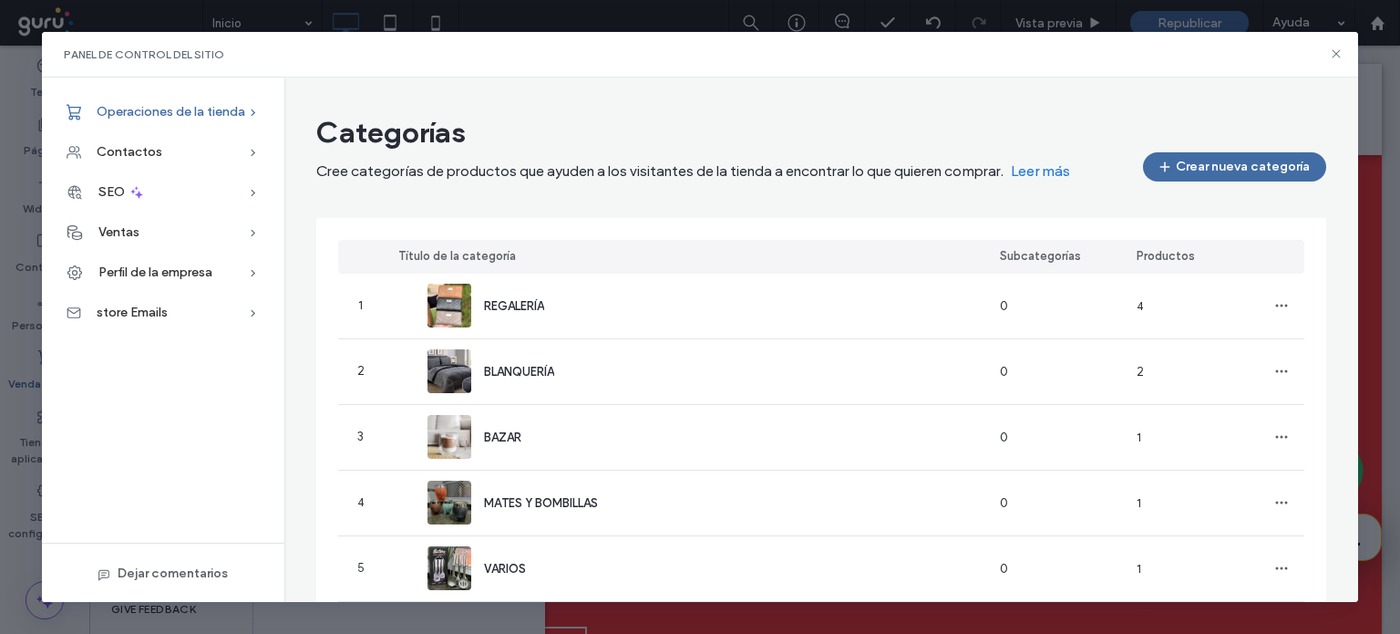
click at [236, 108] on span "Operaciones de la tienda" at bounding box center [171, 111] width 149 height 15
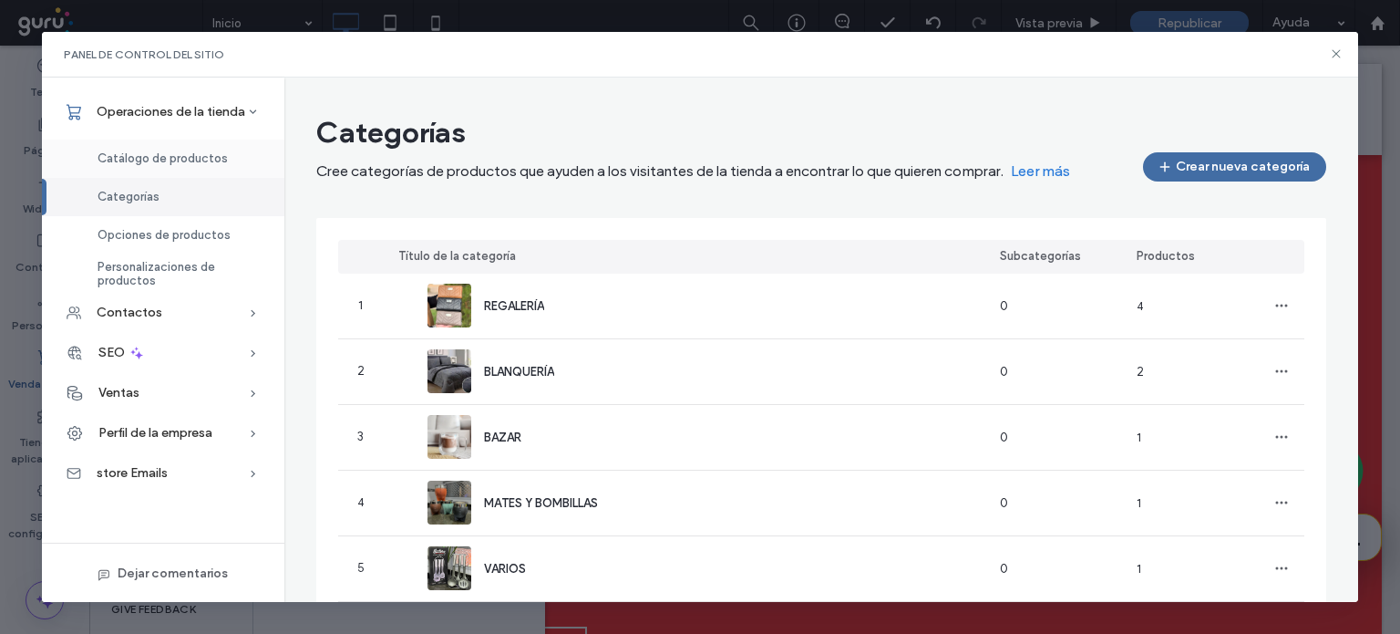
click at [197, 162] on span "Catálogo de productos" at bounding box center [163, 158] width 130 height 14
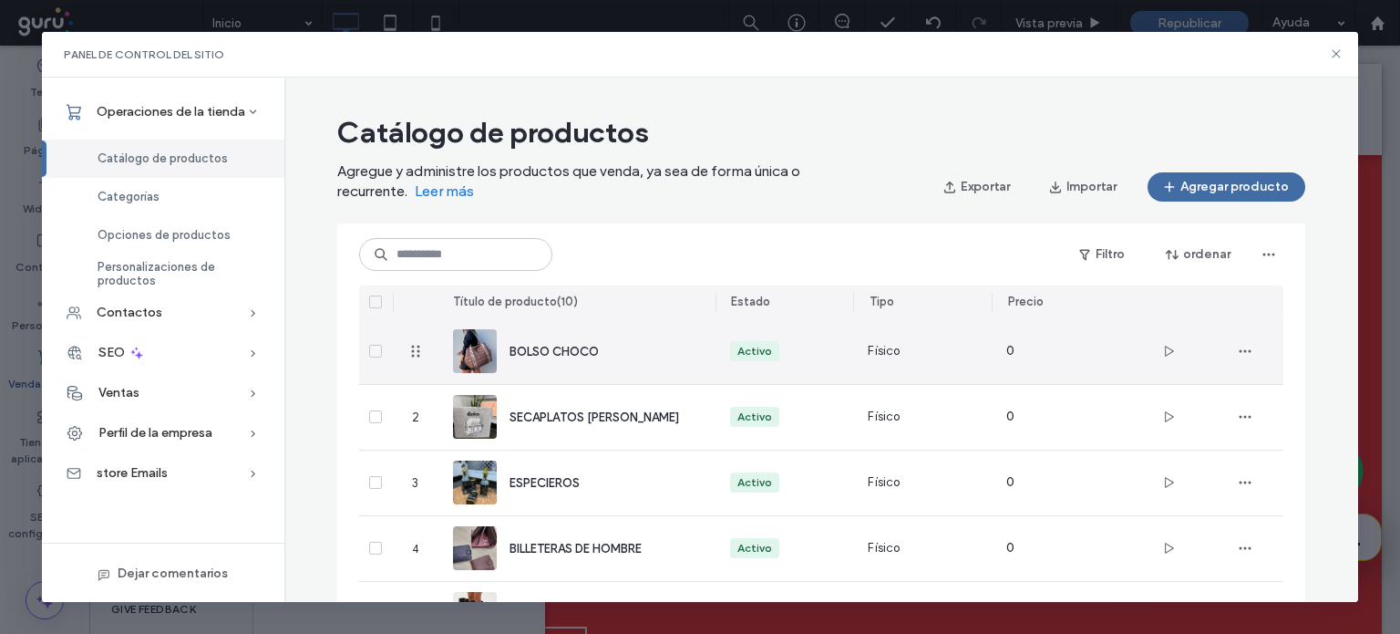
click at [554, 356] on span "BOLSO CHOCO" at bounding box center [554, 352] width 89 height 14
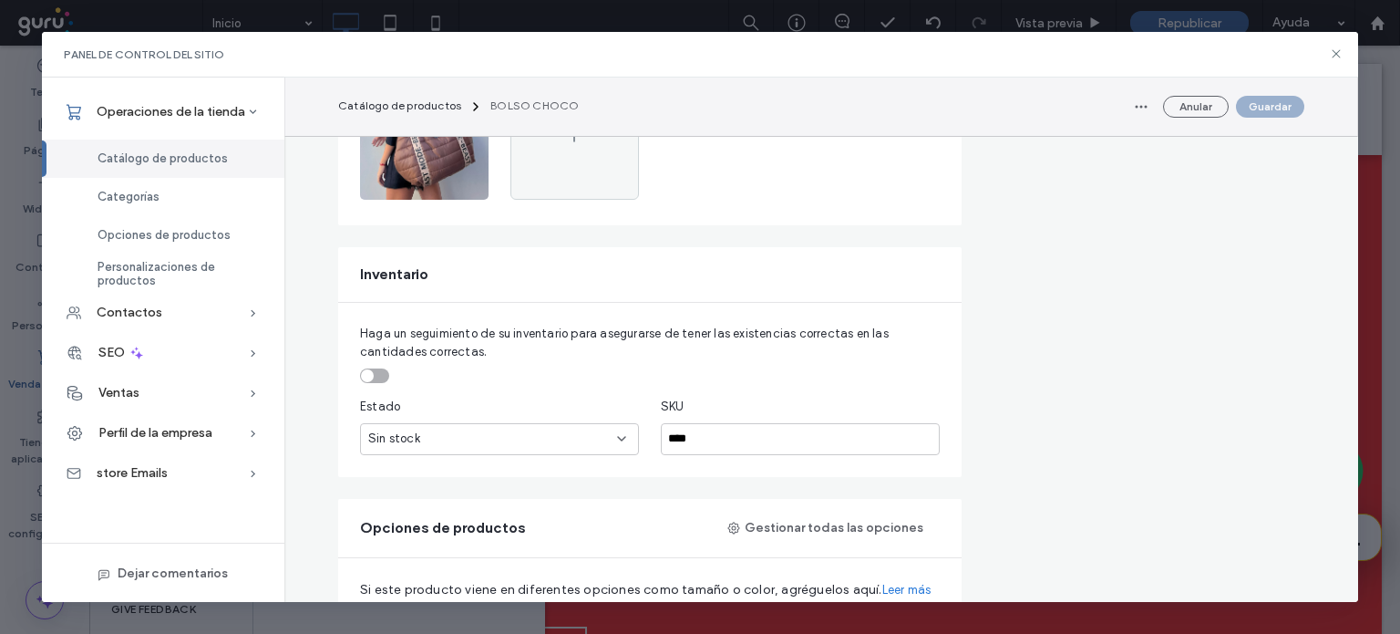
scroll to position [563, 0]
click at [369, 367] on div "toggle" at bounding box center [374, 372] width 29 height 15
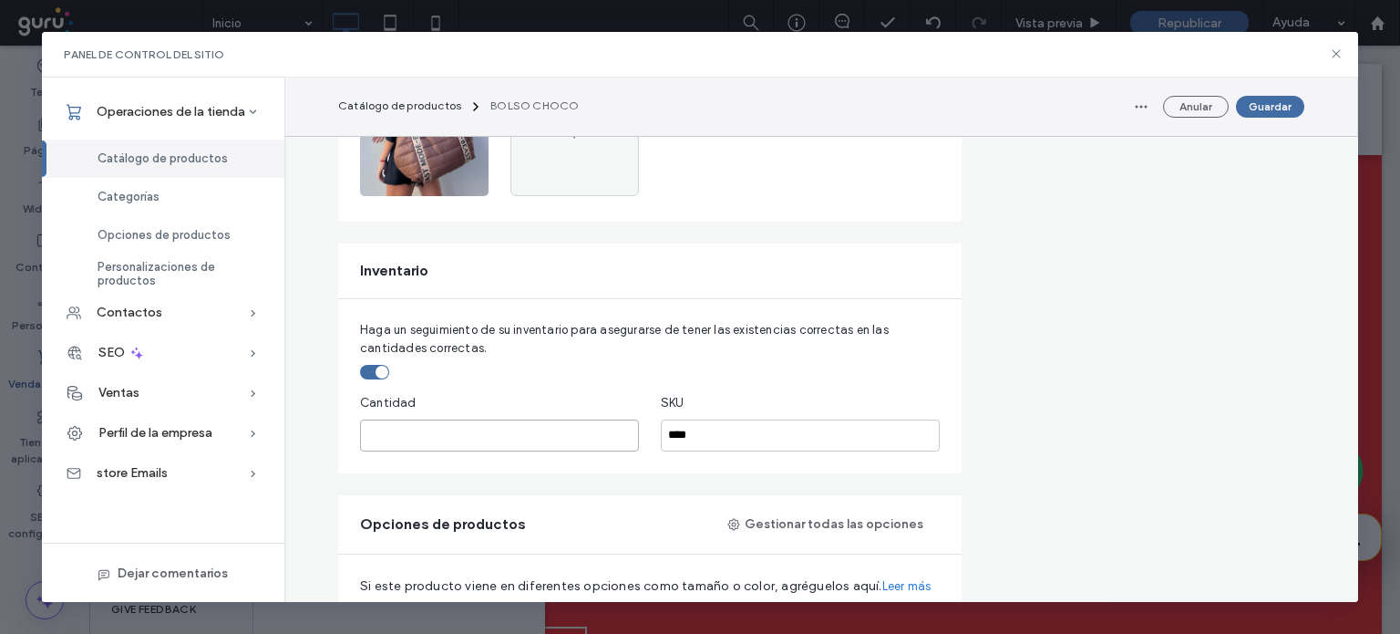
click at [405, 429] on input "*" at bounding box center [499, 435] width 279 height 32
type input "**"
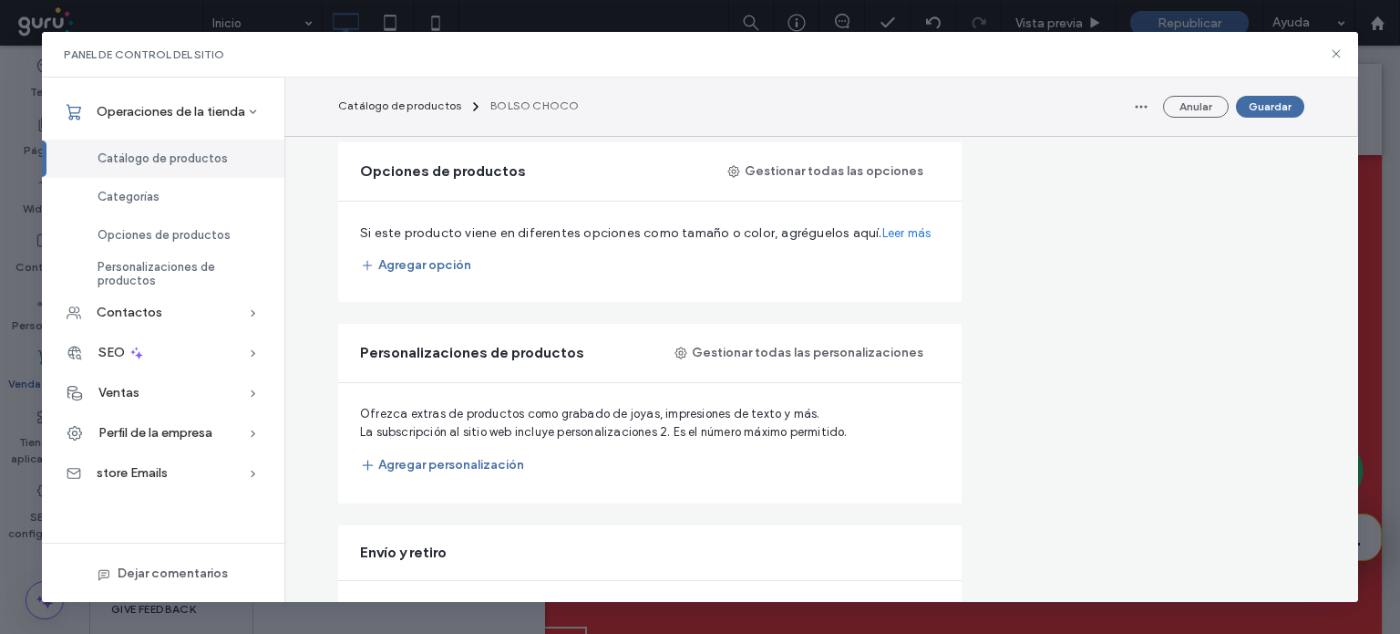
scroll to position [931, 0]
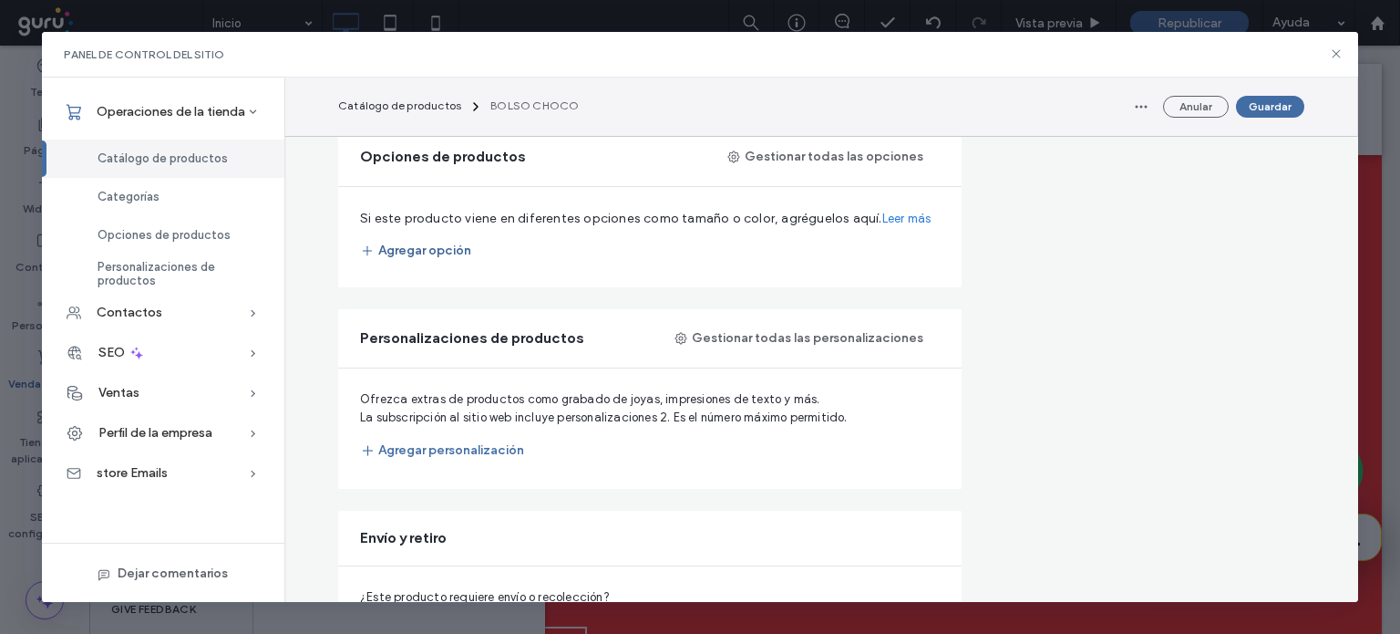
click at [431, 253] on button "Agregar opción" at bounding box center [415, 250] width 111 height 29
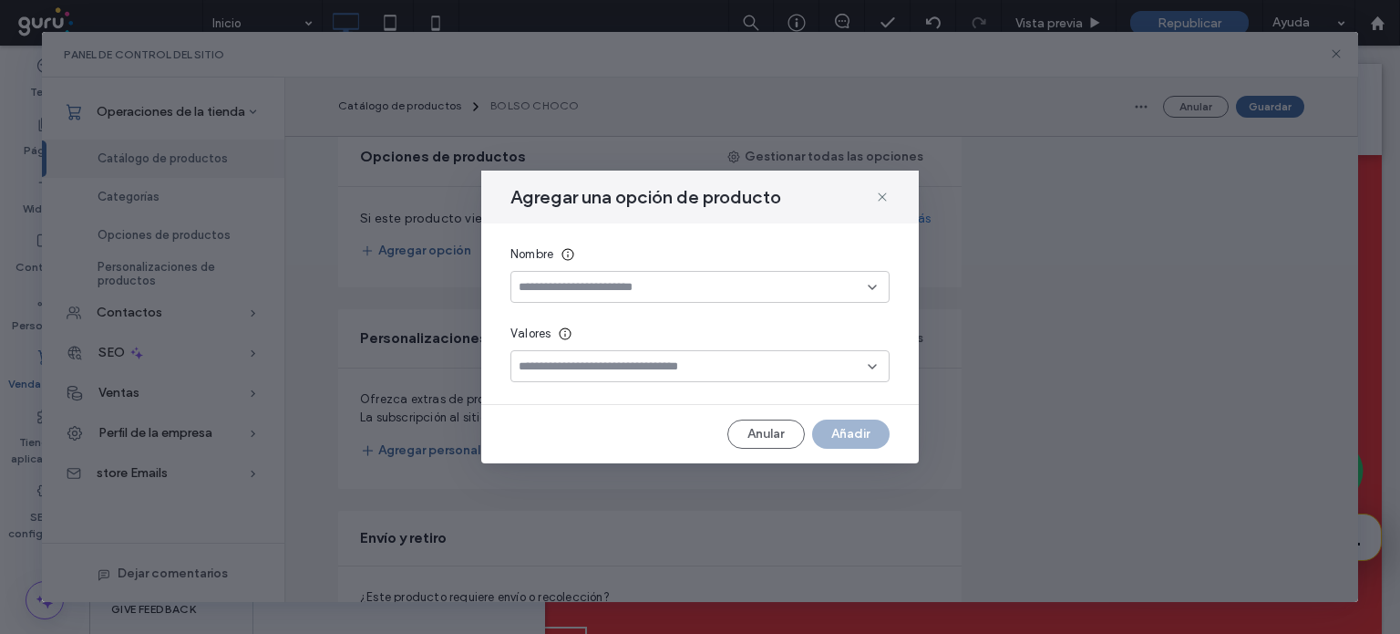
click at [542, 294] on input at bounding box center [693, 287] width 349 height 15
click at [534, 376] on span "Color" at bounding box center [533, 383] width 29 height 18
click at [555, 358] on div at bounding box center [700, 366] width 379 height 32
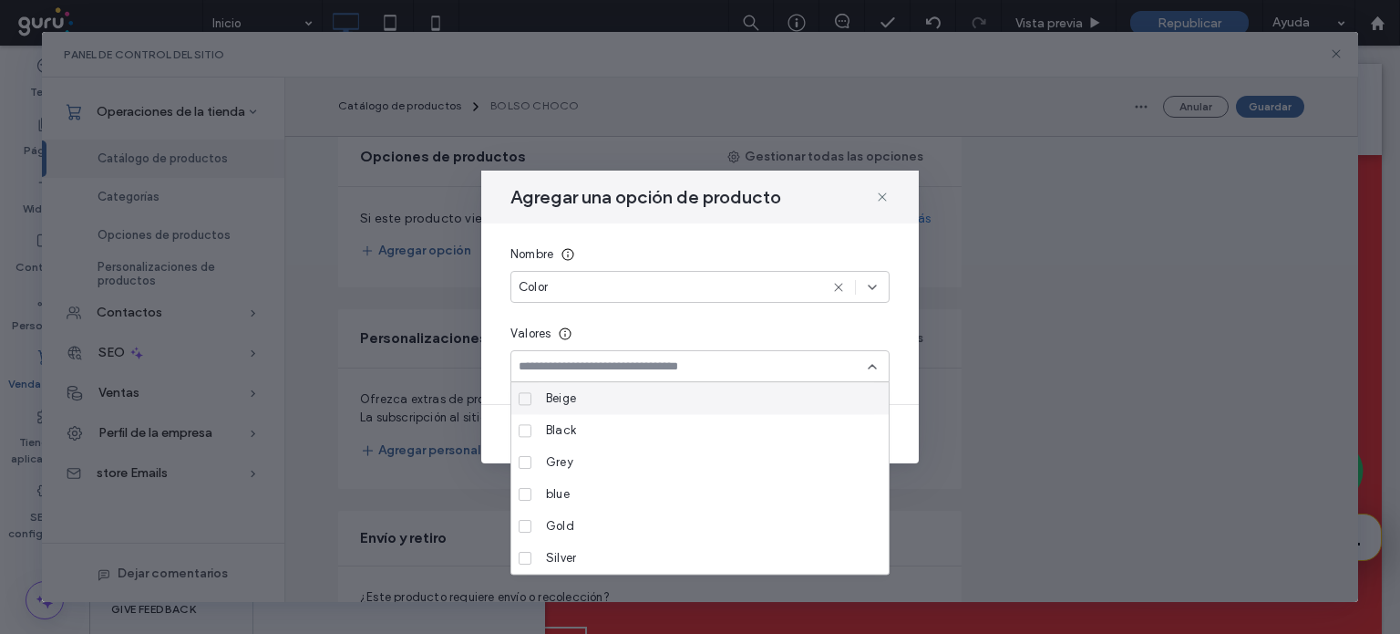
click at [555, 359] on input at bounding box center [693, 366] width 349 height 15
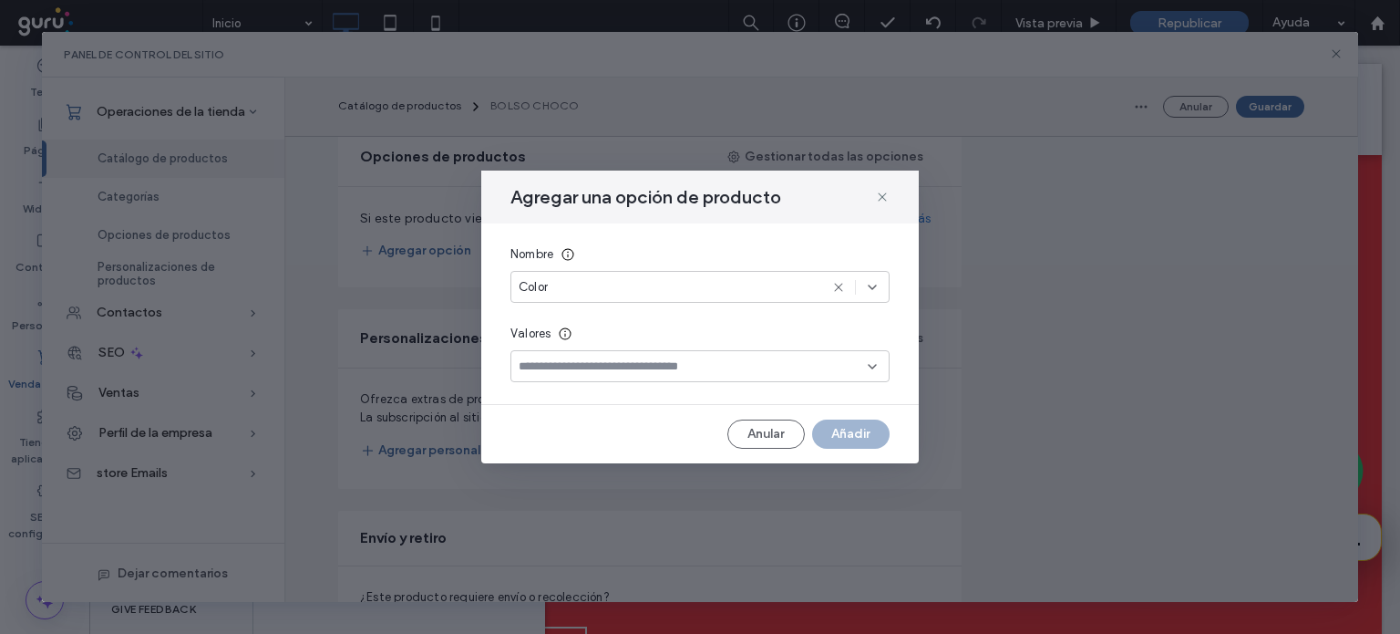
click at [554, 367] on input at bounding box center [693, 366] width 349 height 15
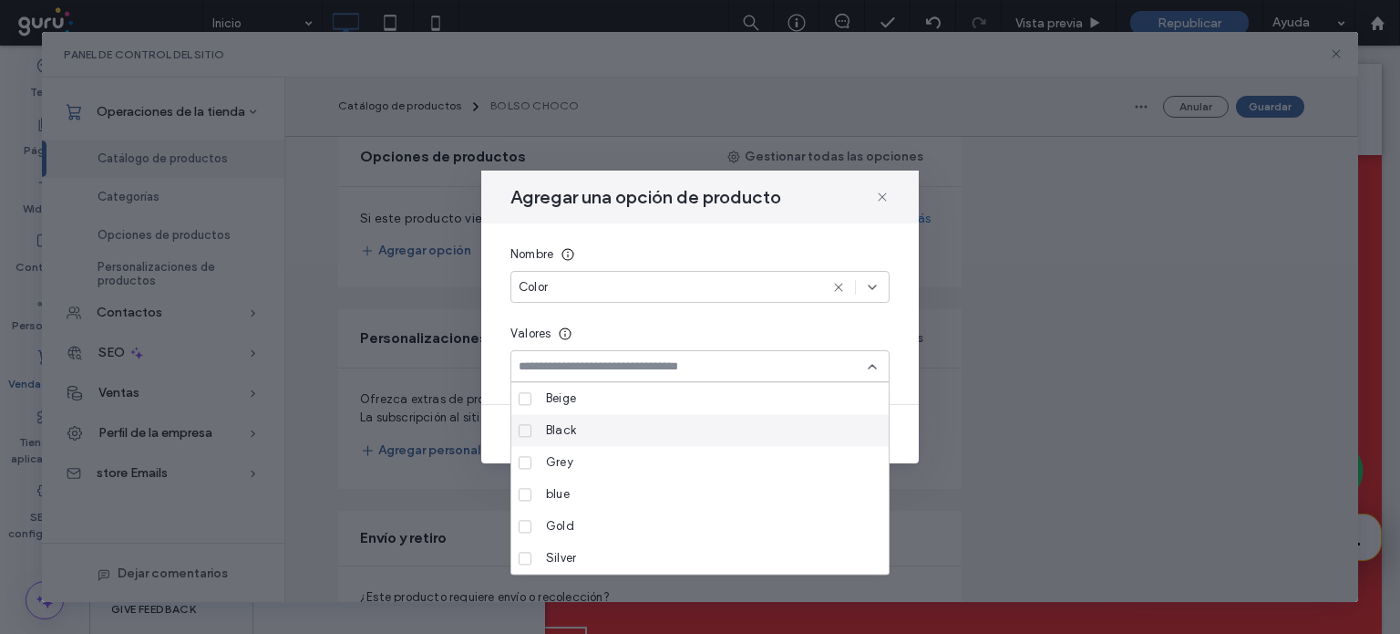
drag, startPoint x: 542, startPoint y: 433, endPoint x: 525, endPoint y: 421, distance: 20.2
click at [525, 421] on label "Black" at bounding box center [697, 430] width 356 height 32
click at [530, 429] on span at bounding box center [525, 430] width 13 height 13
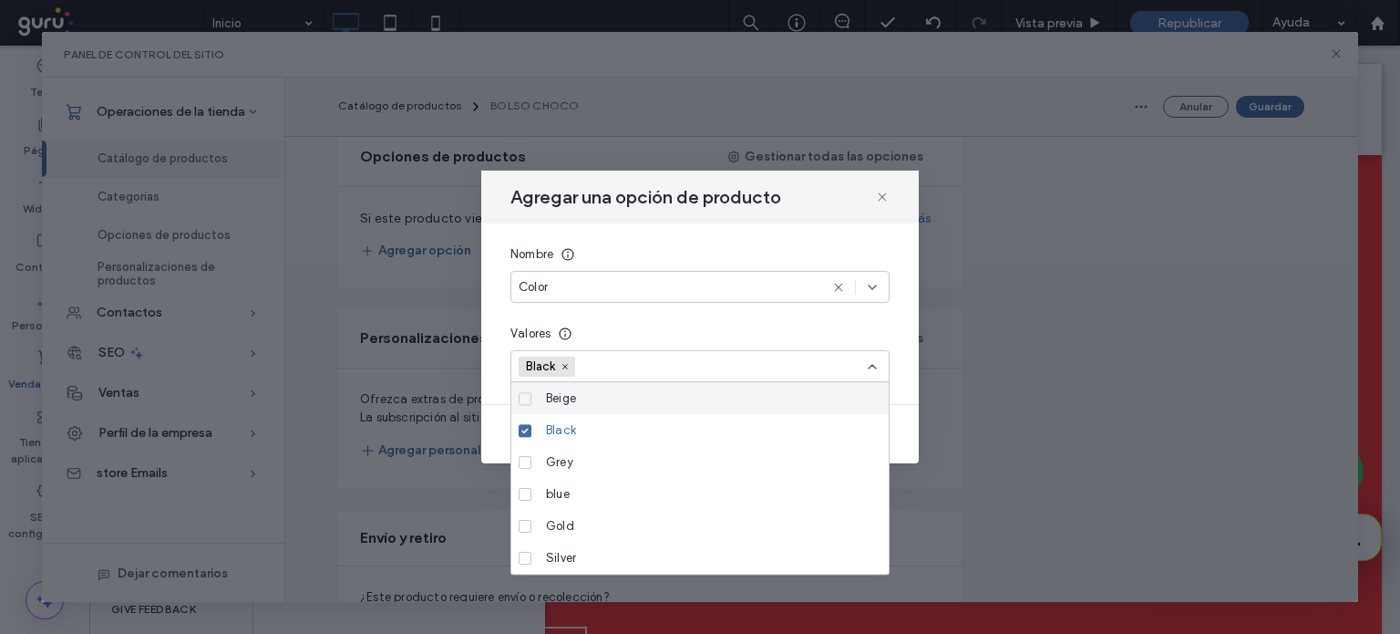
click at [604, 368] on input at bounding box center [647, 366] width 126 height 27
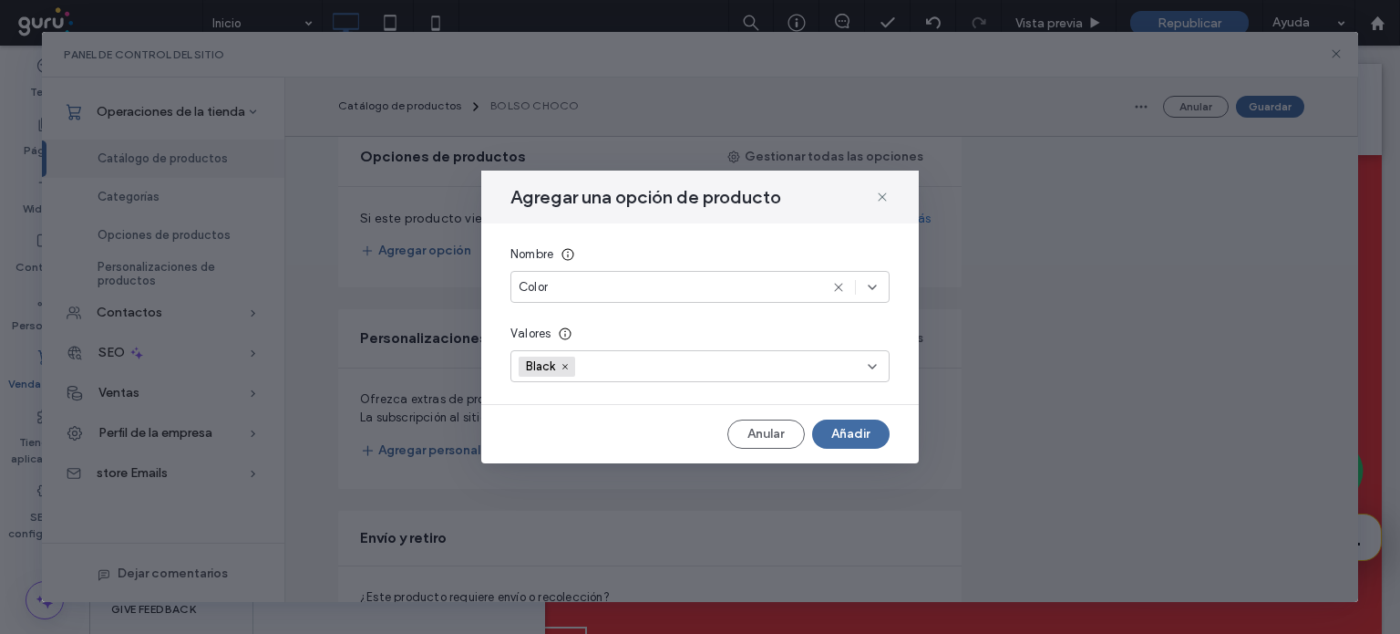
click at [613, 379] on input at bounding box center [647, 366] width 126 height 27
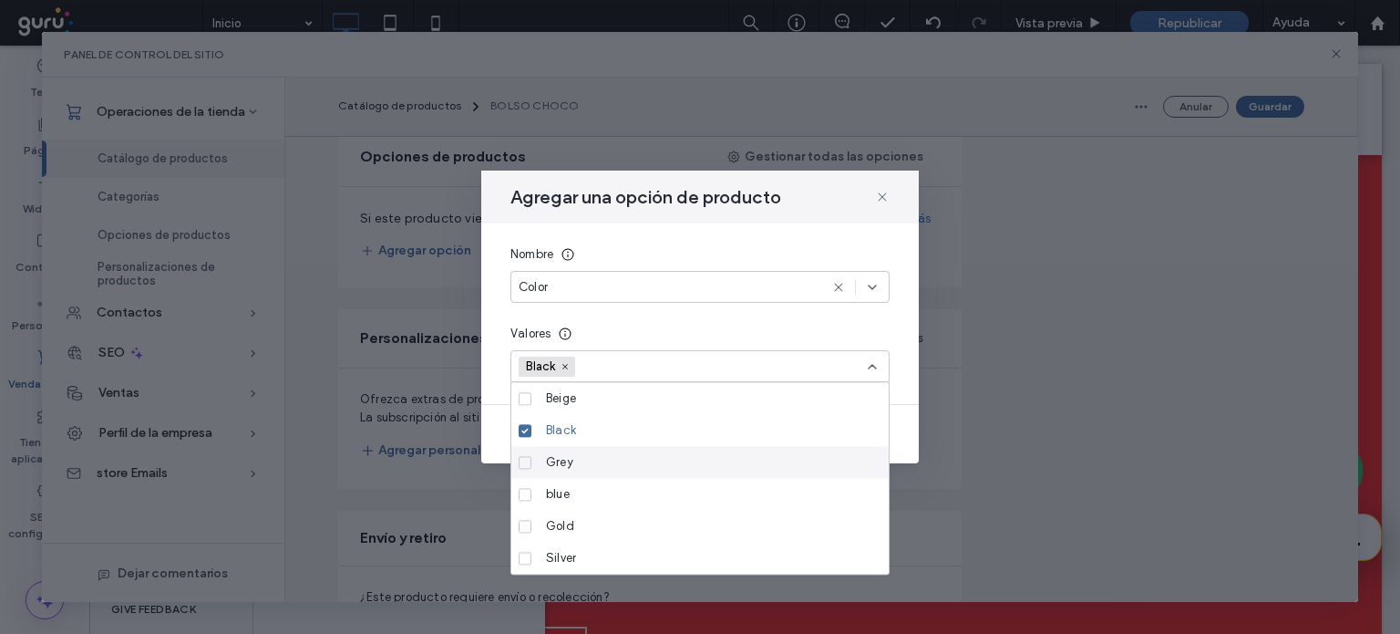
click at [561, 470] on span "Grey" at bounding box center [559, 462] width 27 height 18
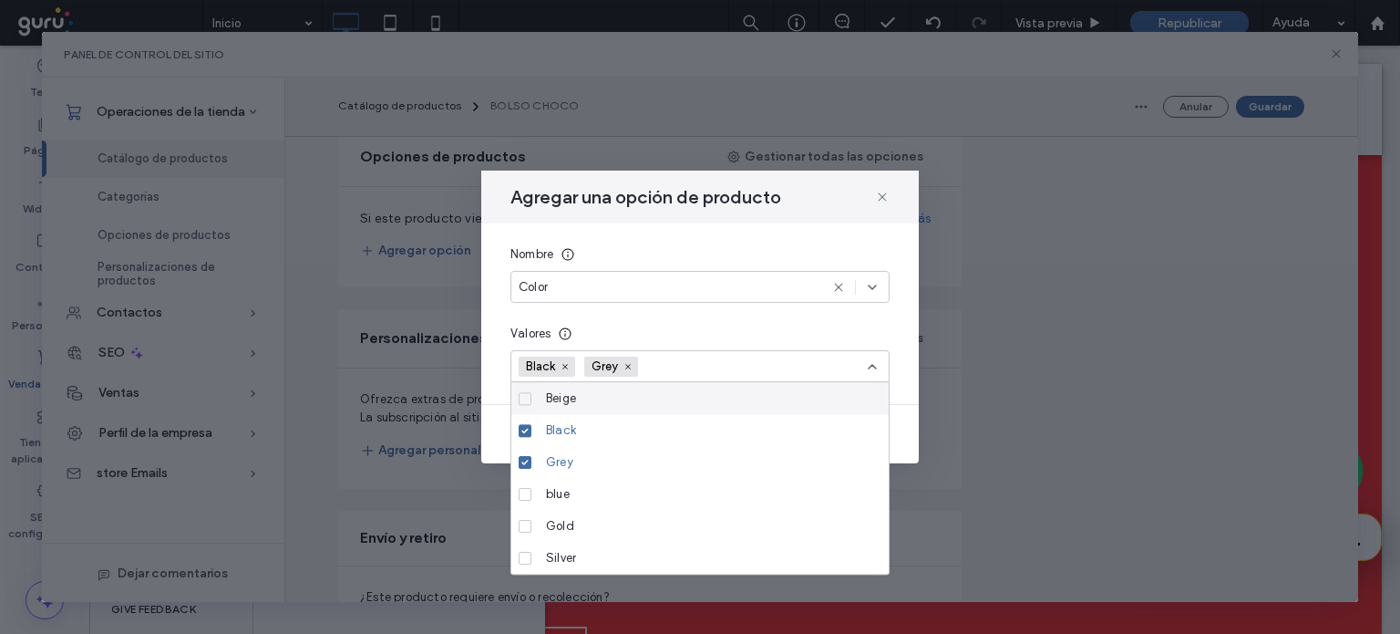
click at [673, 370] on input at bounding box center [710, 366] width 126 height 27
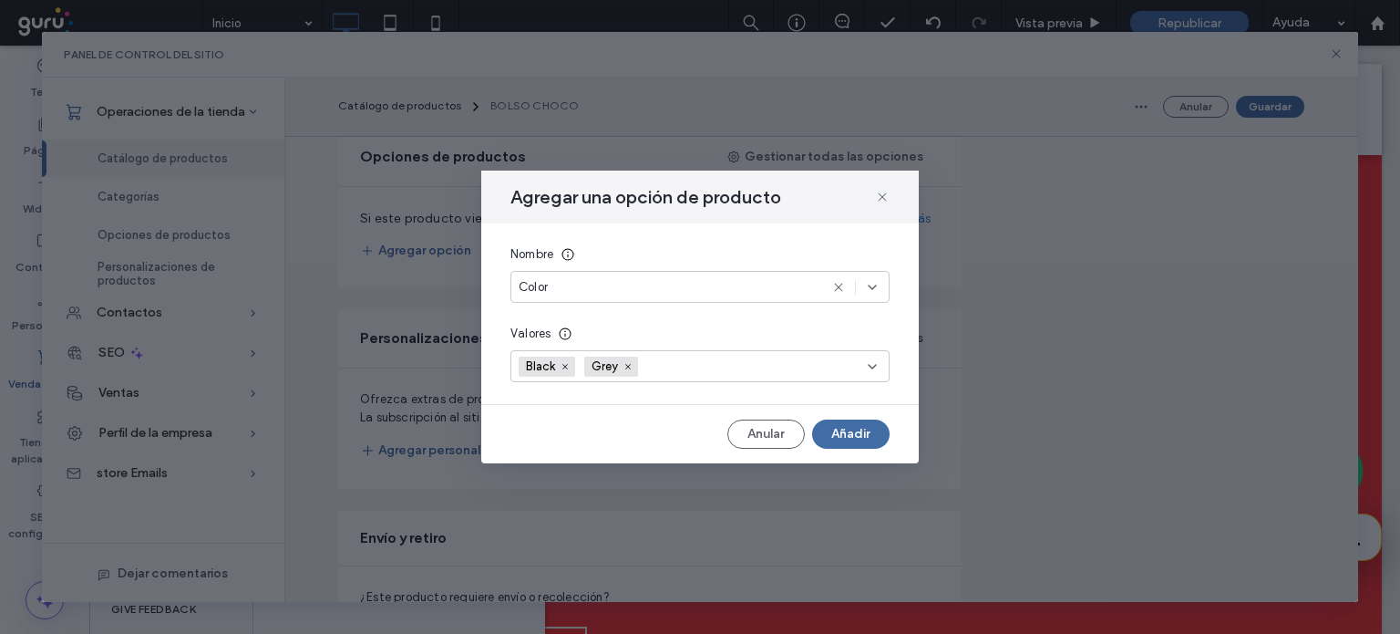
click at [673, 370] on input at bounding box center [710, 366] width 126 height 27
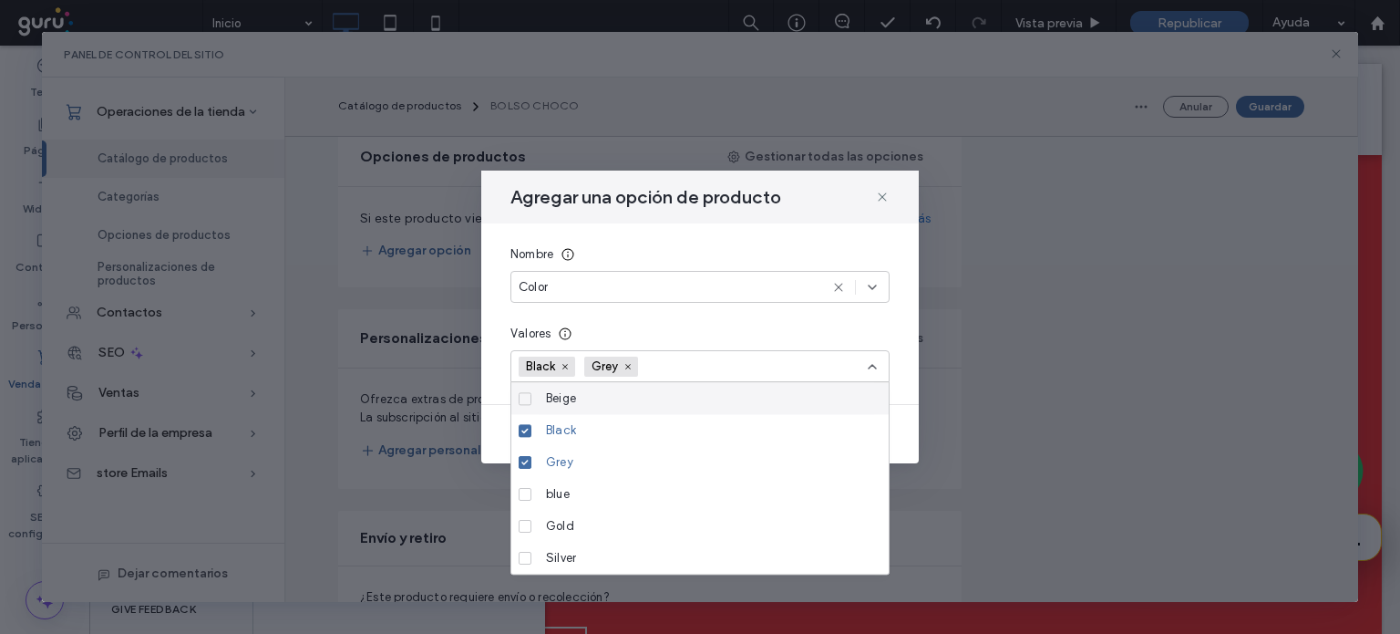
click at [673, 370] on input at bounding box center [710, 366] width 126 height 27
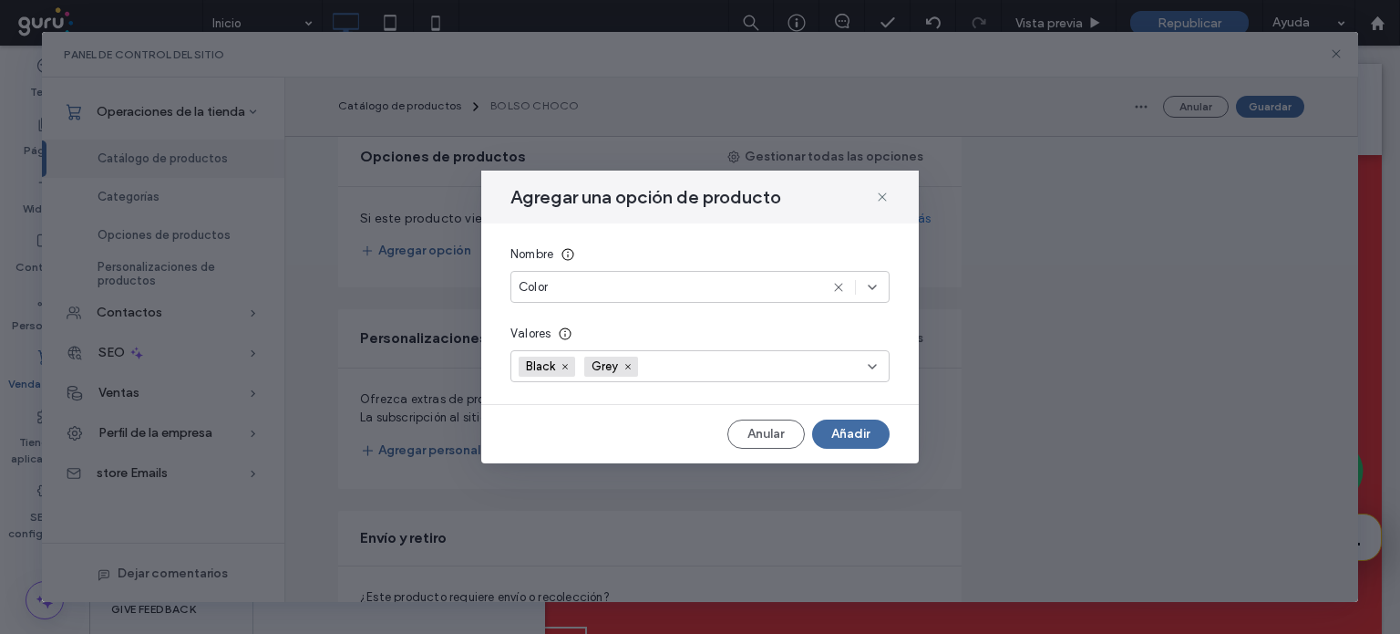
click at [676, 377] on input at bounding box center [710, 366] width 126 height 27
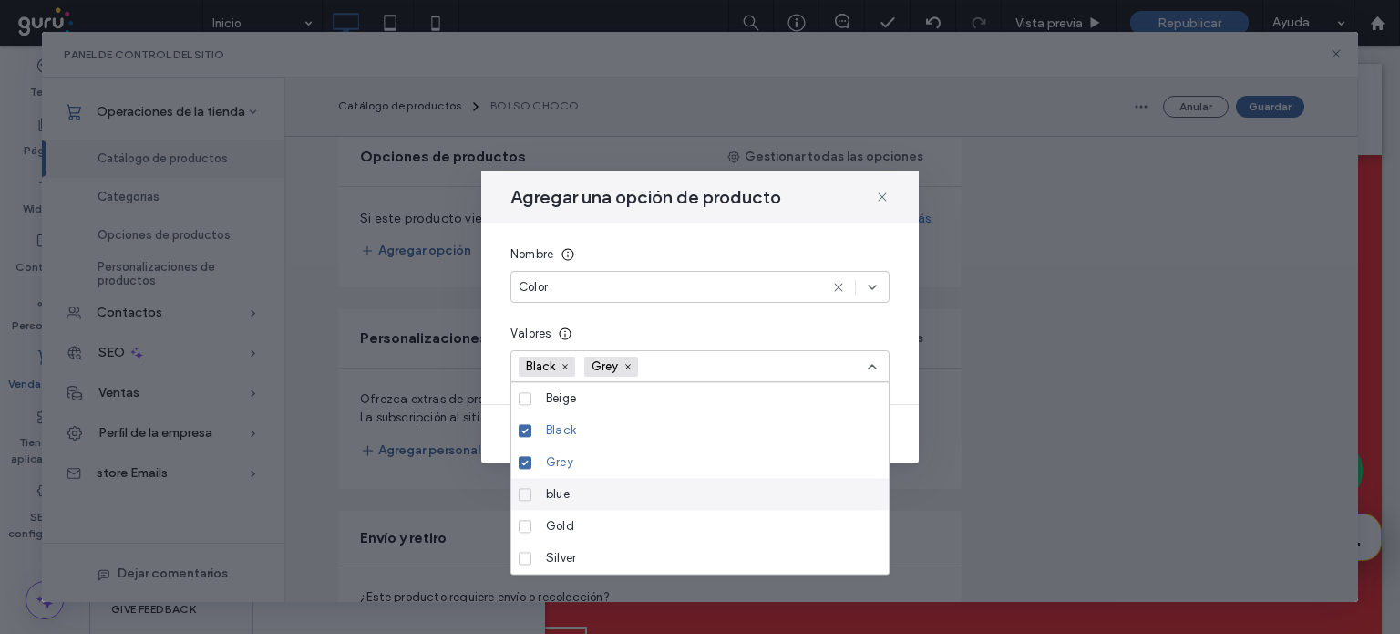
click at [604, 488] on div "blue" at bounding box center [707, 494] width 336 height 32
click at [936, 454] on div "Agregar una opción de producto Nombre Color Valores Black Grey blue Anular Añad…" at bounding box center [700, 317] width 1317 height 571
click at [919, 460] on div "Agregar una opción de producto Nombre Color Valores Black Grey blue Anular Añad…" at bounding box center [700, 317] width 1317 height 571
click at [904, 442] on div "Anular Añadir" at bounding box center [700, 433] width 438 height 29
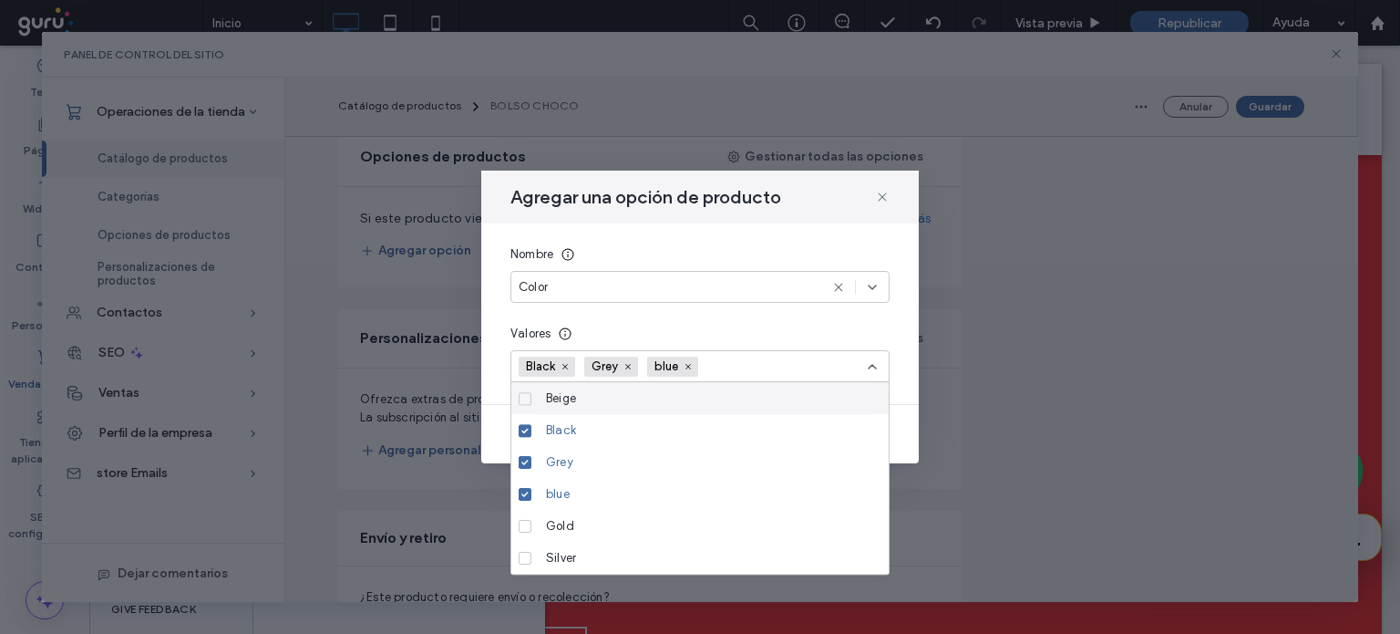
click at [806, 331] on div "Valores" at bounding box center [700, 334] width 379 height 18
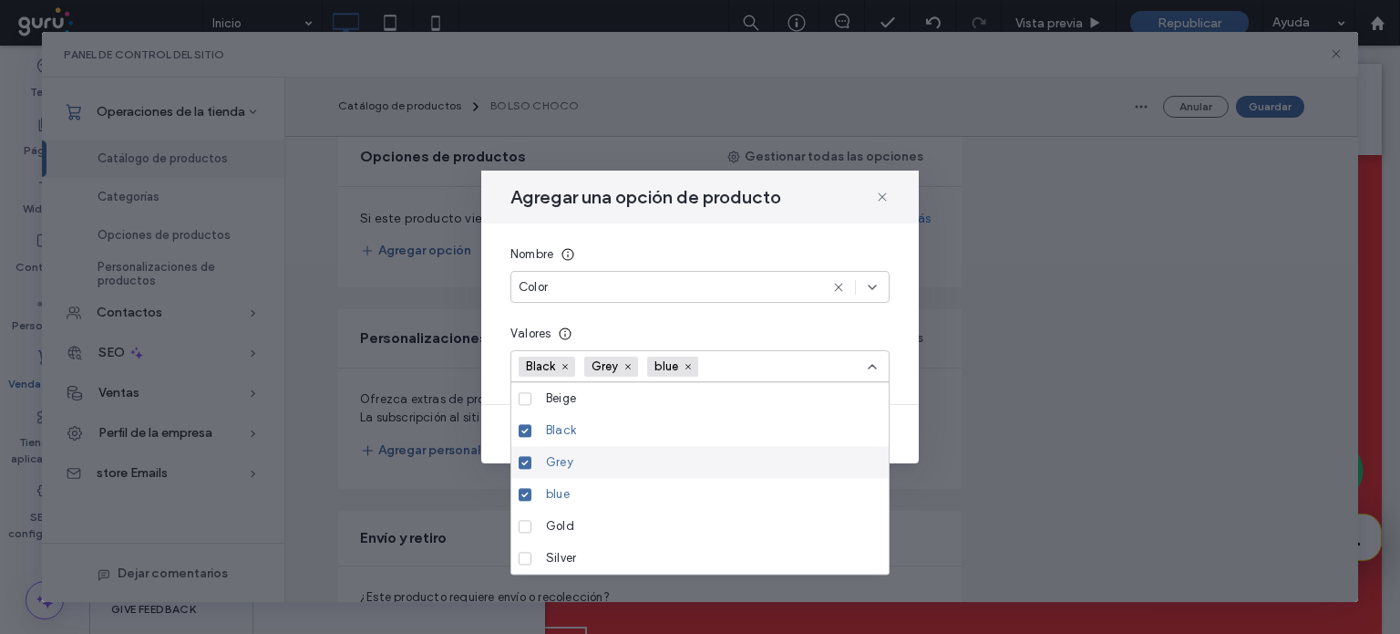
click at [931, 535] on div "Agregar una opción de producto Nombre Color Valores Black Grey blue Anular Añad…" at bounding box center [700, 317] width 1317 height 571
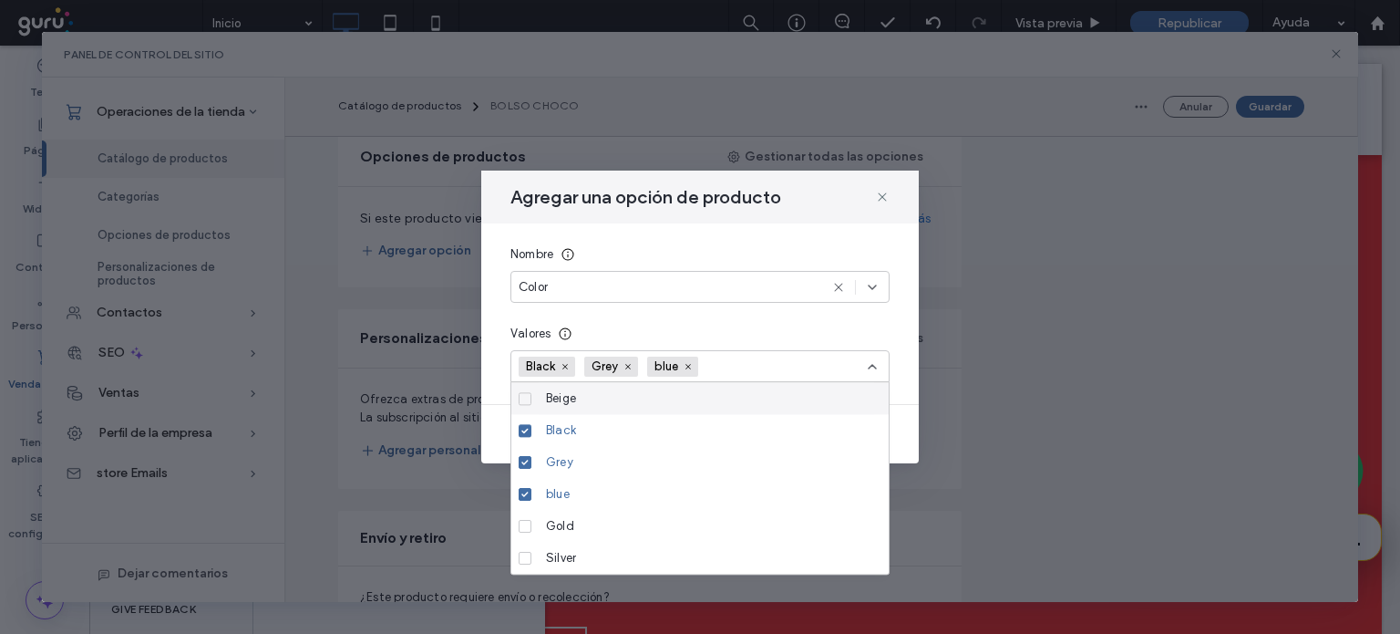
click at [873, 359] on icon at bounding box center [872, 366] width 15 height 15
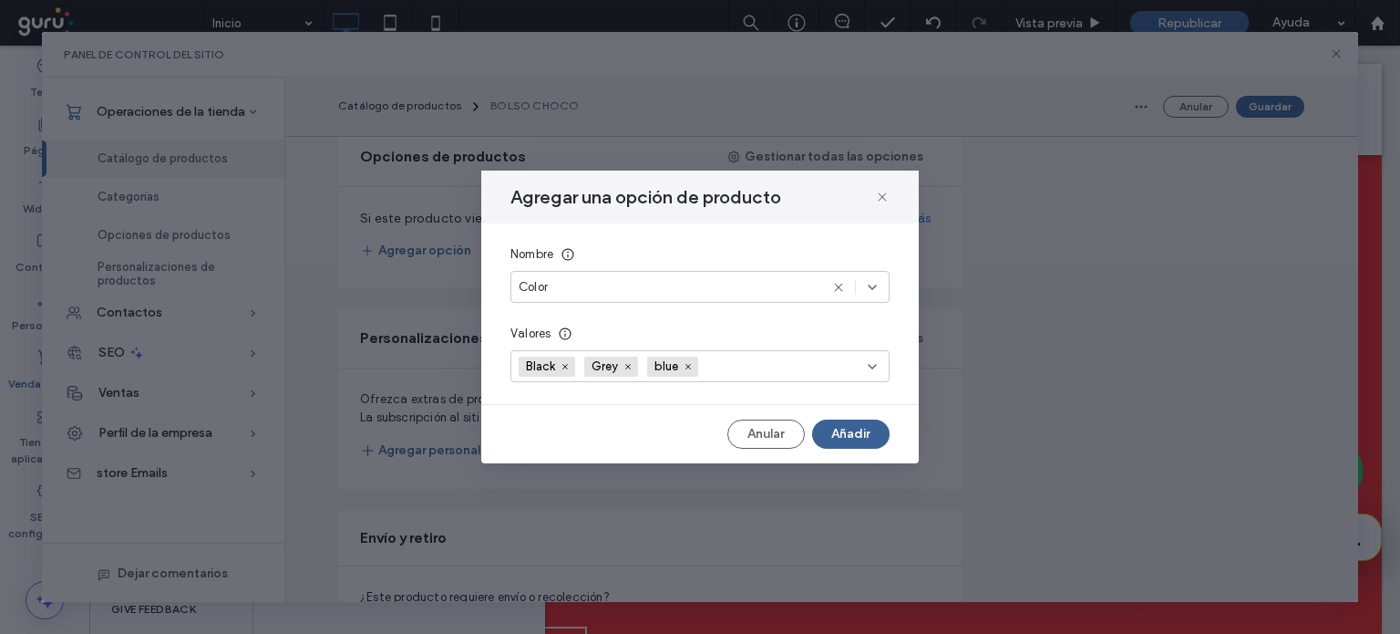
click at [851, 442] on button "Añadir" at bounding box center [850, 433] width 77 height 29
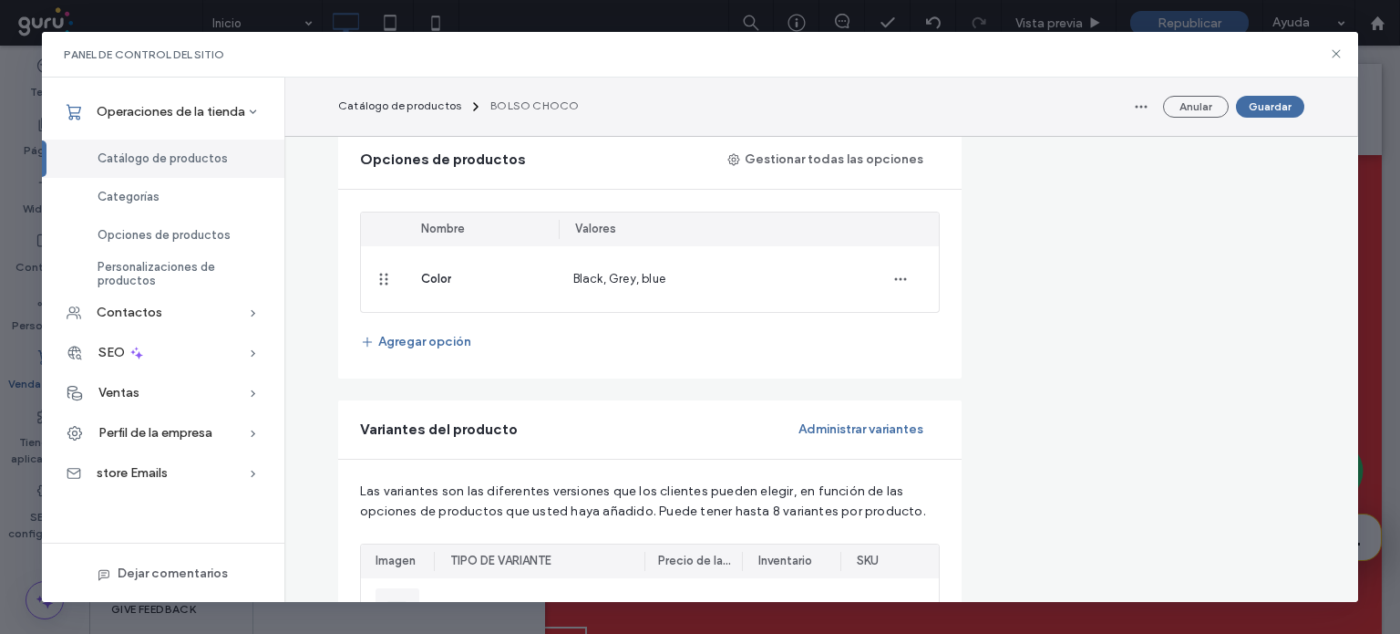
scroll to position [894, 0]
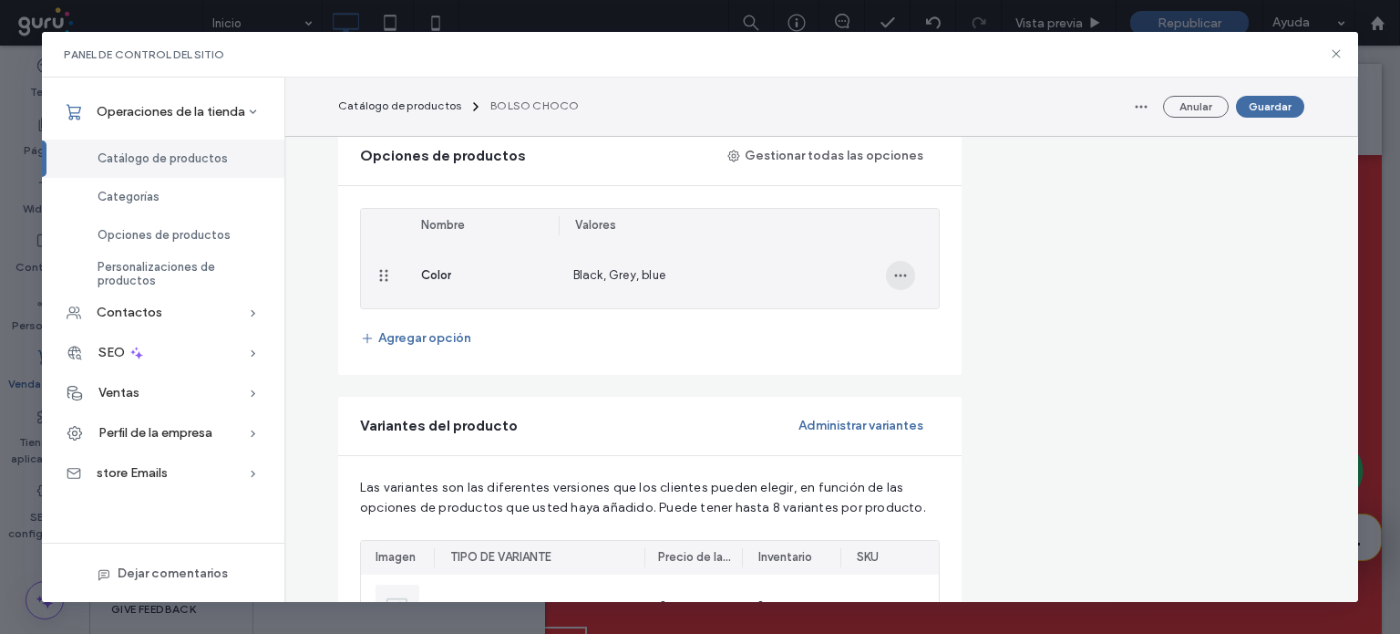
click at [894, 263] on span "button" at bounding box center [900, 275] width 29 height 29
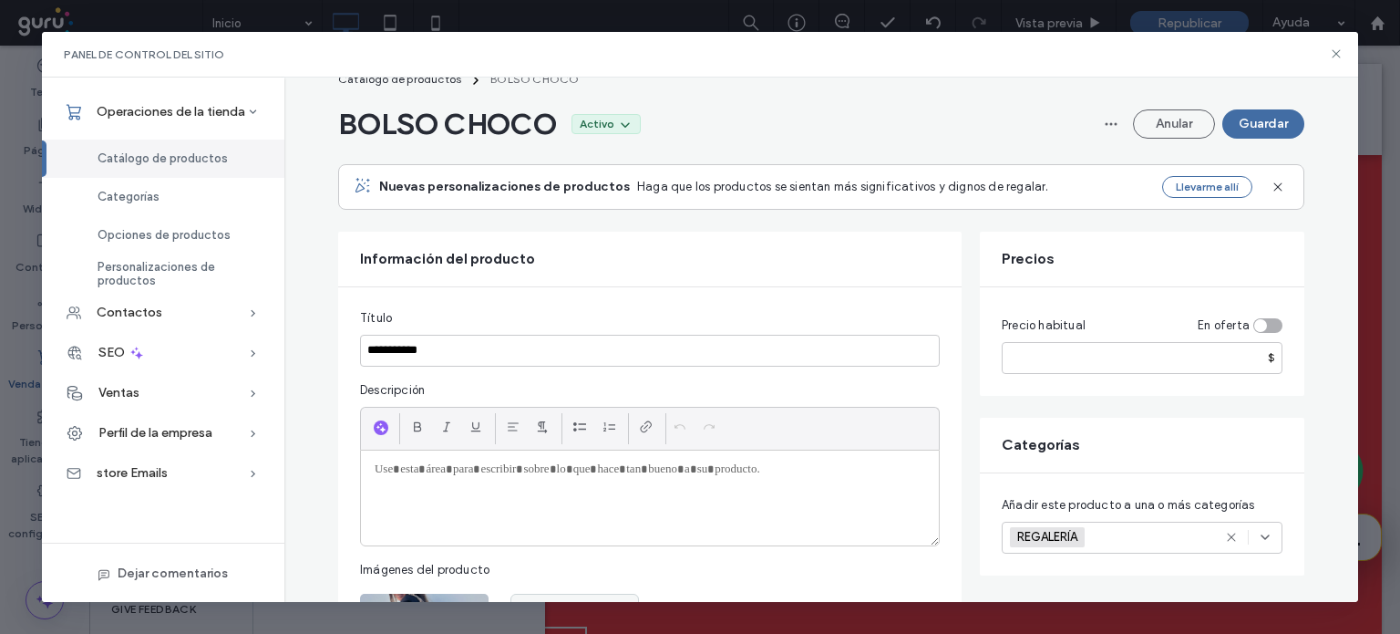
scroll to position [0, 0]
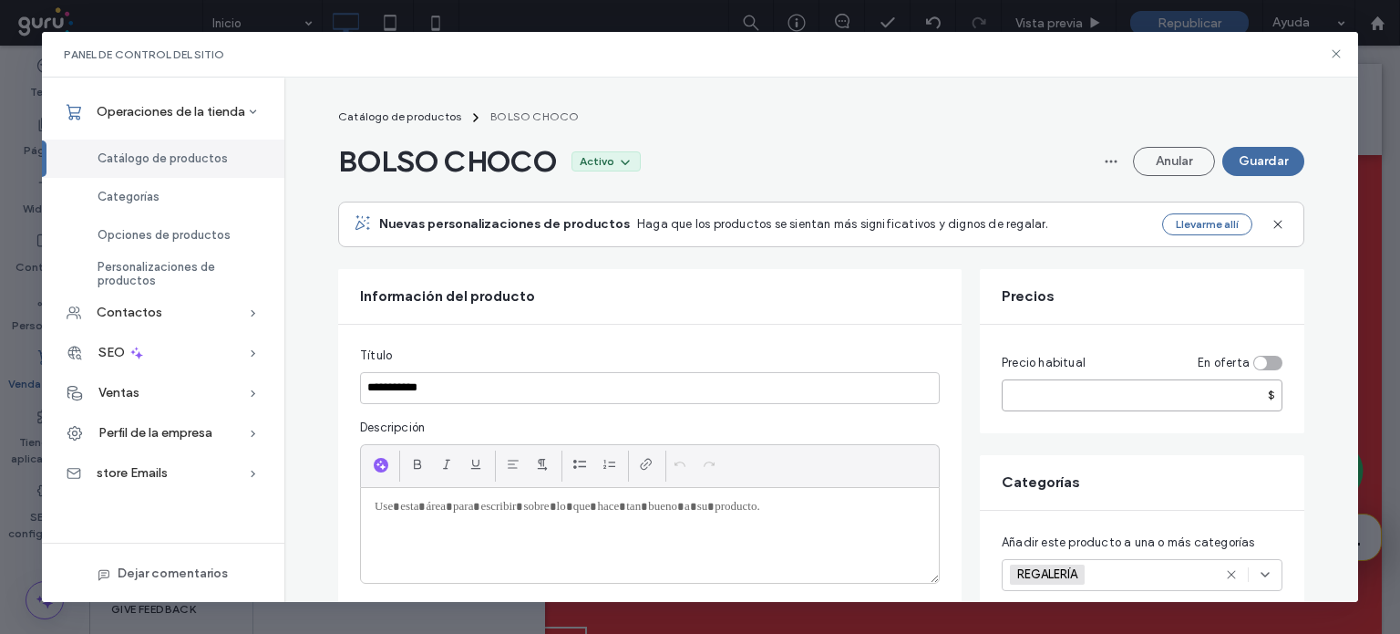
click at [1077, 404] on input "*" at bounding box center [1142, 395] width 281 height 32
type input "****"
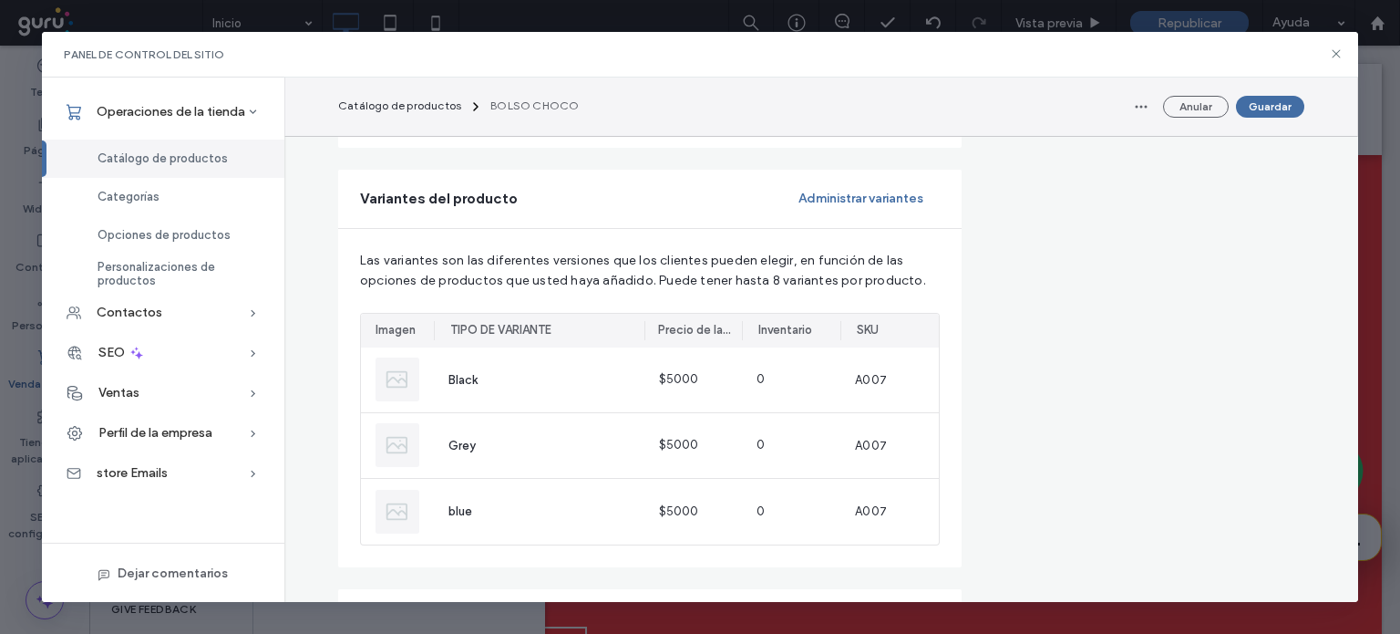
scroll to position [1130, 0]
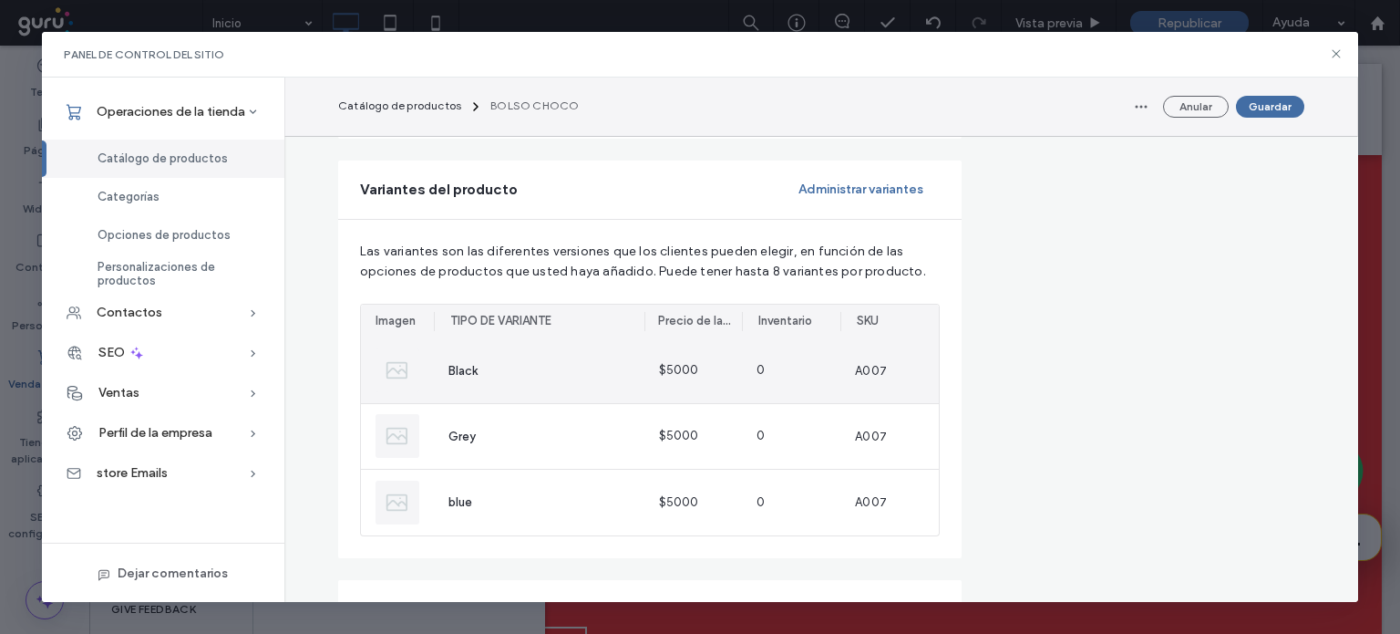
click at [401, 365] on img at bounding box center [398, 370] width 44 height 44
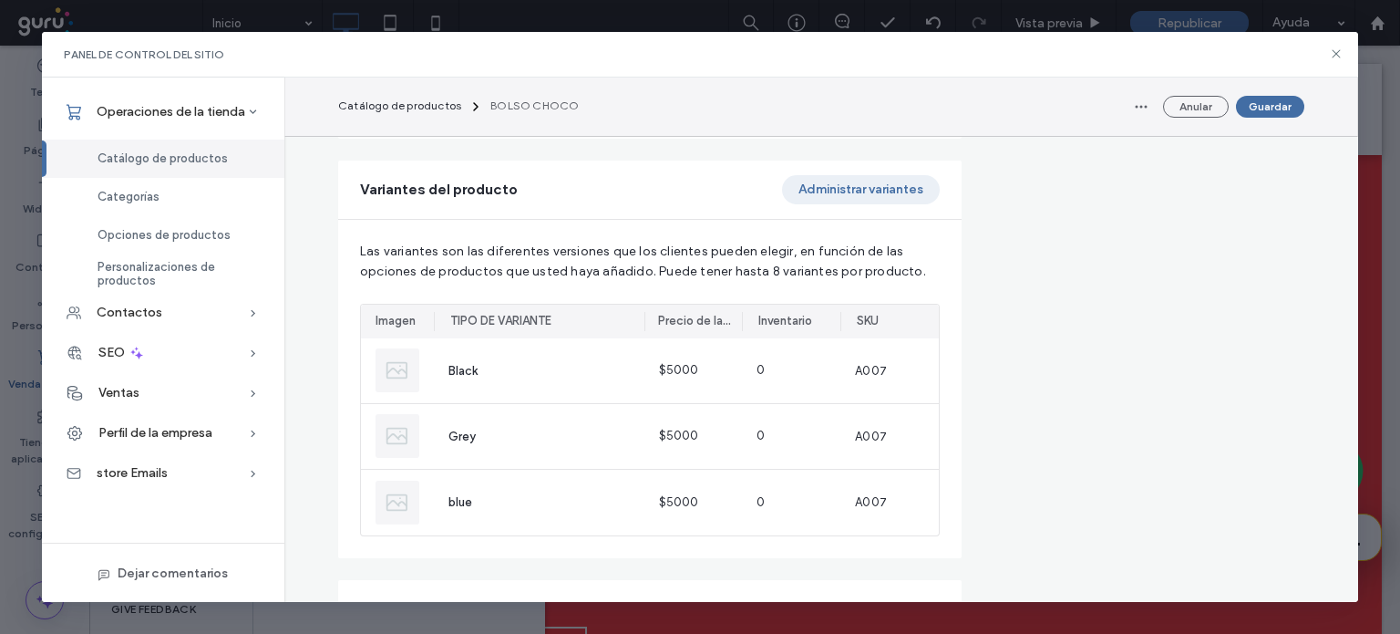
click at [878, 195] on button "Administrar variantes" at bounding box center [861, 189] width 158 height 29
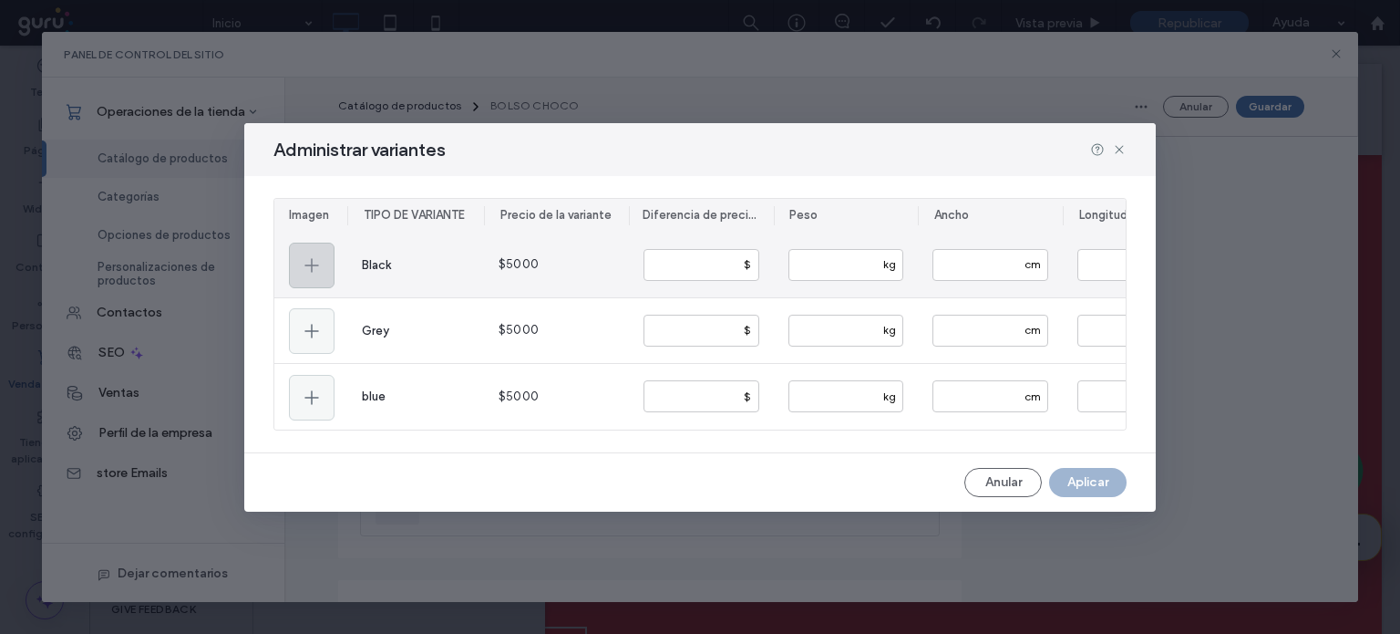
click at [301, 265] on icon at bounding box center [312, 265] width 22 height 22
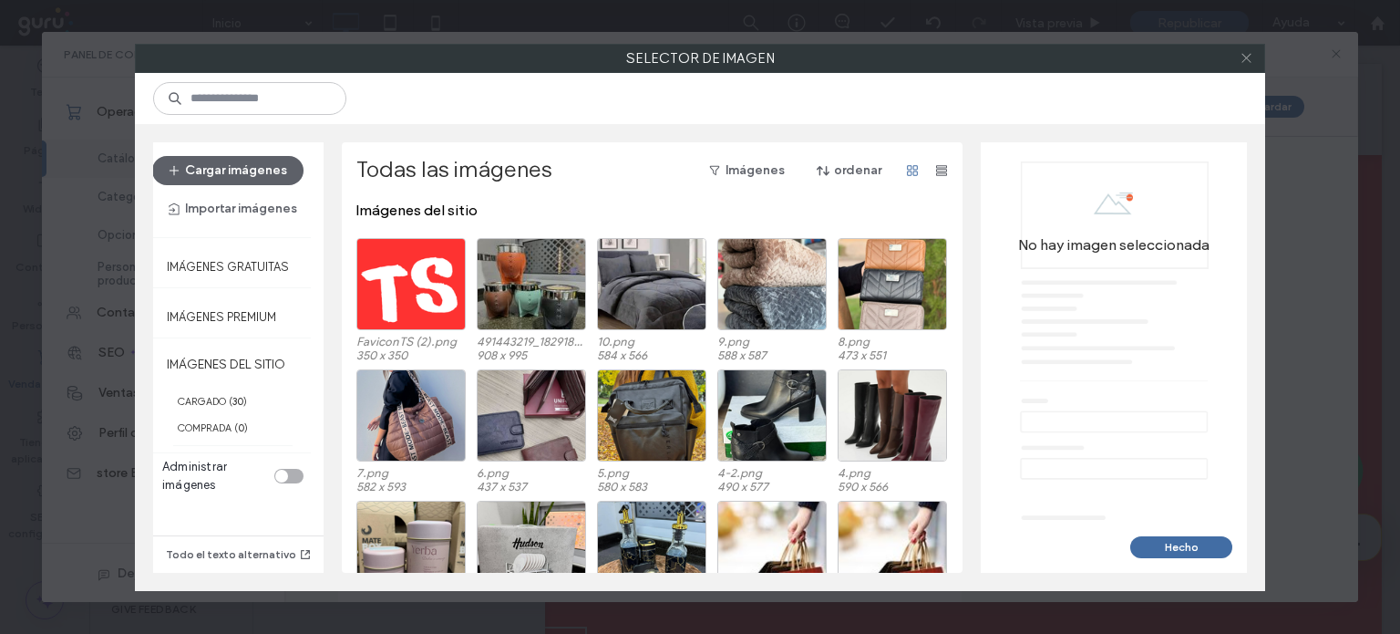
click at [1245, 58] on use at bounding box center [1246, 58] width 9 height 9
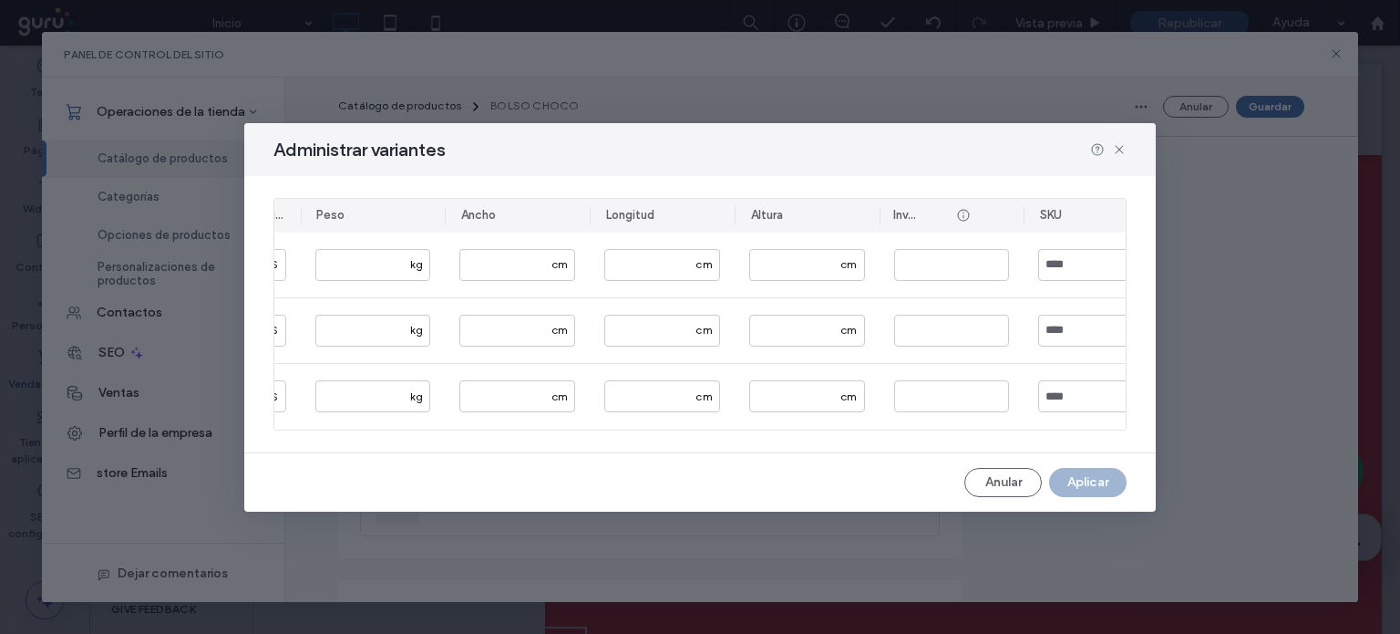
scroll to position [0, 520]
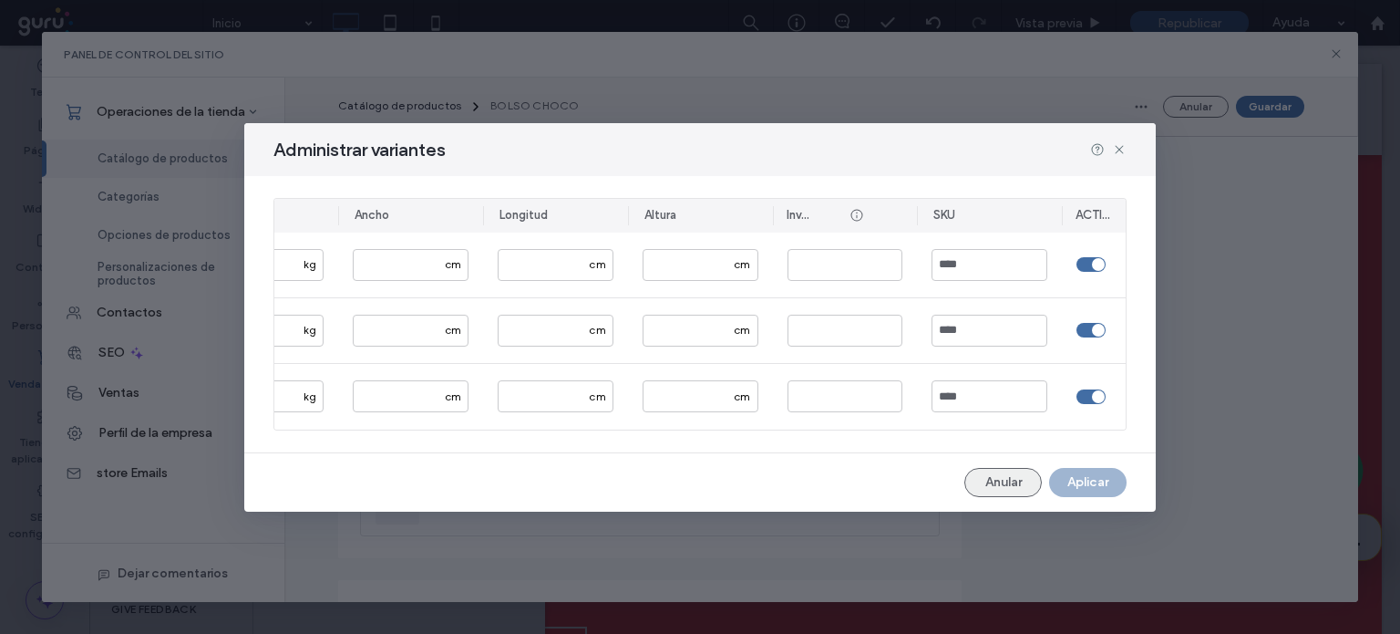
click at [1012, 484] on button "Anular" at bounding box center [1003, 482] width 77 height 29
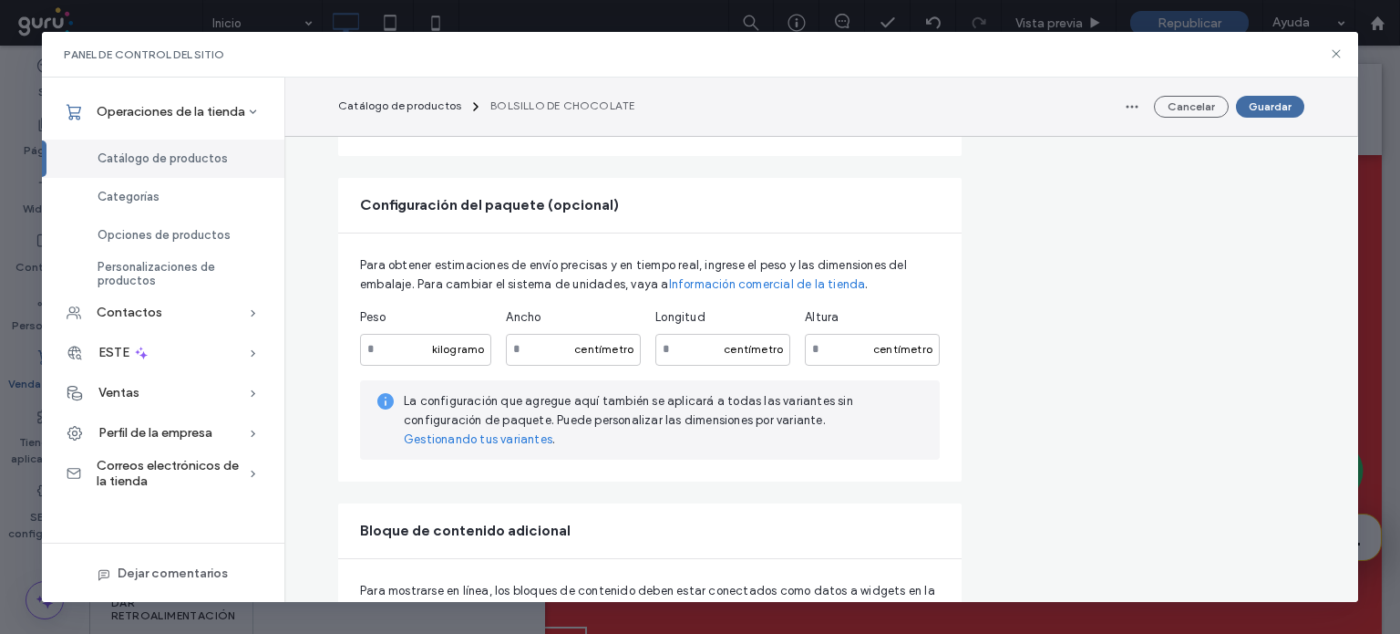
scroll to position [1907, 0]
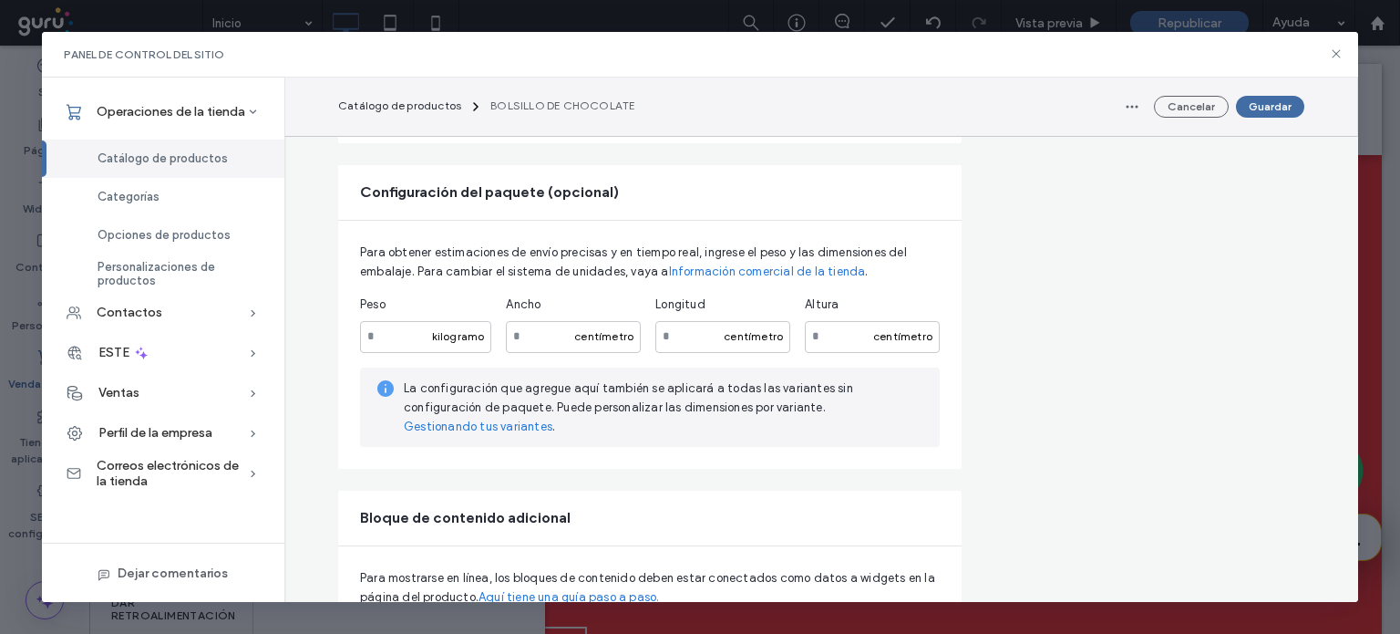
drag, startPoint x: 1353, startPoint y: 438, endPoint x: 883, endPoint y: 189, distance: 532.2
click at [883, 189] on div "Configuración del paquete (opcional)" at bounding box center [650, 192] width 624 height 55
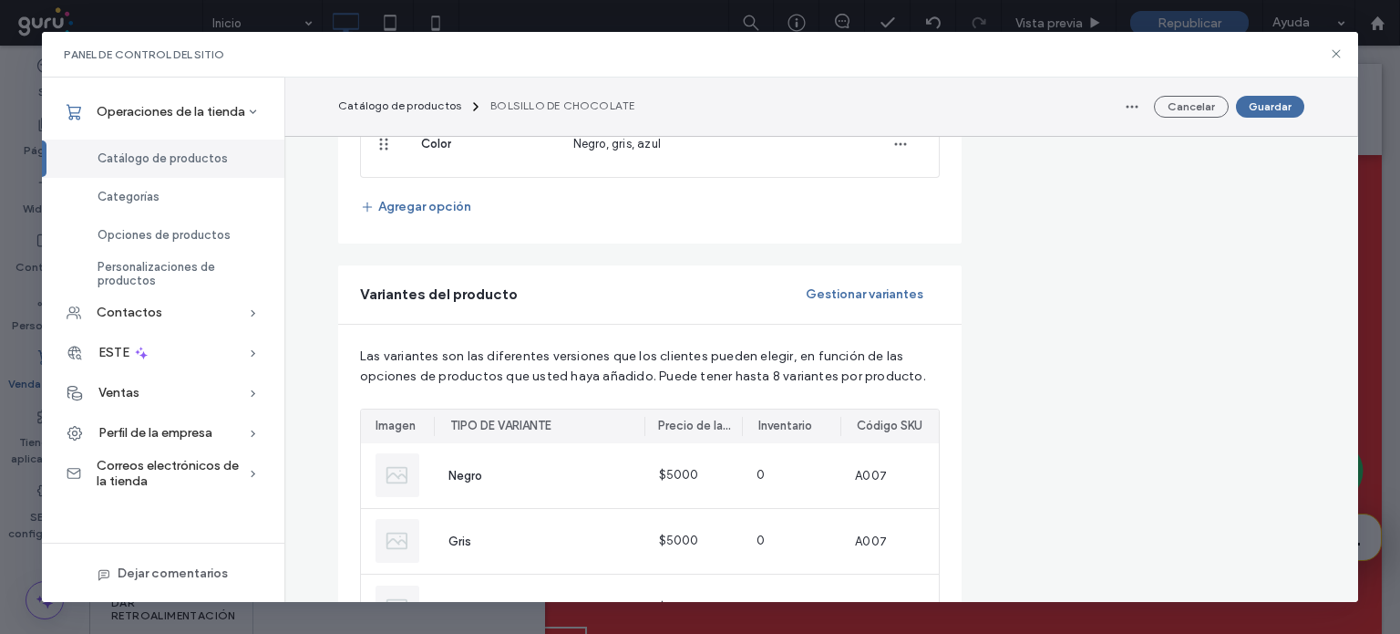
scroll to position [1021, 0]
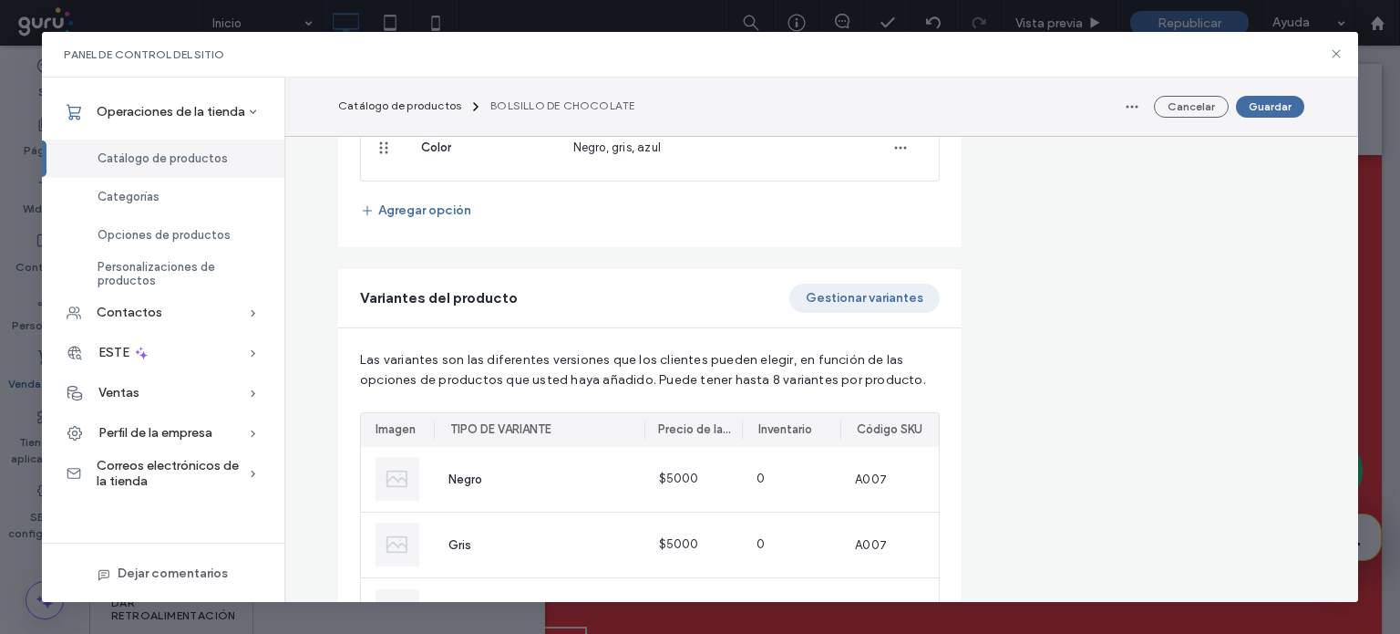
click at [925, 305] on button "Gestionar variantes" at bounding box center [865, 298] width 150 height 29
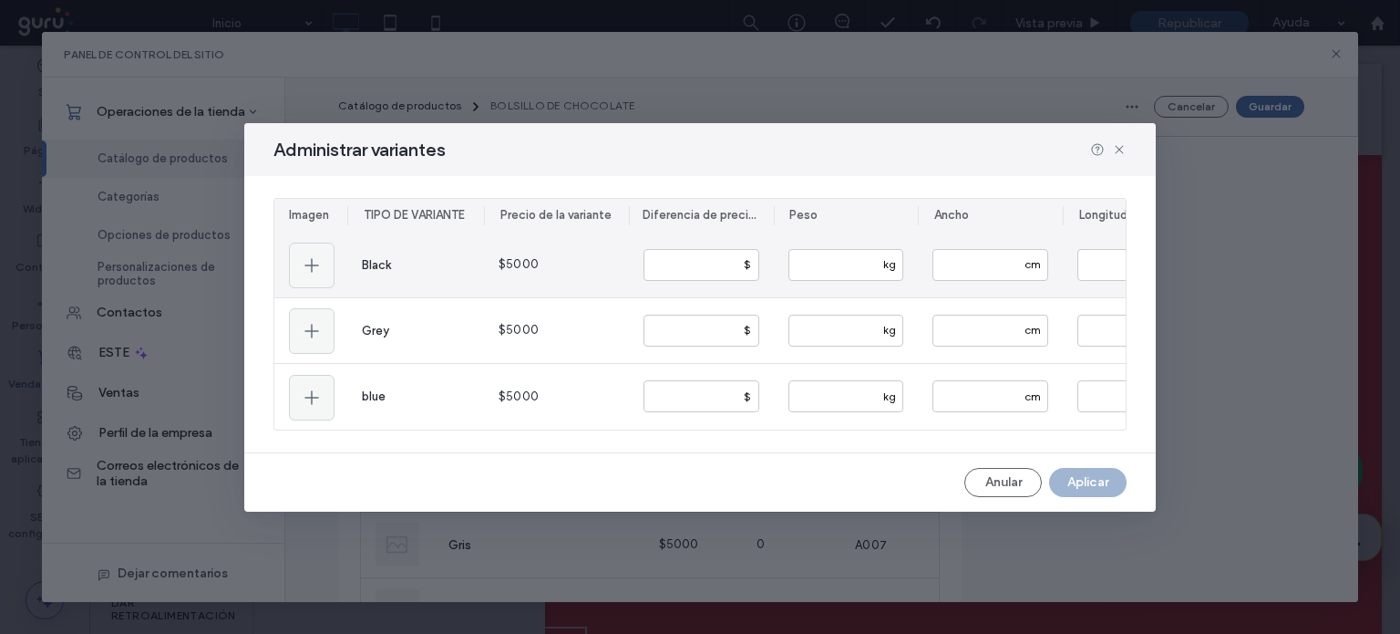
click at [501, 255] on span "$5000" at bounding box center [519, 264] width 40 height 18
click at [712, 262] on input "number" at bounding box center [702, 265] width 116 height 32
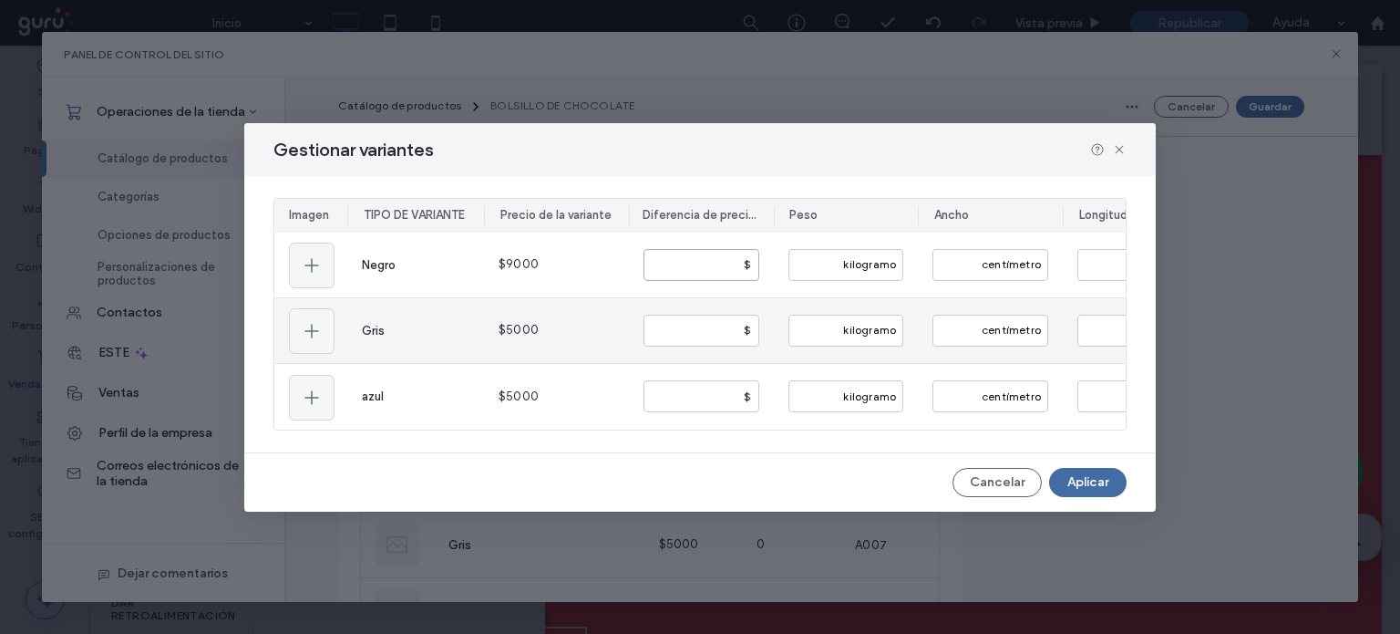
type input "****"
click at [695, 315] on input "number" at bounding box center [702, 331] width 116 height 32
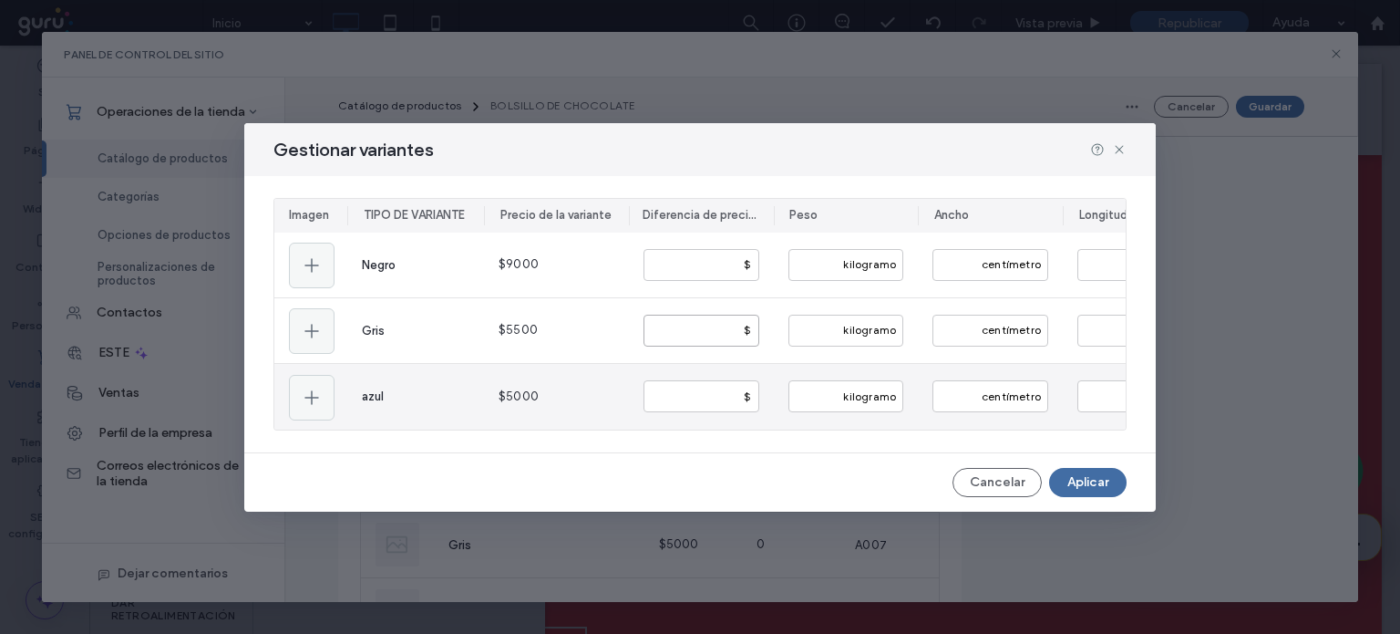
type input "***"
click at [679, 384] on input "number" at bounding box center [702, 396] width 116 height 32
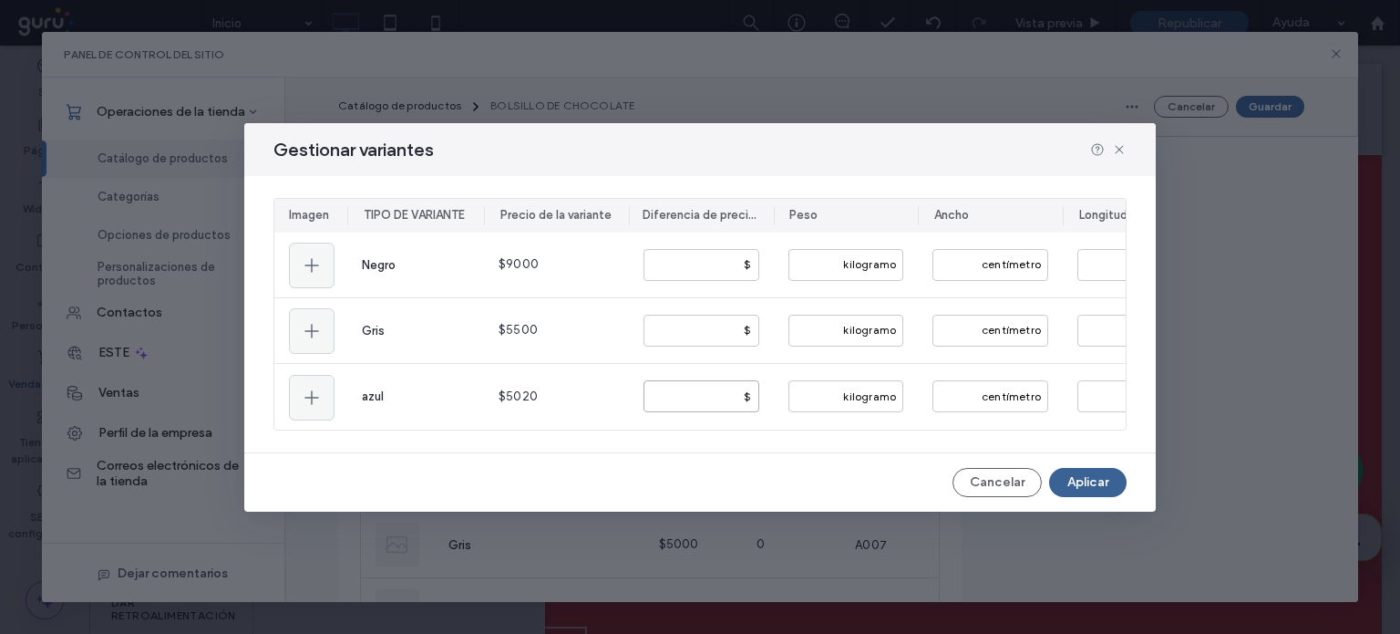
type input "**"
click at [1090, 477] on button "Aplicar" at bounding box center [1087, 482] width 77 height 29
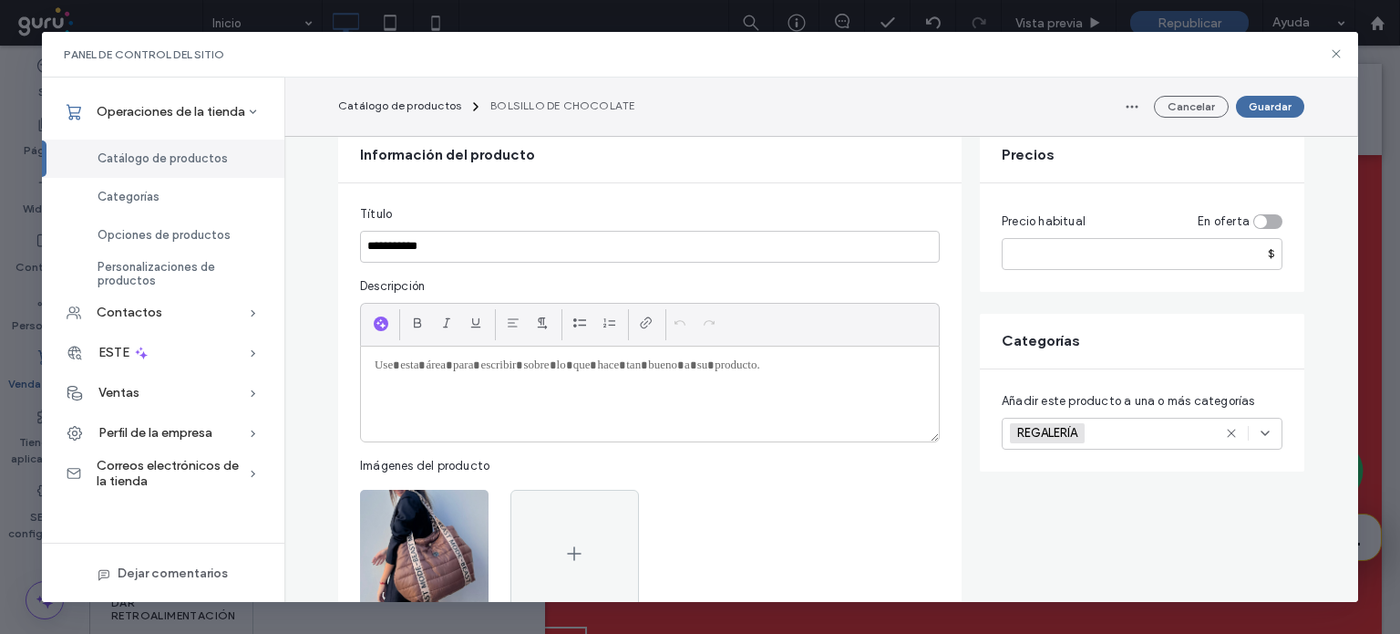
scroll to position [171, 0]
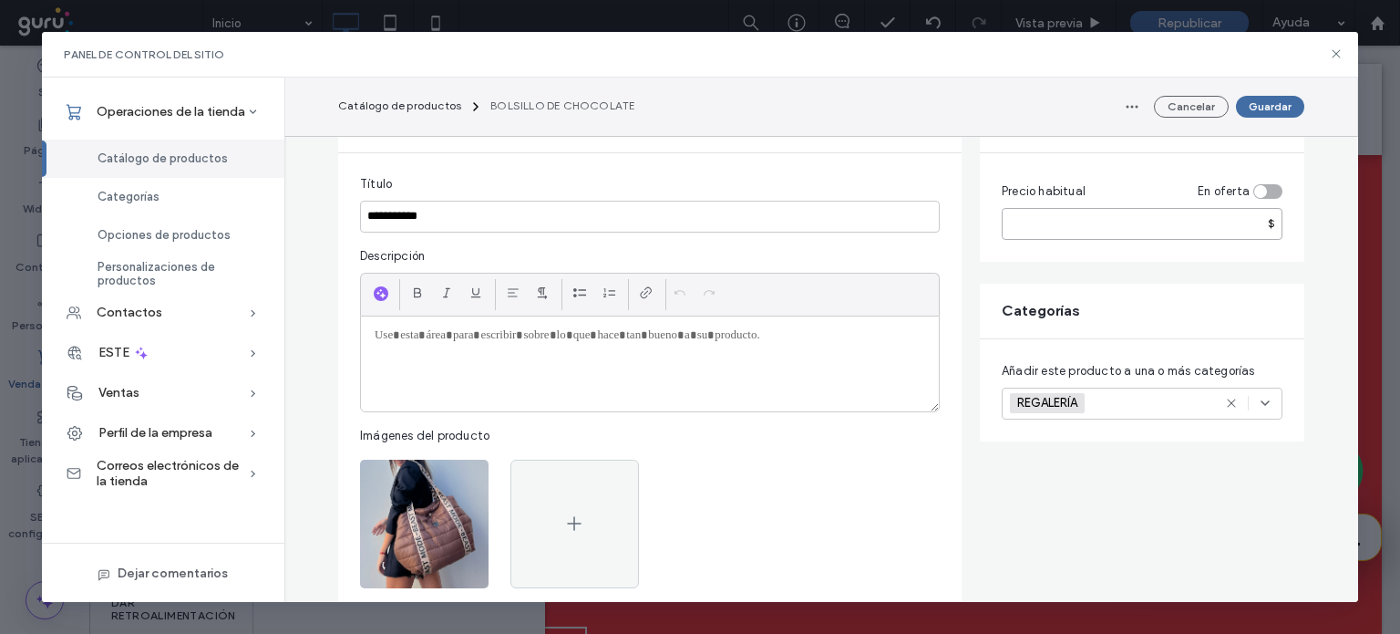
click at [1052, 235] on input "****" at bounding box center [1142, 224] width 281 height 32
type input "*"
click at [449, 383] on div at bounding box center [650, 363] width 578 height 95
click at [1214, 106] on font "Cancelar" at bounding box center [1191, 106] width 47 height 14
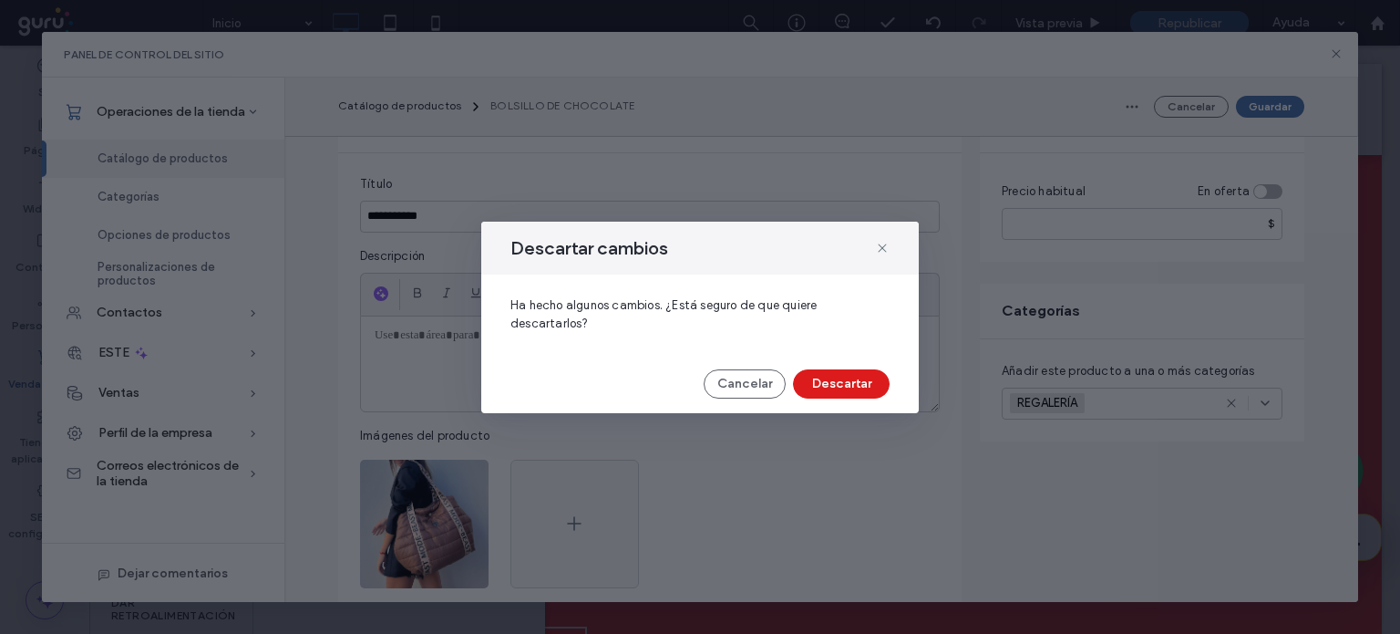
click at [832, 400] on div "Descartar cambios Ha hecho algunos cambios. ¿Está seguro de que quiere descarta…" at bounding box center [700, 317] width 438 height 191
click at [844, 388] on button "Descartar" at bounding box center [841, 383] width 97 height 29
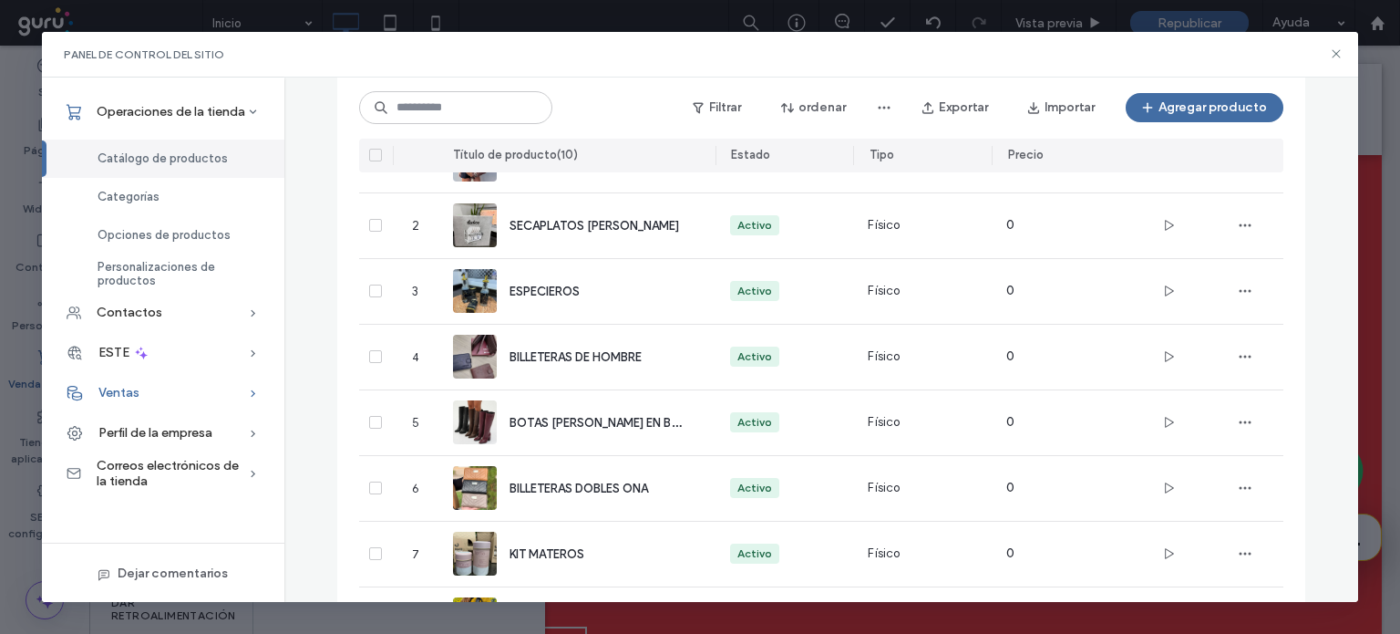
click at [252, 390] on use at bounding box center [253, 392] width 5 height 7
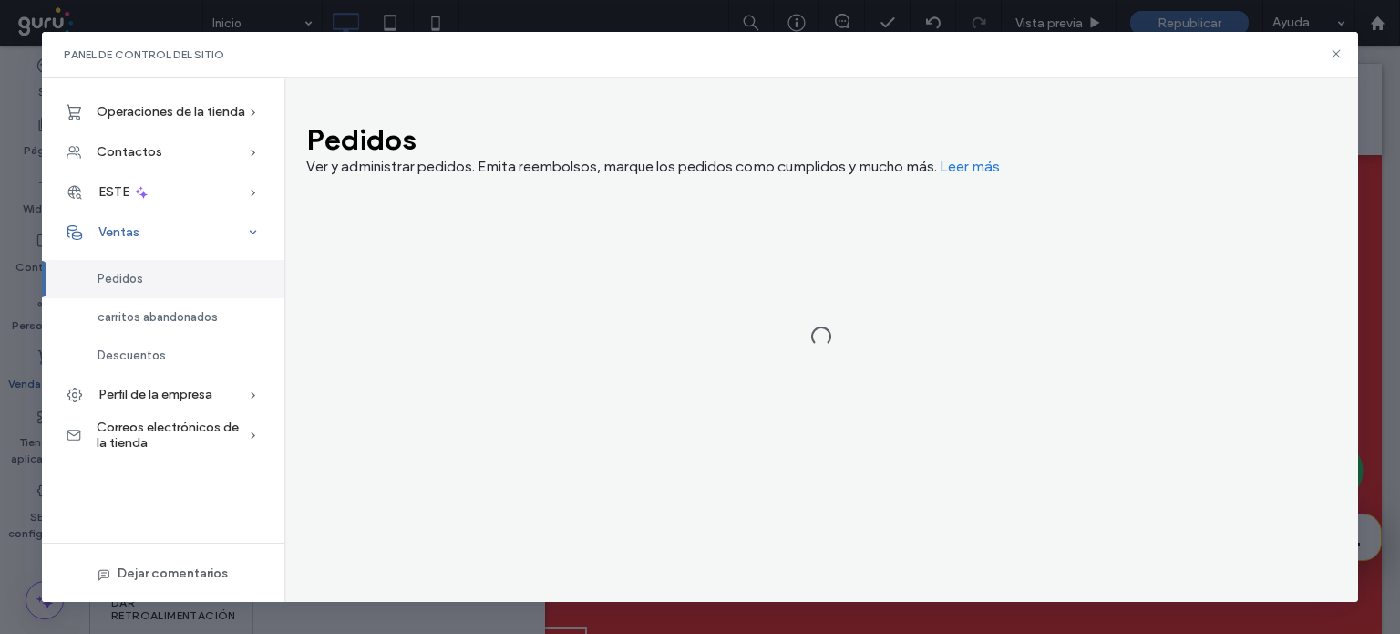
scroll to position [0, 0]
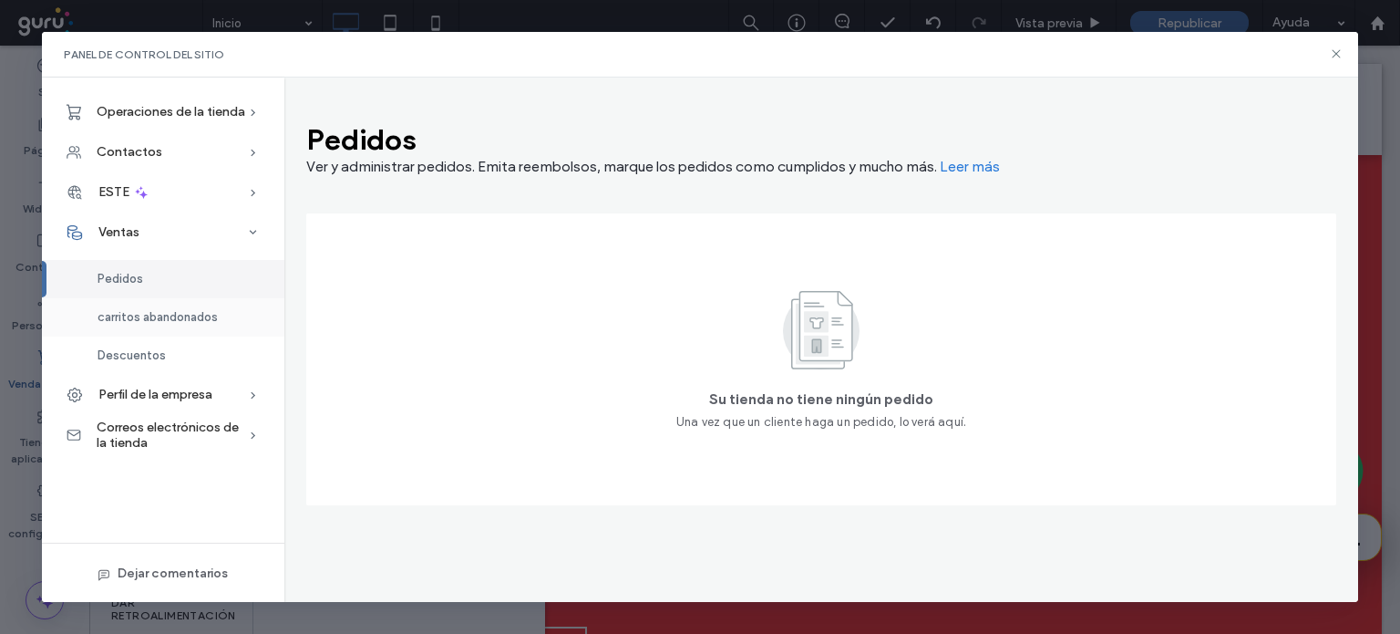
click at [160, 319] on span "carritos abandonados" at bounding box center [158, 317] width 120 height 14
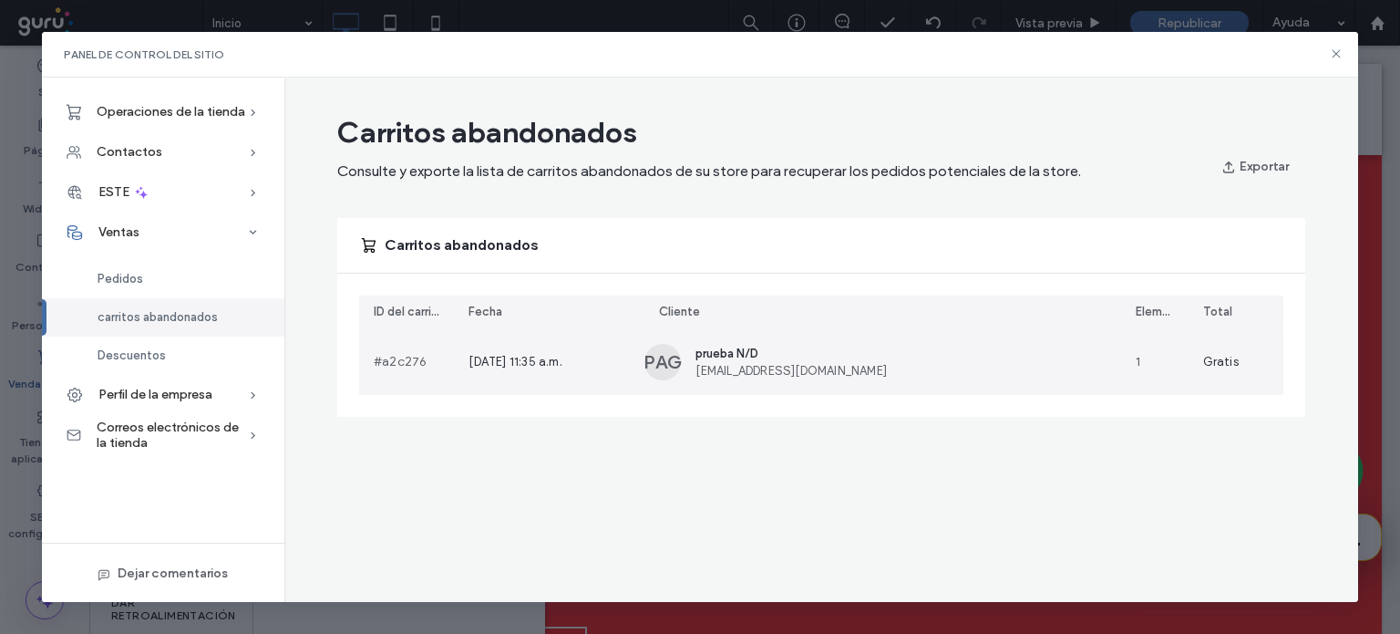
click at [788, 393] on div "PAG prueba N/D prueba@prueba.com" at bounding box center [883, 362] width 476 height 66
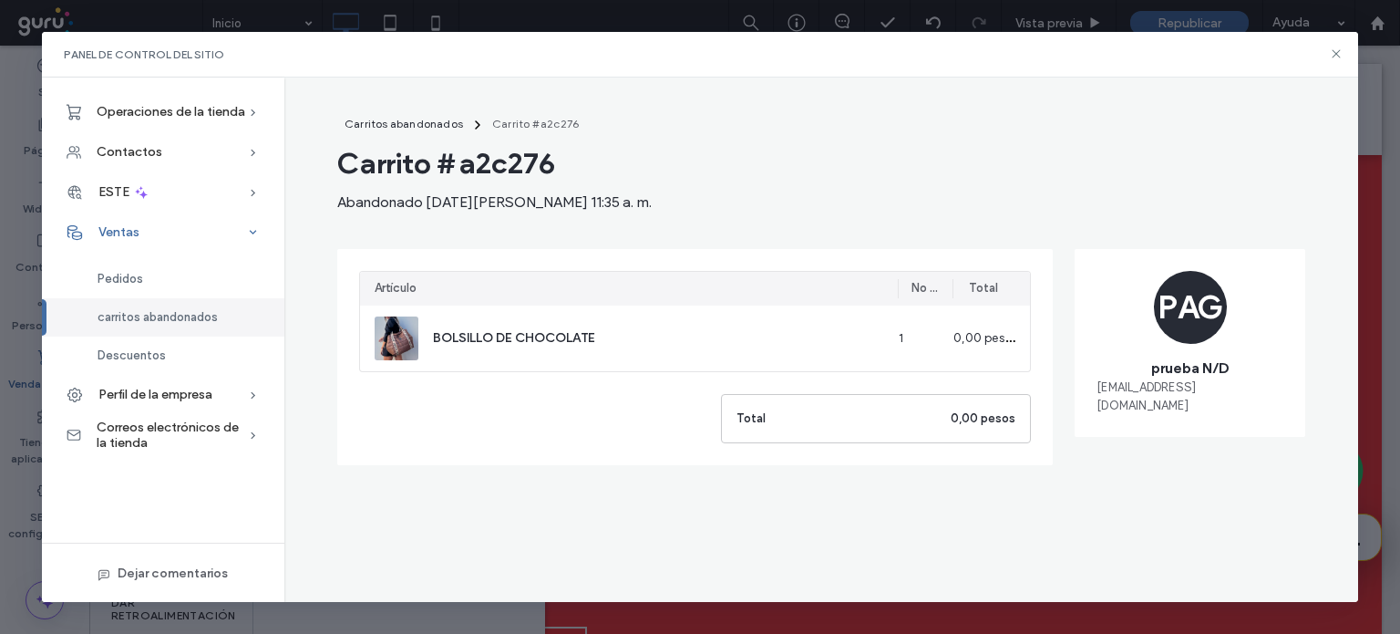
click at [111, 243] on div "Ventas" at bounding box center [163, 232] width 243 height 40
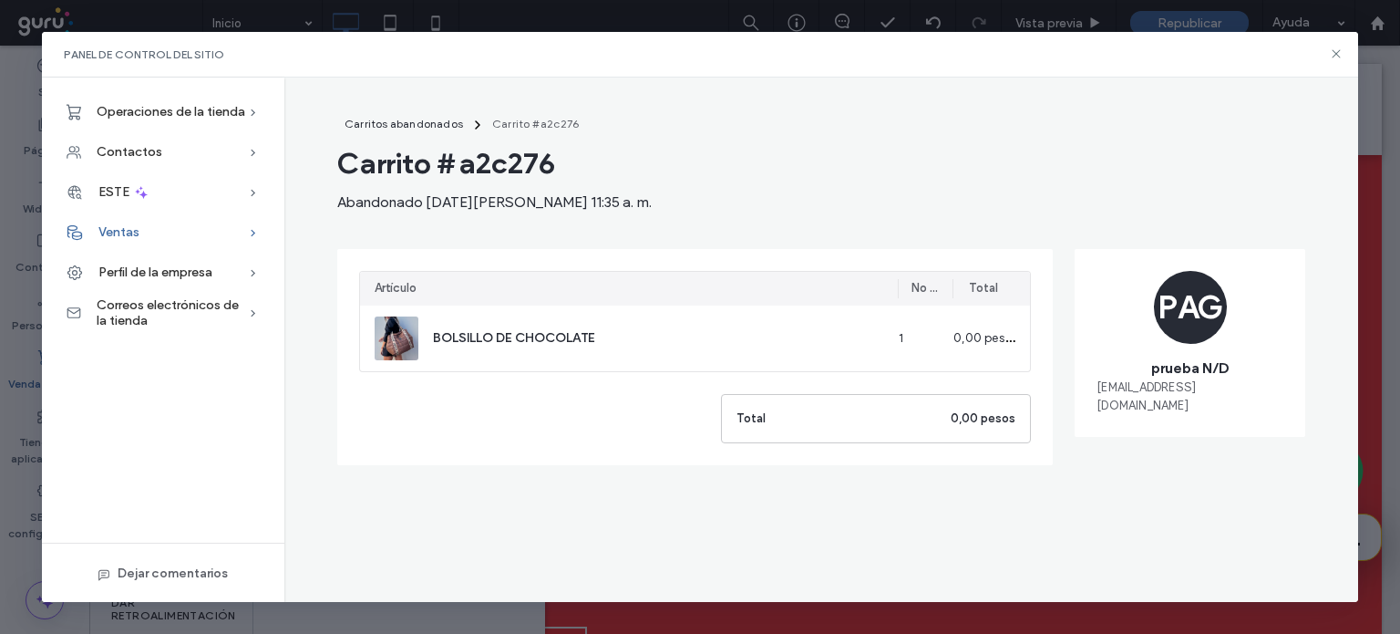
click at [111, 243] on div "Ventas" at bounding box center [163, 232] width 243 height 40
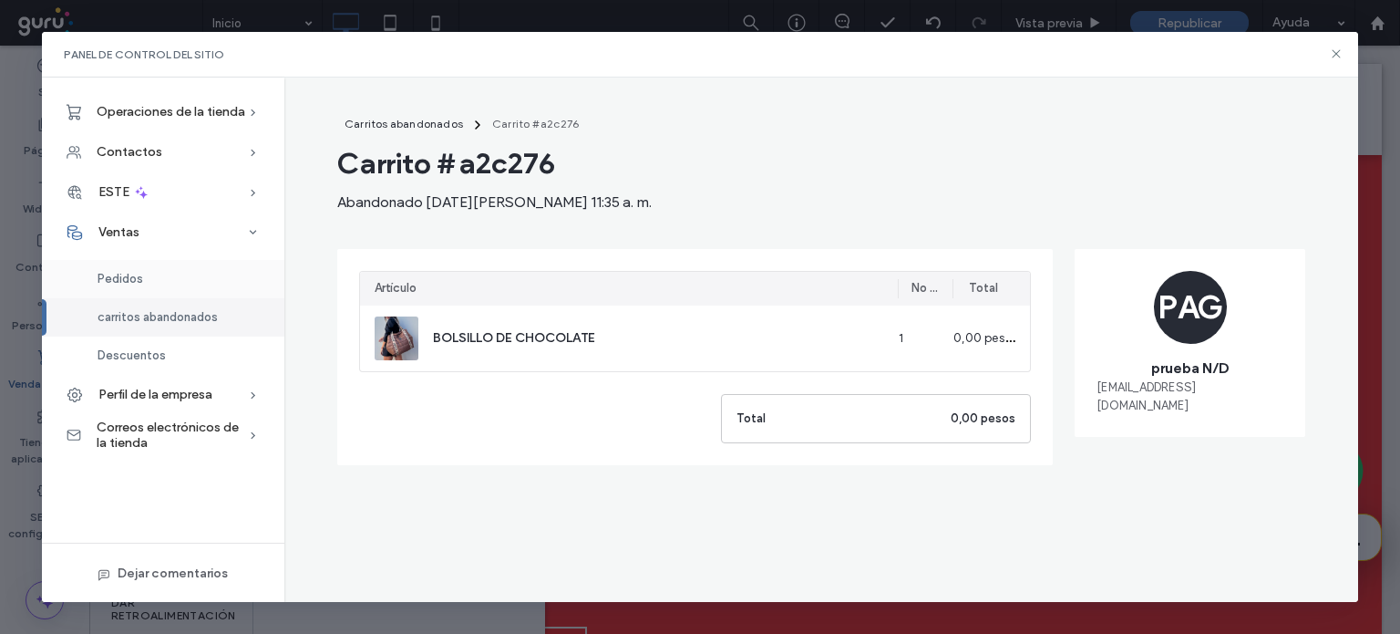
click at [122, 273] on font "Pedidos" at bounding box center [121, 279] width 46 height 14
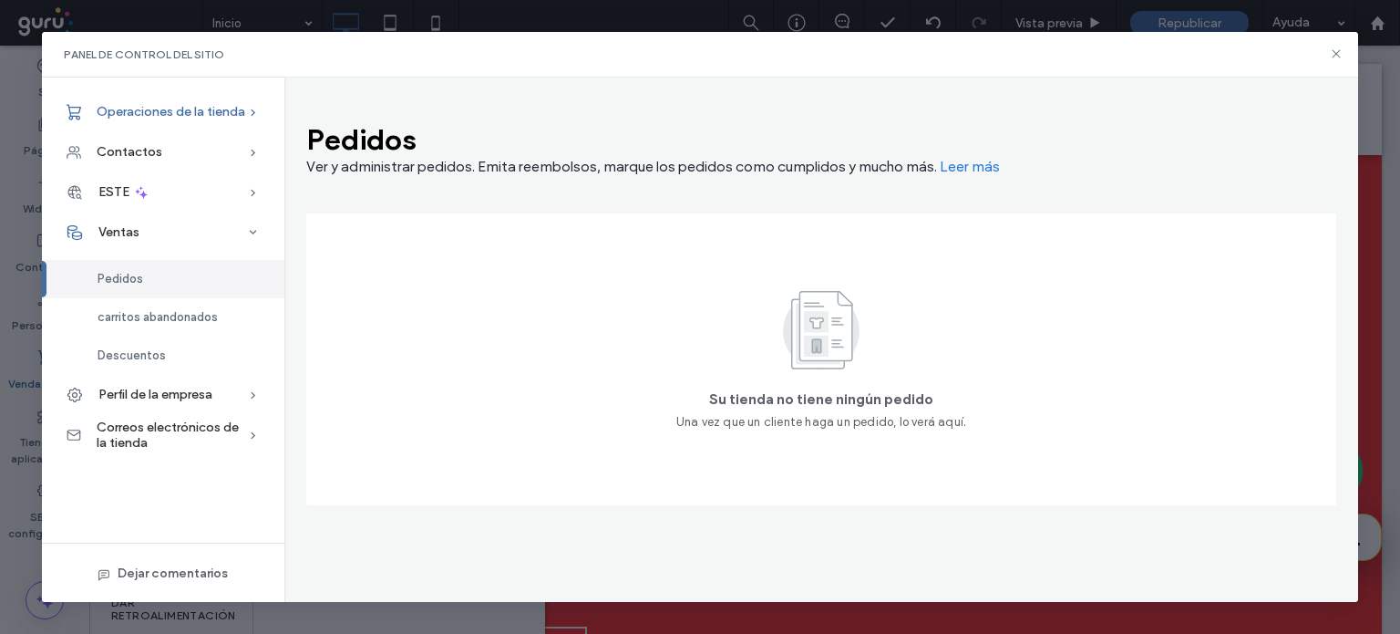
click at [202, 116] on span "Operaciones de la tienda" at bounding box center [171, 111] width 149 height 15
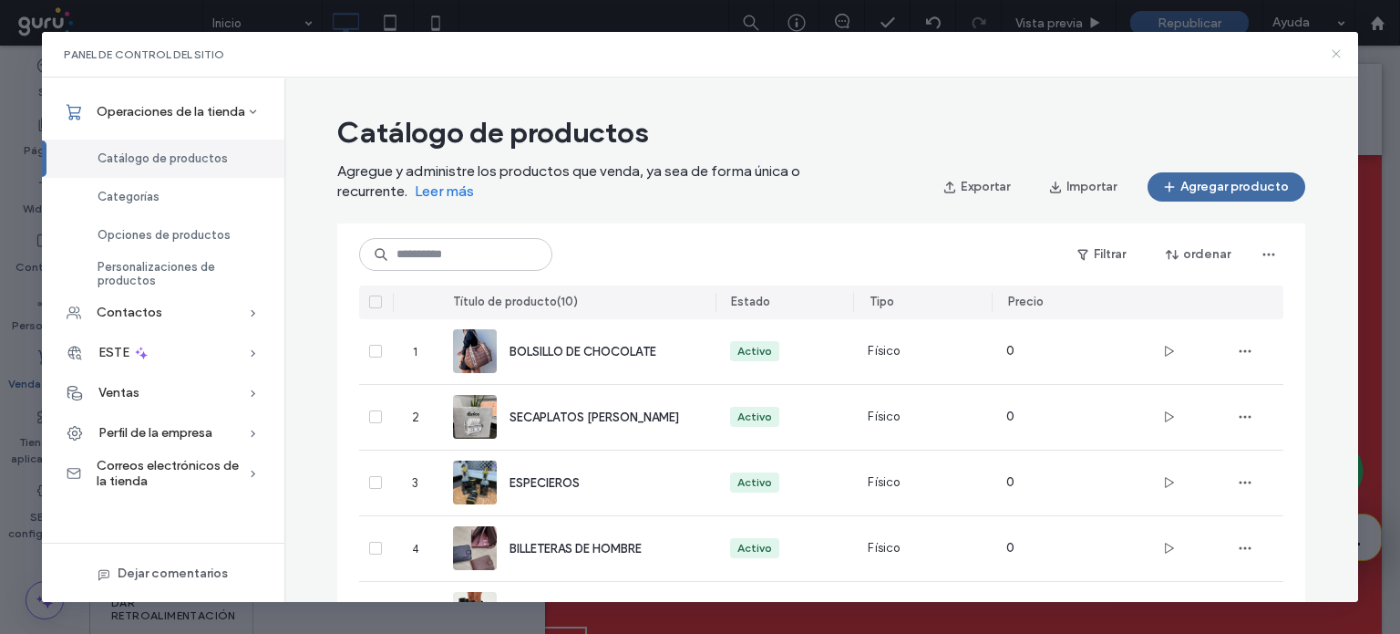
click at [1342, 55] on icon at bounding box center [1336, 53] width 15 height 15
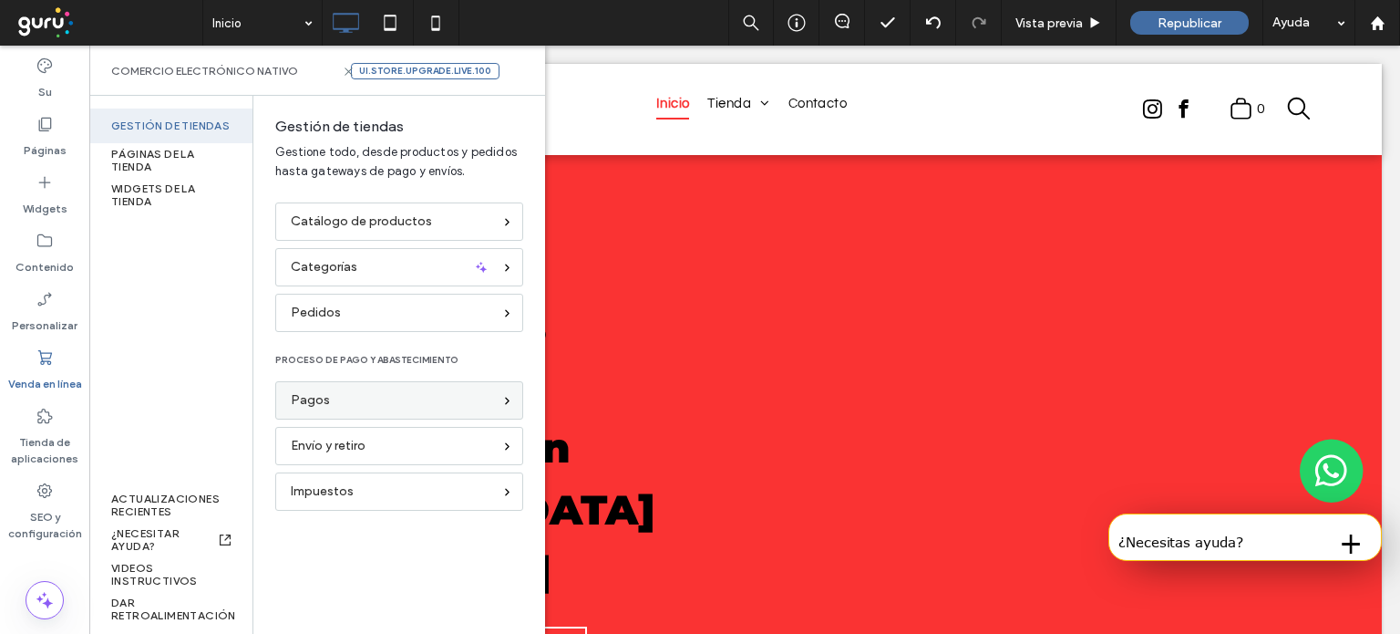
click at [371, 392] on div "Pagos" at bounding box center [391, 400] width 201 height 20
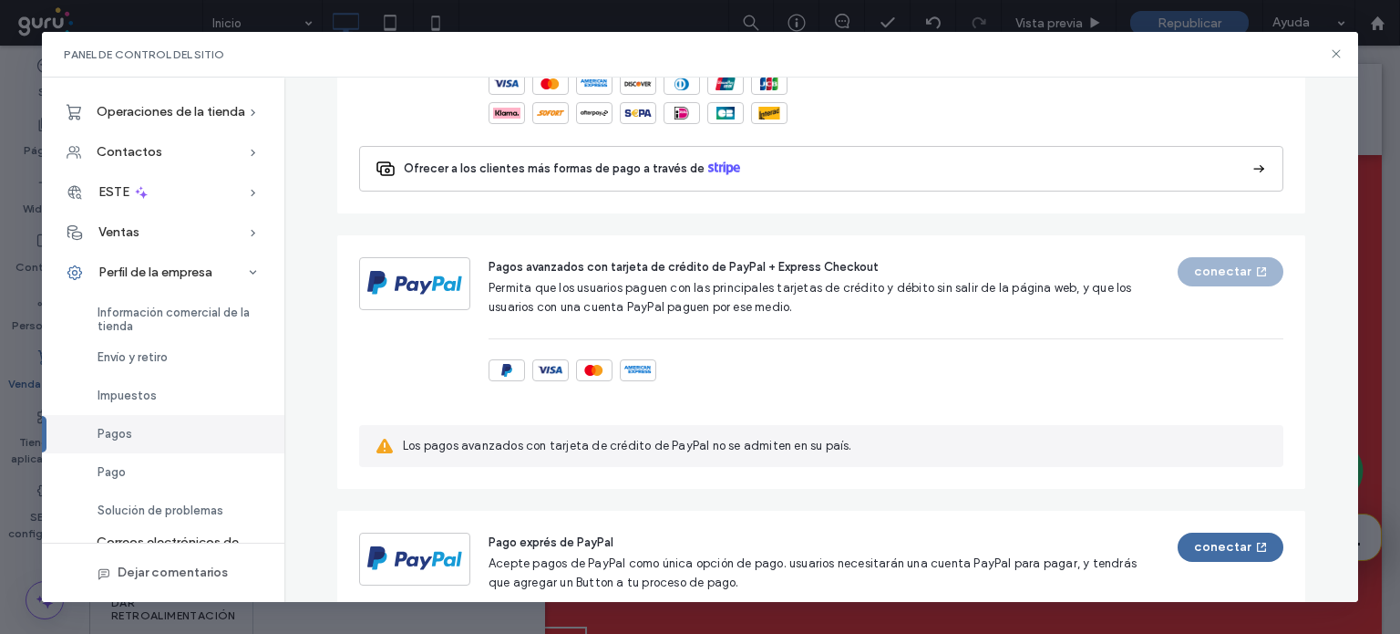
scroll to position [305, 0]
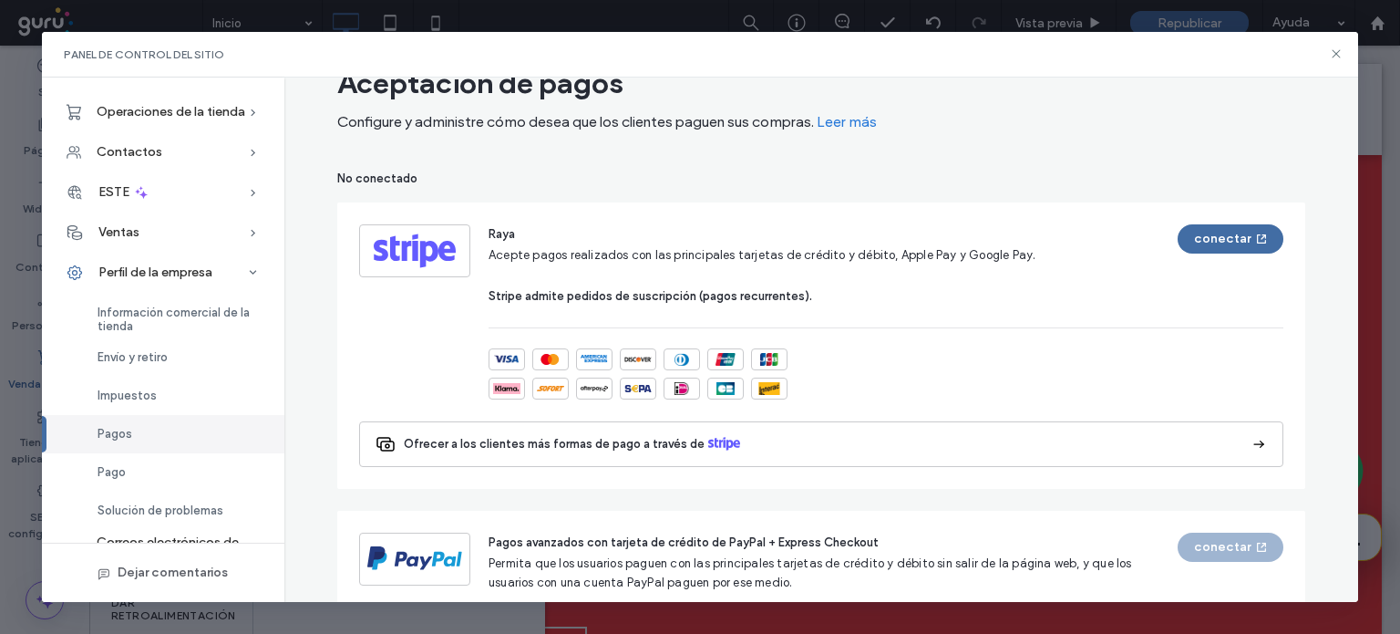
scroll to position [0, 0]
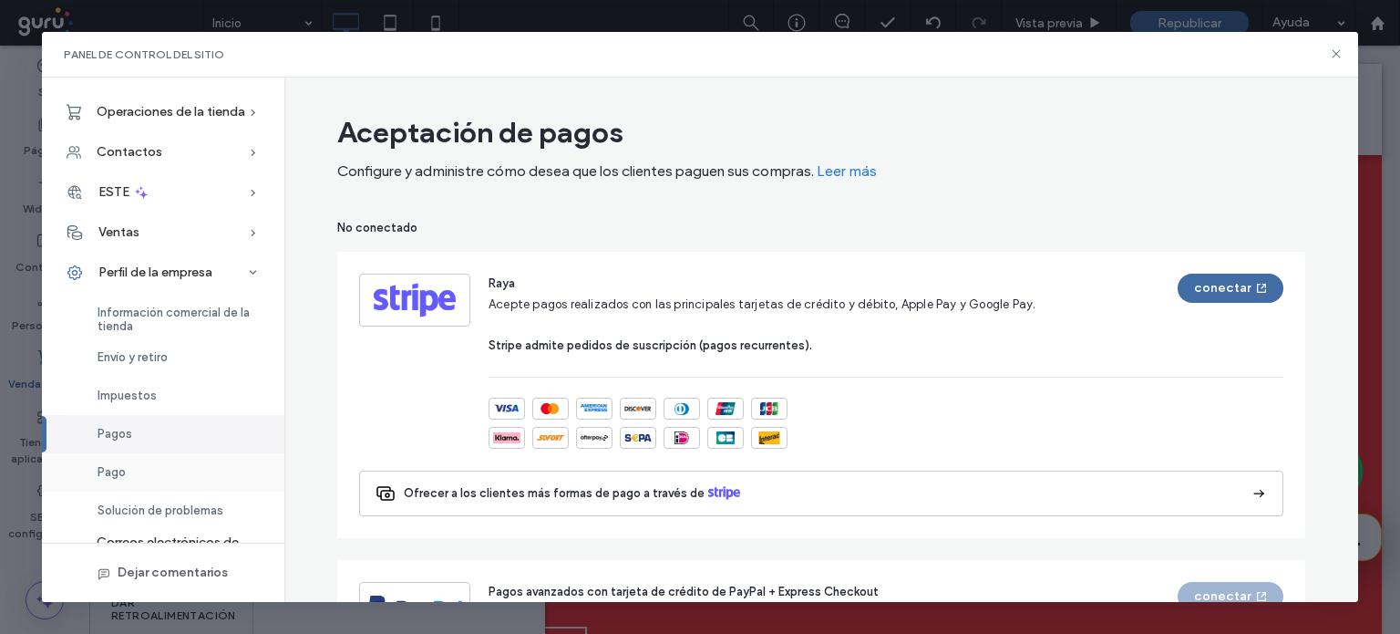
click at [207, 467] on div "Pago" at bounding box center [163, 472] width 243 height 38
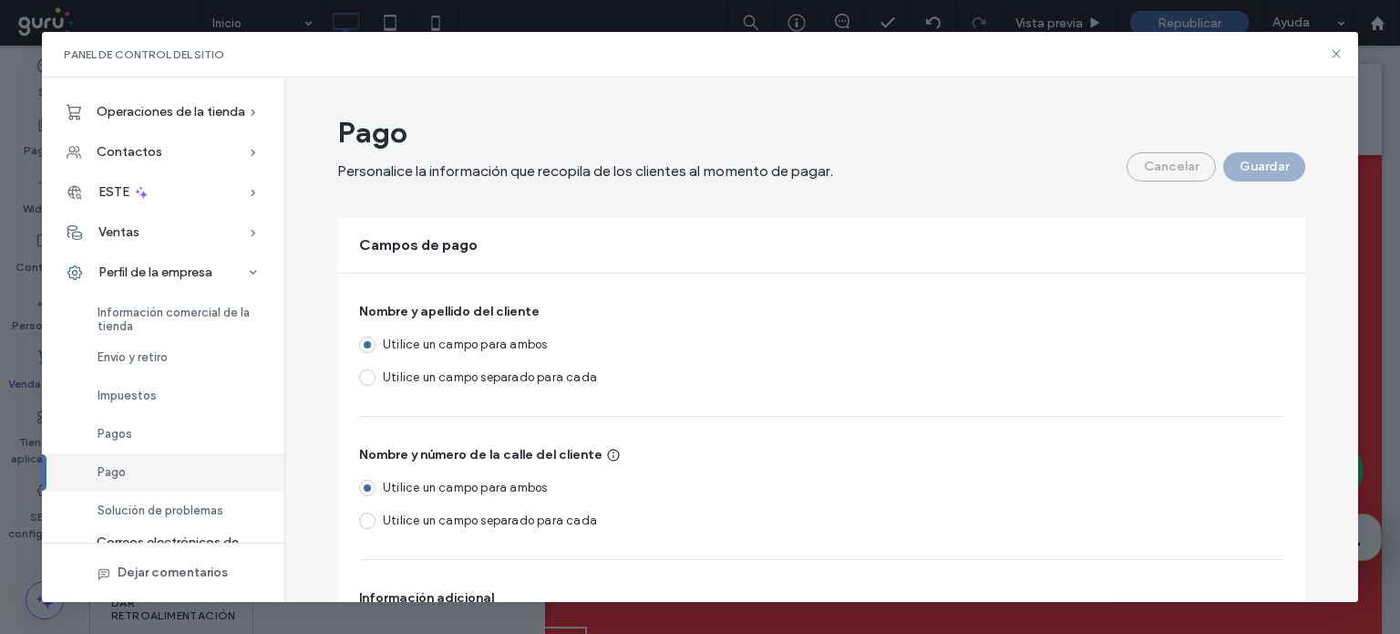
scroll to position [26, 0]
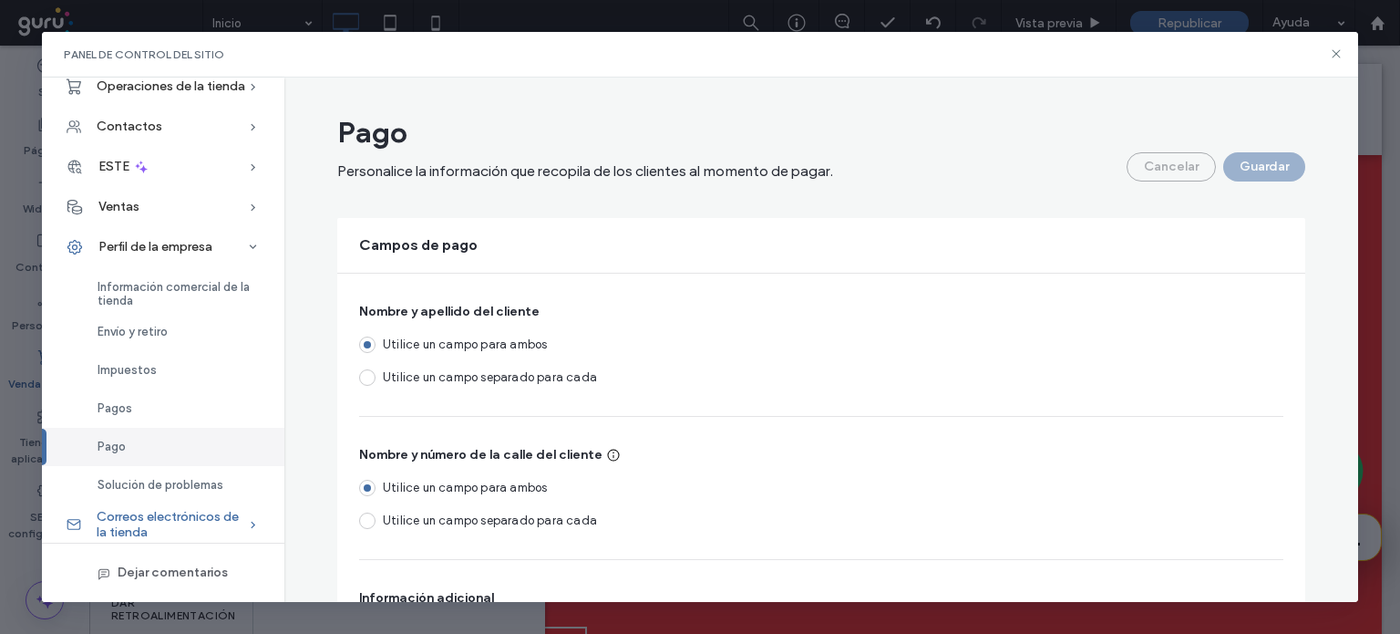
click at [146, 520] on font "Correos electrónicos de la tienda" at bounding box center [168, 524] width 142 height 31
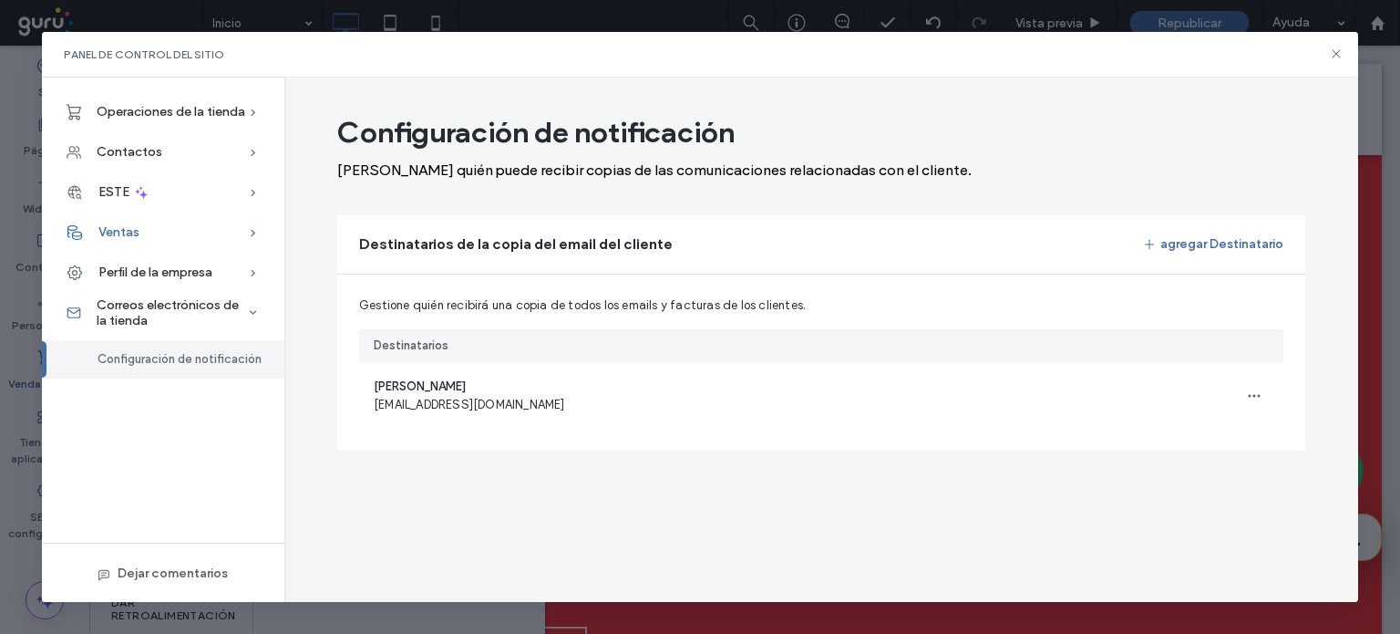
click at [131, 239] on font "Ventas" at bounding box center [118, 231] width 41 height 15
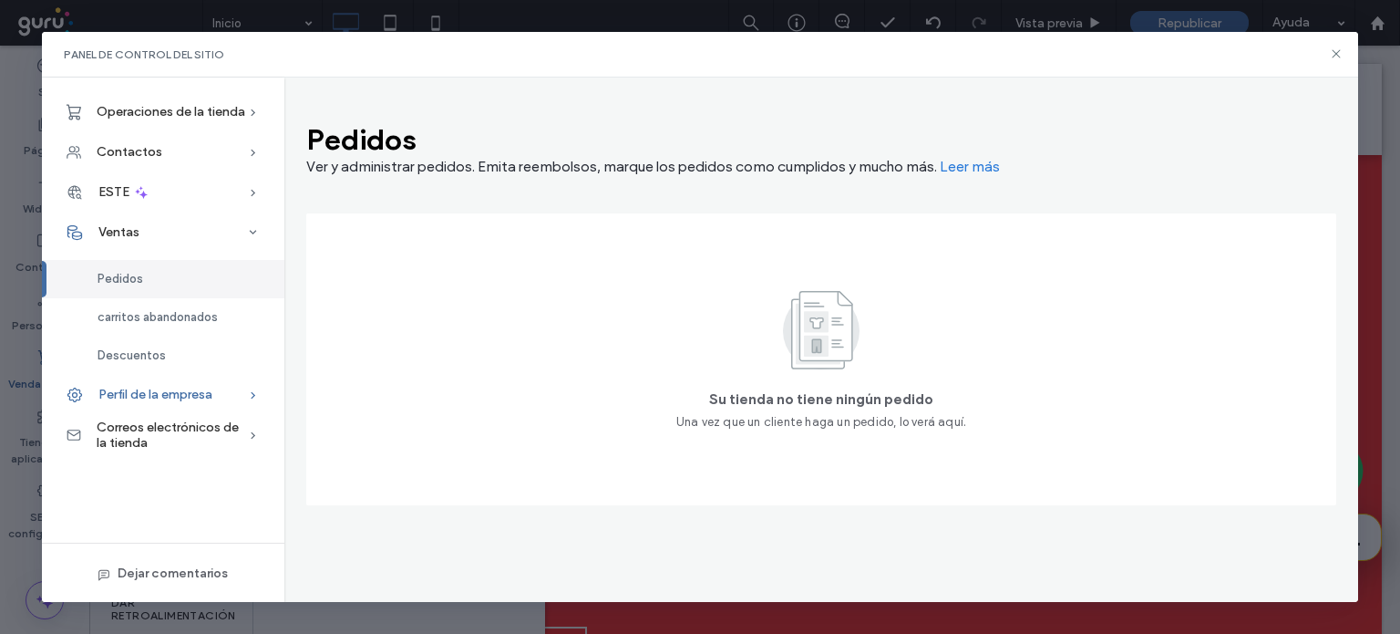
click at [163, 393] on font "Perfil de la empresa" at bounding box center [155, 394] width 114 height 15
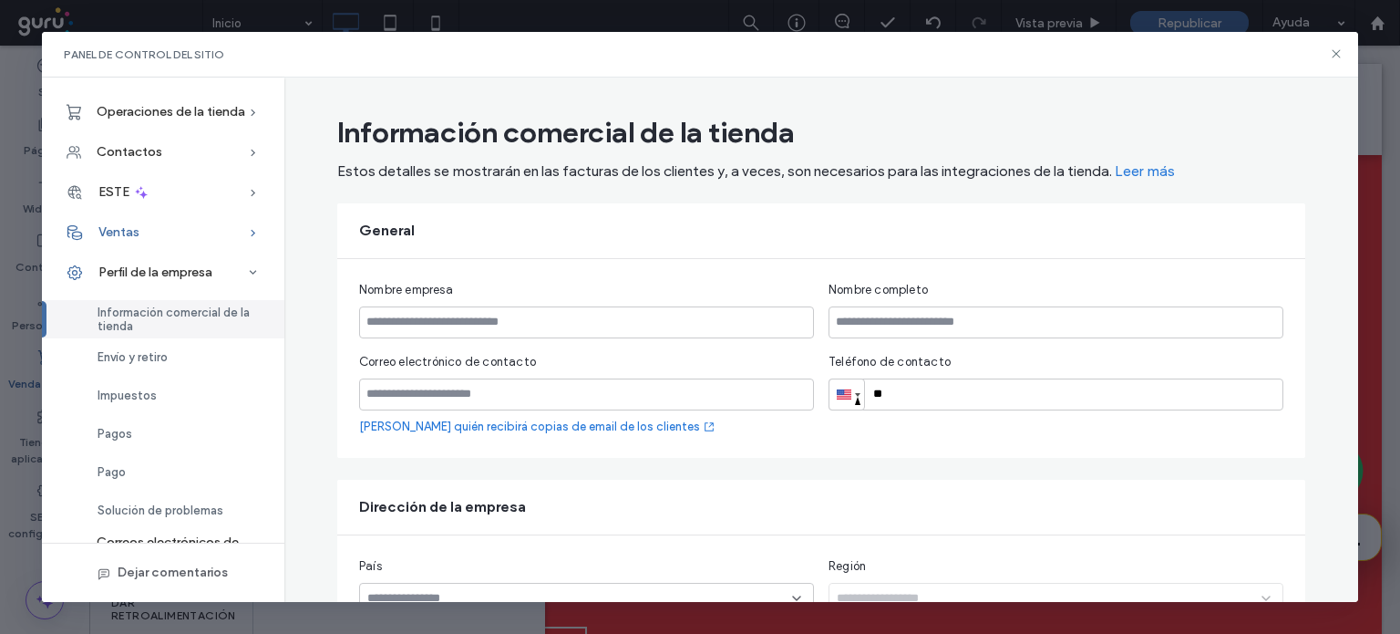
click at [147, 229] on div "Ventas" at bounding box center [163, 232] width 243 height 40
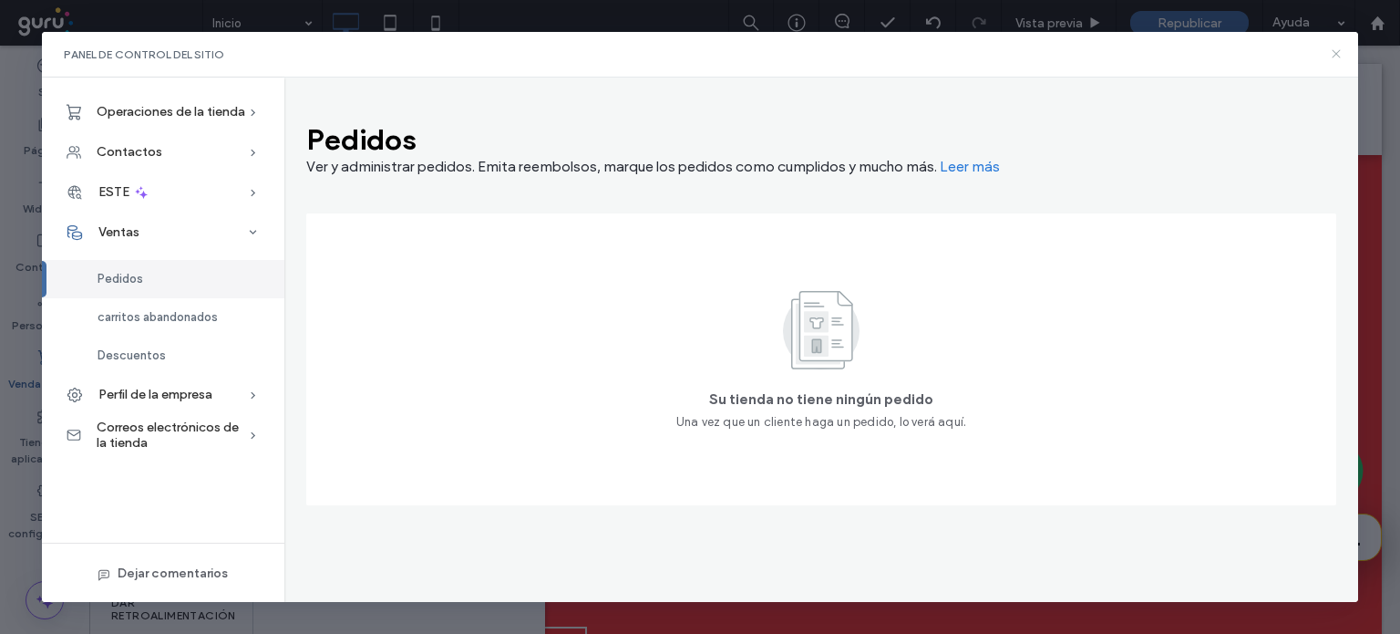
click at [1332, 56] on icon at bounding box center [1336, 53] width 15 height 15
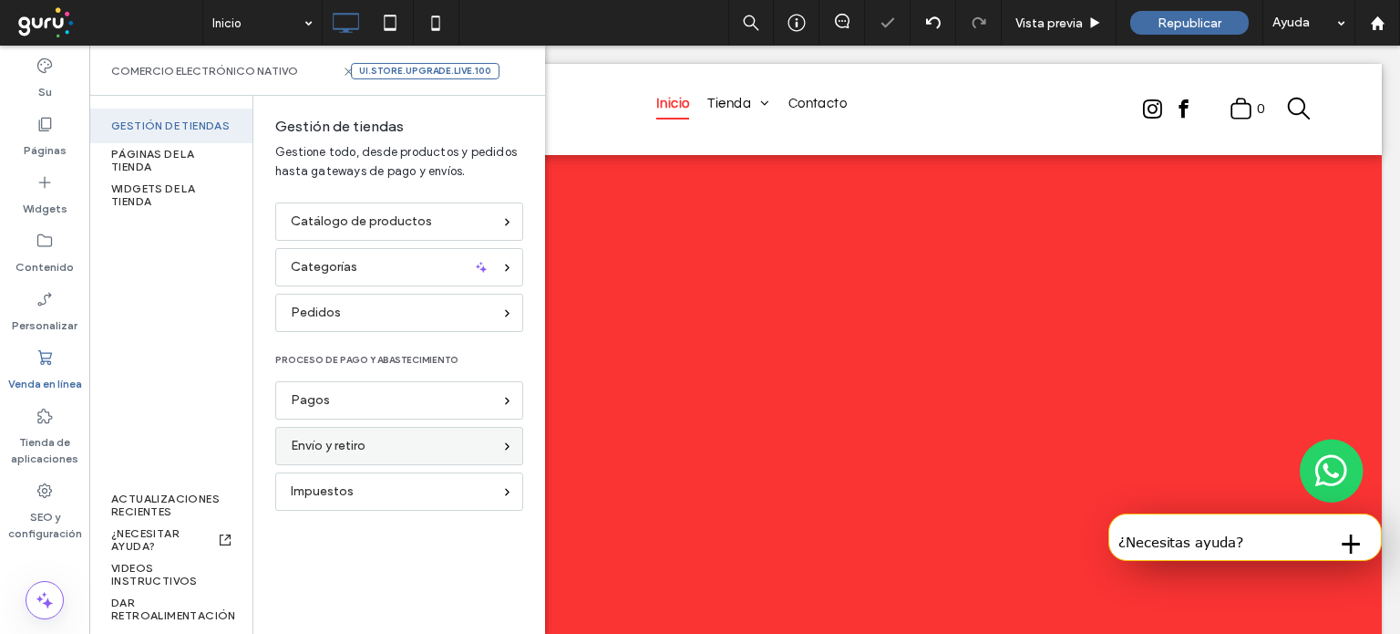
click at [368, 455] on div "Envío y retiro" at bounding box center [391, 446] width 201 height 20
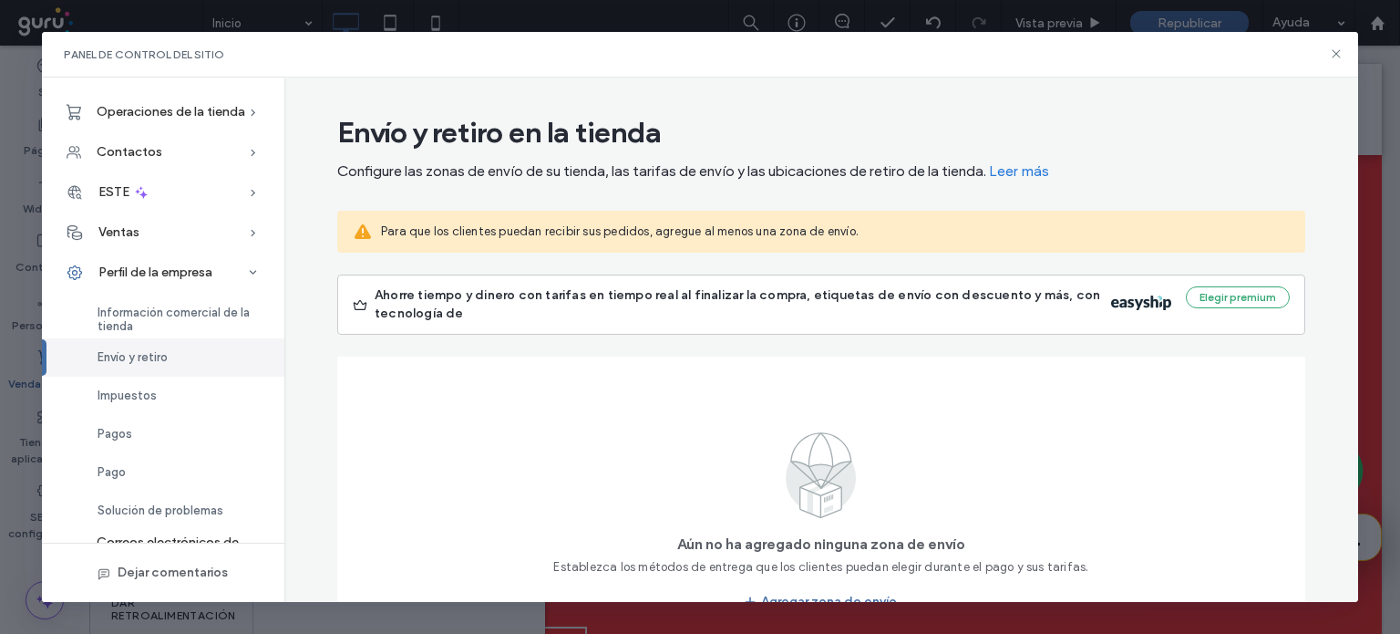
scroll to position [26, 0]
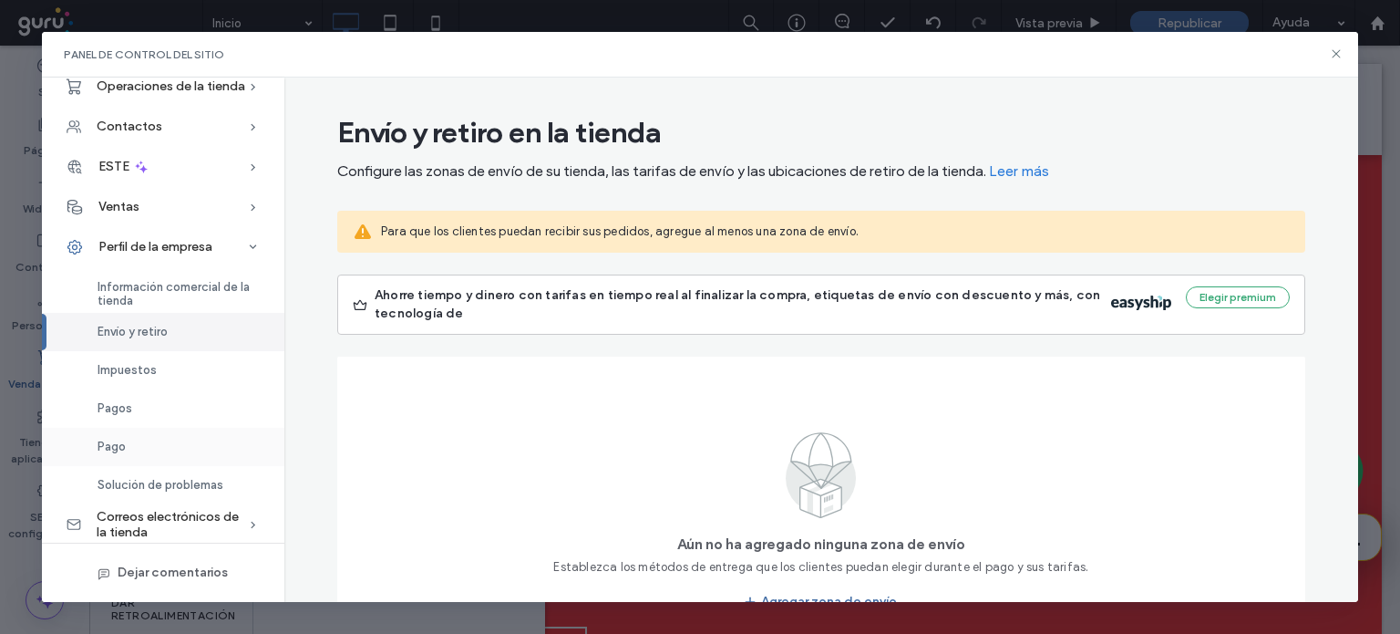
click at [134, 447] on div "Pago" at bounding box center [163, 447] width 243 height 38
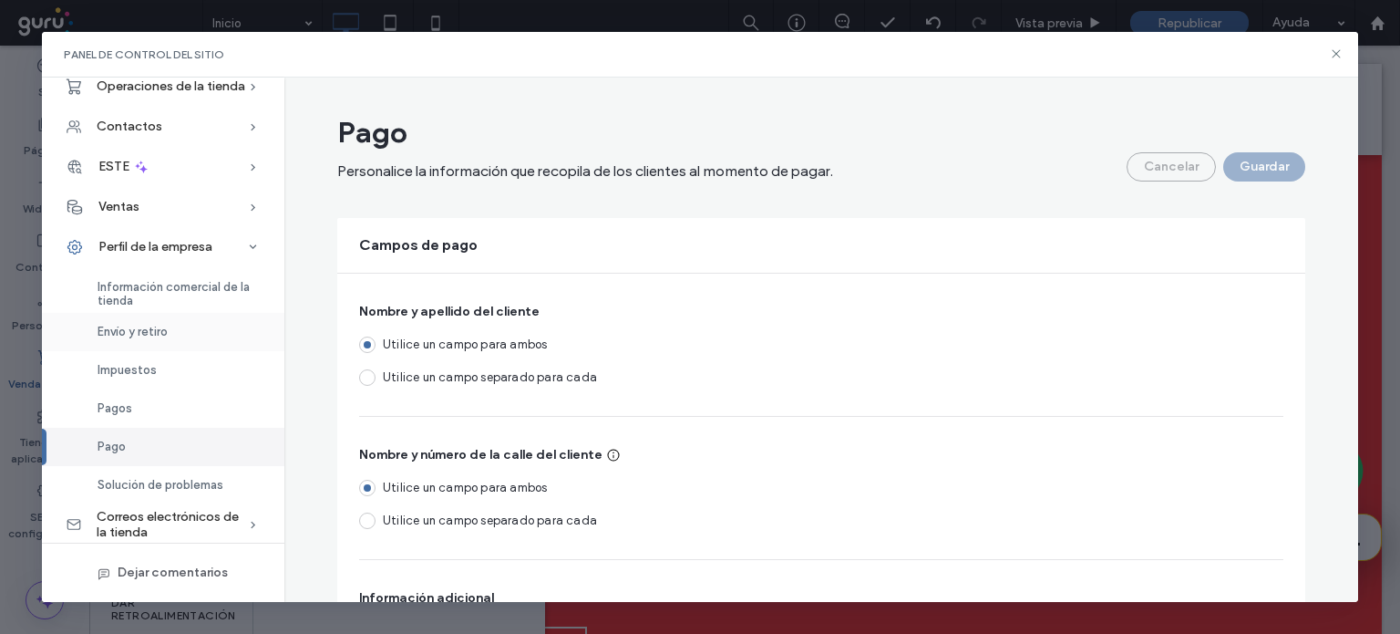
click at [160, 325] on font "Envío y retiro" at bounding box center [133, 332] width 70 height 14
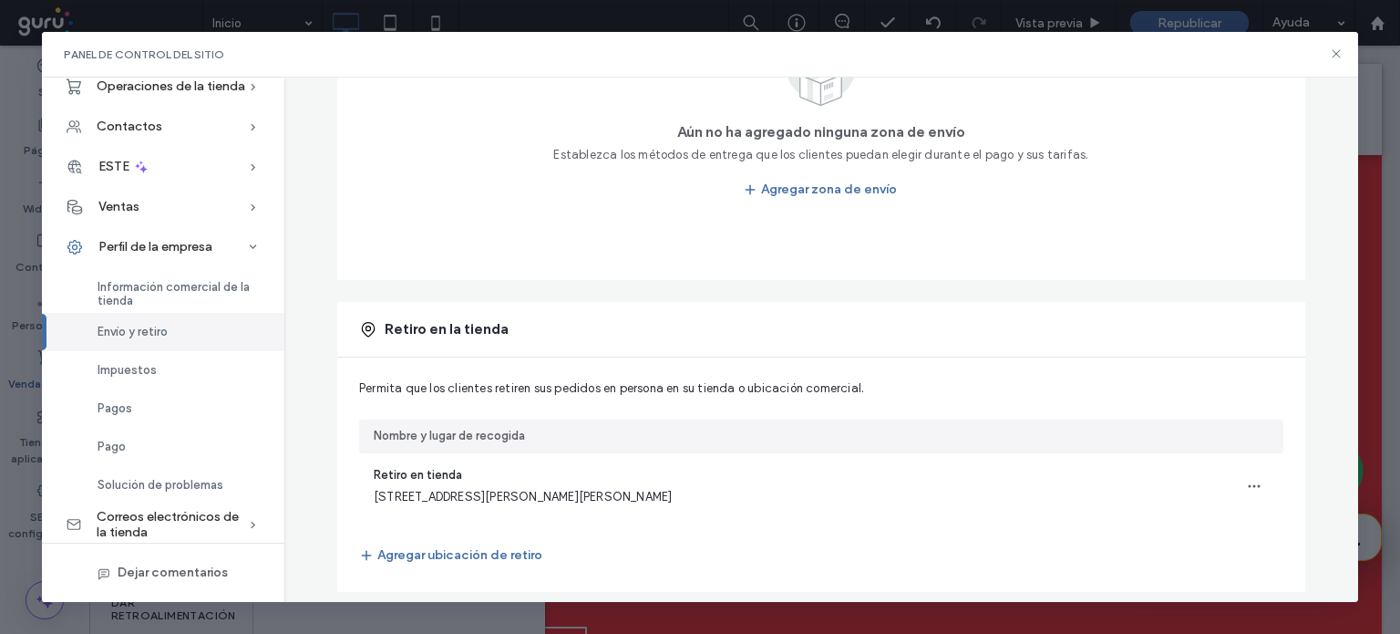
scroll to position [429, 0]
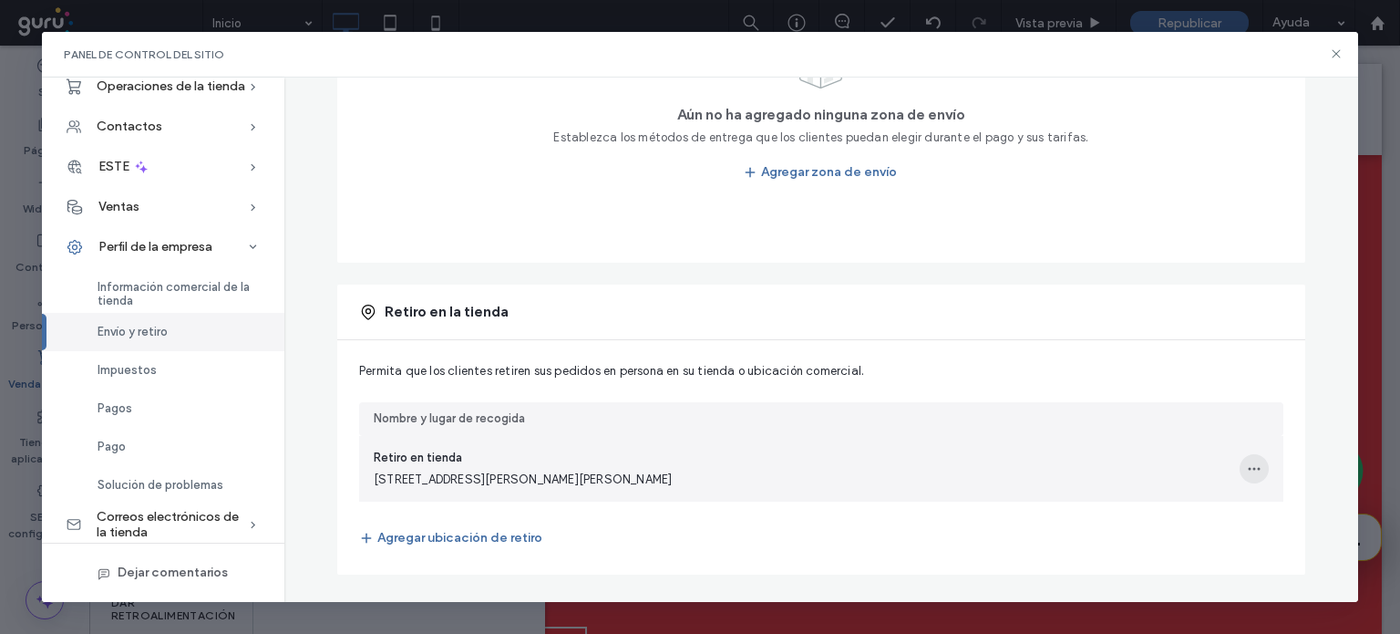
click at [1245, 478] on span "button" at bounding box center [1254, 468] width 29 height 29
click at [1209, 510] on span "Editar ubicación de retiro" at bounding box center [1165, 515] width 143 height 18
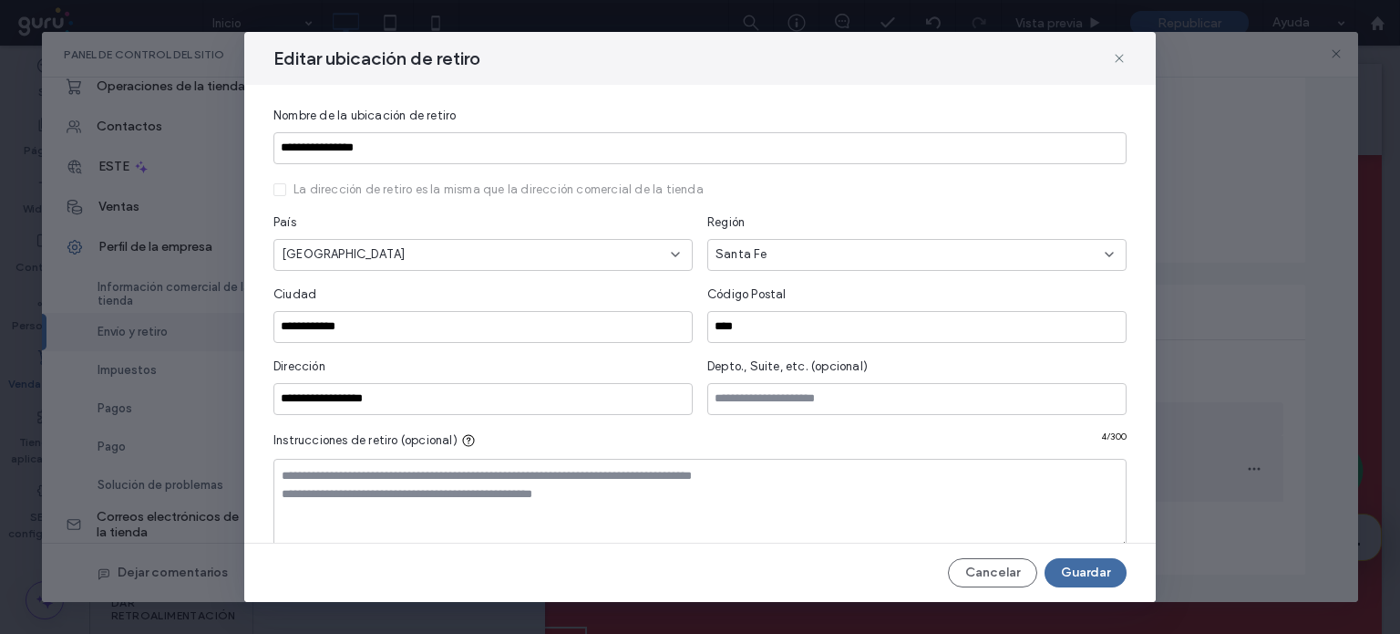
click at [1112, 67] on span at bounding box center [1119, 58] width 15 height 24
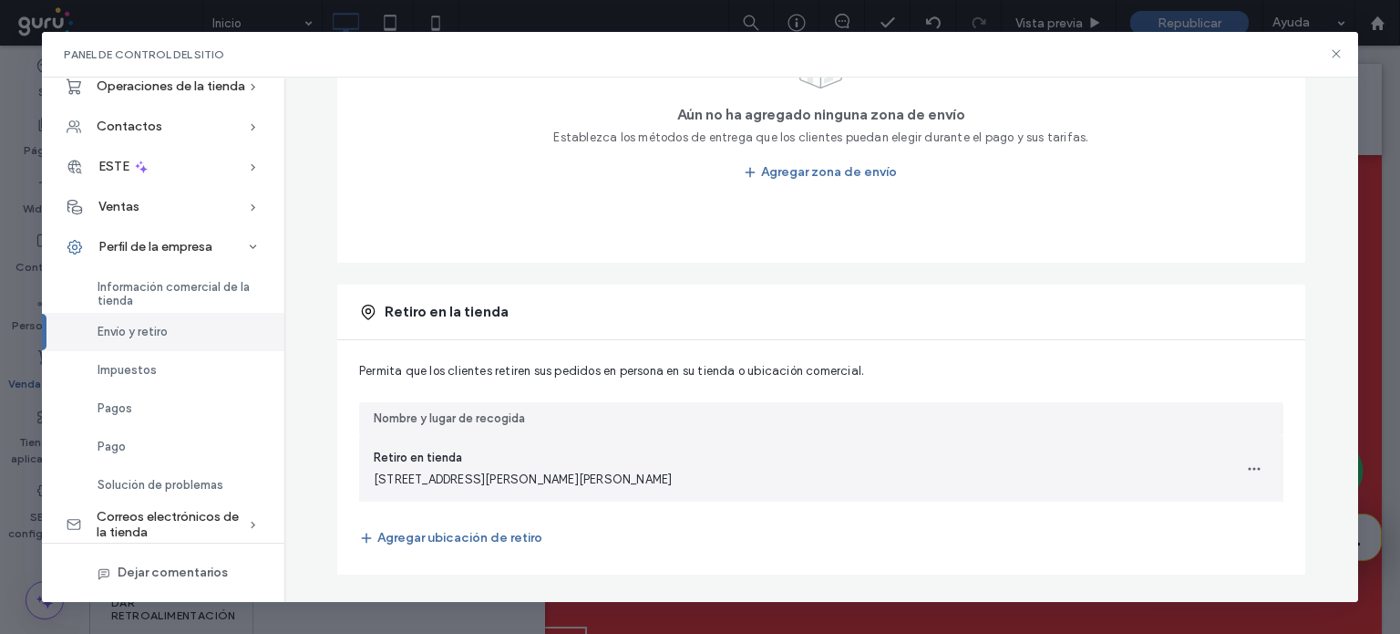
click at [1100, 67] on div "Panel de control del sitio" at bounding box center [700, 55] width 1317 height 46
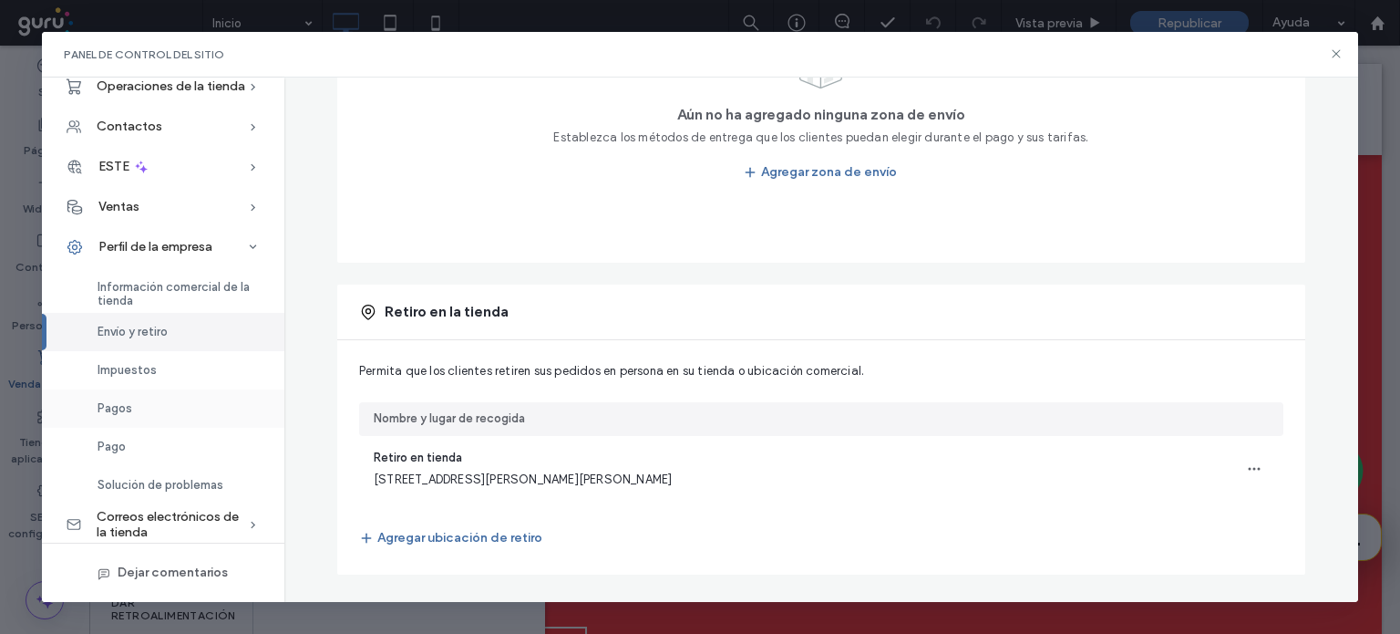
click at [173, 389] on div "Pagos" at bounding box center [163, 408] width 243 height 38
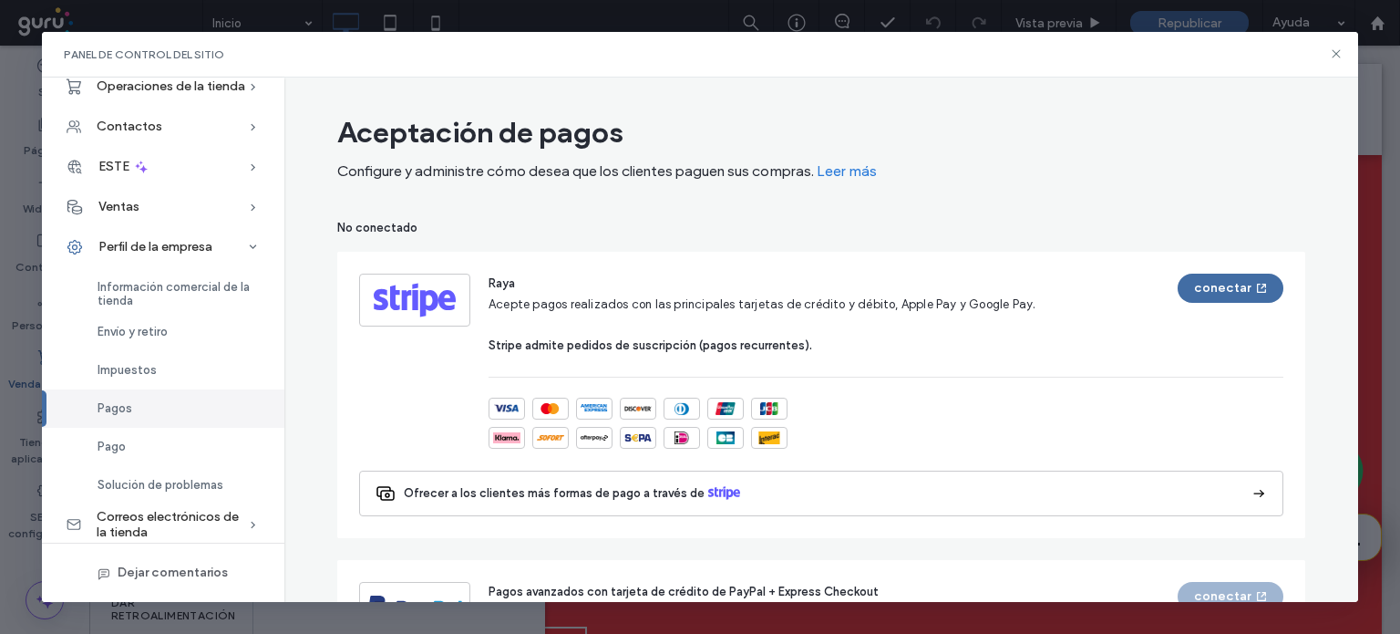
drag, startPoint x: 1349, startPoint y: 172, endPoint x: 1278, endPoint y: 141, distance: 77.6
click at [1278, 141] on div "Aceptación de pagos" at bounding box center [821, 132] width 968 height 36
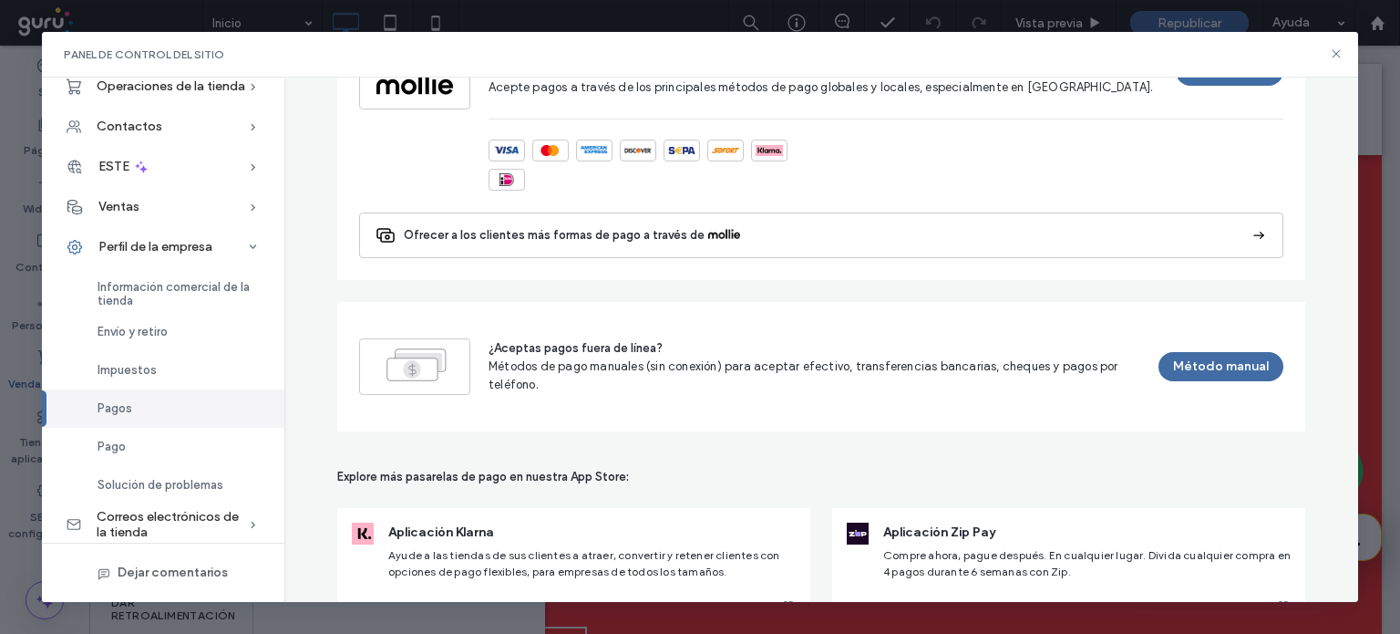
scroll to position [1250, 0]
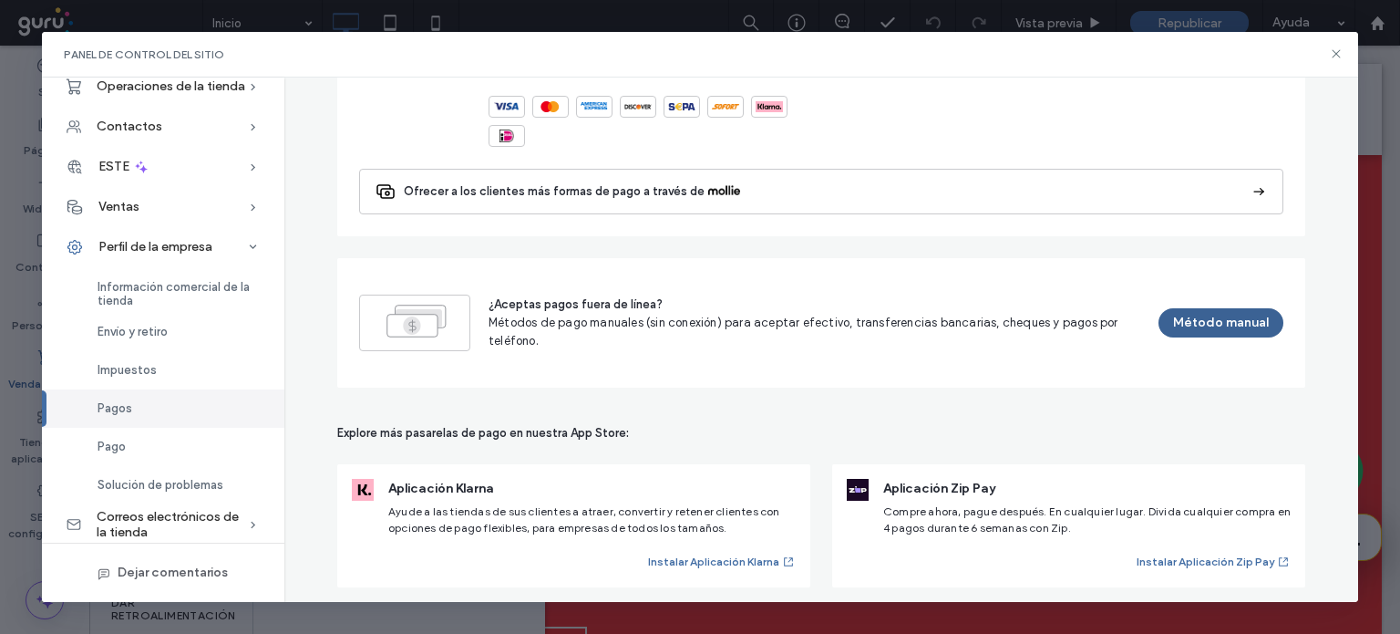
click at [1237, 327] on button "Método manual" at bounding box center [1221, 322] width 125 height 29
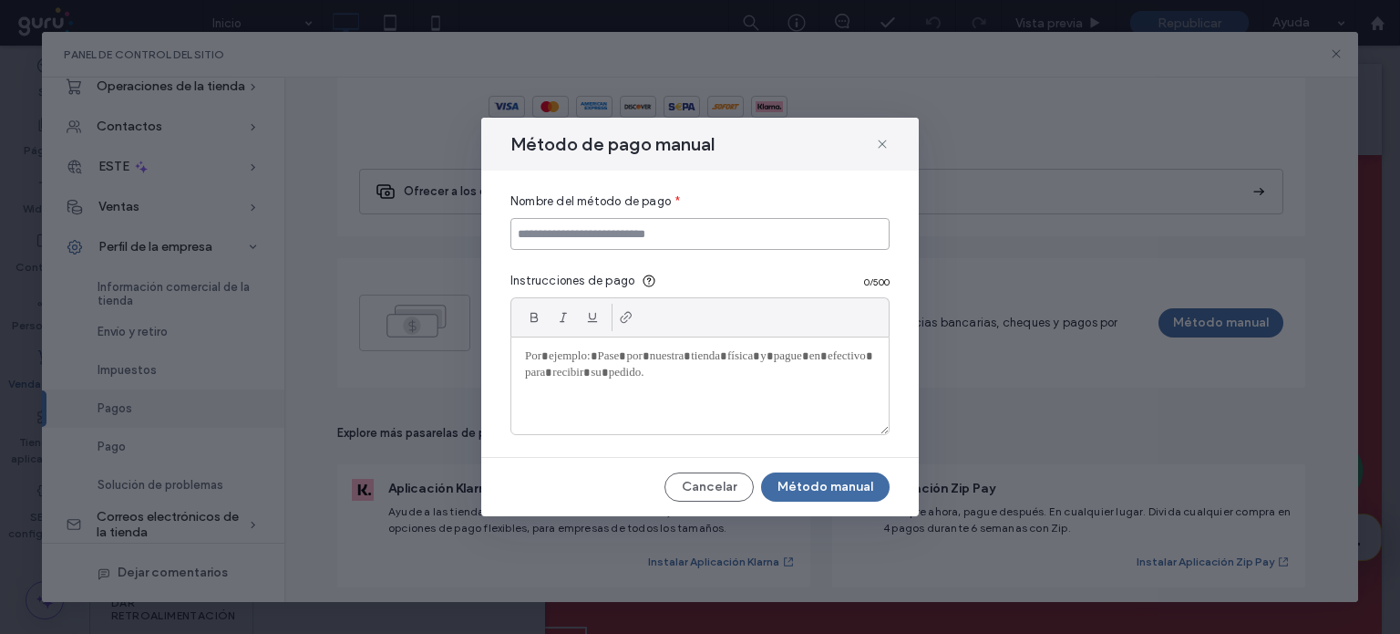
click at [653, 240] on input at bounding box center [700, 234] width 379 height 32
click at [628, 240] on input at bounding box center [700, 234] width 379 height 32
click at [791, 305] on div at bounding box center [700, 316] width 379 height 39
drag, startPoint x: 678, startPoint y: 378, endPoint x: 625, endPoint y: 320, distance: 79.4
click at [625, 320] on icon at bounding box center [626, 317] width 15 height 15
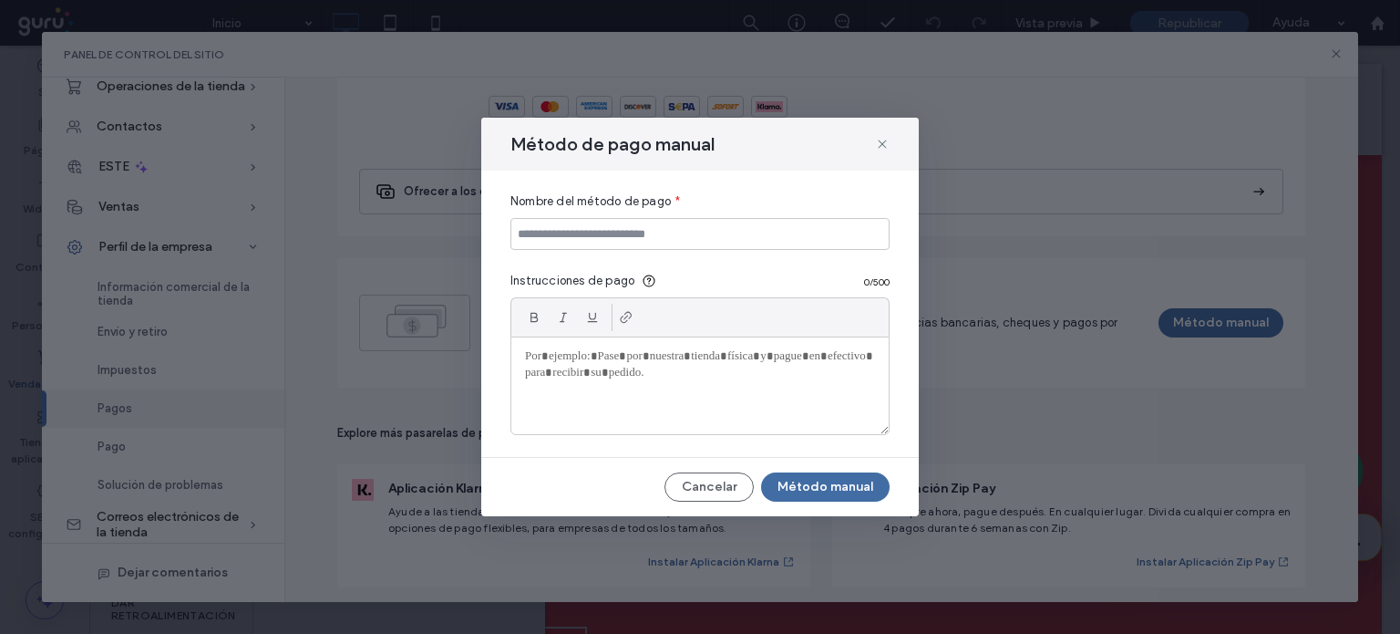
drag, startPoint x: 531, startPoint y: 359, endPoint x: 584, endPoint y: 373, distance: 55.5
click at [584, 373] on div at bounding box center [699, 385] width 377 height 97
click at [646, 402] on div at bounding box center [699, 385] width 377 height 97
click at [622, 316] on use at bounding box center [626, 317] width 11 height 11
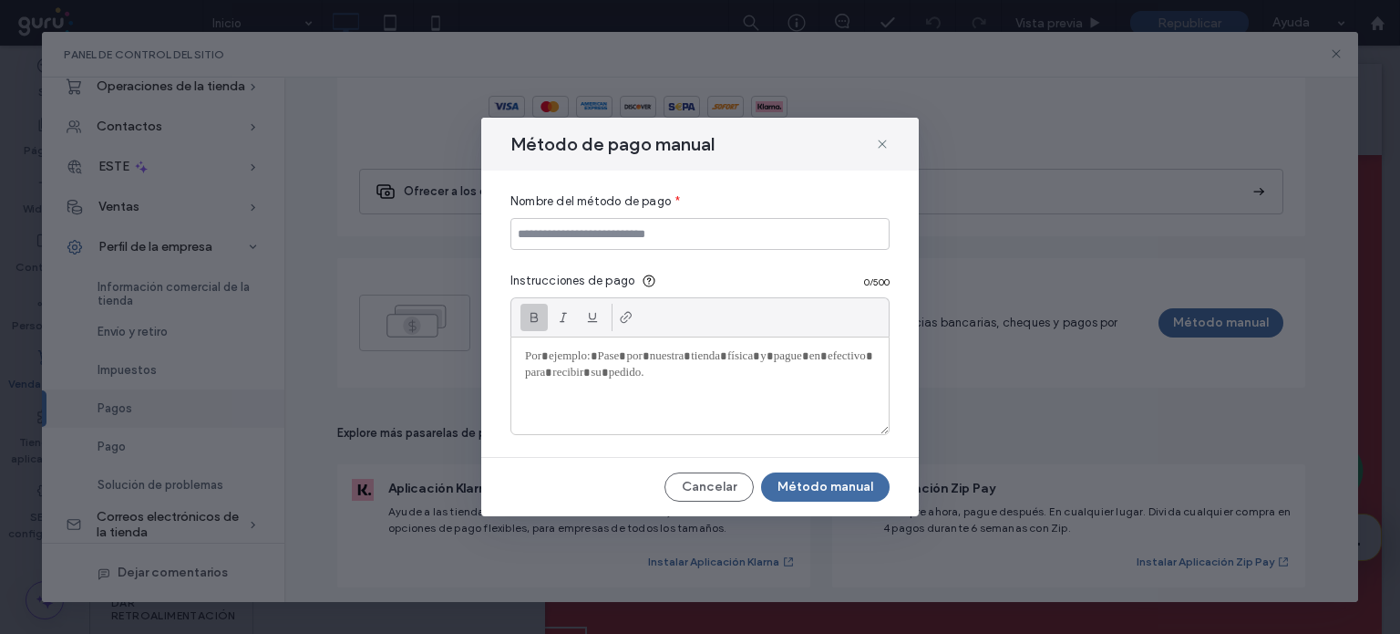
drag, startPoint x: 622, startPoint y: 316, endPoint x: 541, endPoint y: 318, distance: 81.2
click at [541, 318] on div at bounding box center [700, 366] width 379 height 138
click at [541, 318] on icon at bounding box center [534, 317] width 15 height 15
click at [562, 315] on icon at bounding box center [563, 317] width 15 height 15
click at [596, 322] on use at bounding box center [593, 318] width 10 height 10
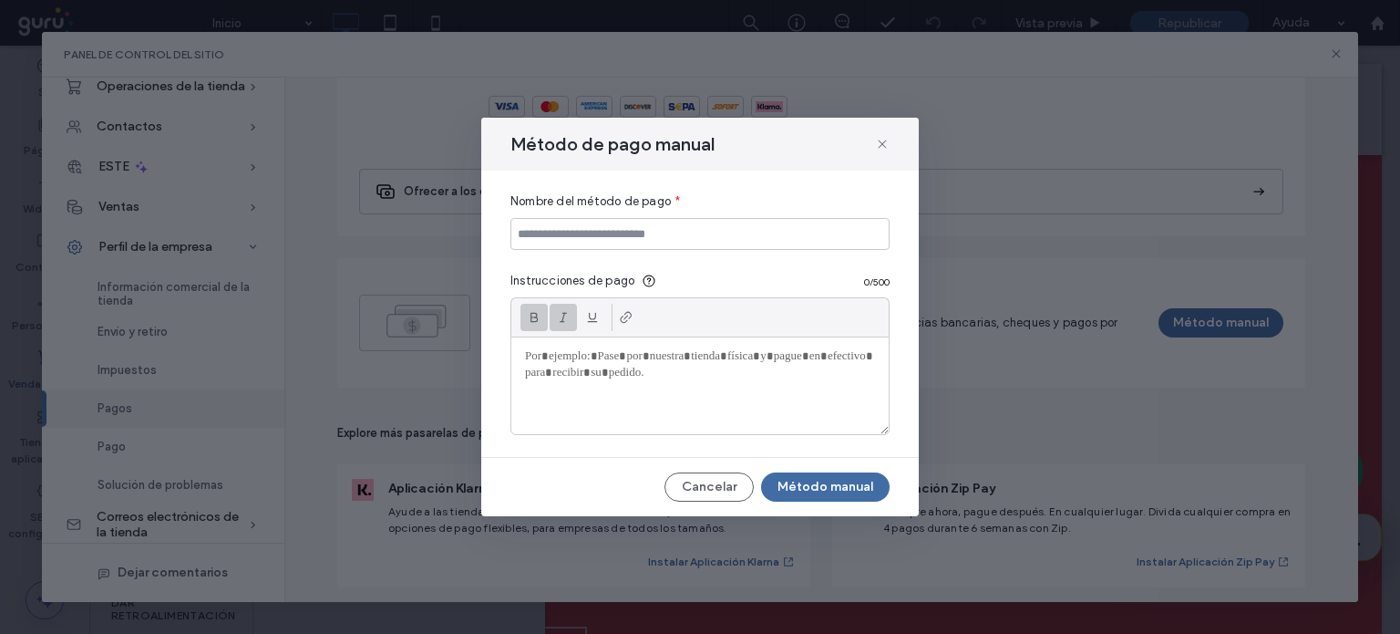
click at [609, 352] on p "﻿" at bounding box center [700, 356] width 350 height 16
click at [670, 230] on input at bounding box center [700, 234] width 379 height 32
type input "**********"
click at [630, 371] on div at bounding box center [699, 385] width 377 height 97
click at [706, 490] on font "Cancelar" at bounding box center [709, 486] width 55 height 15
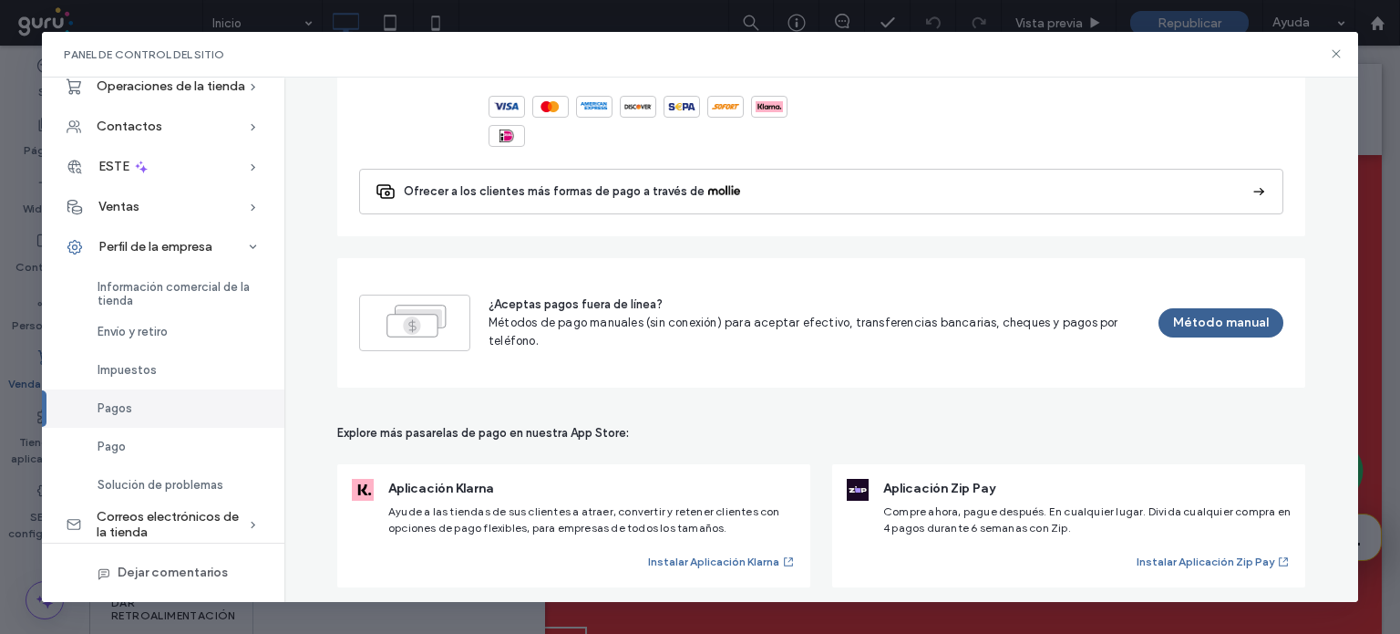
click at [1214, 318] on font "Método manual" at bounding box center [1221, 322] width 96 height 15
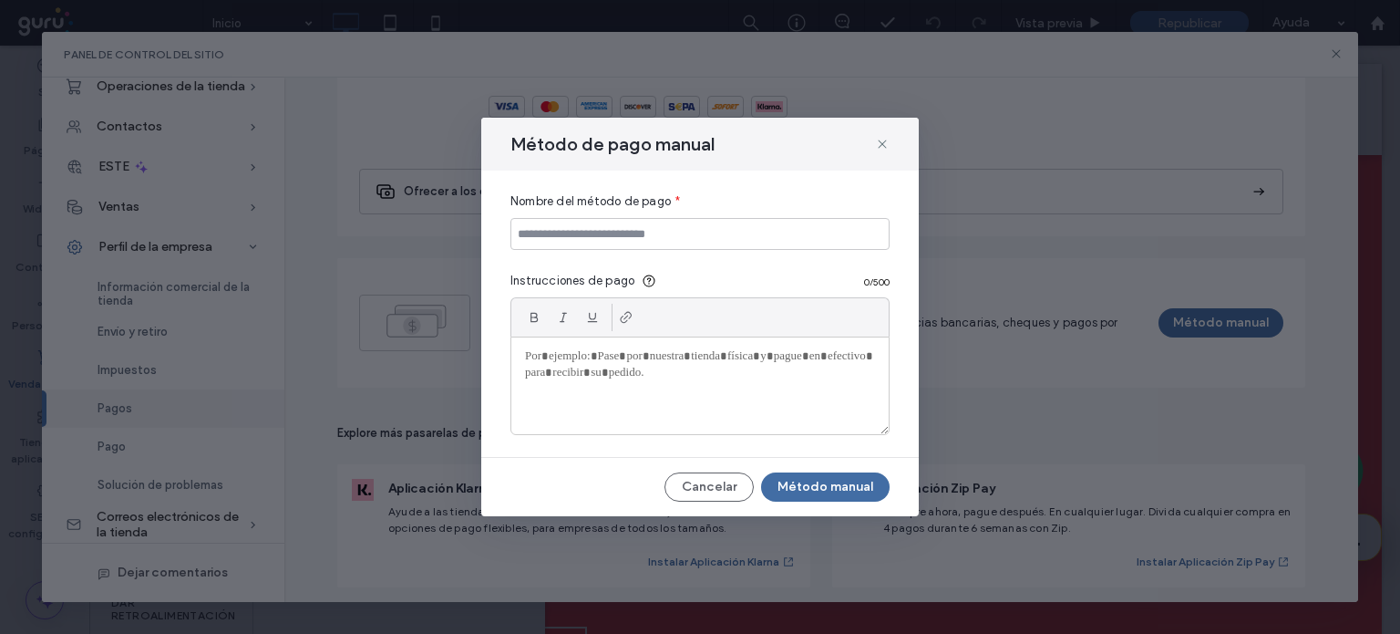
click at [667, 375] on div at bounding box center [699, 385] width 377 height 97
click at [604, 236] on input at bounding box center [700, 234] width 379 height 32
type input "**********"
drag, startPoint x: 613, startPoint y: 356, endPoint x: 529, endPoint y: 316, distance: 93.0
click at [529, 316] on div at bounding box center [700, 366] width 379 height 138
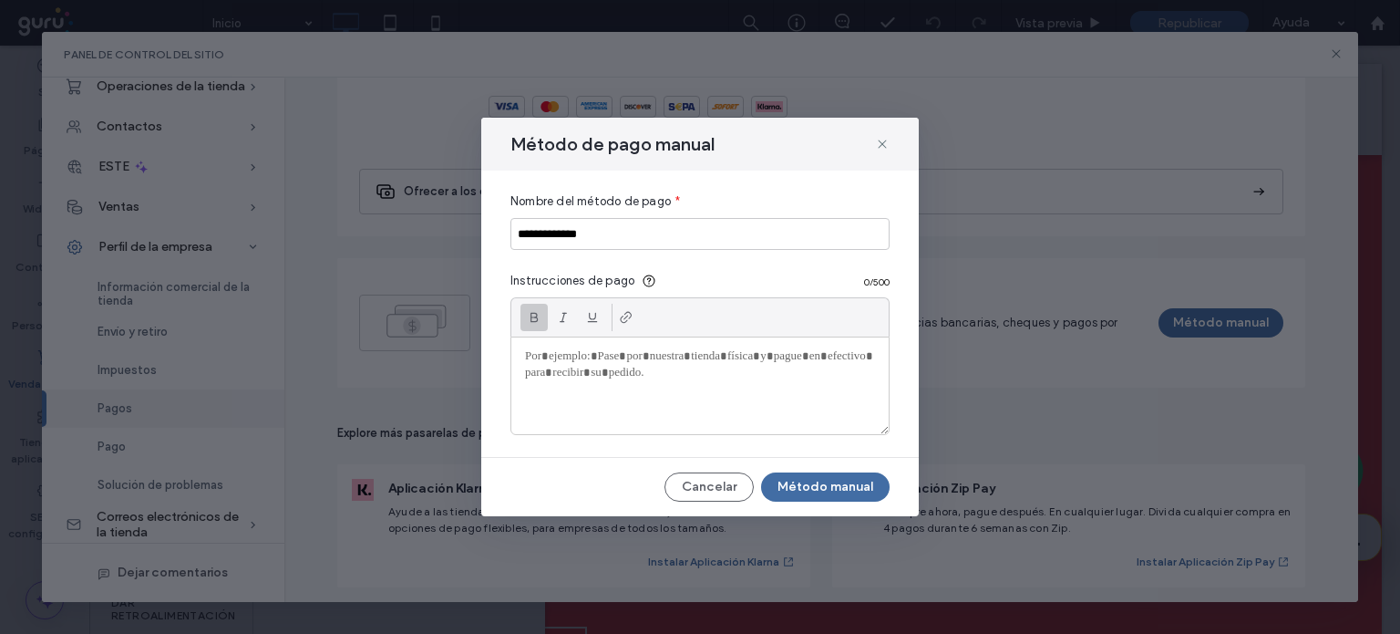
click at [529, 316] on icon at bounding box center [534, 317] width 15 height 15
drag, startPoint x: 682, startPoint y: 358, endPoint x: 663, endPoint y: 375, distance: 25.2
click at [663, 375] on div at bounding box center [699, 385] width 377 height 97
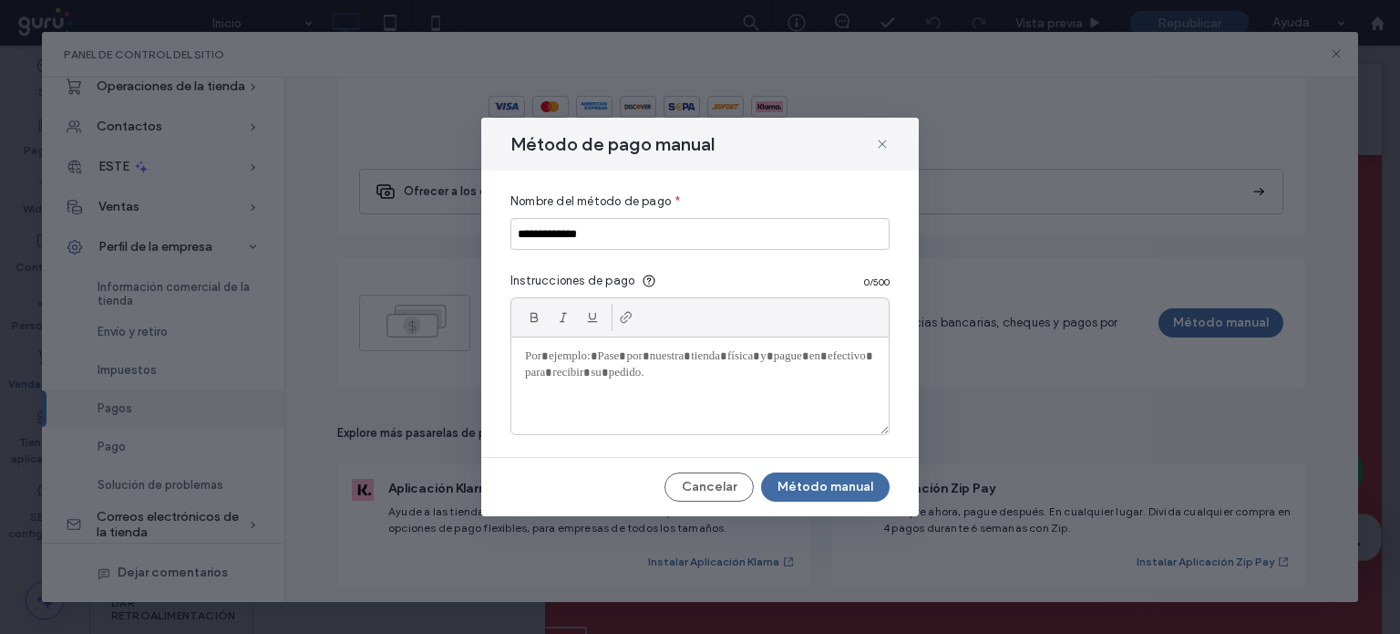
paste div
click at [630, 321] on icon at bounding box center [626, 317] width 15 height 15
click at [883, 356] on div "**********" at bounding box center [699, 385] width 377 height 97
drag, startPoint x: 883, startPoint y: 356, endPoint x: 507, endPoint y: 356, distance: 375.6
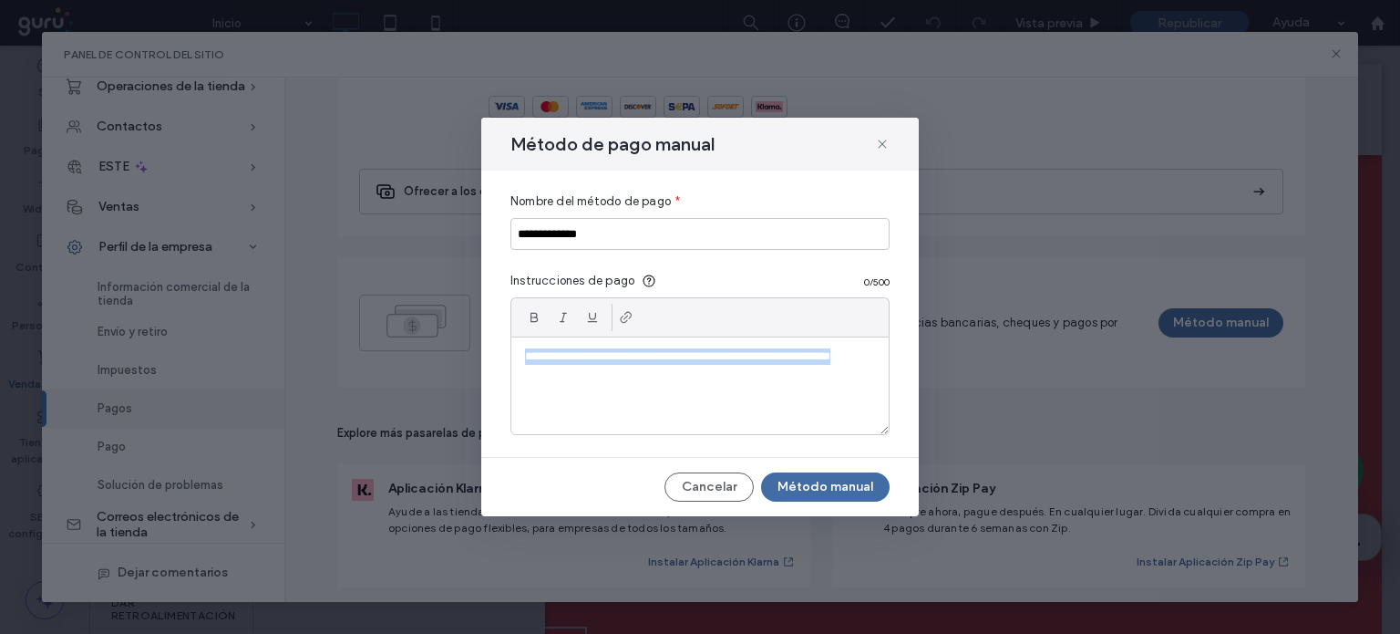
click at [507, 356] on div "**********" at bounding box center [700, 313] width 438 height 286
click at [582, 387] on div at bounding box center [699, 385] width 377 height 97
click at [655, 354] on p "**********" at bounding box center [700, 356] width 350 height 16
click at [709, 366] on div "**********" at bounding box center [699, 385] width 377 height 97
click at [707, 366] on div "**********" at bounding box center [699, 385] width 377 height 97
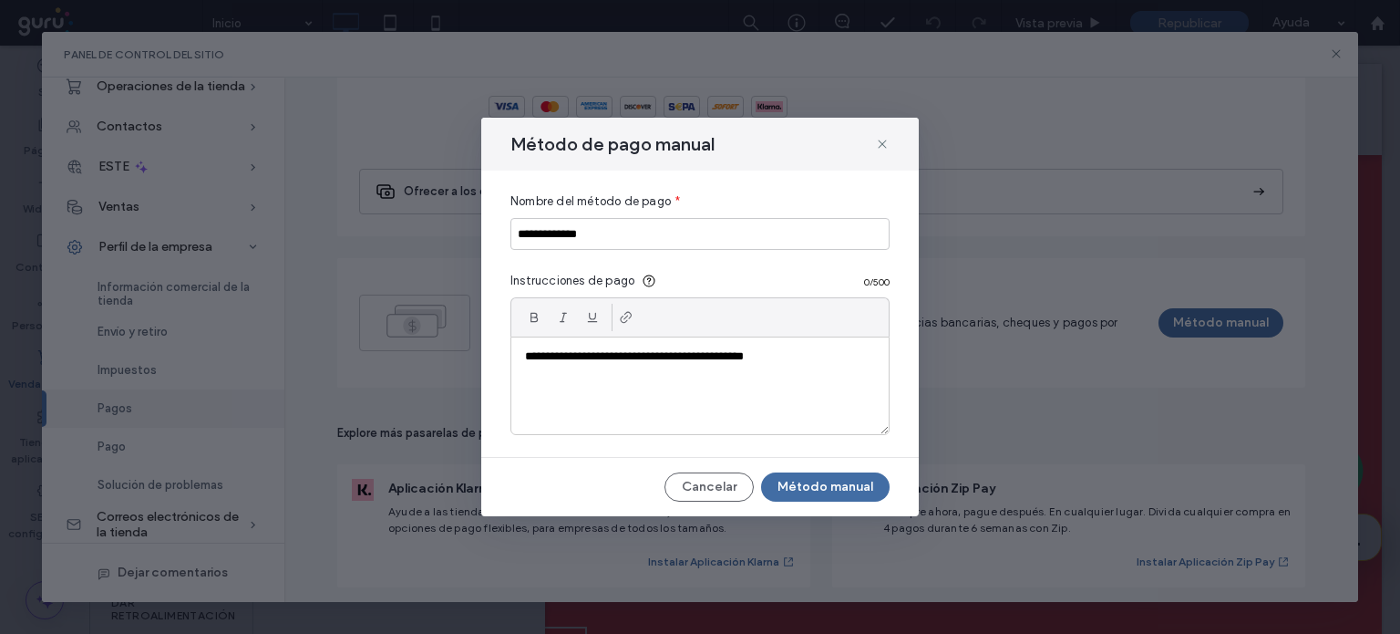
click at [810, 352] on p "**********" at bounding box center [700, 356] width 350 height 16
drag, startPoint x: 824, startPoint y: 379, endPoint x: 791, endPoint y: 364, distance: 36.3
click at [791, 364] on div "**********" at bounding box center [699, 385] width 377 height 97
click at [620, 318] on icon at bounding box center [626, 317] width 15 height 15
click at [828, 325] on input "****" at bounding box center [901, 326] width 190 height 27
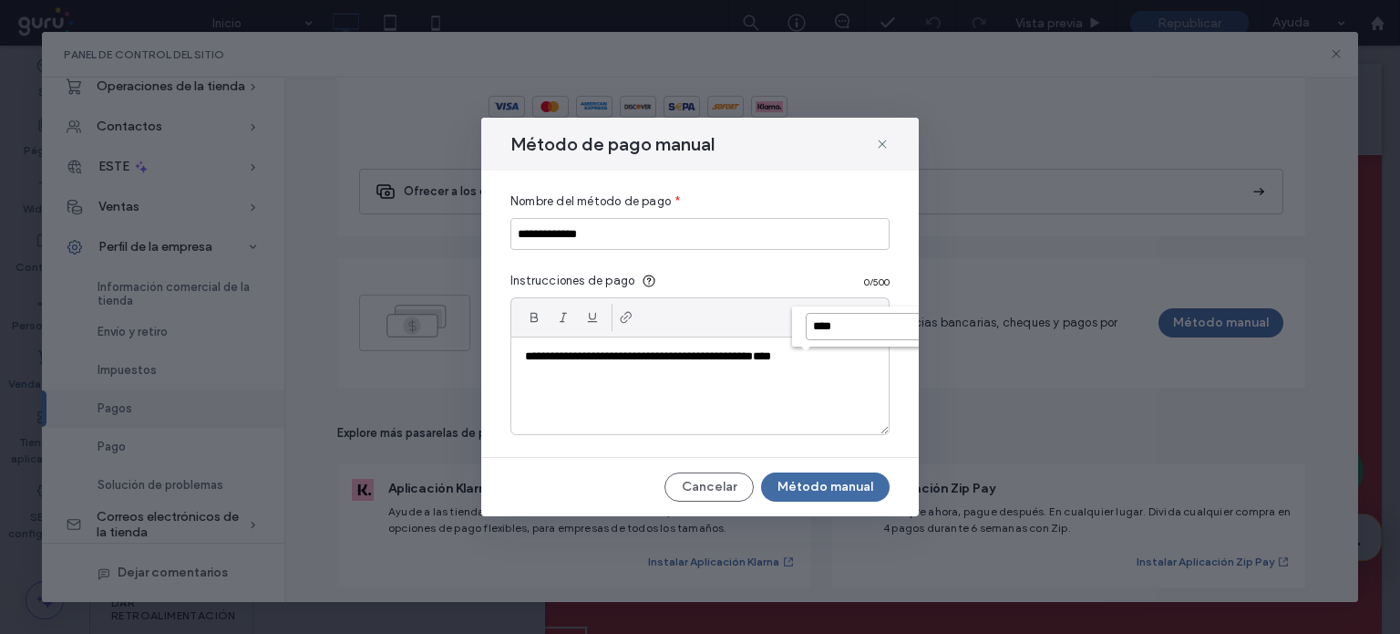
click at [861, 326] on input "****" at bounding box center [901, 326] width 190 height 27
type input "*"
paste input "**********"
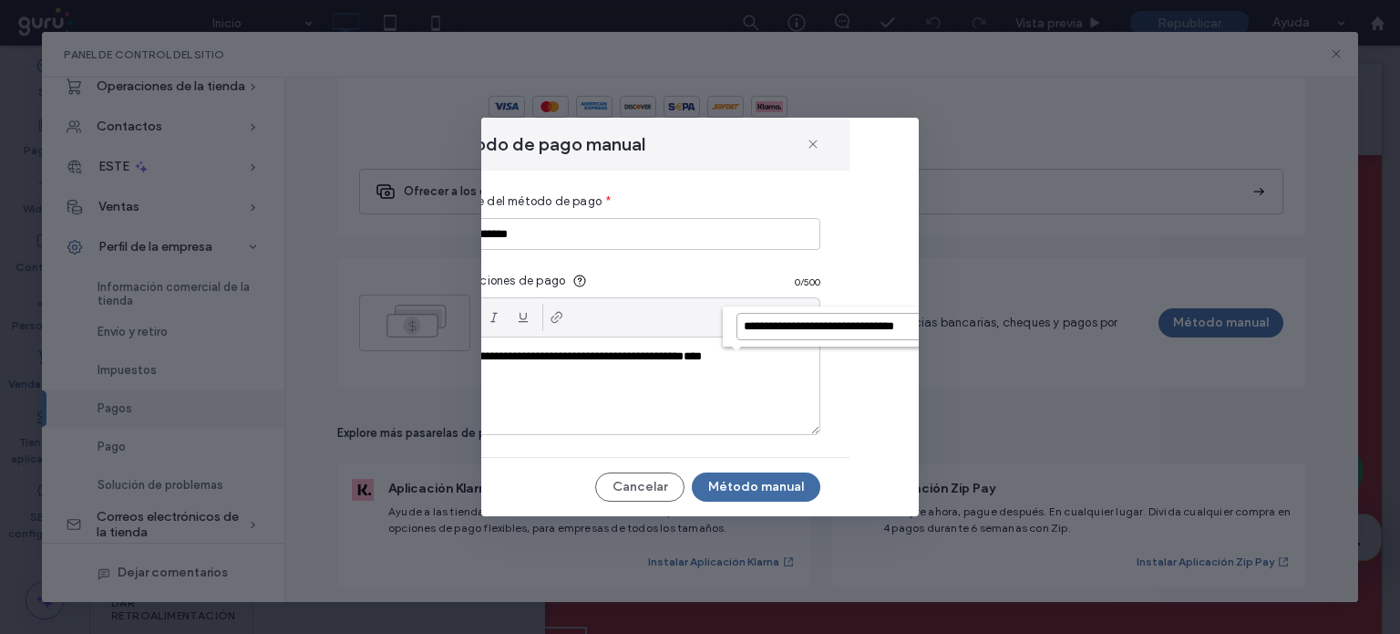
scroll to position [0, 0]
type input "*"
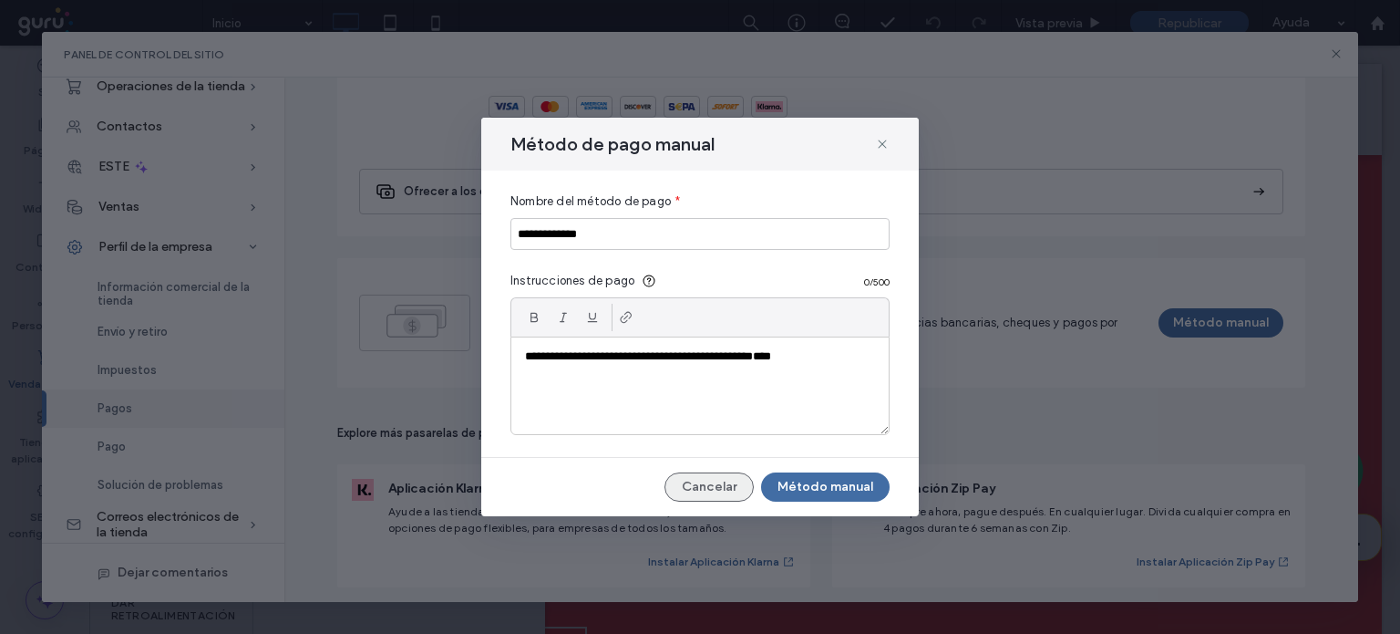
click at [645, 495] on div "Cancelar Método manual" at bounding box center [700, 486] width 379 height 29
click at [771, 360] on font "****" at bounding box center [762, 356] width 18 height 12
drag, startPoint x: 822, startPoint y: 356, endPoint x: 784, endPoint y: 360, distance: 38.5
click at [784, 360] on p "**********" at bounding box center [700, 356] width 350 height 16
click at [790, 363] on p "**********" at bounding box center [700, 356] width 350 height 16
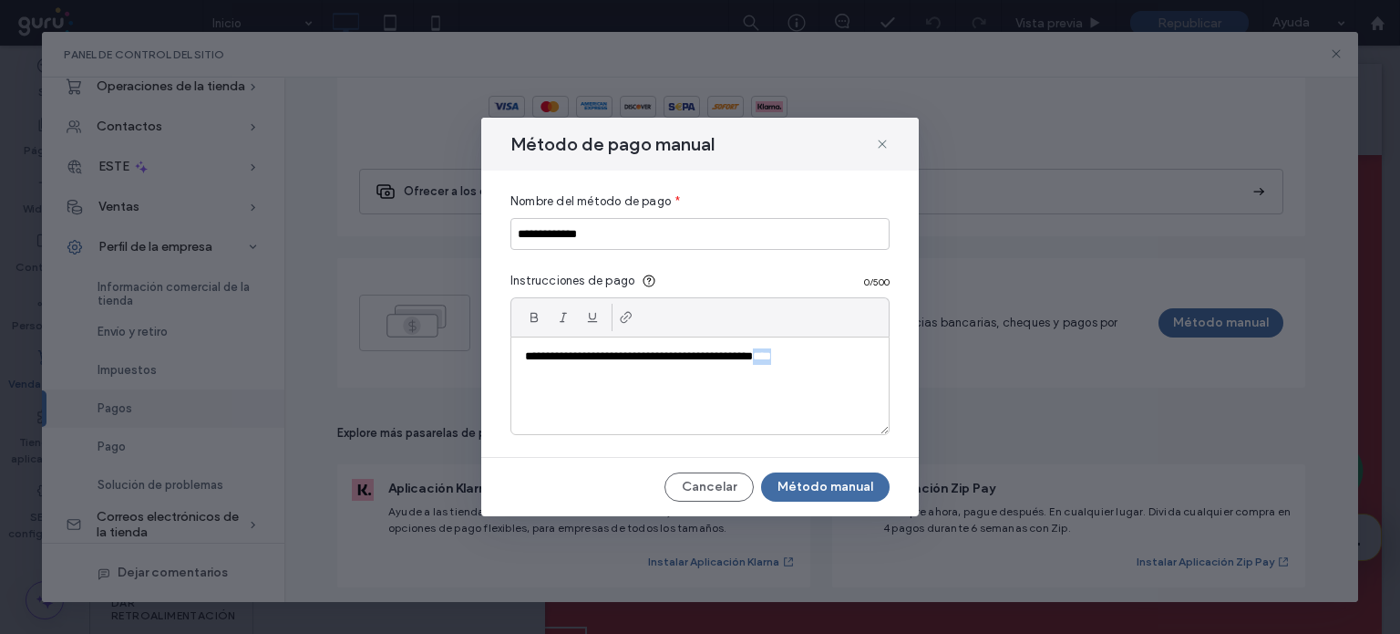
drag, startPoint x: 821, startPoint y: 351, endPoint x: 791, endPoint y: 357, distance: 29.9
click at [791, 357] on p "**********" at bounding box center [700, 356] width 350 height 16
click at [624, 321] on icon at bounding box center [626, 317] width 15 height 15
click at [880, 146] on use at bounding box center [882, 143] width 8 height 8
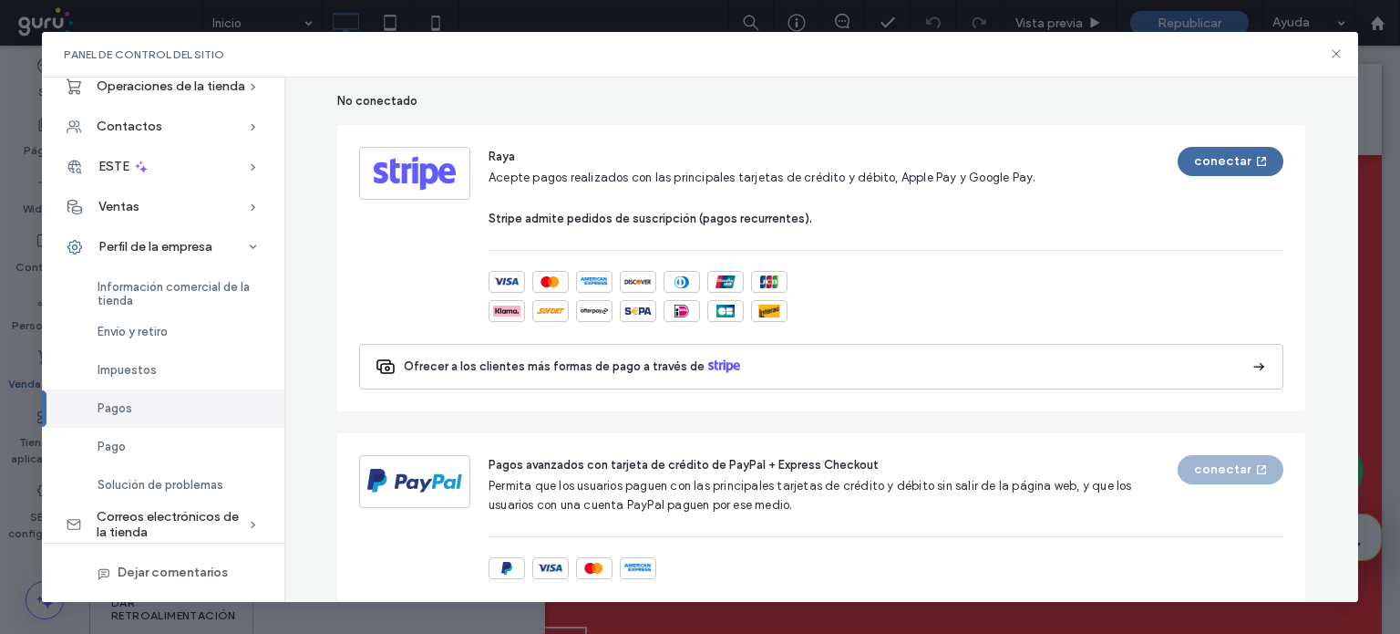
scroll to position [92, 0]
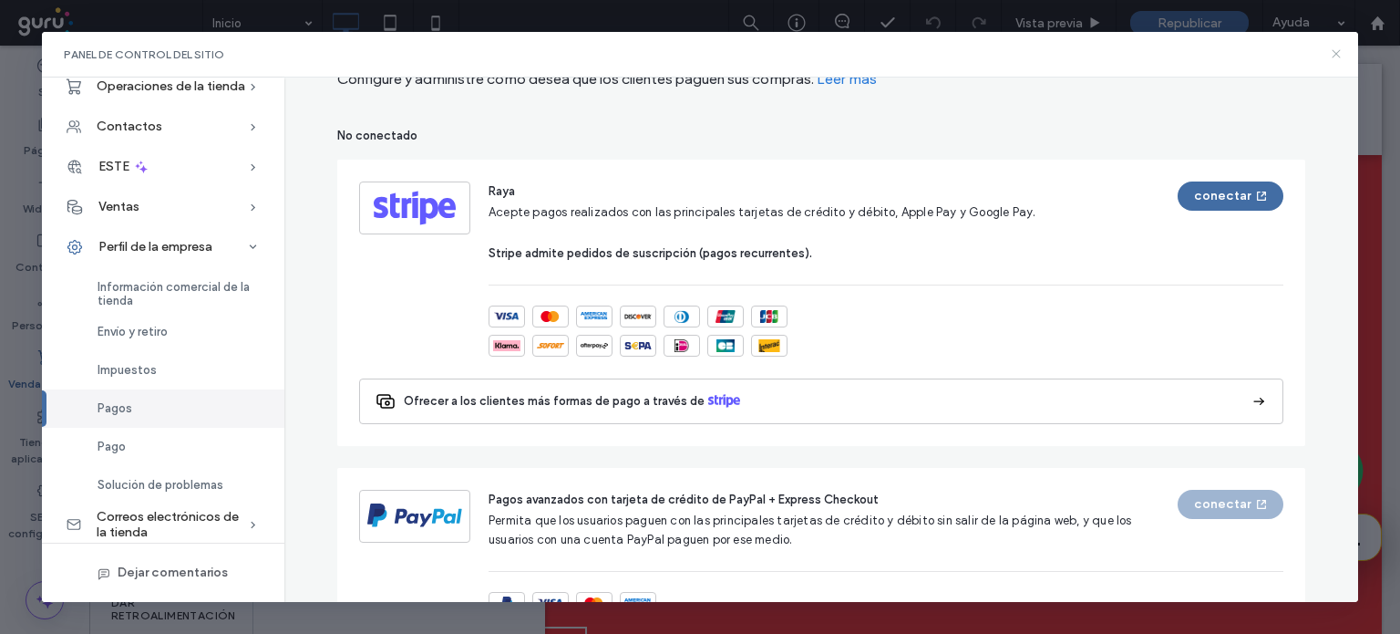
click at [1338, 57] on icon at bounding box center [1336, 53] width 15 height 15
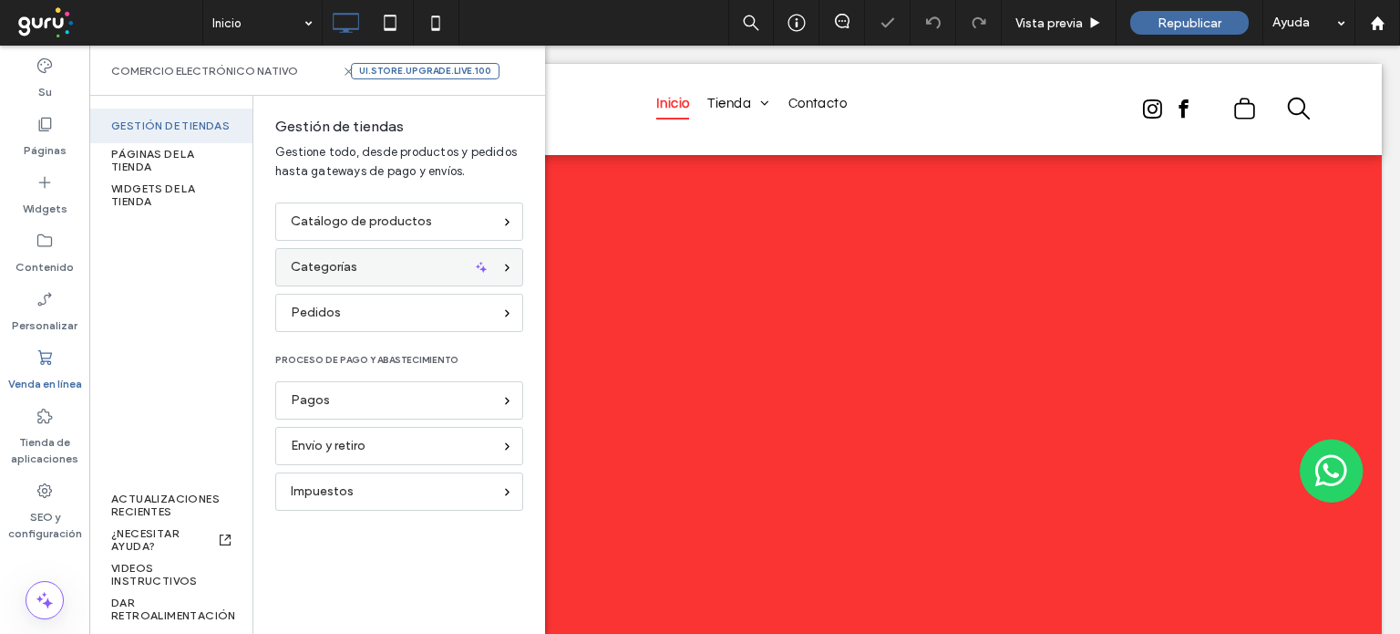
scroll to position [0, 0]
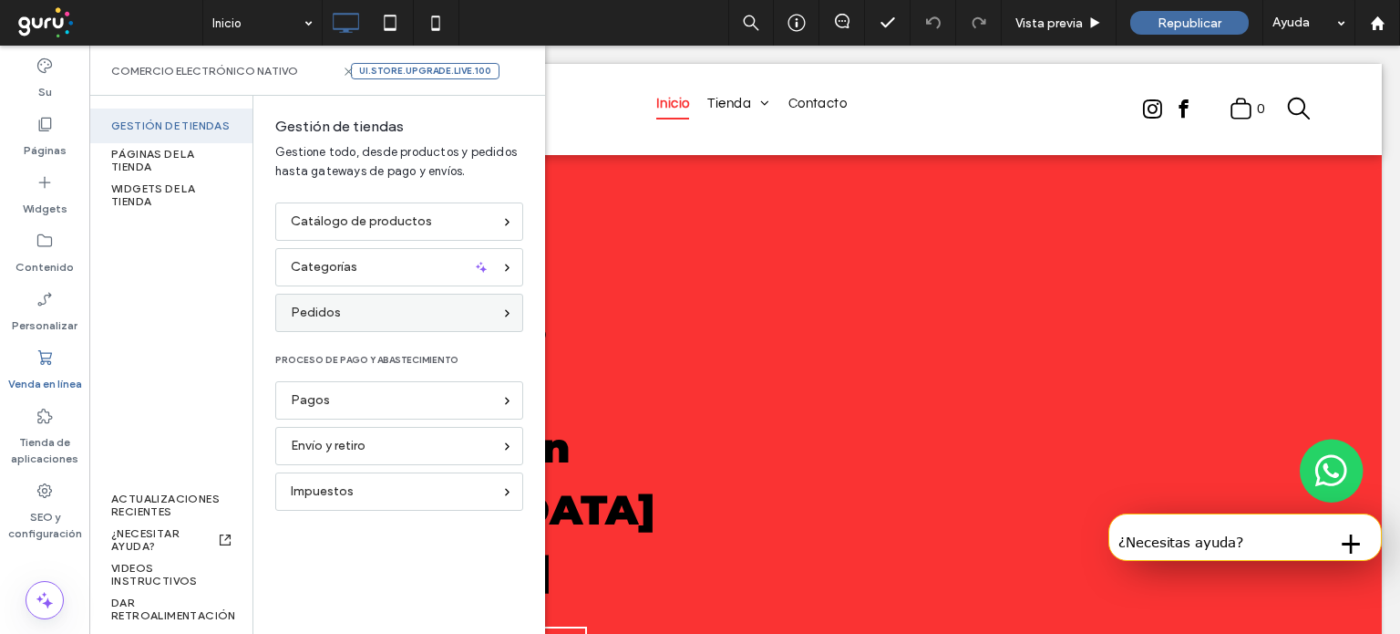
click at [420, 318] on div "Pedidos" at bounding box center [391, 313] width 201 height 20
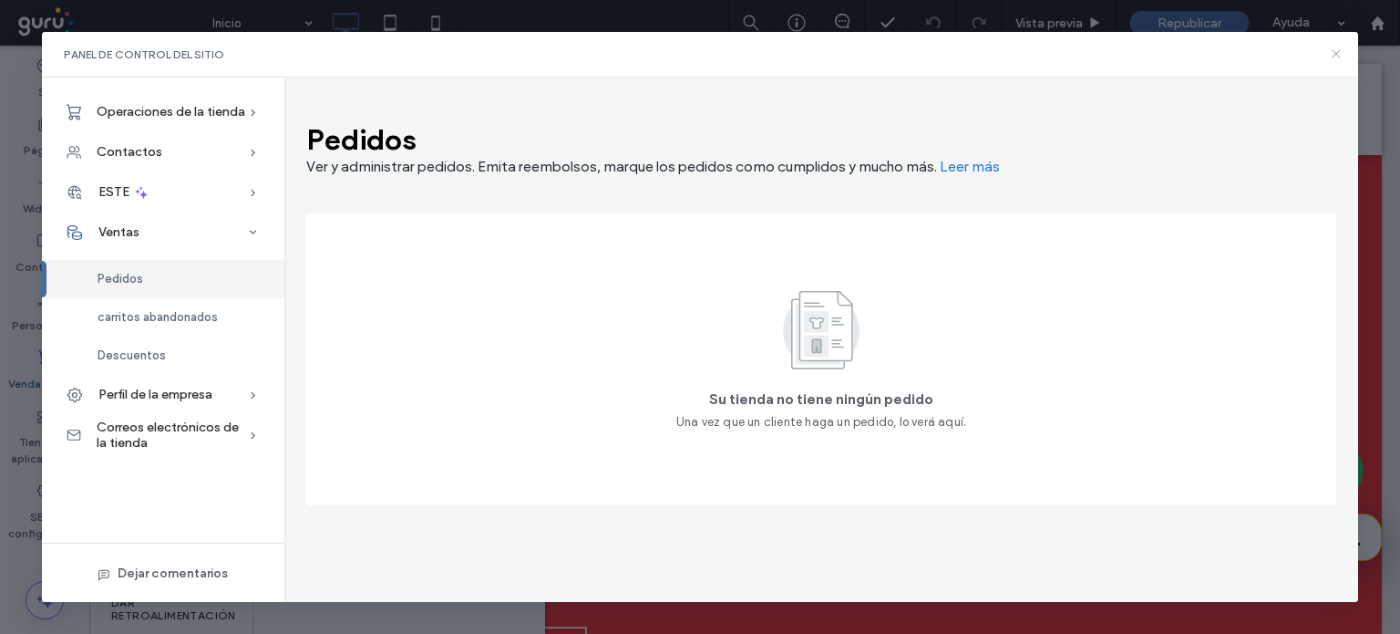
click at [1335, 49] on icon at bounding box center [1336, 53] width 15 height 15
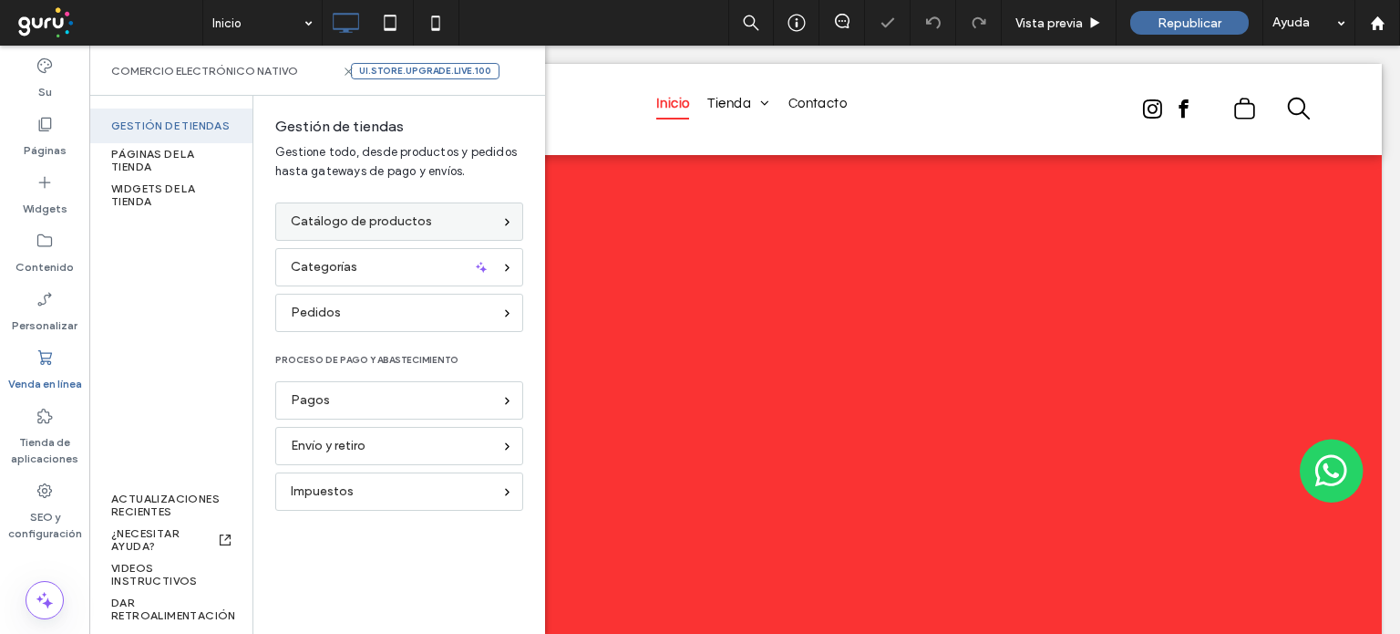
click at [387, 232] on div "Catálogo de productos" at bounding box center [399, 221] width 248 height 38
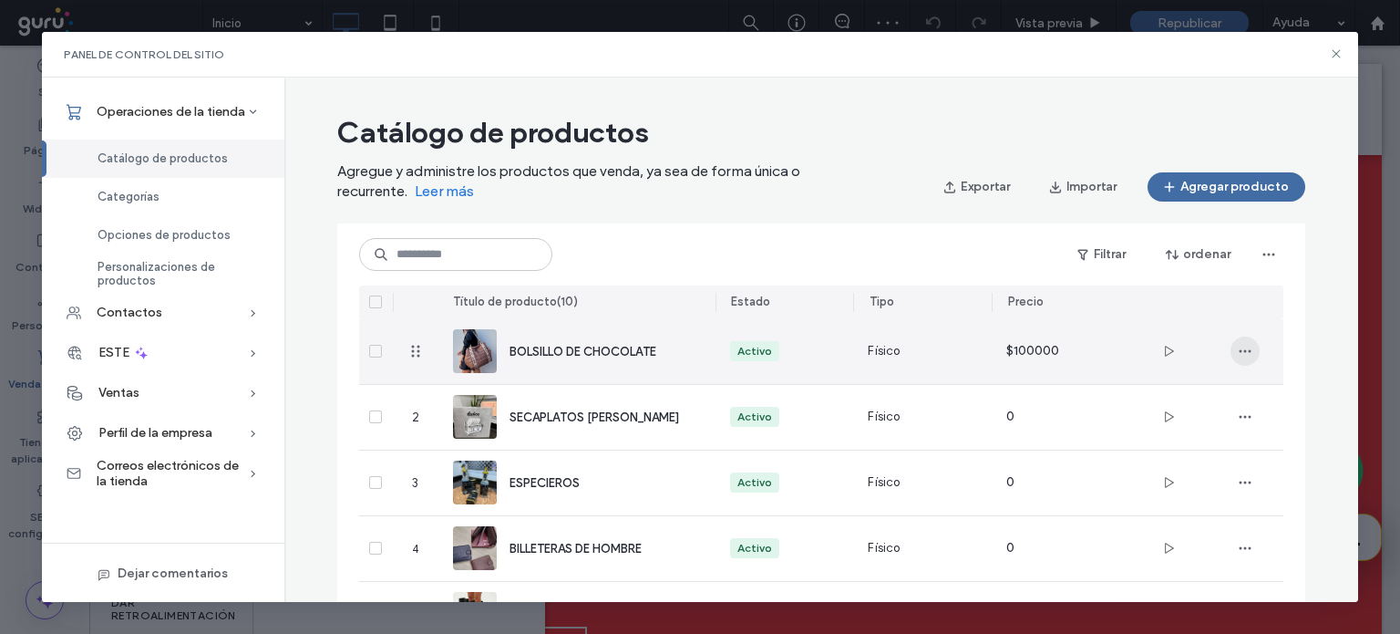
click at [1238, 353] on icon "button" at bounding box center [1245, 351] width 15 height 15
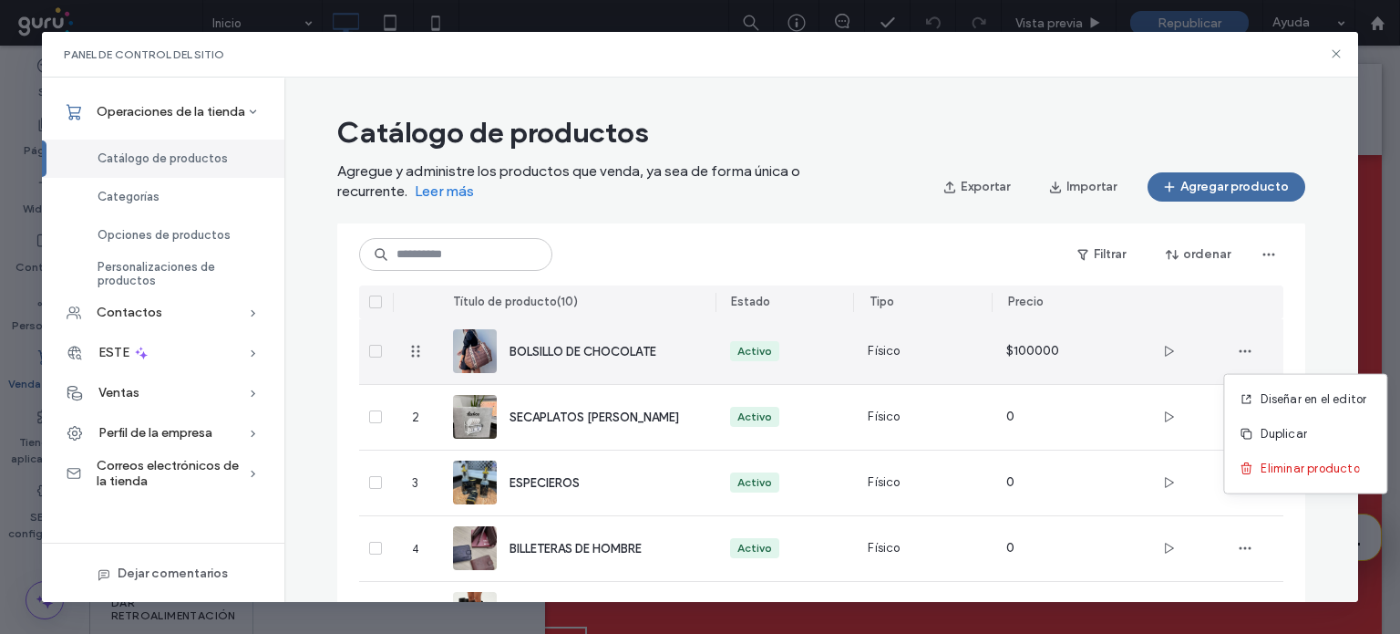
click at [1007, 354] on font "$100000" at bounding box center [1033, 350] width 53 height 15
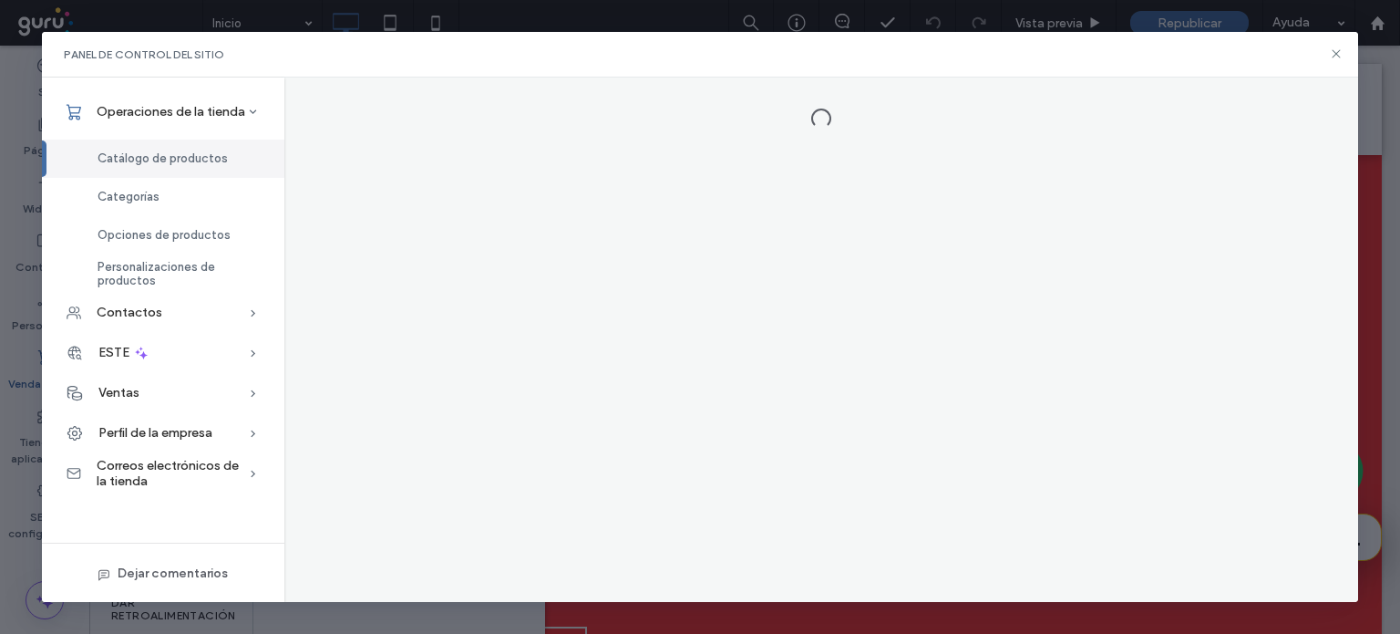
click at [1001, 354] on div at bounding box center [821, 339] width 1074 height 525
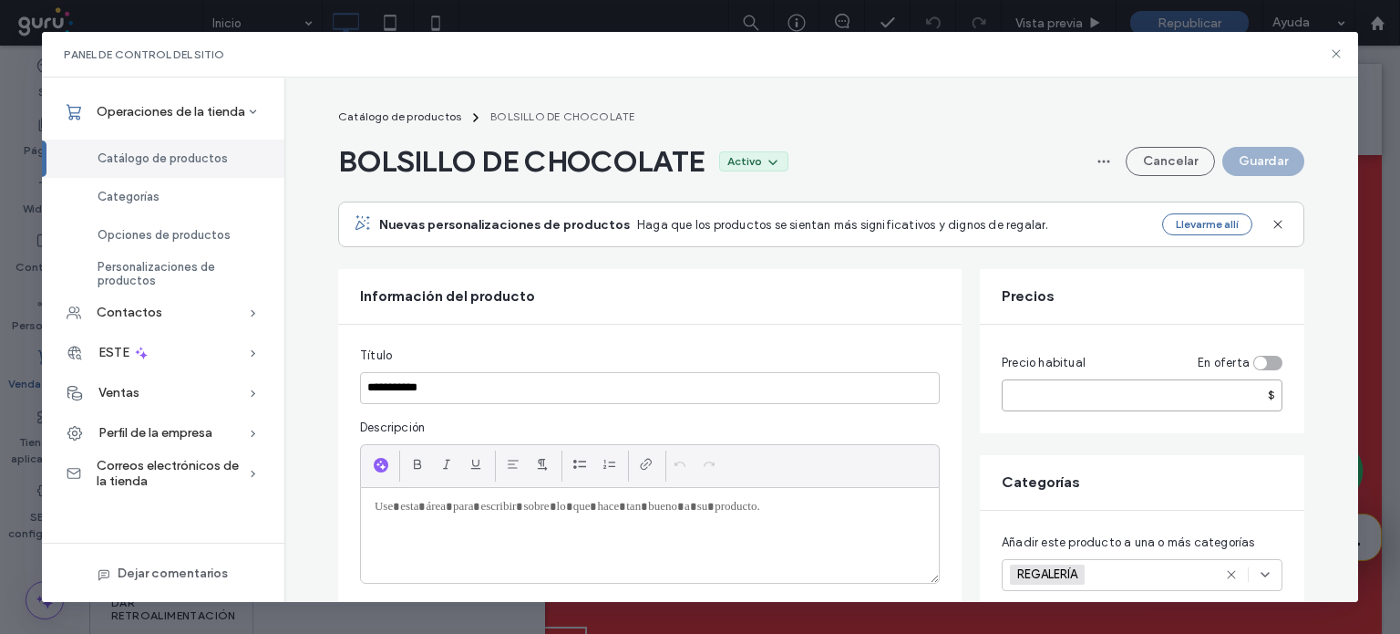
click at [1055, 383] on input "******" at bounding box center [1142, 395] width 281 height 32
type input "*"
click at [1283, 154] on button "Guardar" at bounding box center [1264, 161] width 82 height 29
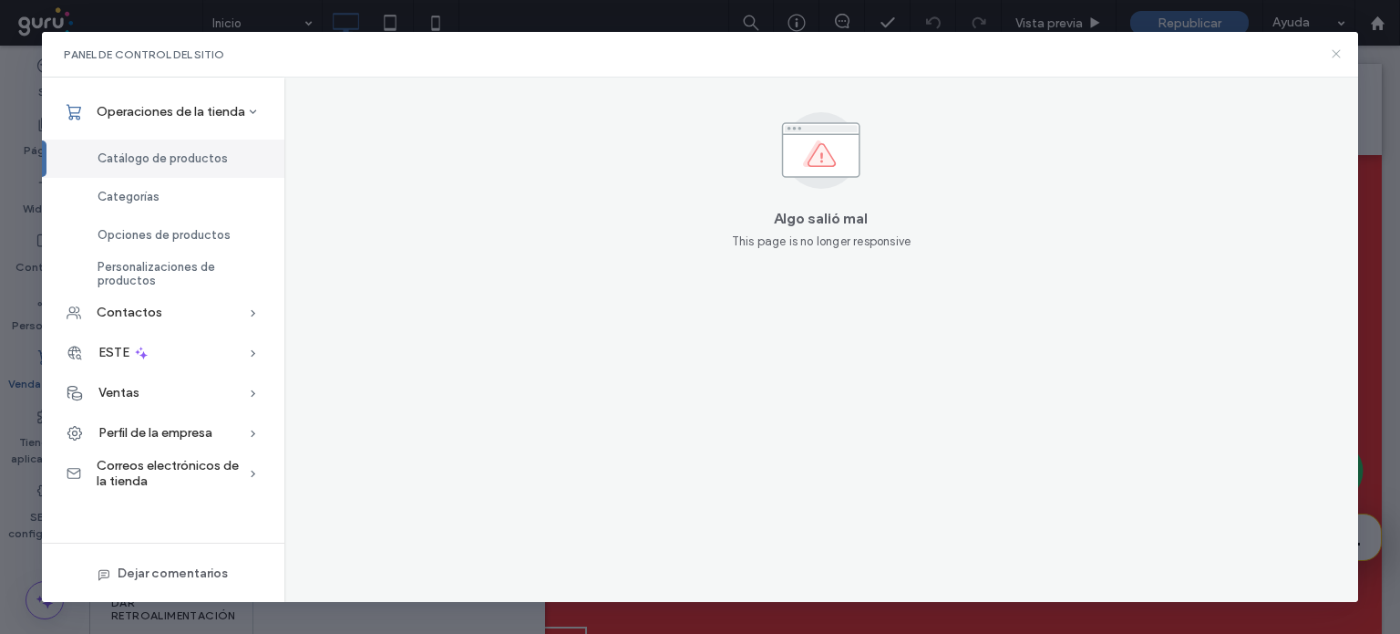
click at [1334, 54] on icon at bounding box center [1336, 53] width 15 height 15
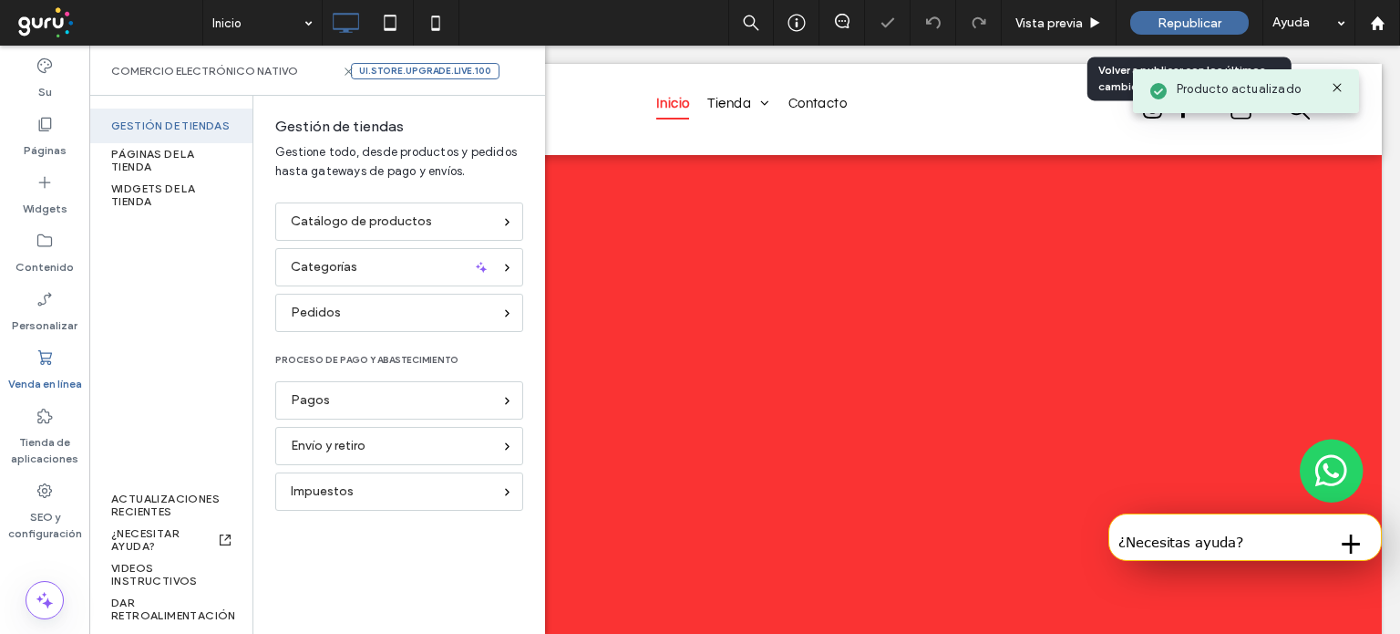
click at [1171, 25] on span "Republicar" at bounding box center [1190, 22] width 64 height 15
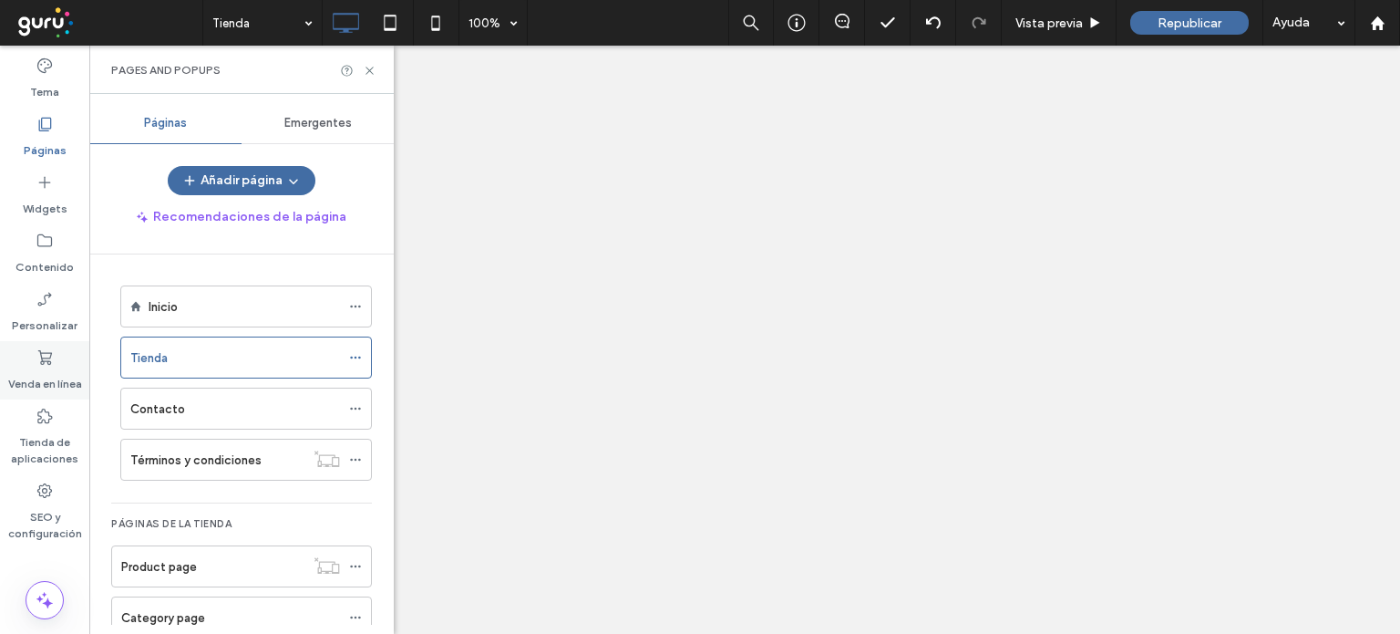
click at [64, 368] on label "Venda en línea" at bounding box center [45, 380] width 74 height 26
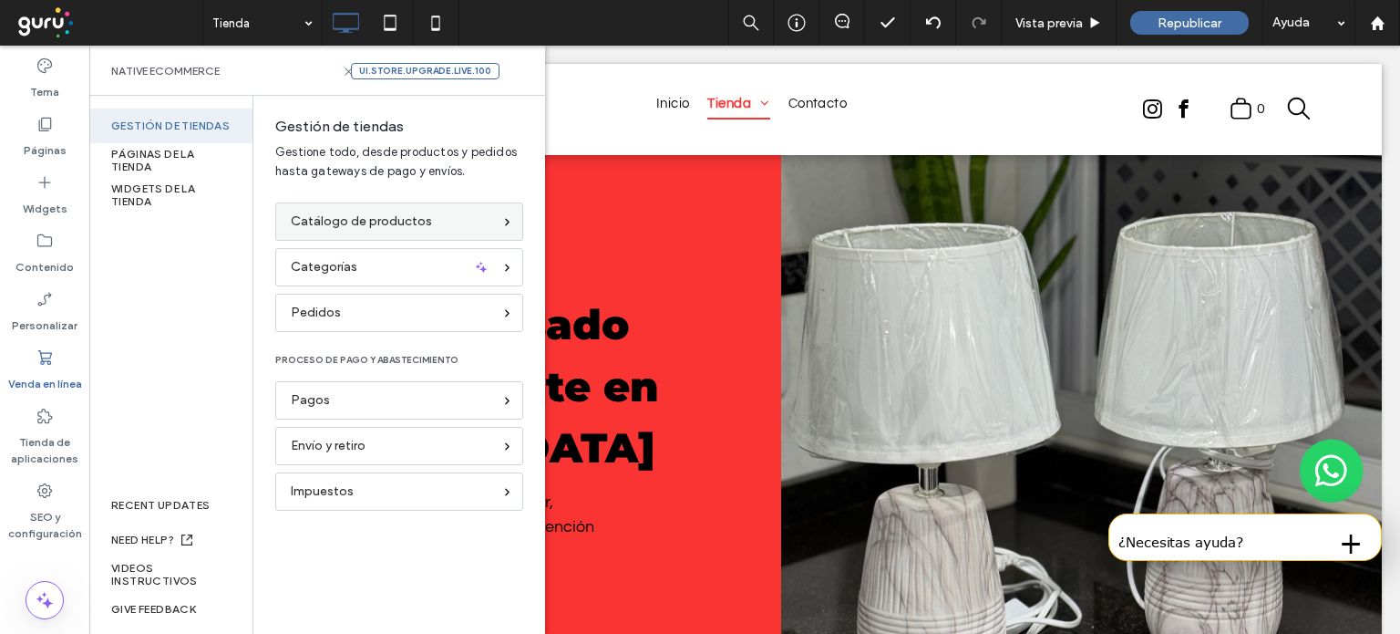
click at [429, 226] on div "Catálogo de productos" at bounding box center [391, 222] width 201 height 20
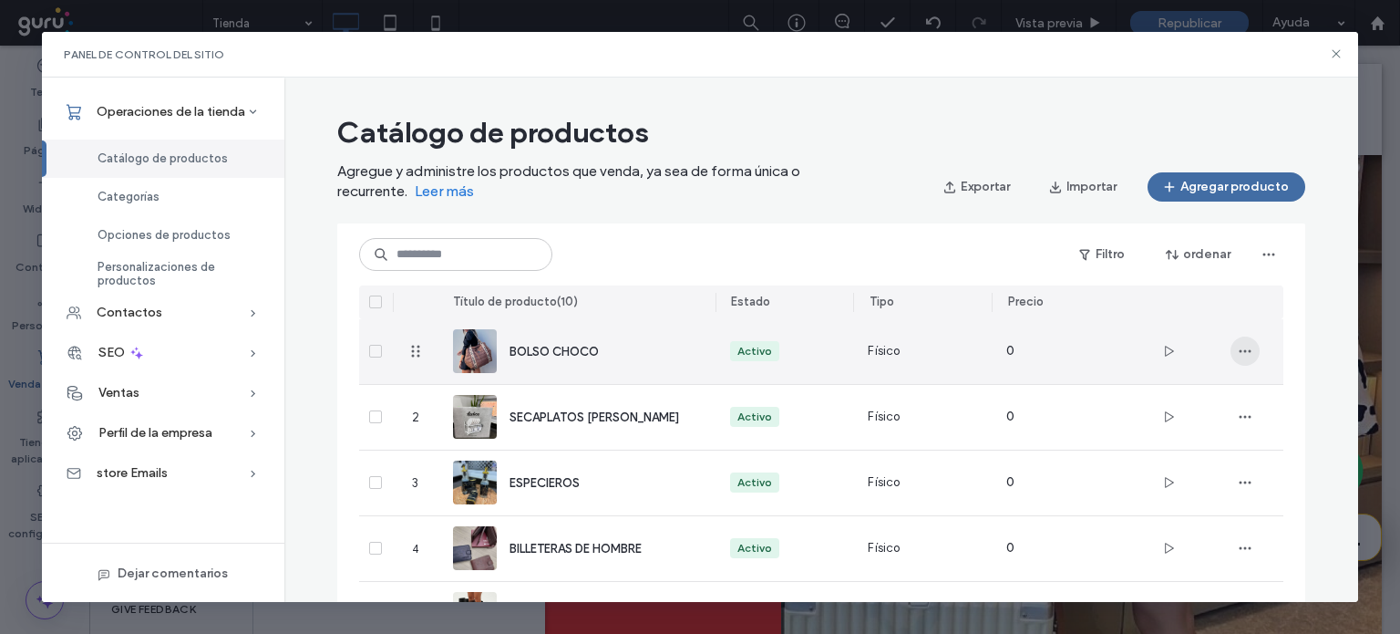
click at [1233, 362] on span "button" at bounding box center [1245, 350] width 29 height 29
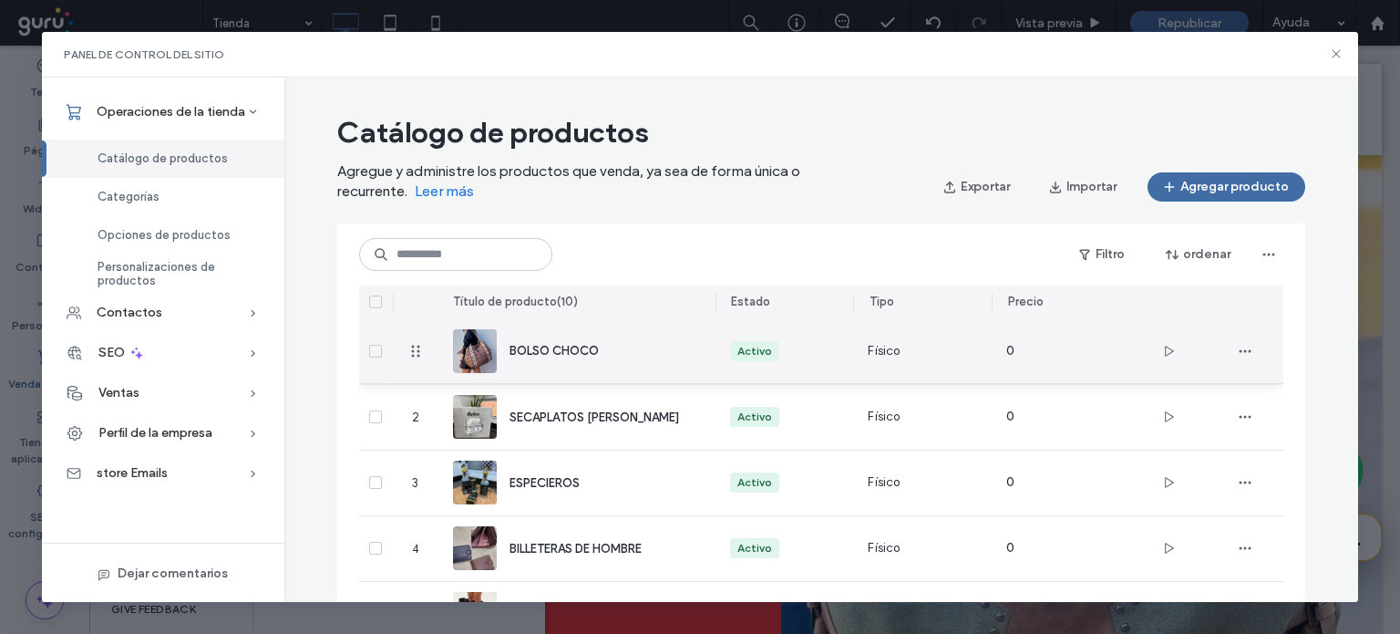
drag, startPoint x: 422, startPoint y: 351, endPoint x: 408, endPoint y: 350, distance: 13.7
click at [992, 368] on div "0" at bounding box center [1061, 351] width 139 height 65
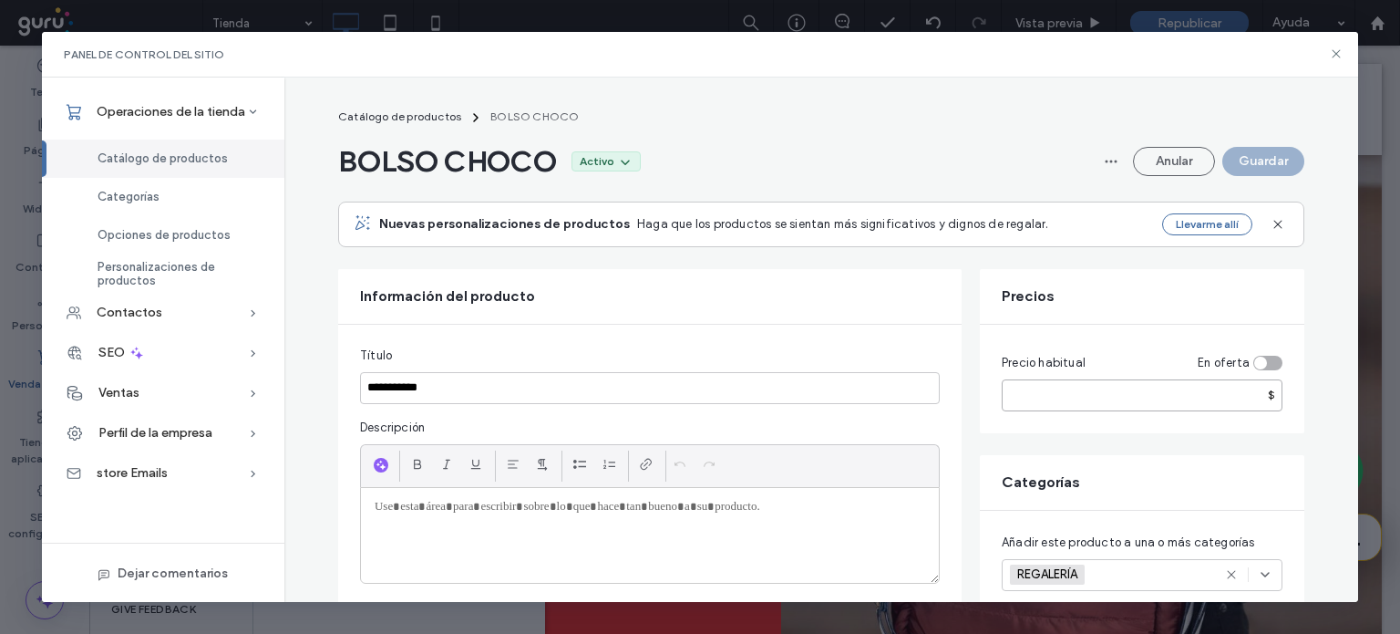
click at [1076, 396] on input "*" at bounding box center [1142, 395] width 281 height 32
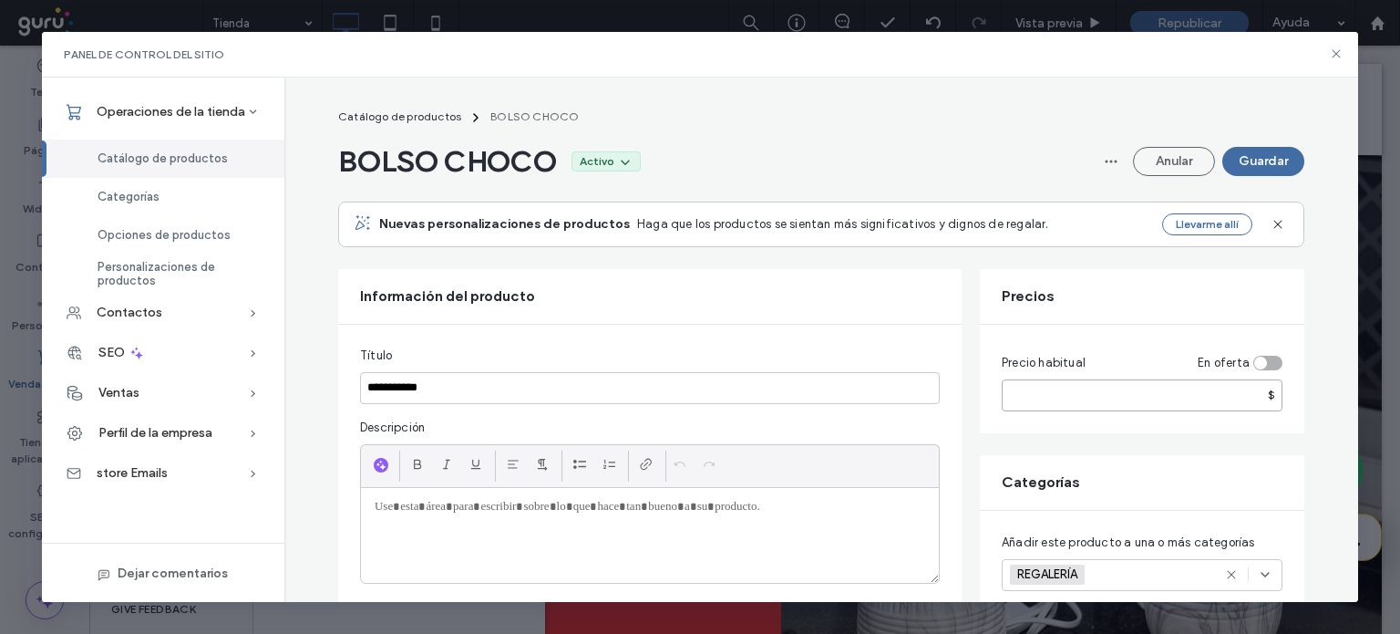
type input "******"
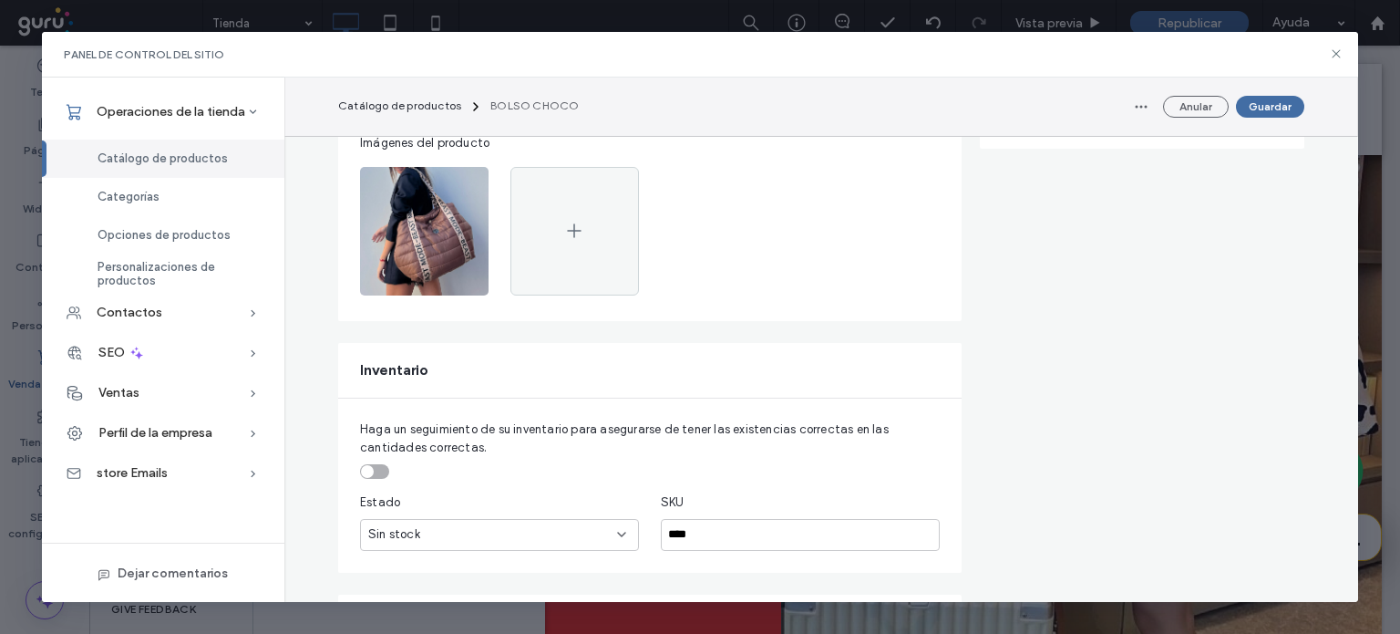
scroll to position [532, 0]
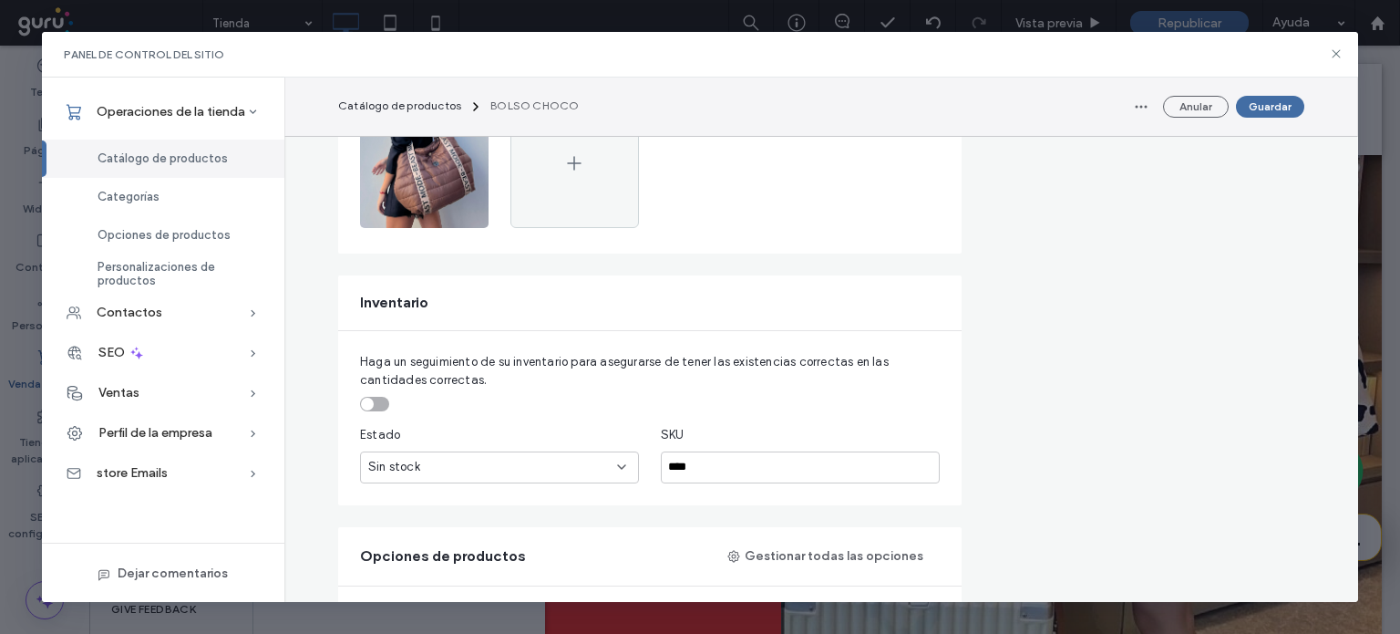
click at [361, 400] on div "toggle" at bounding box center [367, 404] width 13 height 13
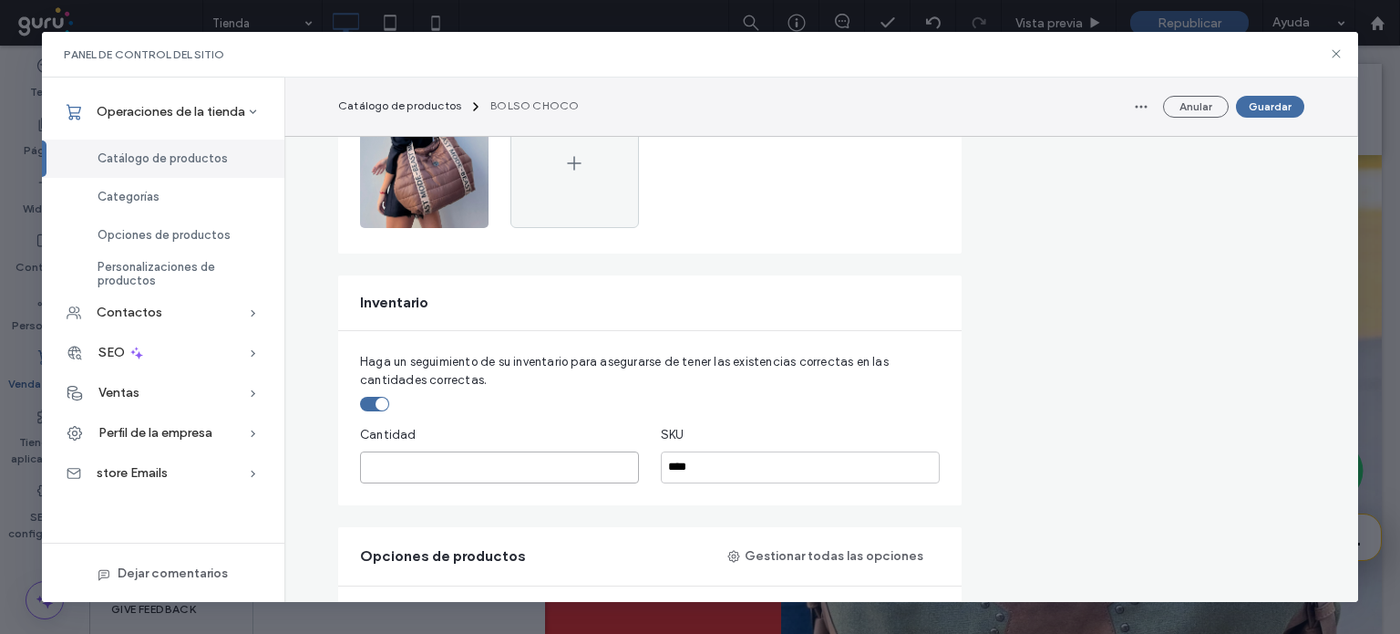
click at [393, 459] on input "*" at bounding box center [499, 467] width 279 height 32
type input "*"
click at [1261, 101] on button "Guardar" at bounding box center [1270, 107] width 68 height 22
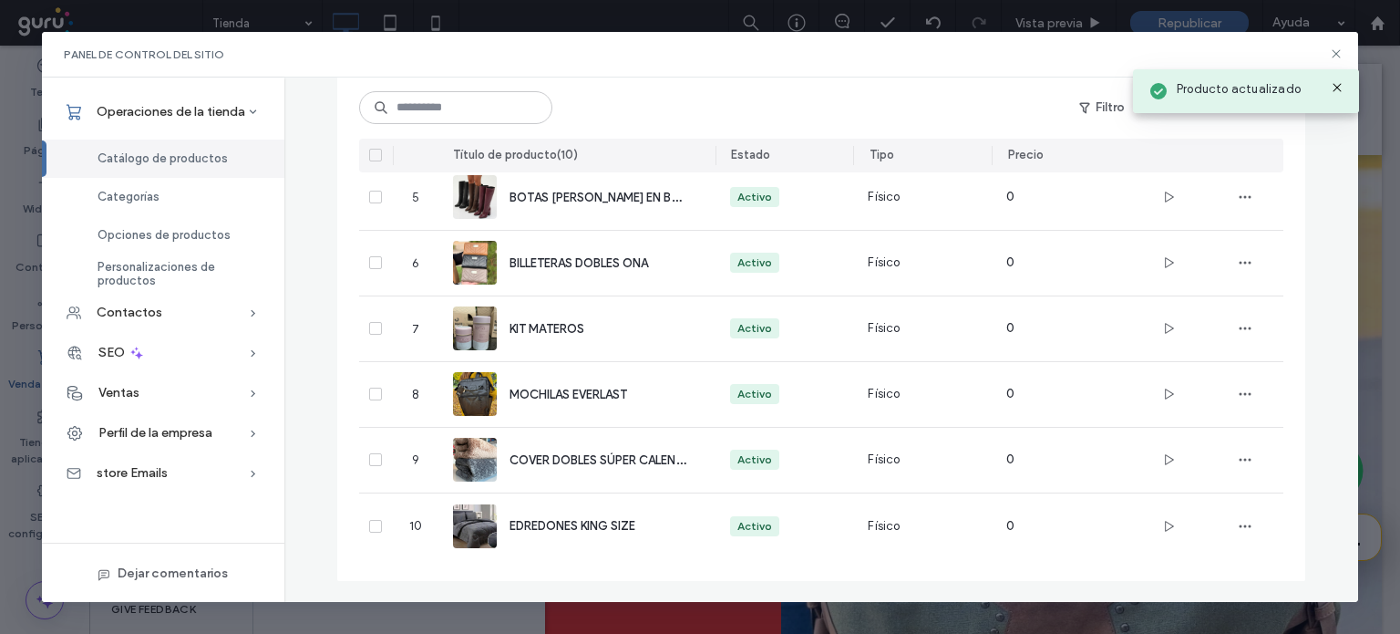
scroll to position [397, 0]
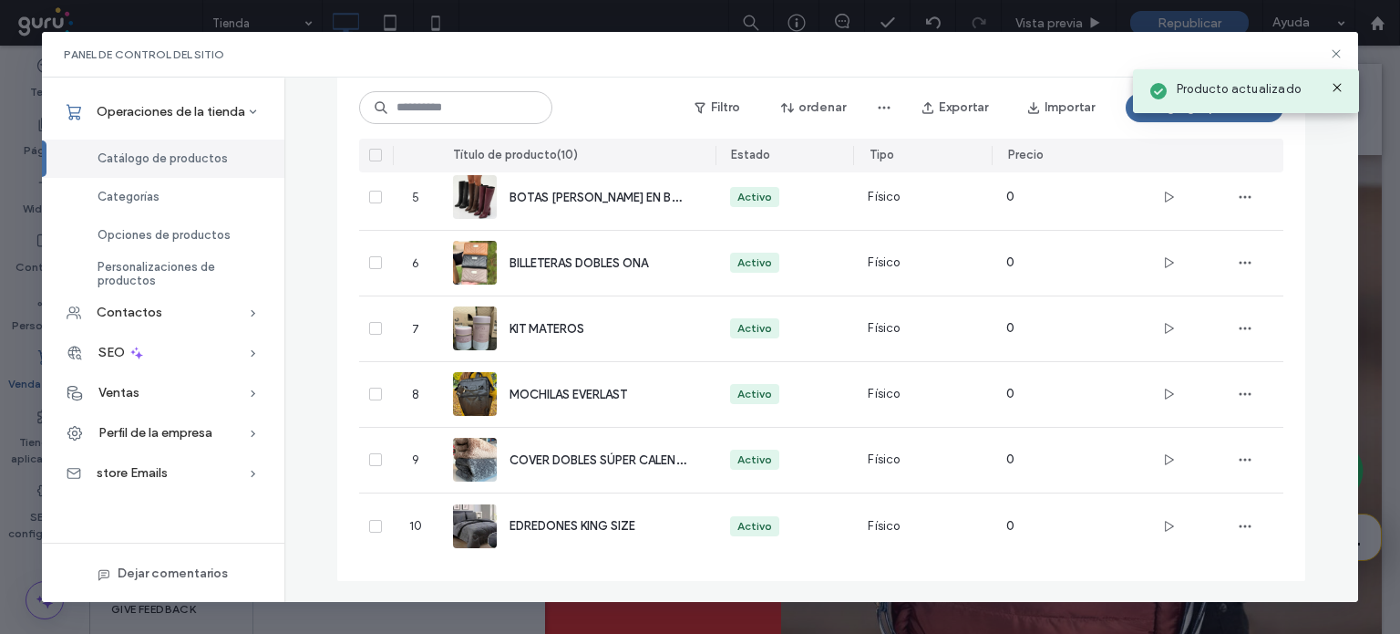
click at [1202, 26] on div "Panel de control del sitio Operaciones de la tienda Catálogo de productos Categ…" at bounding box center [700, 317] width 1400 height 634
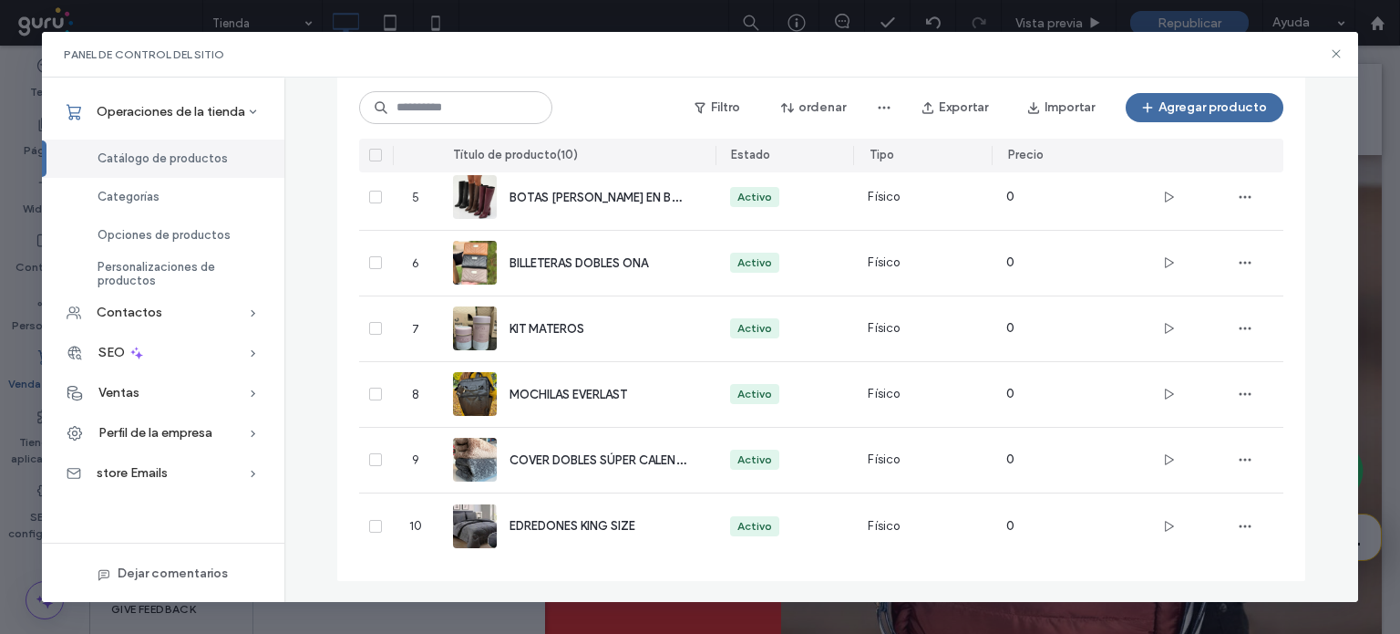
click at [1200, 21] on div "Panel de control del sitio Operaciones de la tienda Catálogo de productos Categ…" at bounding box center [700, 317] width 1400 height 634
click at [1329, 49] on icon at bounding box center [1336, 53] width 15 height 15
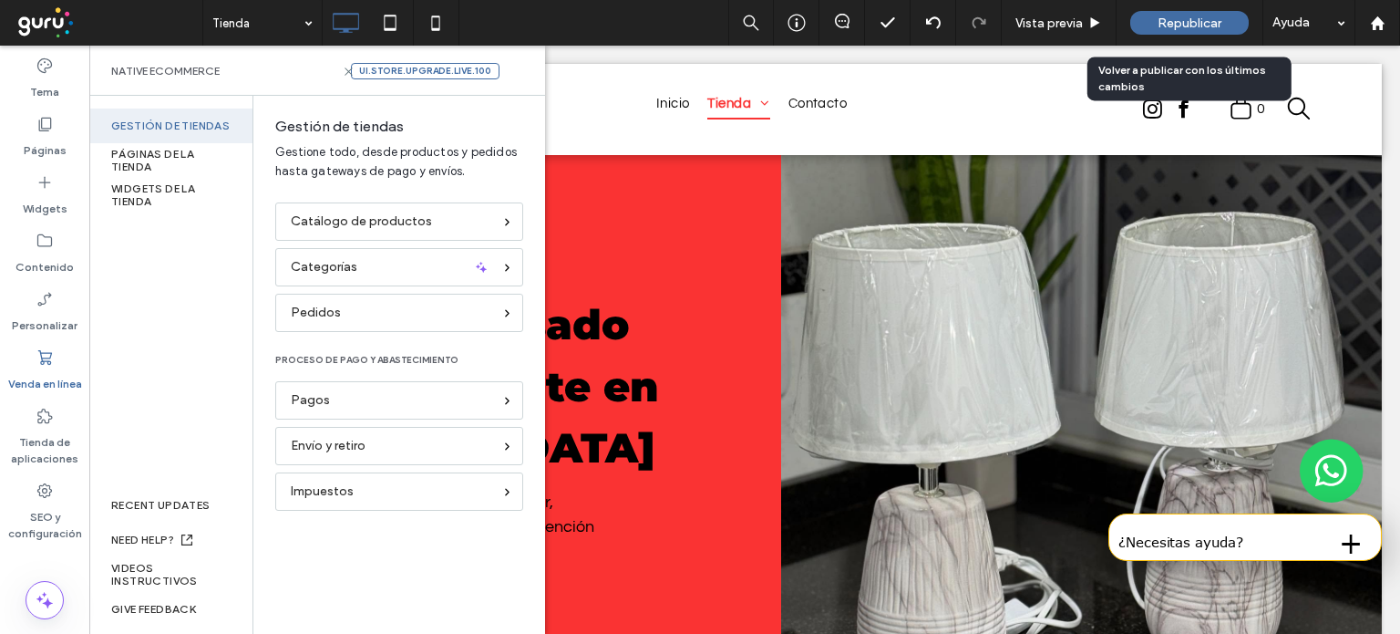
click at [1213, 34] on div "Republicar" at bounding box center [1190, 23] width 119 height 24
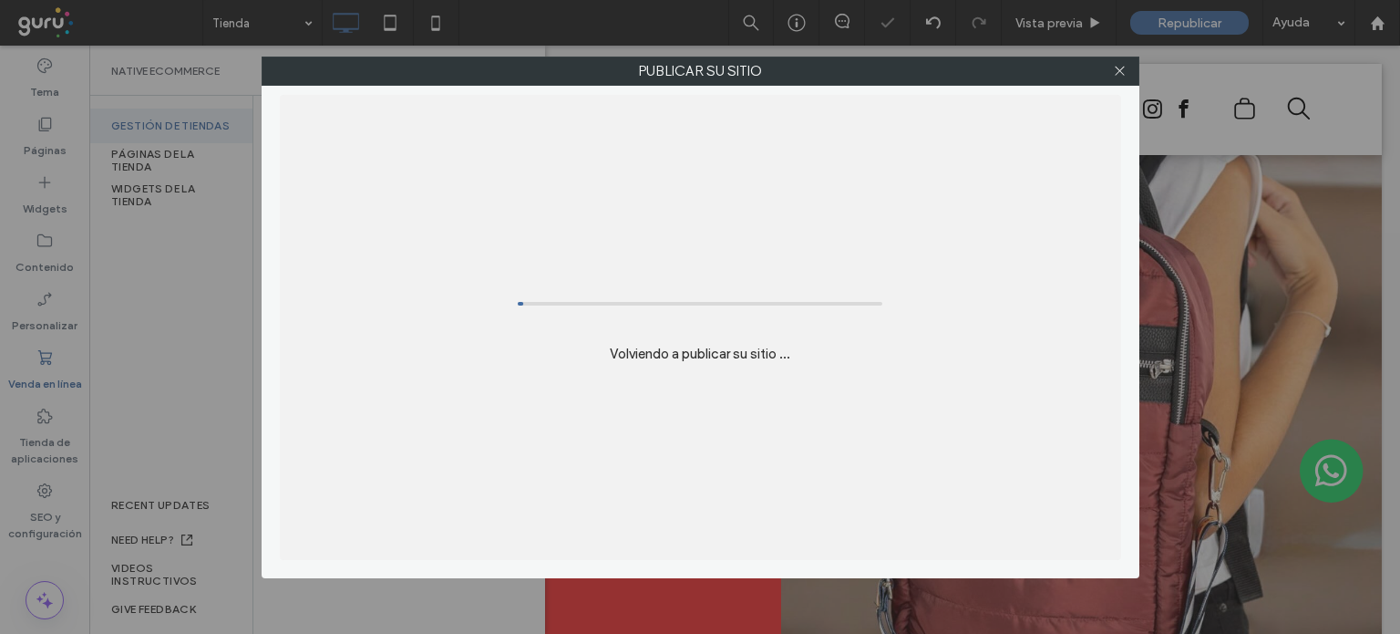
scroll to position [0, 0]
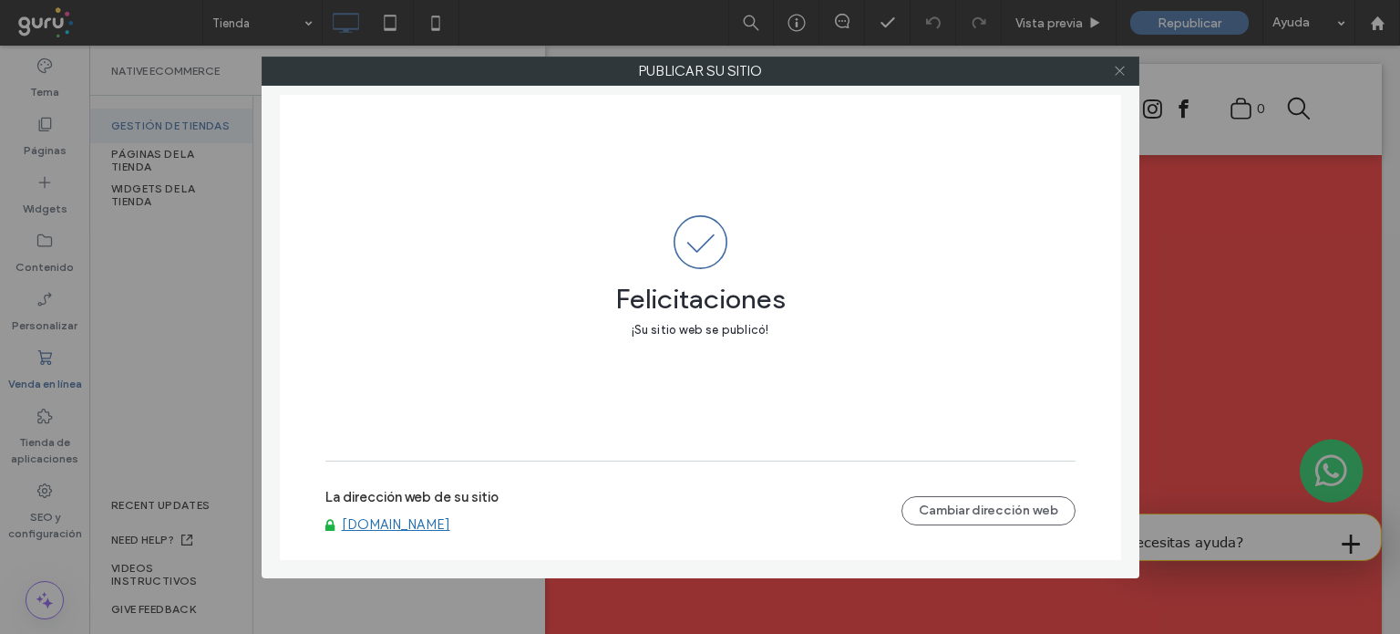
click at [1119, 77] on span at bounding box center [1120, 70] width 14 height 27
